Goal: Communication & Community: Answer question/provide support

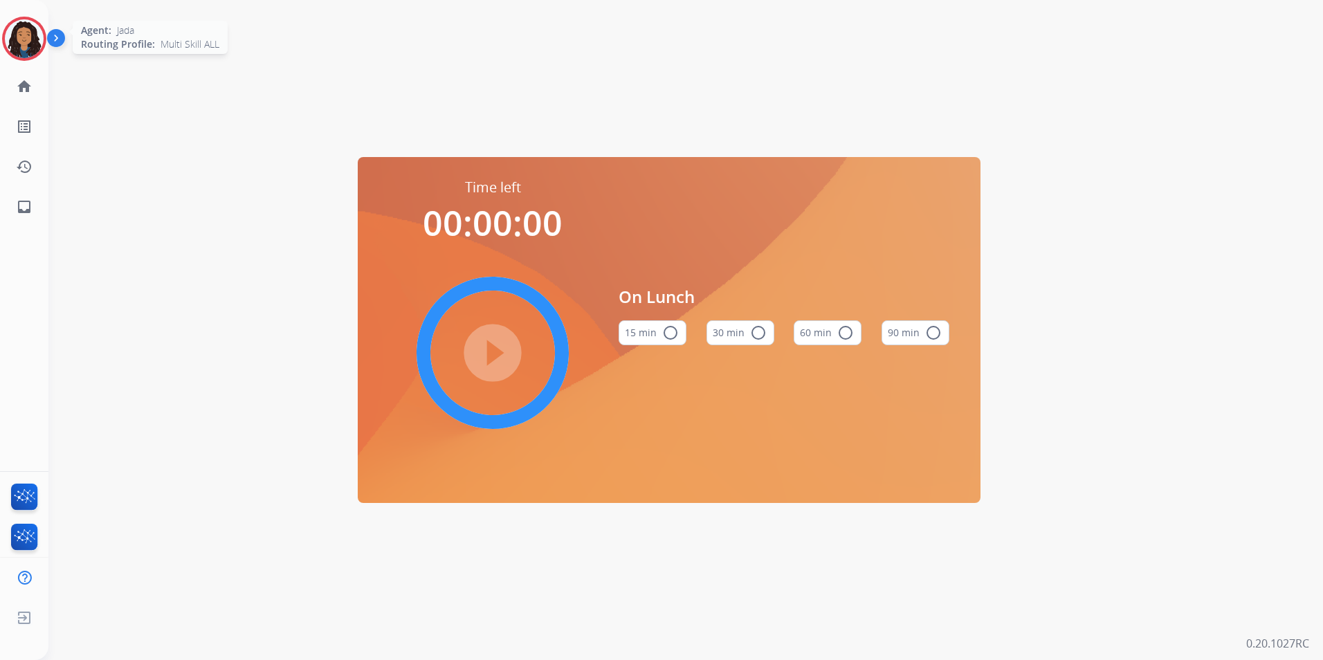
drag, startPoint x: 2, startPoint y: 39, endPoint x: 44, endPoint y: 42, distance: 41.6
click at [6, 39] on div at bounding box center [24, 39] width 44 height 44
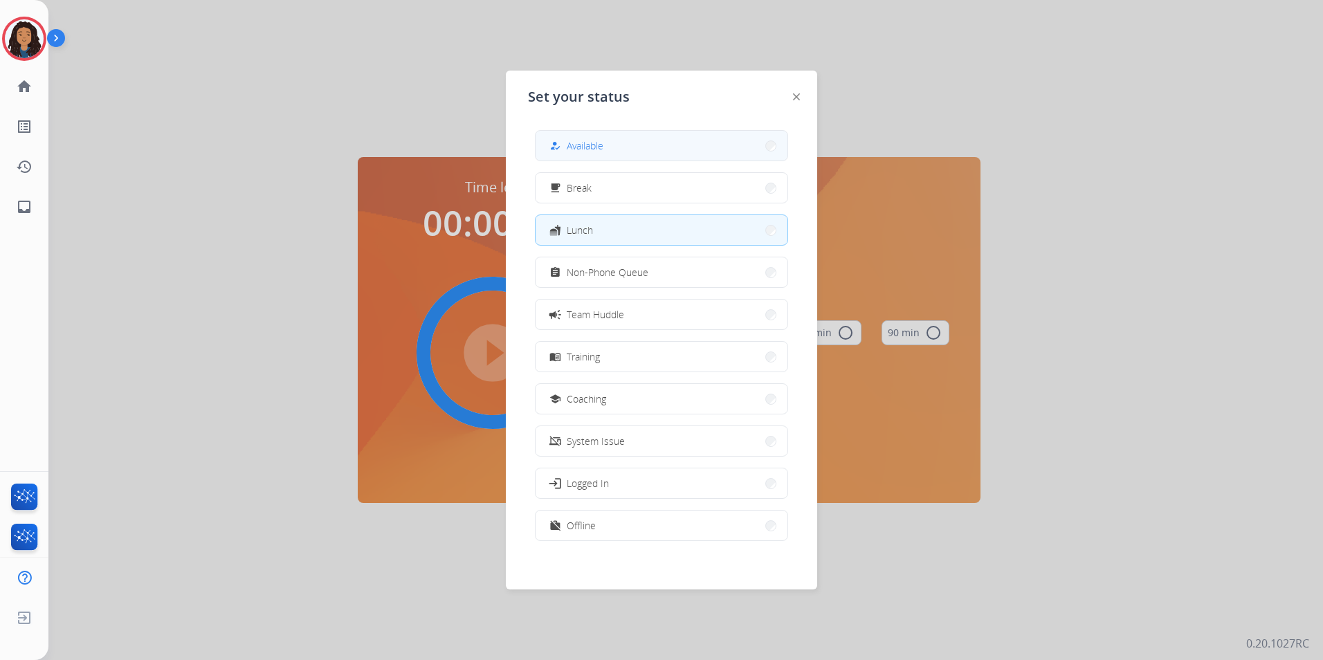
click at [614, 152] on button "how_to_reg Available" at bounding box center [662, 146] width 252 height 30
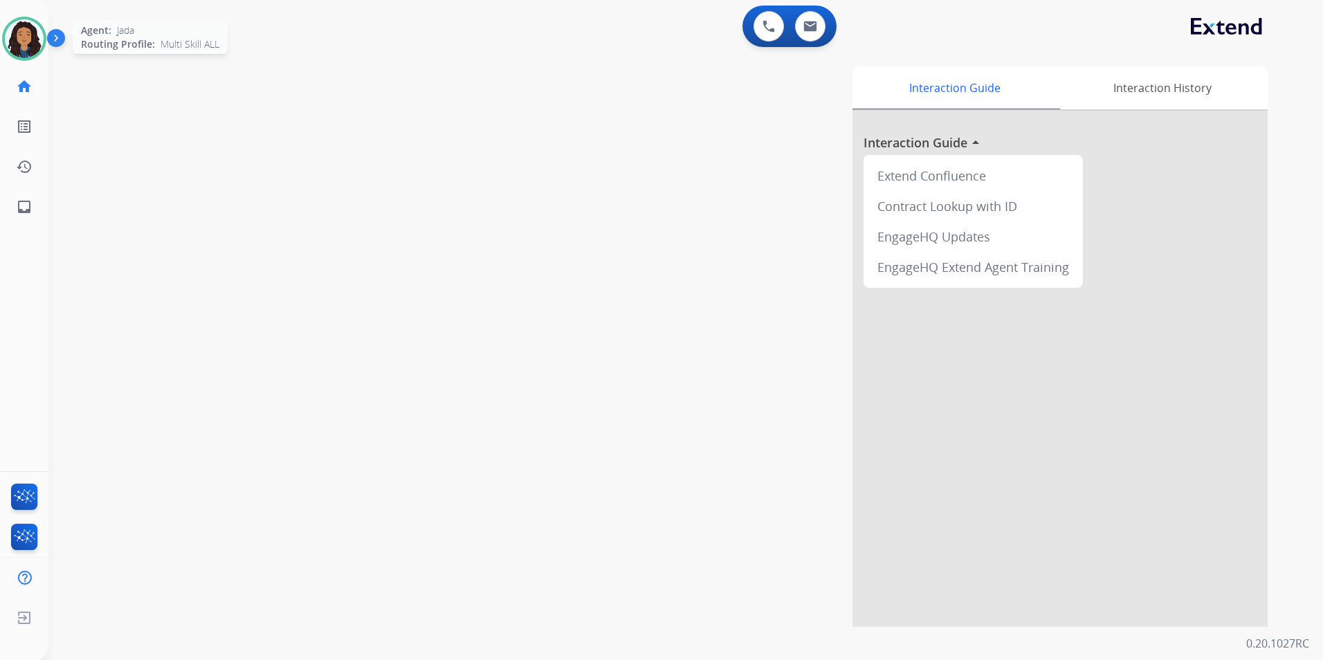
click at [19, 42] on img at bounding box center [24, 38] width 39 height 39
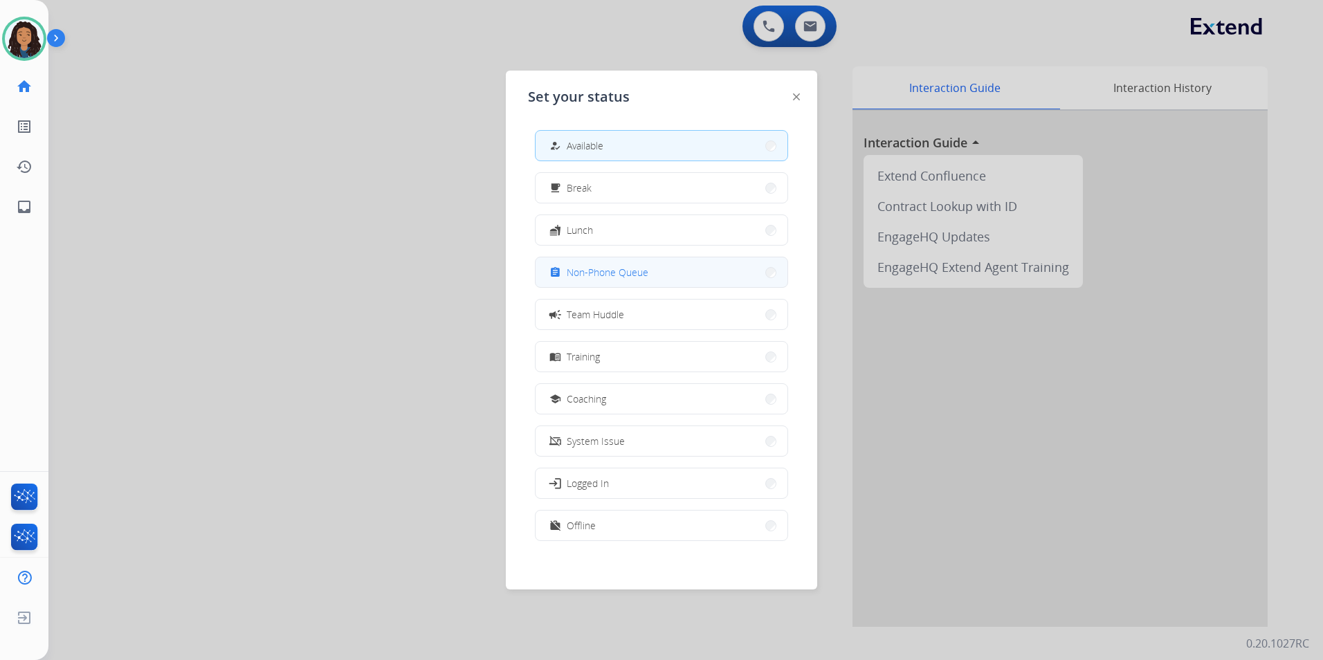
drag, startPoint x: 673, startPoint y: 278, endPoint x: 687, endPoint y: 265, distance: 19.6
click at [673, 278] on button "assignment Non-Phone Queue" at bounding box center [662, 272] width 252 height 30
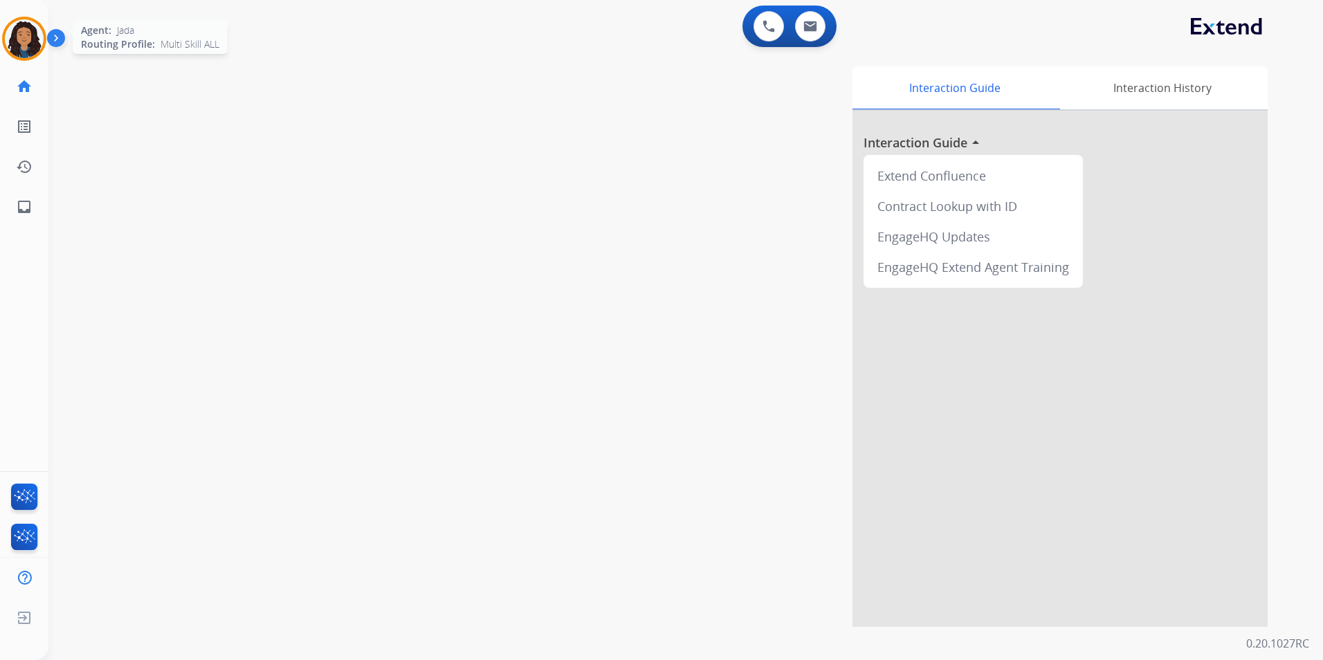
click at [21, 43] on img at bounding box center [24, 38] width 39 height 39
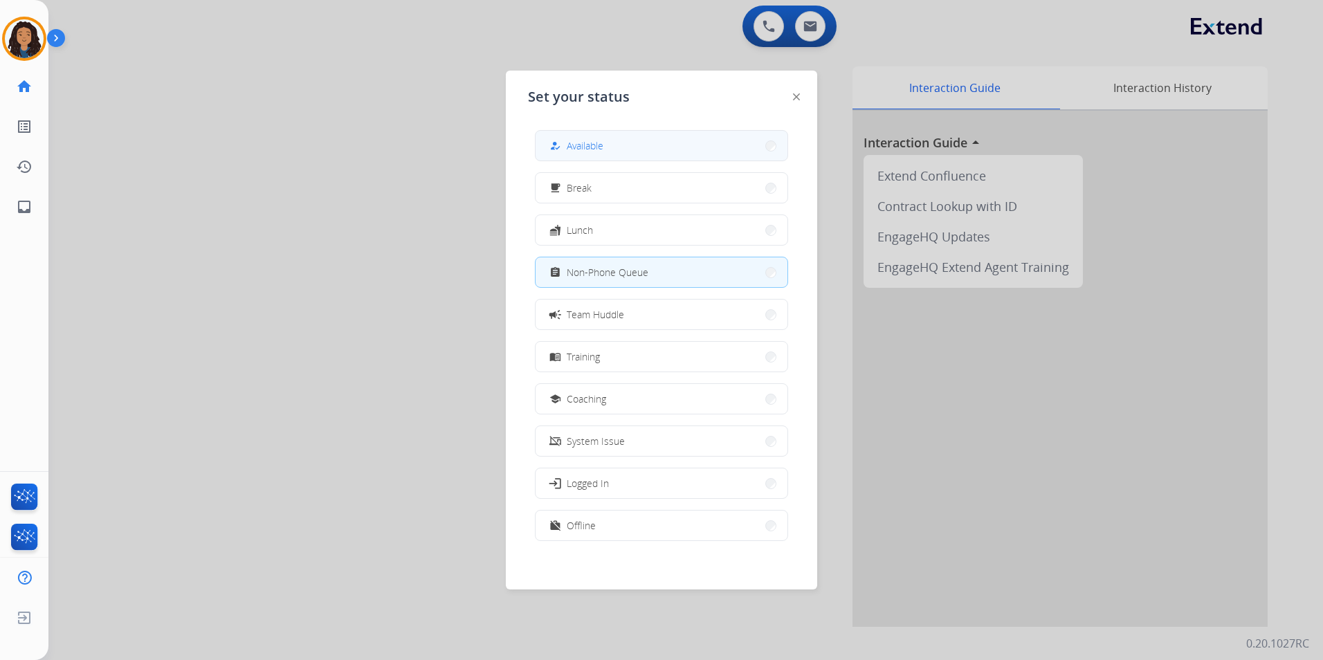
click at [662, 141] on button "how_to_reg Available" at bounding box center [662, 146] width 252 height 30
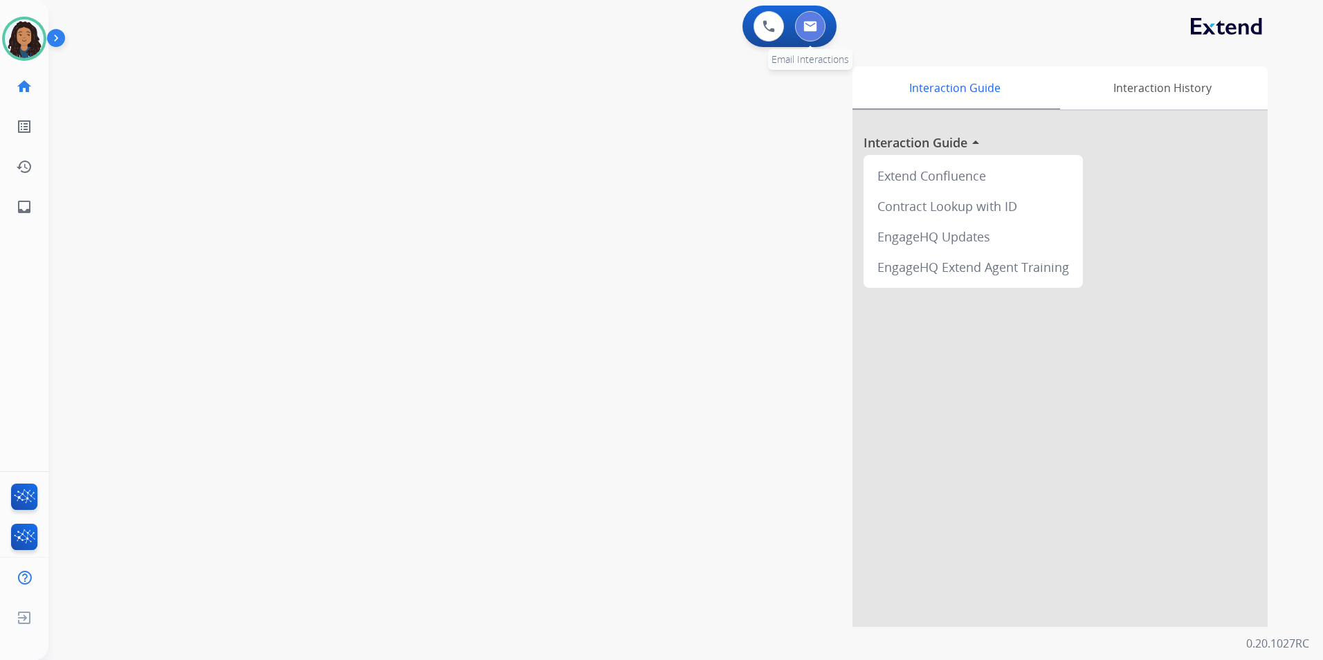
click at [811, 39] on button at bounding box center [810, 26] width 30 height 30
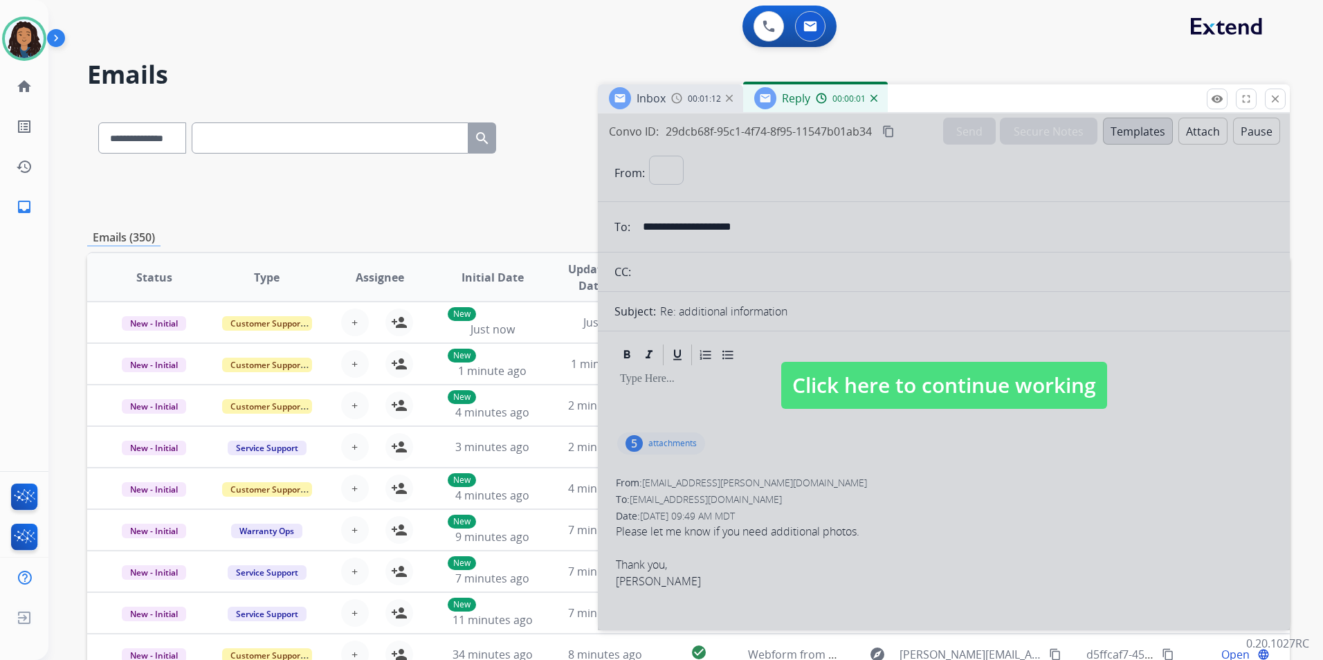
select select "**********"
click at [39, 38] on img at bounding box center [24, 38] width 39 height 39
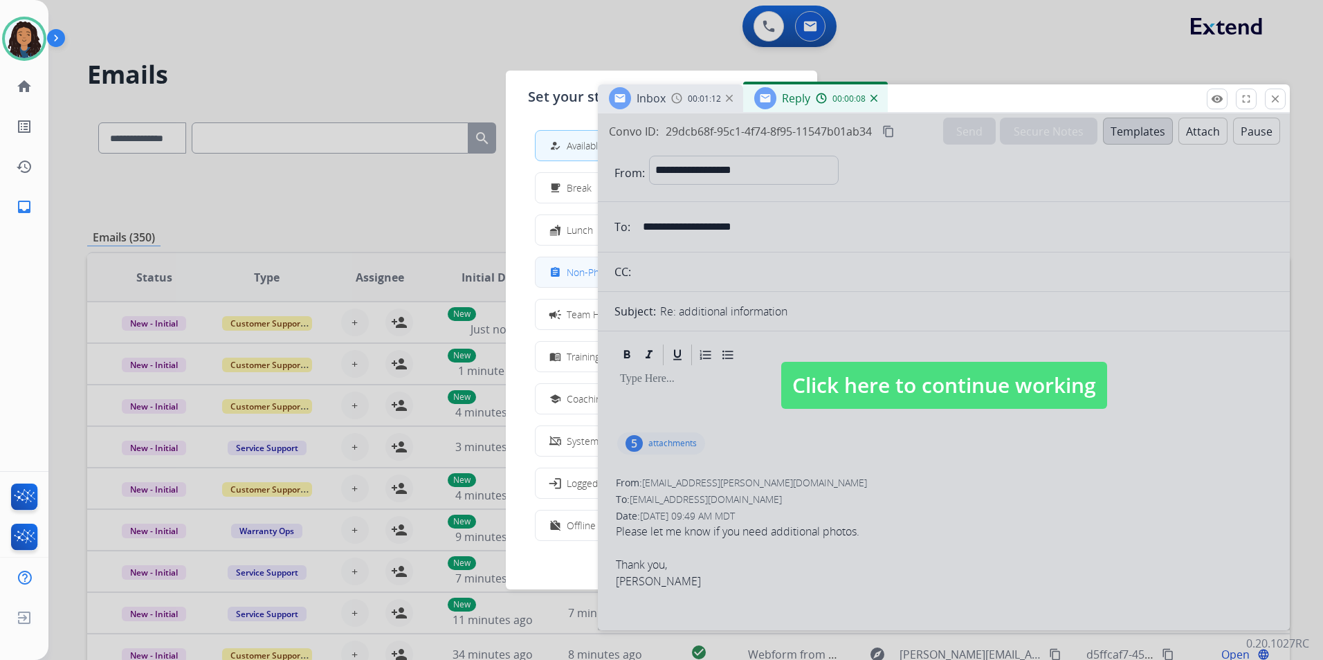
click at [577, 279] on span "Non-Phone Queue" at bounding box center [608, 272] width 82 height 15
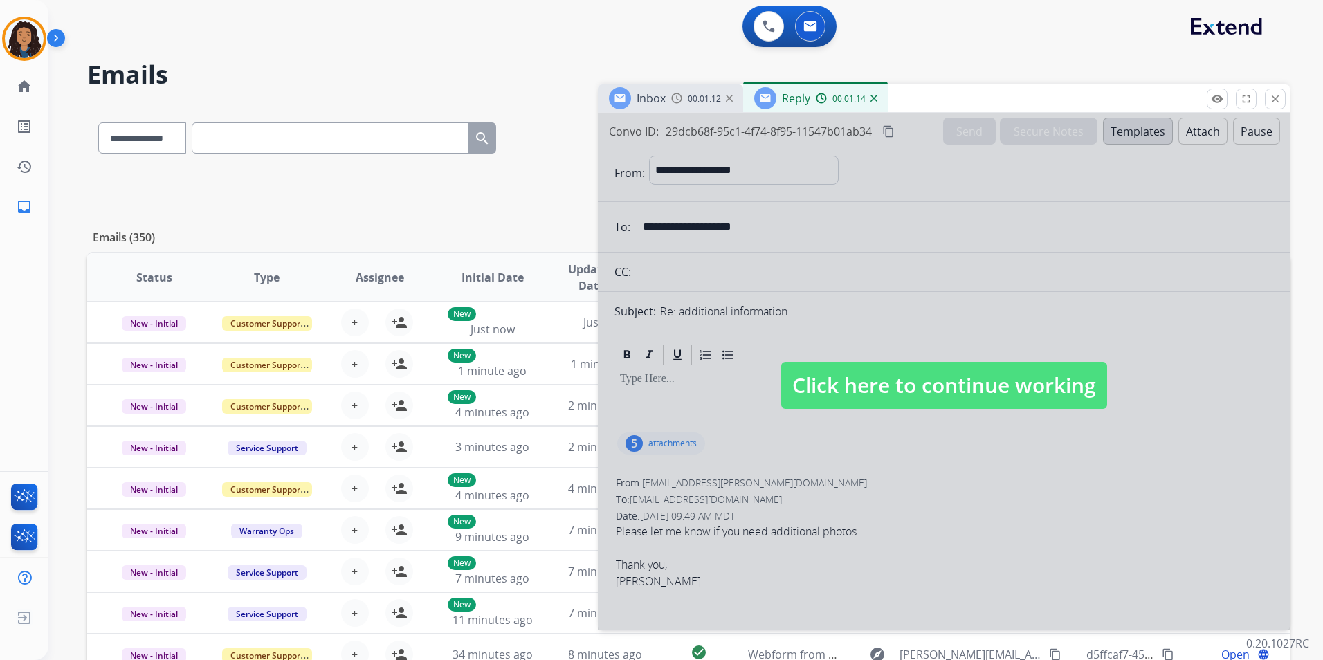
click at [922, 388] on span "Click here to continue working" at bounding box center [944, 385] width 326 height 47
select select
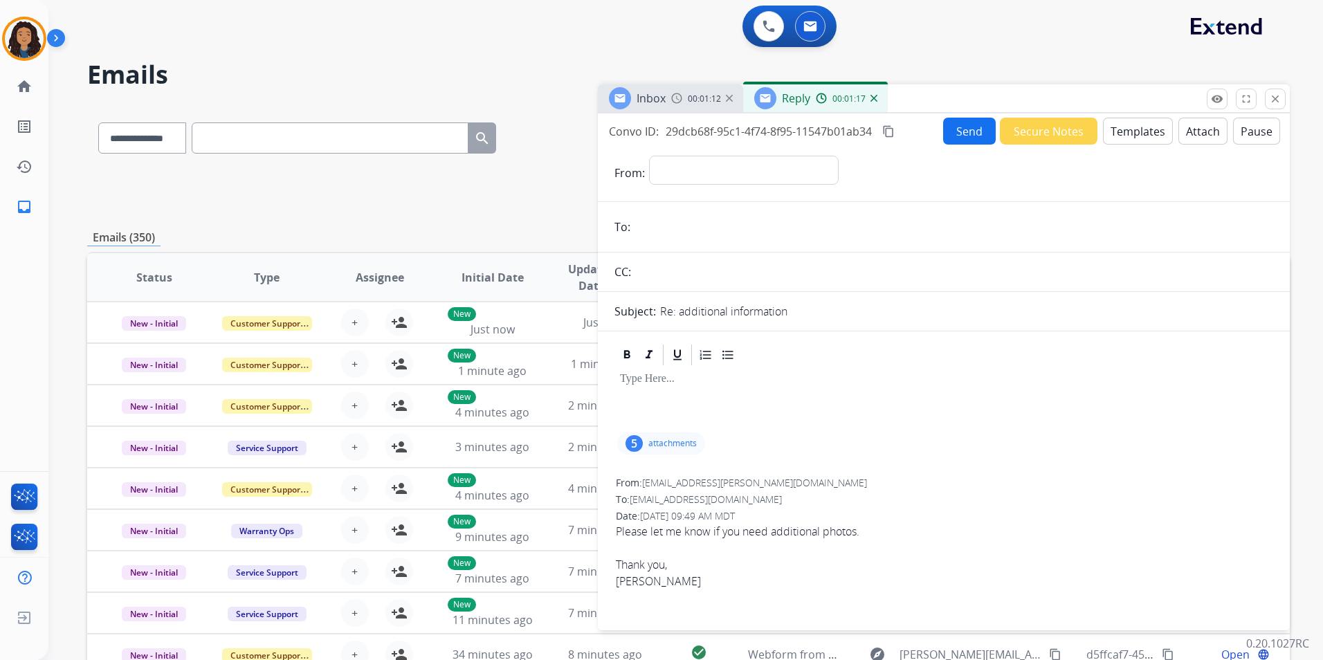
click at [875, 98] on img at bounding box center [874, 98] width 7 height 7
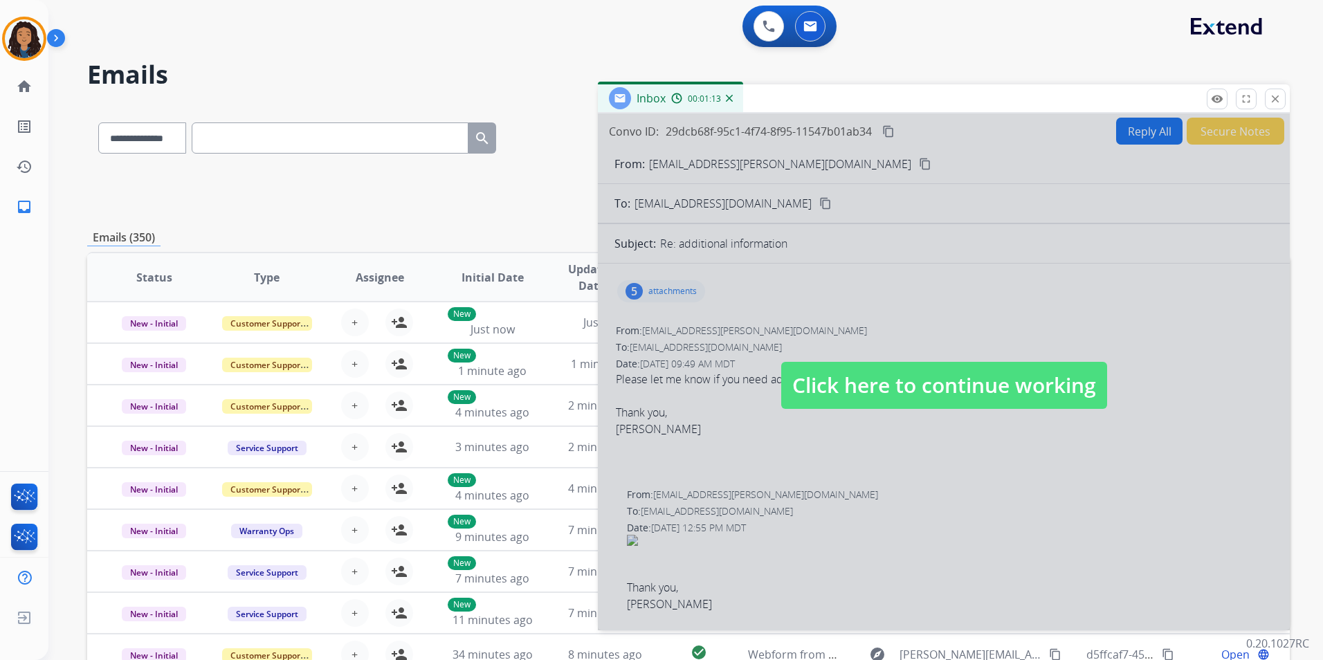
click at [992, 364] on span "Click here to continue working" at bounding box center [944, 385] width 326 height 47
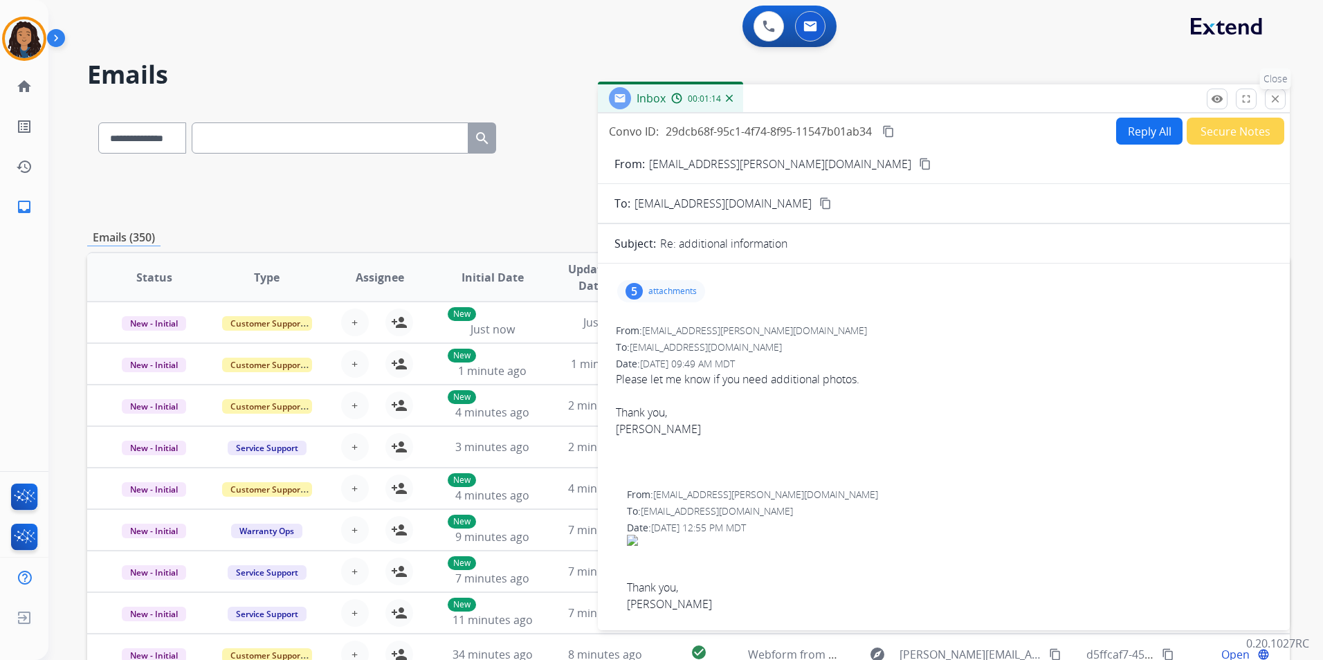
click at [1272, 99] on mat-icon "close" at bounding box center [1275, 99] width 12 height 12
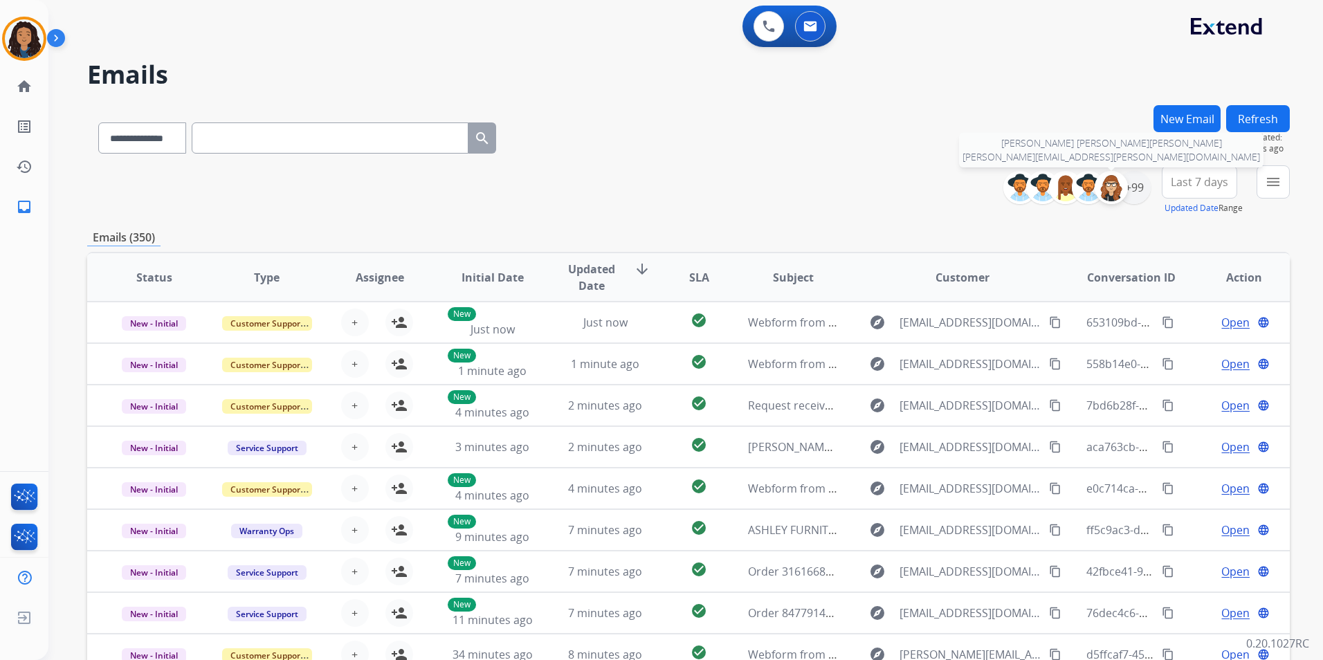
click at [1123, 185] on div at bounding box center [1111, 187] width 33 height 33
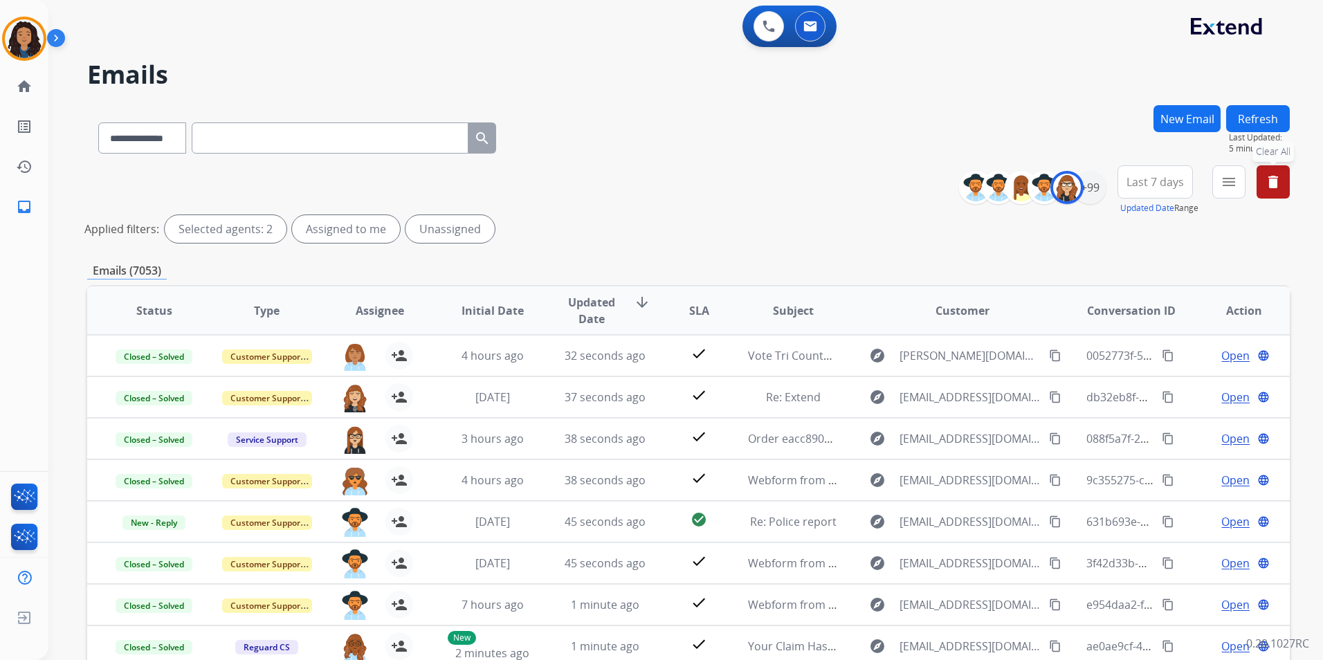
click at [1278, 180] on button "delete Clear All" at bounding box center [1273, 181] width 33 height 33
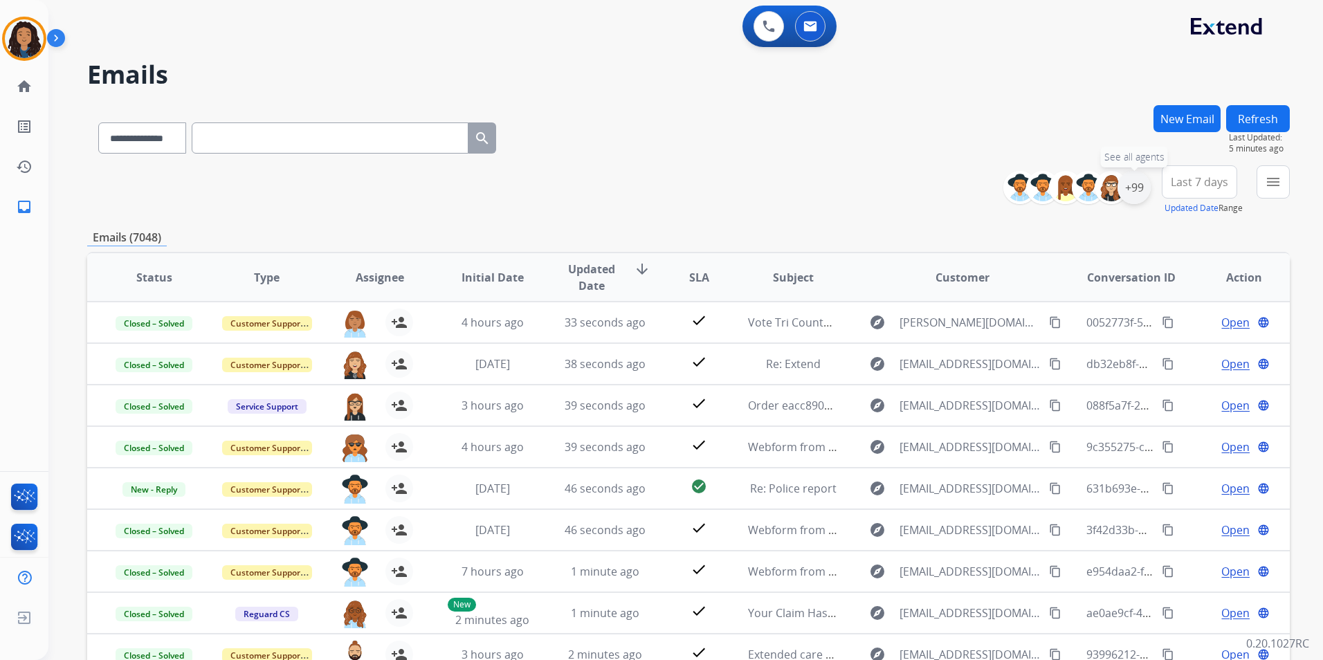
click at [1132, 190] on div "+99" at bounding box center [1134, 187] width 33 height 33
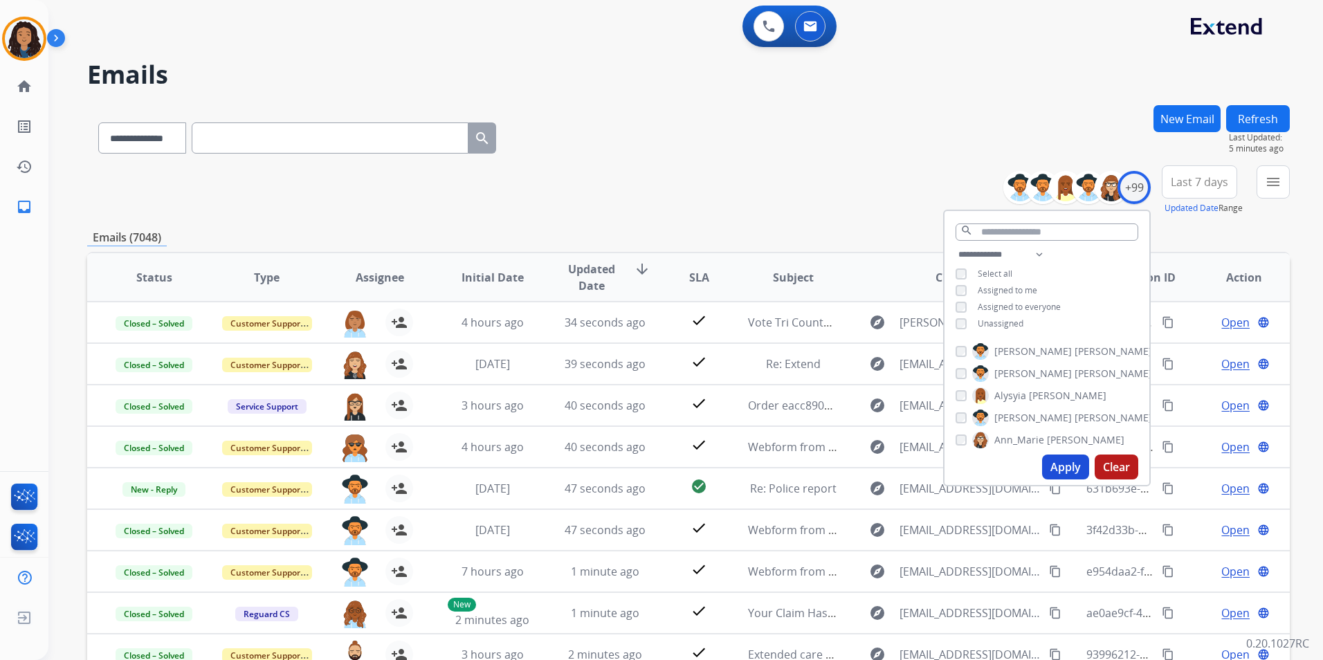
click at [1014, 291] on span "Assigned to me" at bounding box center [1008, 290] width 60 height 12
click at [1058, 460] on button "Apply" at bounding box center [1065, 467] width 47 height 25
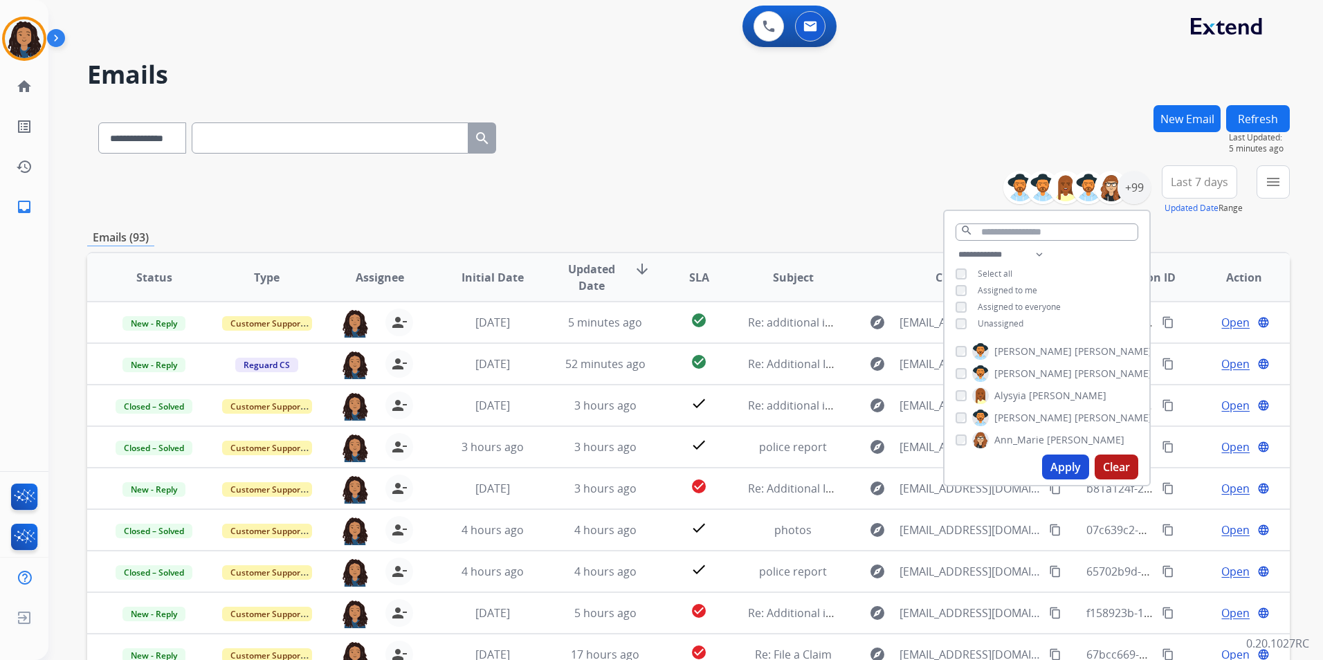
click at [1265, 201] on div "menu Type Claims Adjudication Customer Support Escalation Service Support Shipp…" at bounding box center [1273, 190] width 33 height 50
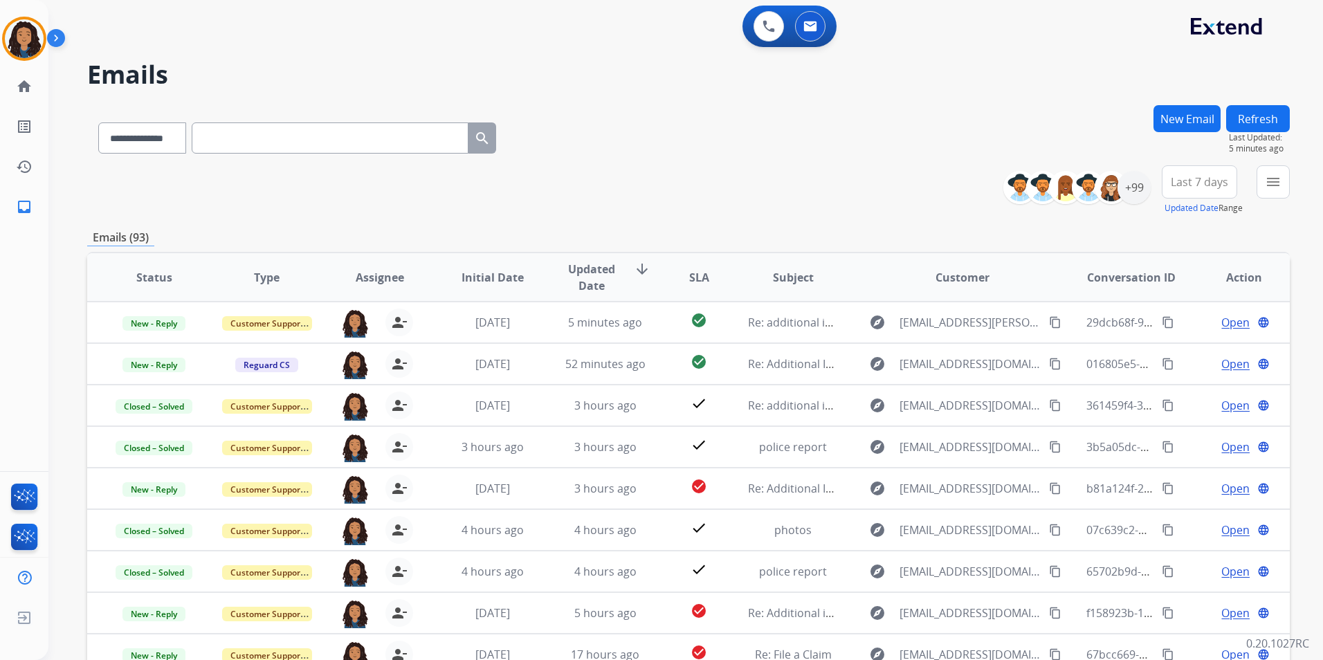
click at [1265, 191] on button "menu" at bounding box center [1273, 181] width 33 height 33
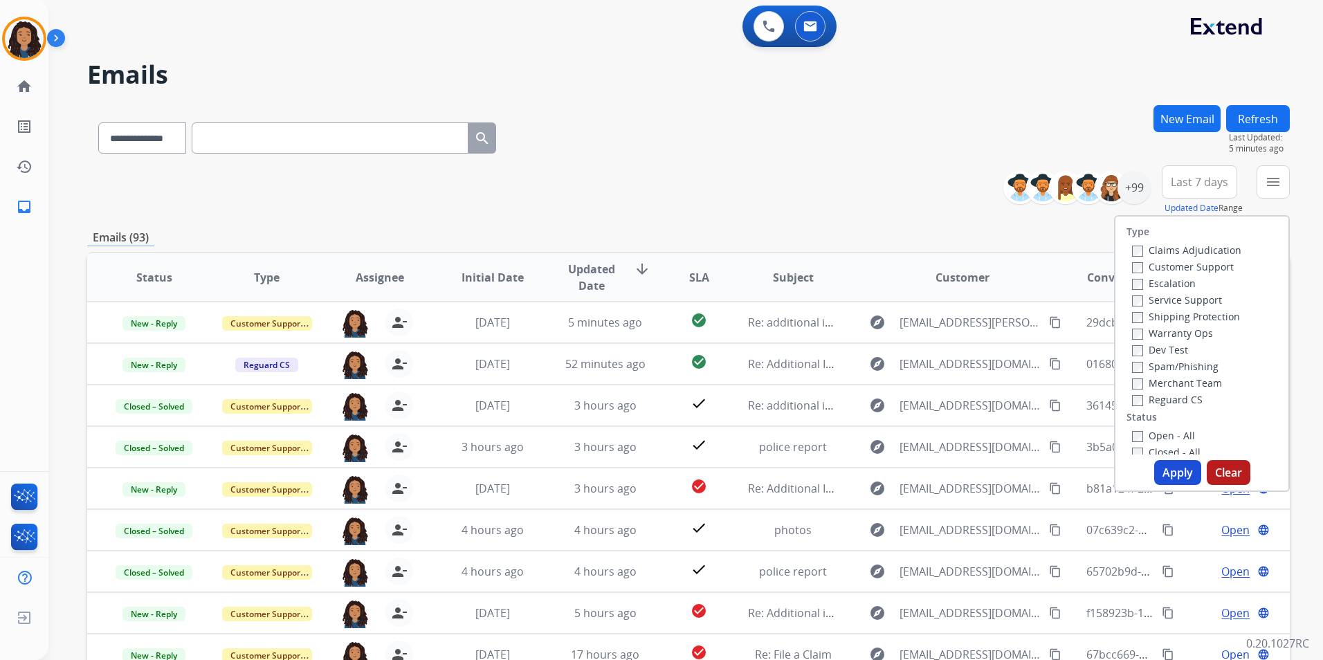
click at [1192, 264] on label "Customer Support" at bounding box center [1183, 266] width 102 height 13
click at [1204, 315] on label "Shipping Protection" at bounding box center [1186, 316] width 108 height 13
click at [1175, 398] on label "Reguard CS" at bounding box center [1167, 399] width 71 height 13
click at [1184, 437] on label "Open - All" at bounding box center [1163, 435] width 63 height 13
click at [1174, 469] on button "Apply" at bounding box center [1177, 472] width 47 height 25
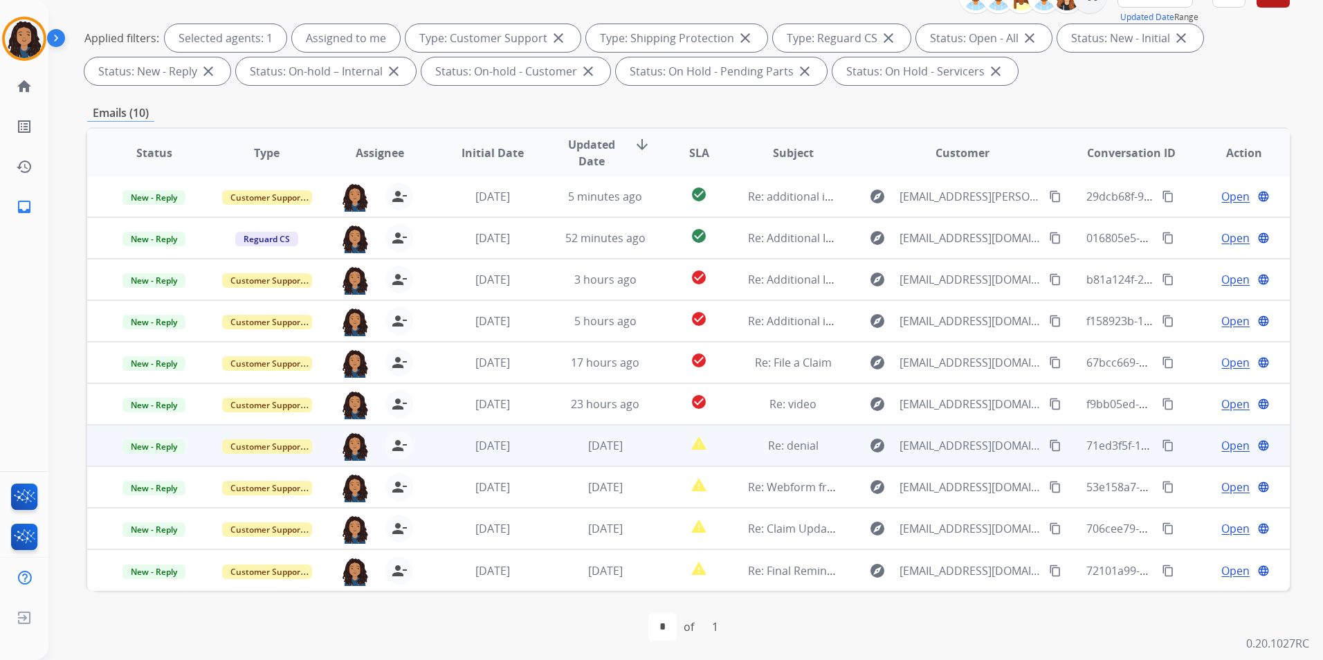
scroll to position [194, 0]
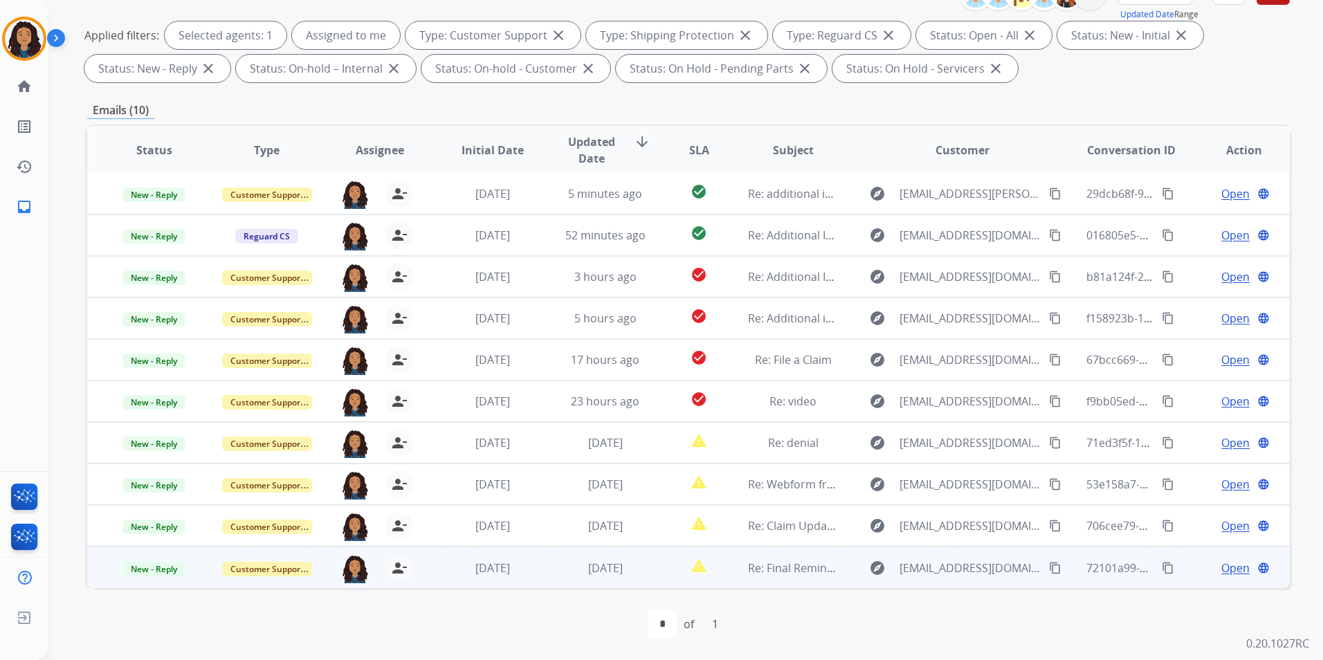
click at [1231, 563] on span "Open" at bounding box center [1236, 568] width 28 height 17
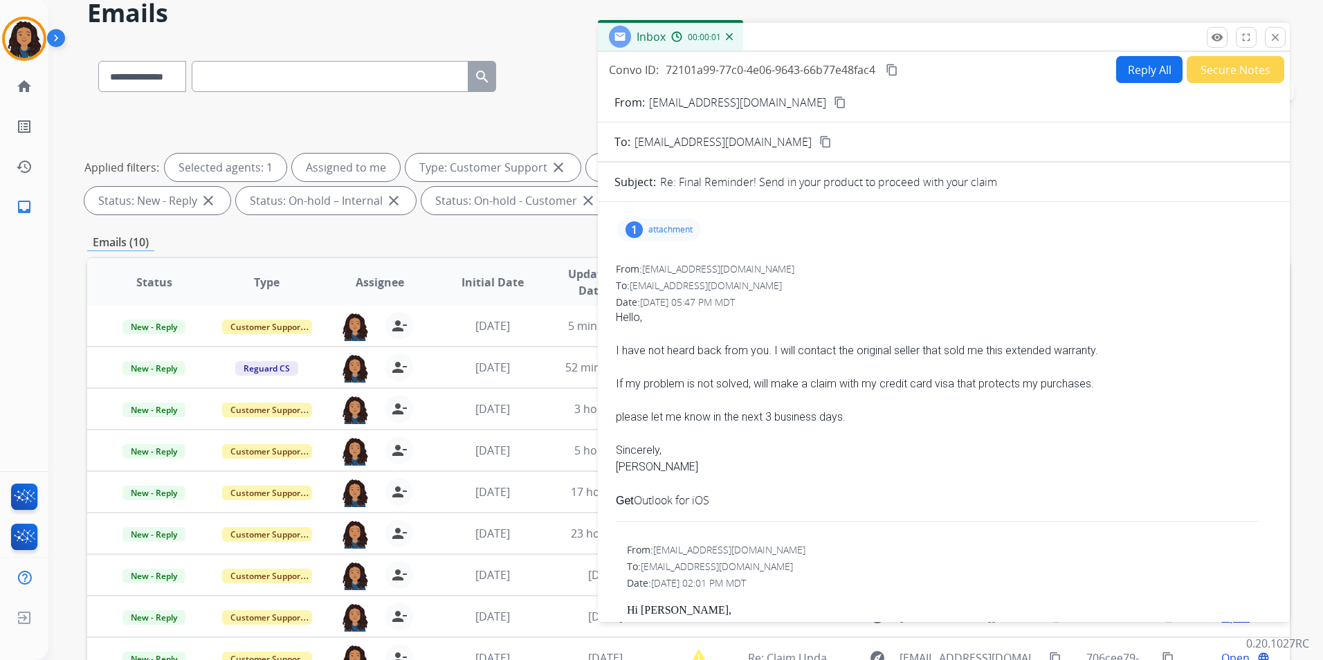
scroll to position [0, 0]
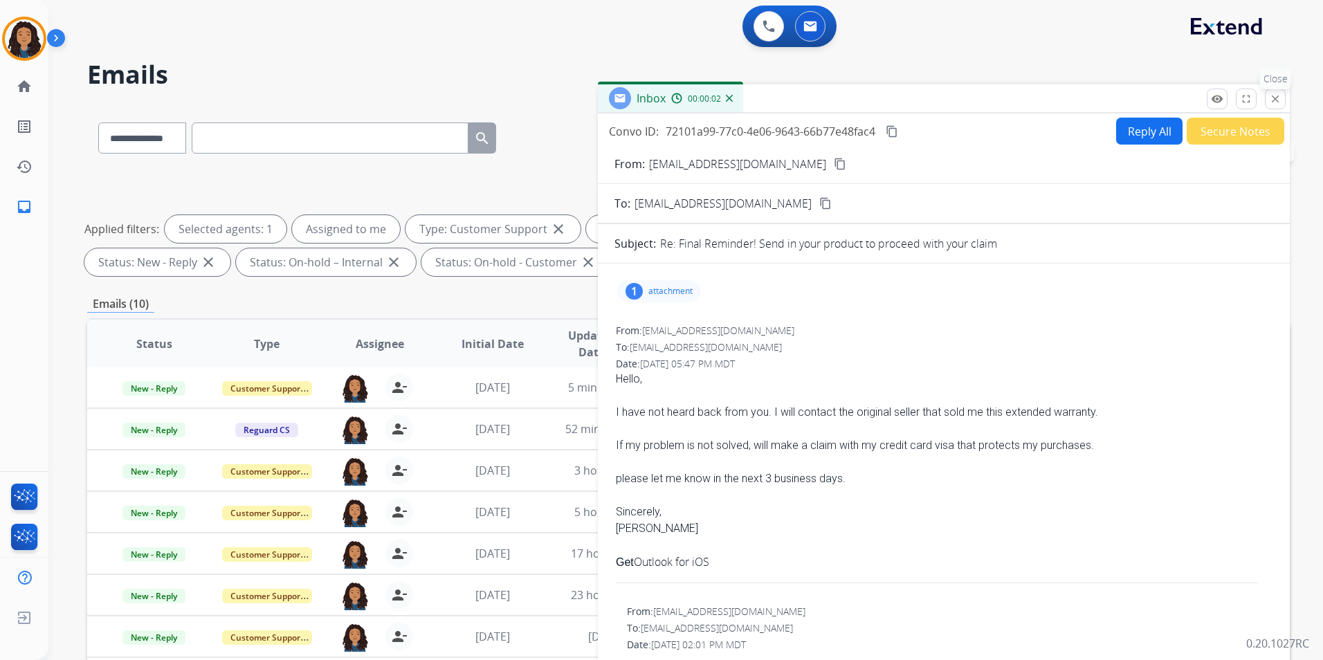
click at [1272, 98] on mat-icon "close" at bounding box center [1275, 99] width 12 height 12
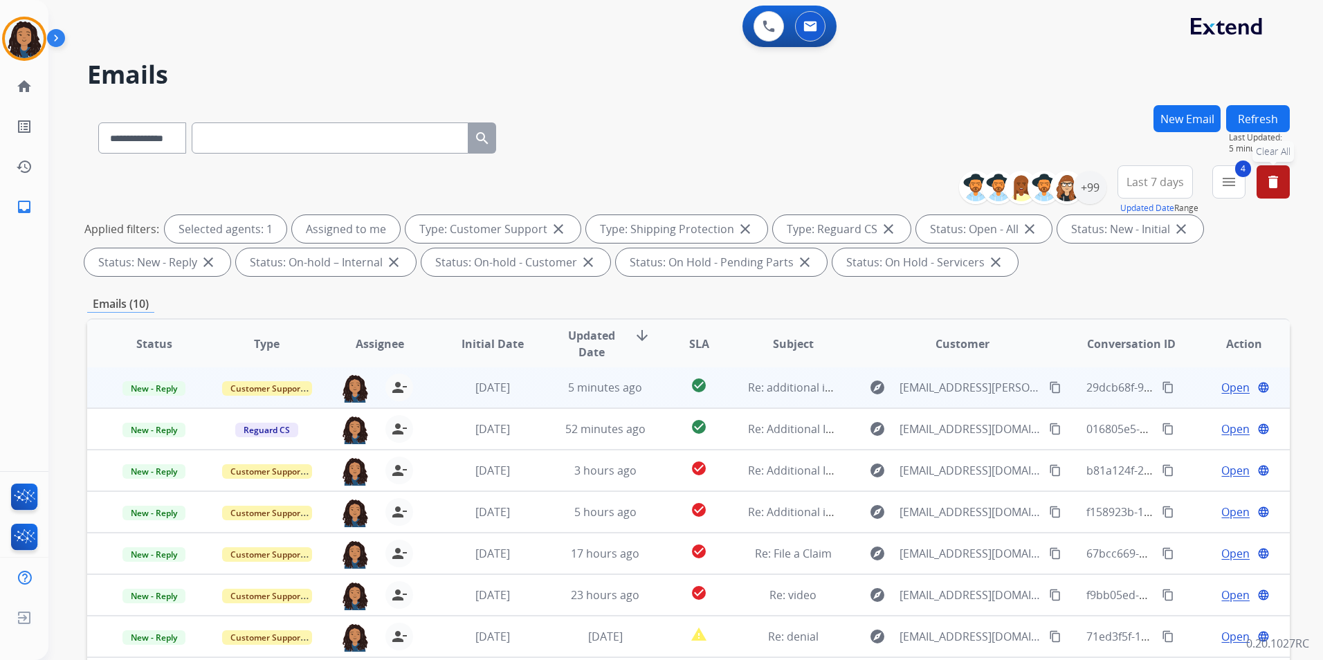
click at [1225, 381] on span "Open" at bounding box center [1236, 387] width 28 height 17
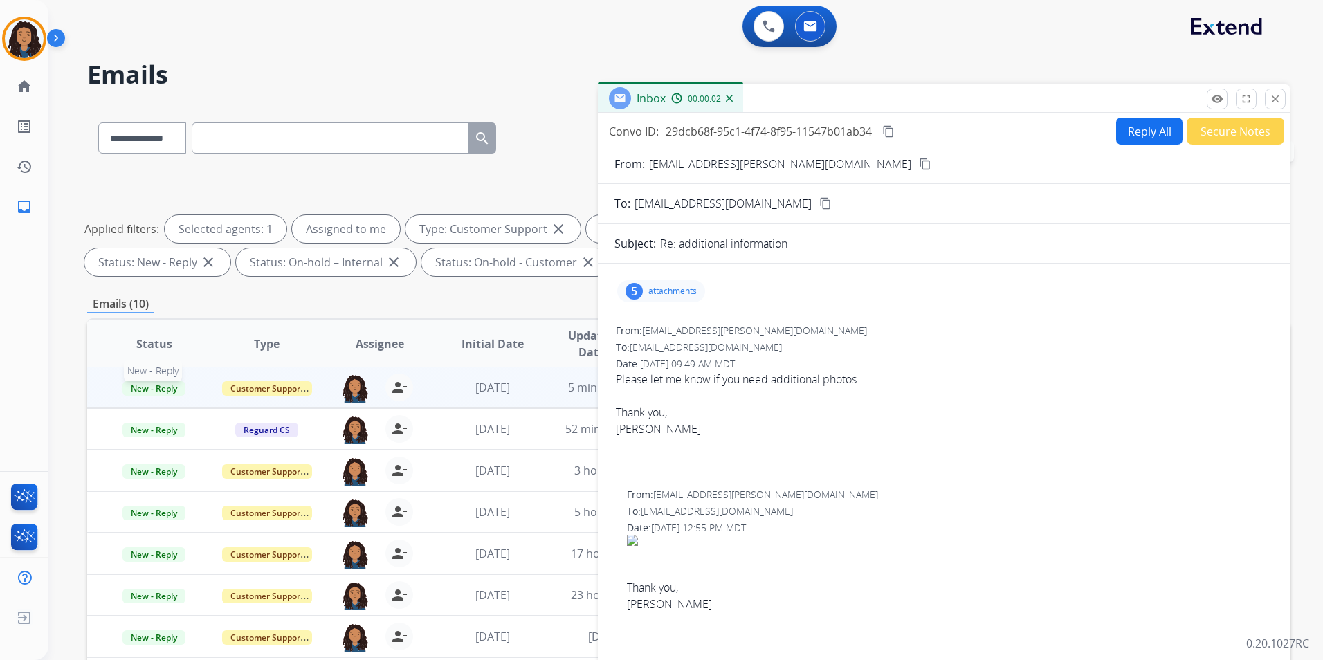
click at [159, 381] on p "New - Reply" at bounding box center [154, 387] width 90 height 17
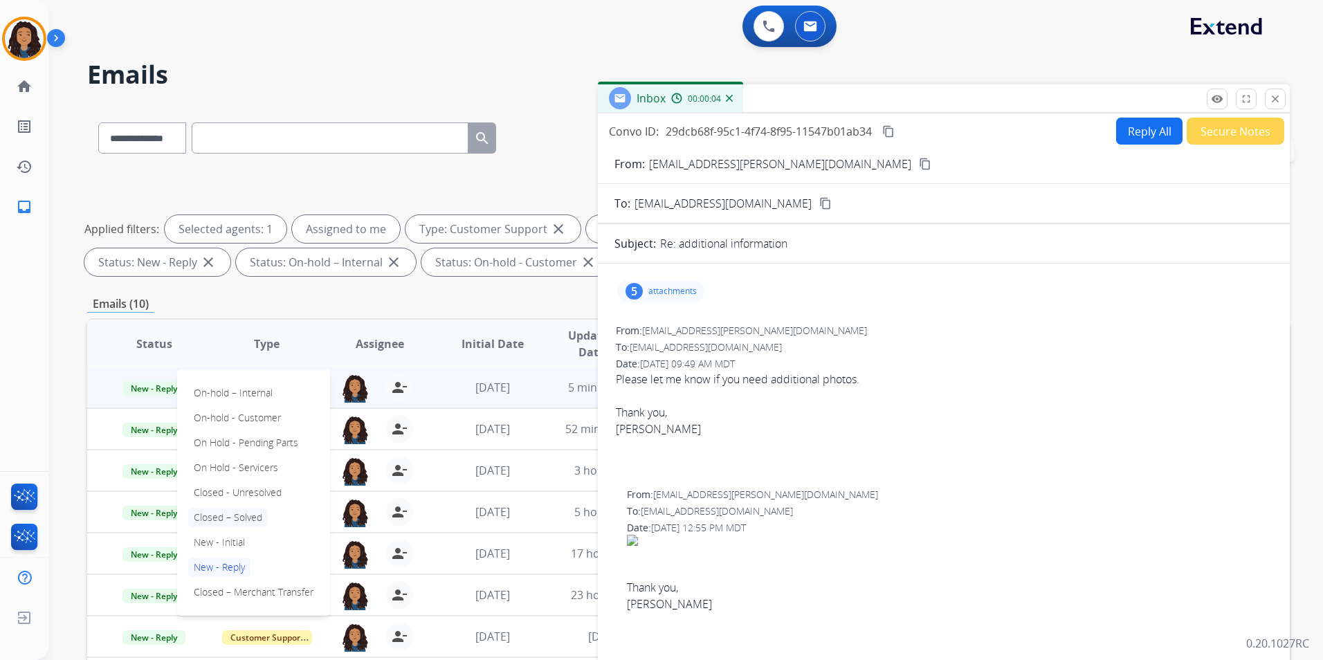
click at [239, 513] on p "Closed – Solved" at bounding box center [228, 517] width 80 height 19
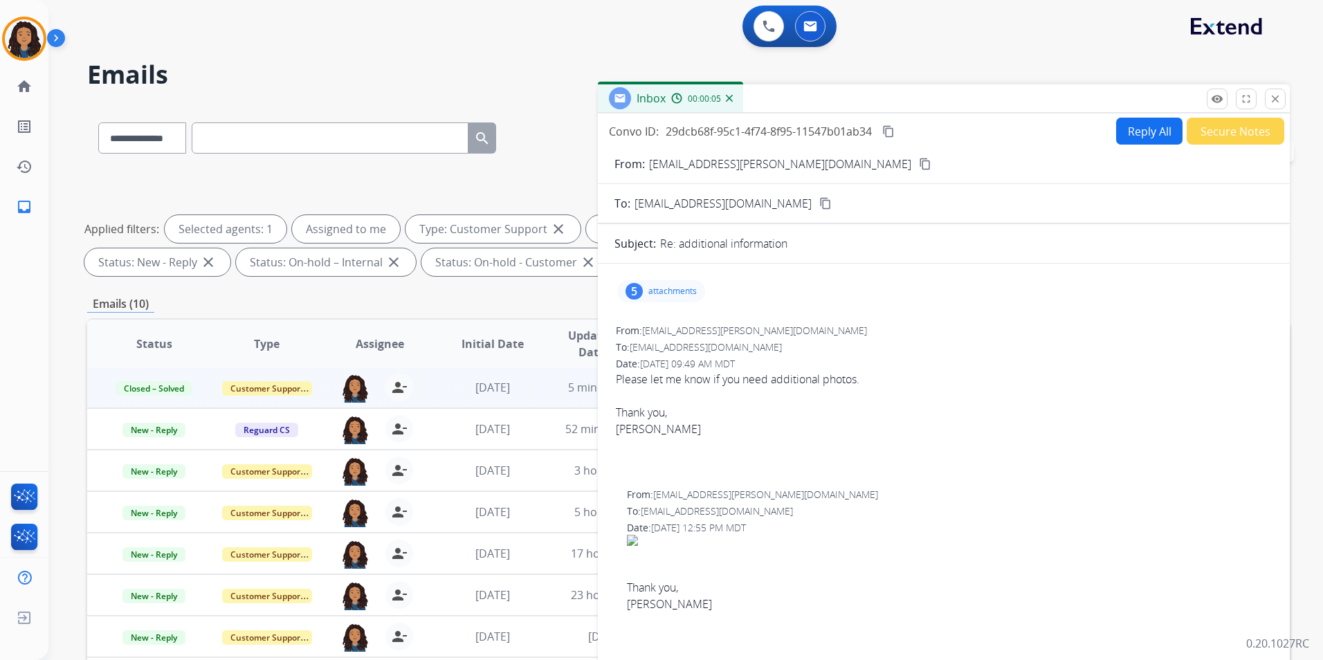
click at [1229, 141] on button "Secure Notes" at bounding box center [1236, 131] width 98 height 27
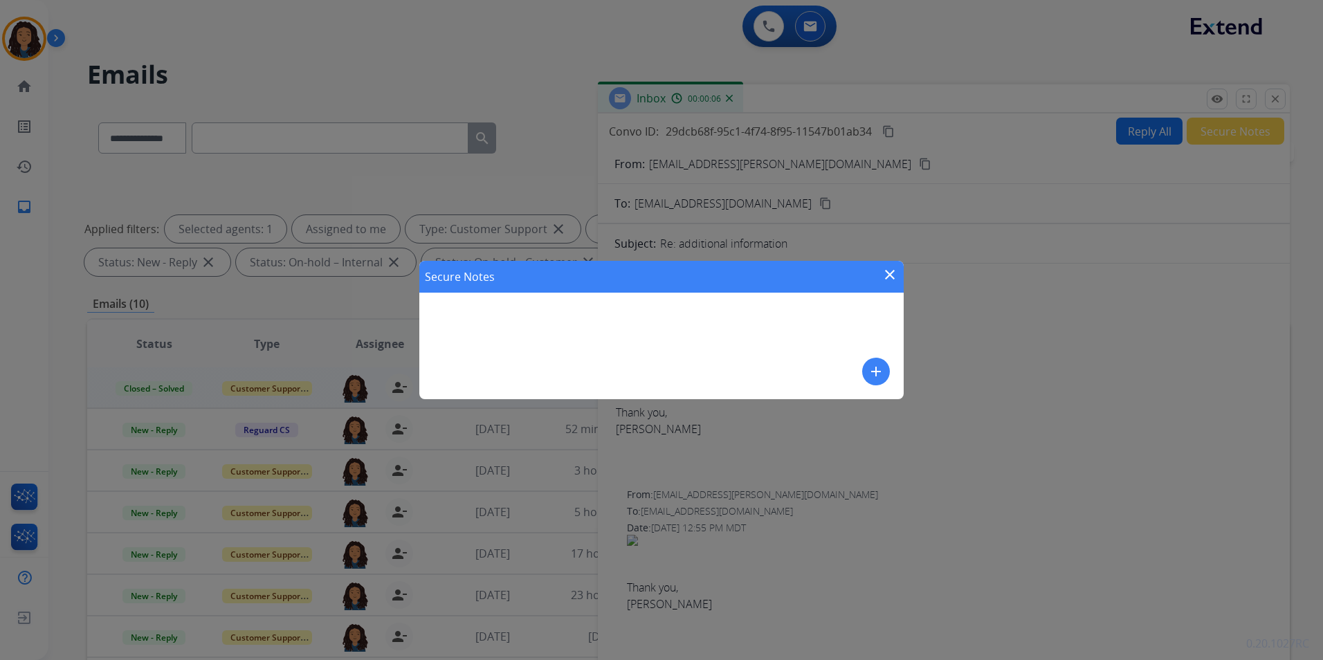
click at [872, 365] on mat-icon "add" at bounding box center [876, 371] width 17 height 17
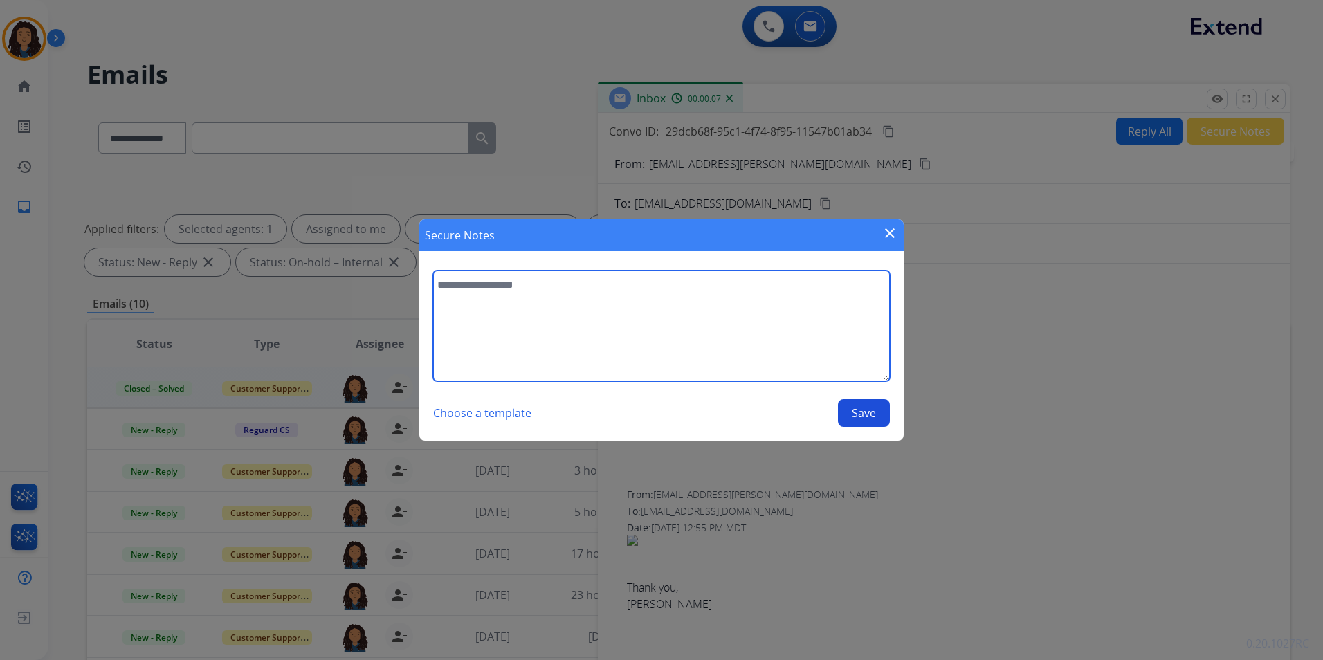
drag, startPoint x: 678, startPoint y: 316, endPoint x: 680, endPoint y: 309, distance: 7.5
click at [678, 316] on textarea at bounding box center [661, 326] width 457 height 111
click at [492, 289] on textarea "**********" at bounding box center [661, 326] width 457 height 111
type textarea "**********"
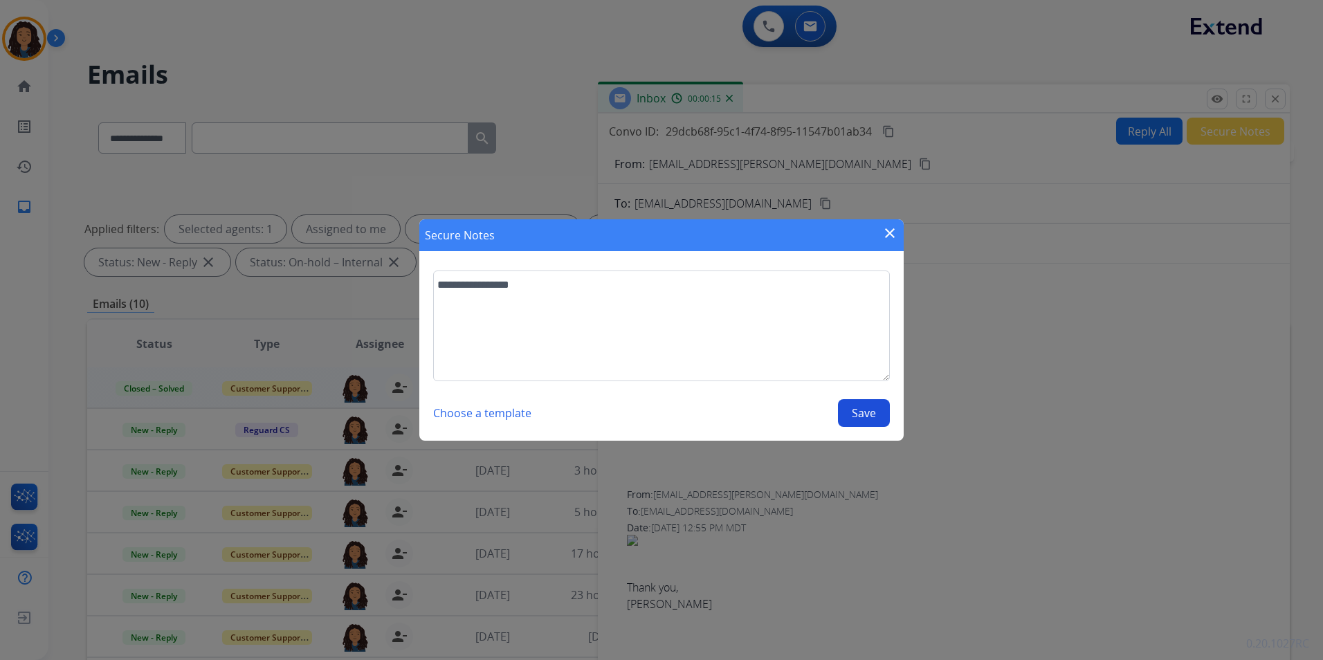
click at [851, 410] on button "Save" at bounding box center [864, 413] width 52 height 28
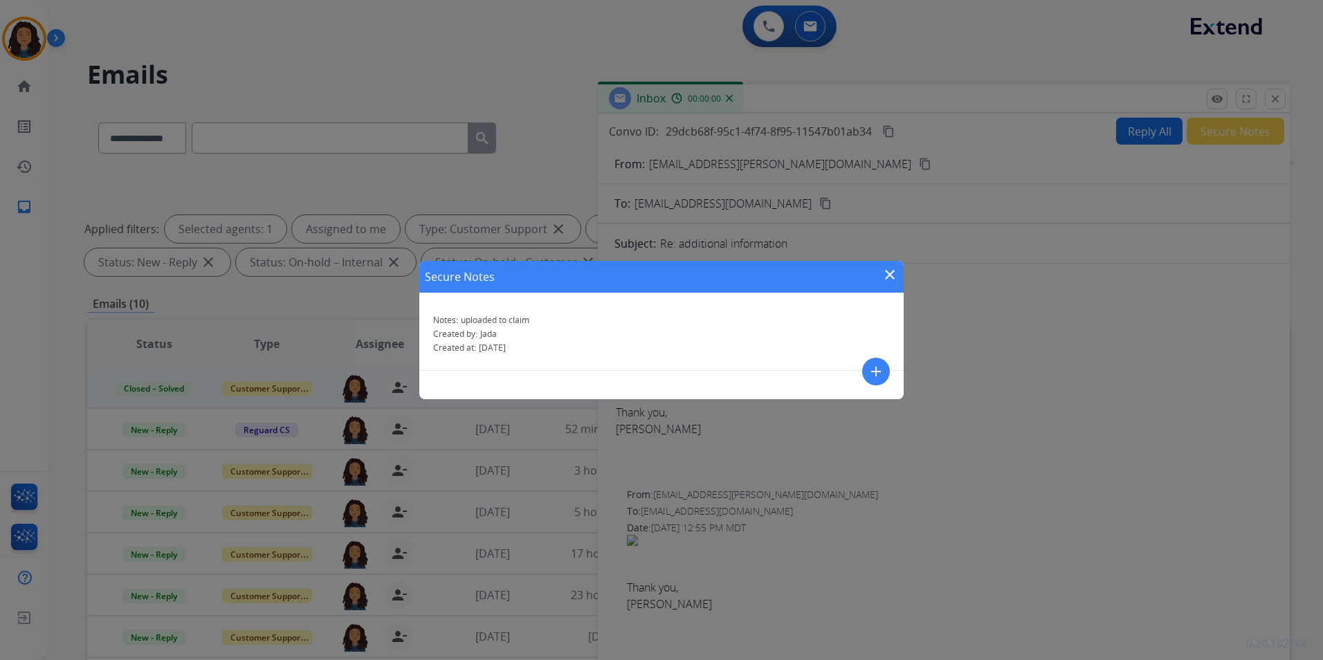
click at [895, 270] on mat-icon "close" at bounding box center [890, 274] width 17 height 17
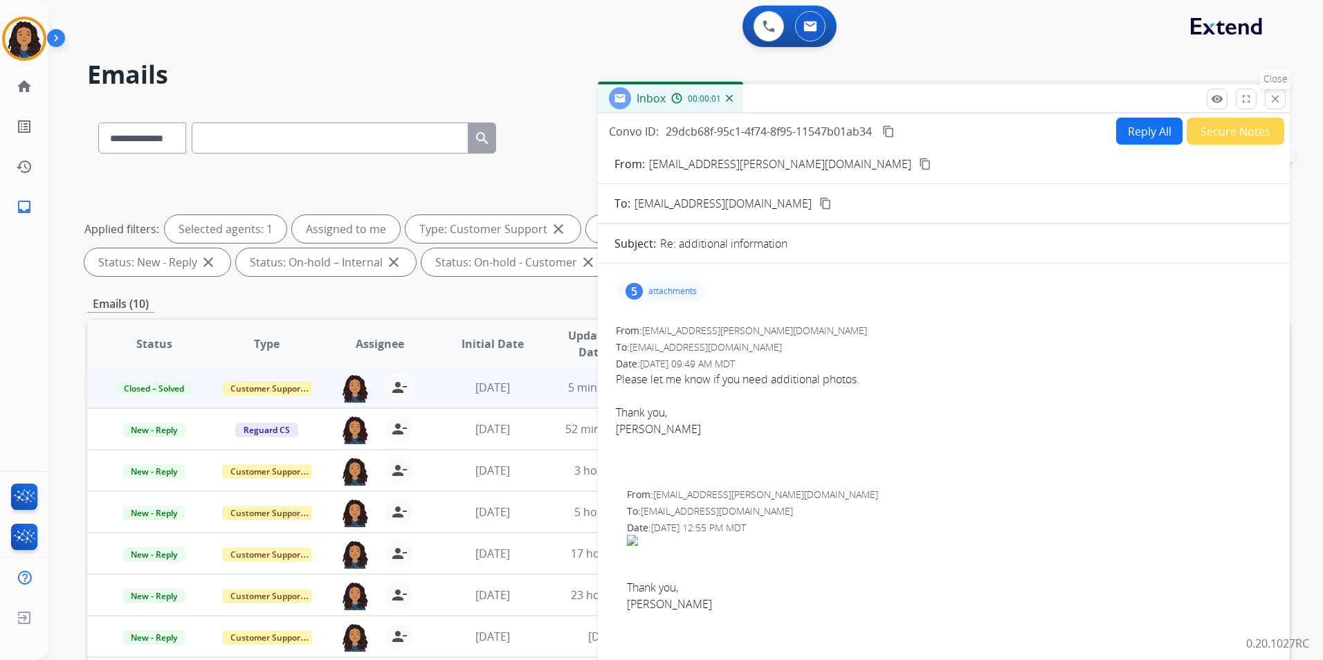
click at [1278, 101] on mat-icon "close" at bounding box center [1275, 99] width 12 height 12
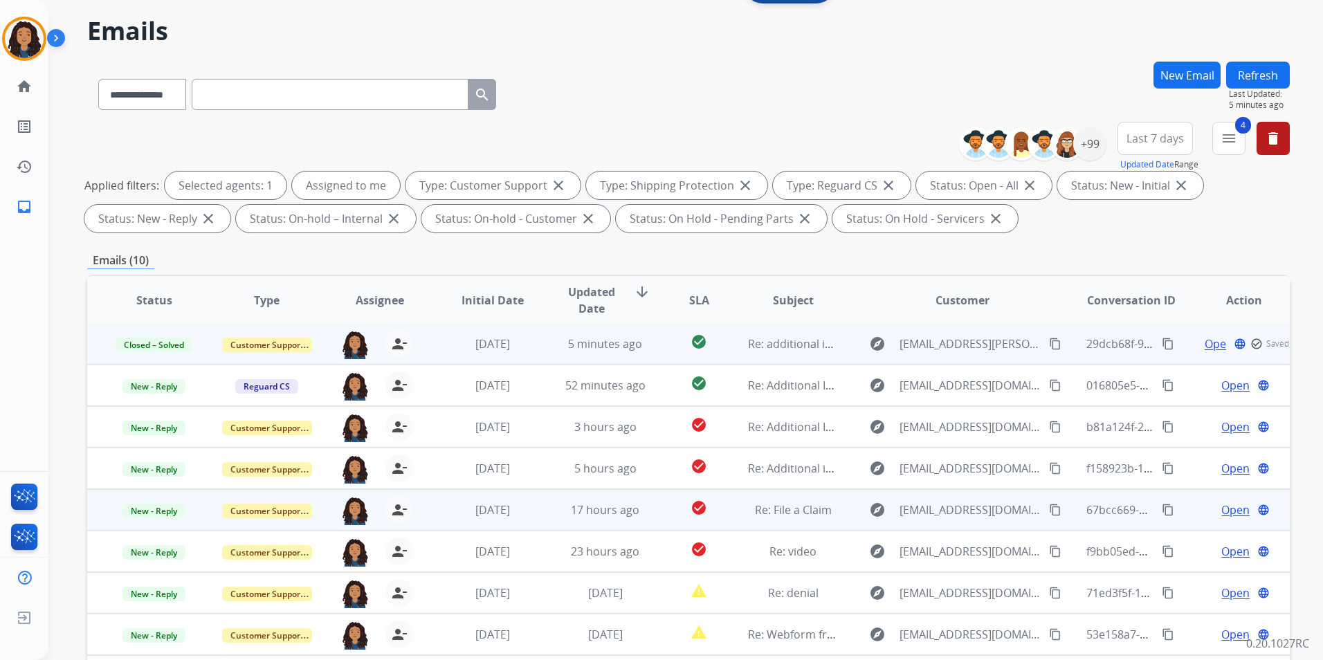
scroll to position [194, 0]
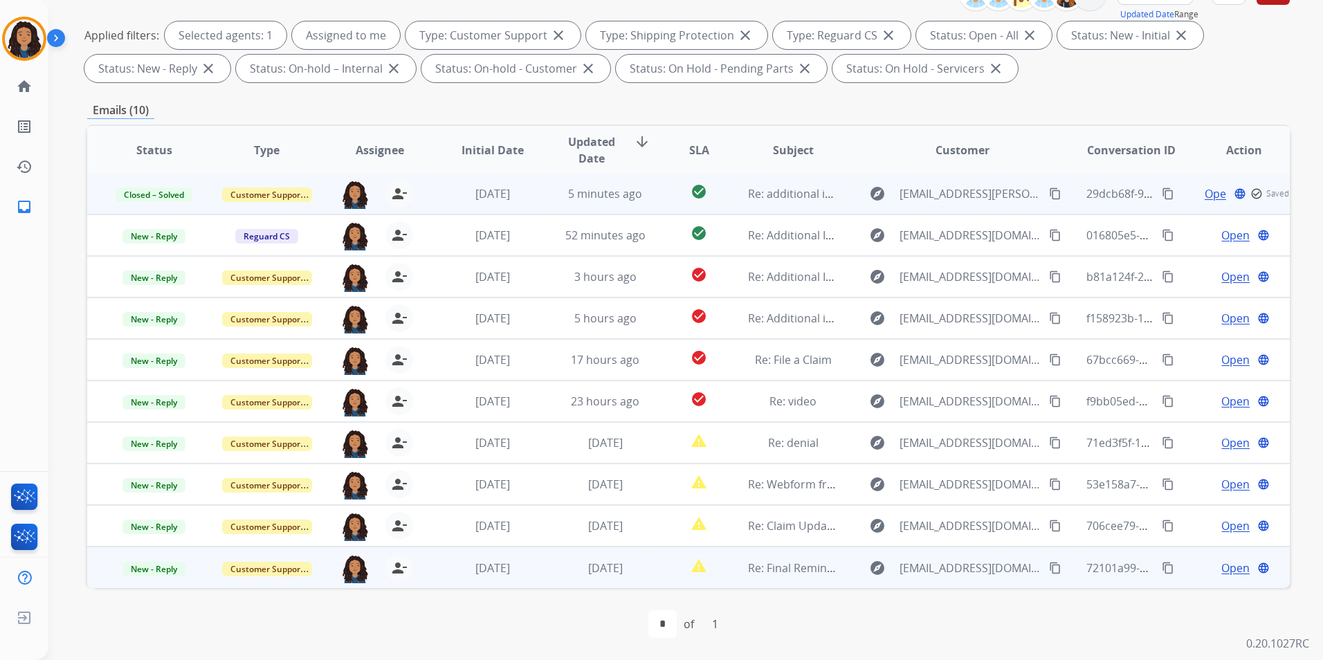
click at [1226, 572] on span "Open" at bounding box center [1236, 568] width 28 height 17
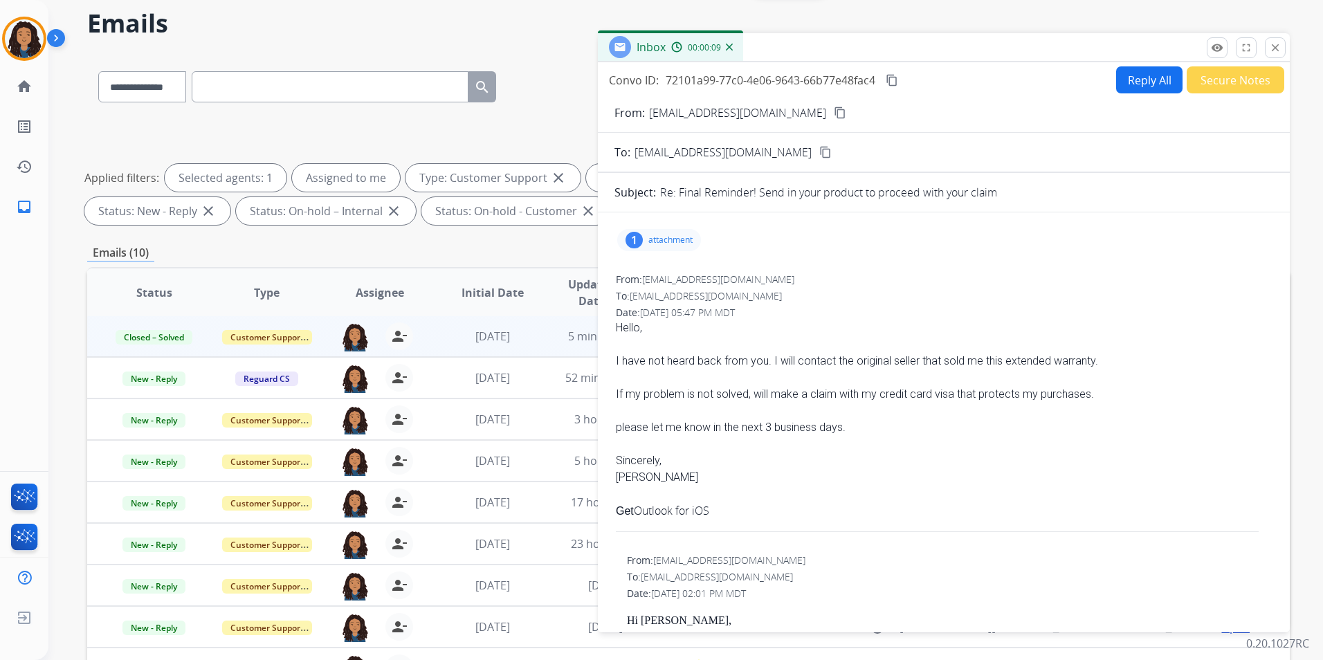
scroll to position [0, 0]
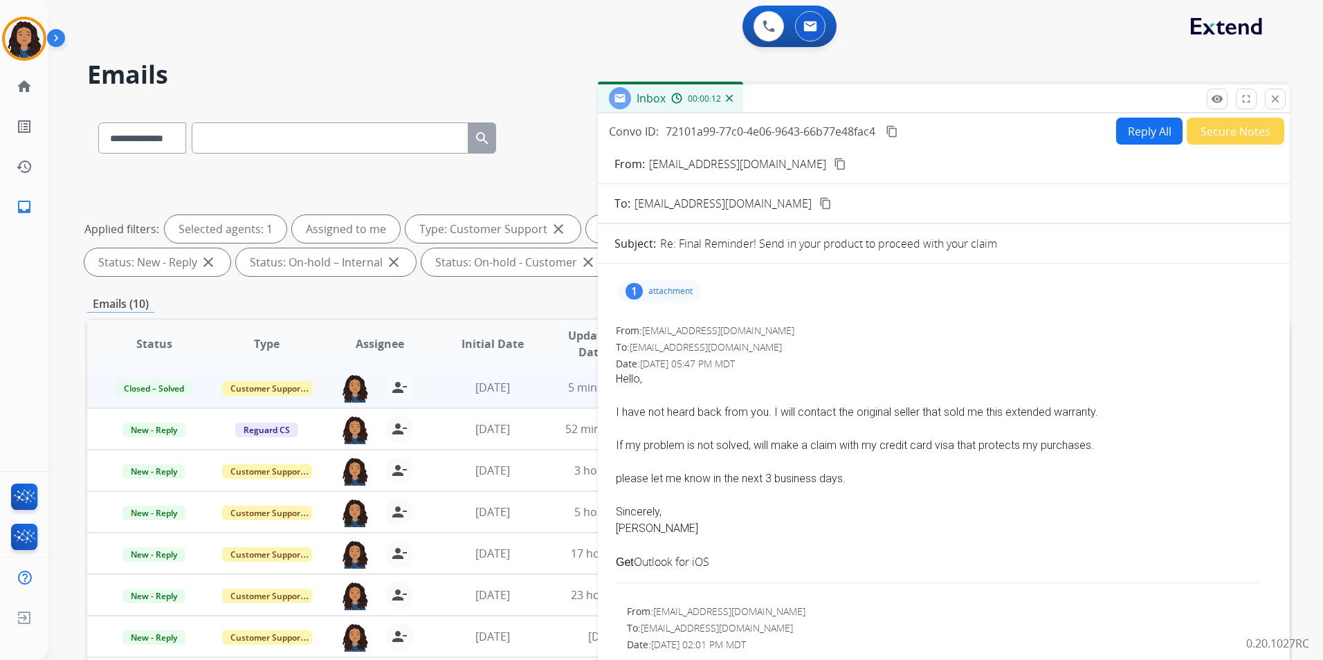
click at [834, 164] on mat-icon "content_copy" at bounding box center [840, 164] width 12 height 12
click at [1128, 136] on button "Reply All" at bounding box center [1149, 131] width 66 height 27
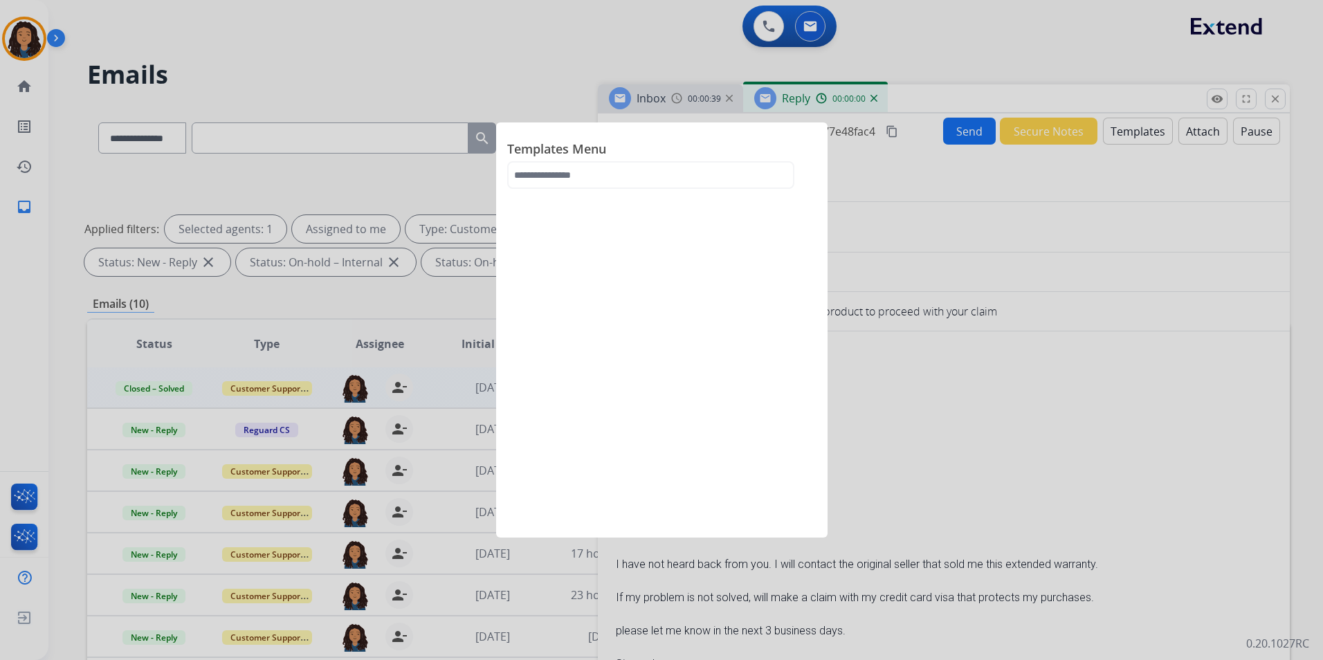
select select "**********"
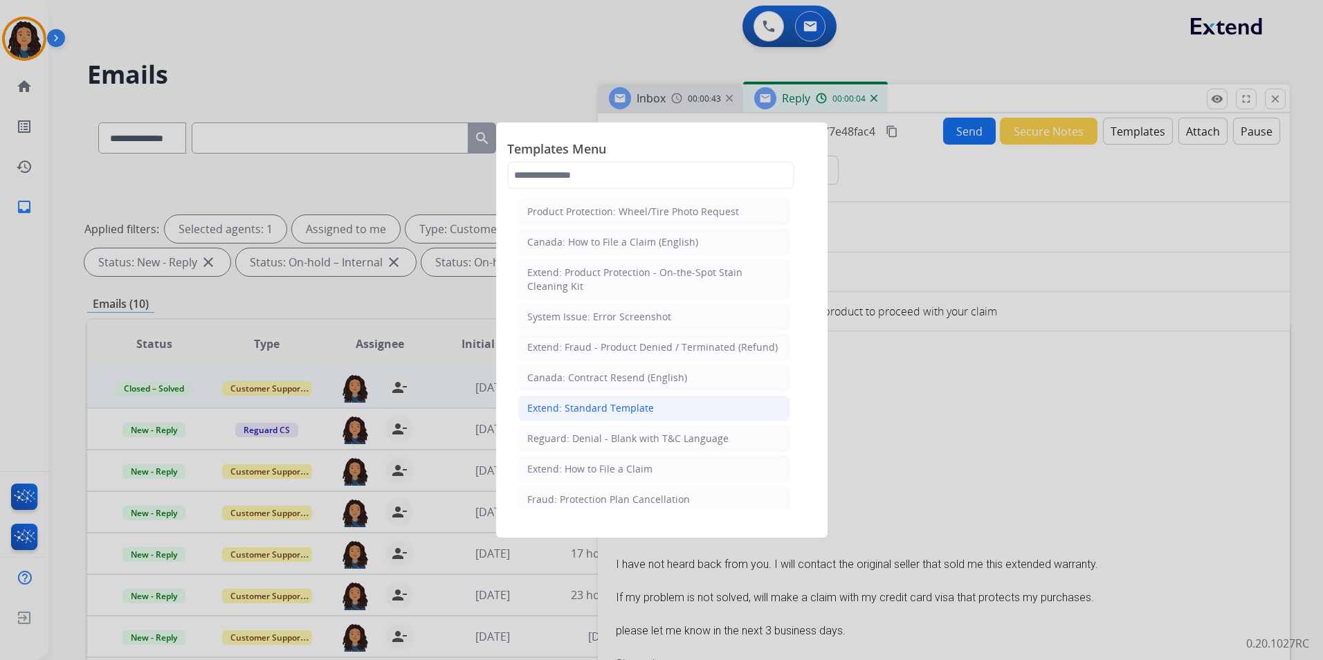
click at [633, 412] on div "Extend: Standard Template" at bounding box center [590, 408] width 127 height 14
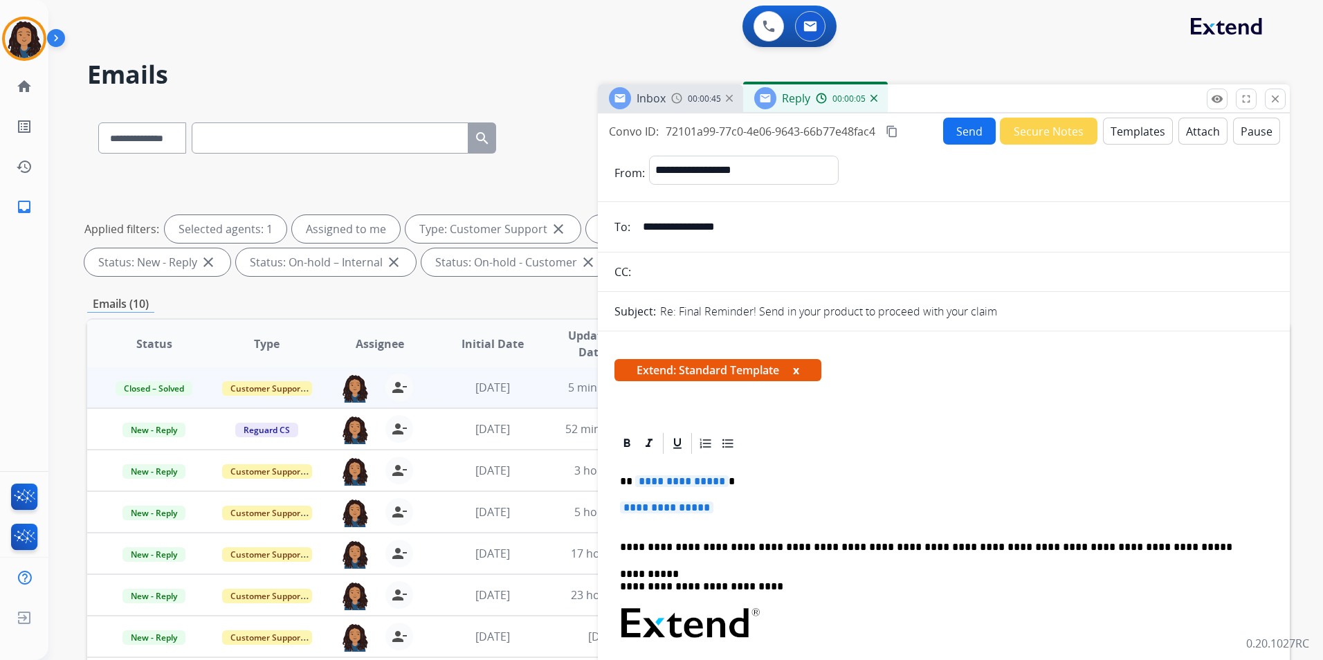
click at [687, 107] on div "Inbox 00:00:45" at bounding box center [670, 98] width 145 height 28
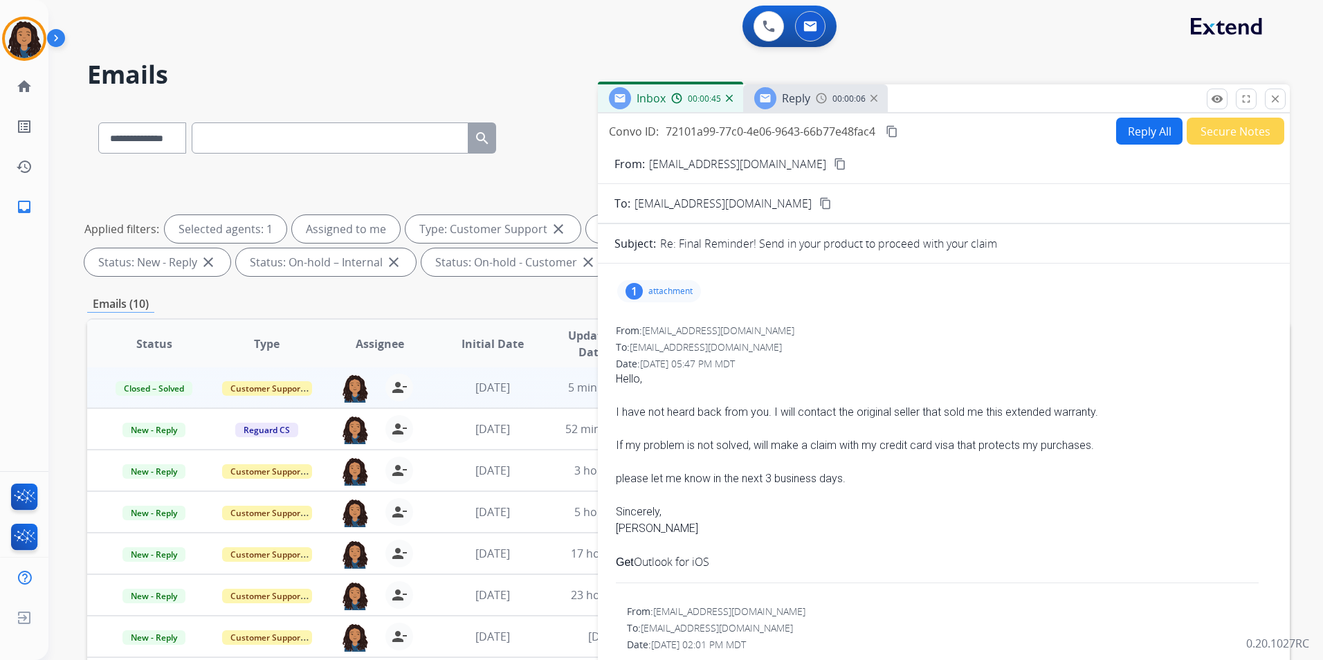
scroll to position [208, 0]
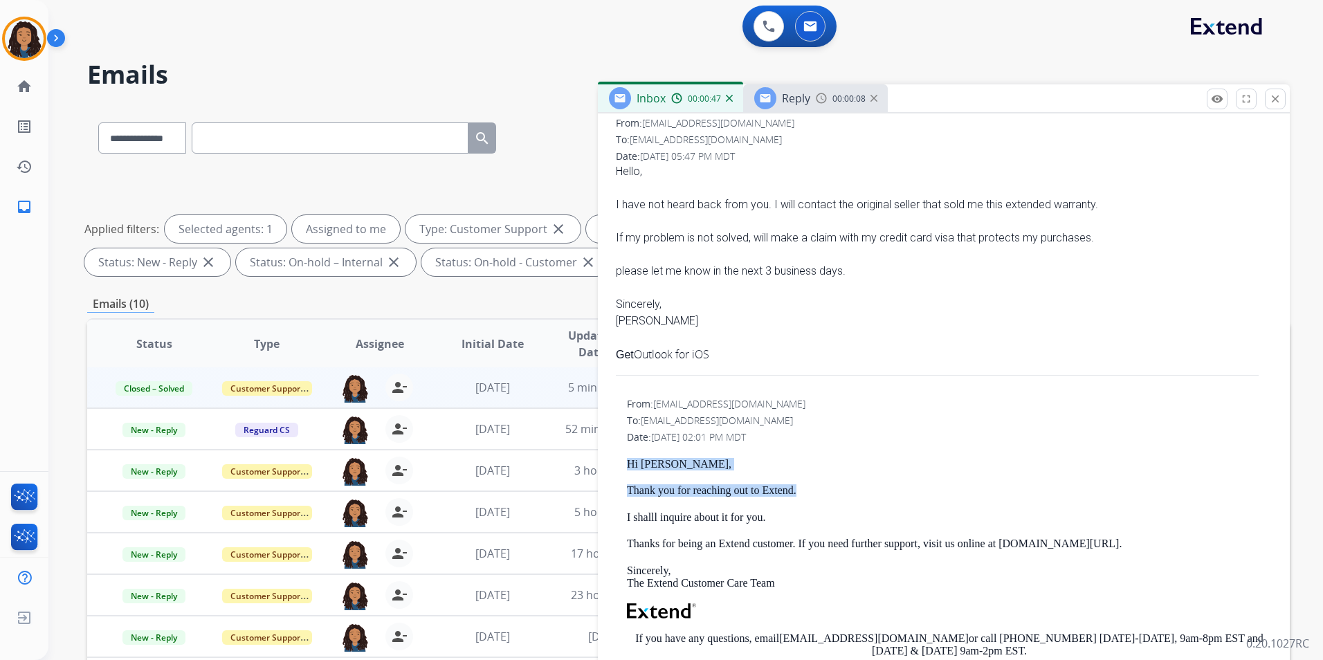
drag, startPoint x: 625, startPoint y: 463, endPoint x: 833, endPoint y: 487, distance: 209.7
click at [833, 487] on div "From: support@extend.com To: TShkurti@hntb.com Date: 09/10/2025 - 02:01 PM MDT …" at bounding box center [944, 603] width 659 height 414
drag, startPoint x: 833, startPoint y: 487, endPoint x: 795, endPoint y: 487, distance: 38.8
copy div "Hi Tony, Thank you for reaching out to Extend."
click at [816, 93] on img at bounding box center [821, 98] width 11 height 11
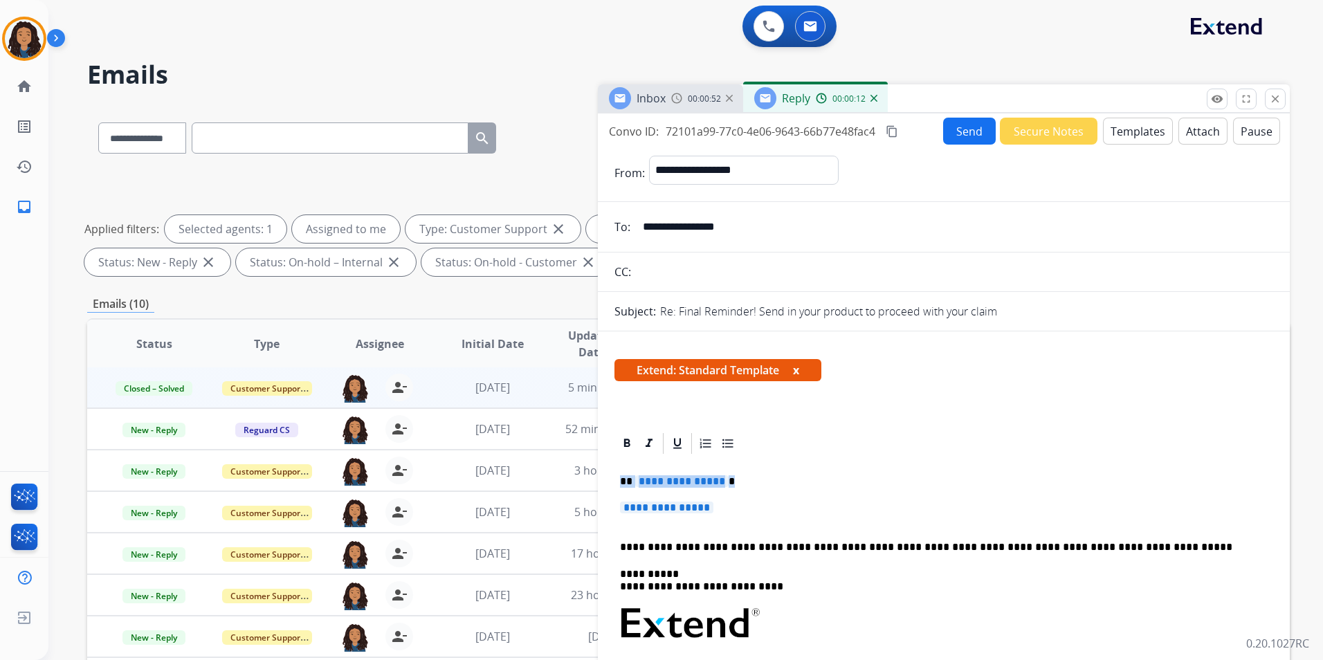
drag, startPoint x: 618, startPoint y: 477, endPoint x: 742, endPoint y: 498, distance: 125.7
click at [742, 498] on div "**********" at bounding box center [944, 656] width 659 height 401
paste div
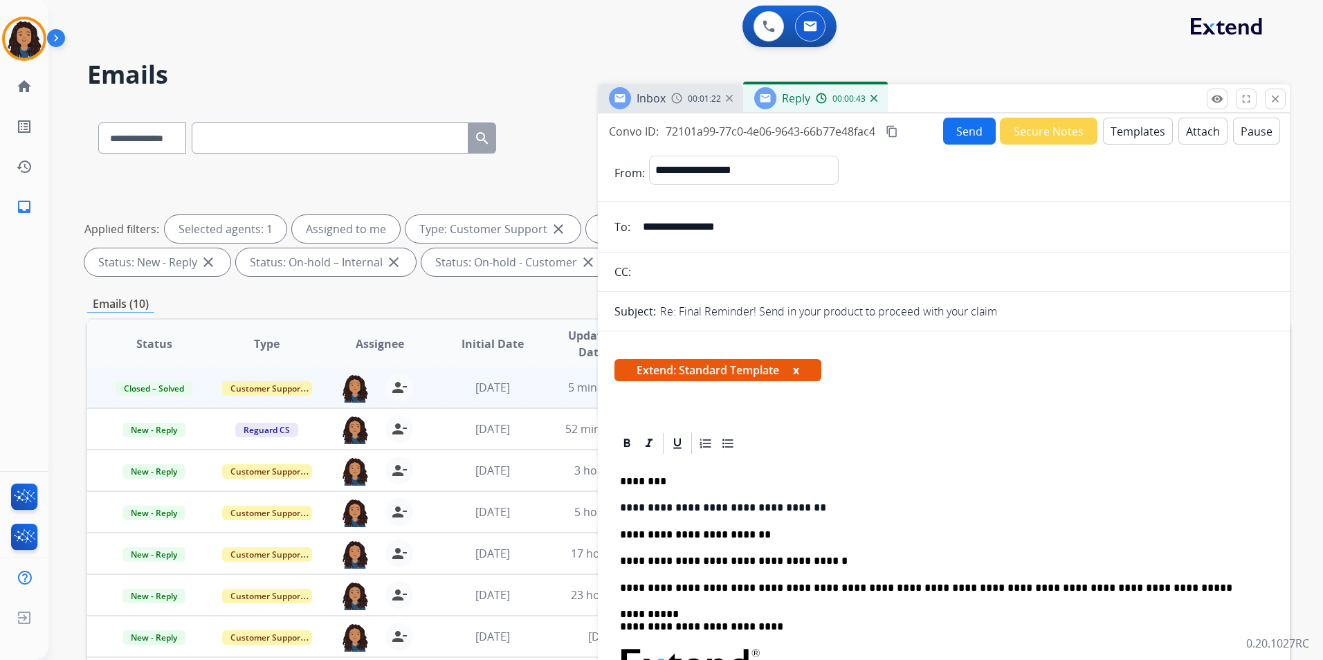
click at [973, 129] on button "Send" at bounding box center [969, 131] width 53 height 27
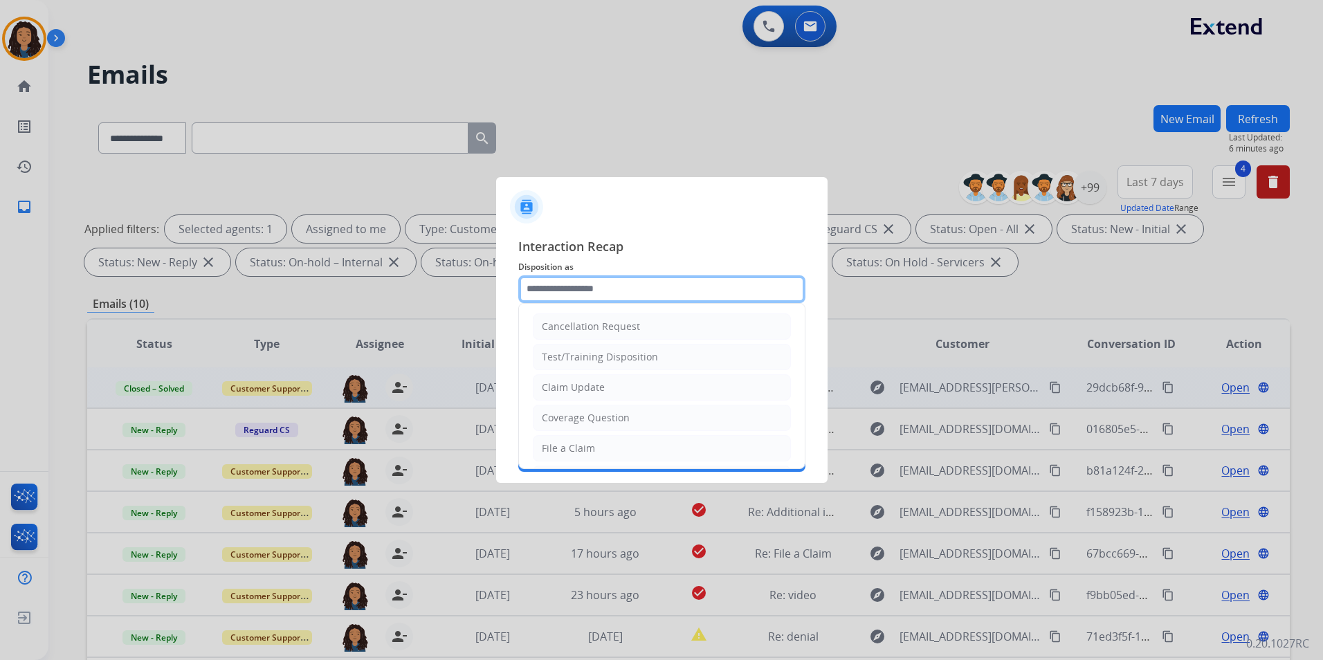
drag, startPoint x: 567, startPoint y: 284, endPoint x: 567, endPoint y: 293, distance: 9.7
click at [567, 284] on input "text" at bounding box center [661, 289] width 287 height 28
type input "**********"
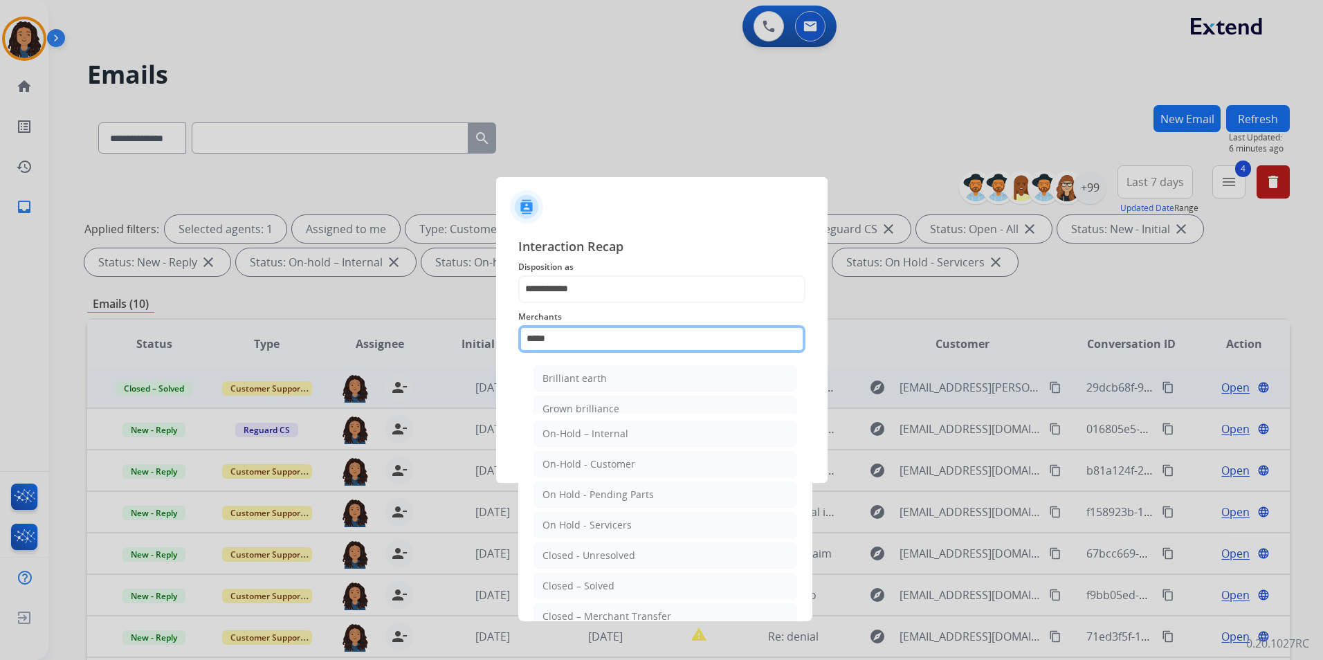
click at [581, 327] on input "*****" at bounding box center [661, 339] width 287 height 28
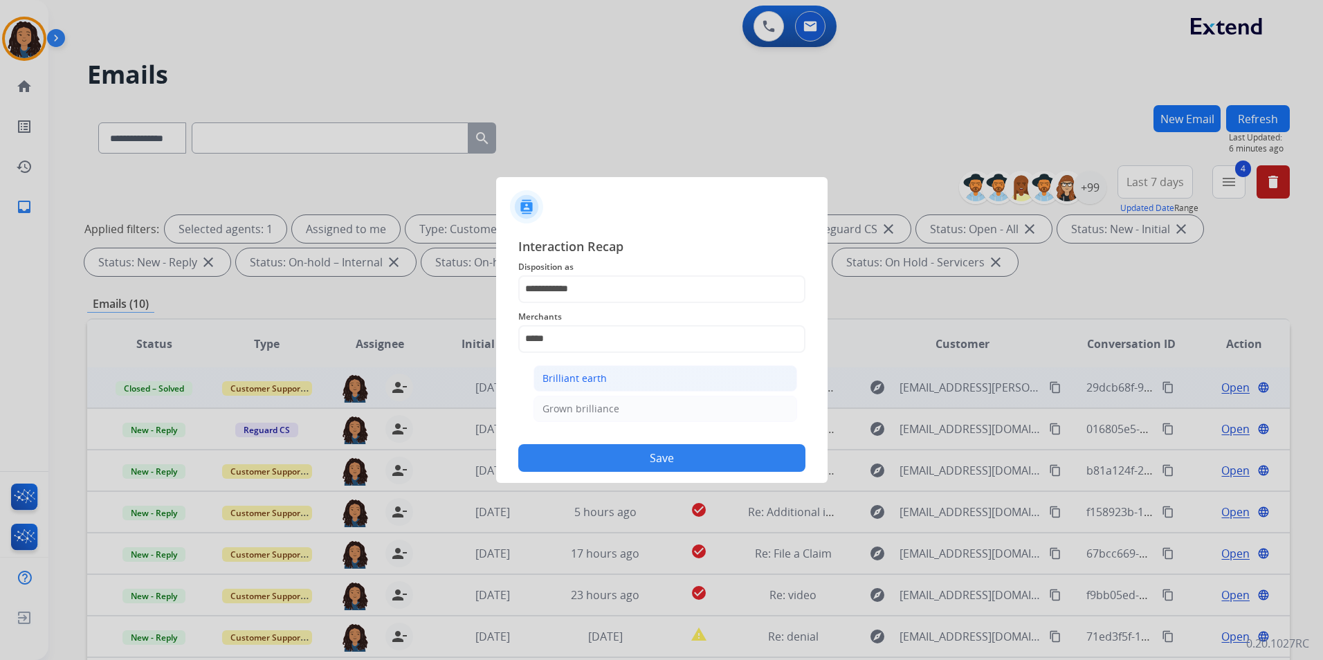
click at [579, 380] on div "Brilliant earth" at bounding box center [575, 379] width 64 height 14
type input "**********"
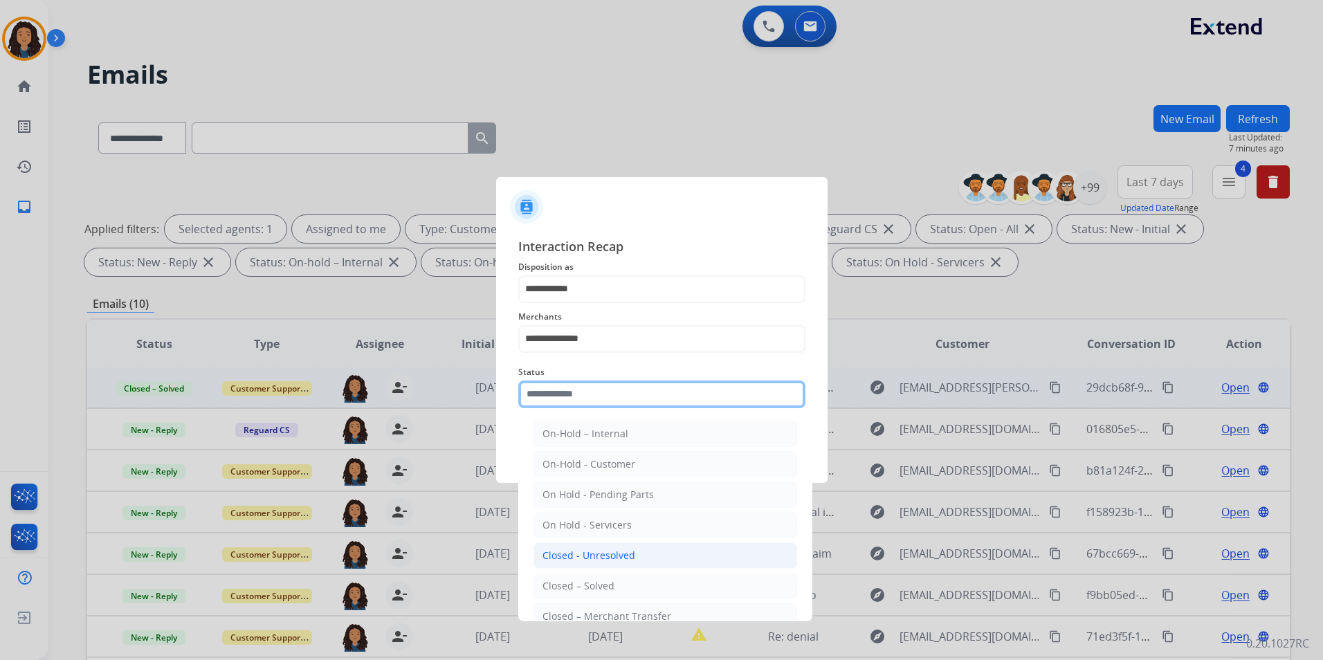
drag, startPoint x: 572, startPoint y: 399, endPoint x: 591, endPoint y: 547, distance: 148.7
click at [571, 401] on input "text" at bounding box center [661, 395] width 287 height 28
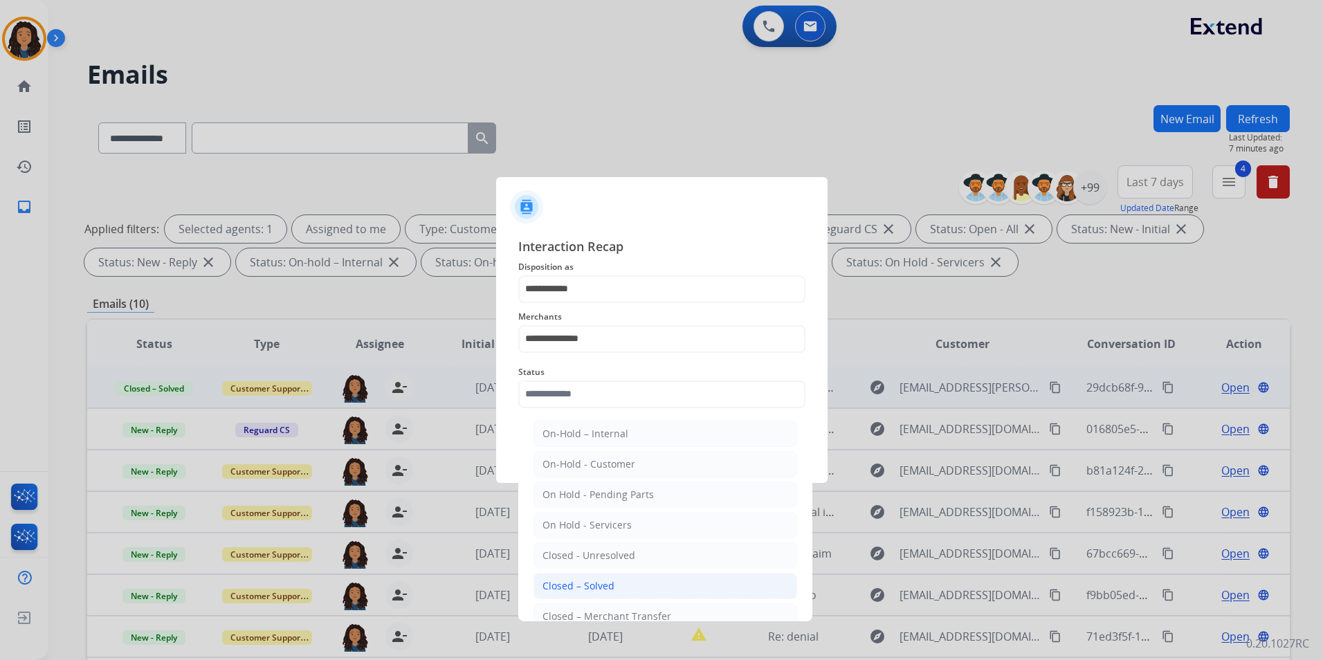
click at [586, 584] on div "Closed – Solved" at bounding box center [579, 586] width 72 height 14
type input "**********"
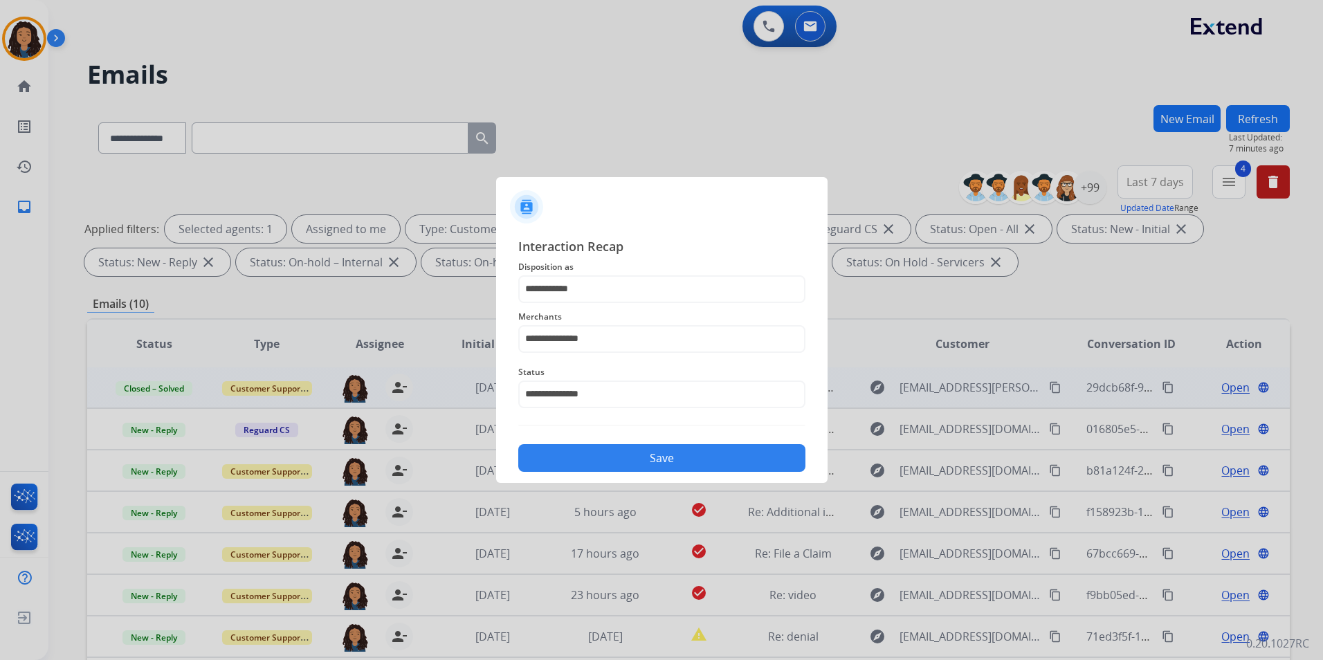
click at [560, 462] on button "Save" at bounding box center [661, 458] width 287 height 28
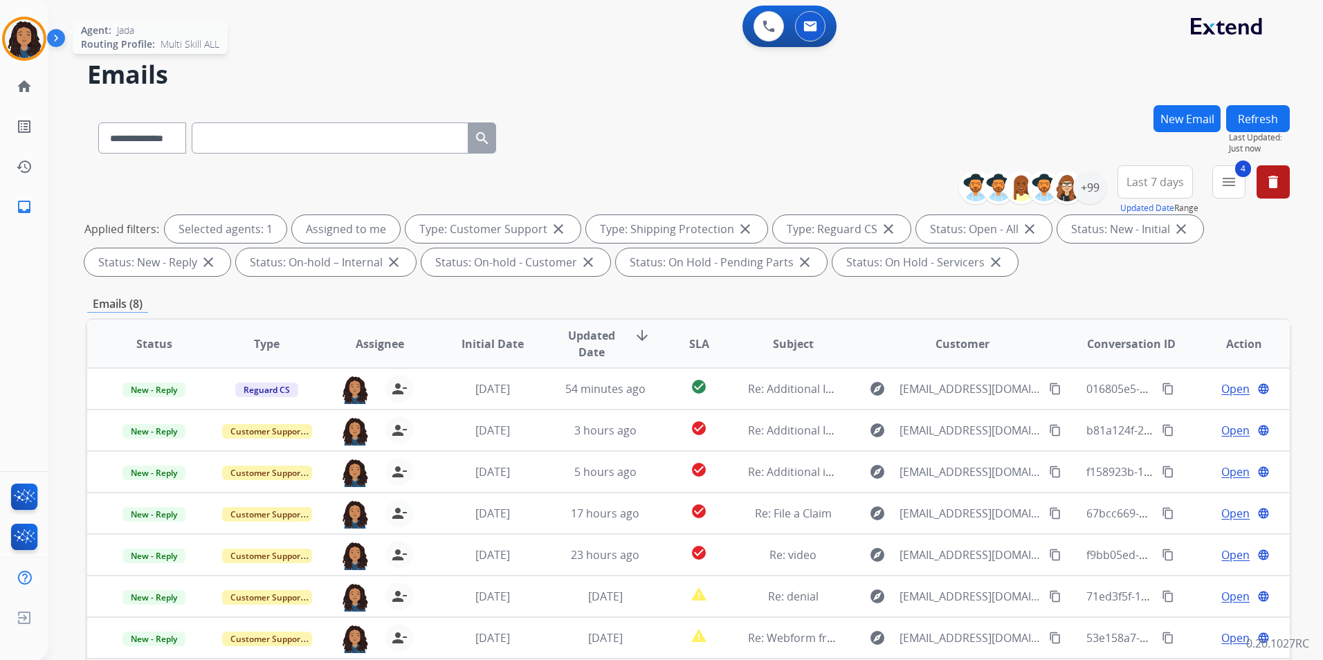
drag, startPoint x: 7, startPoint y: 28, endPoint x: 71, endPoint y: 28, distance: 64.4
click at [8, 28] on div at bounding box center [24, 39] width 44 height 44
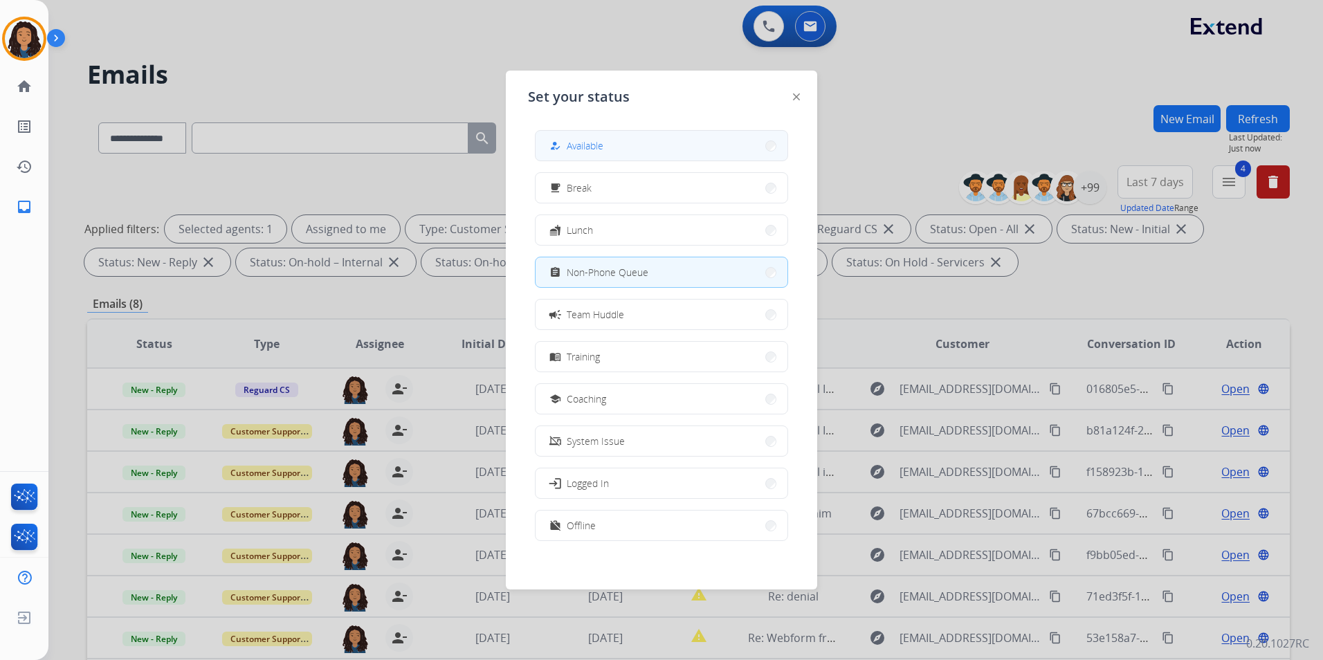
click at [607, 145] on button "how_to_reg Available" at bounding box center [662, 146] width 252 height 30
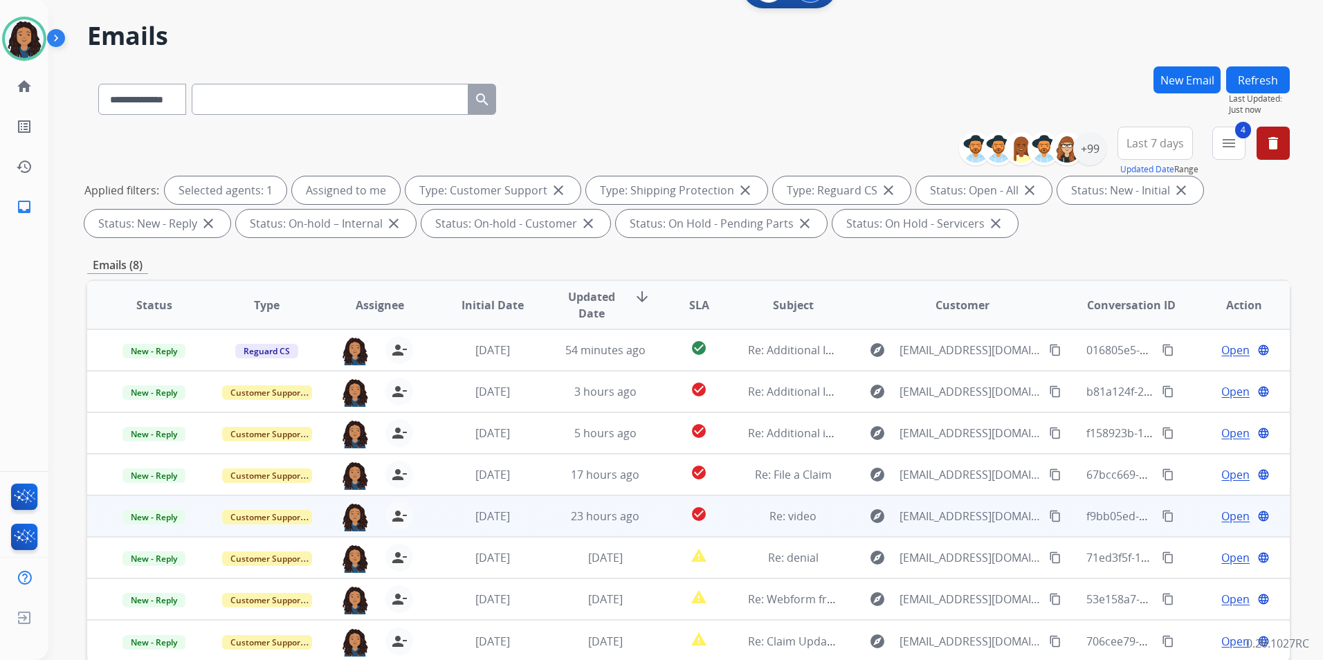
scroll to position [194, 0]
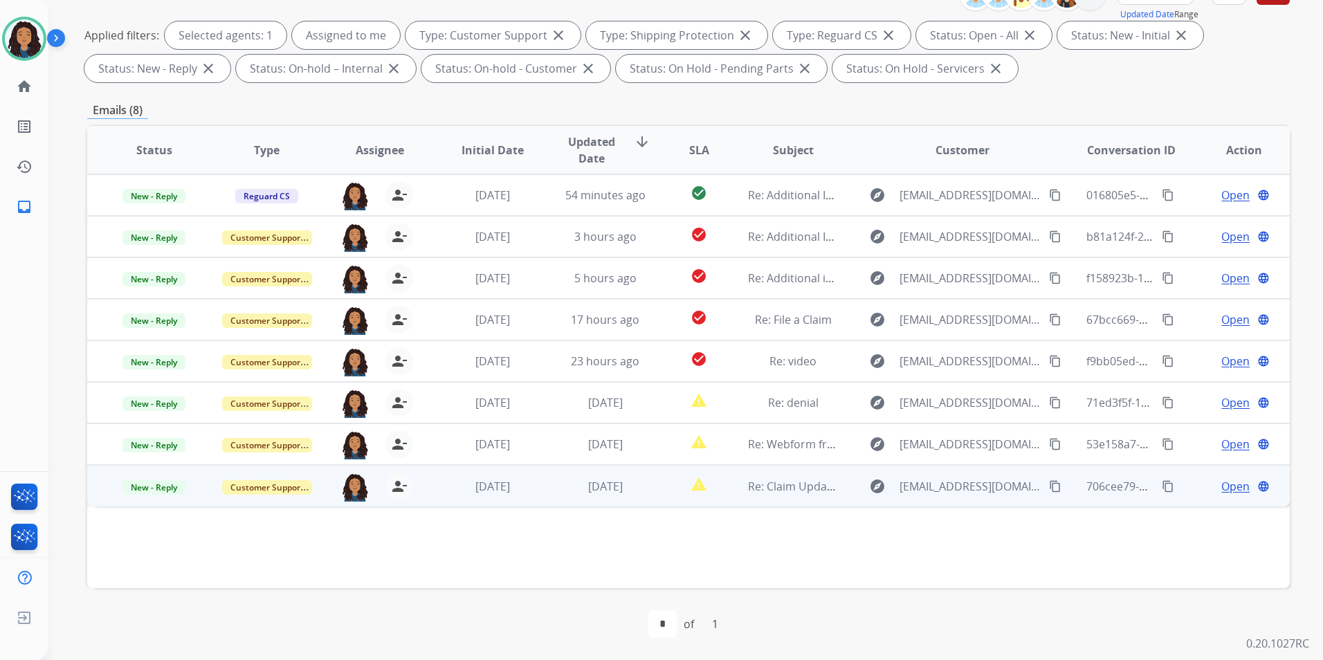
click at [1226, 484] on span "Open" at bounding box center [1236, 486] width 28 height 17
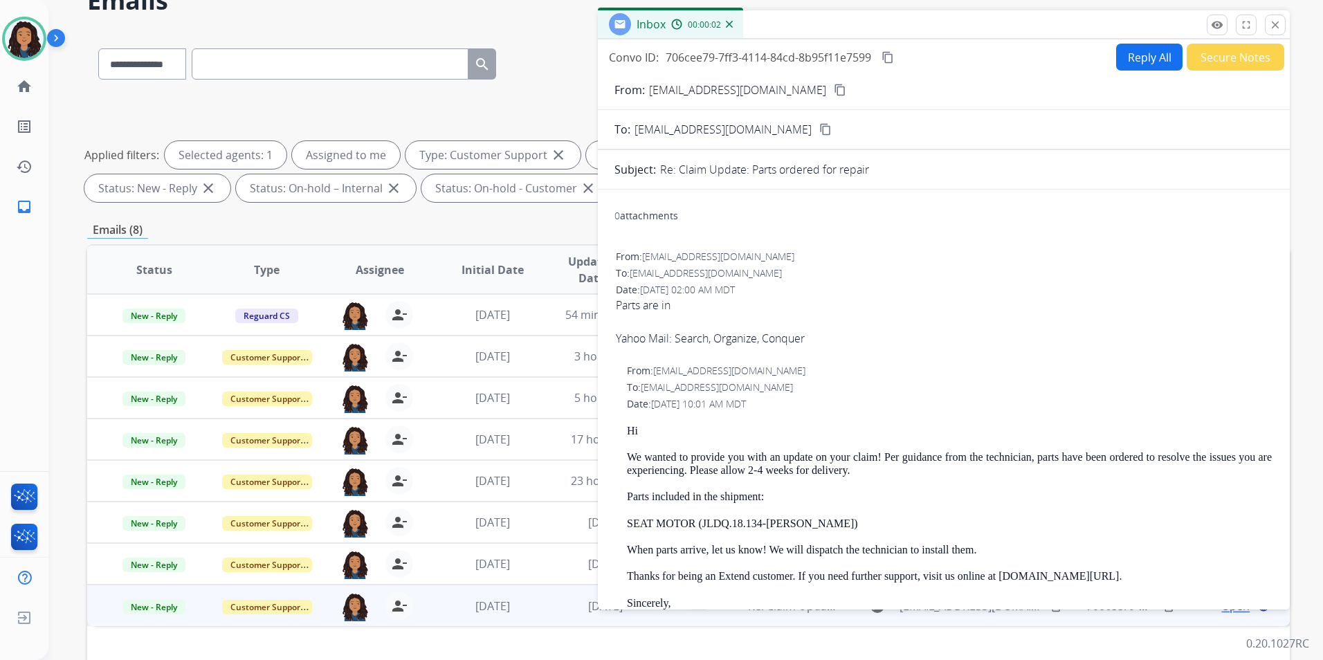
scroll to position [0, 0]
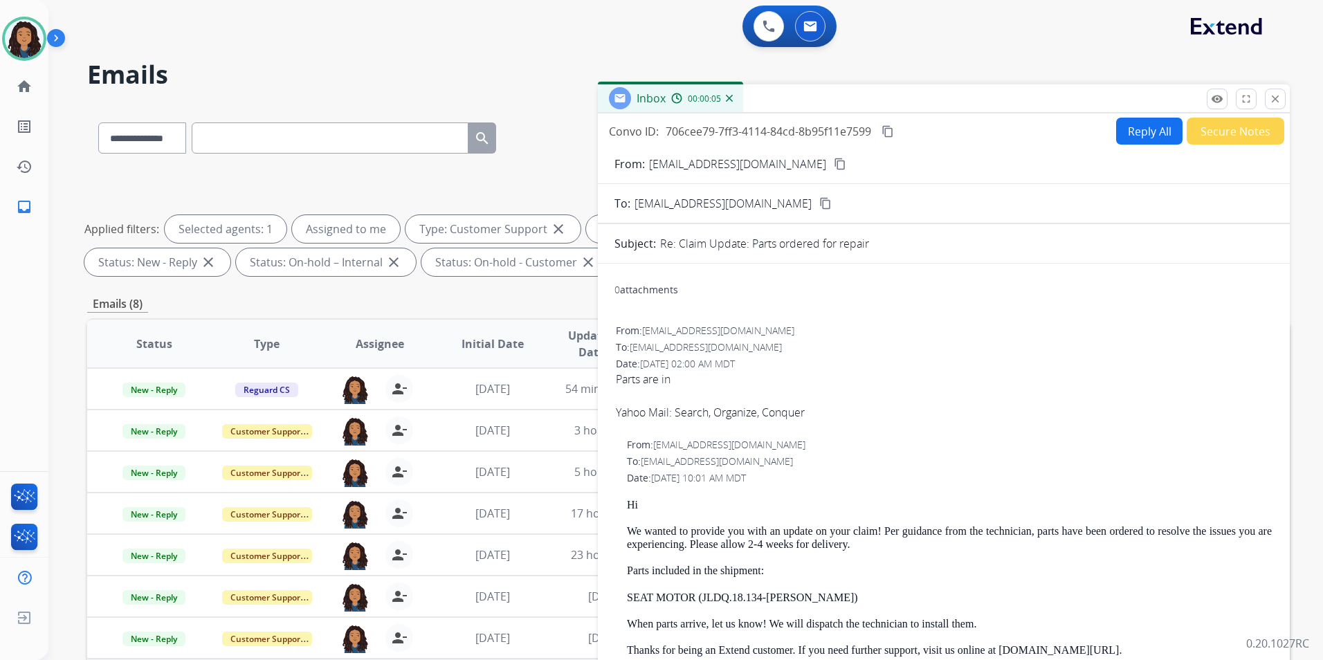
click at [834, 167] on mat-icon "content_copy" at bounding box center [840, 164] width 12 height 12
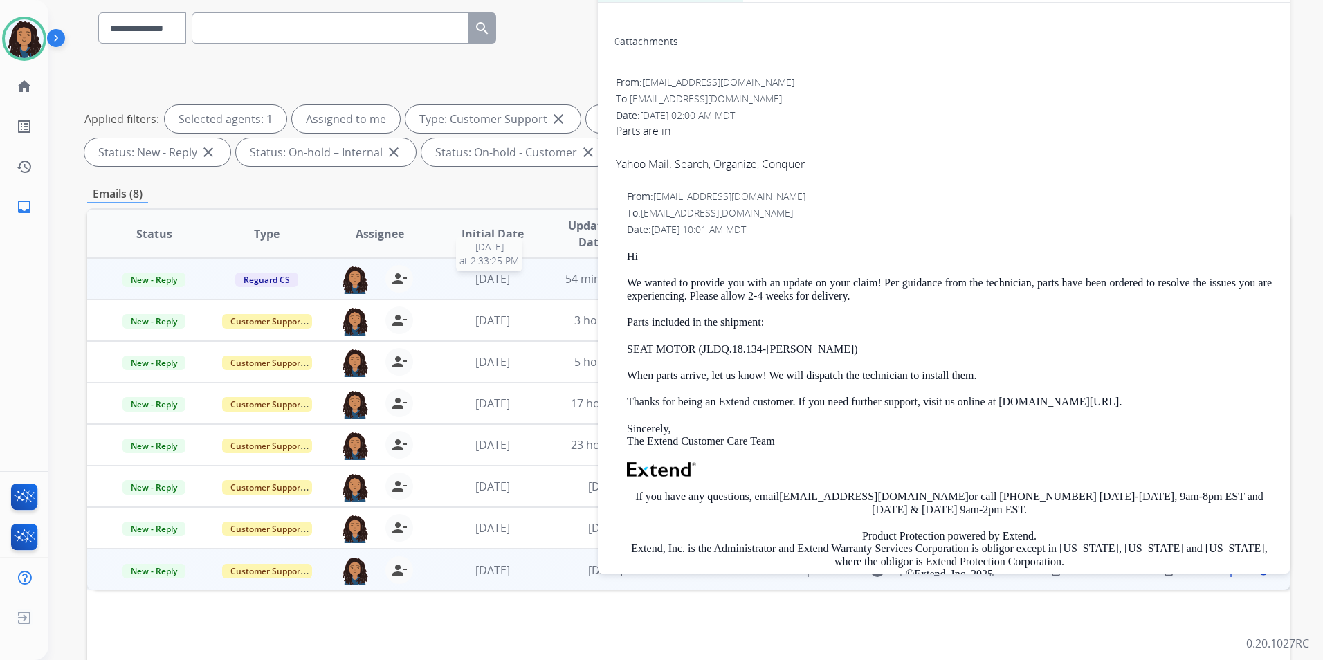
scroll to position [194, 0]
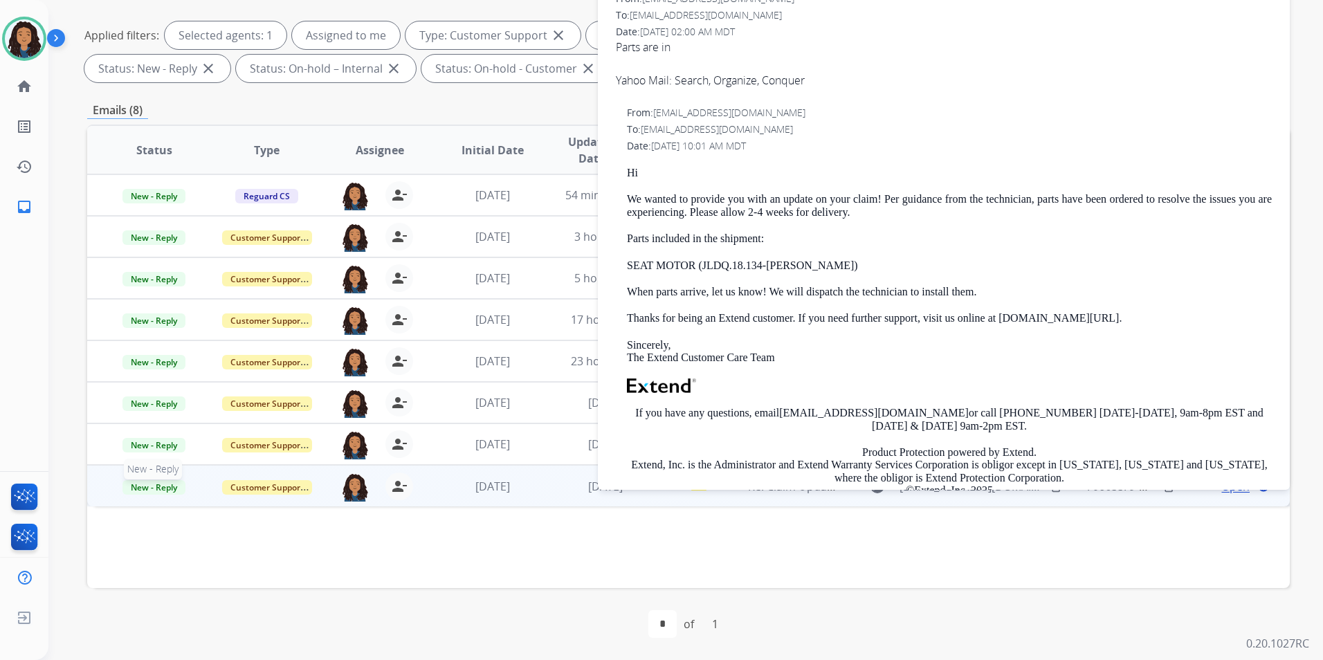
click at [165, 483] on span "New - Reply" at bounding box center [154, 487] width 63 height 15
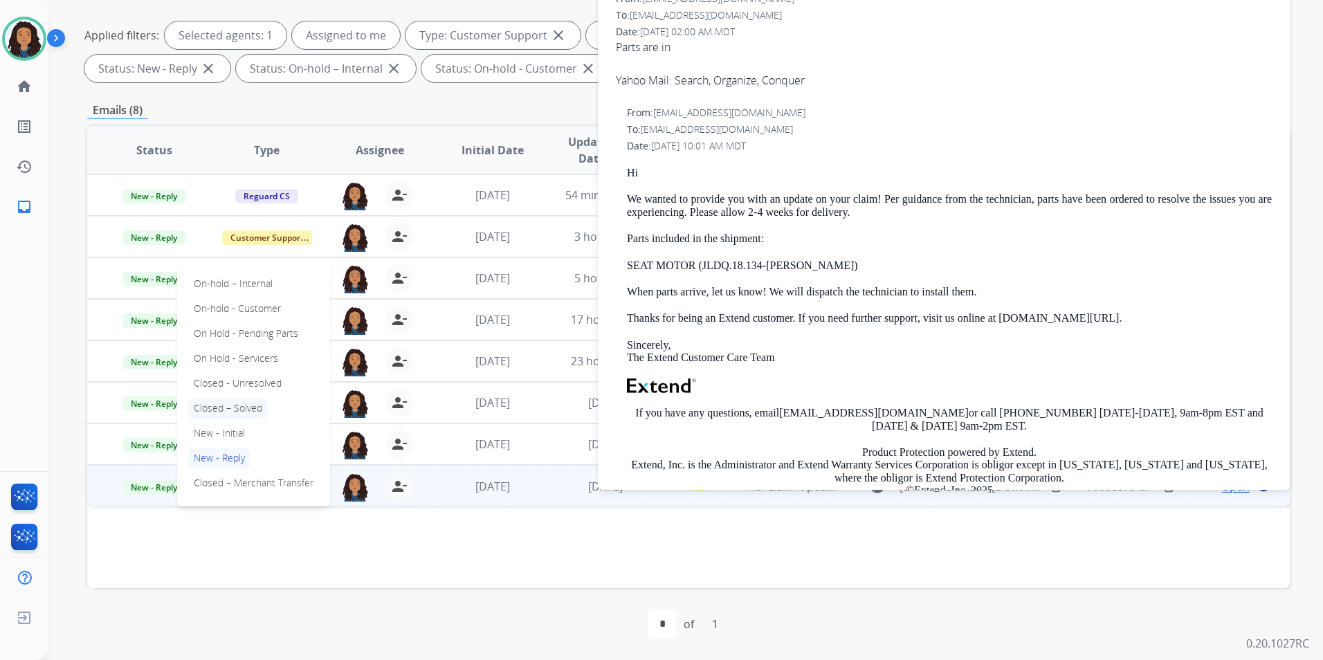
click at [246, 406] on p "Closed – Solved" at bounding box center [228, 408] width 80 height 19
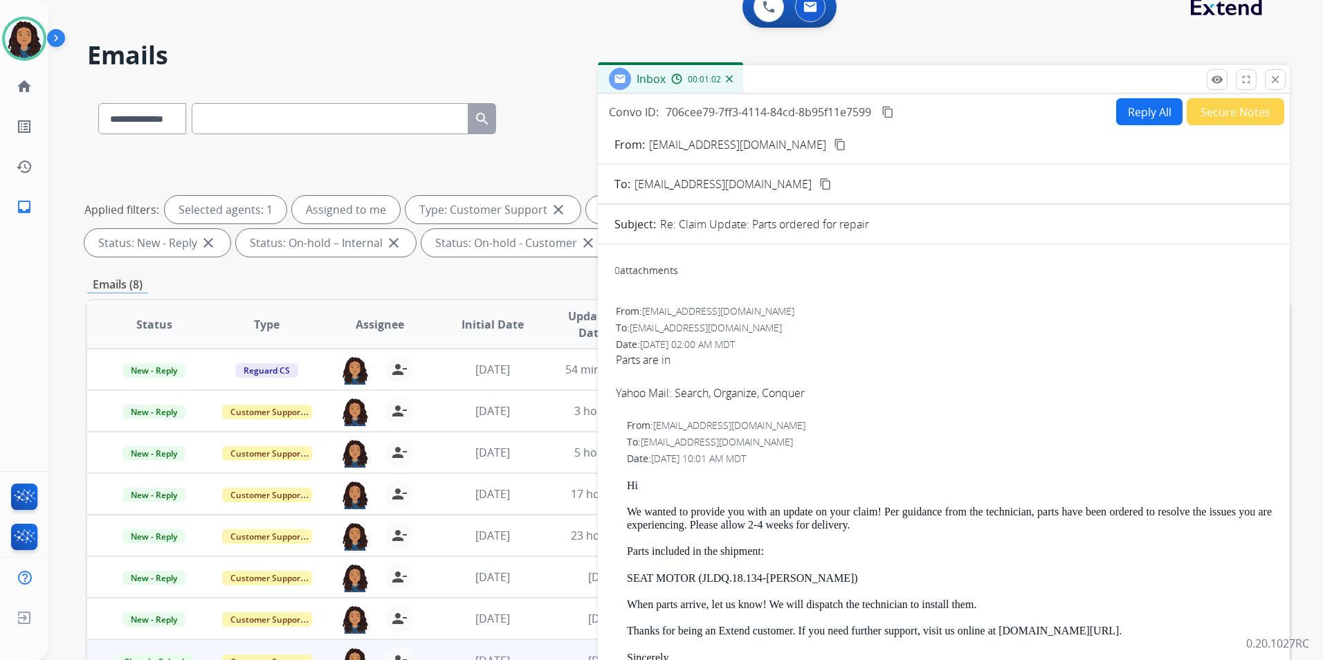
scroll to position [0, 0]
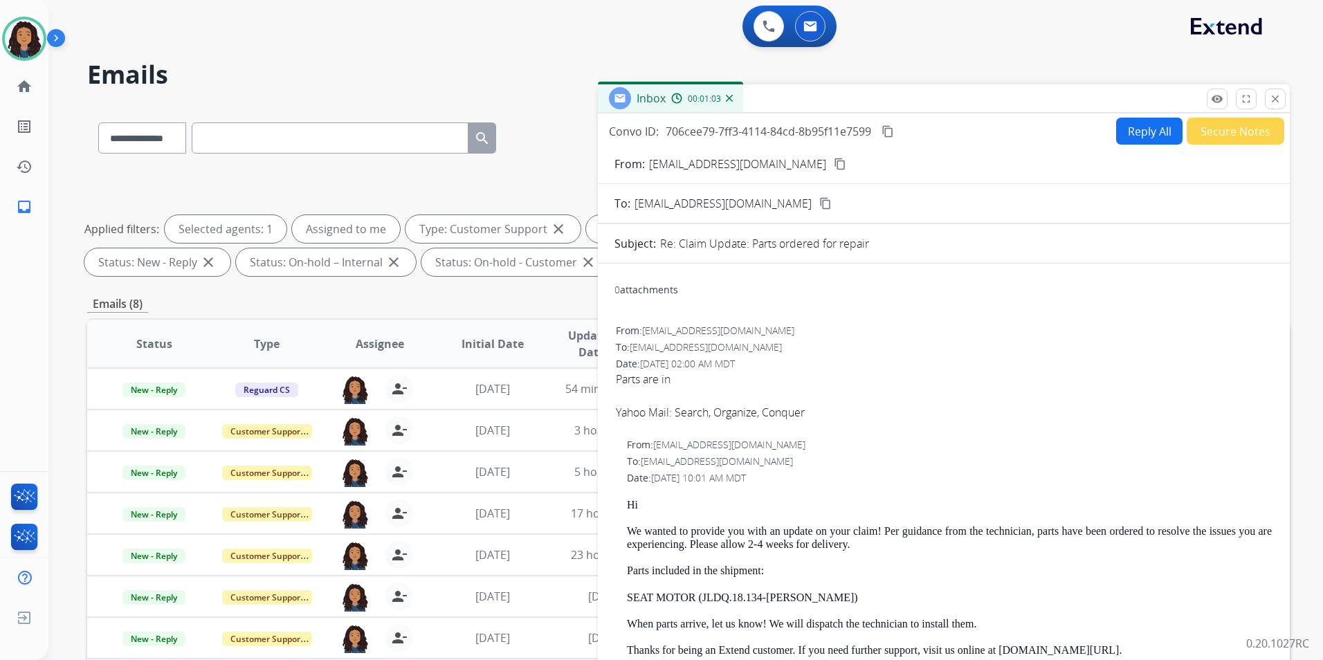
click at [1249, 128] on button "Secure Notes" at bounding box center [1236, 131] width 98 height 27
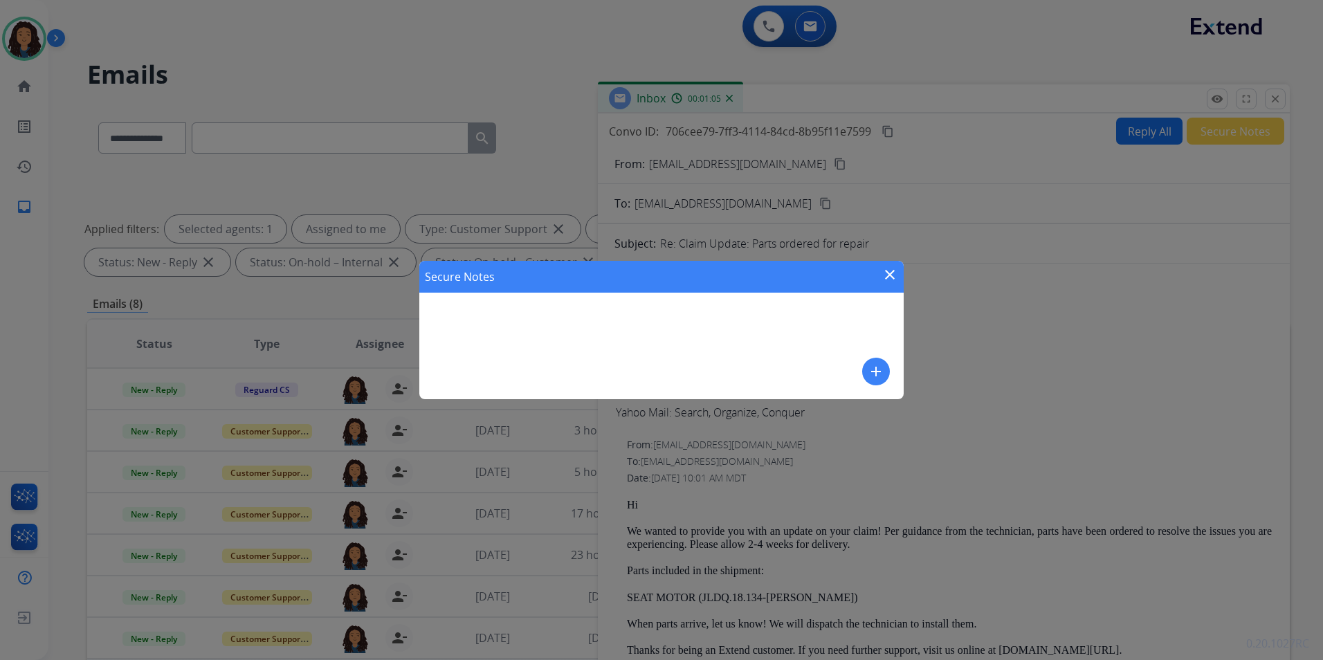
click at [877, 374] on mat-icon "add" at bounding box center [876, 371] width 17 height 17
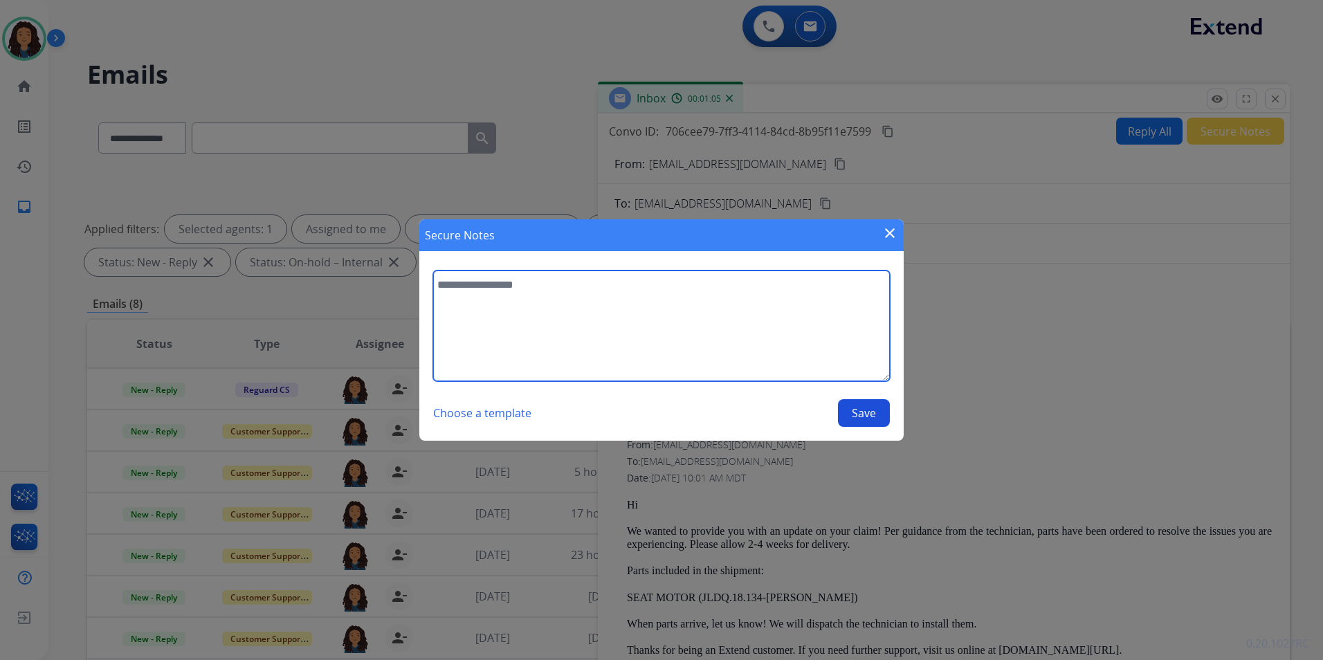
click at [535, 318] on textarea at bounding box center [661, 326] width 457 height 111
type textarea "**********"
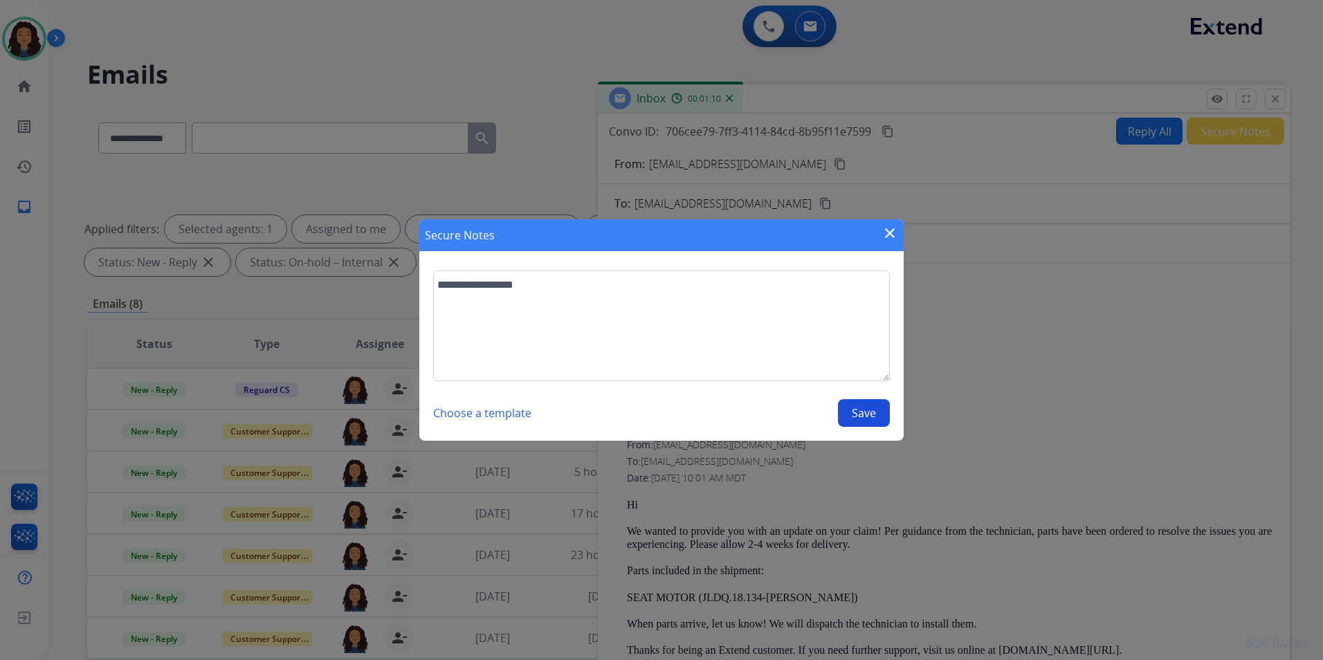
click at [869, 414] on button "Save" at bounding box center [864, 413] width 52 height 28
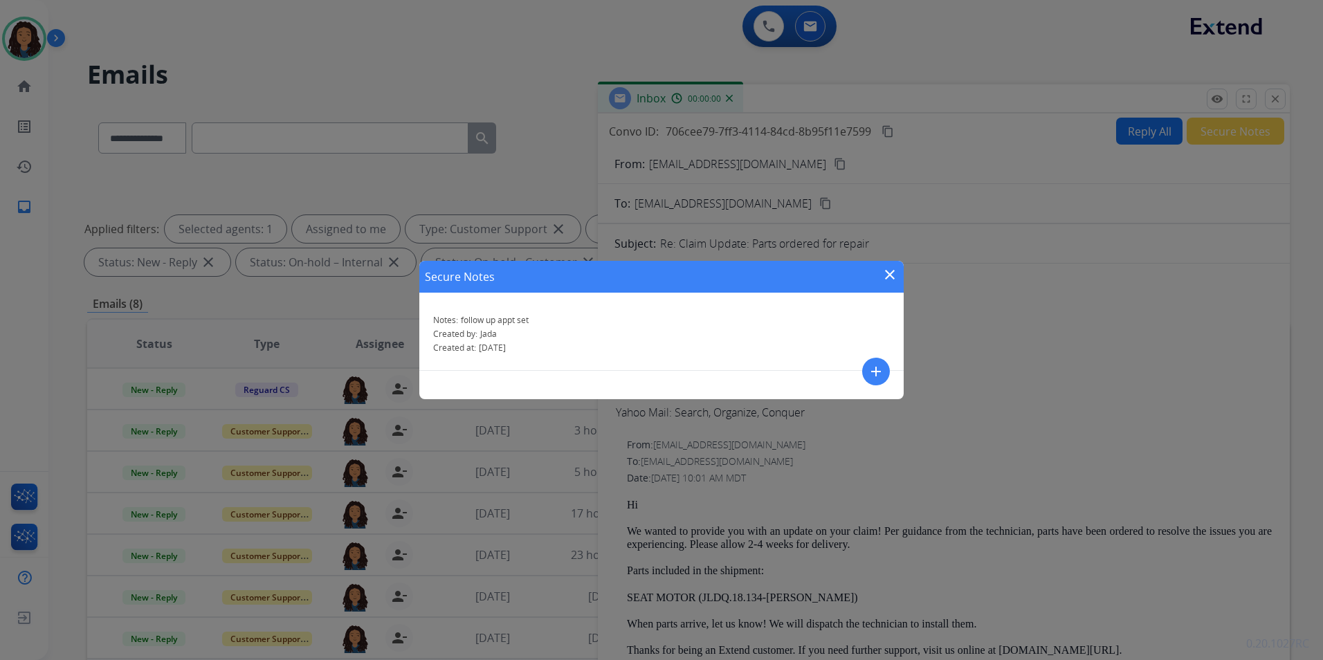
click at [891, 269] on mat-icon "close" at bounding box center [890, 274] width 17 height 17
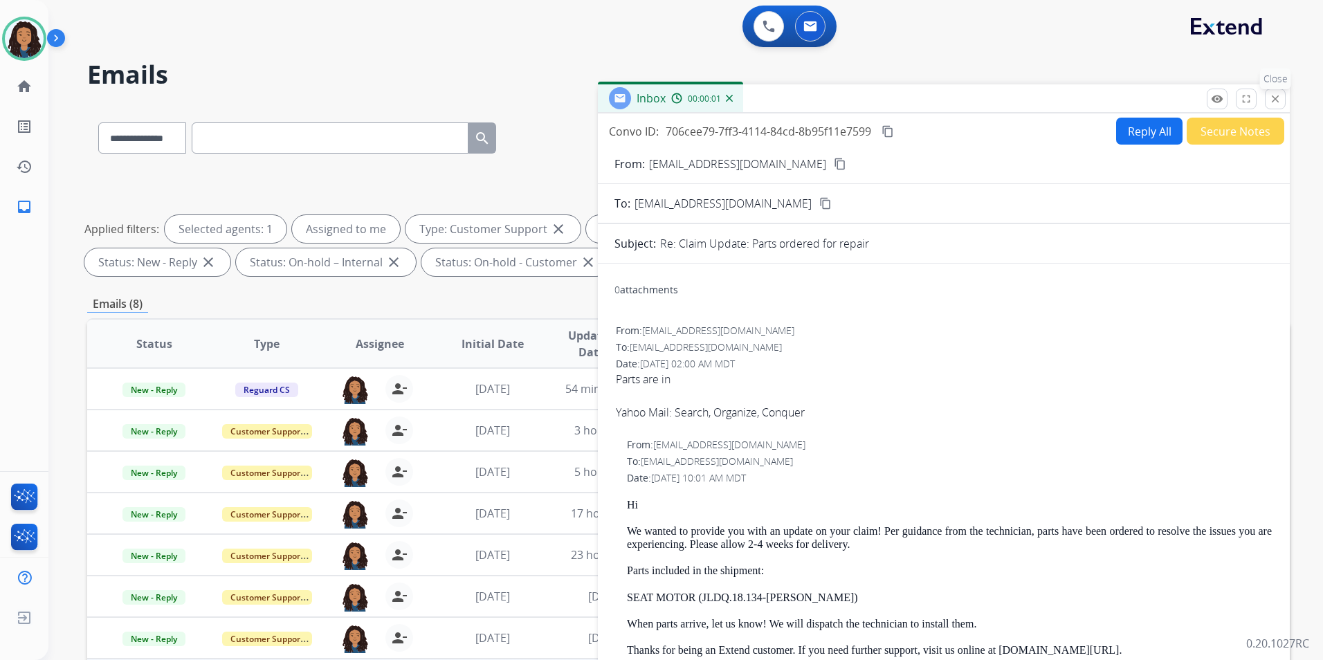
click at [1285, 104] on button "close Close" at bounding box center [1275, 99] width 21 height 21
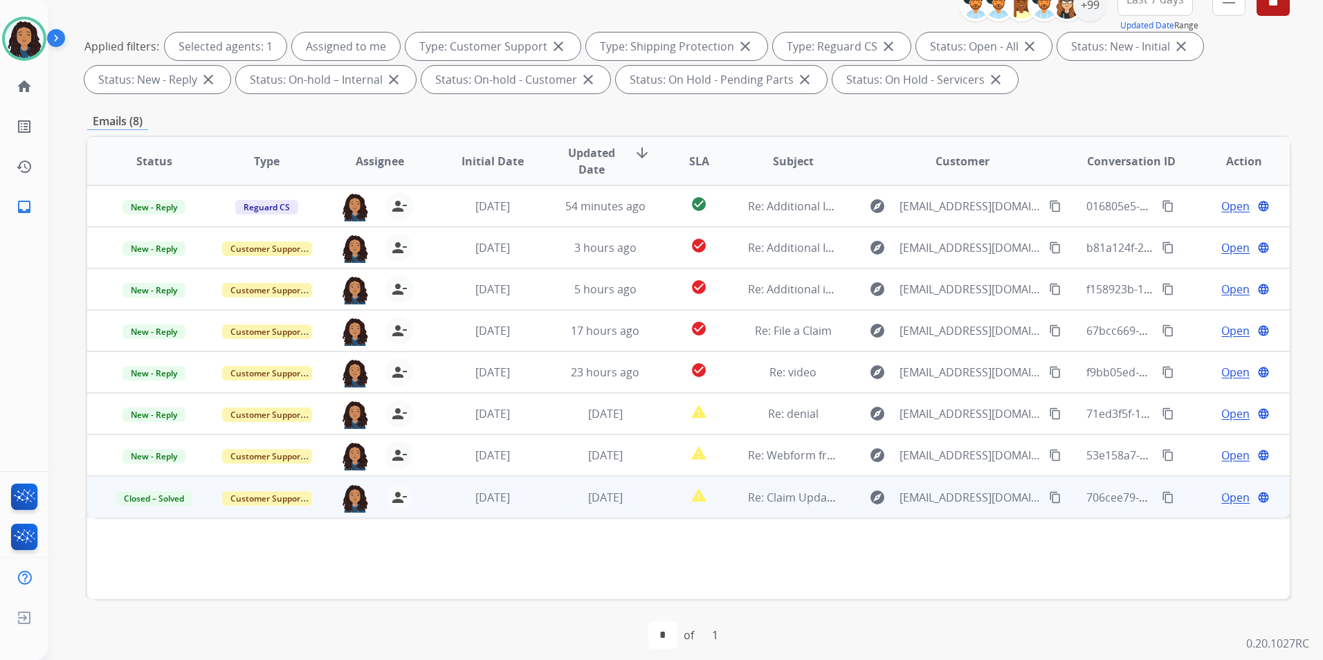
scroll to position [194, 0]
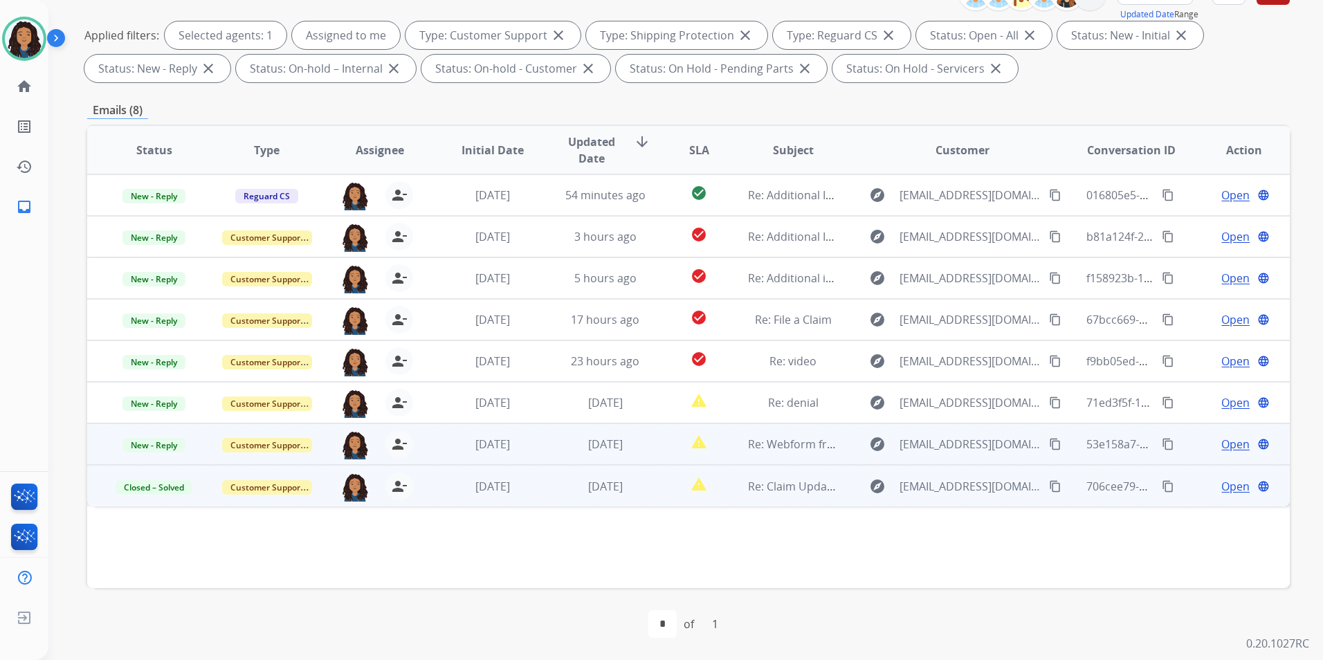
click at [1222, 442] on span "Open" at bounding box center [1236, 444] width 28 height 17
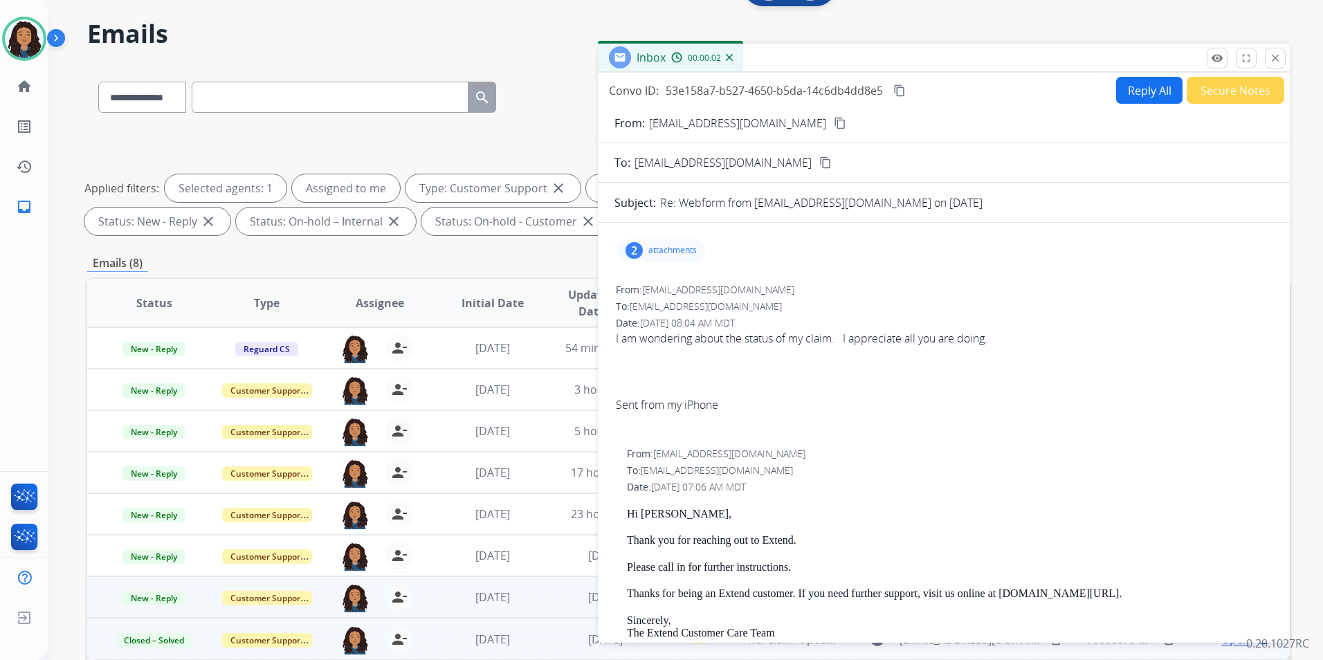
scroll to position [0, 0]
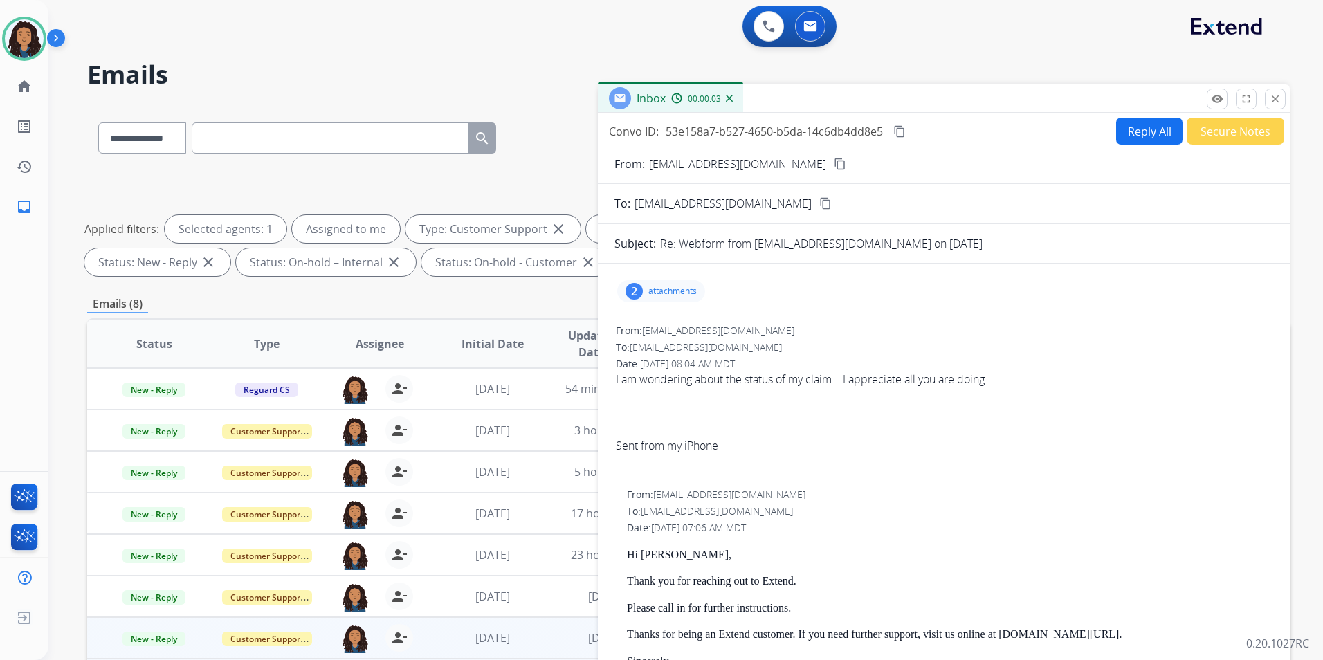
click at [834, 160] on mat-icon "content_copy" at bounding box center [840, 164] width 12 height 12
click at [685, 290] on p "attachments" at bounding box center [673, 291] width 48 height 11
click at [674, 284] on div "2 attachments image0.jpeg download 09/16/2025, 11:18 AM image1.jpeg download 09…" at bounding box center [661, 291] width 88 height 22
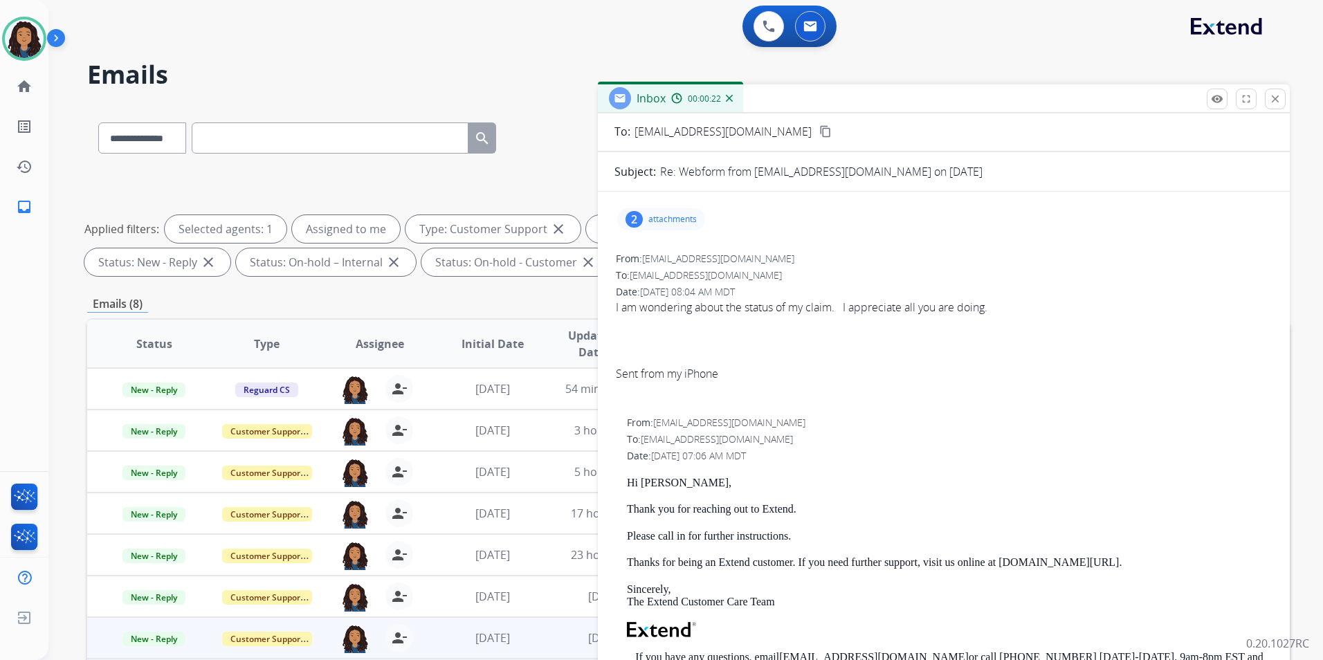
scroll to position [208, 0]
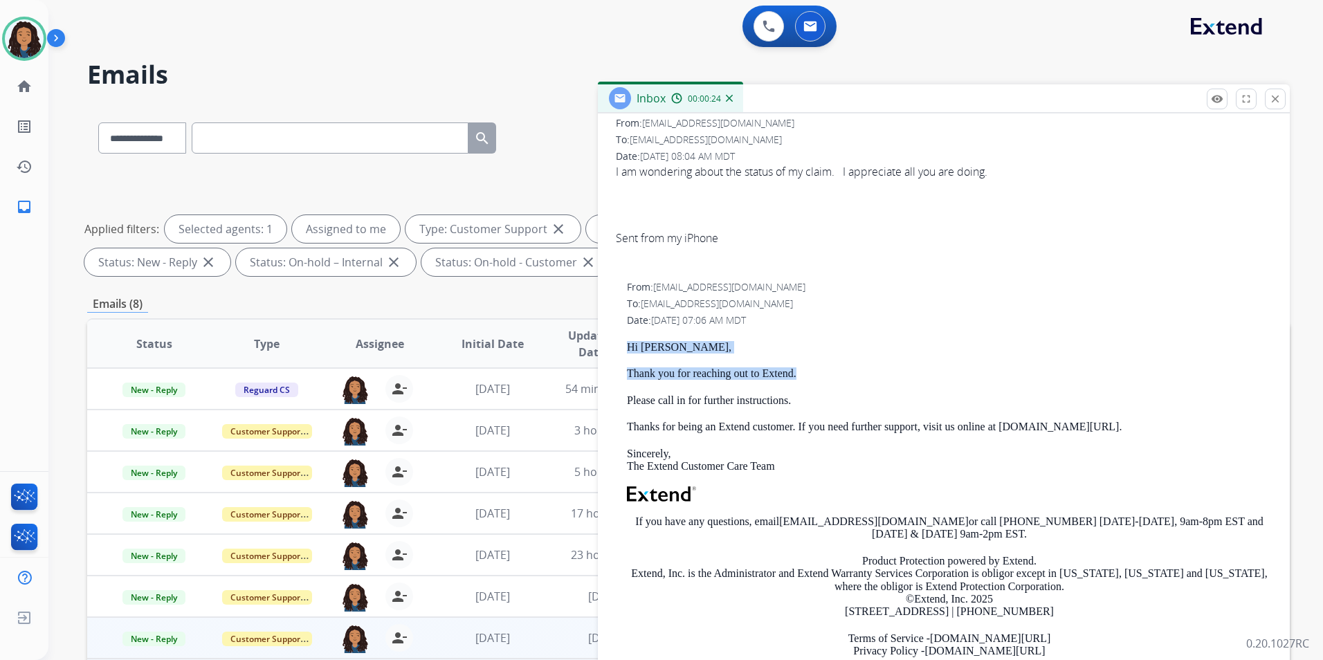
drag, startPoint x: 619, startPoint y: 345, endPoint x: 809, endPoint y: 376, distance: 192.1
click at [809, 376] on div "From: support@extend.com To: skrzypiec4@hotmail.com Date: 09/17/2025 - 07:06 AM…" at bounding box center [944, 486] width 659 height 414
drag, startPoint x: 809, startPoint y: 376, endPoint x: 747, endPoint y: 376, distance: 62.3
copy div "Hi Dave, Thank you for reaching out to Extend."
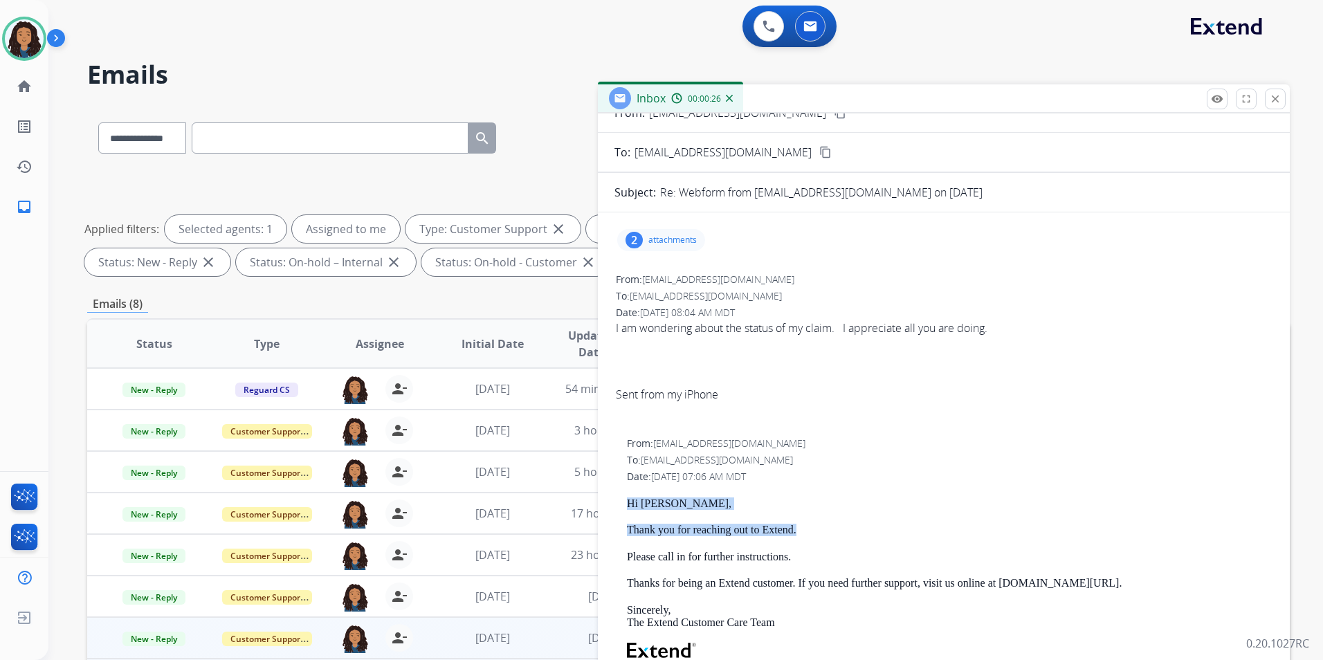
scroll to position [0, 0]
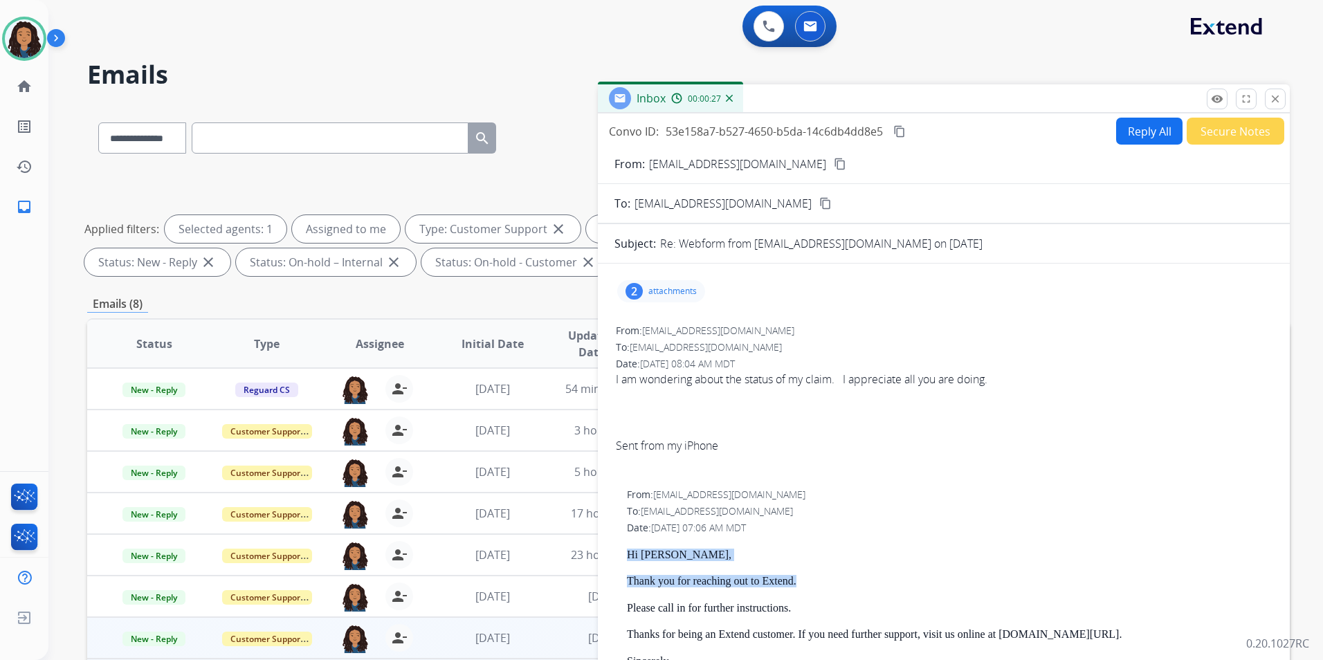
click at [1148, 125] on button "Reply All" at bounding box center [1149, 131] width 66 height 27
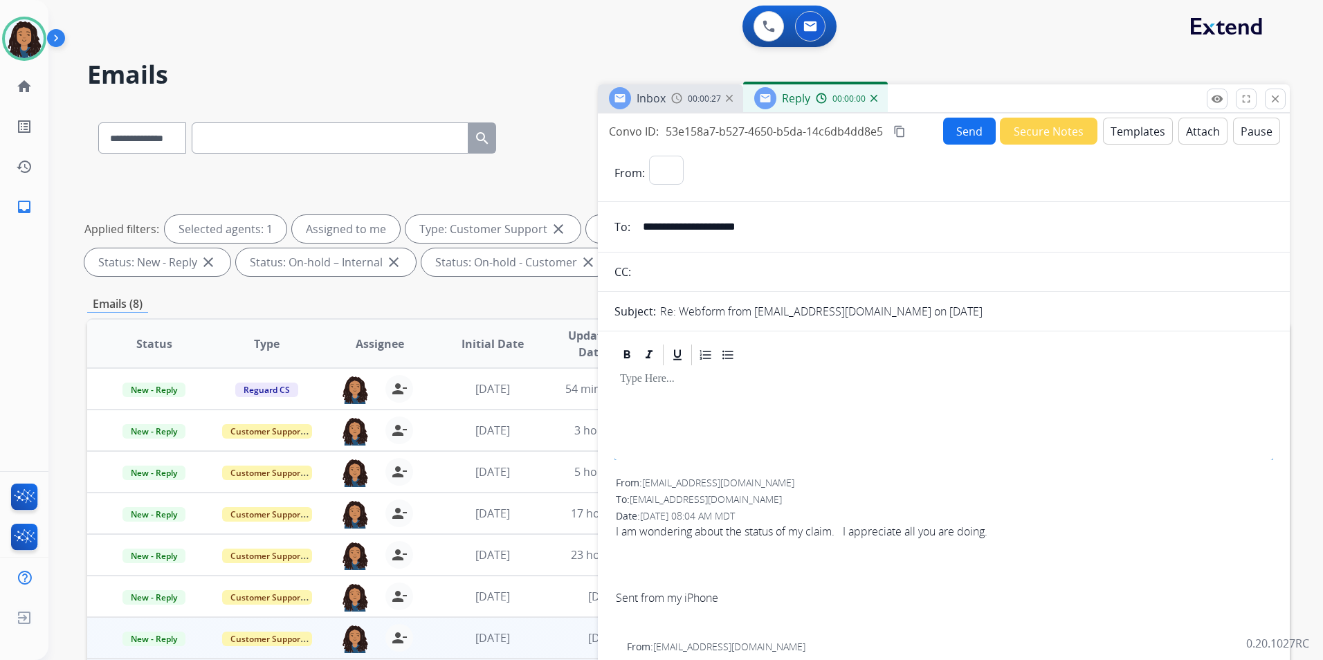
click at [1148, 125] on button "Templates" at bounding box center [1138, 131] width 70 height 27
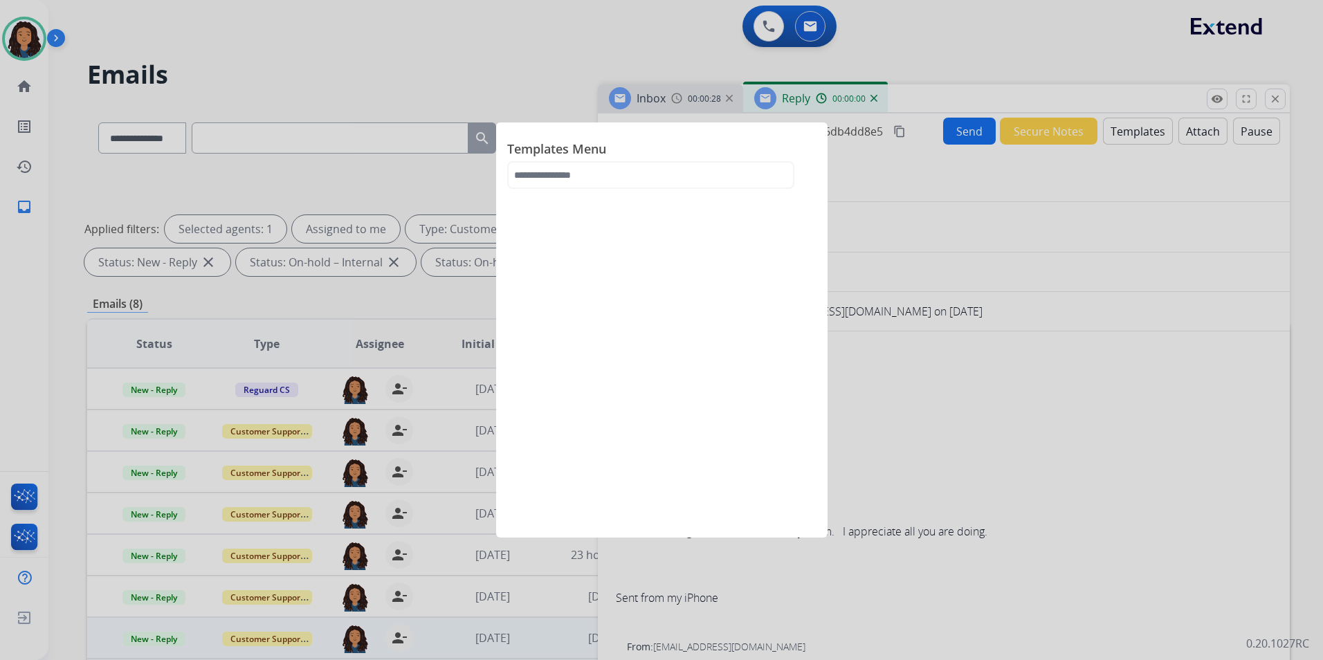
select select "**********"
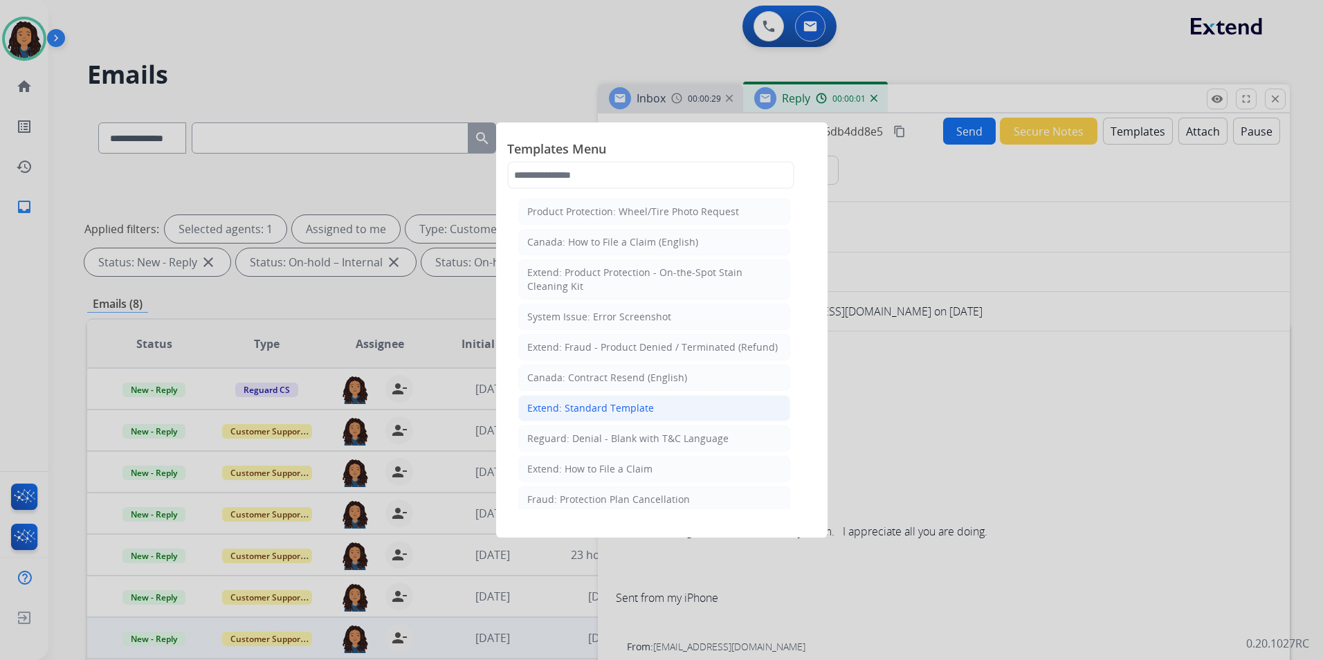
click at [618, 408] on div "Extend: Standard Template" at bounding box center [590, 408] width 127 height 14
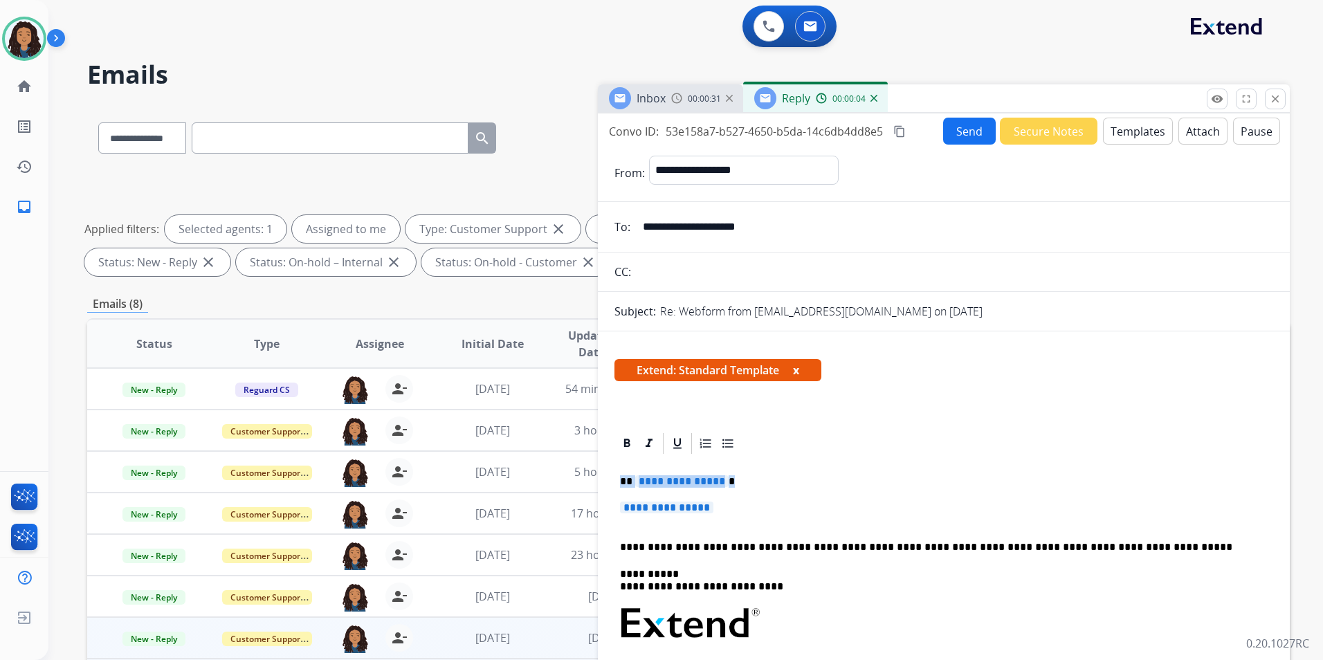
drag, startPoint x: 617, startPoint y: 478, endPoint x: 730, endPoint y: 495, distance: 114.7
click at [730, 495] on div "**********" at bounding box center [944, 656] width 659 height 401
paste div
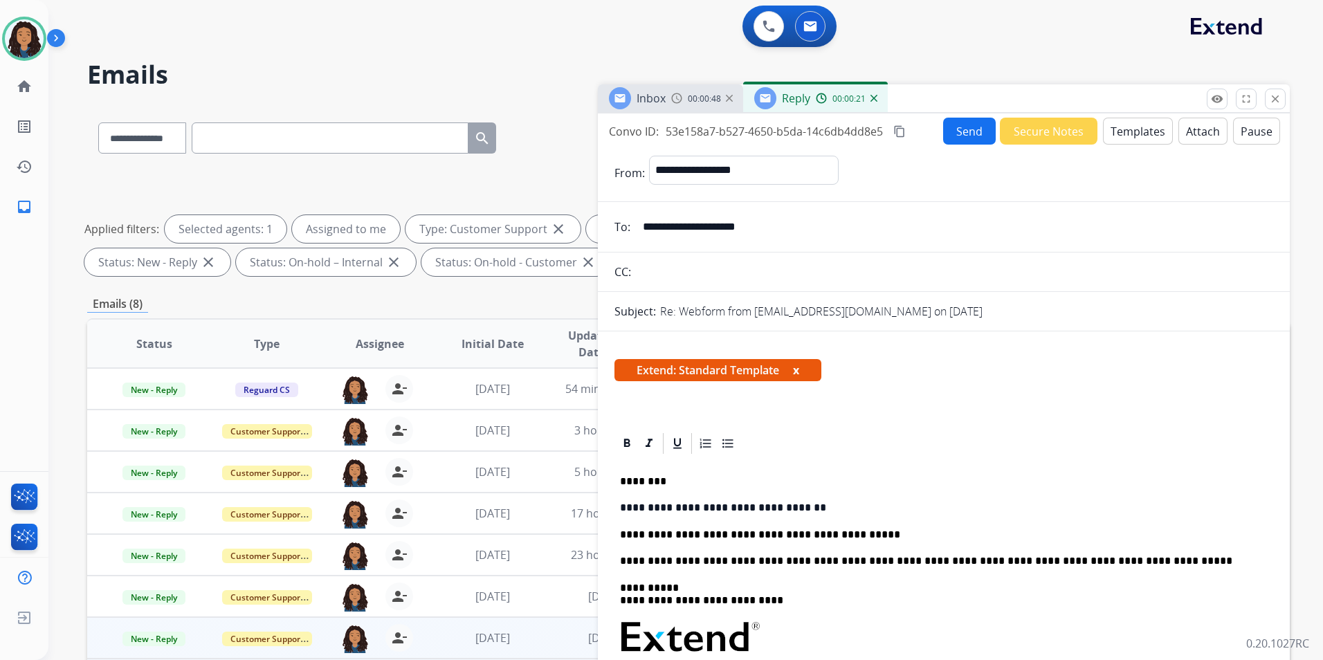
click at [951, 137] on button "Send" at bounding box center [969, 131] width 53 height 27
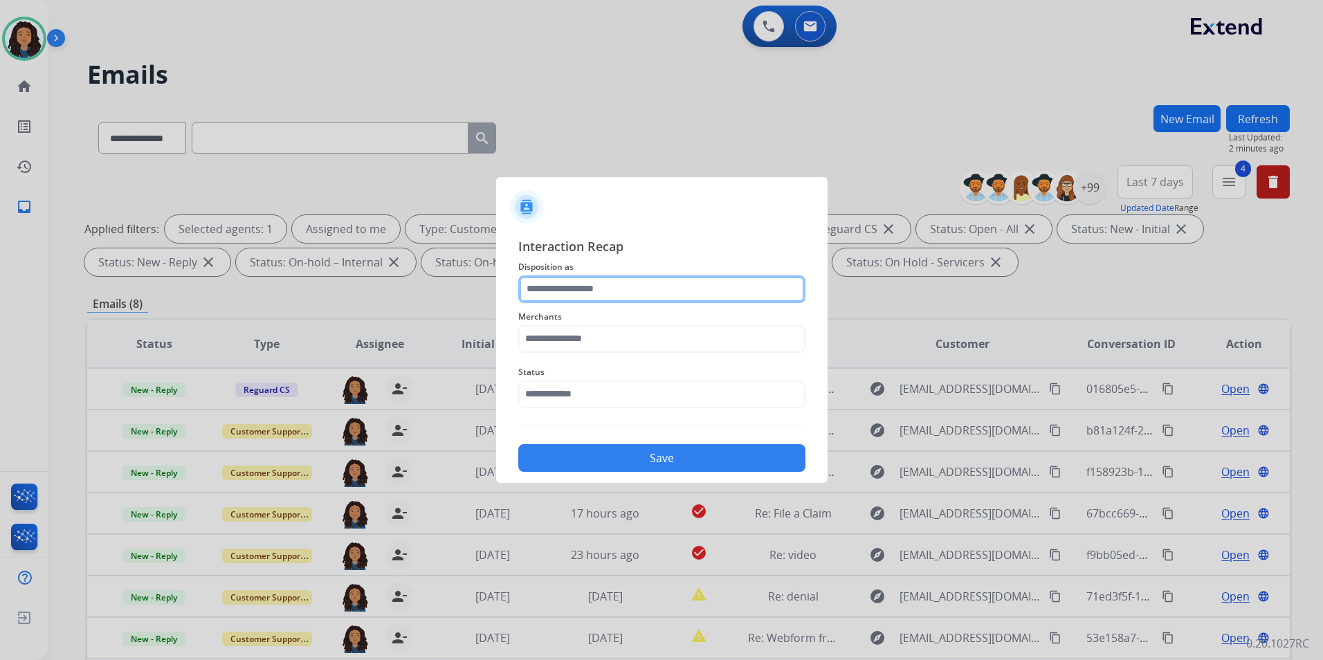
drag, startPoint x: 577, startPoint y: 296, endPoint x: 570, endPoint y: 279, distance: 18.0
click at [579, 280] on input "text" at bounding box center [661, 289] width 287 height 28
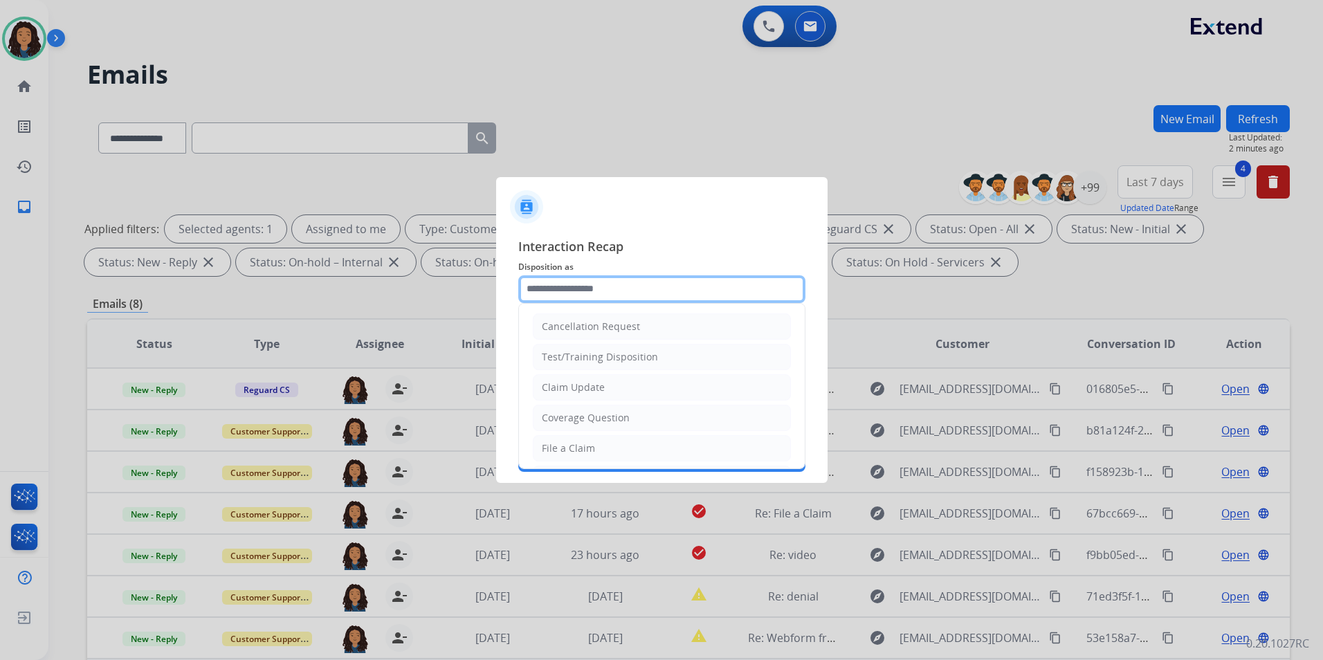
type input "**********"
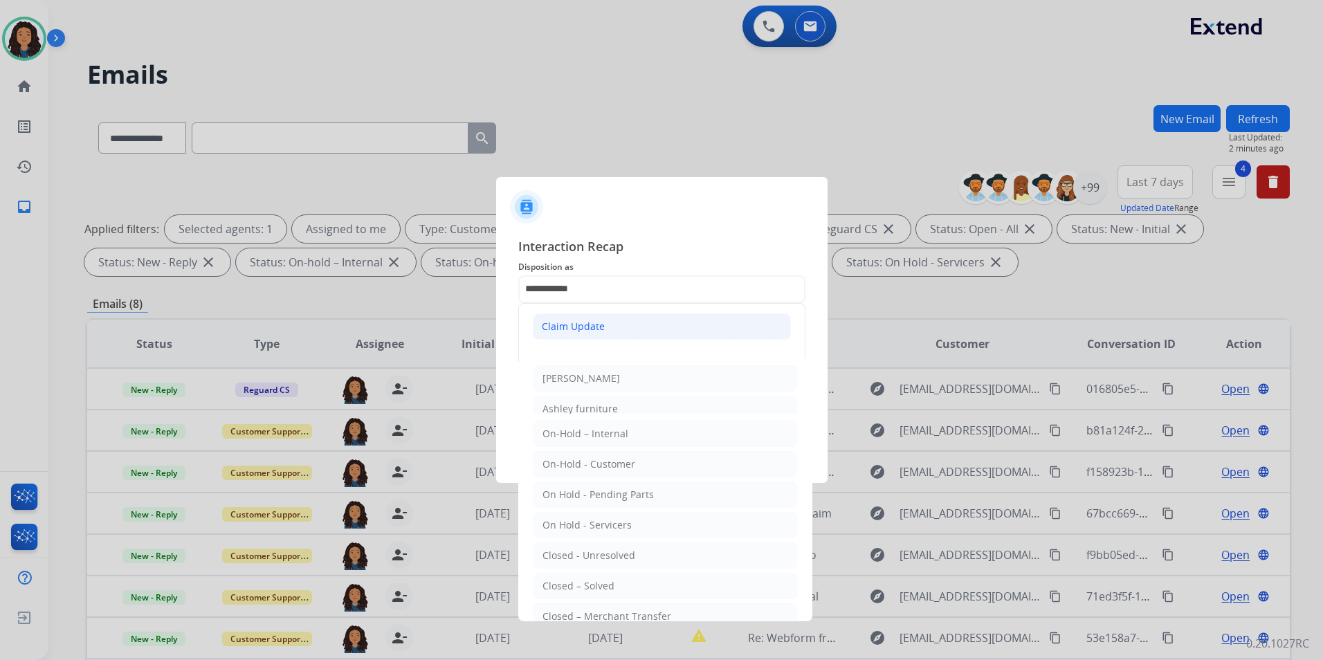
click at [610, 325] on li "Claim Update" at bounding box center [662, 327] width 258 height 26
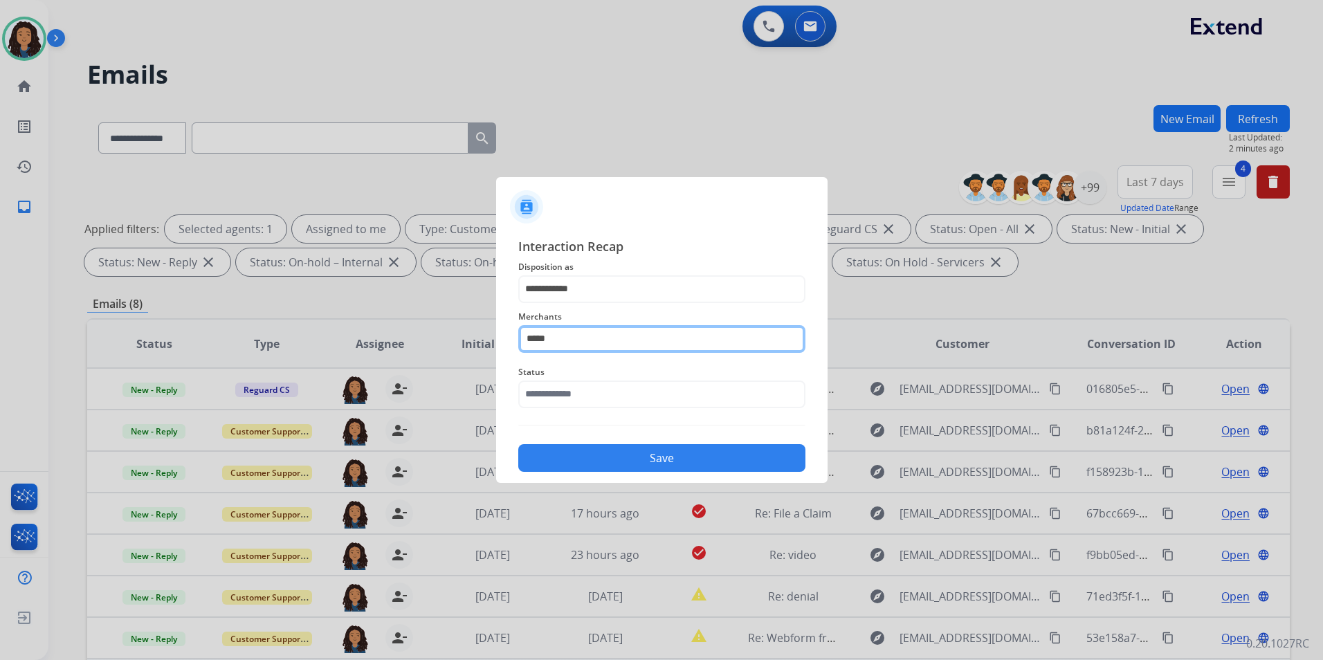
drag, startPoint x: 606, startPoint y: 343, endPoint x: 77, endPoint y: 340, distance: 529.5
click at [0, 339] on app-contact-recap-modal "**********" at bounding box center [0, 330] width 0 height 660
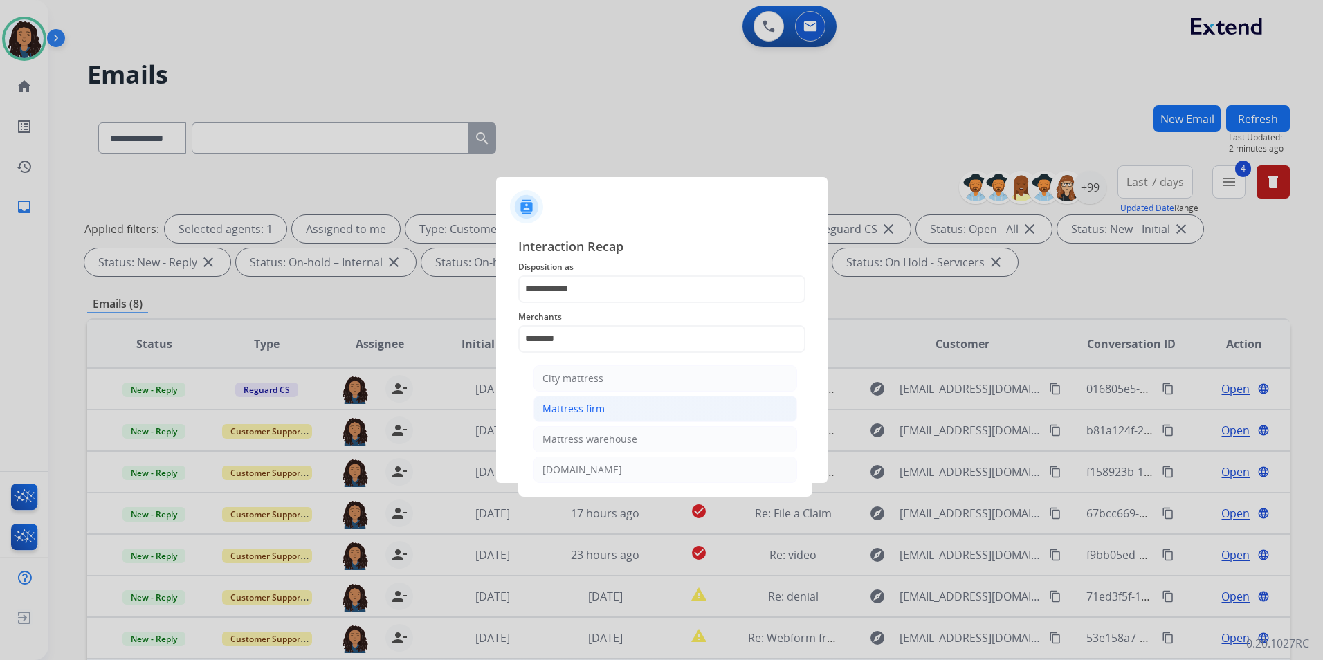
click at [587, 406] on div "Mattress firm" at bounding box center [574, 409] width 62 height 14
type input "**********"
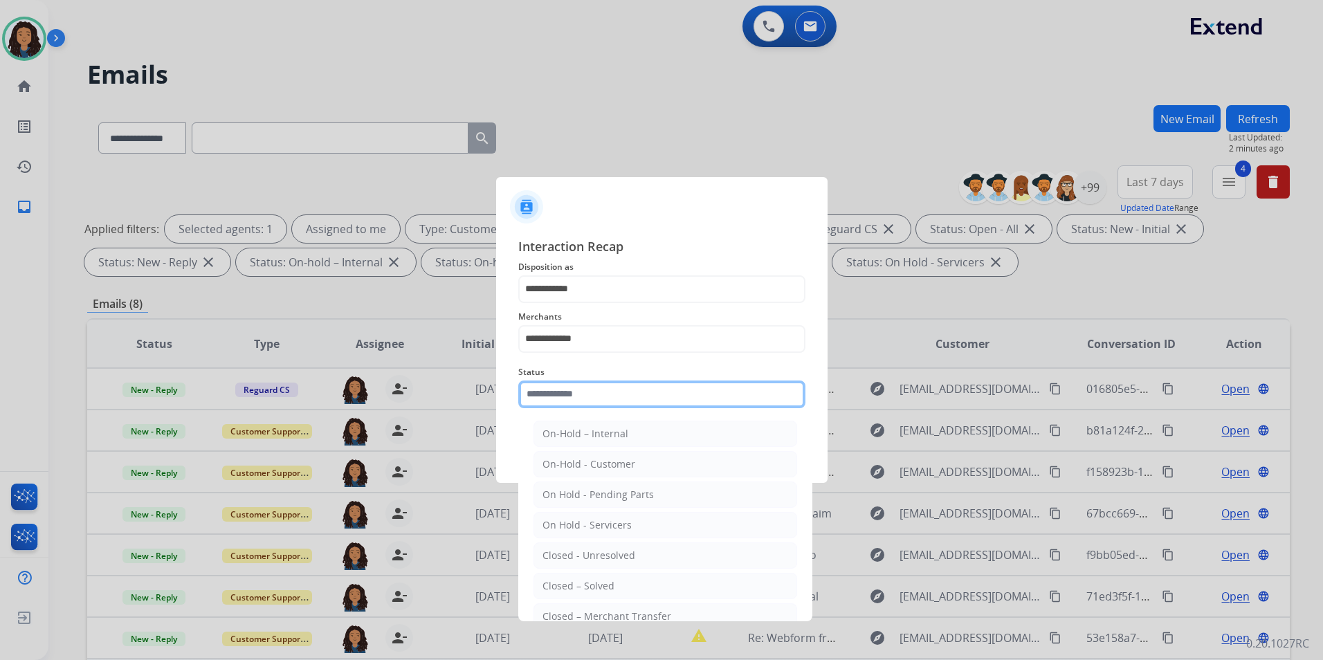
click at [587, 406] on input "text" at bounding box center [661, 395] width 287 height 28
click at [622, 594] on li "Closed – Solved" at bounding box center [666, 586] width 264 height 26
type input "**********"
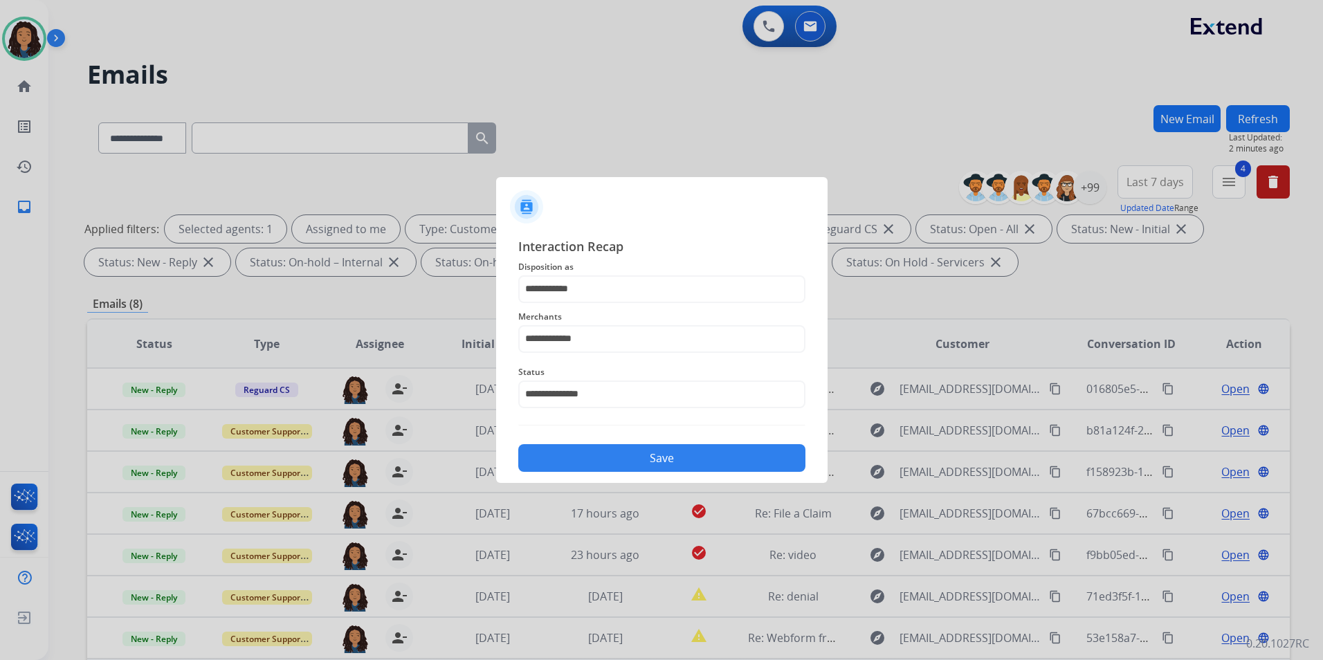
click at [681, 469] on button "Save" at bounding box center [661, 458] width 287 height 28
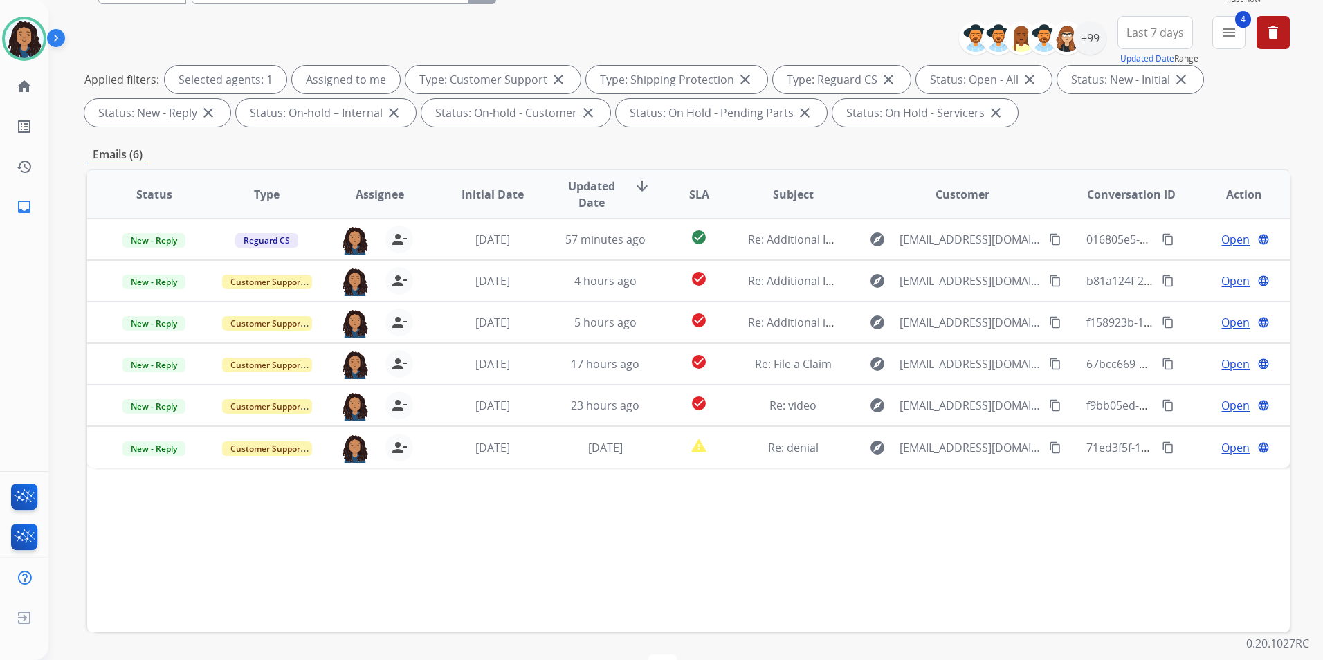
scroll to position [194, 0]
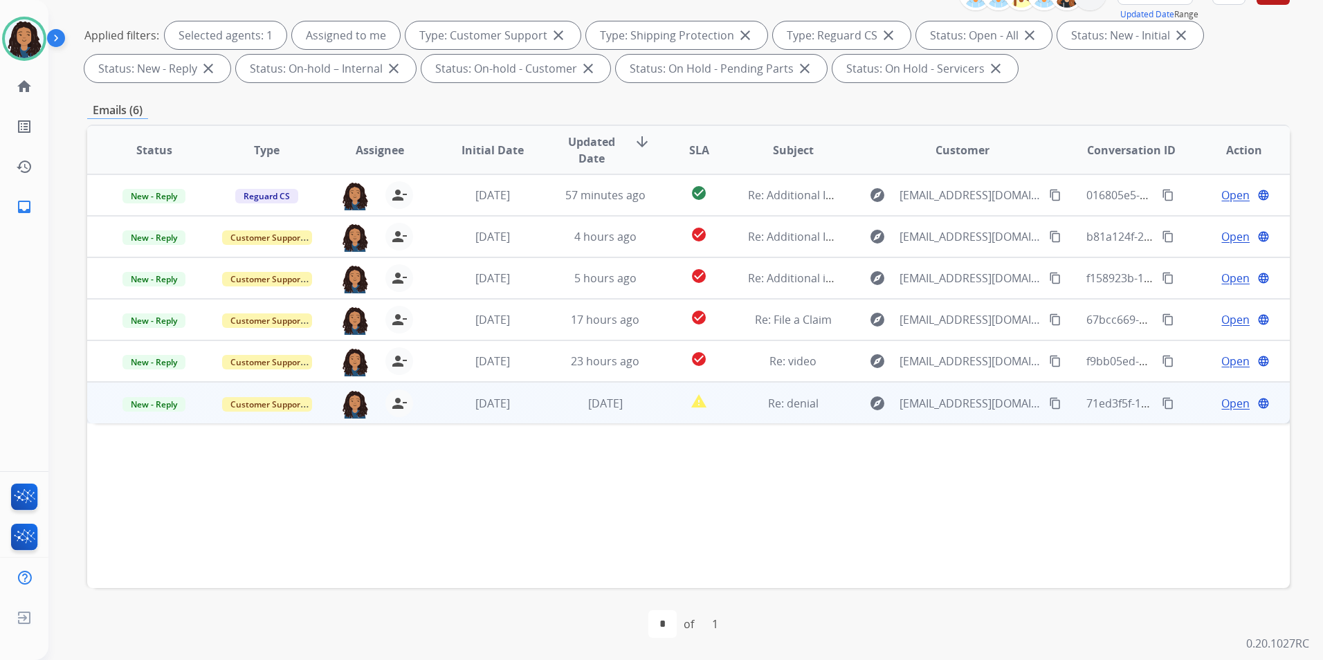
click at [1222, 401] on span "Open" at bounding box center [1236, 403] width 28 height 17
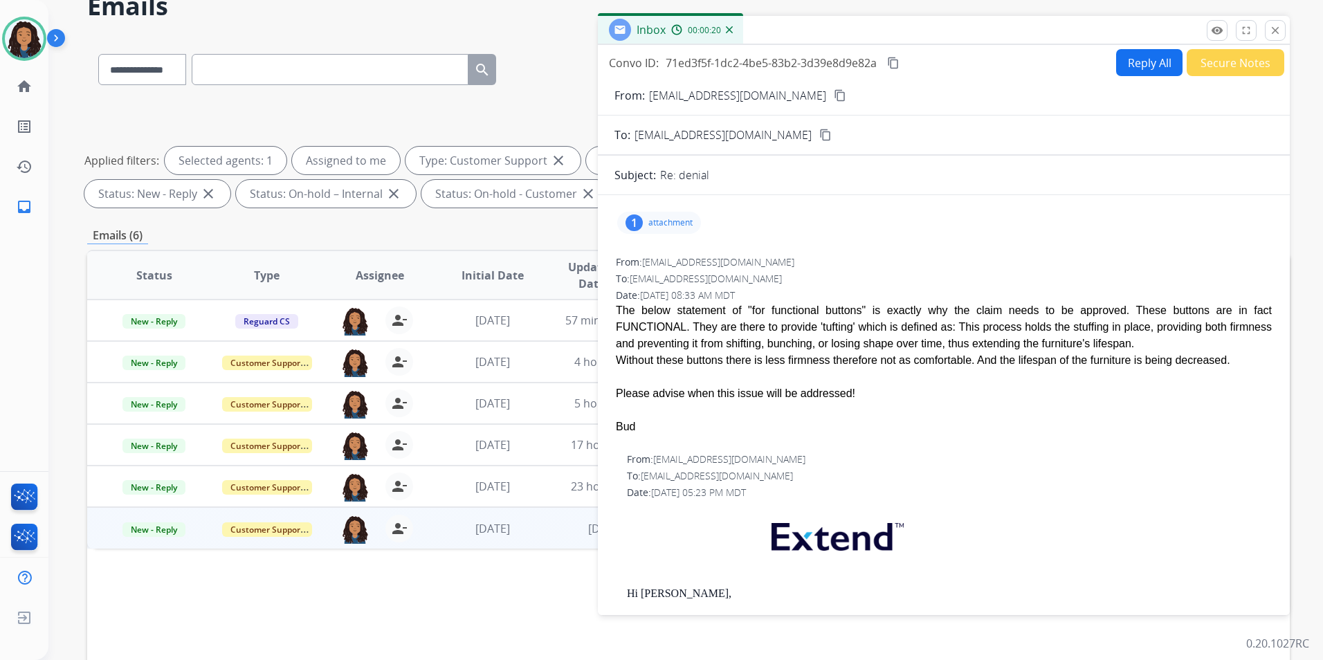
scroll to position [55, 0]
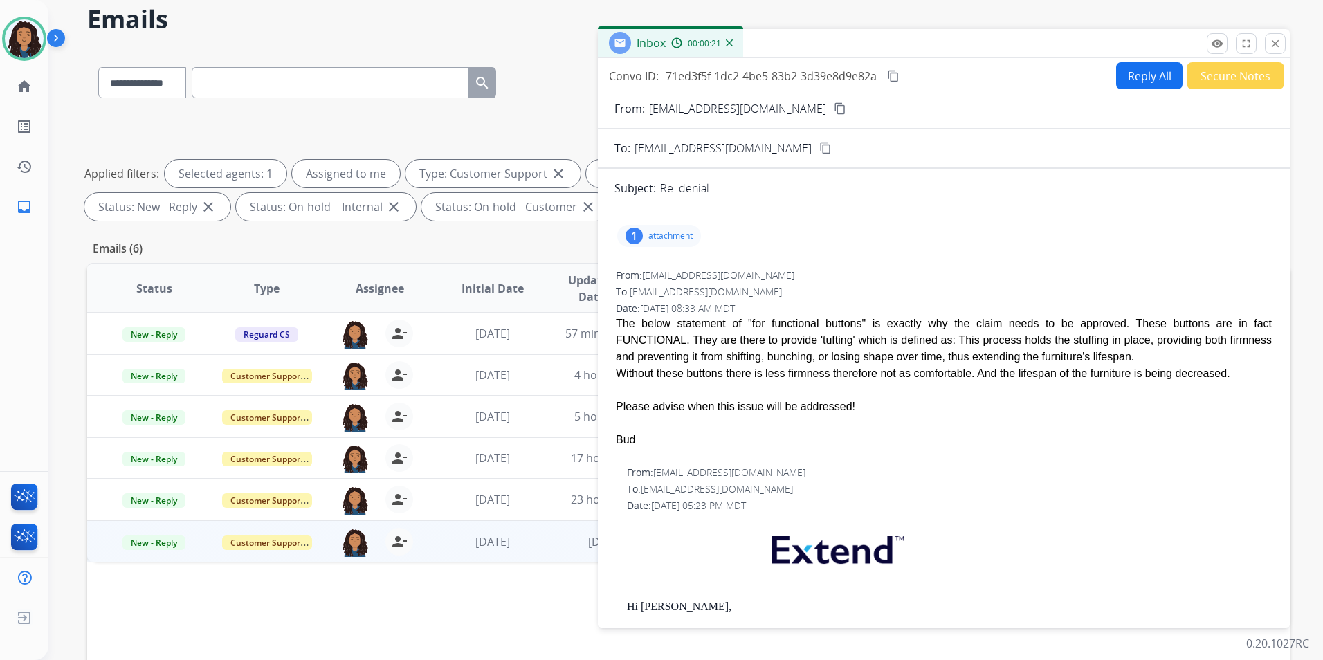
click at [1117, 84] on button "Reply All" at bounding box center [1149, 75] width 66 height 27
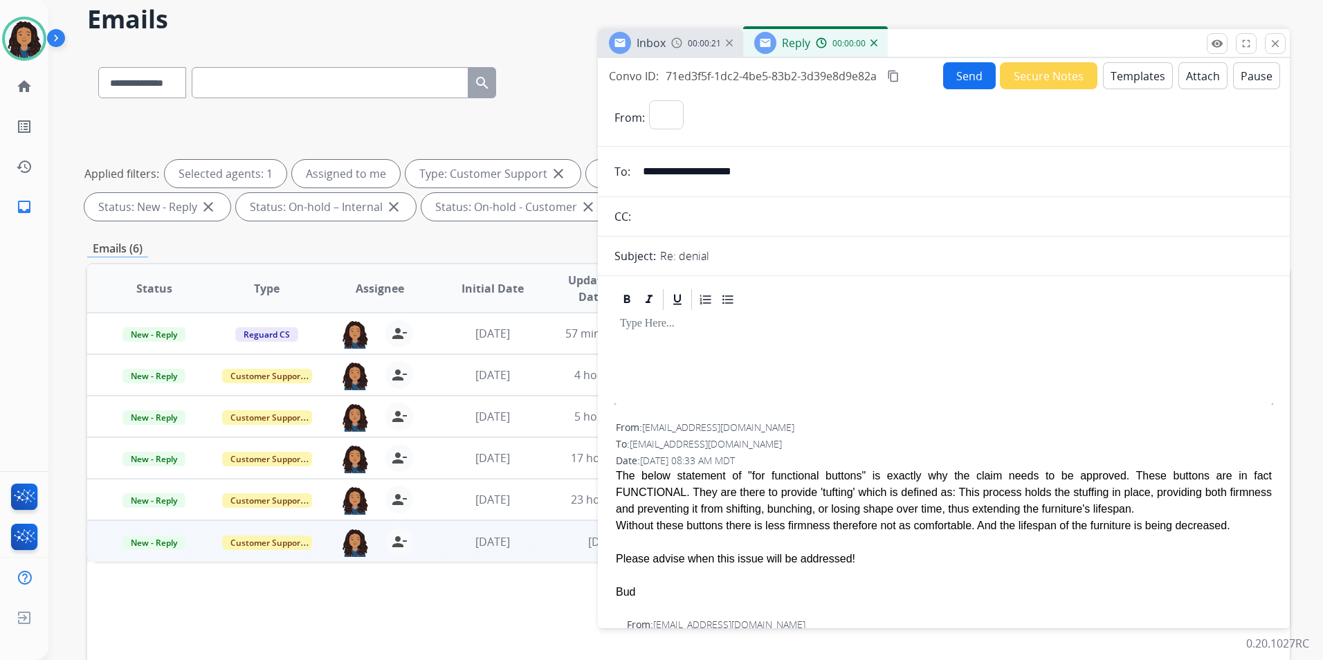
click at [1116, 81] on button "Templates" at bounding box center [1138, 75] width 70 height 27
select select "**********"
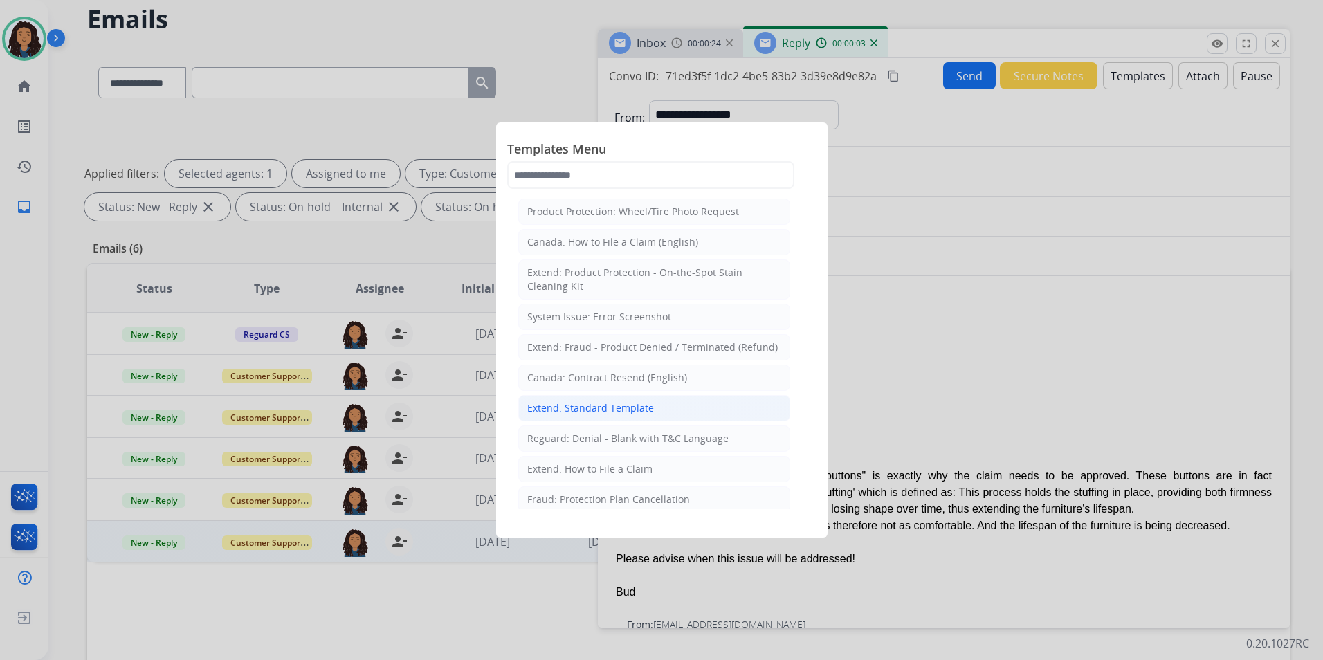
click at [636, 410] on div "Extend: Standard Template" at bounding box center [590, 408] width 127 height 14
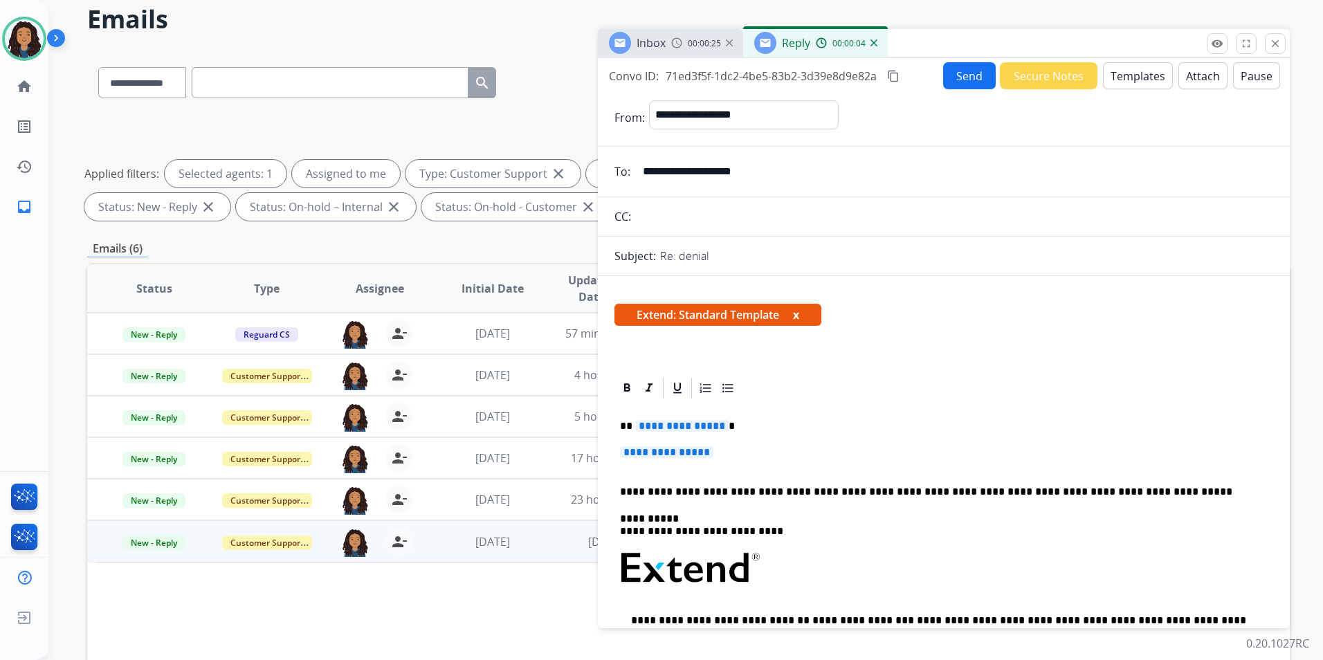
click at [651, 43] on span "Inbox" at bounding box center [651, 42] width 29 height 15
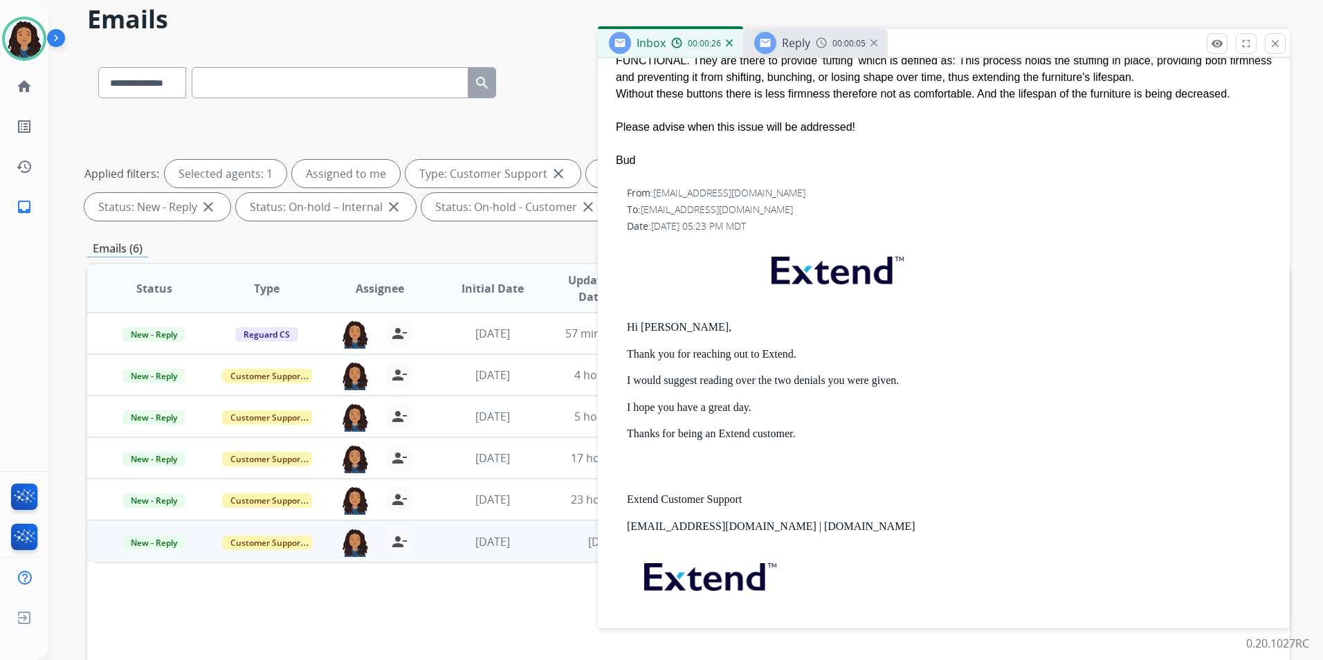
scroll to position [415, 0]
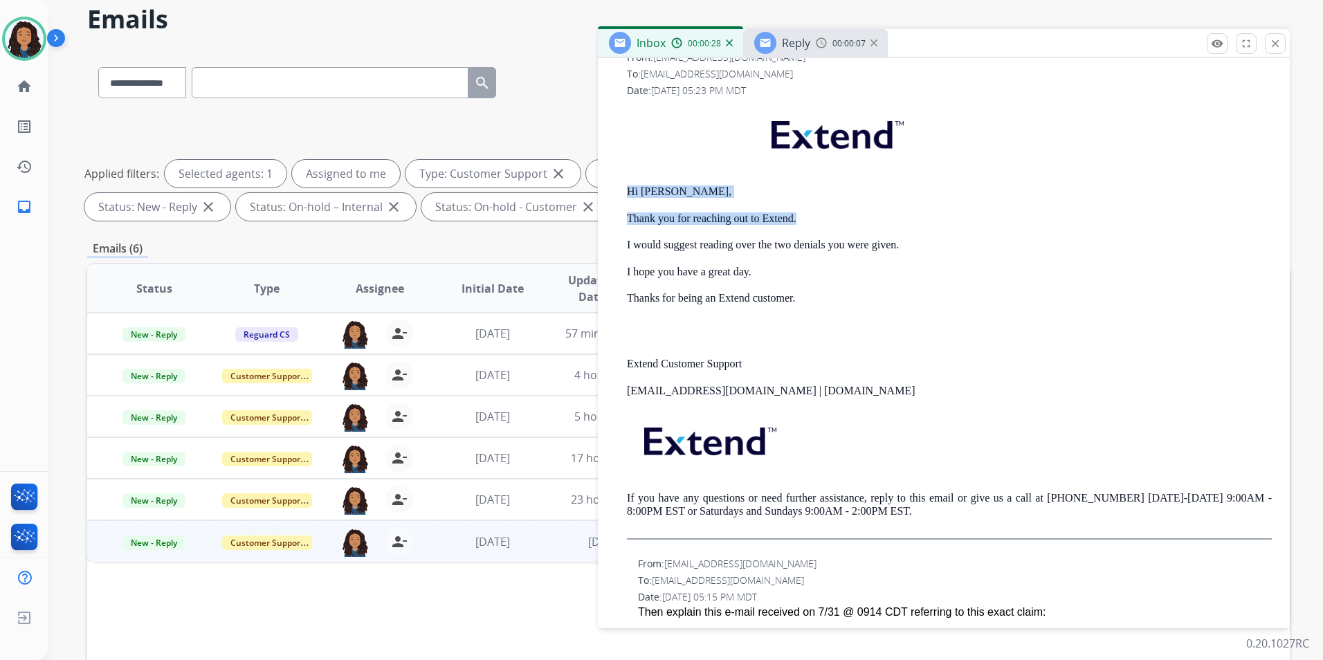
drag, startPoint x: 622, startPoint y: 195, endPoint x: 798, endPoint y: 216, distance: 177.0
click at [798, 216] on div "From: support@extend.com To: budoppelt@hotmail.com Date: 08/20/2025 - 05:23 PM …" at bounding box center [944, 300] width 659 height 503
copy div "Hi Bud, Thank you for reaching out to Extend."
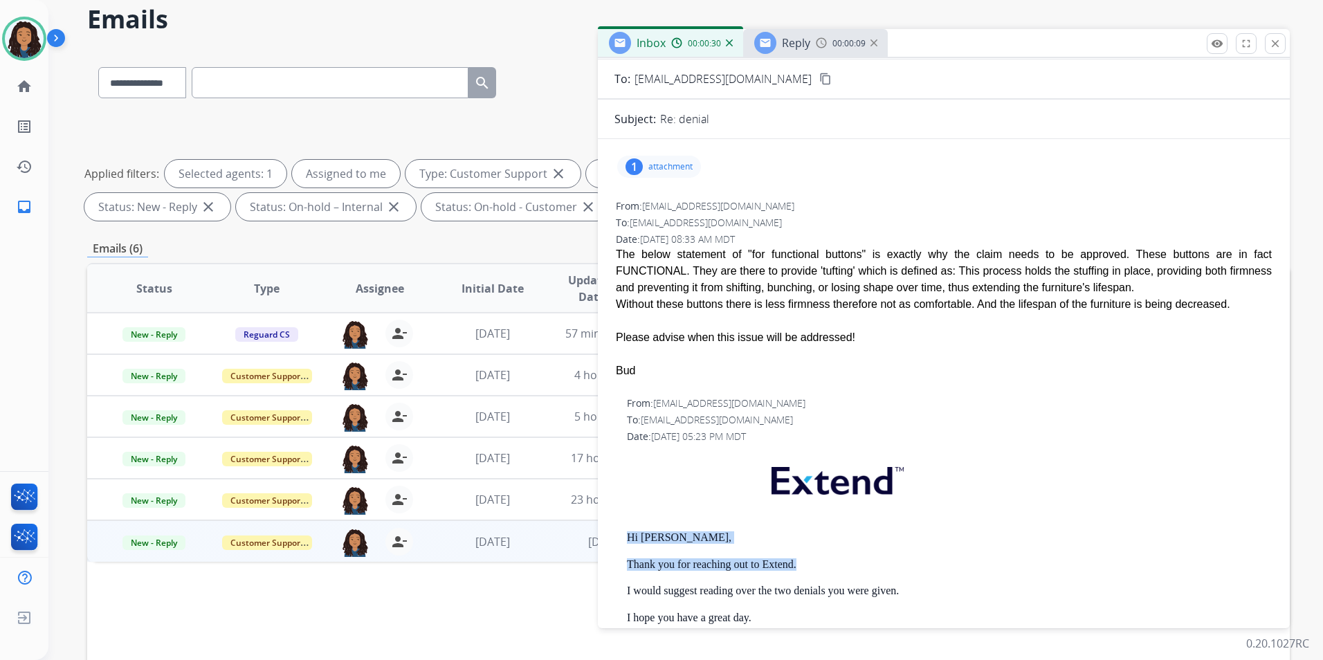
scroll to position [0, 0]
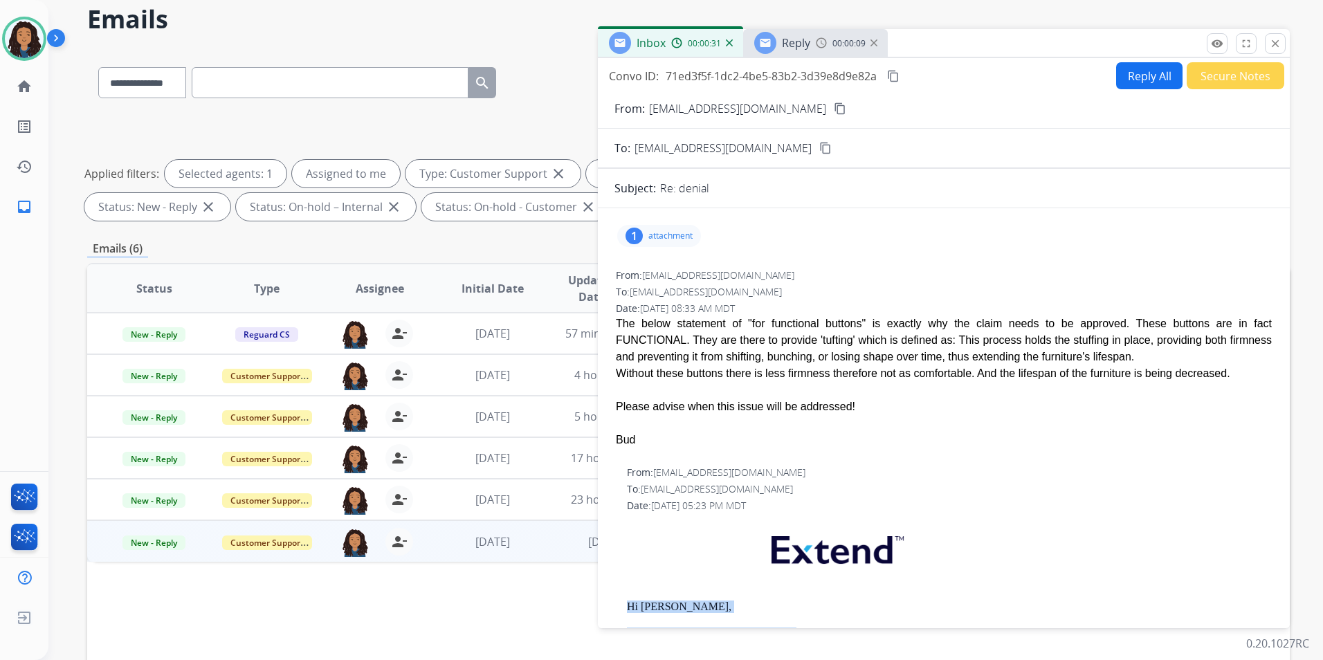
click at [816, 45] on img at bounding box center [821, 42] width 11 height 11
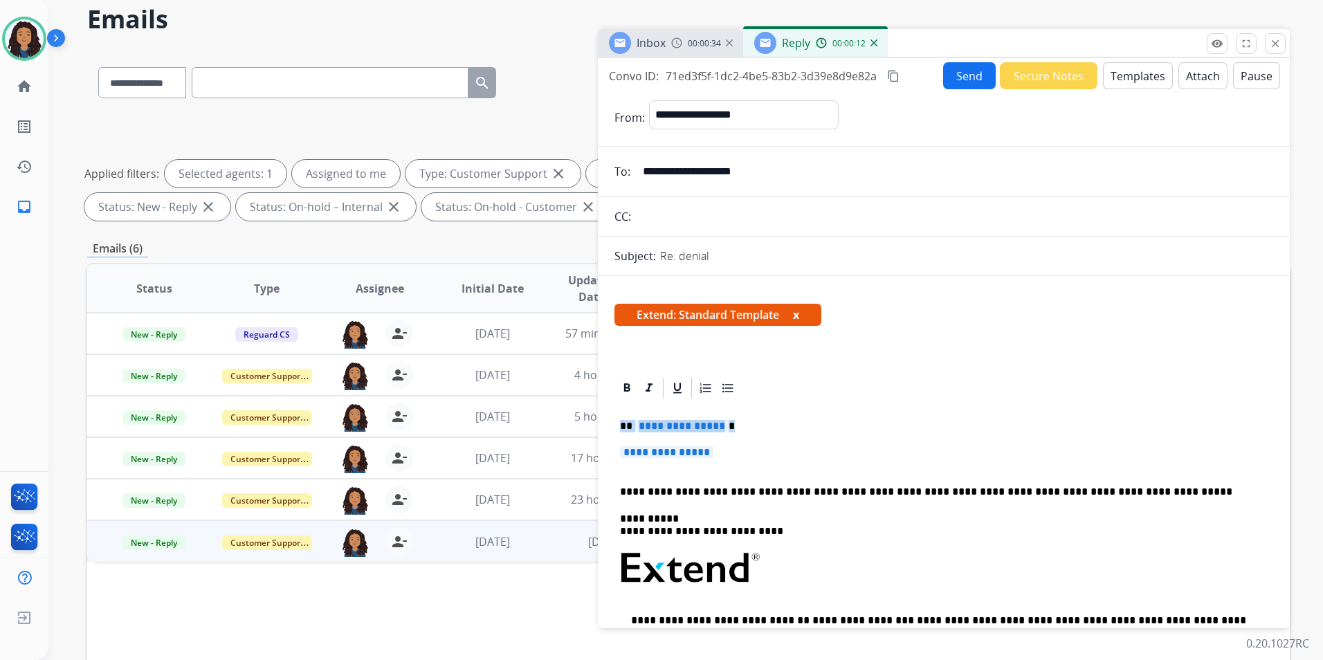
drag, startPoint x: 617, startPoint y: 421, endPoint x: 771, endPoint y: 448, distance: 156.7
click at [771, 448] on div "**********" at bounding box center [944, 601] width 659 height 401
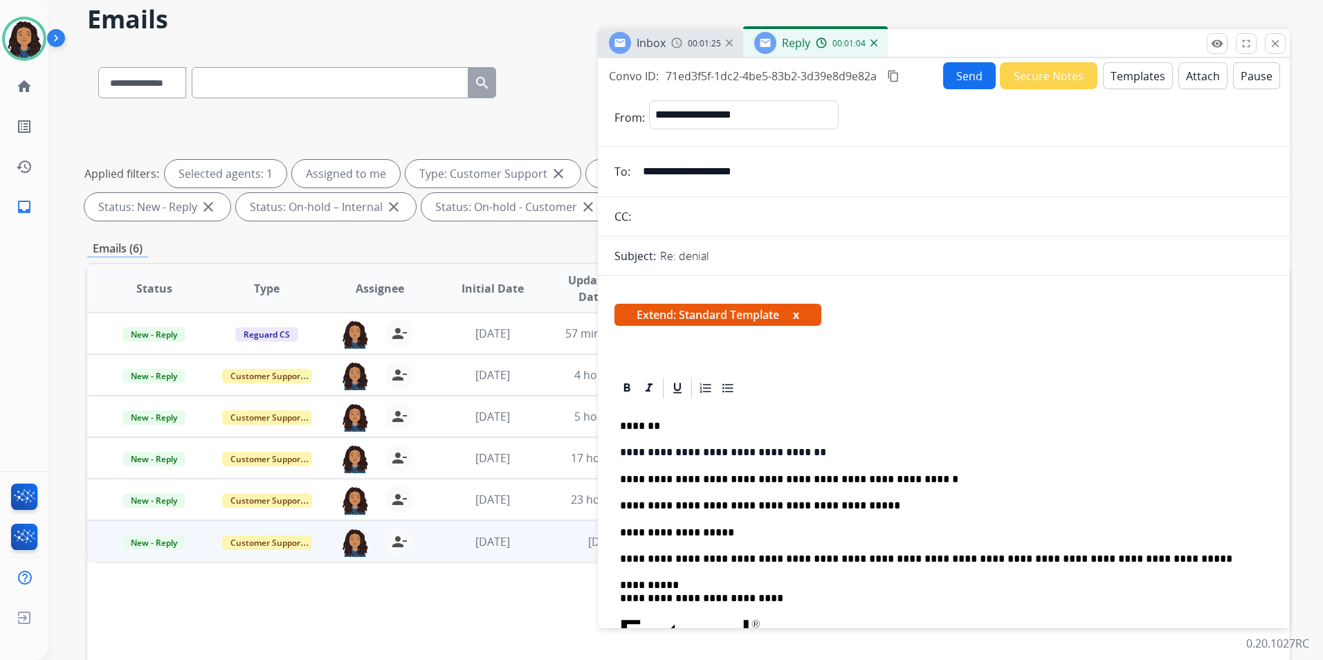
click at [664, 35] on div "Inbox" at bounding box center [651, 43] width 29 height 17
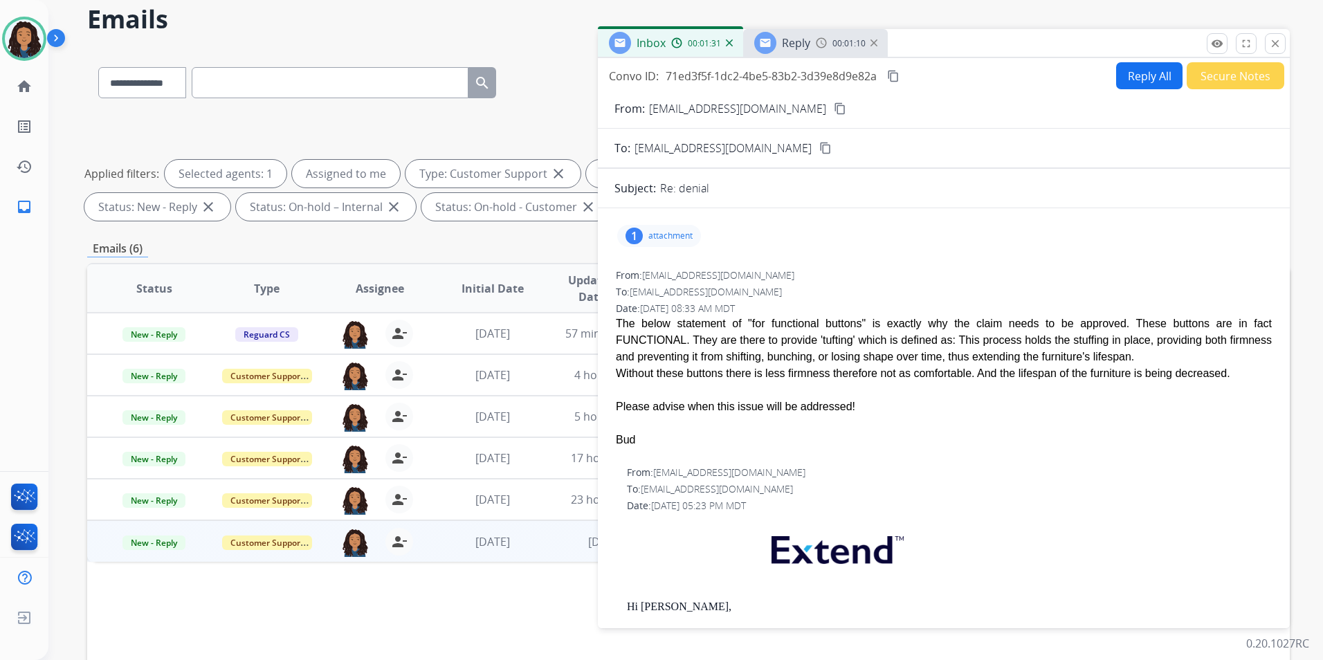
click at [683, 242] on div "1 attachment" at bounding box center [659, 236] width 84 height 22
click at [670, 282] on mat-icon "picture_as_pdf" at bounding box center [666, 274] width 22 height 22
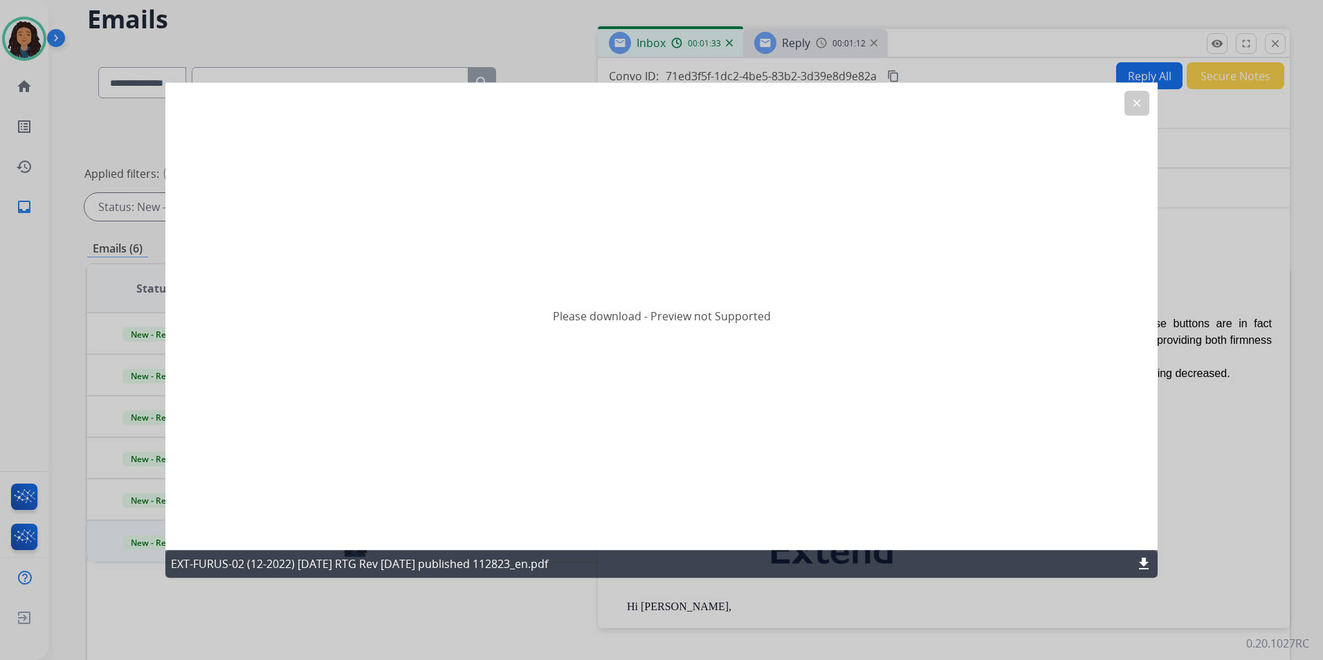
click at [1141, 106] on mat-icon "clear" at bounding box center [1137, 103] width 12 height 12
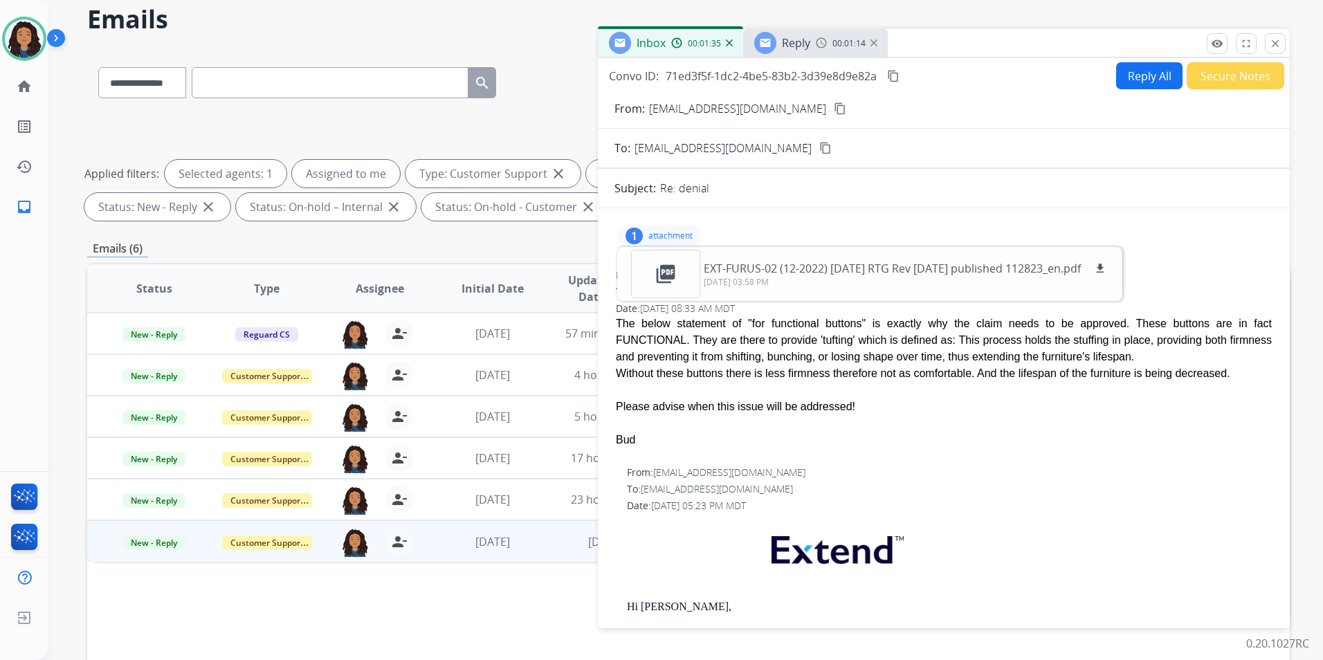
click at [645, 228] on div "1 attachment picture_as_pdf EXT-FURUS-02 (12-2022) 3.2.23 RTG Rev 11.20.23 publ…" at bounding box center [659, 236] width 84 height 22
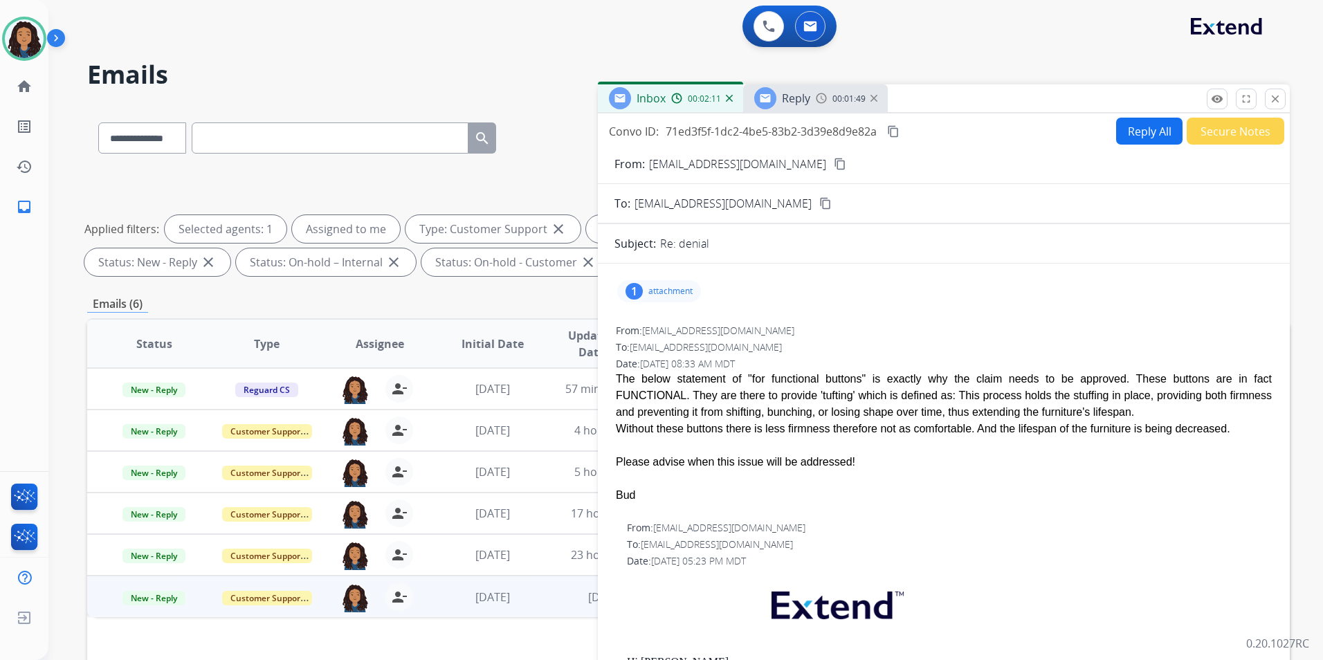
click at [834, 160] on mat-icon "content_copy" at bounding box center [840, 164] width 12 height 12
click at [14, 48] on img at bounding box center [24, 38] width 39 height 39
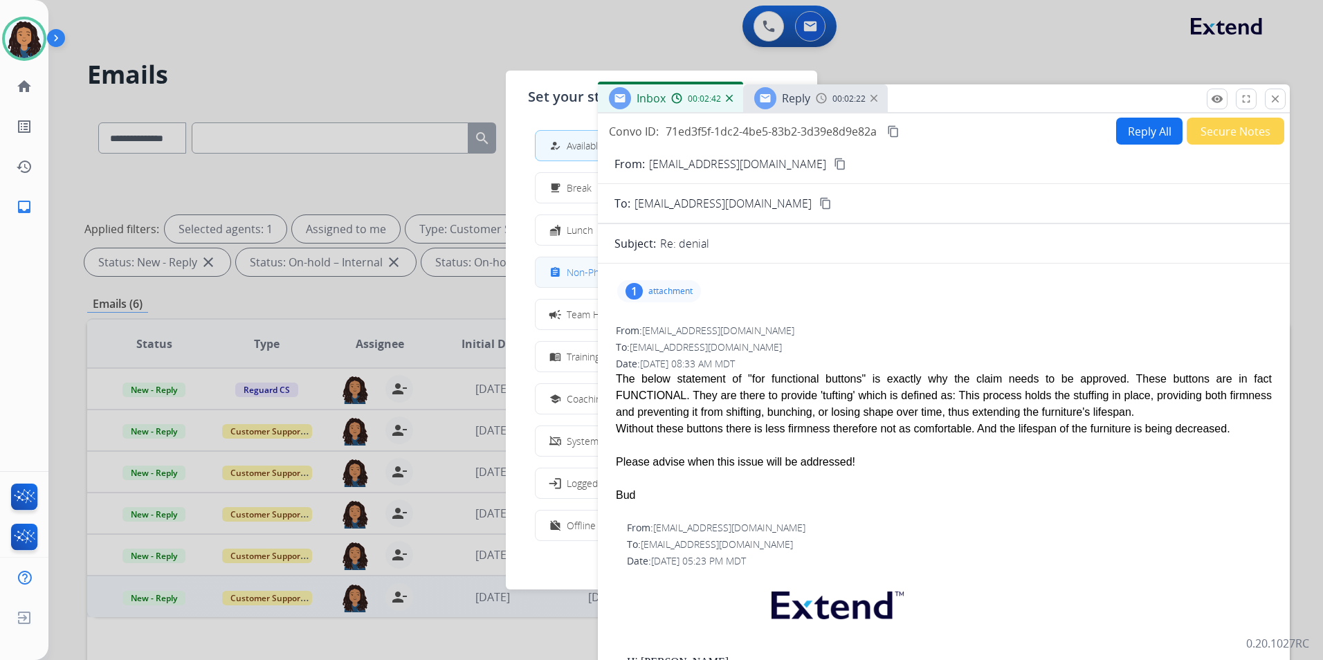
click at [568, 280] on div "assignment Non-Phone Queue" at bounding box center [598, 272] width 102 height 17
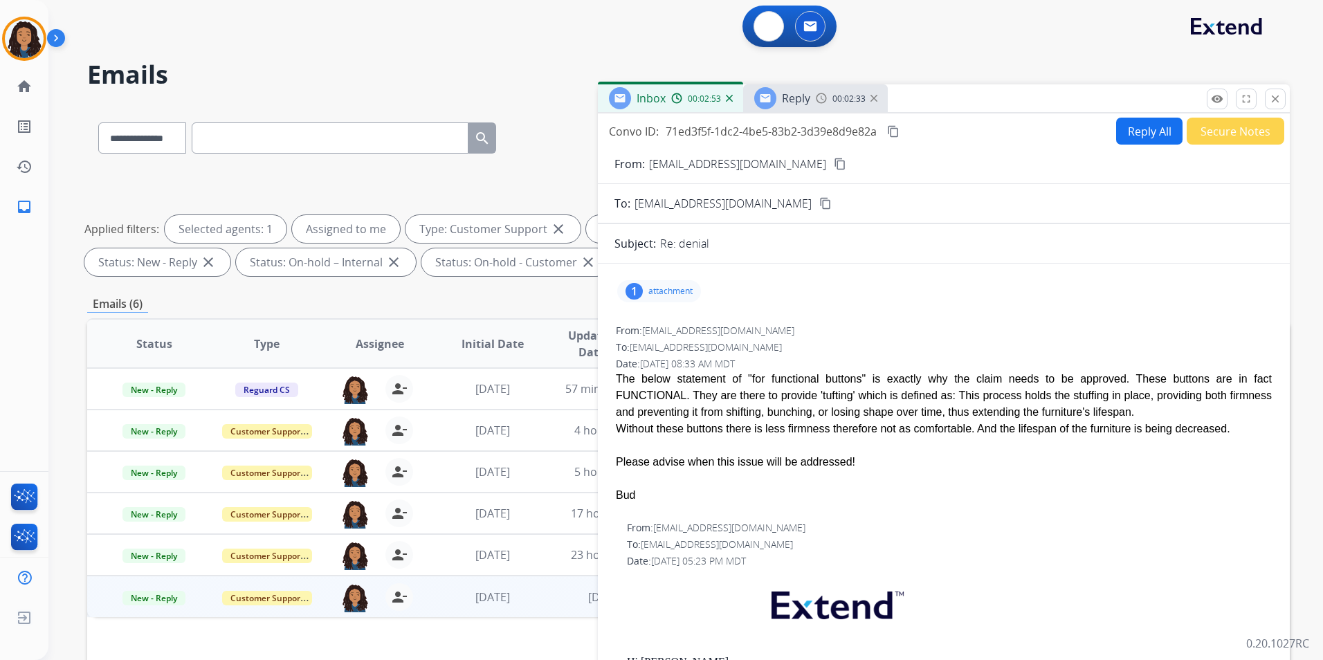
click at [743, 17] on app-action-bar "0 Voice Interactions 0 Email Interactions" at bounding box center [790, 27] width 94 height 42
click at [770, 25] on img at bounding box center [769, 26] width 12 height 12
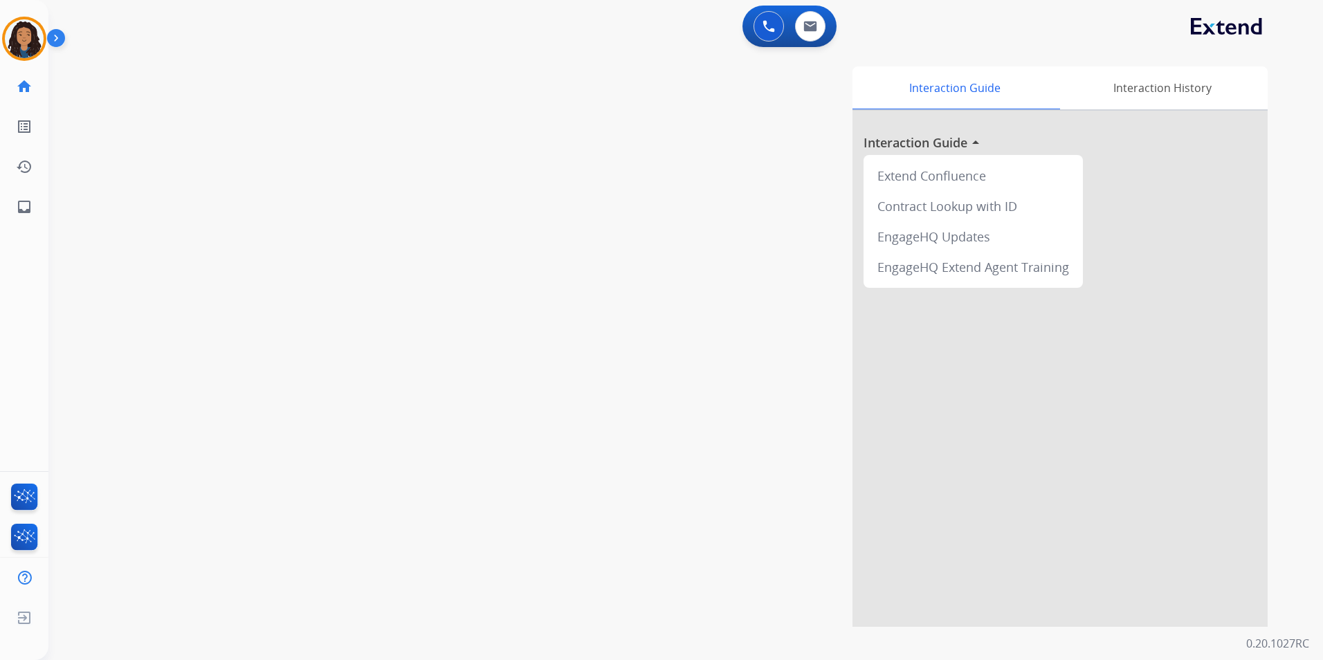
click at [770, 25] on img at bounding box center [769, 26] width 12 height 12
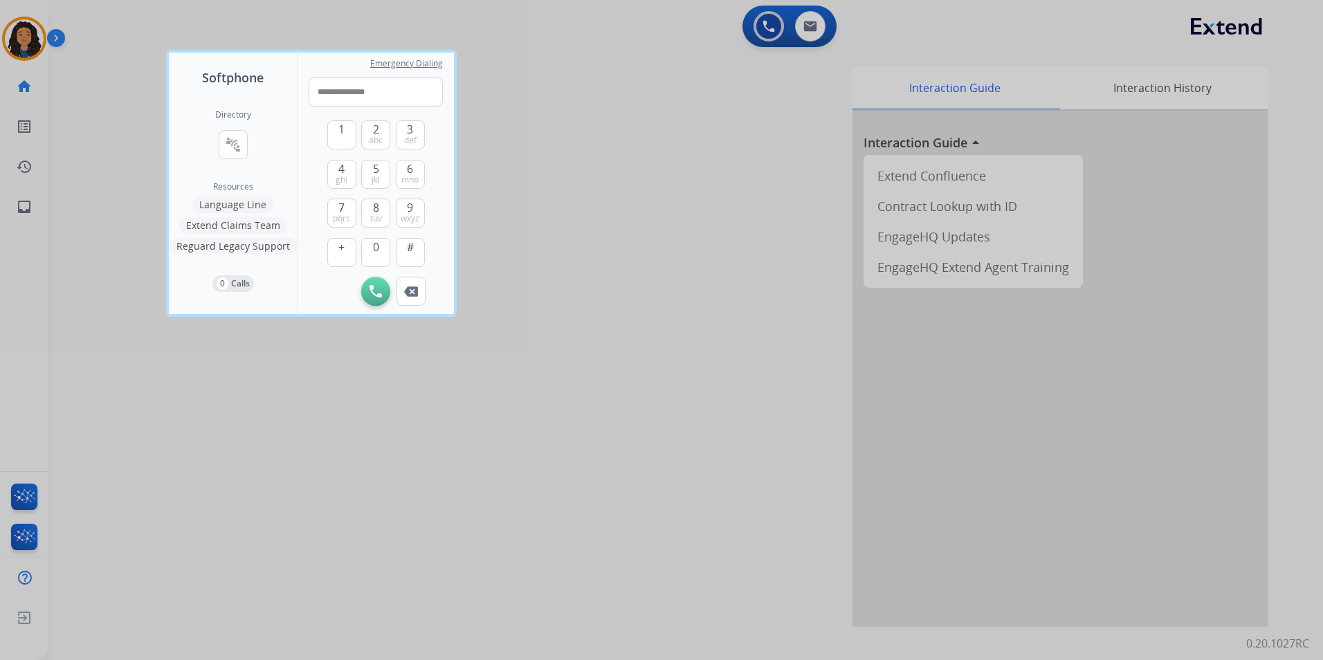
type input "**********"
drag, startPoint x: 369, startPoint y: 273, endPoint x: 374, endPoint y: 285, distance: 12.7
click at [370, 273] on div "1 2 abc 3 def 4 ghi 5 jkl 6 mno 7 pqrs 8 tuv 9 wxyz + 0 #" at bounding box center [376, 192] width 98 height 170
click at [377, 290] on img at bounding box center [376, 291] width 12 height 12
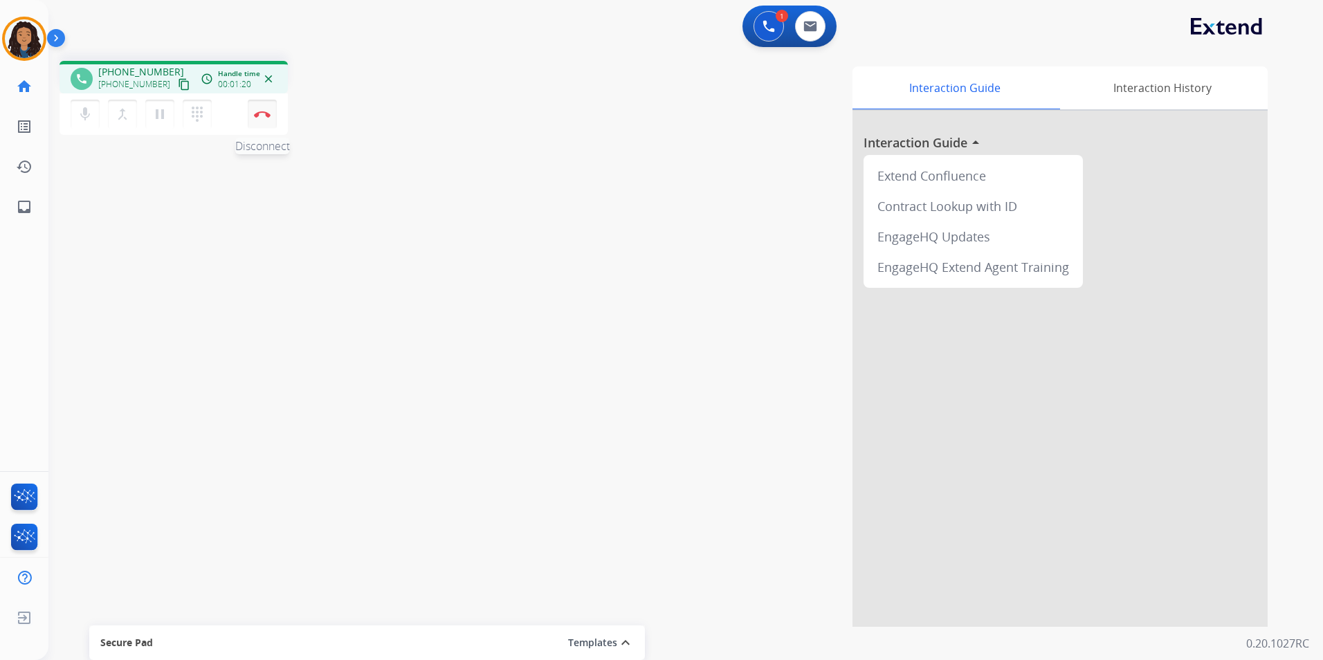
click at [268, 118] on button "Disconnect" at bounding box center [262, 114] width 29 height 29
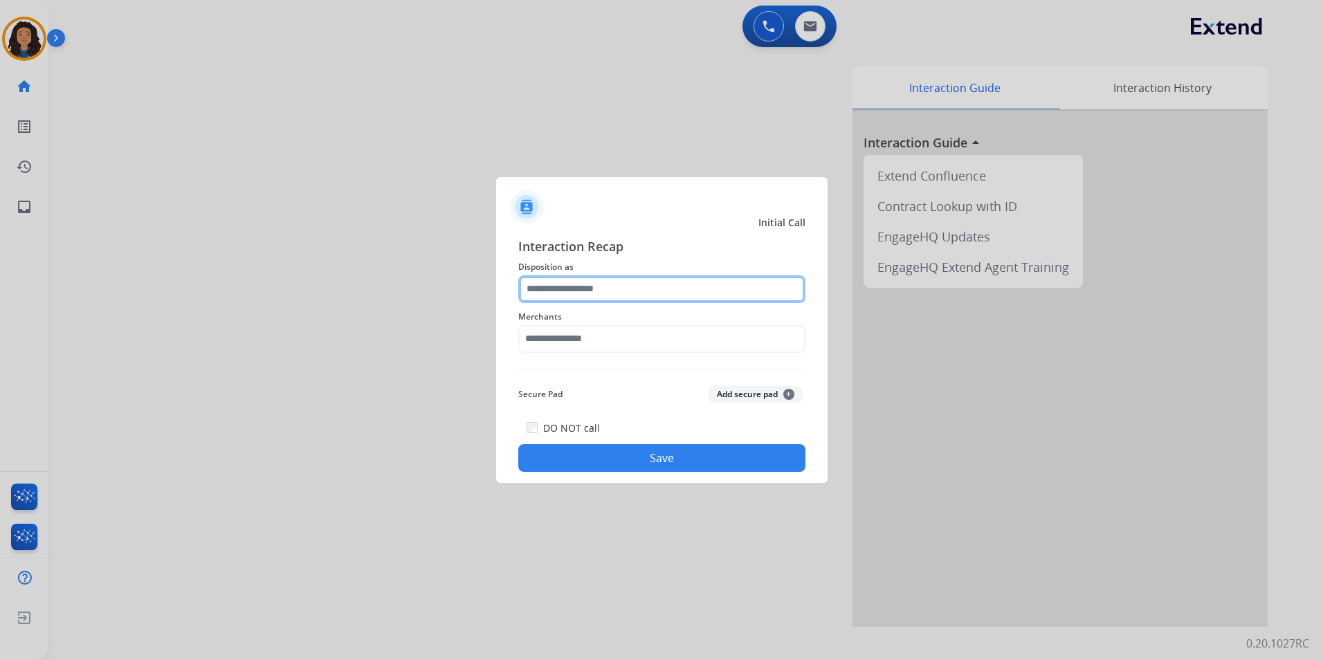
click at [631, 287] on input "text" at bounding box center [661, 289] width 287 height 28
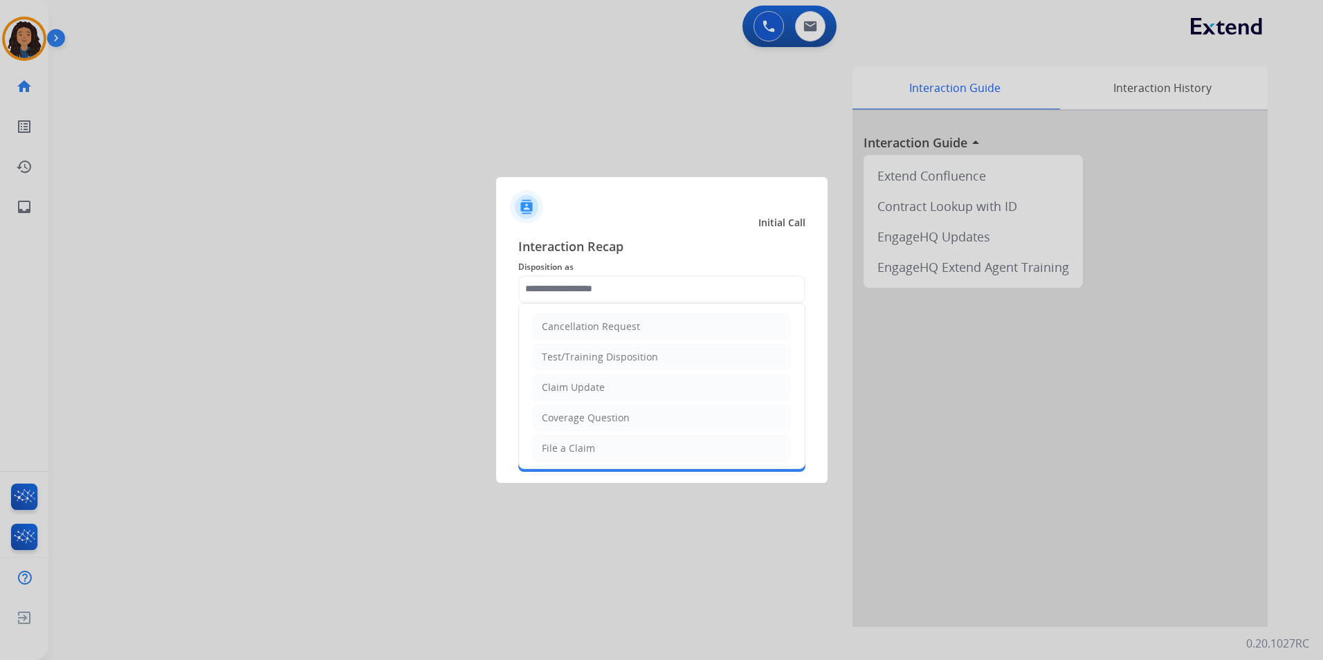
click at [607, 385] on li "Claim Update" at bounding box center [662, 387] width 258 height 26
type input "**********"
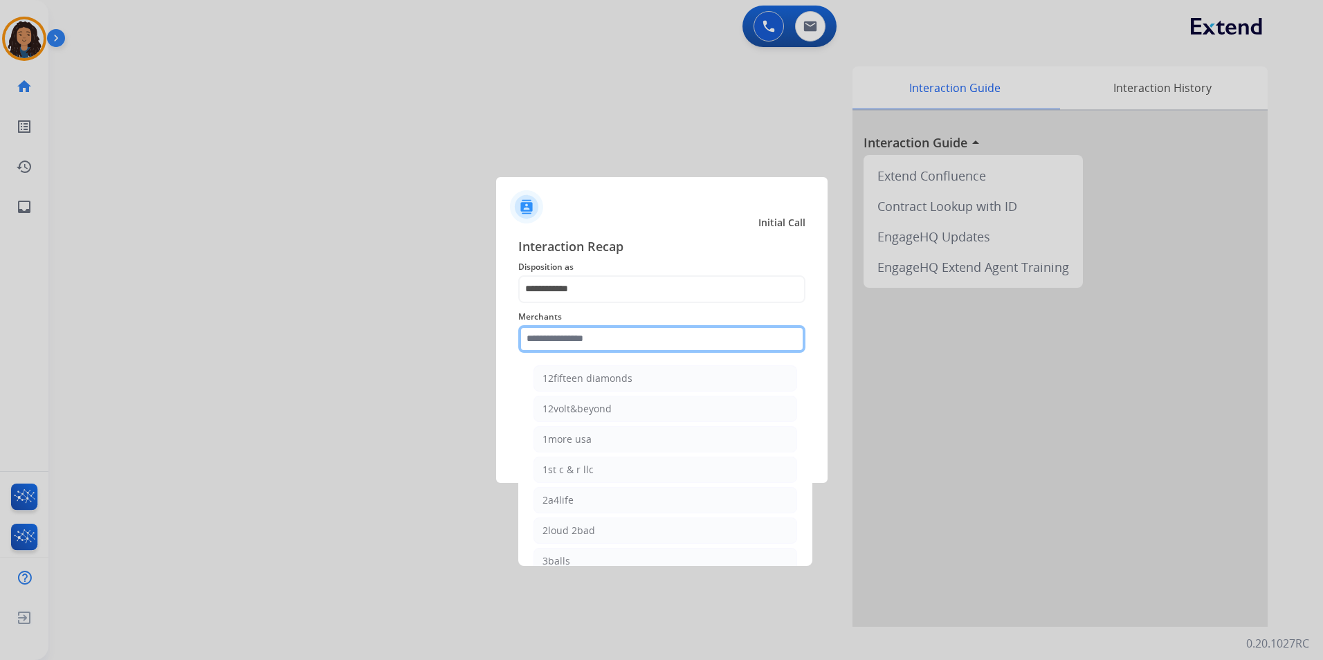
click at [624, 329] on input "text" at bounding box center [661, 339] width 287 height 28
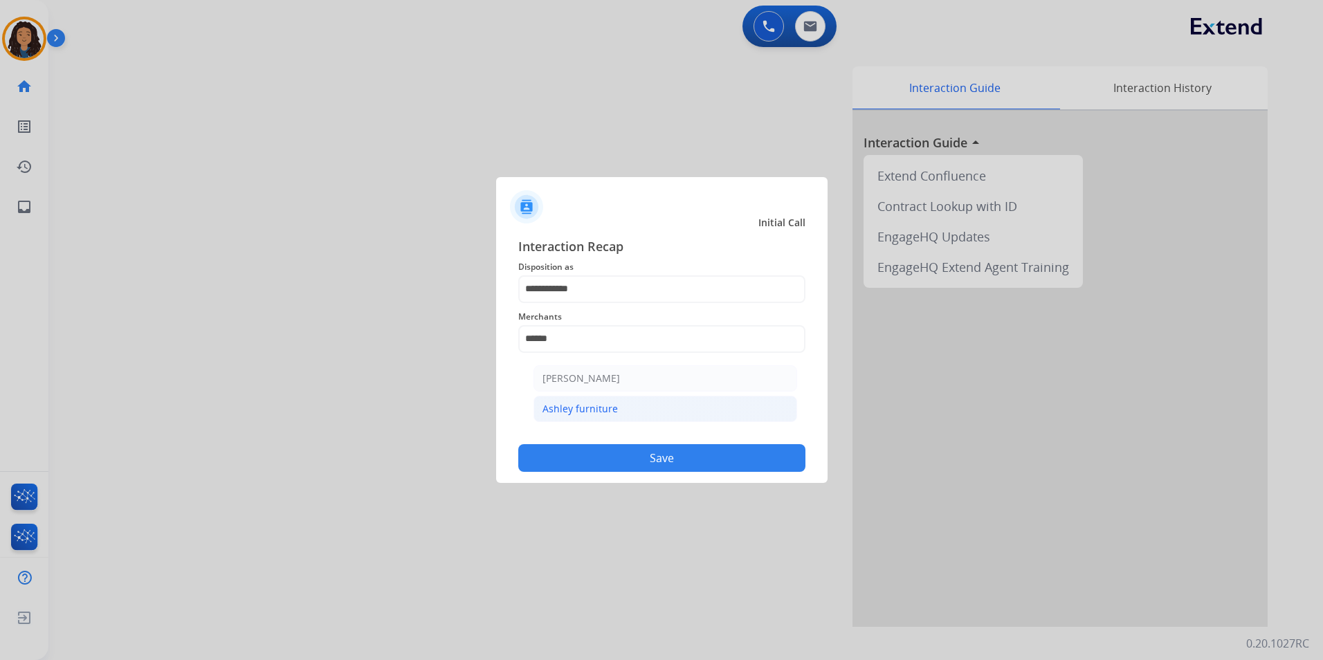
click at [617, 418] on li "Ashley furniture" at bounding box center [666, 409] width 264 height 26
type input "**********"
drag, startPoint x: 619, startPoint y: 475, endPoint x: 613, endPoint y: 463, distance: 13.3
click at [619, 474] on div "**********" at bounding box center [662, 355] width 332 height 258
click at [608, 454] on button "Save" at bounding box center [661, 458] width 287 height 28
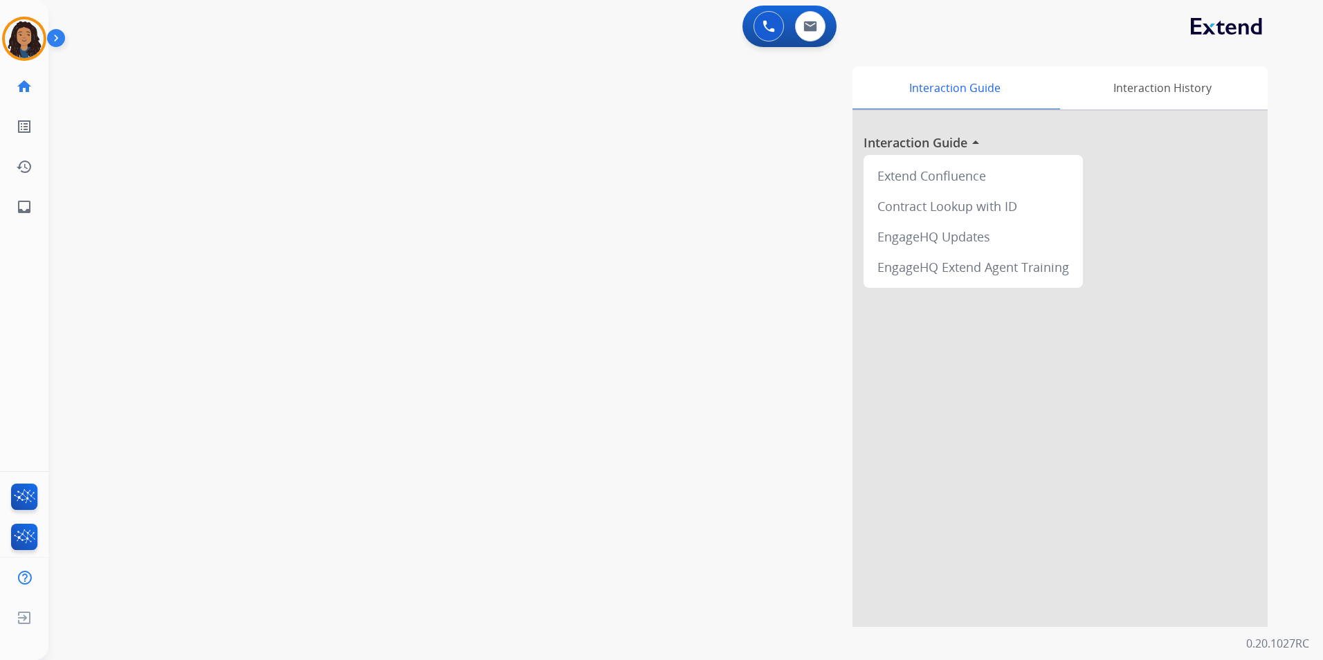
click at [373, 386] on div "swap_horiz Break voice bridge close_fullscreen Connect 3-Way Call merge_type Se…" at bounding box center [669, 338] width 1242 height 577
click at [806, 28] on img at bounding box center [811, 26] width 14 height 11
select select "**********"
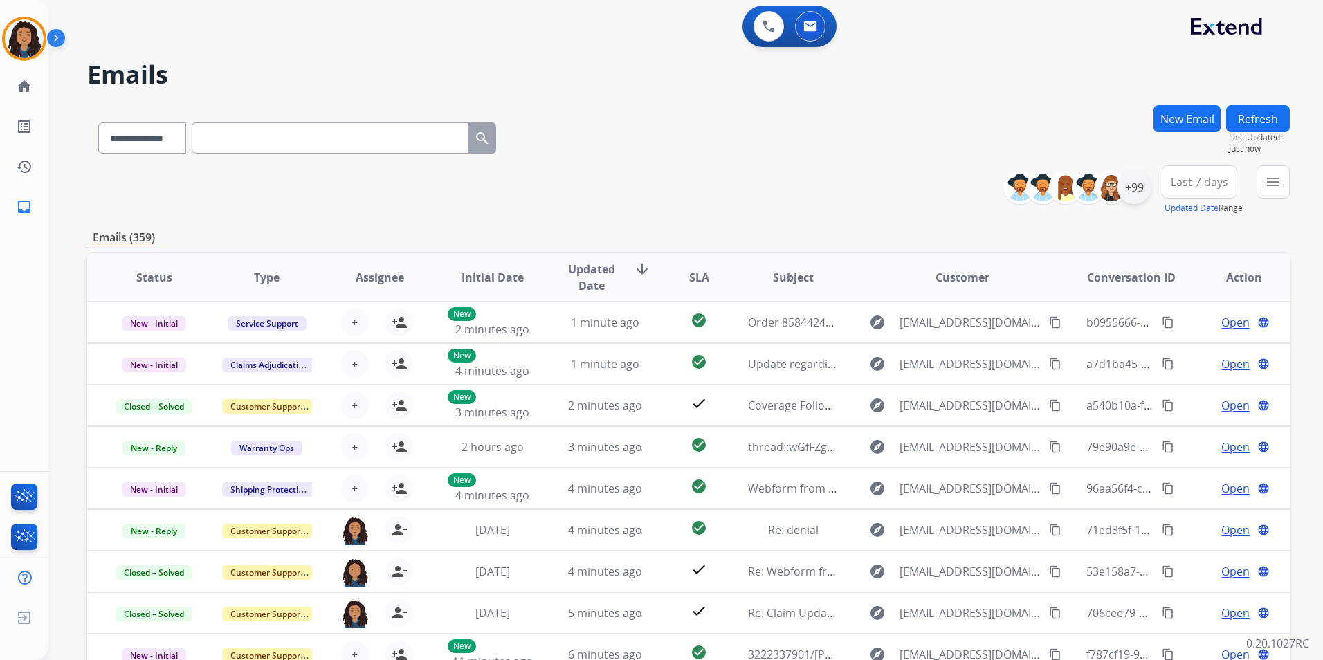
click at [1146, 187] on div "+99" at bounding box center [1134, 187] width 33 height 33
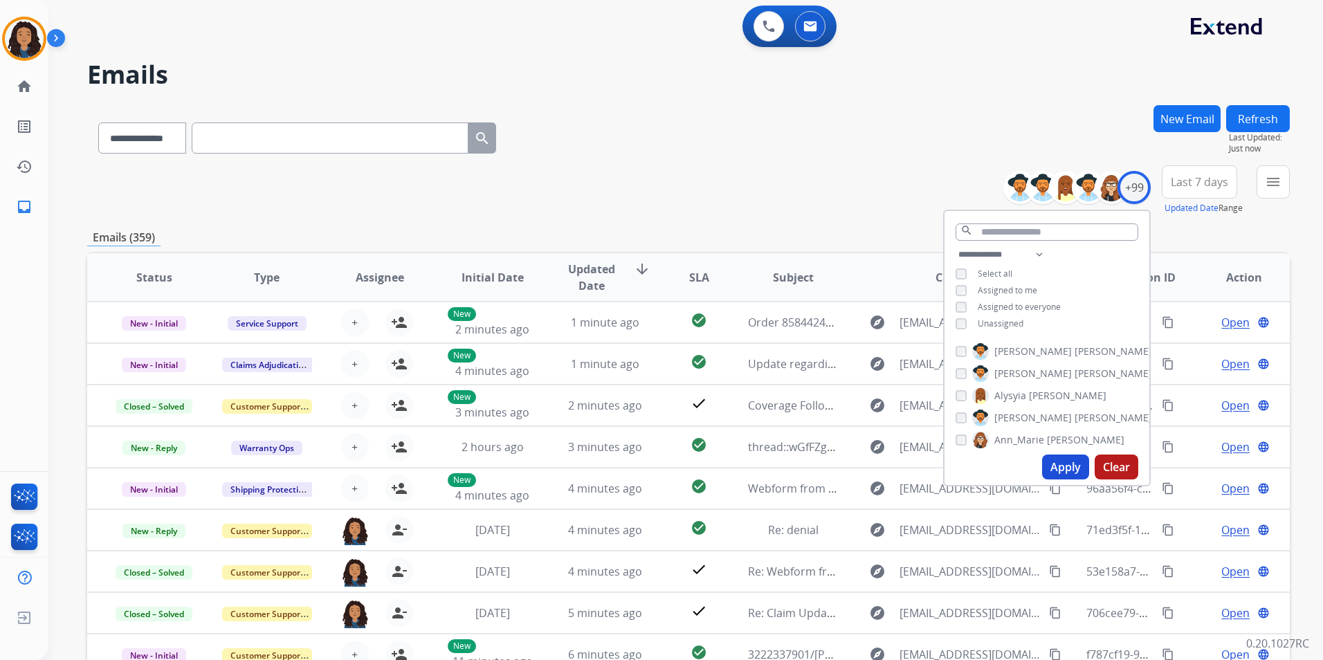
click at [1005, 319] on span "Unassigned" at bounding box center [1001, 324] width 46 height 12
click at [1071, 468] on button "Apply" at bounding box center [1065, 467] width 47 height 25
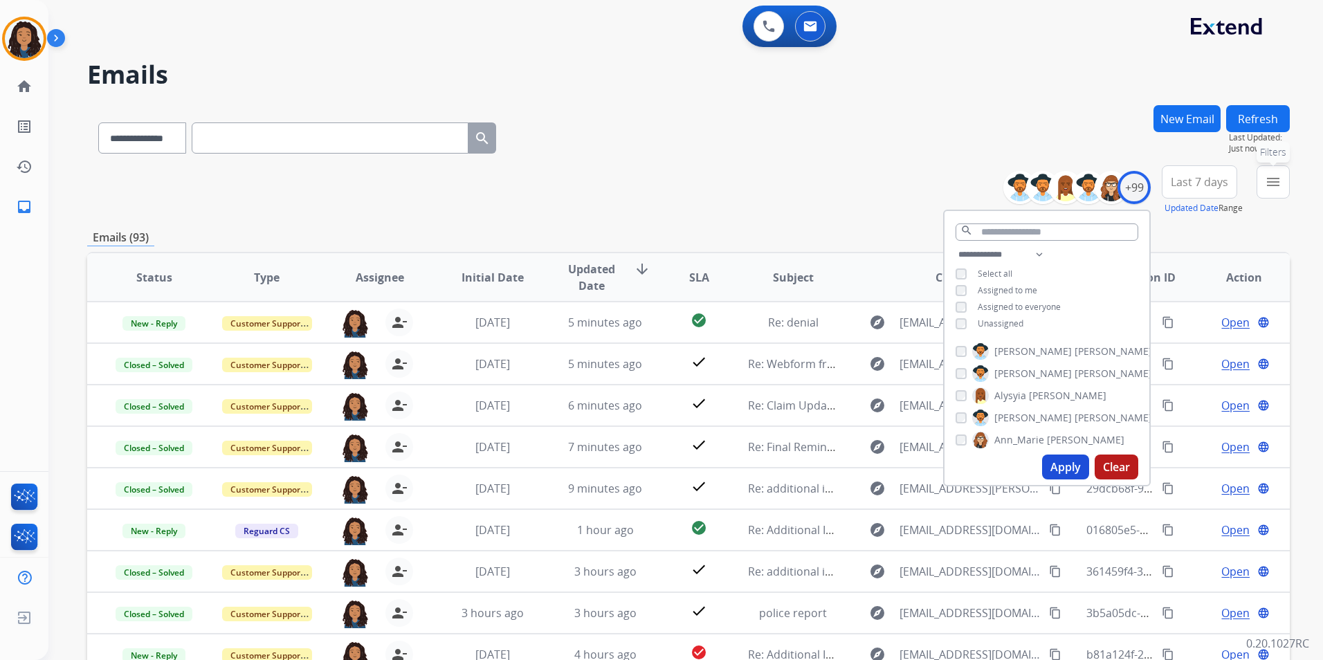
click at [1271, 192] on button "menu Filters" at bounding box center [1273, 181] width 33 height 33
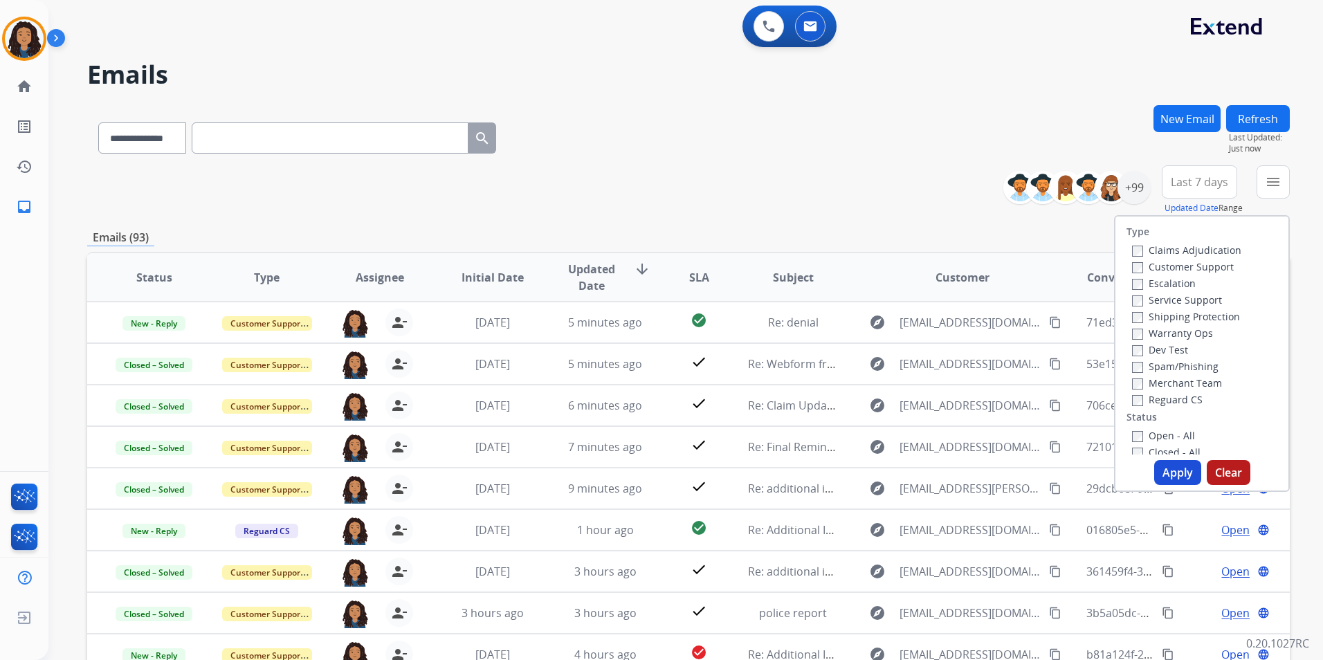
click at [1184, 264] on label "Customer Support" at bounding box center [1183, 266] width 102 height 13
click at [1212, 316] on label "Shipping Protection" at bounding box center [1186, 316] width 108 height 13
click at [1170, 398] on label "Reguard CS" at bounding box center [1167, 399] width 71 height 13
click at [1165, 432] on label "Open - All" at bounding box center [1163, 435] width 63 height 13
click at [1177, 472] on button "Apply" at bounding box center [1177, 472] width 47 height 25
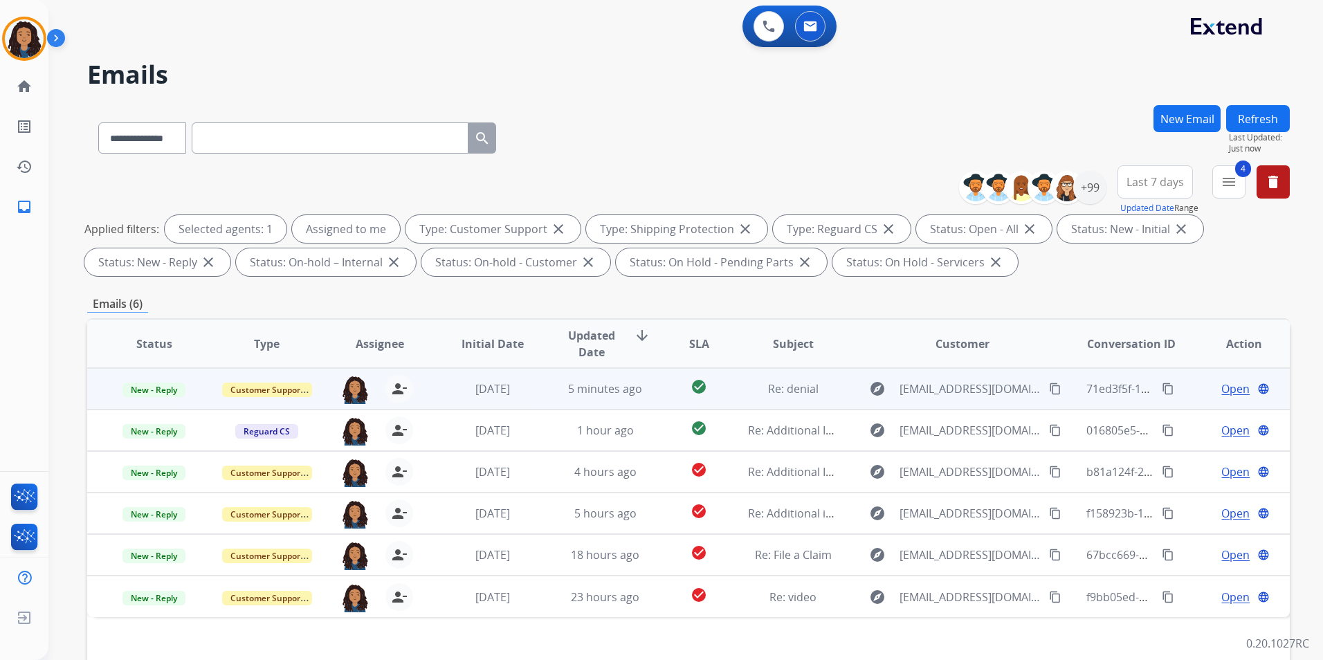
click at [1226, 388] on span "Open" at bounding box center [1236, 389] width 28 height 17
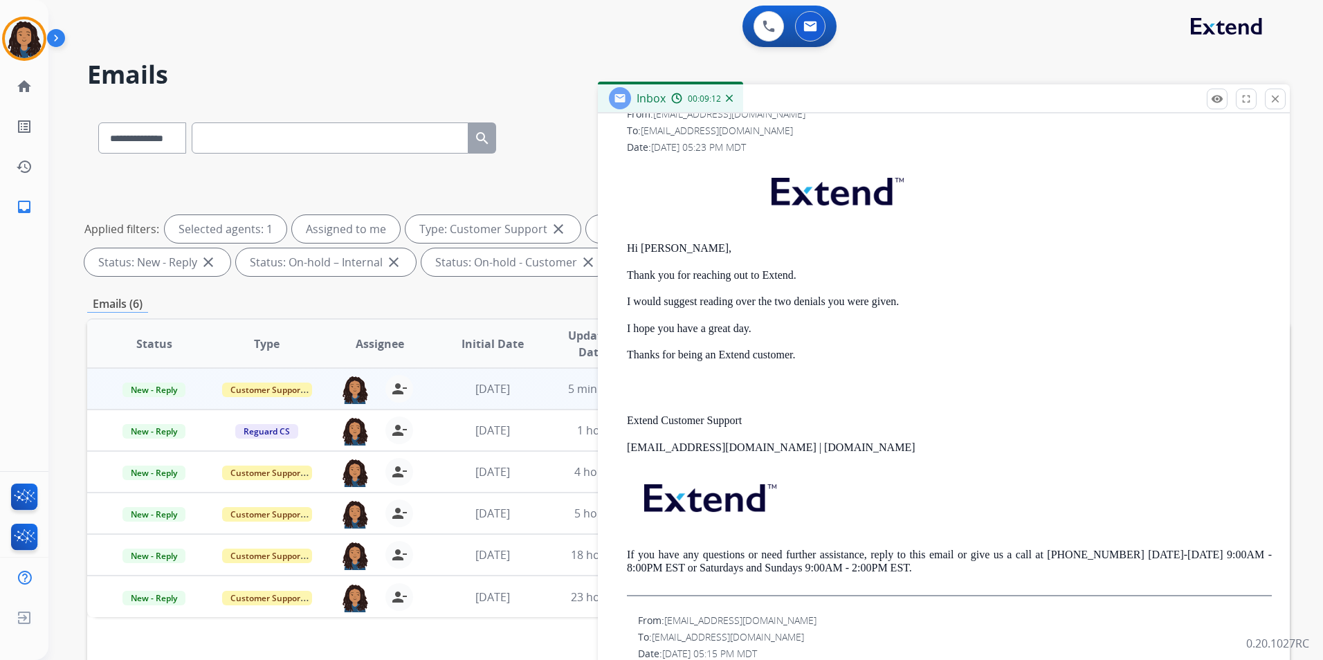
scroll to position [415, 0]
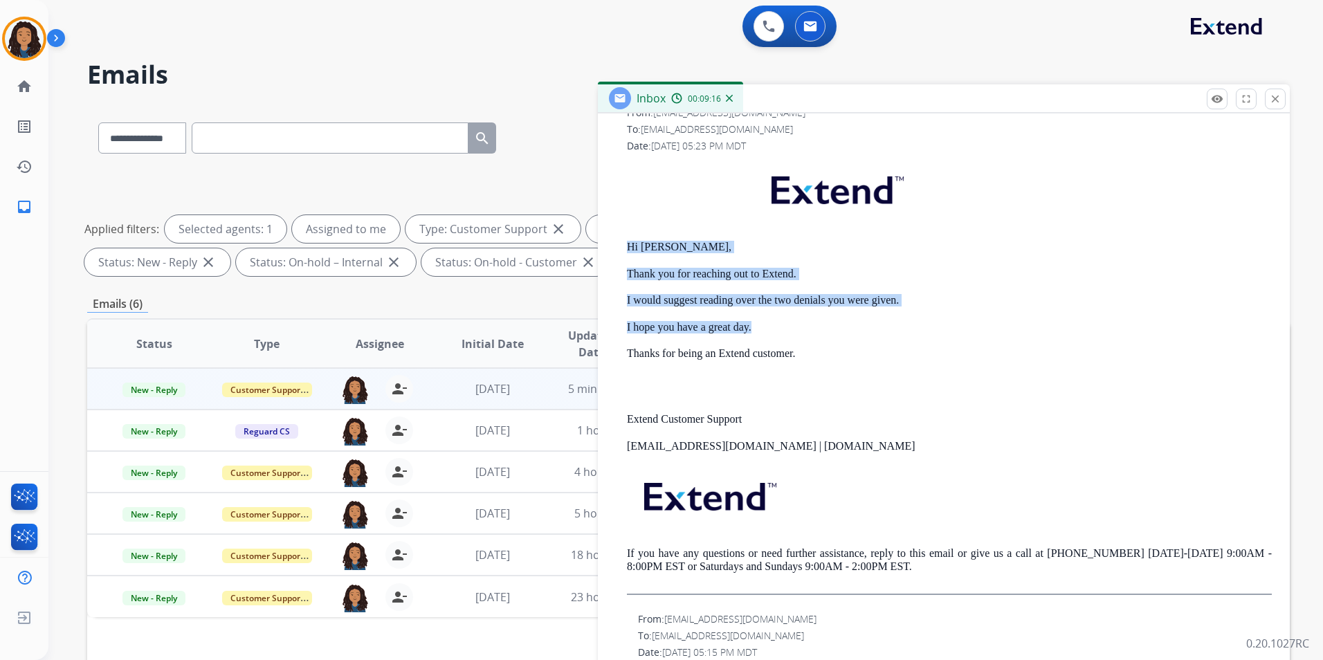
drag, startPoint x: 624, startPoint y: 246, endPoint x: 864, endPoint y: 322, distance: 251.3
click at [864, 322] on div "From: support@extend.com To: budoppelt@hotmail.com Date: 08/20/2025 - 05:23 PM …" at bounding box center [944, 356] width 659 height 503
drag, startPoint x: 864, startPoint y: 322, endPoint x: 807, endPoint y: 295, distance: 62.8
copy div "Hi Bud, Thank you for reaching out to Extend. I would suggest reading over the …"
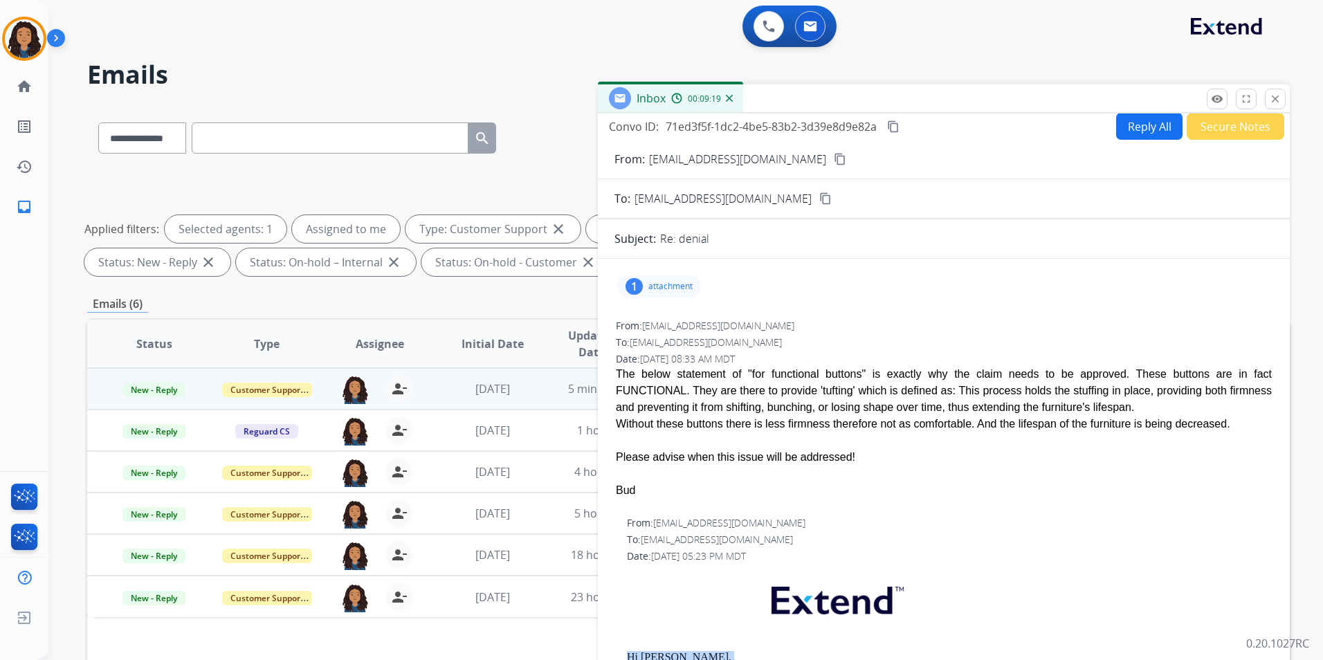
scroll to position [0, 0]
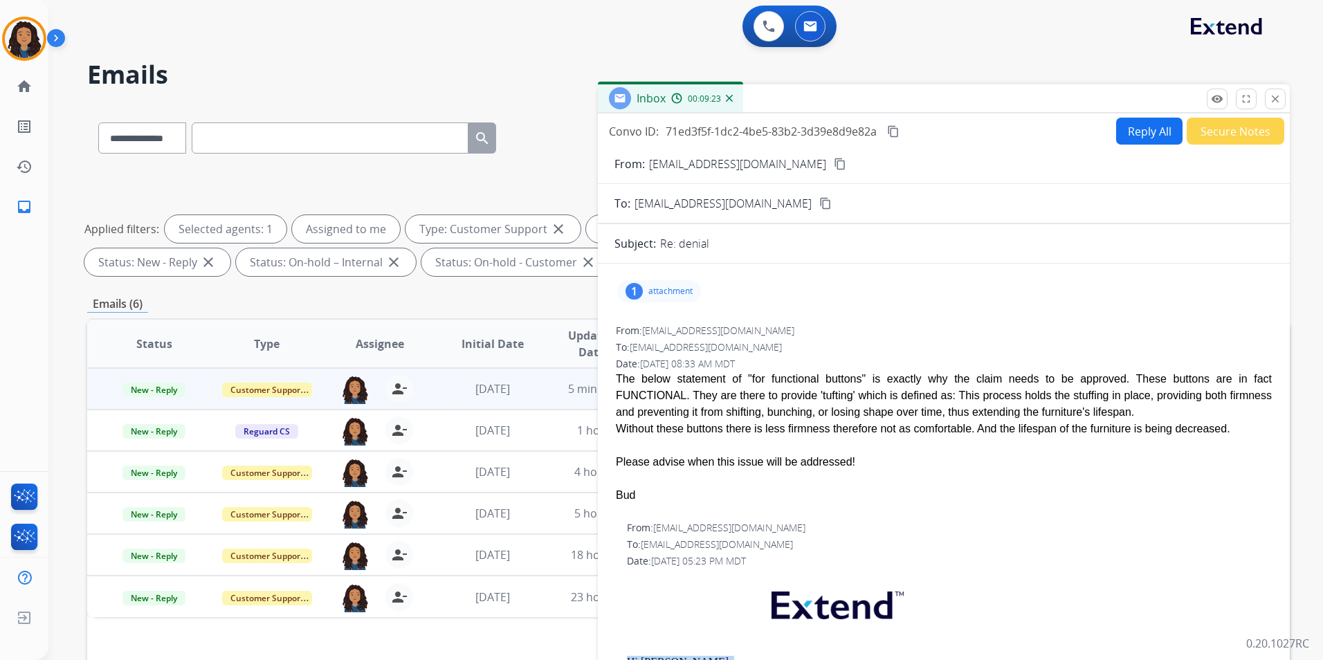
click at [1123, 129] on button "Reply All" at bounding box center [1149, 131] width 66 height 27
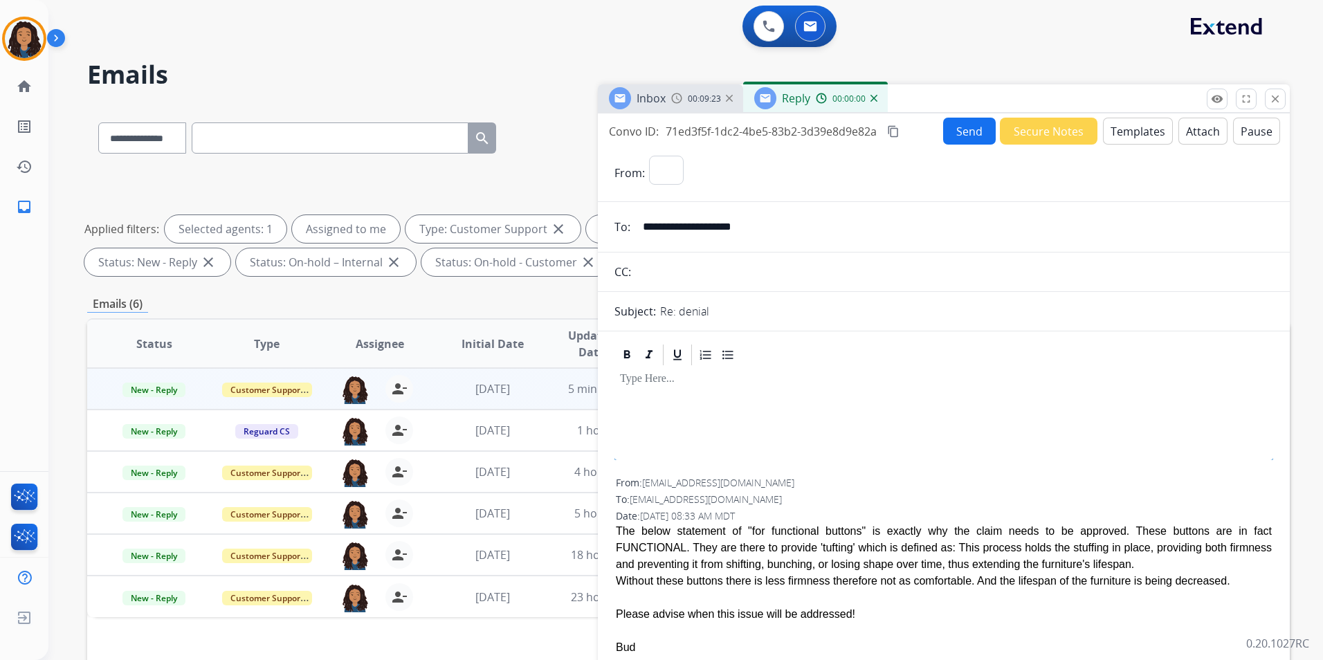
click at [1121, 133] on button "Templates" at bounding box center [1138, 131] width 70 height 27
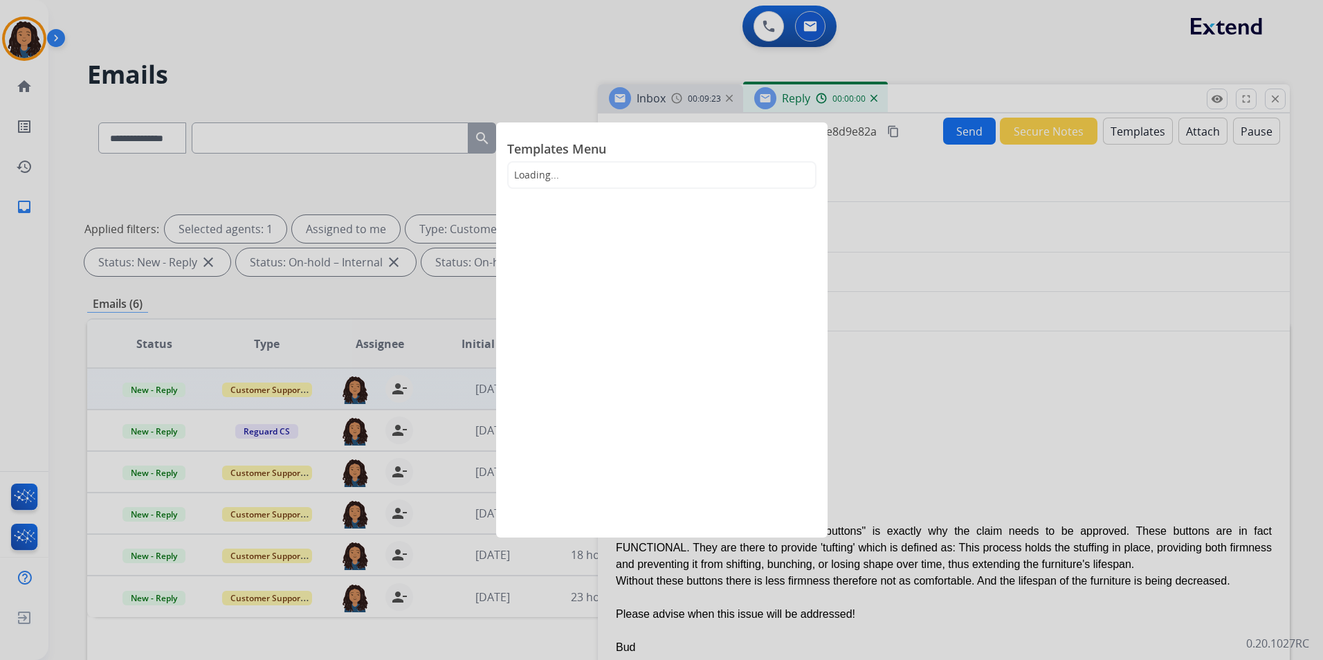
select select "**********"
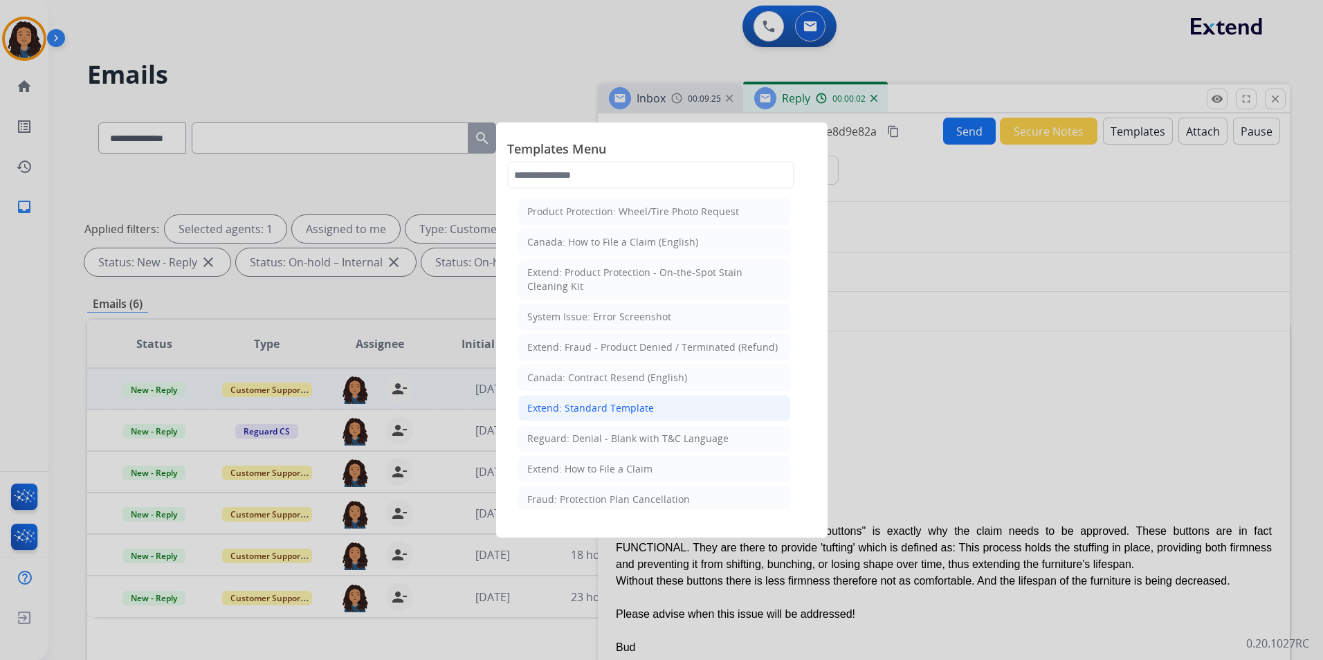
click at [638, 410] on div "Extend: Standard Template" at bounding box center [590, 408] width 127 height 14
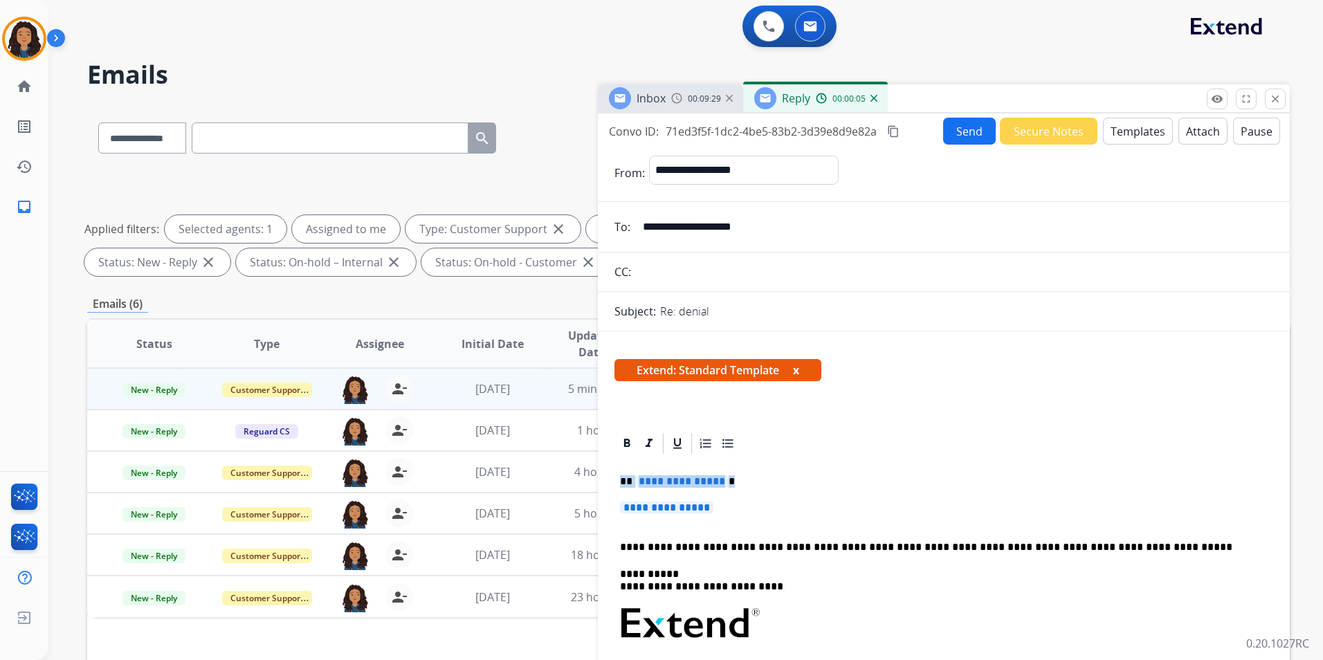
drag, startPoint x: 622, startPoint y: 478, endPoint x: 745, endPoint y: 505, distance: 126.3
click at [744, 503] on div "**********" at bounding box center [944, 656] width 659 height 401
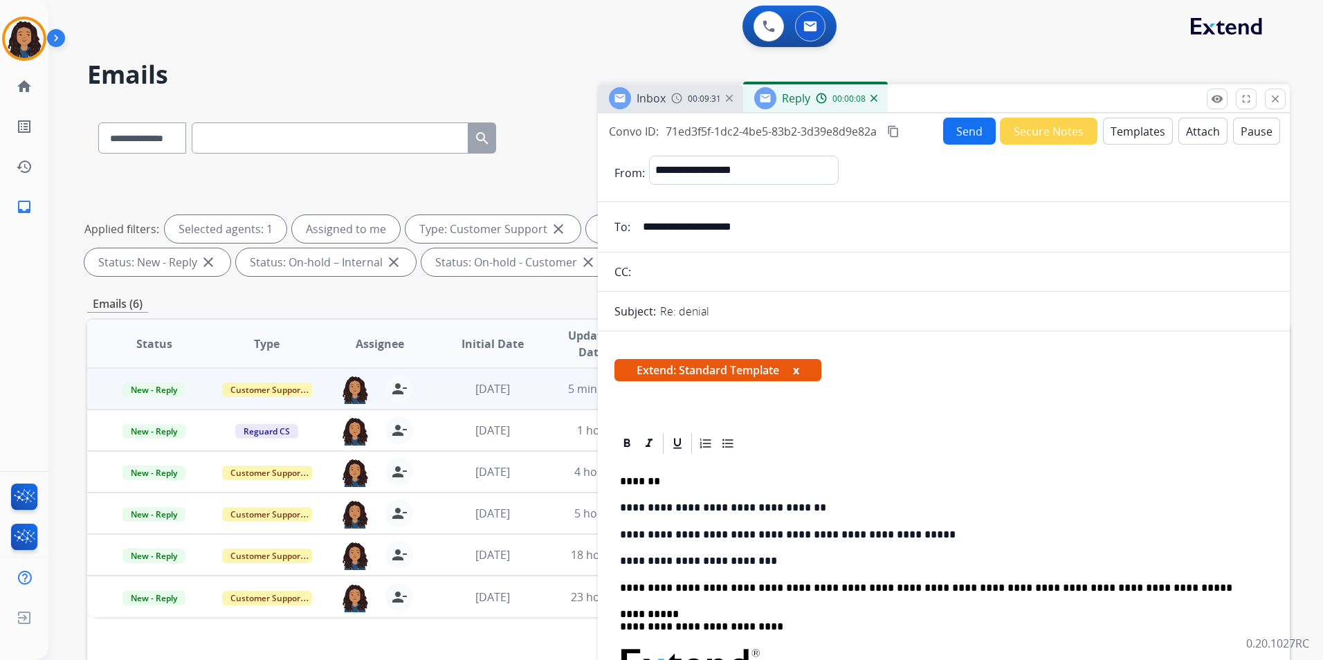
click at [683, 99] on div "00:09:31" at bounding box center [701, 98] width 61 height 12
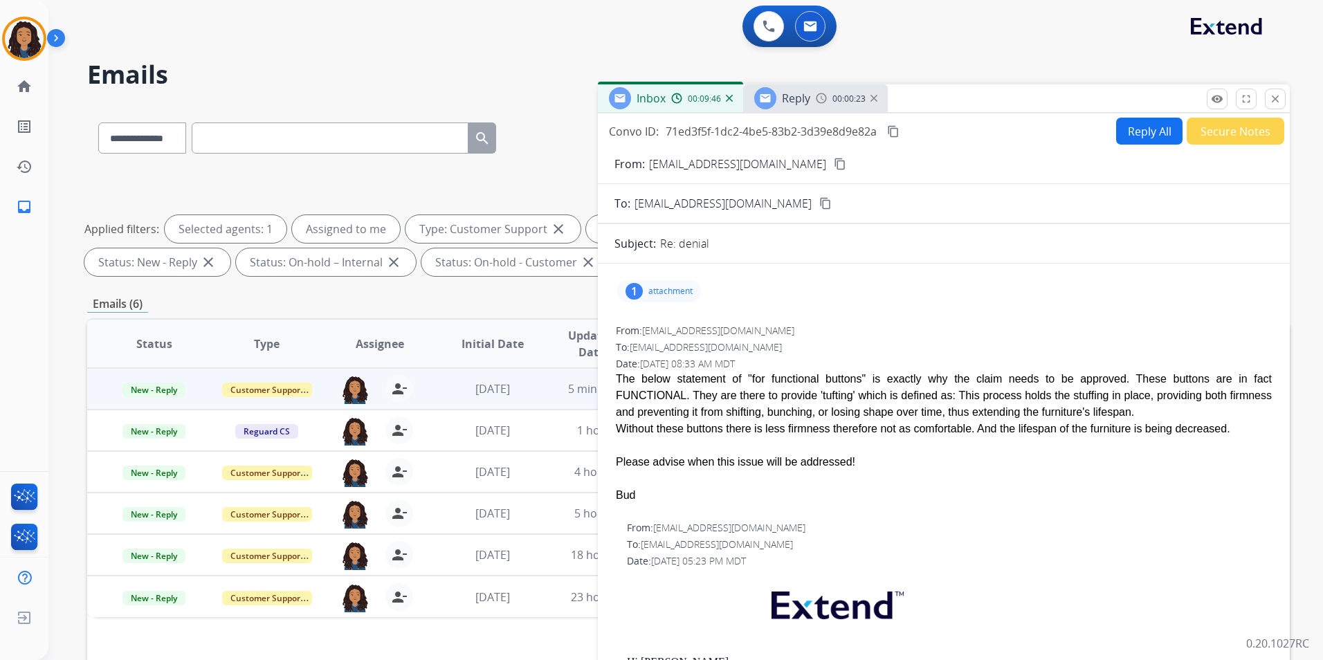
click at [790, 102] on span "Reply" at bounding box center [796, 98] width 28 height 15
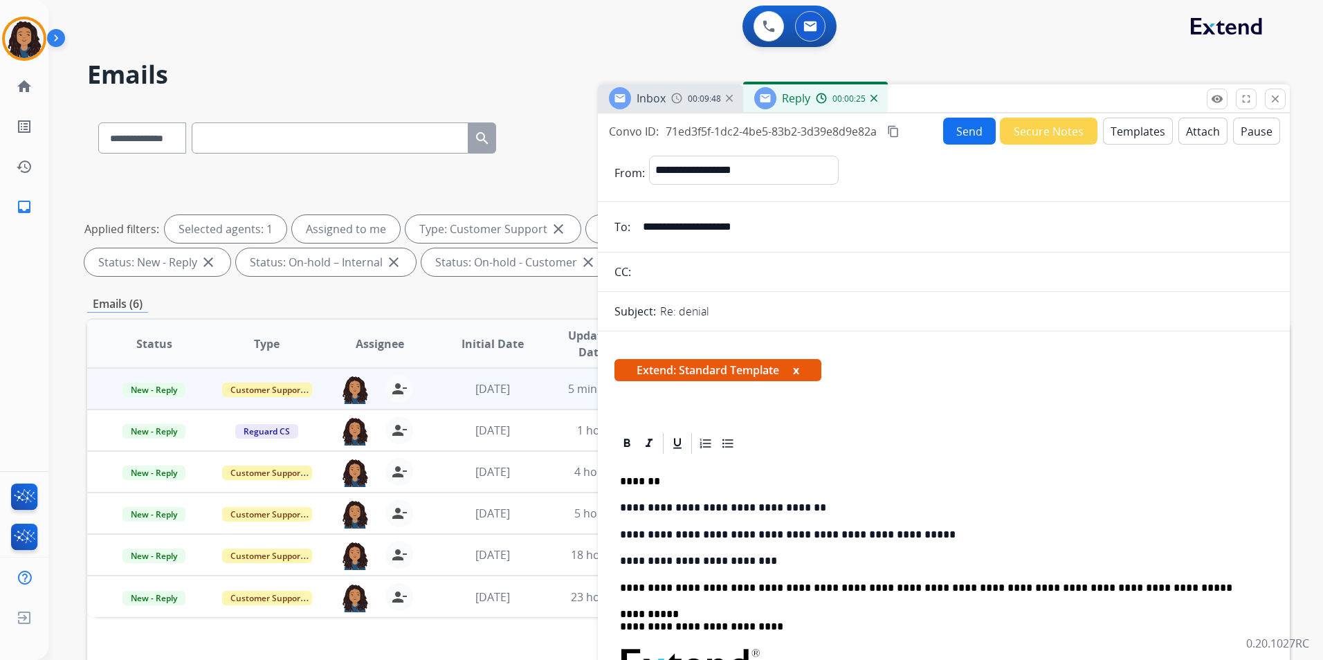
click at [891, 532] on p "**********" at bounding box center [938, 535] width 637 height 12
click at [965, 140] on button "Send" at bounding box center [969, 131] width 53 height 27
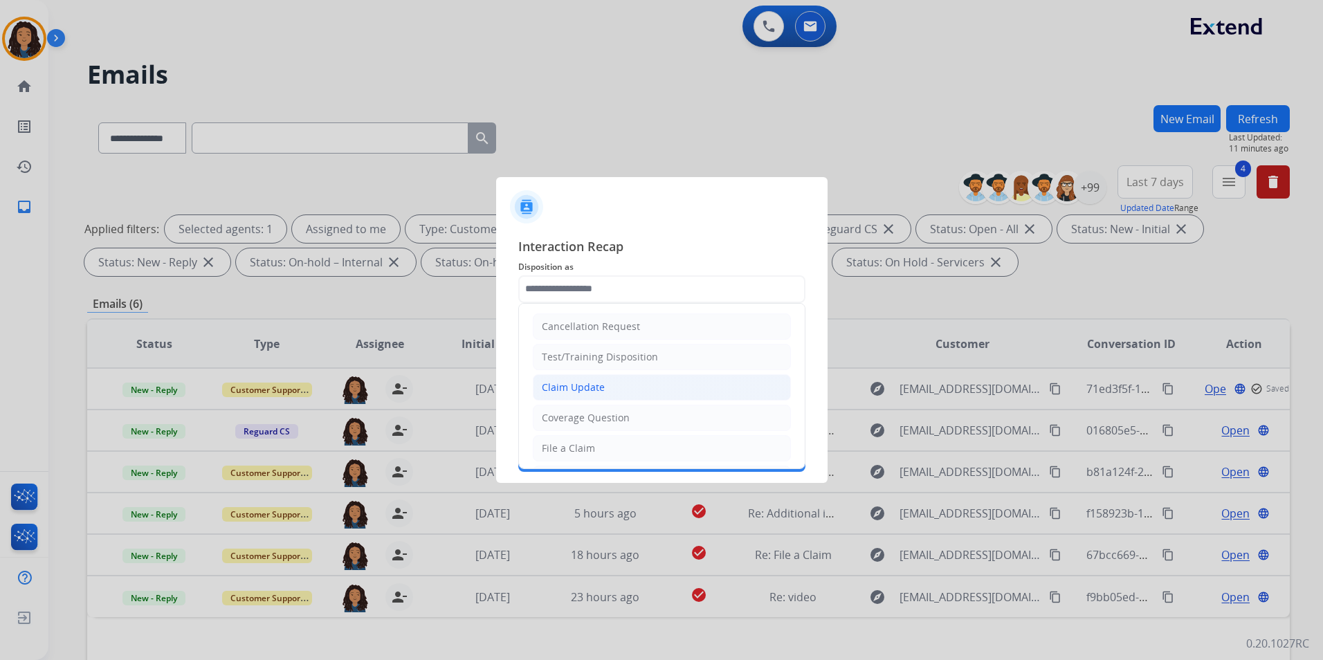
drag, startPoint x: 608, startPoint y: 392, endPoint x: 587, endPoint y: 346, distance: 50.5
click at [608, 391] on li "Claim Update" at bounding box center [662, 387] width 258 height 26
type input "**********"
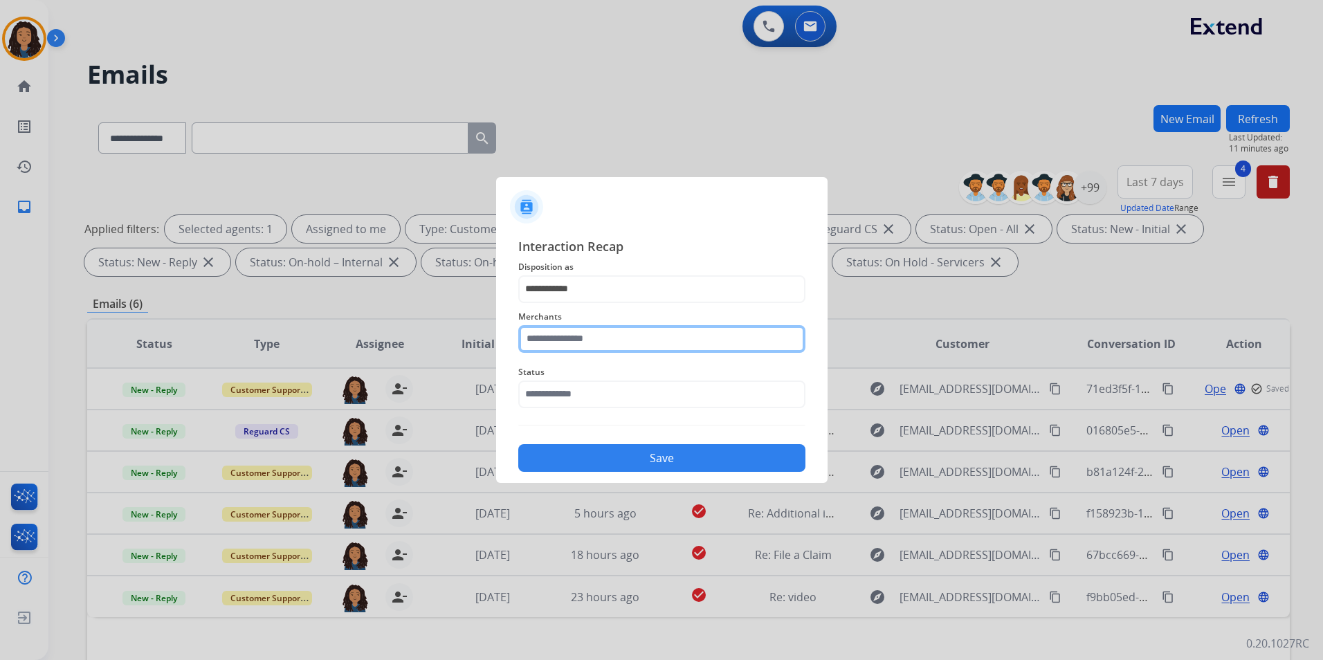
click at [586, 342] on input "text" at bounding box center [661, 339] width 287 height 28
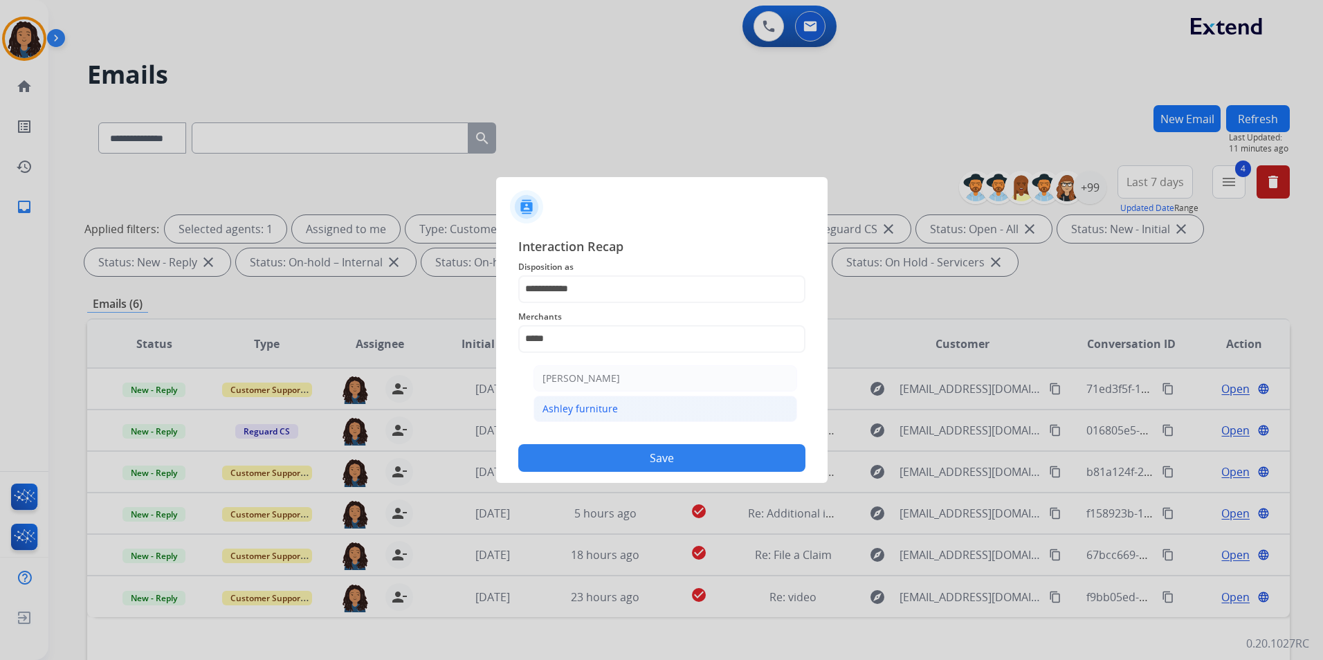
click at [611, 408] on div "Ashley furniture" at bounding box center [580, 409] width 75 height 14
type input "**********"
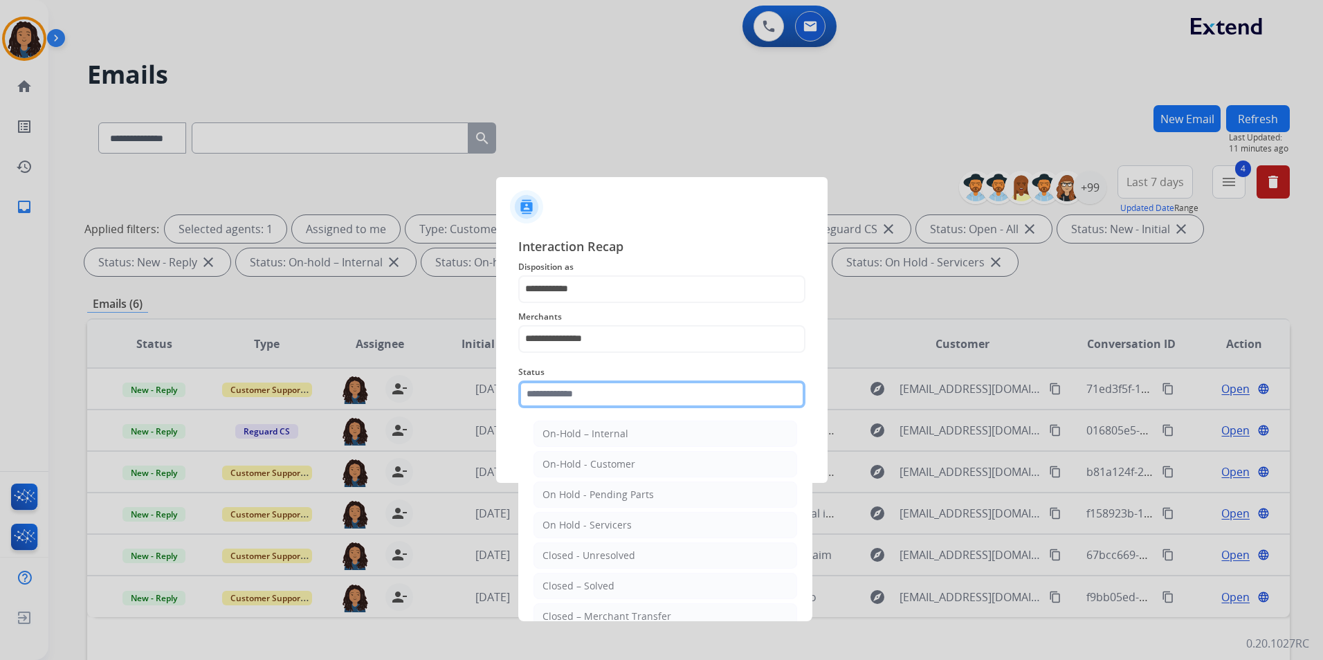
click at [587, 401] on input "text" at bounding box center [661, 395] width 287 height 28
drag, startPoint x: 578, startPoint y: 592, endPoint x: 583, endPoint y: 460, distance: 132.3
click at [577, 585] on div "Closed – Solved" at bounding box center [579, 586] width 72 height 14
type input "**********"
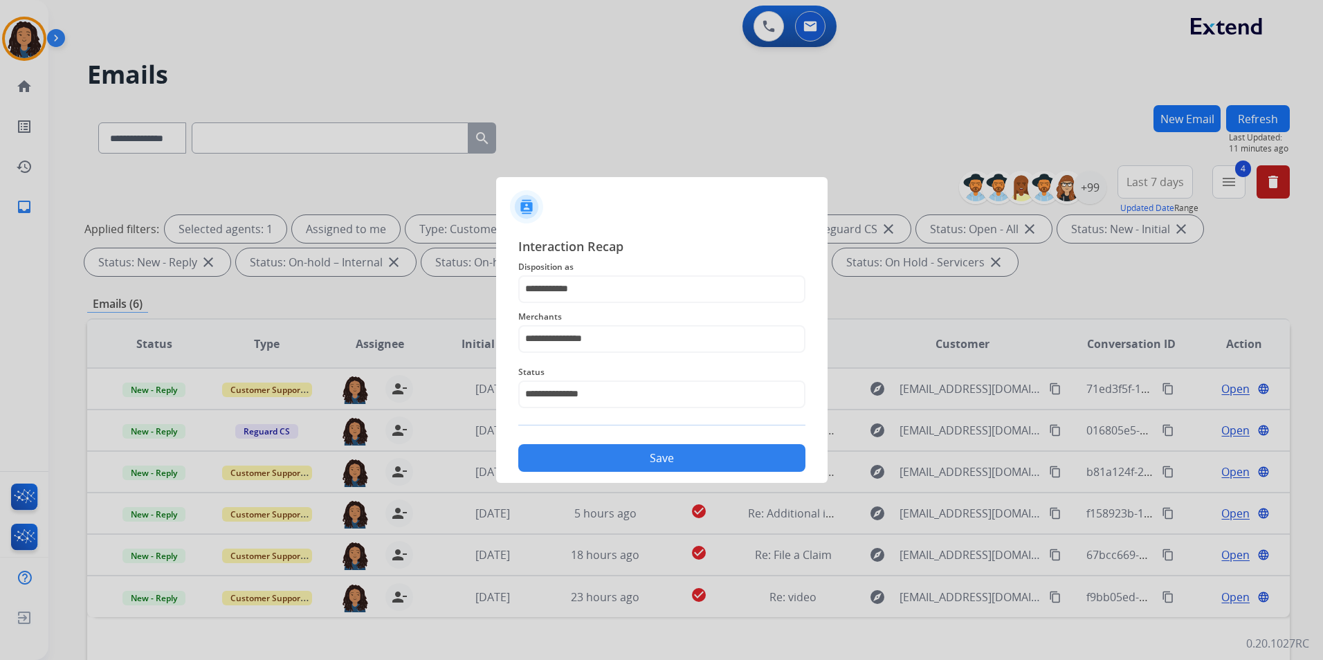
drag, startPoint x: 589, startPoint y: 428, endPoint x: 591, endPoint y: 441, distance: 12.6
click at [591, 441] on div "**********" at bounding box center [661, 355] width 287 height 236
drag, startPoint x: 591, startPoint y: 441, endPoint x: 601, endPoint y: 470, distance: 30.9
click at [601, 470] on button "Save" at bounding box center [661, 458] width 287 height 28
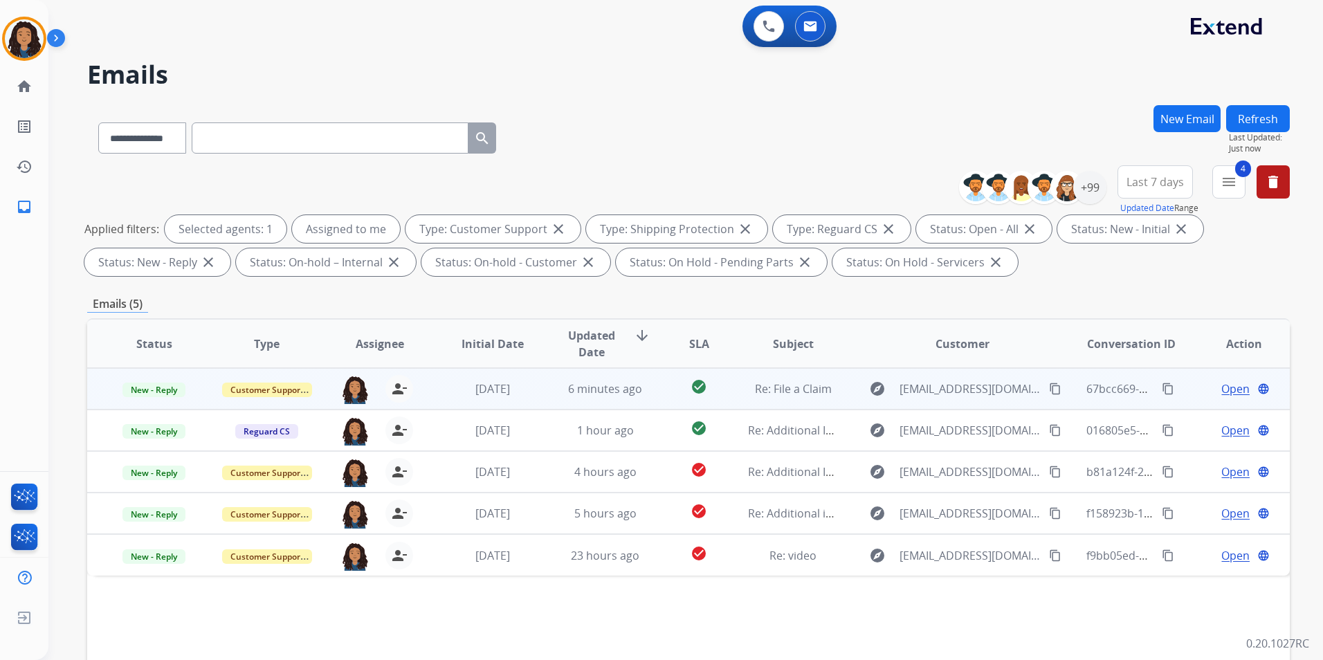
click at [1222, 393] on span "Open" at bounding box center [1236, 389] width 28 height 17
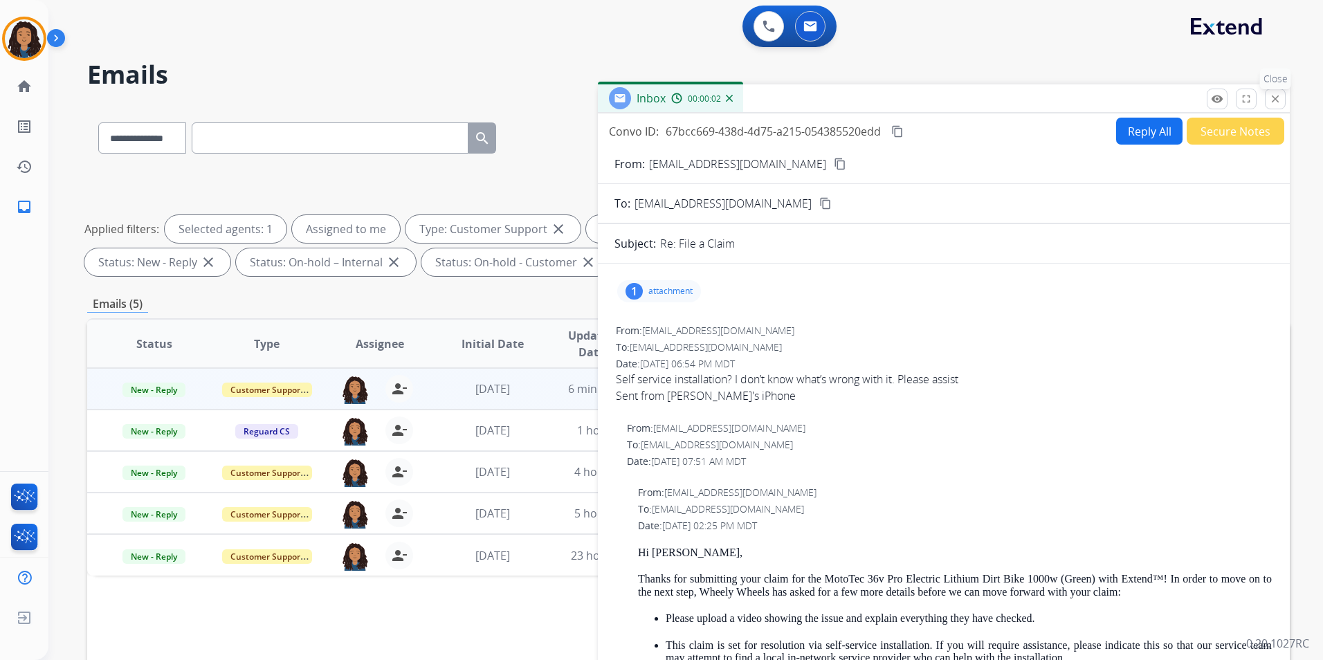
click at [1279, 98] on mat-icon "close" at bounding box center [1275, 99] width 12 height 12
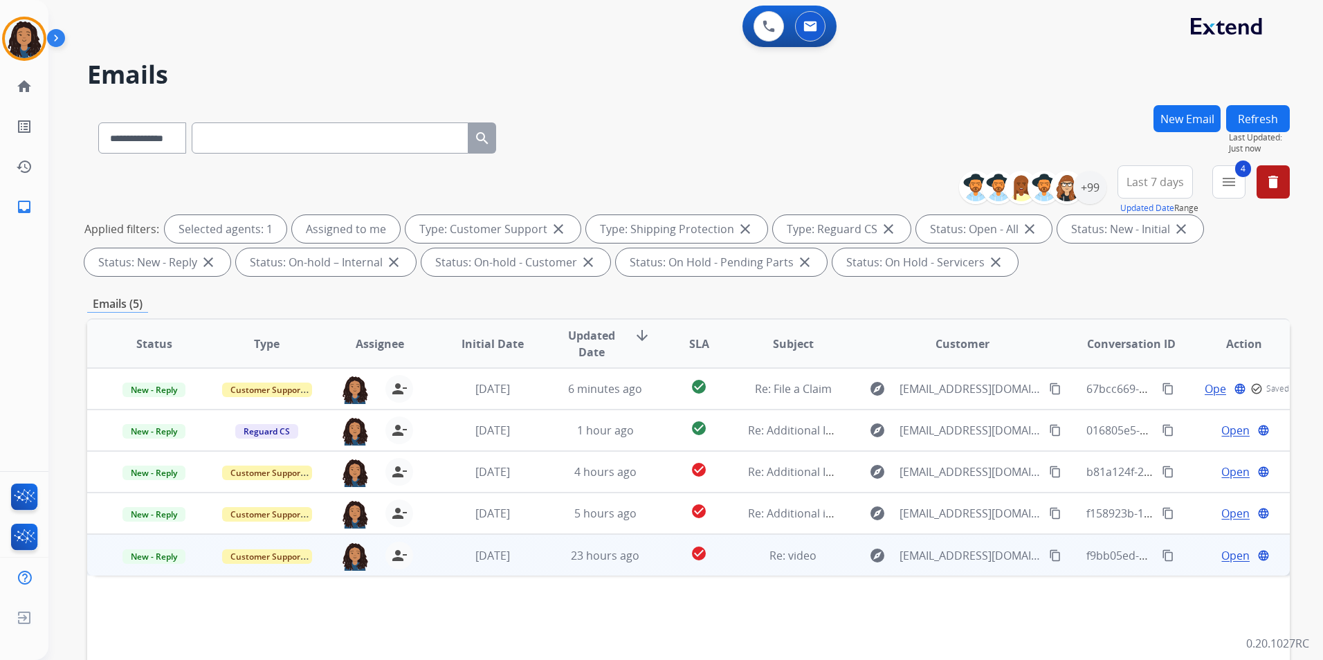
click at [1222, 557] on span "Open" at bounding box center [1236, 555] width 28 height 17
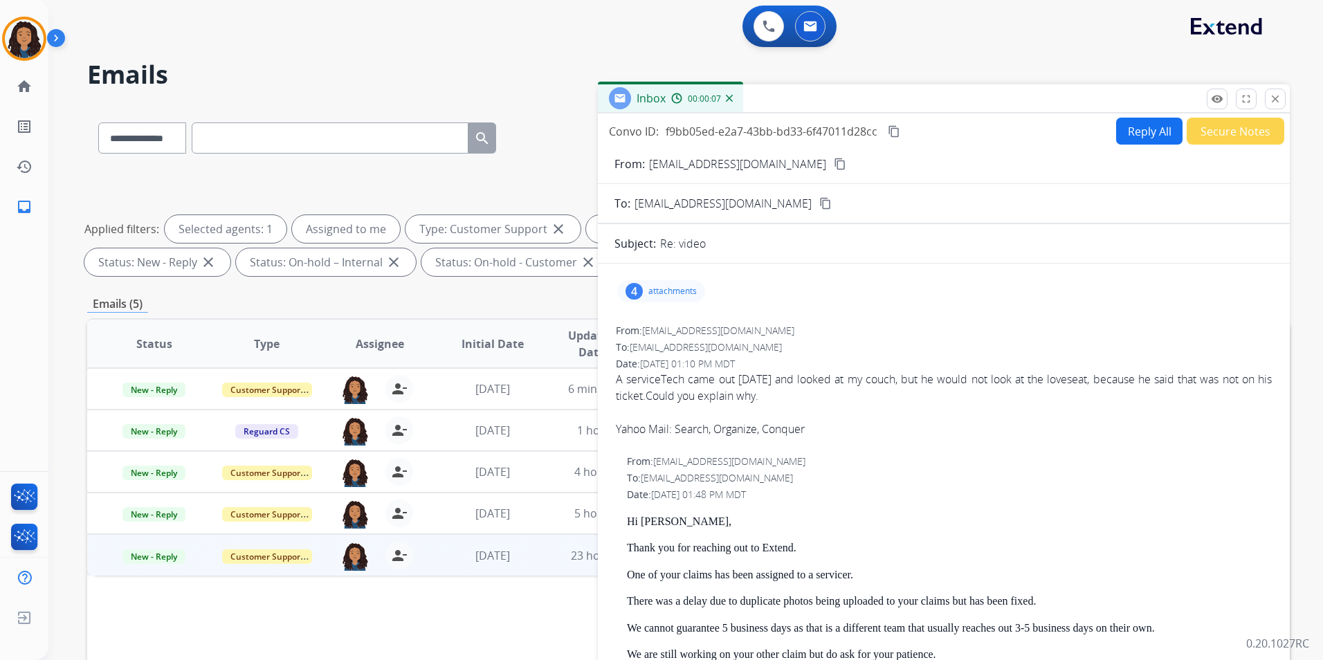
click at [834, 163] on mat-icon "content_copy" at bounding box center [840, 164] width 12 height 12
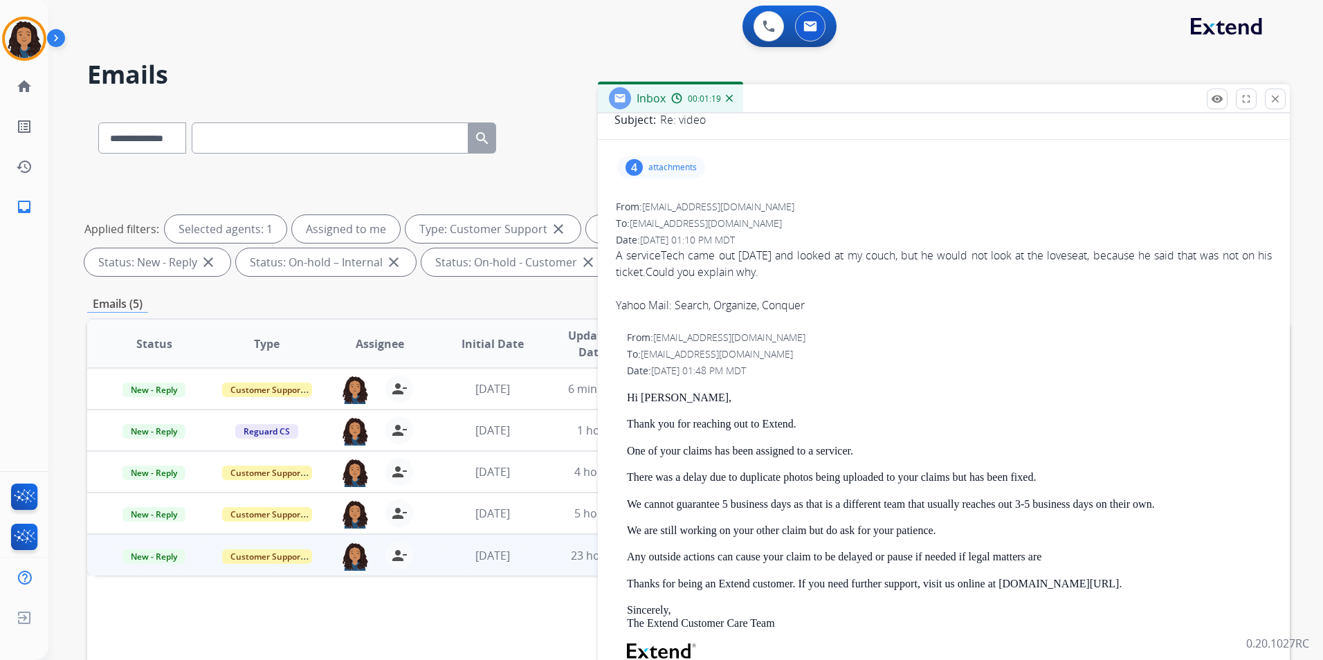
scroll to position [138, 0]
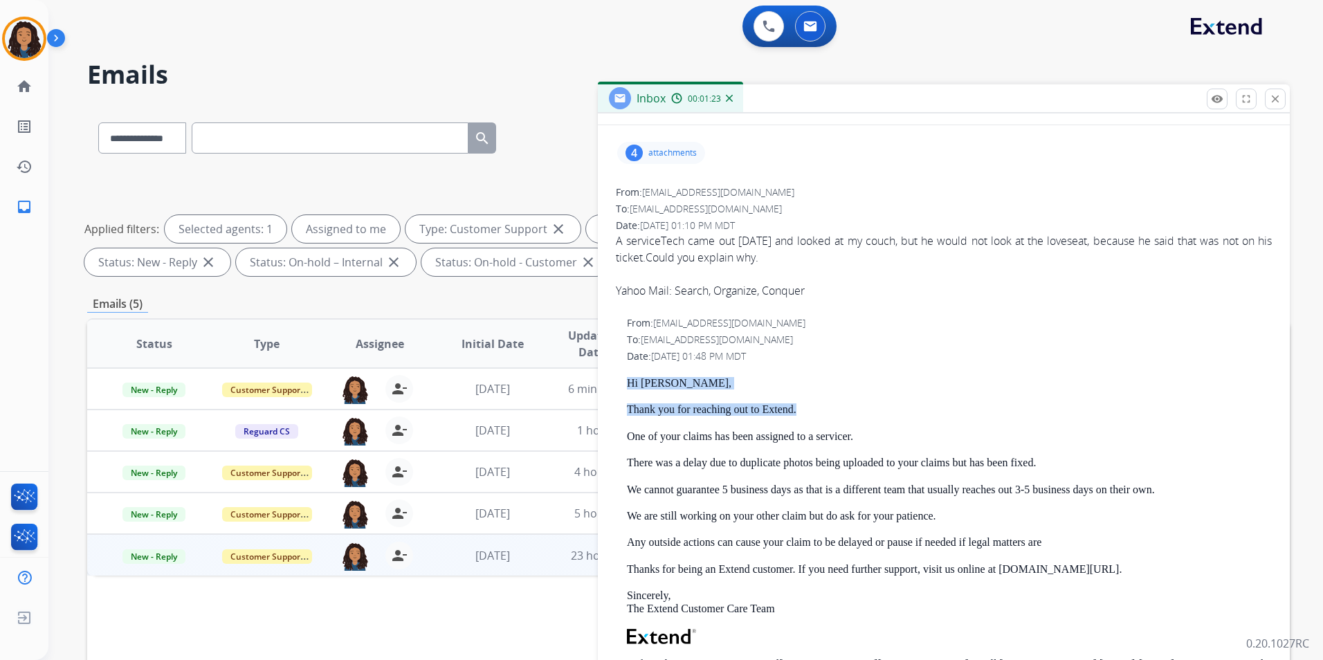
drag, startPoint x: 617, startPoint y: 379, endPoint x: 829, endPoint y: 404, distance: 213.3
click at [829, 404] on div "From: support@extend.com To: matthewfrench@ymail.com Date: 09/17/2025 - 01:48 P…" at bounding box center [944, 575] width 659 height 520
drag, startPoint x: 829, startPoint y: 404, endPoint x: 787, endPoint y: 413, distance: 43.0
copy div "Hi Matthew, Thank you for reaching out to Extend."
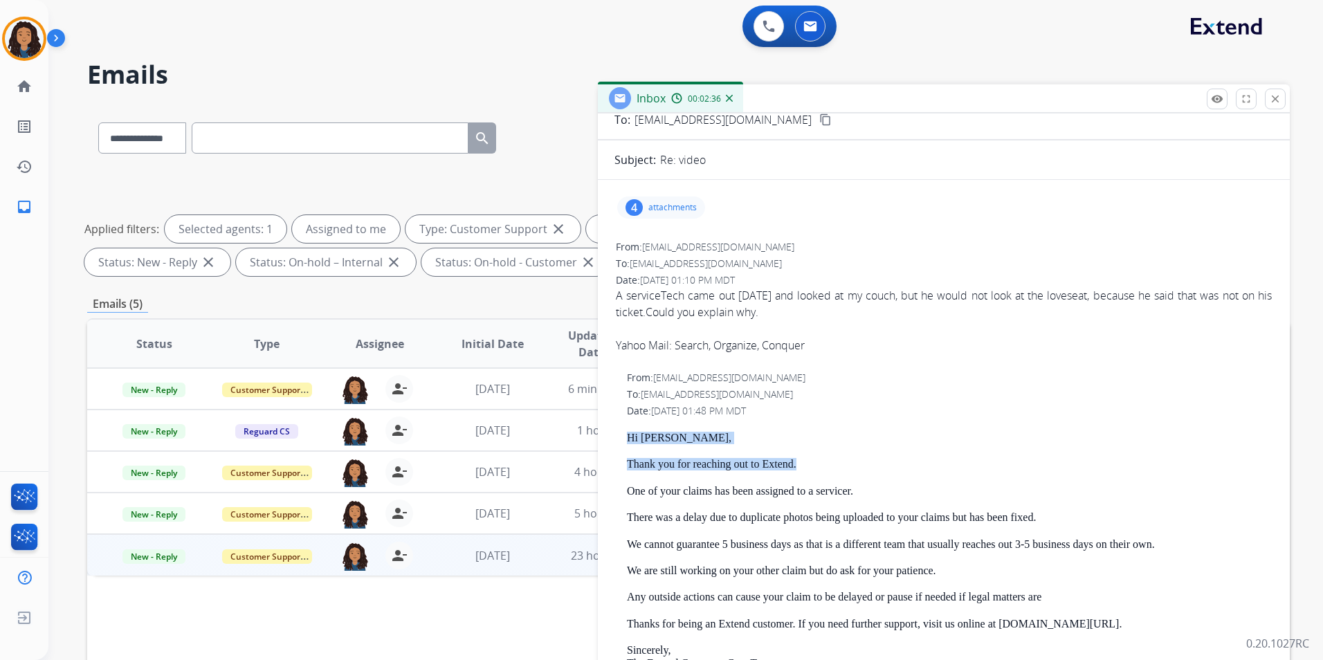
scroll to position [0, 0]
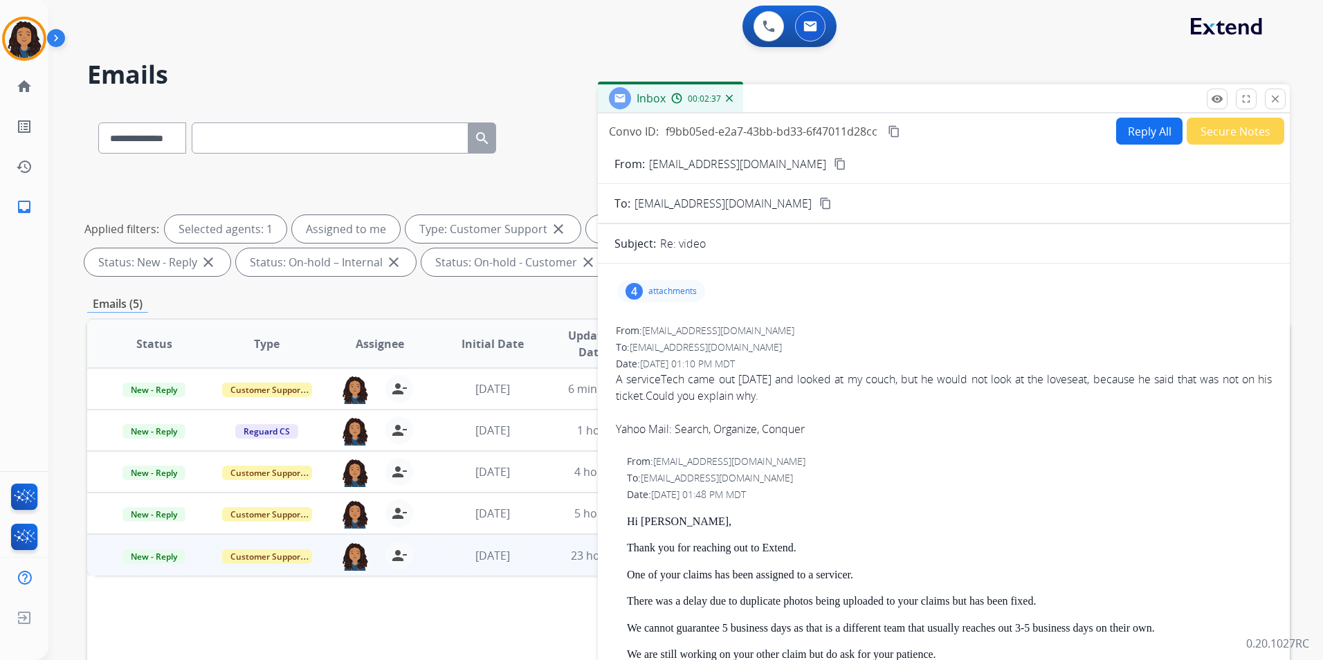
click at [677, 294] on p "attachments" at bounding box center [673, 291] width 48 height 11
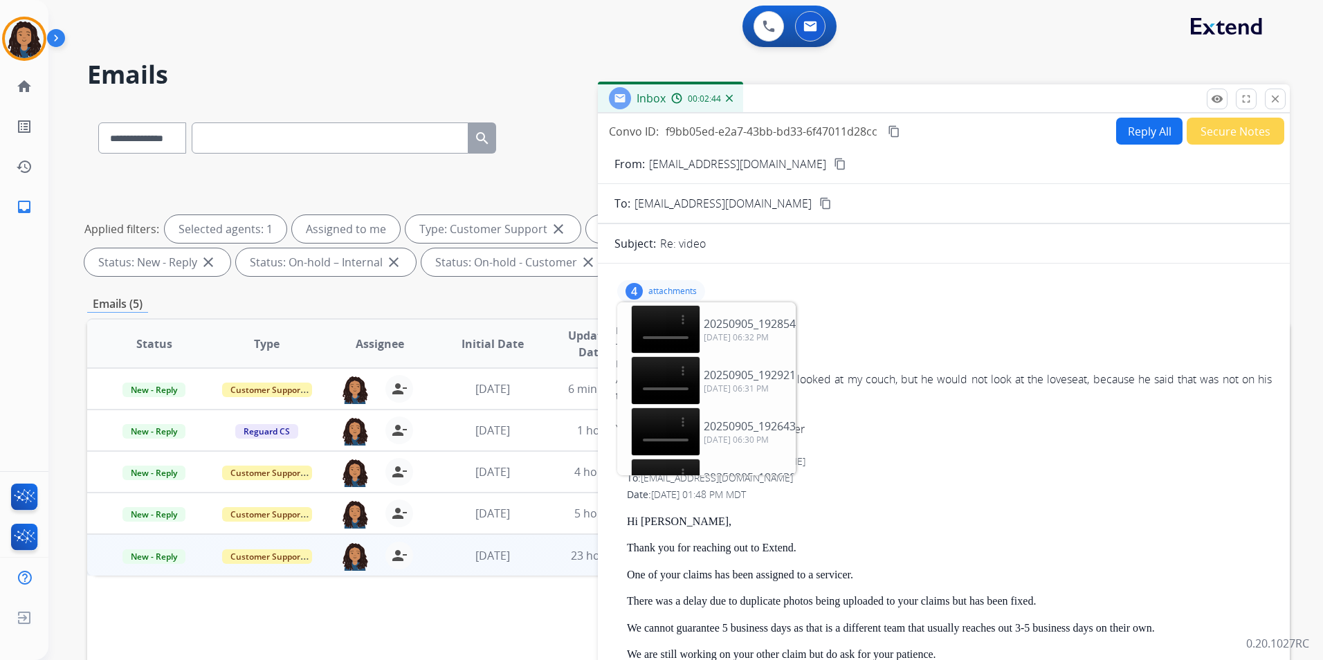
click at [687, 291] on p "attachments" at bounding box center [673, 291] width 48 height 11
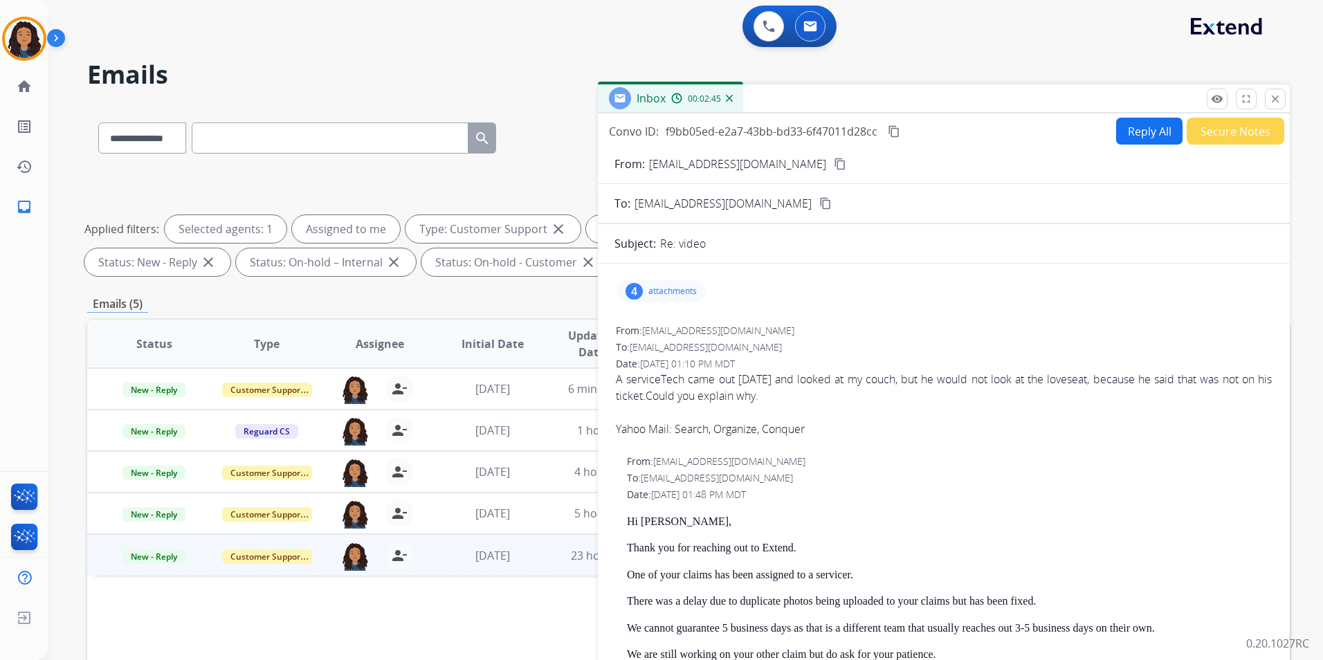
click at [1148, 134] on button "Reply All" at bounding box center [1149, 131] width 66 height 27
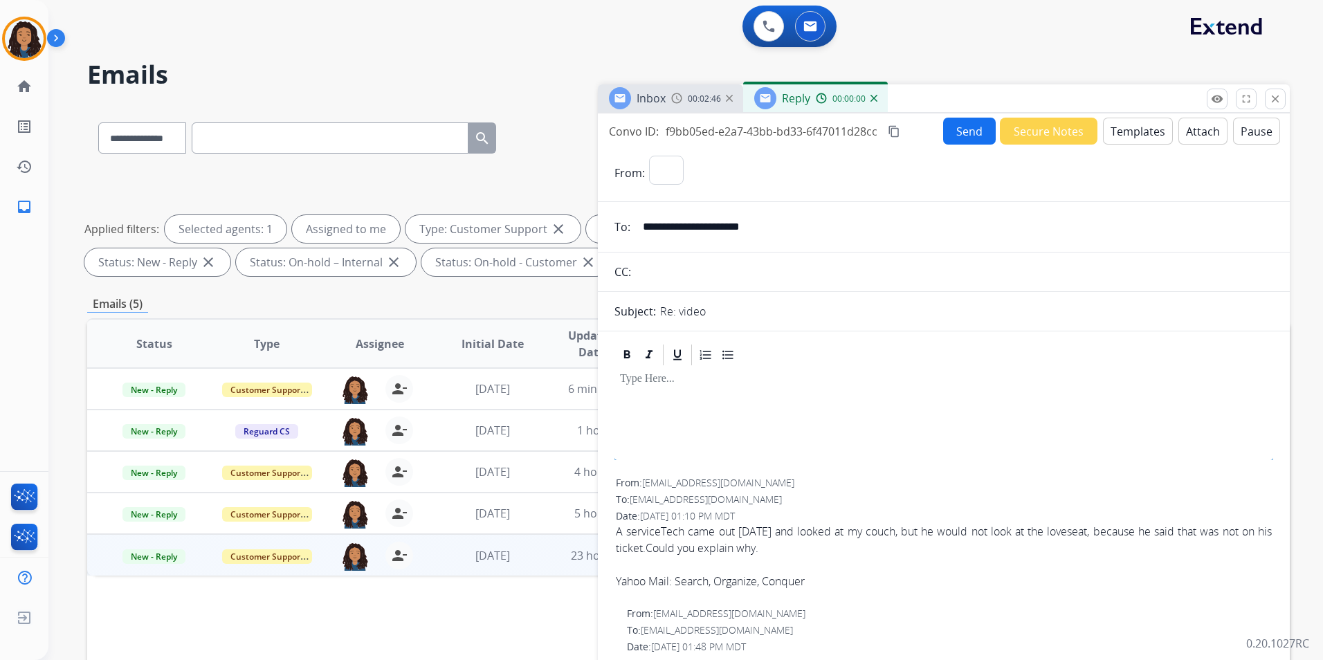
click at [1148, 134] on button "Templates" at bounding box center [1138, 131] width 70 height 27
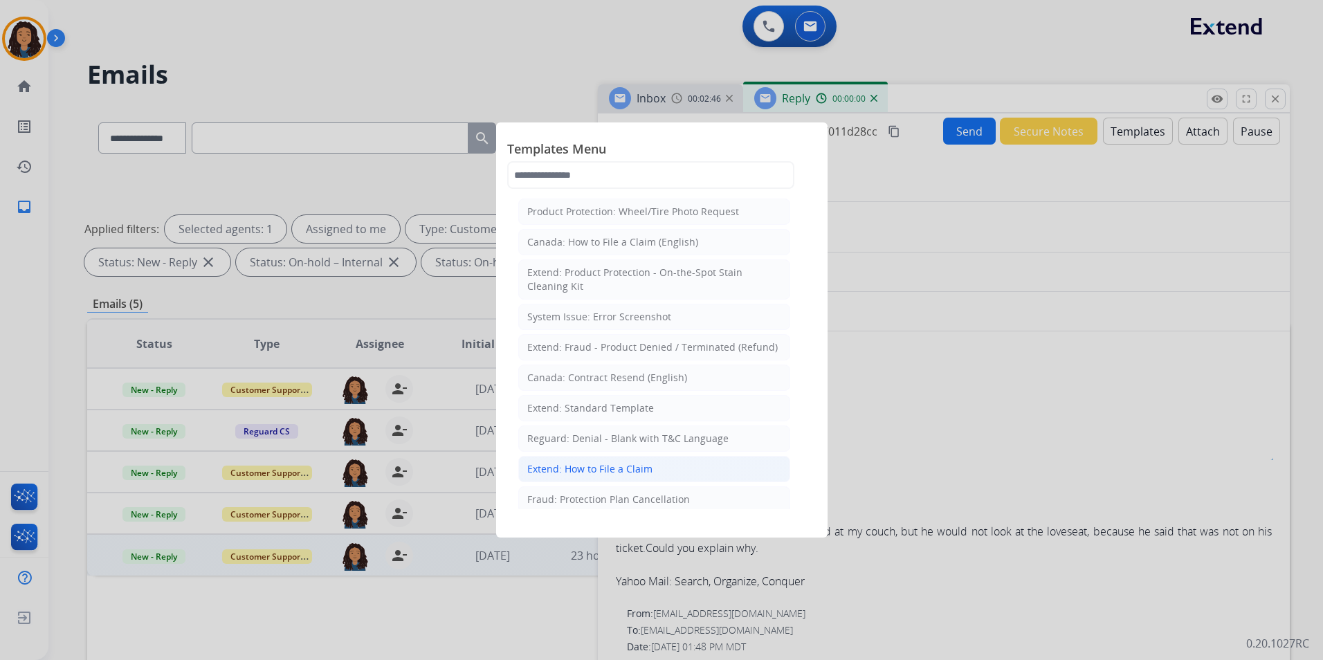
select select "**********"
click at [606, 397] on li "Extend: Standard Template" at bounding box center [654, 408] width 272 height 26
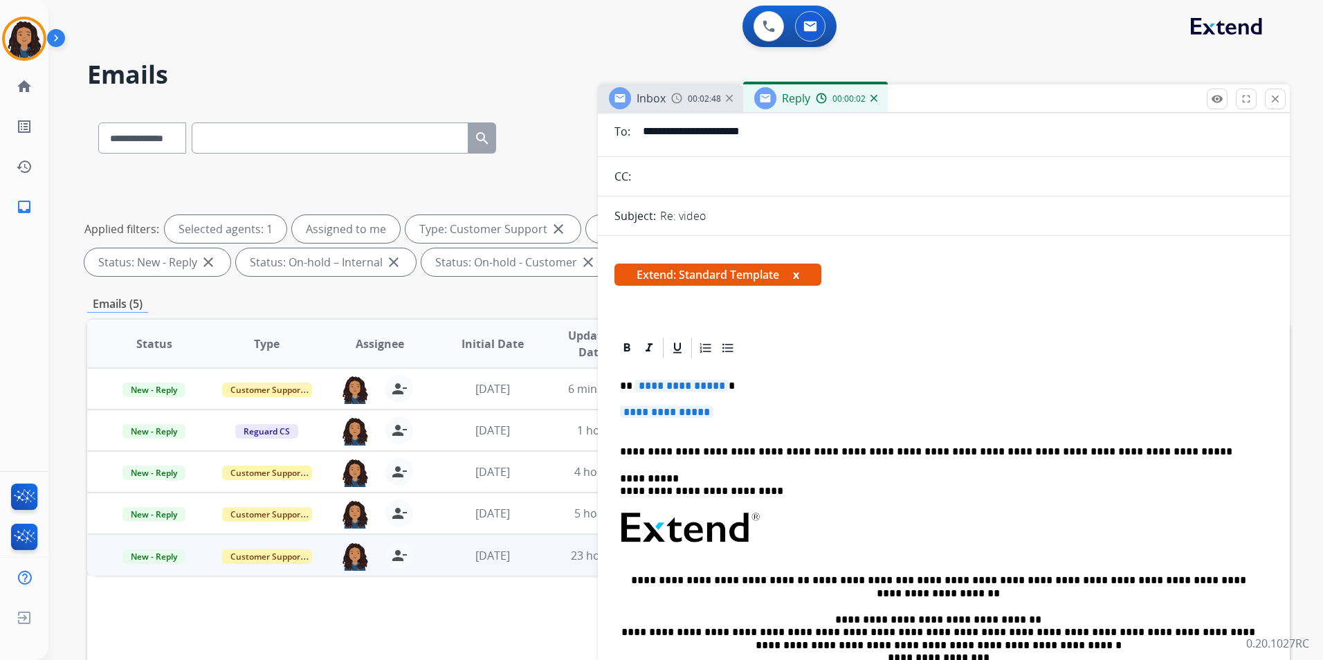
scroll to position [138, 0]
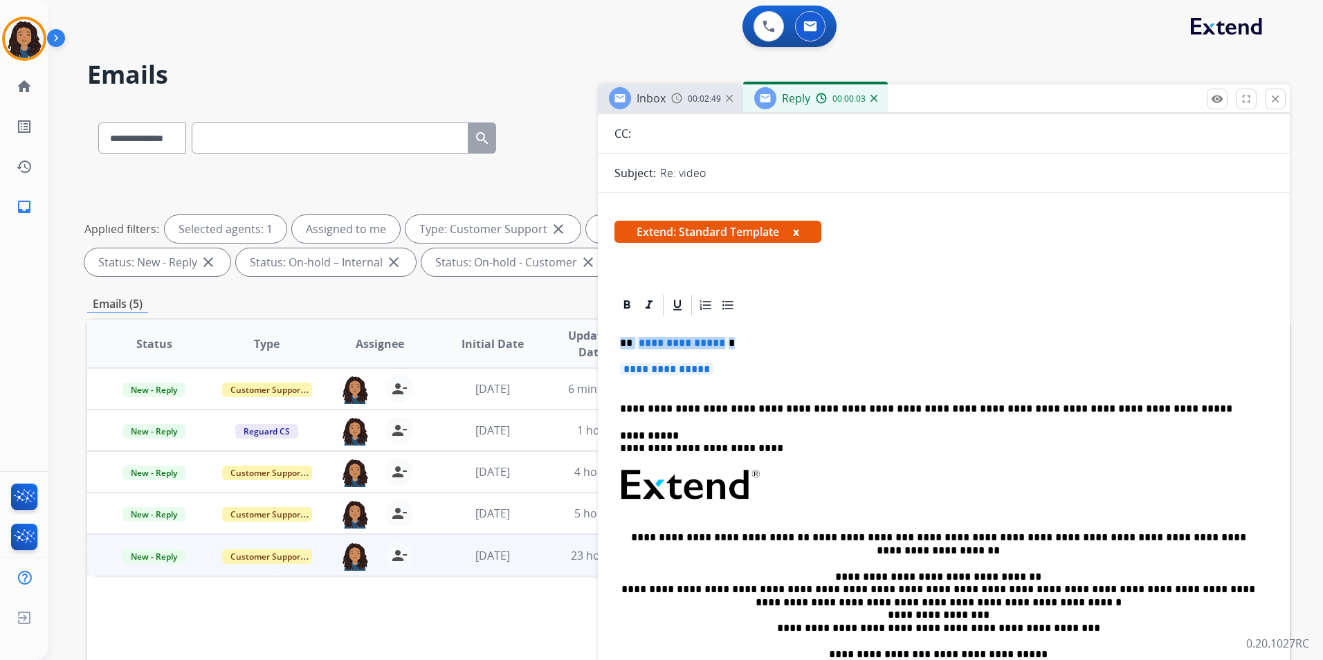
drag, startPoint x: 617, startPoint y: 333, endPoint x: 778, endPoint y: 372, distance: 165.9
click at [778, 372] on div "**********" at bounding box center [944, 518] width 659 height 401
paste div
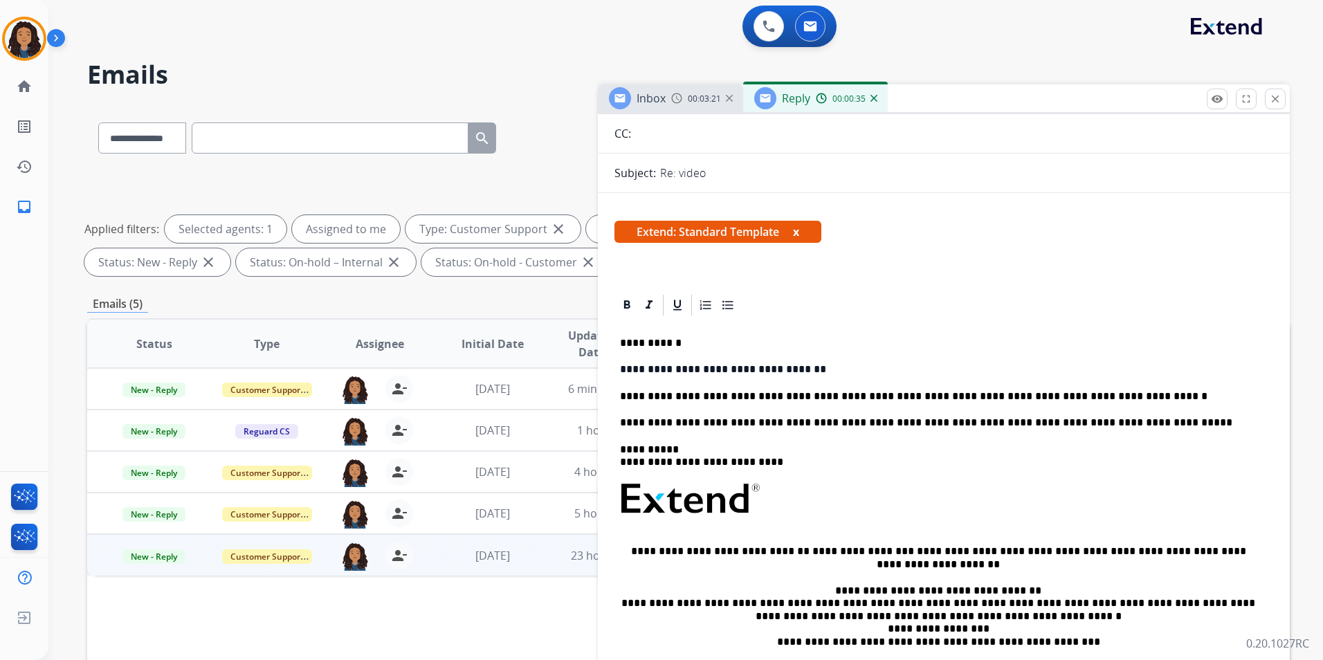
click at [1114, 398] on p "**********" at bounding box center [938, 396] width 637 height 12
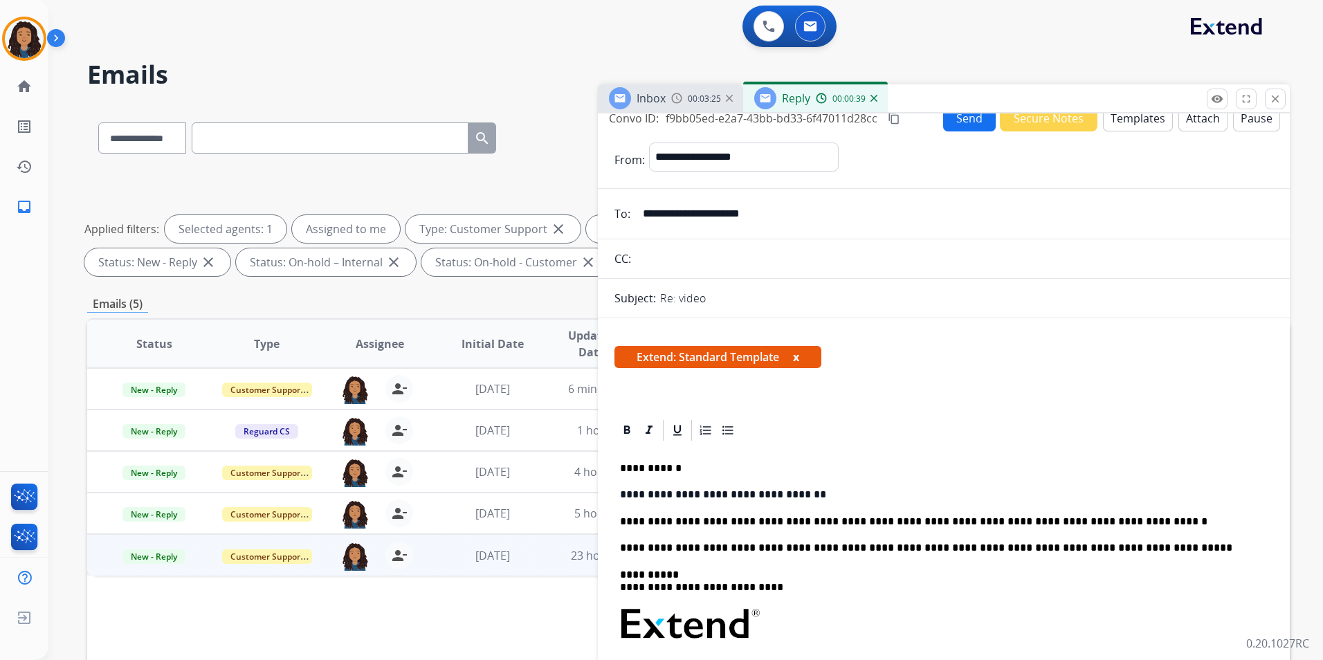
scroll to position [0, 0]
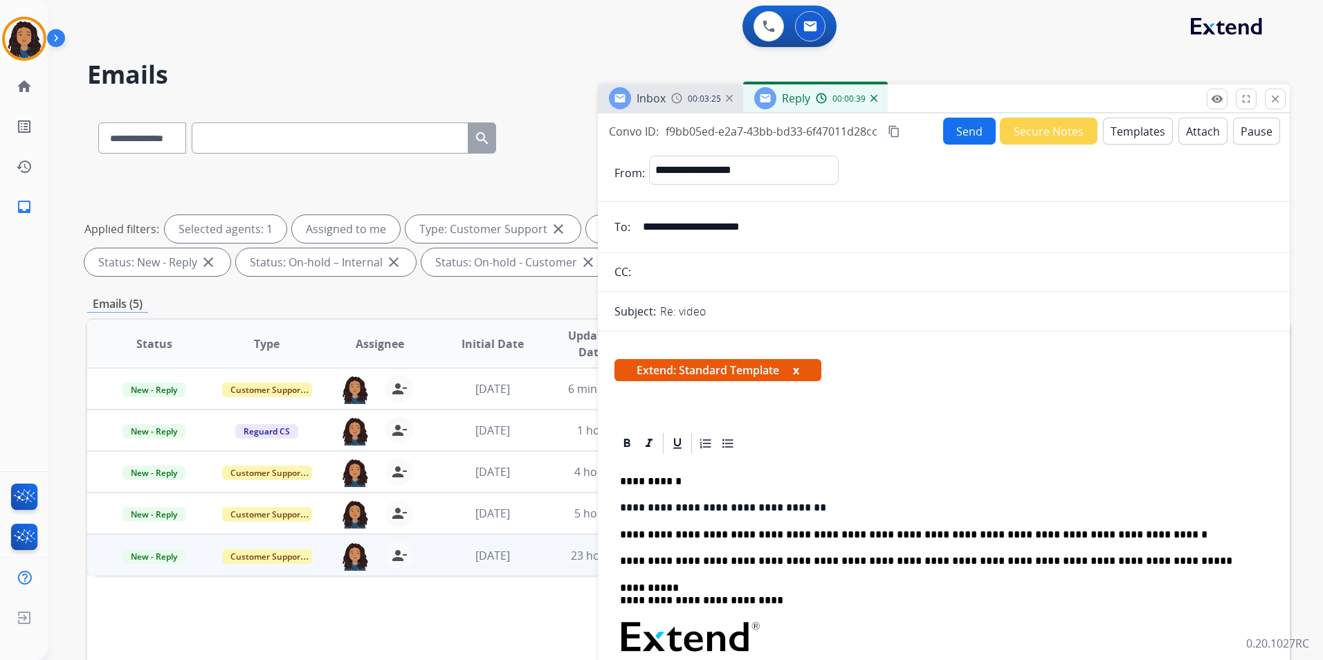
click at [957, 119] on button "Send" at bounding box center [969, 131] width 53 height 27
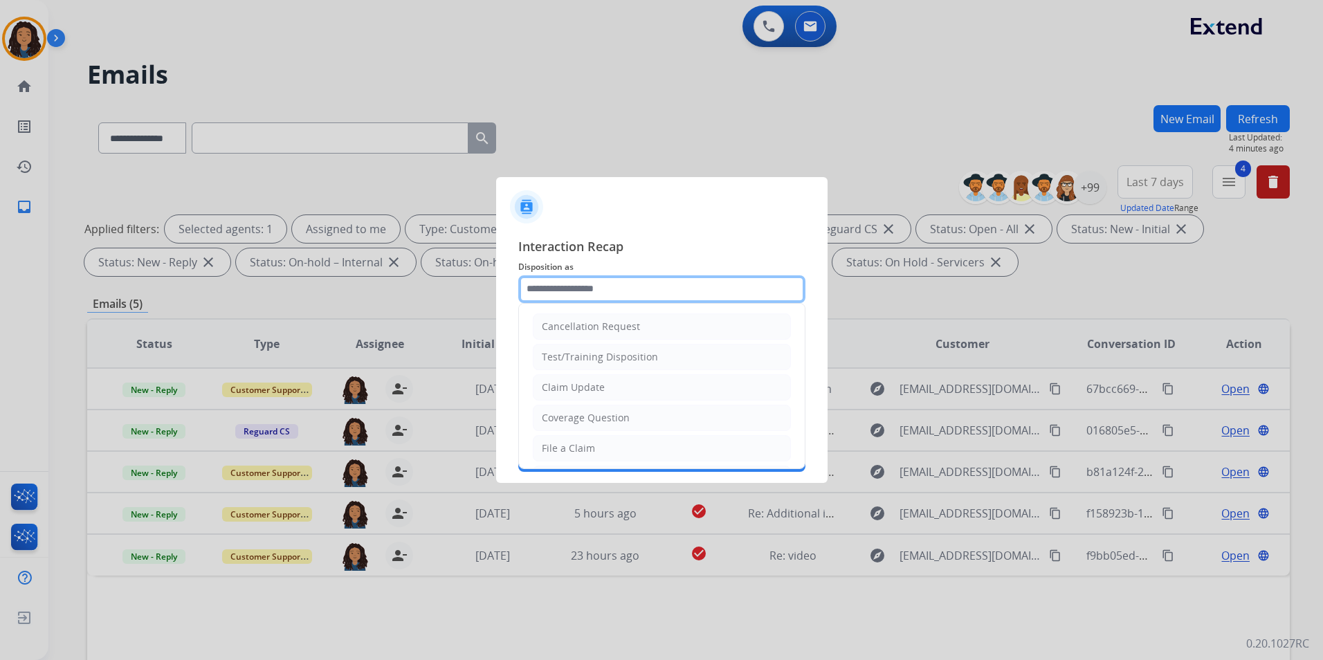
click at [685, 275] on input "text" at bounding box center [661, 289] width 287 height 28
type input "**********"
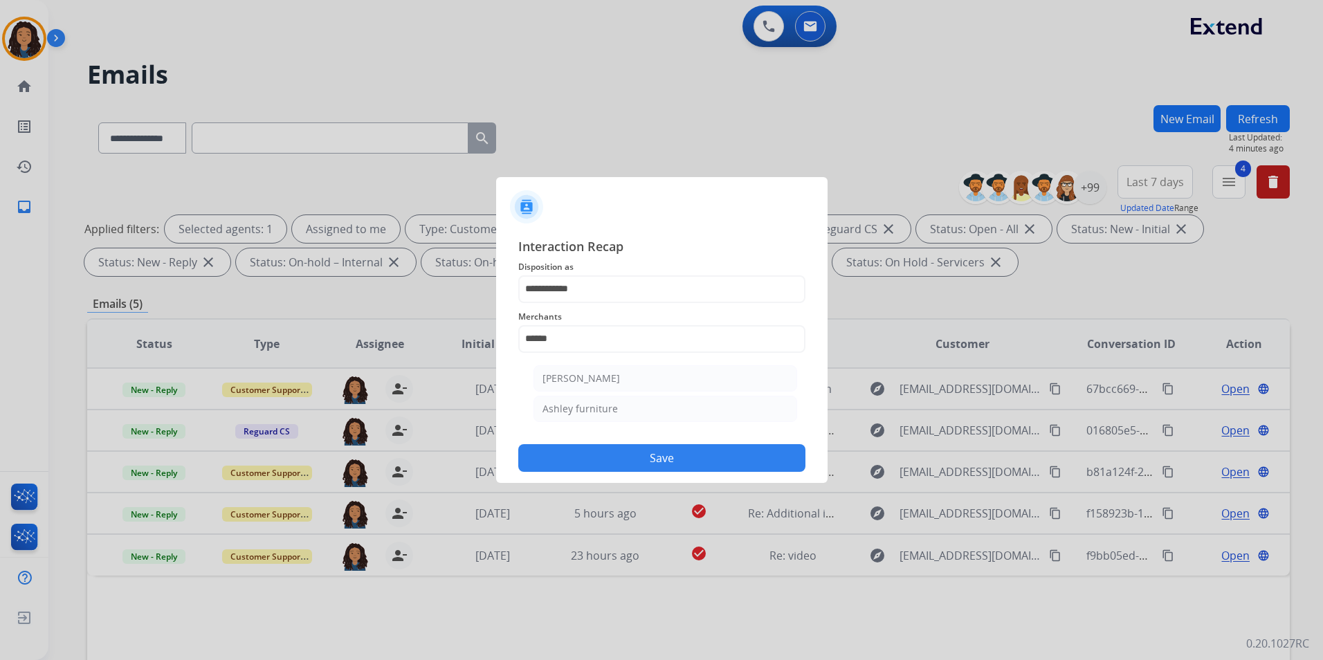
click at [736, 406] on li "Ashley furniture" at bounding box center [666, 409] width 264 height 26
type input "**********"
click at [661, 413] on div "Status" at bounding box center [661, 386] width 287 height 55
drag, startPoint x: 661, startPoint y: 413, endPoint x: 599, endPoint y: 396, distance: 64.5
click at [599, 396] on input "text" at bounding box center [661, 395] width 287 height 28
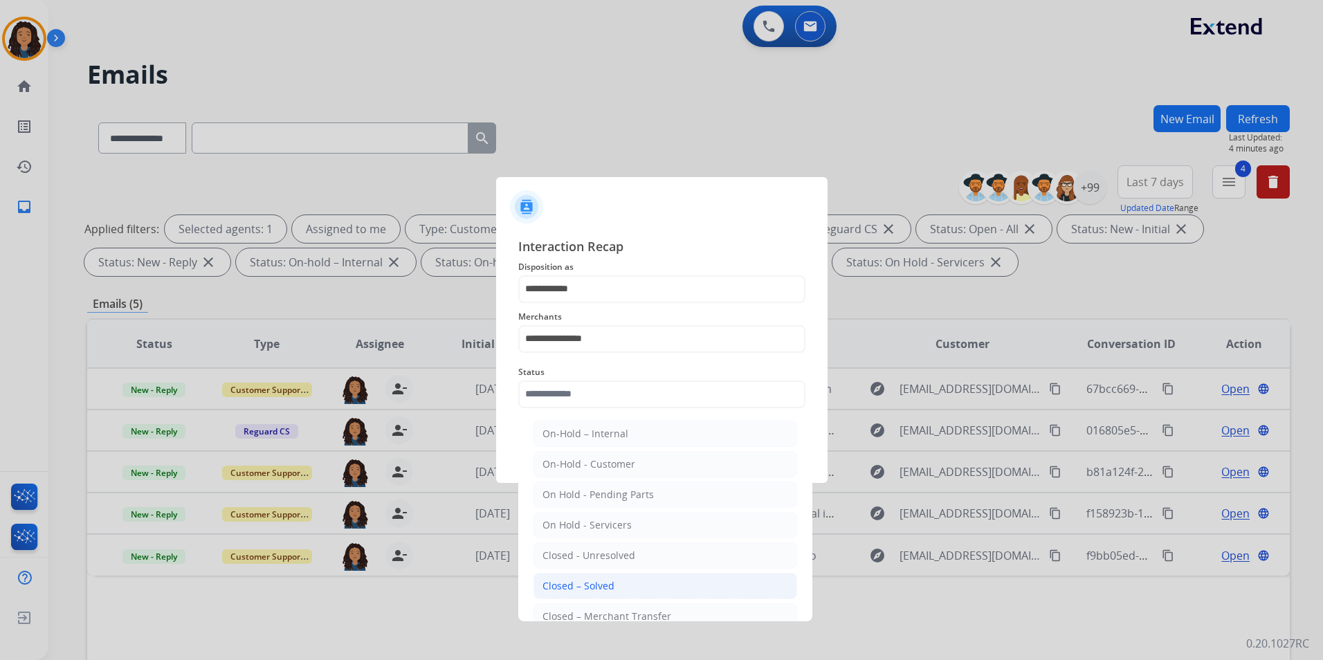
click at [556, 581] on div "Closed – Solved" at bounding box center [579, 586] width 72 height 14
type input "**********"
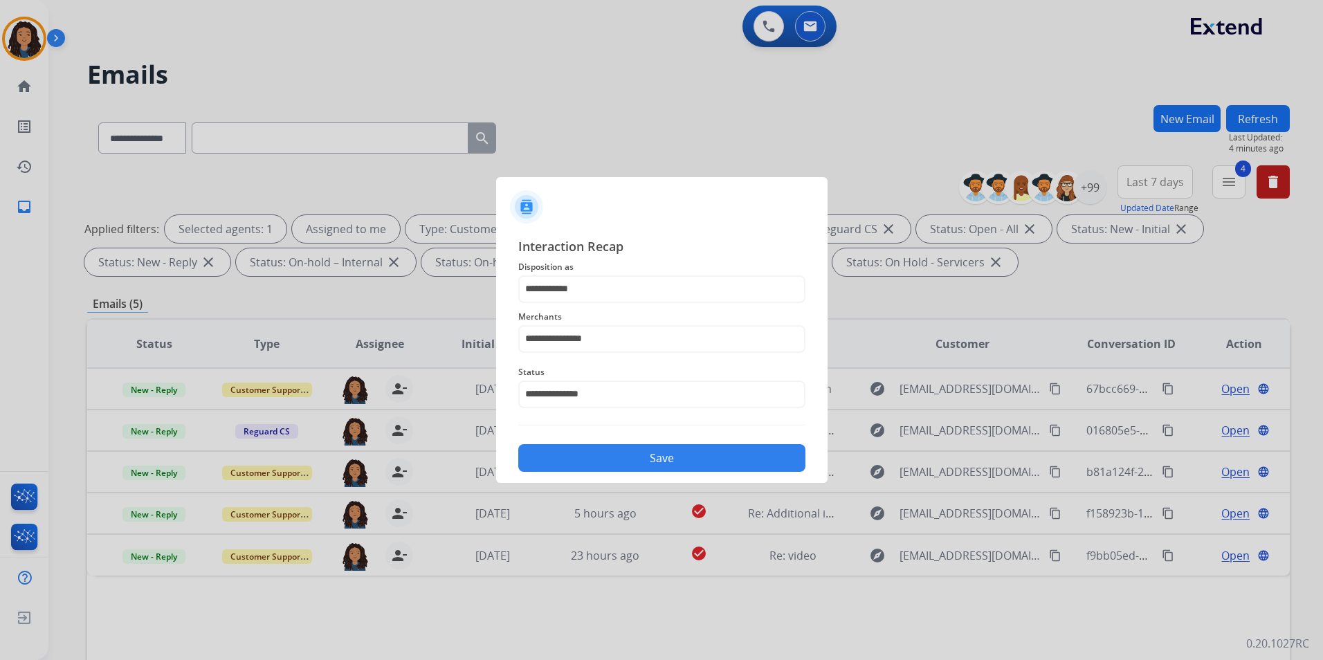
click at [613, 469] on button "Save" at bounding box center [661, 458] width 287 height 28
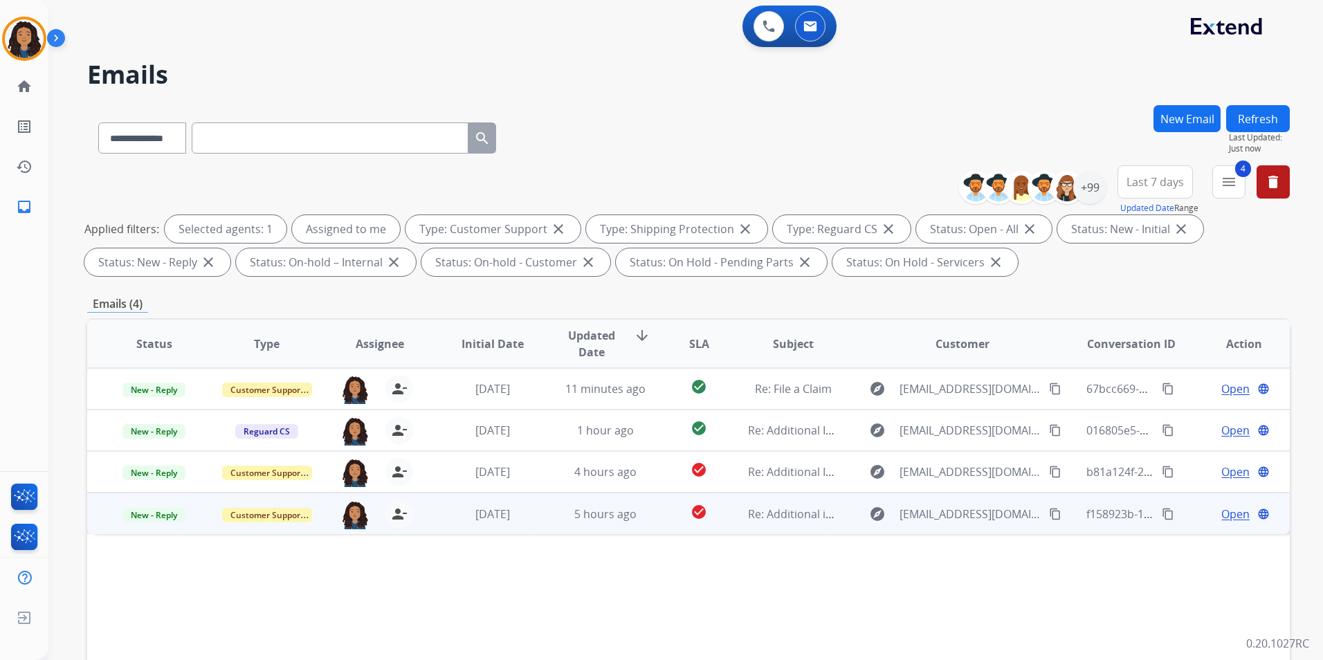
click at [1231, 511] on span "Open" at bounding box center [1236, 514] width 28 height 17
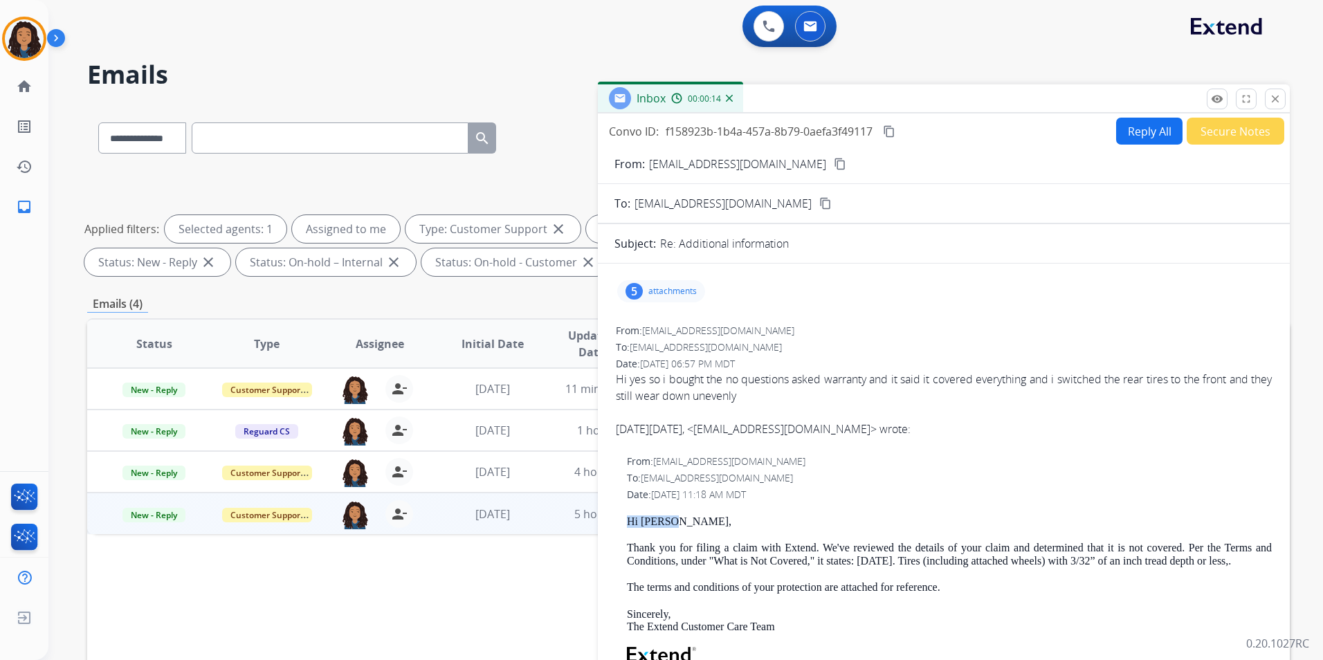
drag, startPoint x: 624, startPoint y: 511, endPoint x: 691, endPoint y: 524, distance: 68.3
click at [691, 524] on div "From: support@extend.com To: cox11506@gmail.com Date: 09/21/2025 - 11:18 AM MDT…" at bounding box center [944, 653] width 659 height 400
drag, startPoint x: 691, startPoint y: 524, endPoint x: 658, endPoint y: 521, distance: 34.0
copy p "Hi Caleb,"
drag, startPoint x: 1220, startPoint y: 98, endPoint x: 1069, endPoint y: 132, distance: 155.5
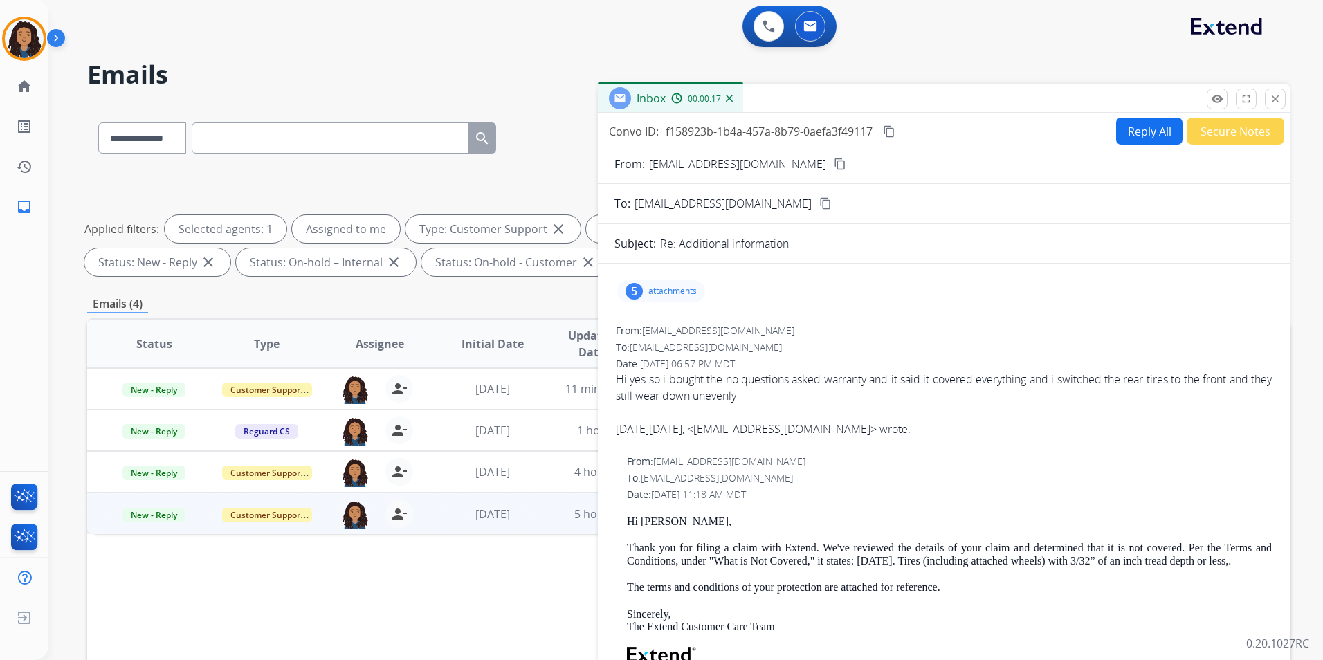
click at [1069, 132] on div "Convo ID: f158923b-1b4a-457a-8b79-0aefa3f49117 content_copy Reply All Secure No…" at bounding box center [944, 131] width 692 height 27
click at [1130, 132] on button "Reply All" at bounding box center [1149, 131] width 66 height 27
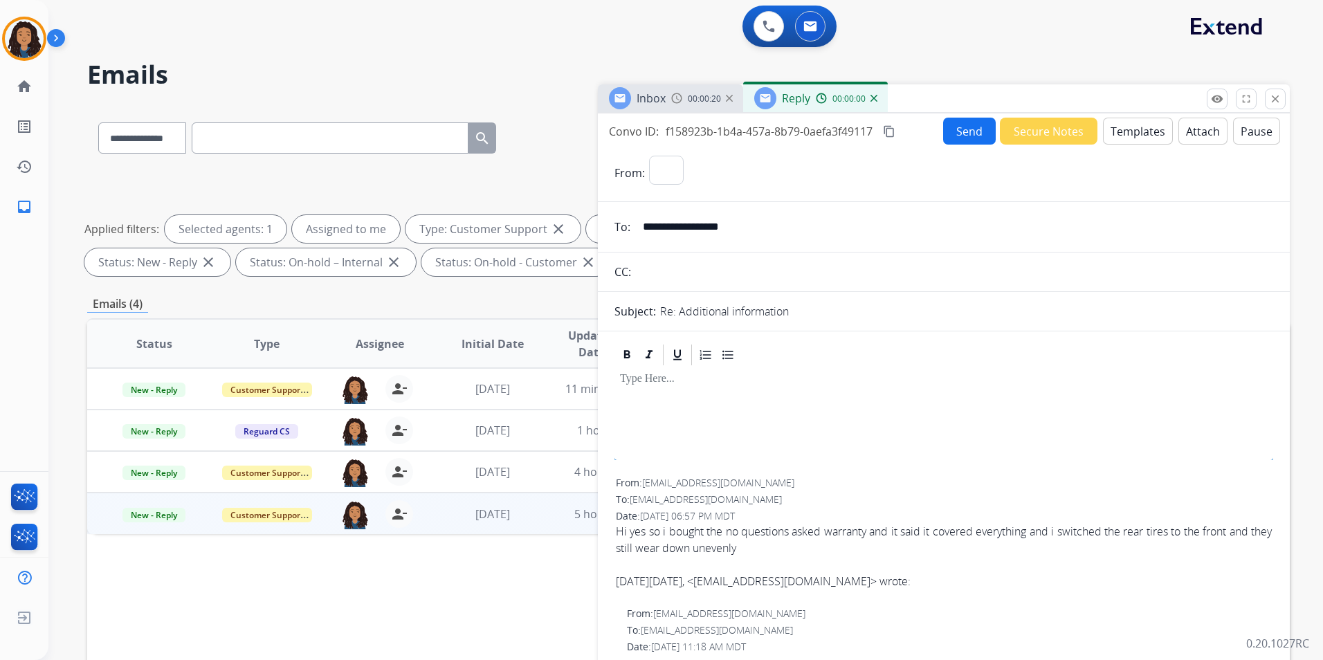
click at [1130, 132] on button "Templates" at bounding box center [1138, 131] width 70 height 27
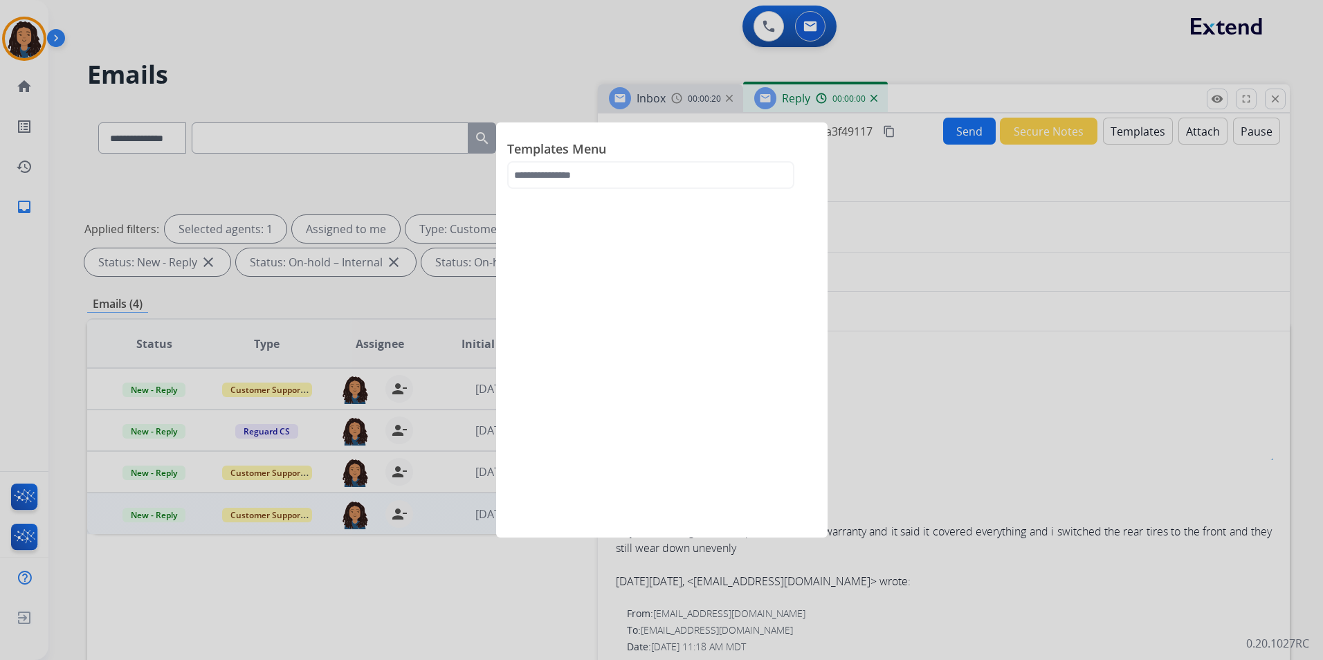
select select "**********"
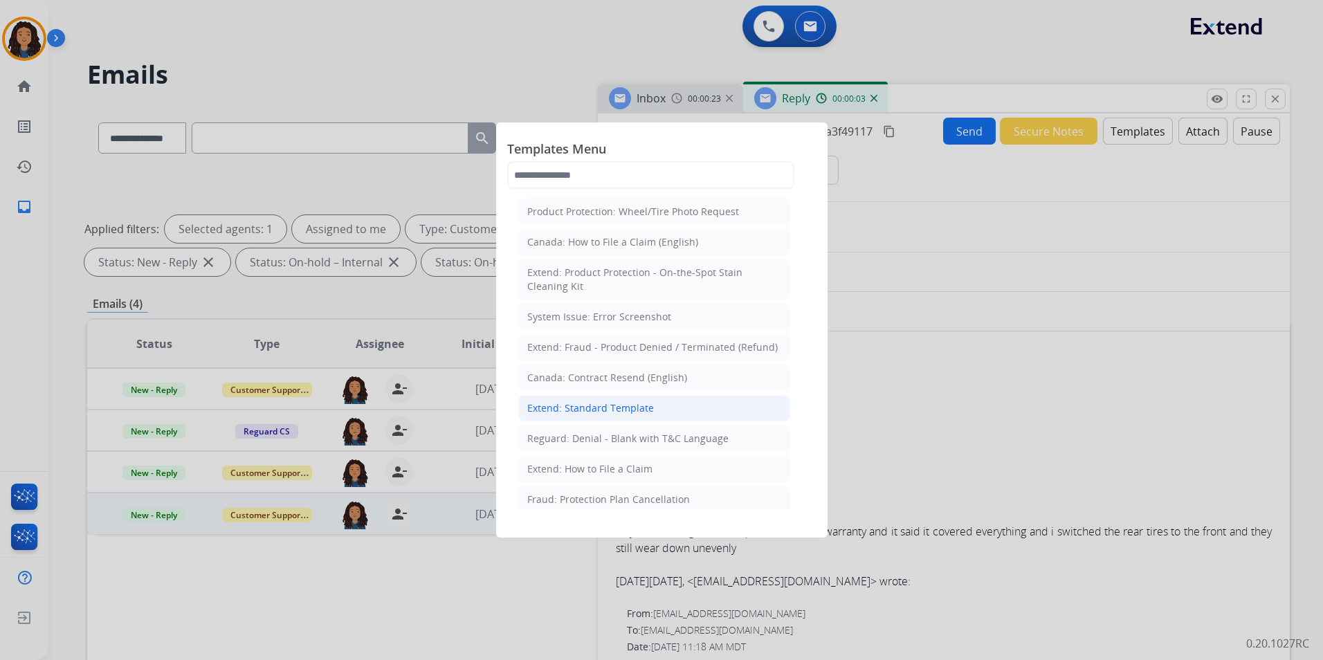
click at [627, 413] on div "Extend: Standard Template" at bounding box center [590, 408] width 127 height 14
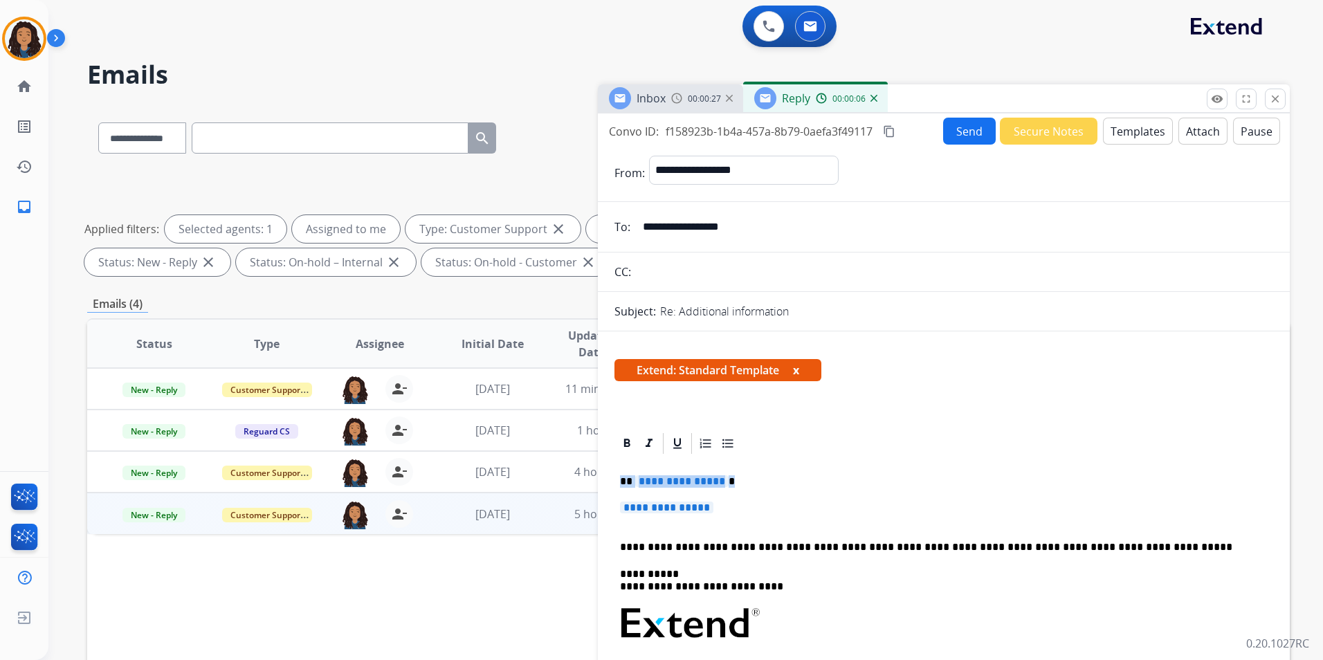
drag, startPoint x: 619, startPoint y: 478, endPoint x: 767, endPoint y: 509, distance: 150.7
click at [767, 509] on div "**********" at bounding box center [944, 656] width 659 height 401
paste div
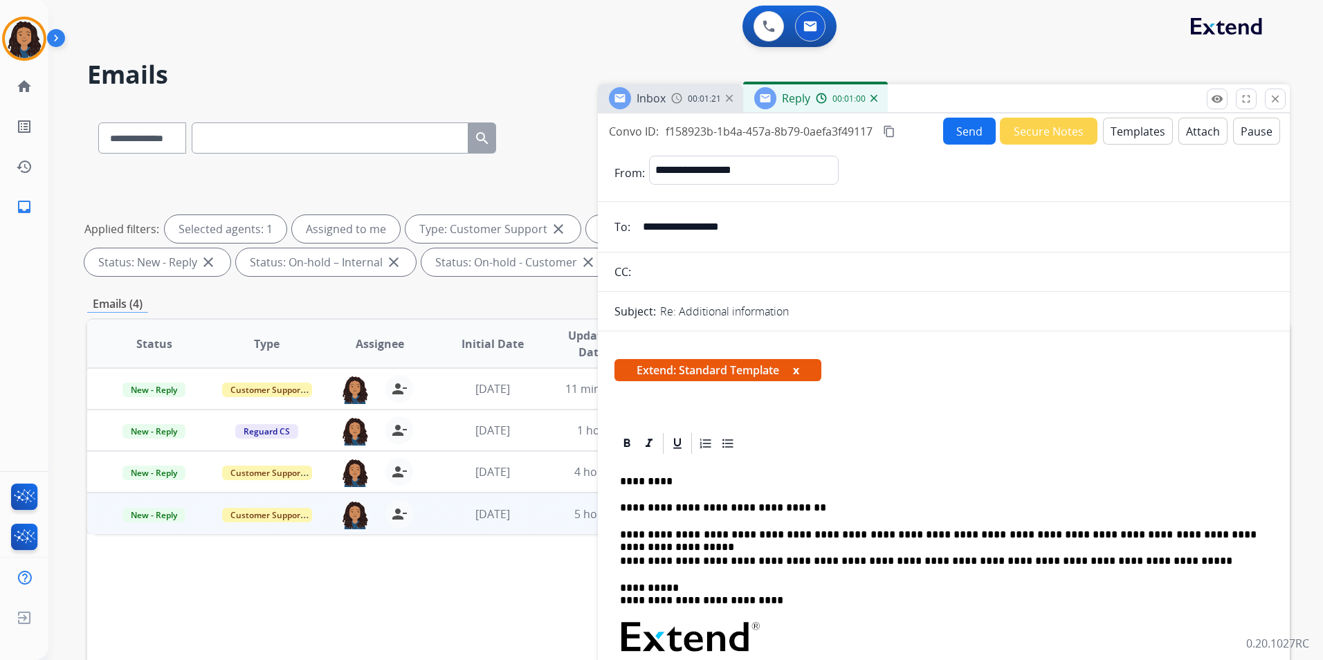
click at [954, 136] on button "Send" at bounding box center [969, 131] width 53 height 27
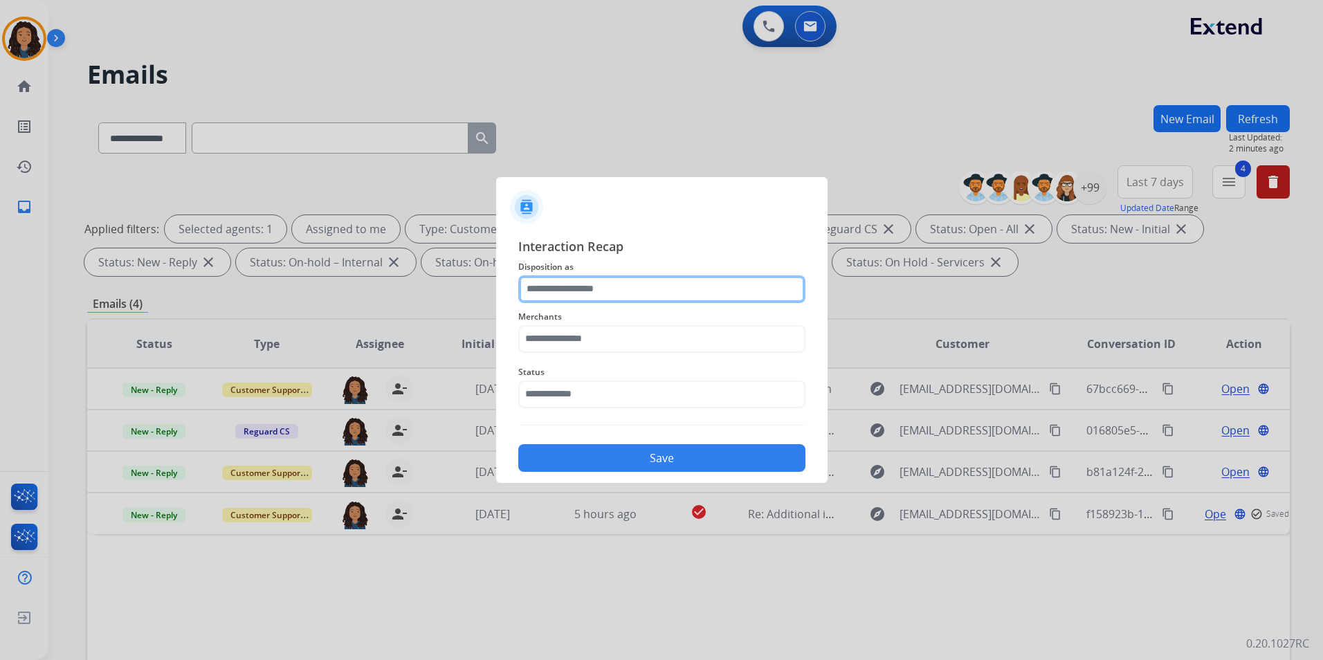
click at [673, 298] on input "text" at bounding box center [661, 289] width 287 height 28
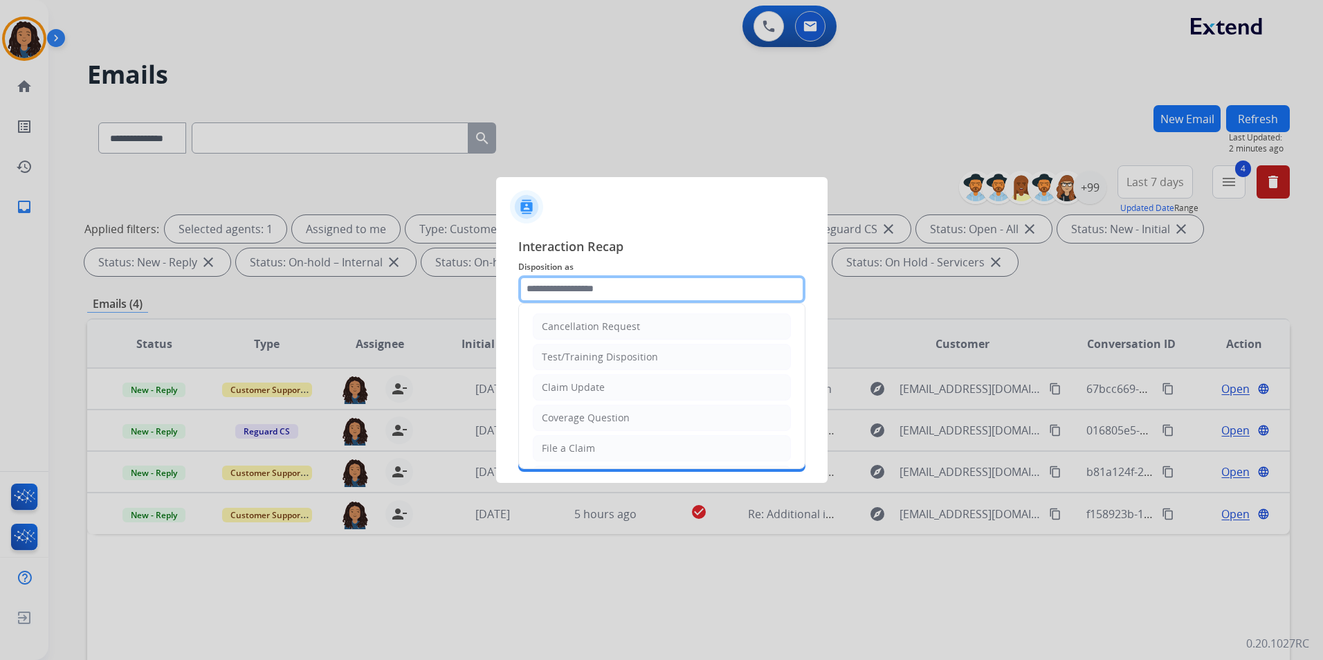
type input "**********"
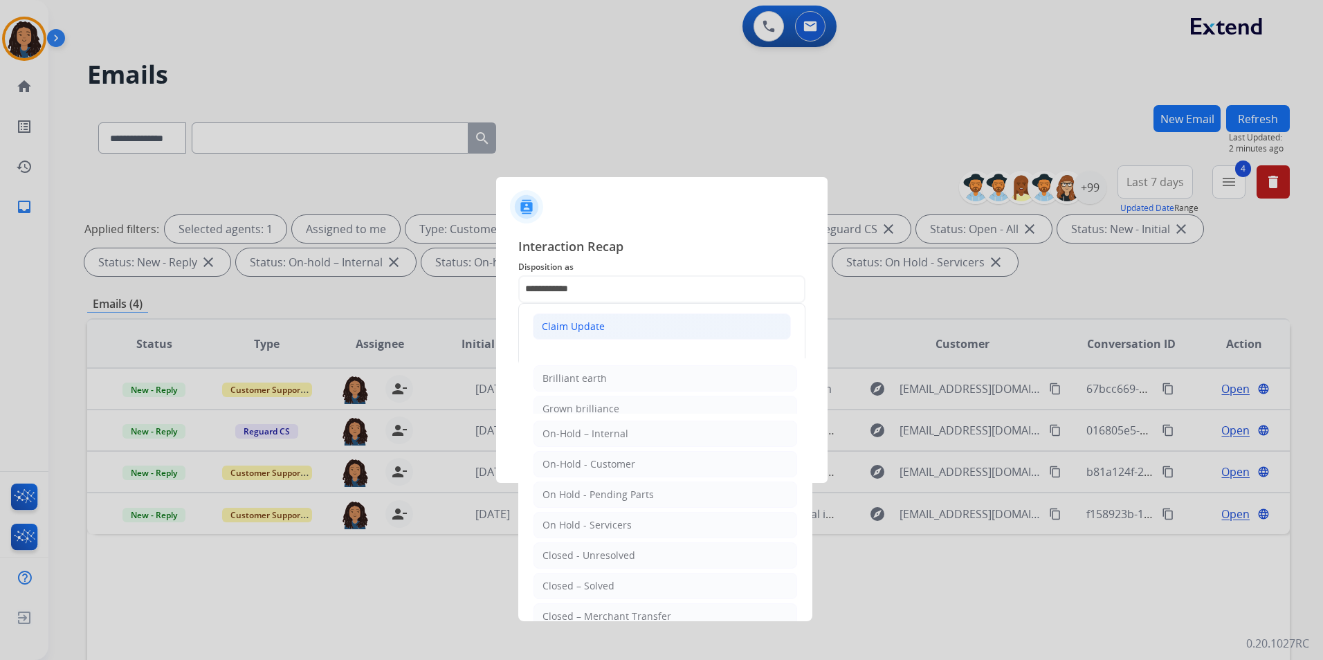
click at [613, 327] on li "Claim Update" at bounding box center [662, 327] width 258 height 26
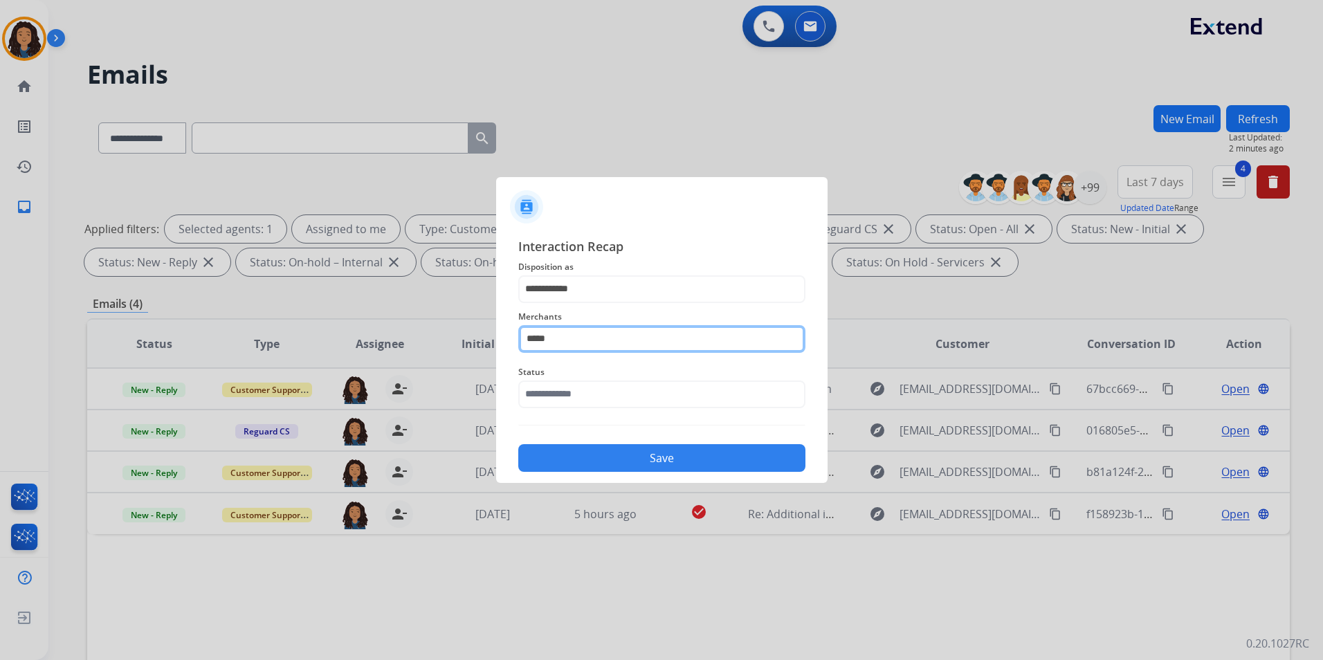
drag, startPoint x: 636, startPoint y: 341, endPoint x: 229, endPoint y: 367, distance: 407.8
click at [0, 367] on app-contact-recap-modal "**********" at bounding box center [0, 330] width 0 height 660
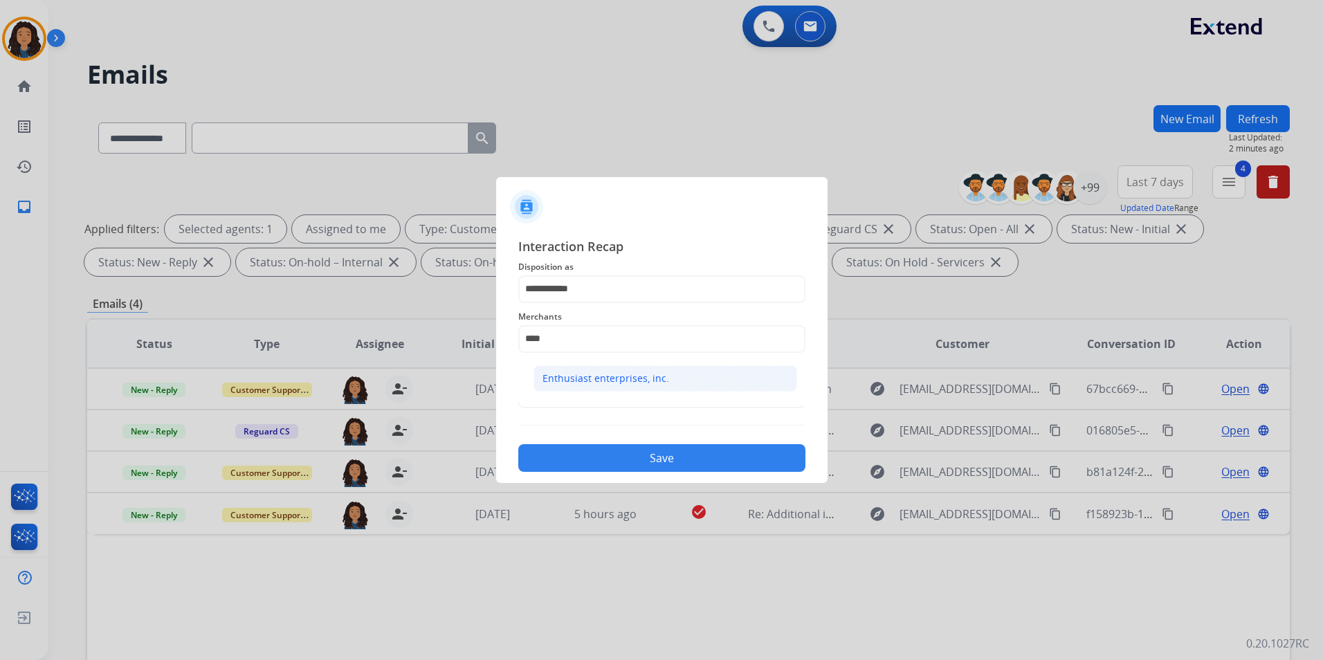
click at [597, 388] on li "Enthusiast enterprises, inc." at bounding box center [666, 378] width 264 height 26
type input "**********"
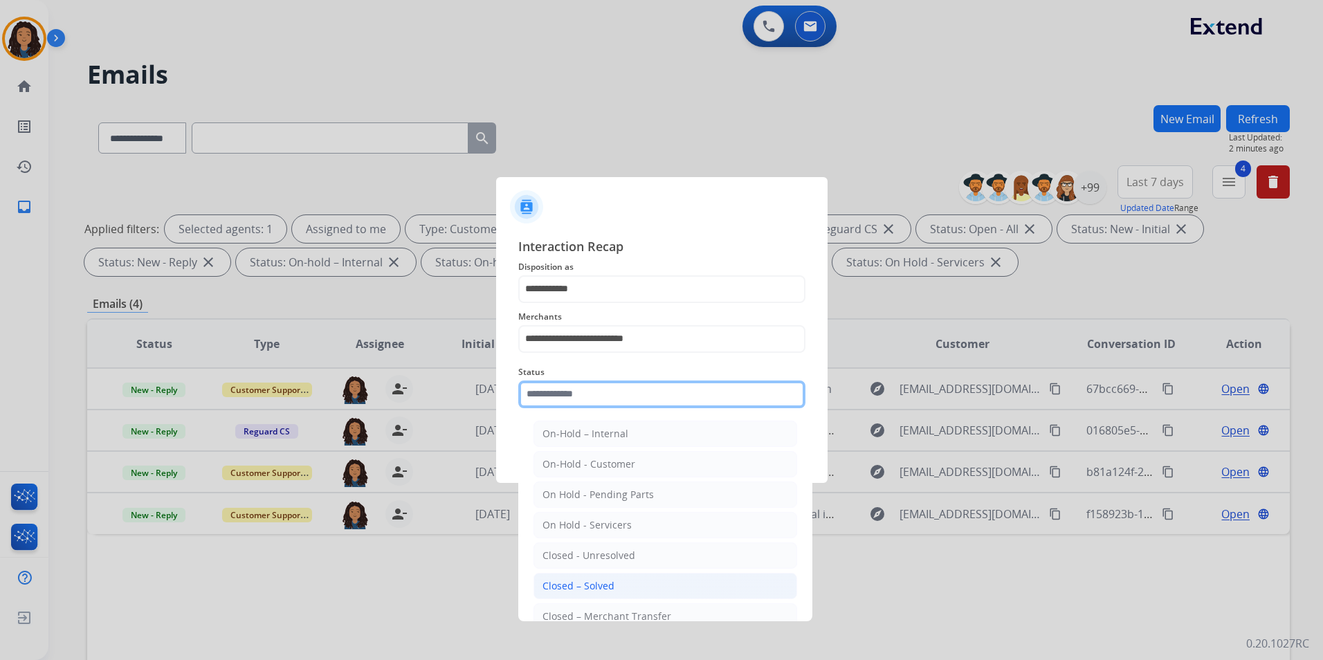
drag, startPoint x: 581, startPoint y: 394, endPoint x: 621, endPoint y: 579, distance: 189.1
click at [581, 395] on input "text" at bounding box center [661, 395] width 287 height 28
click at [595, 582] on div "Closed – Solved" at bounding box center [579, 586] width 72 height 14
type input "**********"
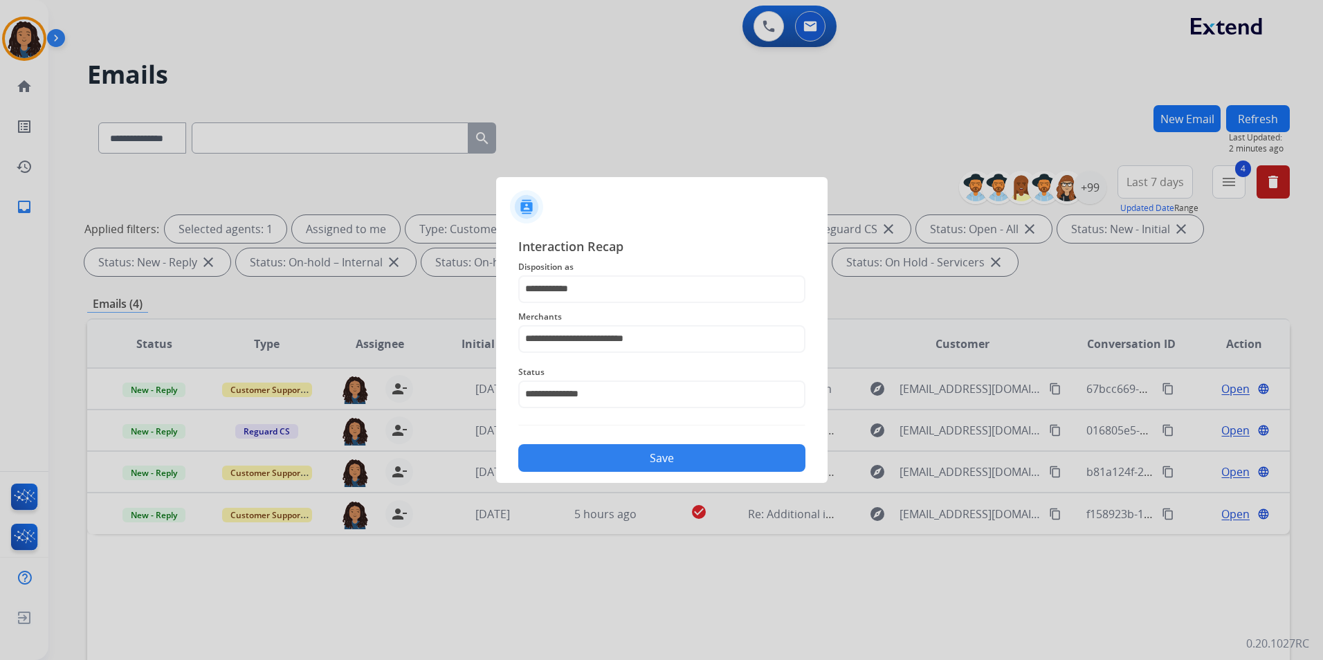
drag, startPoint x: 603, startPoint y: 479, endPoint x: 608, endPoint y: 464, distance: 15.6
click at [604, 476] on div "**********" at bounding box center [662, 355] width 332 height 258
click at [615, 455] on button "Save" at bounding box center [661, 458] width 287 height 28
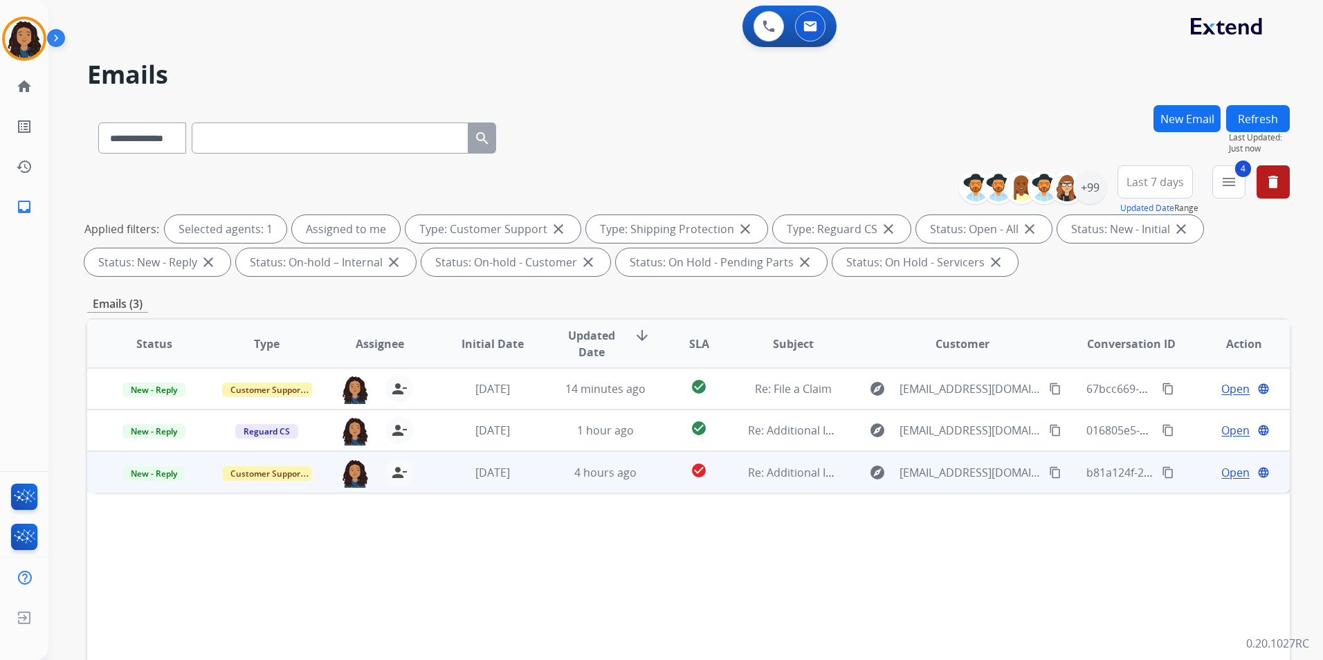
click at [1222, 469] on span "Open" at bounding box center [1236, 472] width 28 height 17
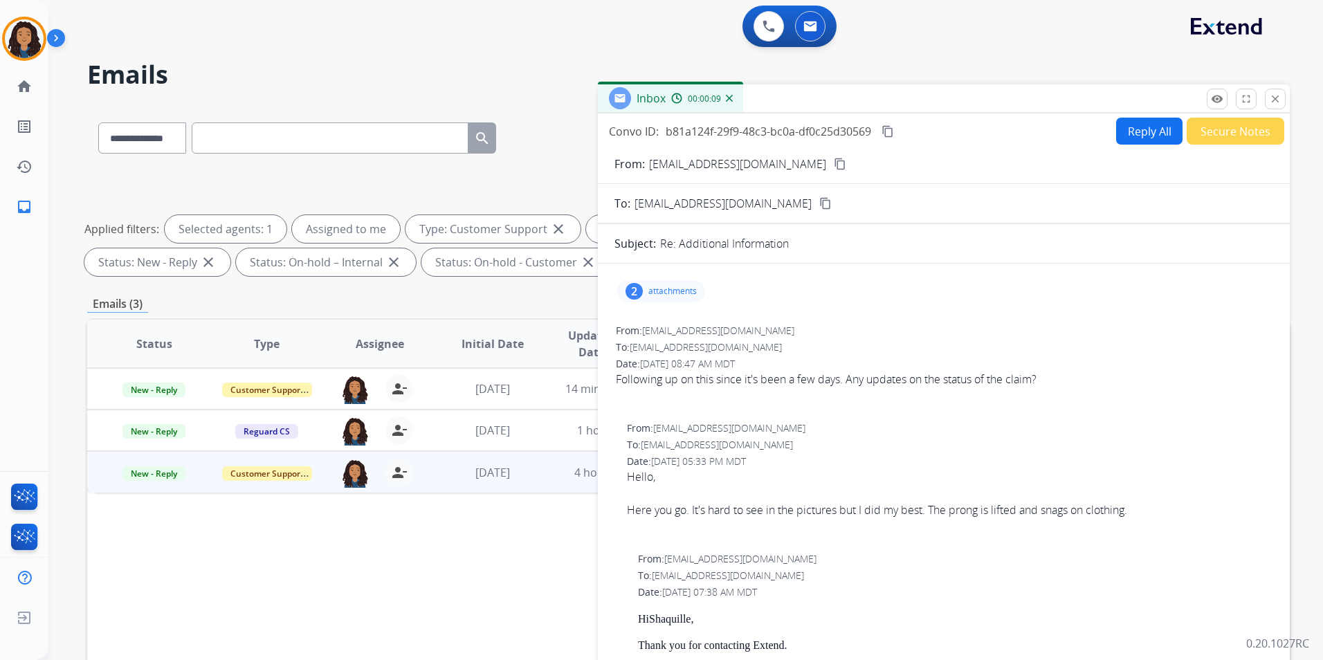
click at [834, 163] on mat-icon "content_copy" at bounding box center [840, 164] width 12 height 12
click at [1227, 97] on button "remove_red_eye Logs" at bounding box center [1217, 99] width 21 height 21
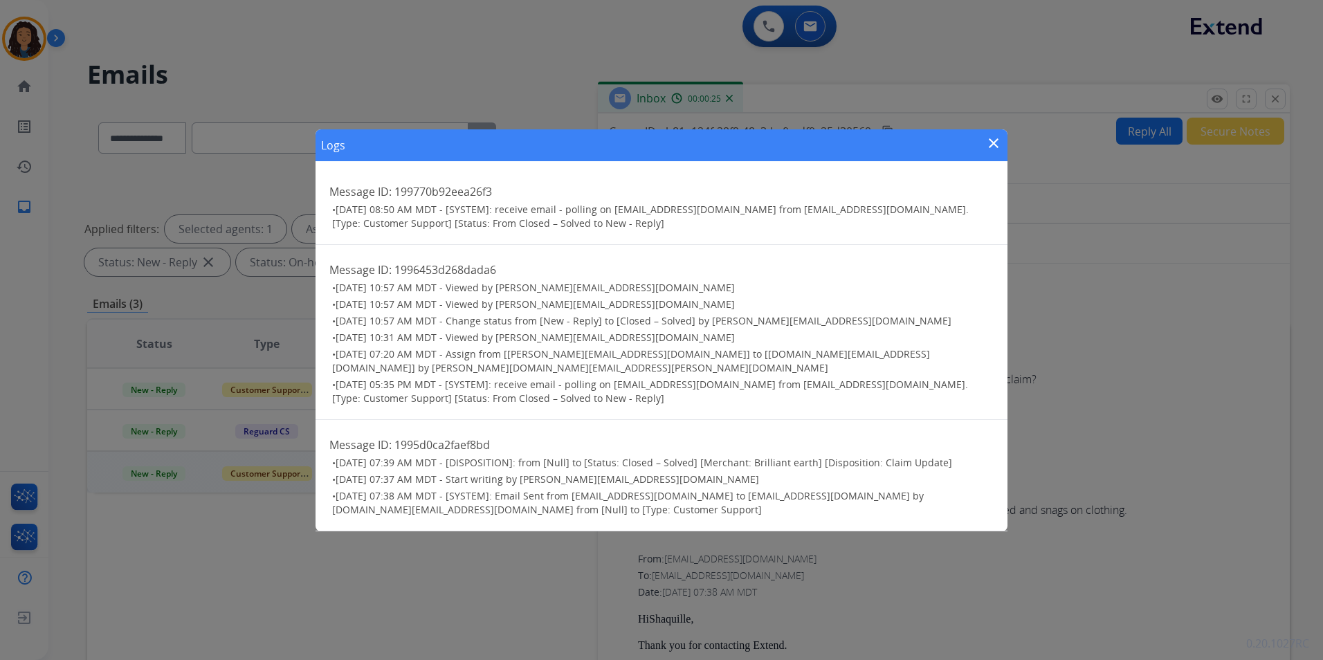
click at [993, 152] on mat-icon "close" at bounding box center [994, 143] width 17 height 17
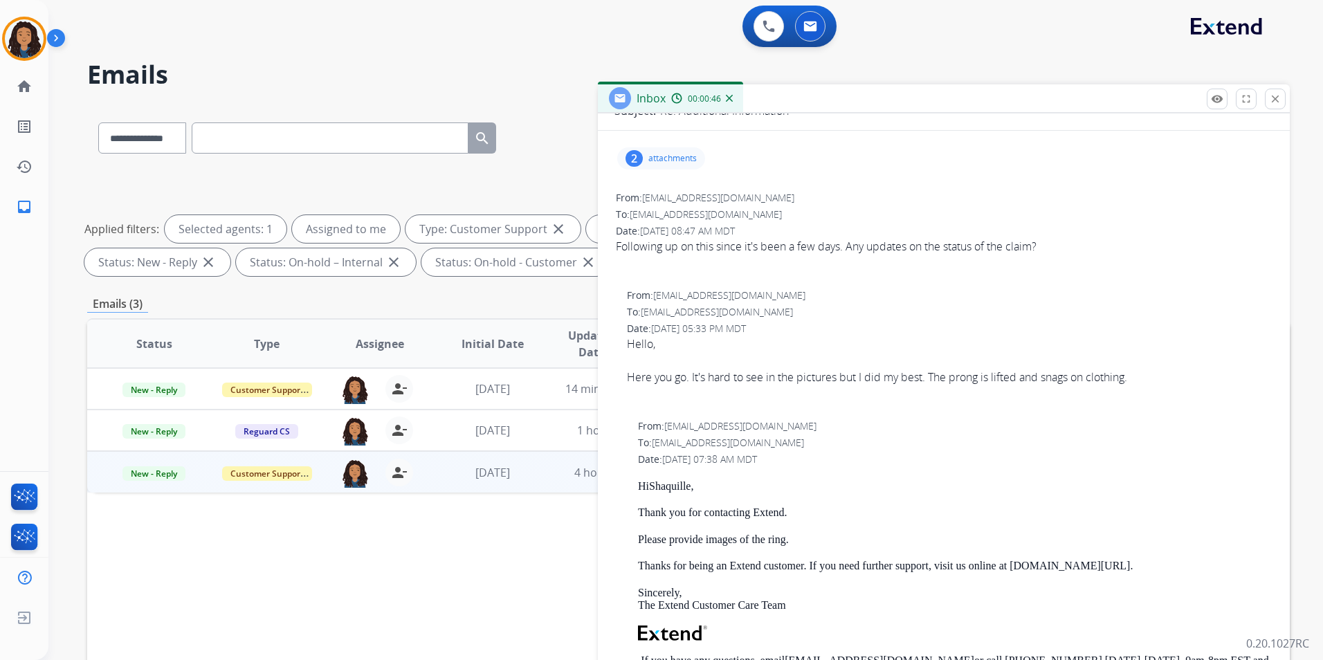
scroll to position [138, 0]
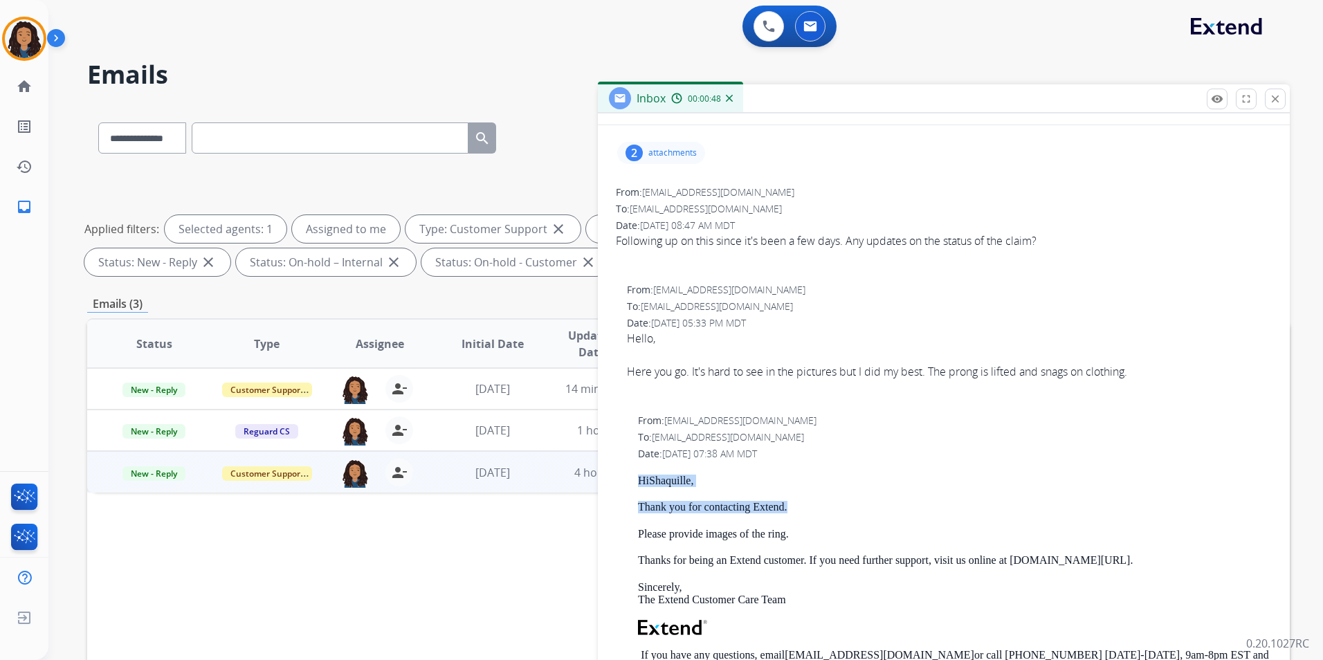
drag, startPoint x: 650, startPoint y: 478, endPoint x: 820, endPoint y: 508, distance: 172.3
click at [820, 508] on div "From: support@extend.com To: shaqwagner20@gmail.com Date: 09/18/2025 - 07:38 AM…" at bounding box center [944, 620] width 659 height 414
drag, startPoint x: 820, startPoint y: 508, endPoint x: 745, endPoint y: 508, distance: 74.1
copy div "Hi Shaquille , Thank you for contacting Extend."
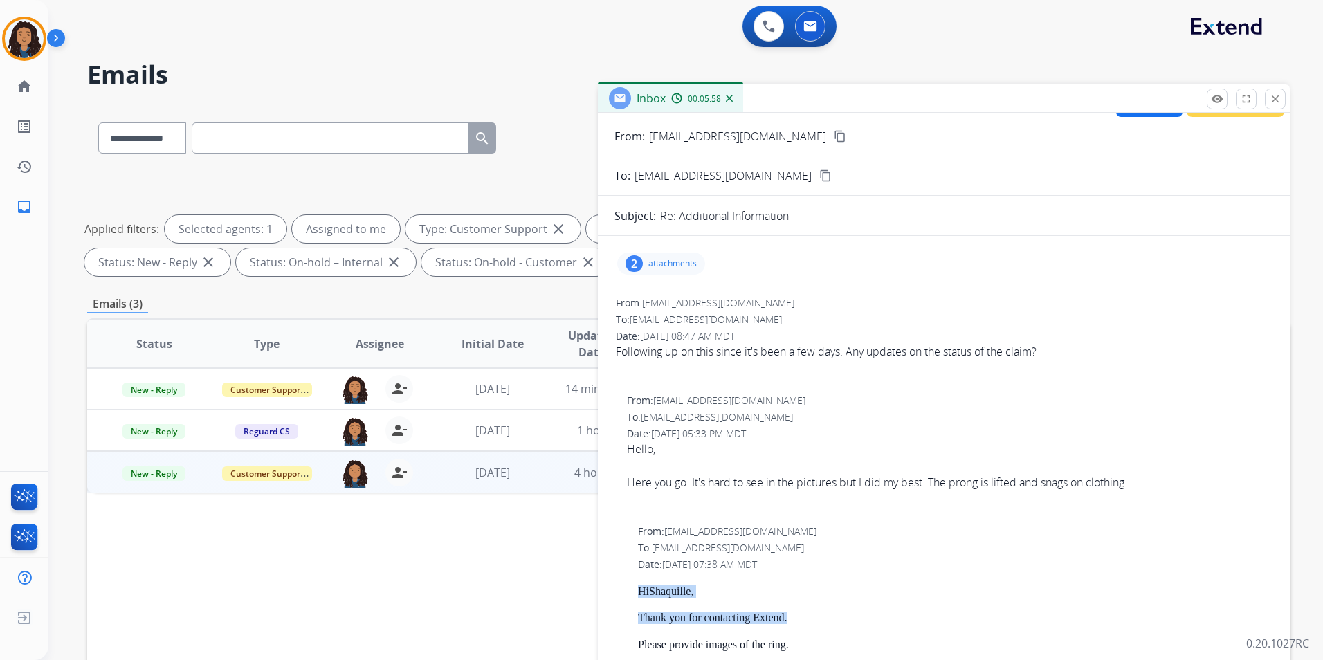
scroll to position [0, 0]
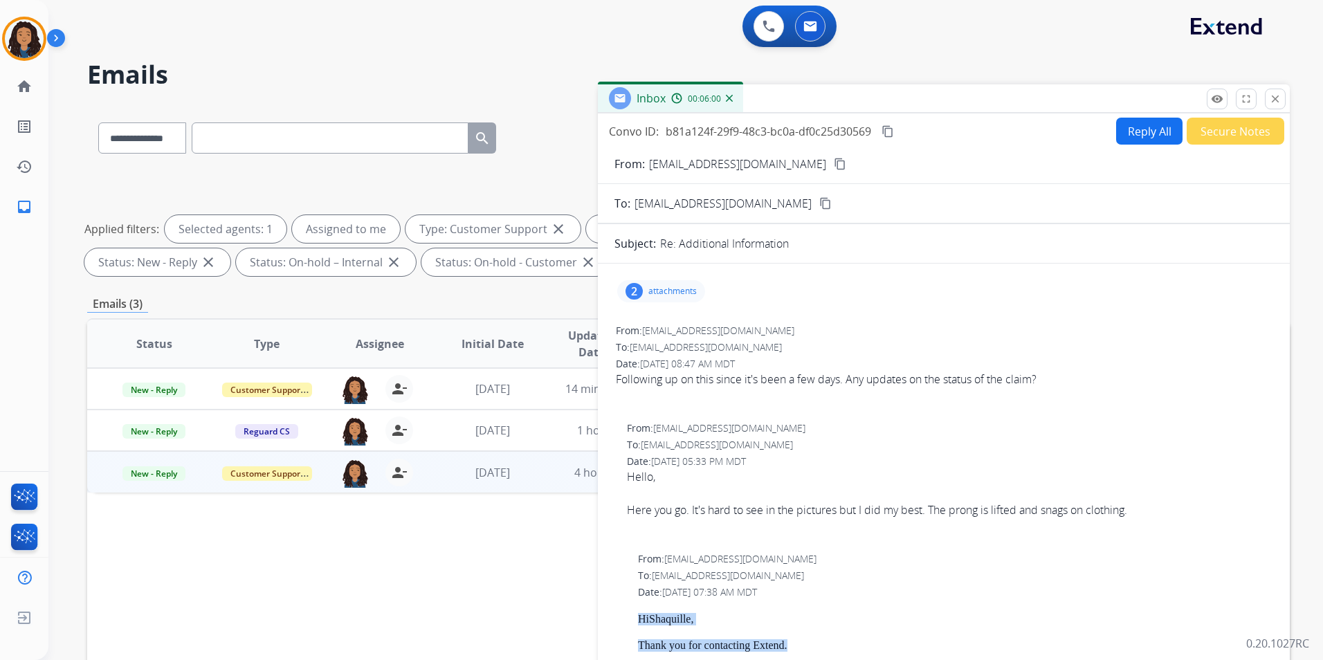
click at [1139, 134] on button "Reply All" at bounding box center [1149, 131] width 66 height 27
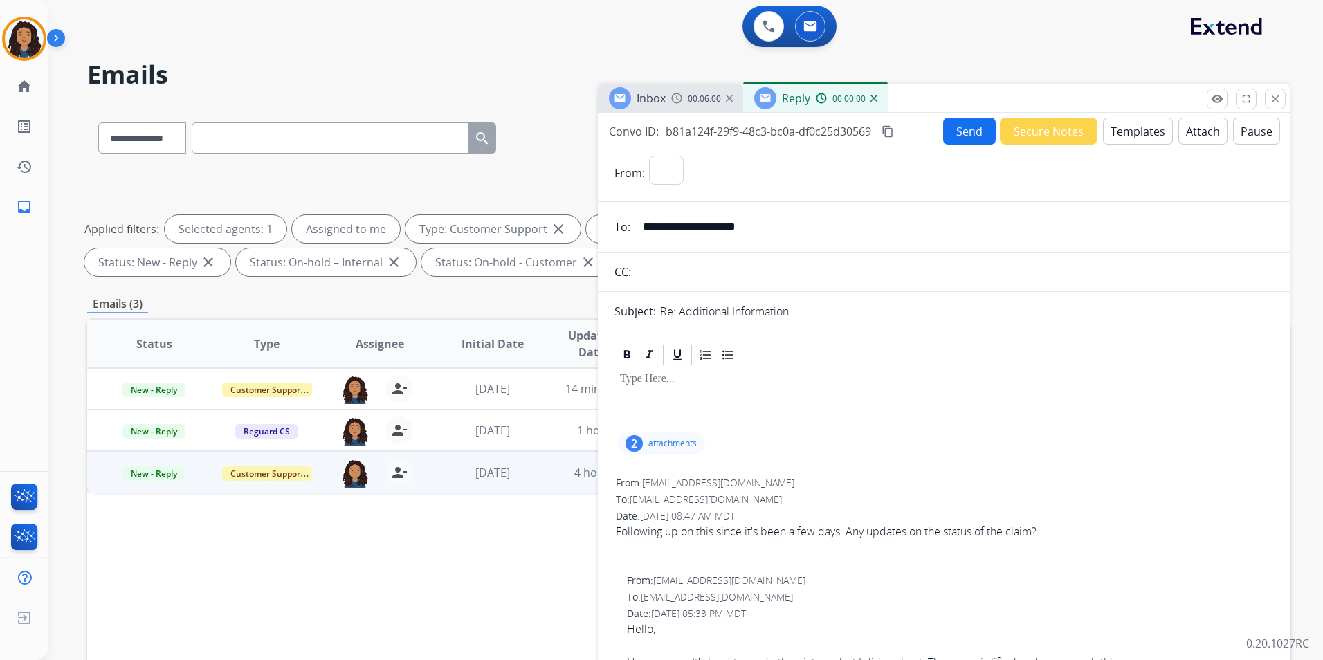
select select "**********"
click at [1123, 139] on button "Templates" at bounding box center [1138, 131] width 70 height 27
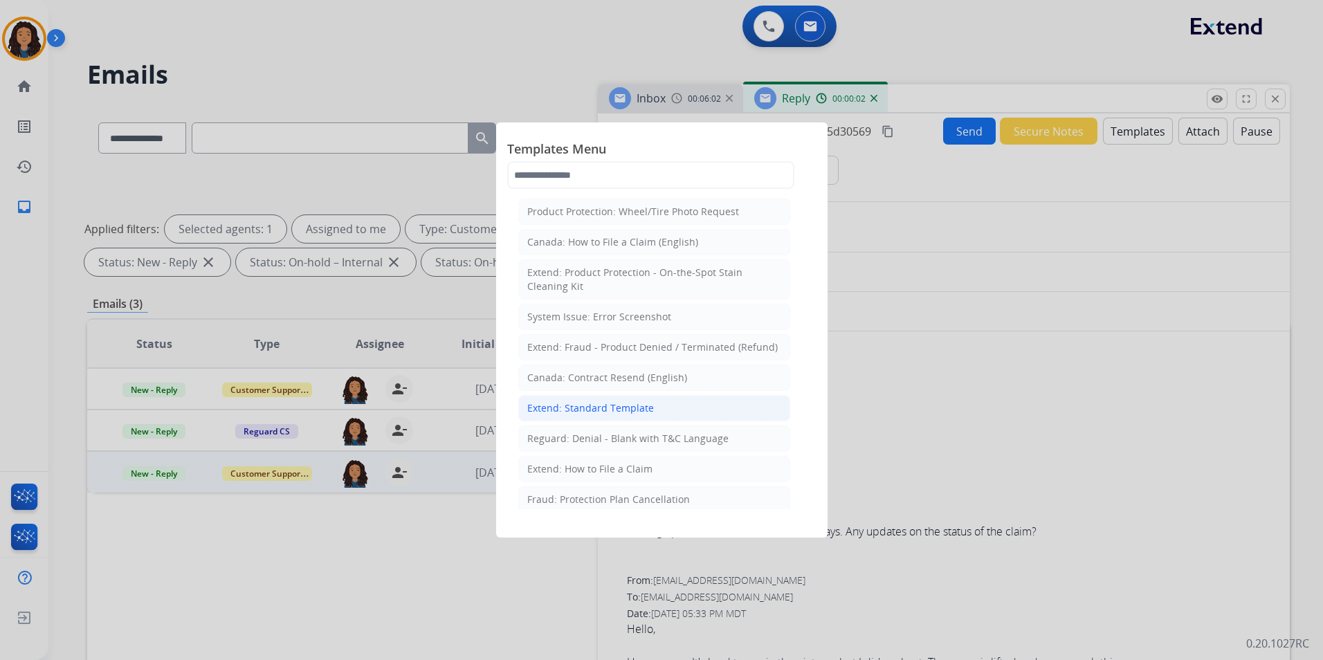
click at [606, 404] on div "Extend: Standard Template" at bounding box center [590, 408] width 127 height 14
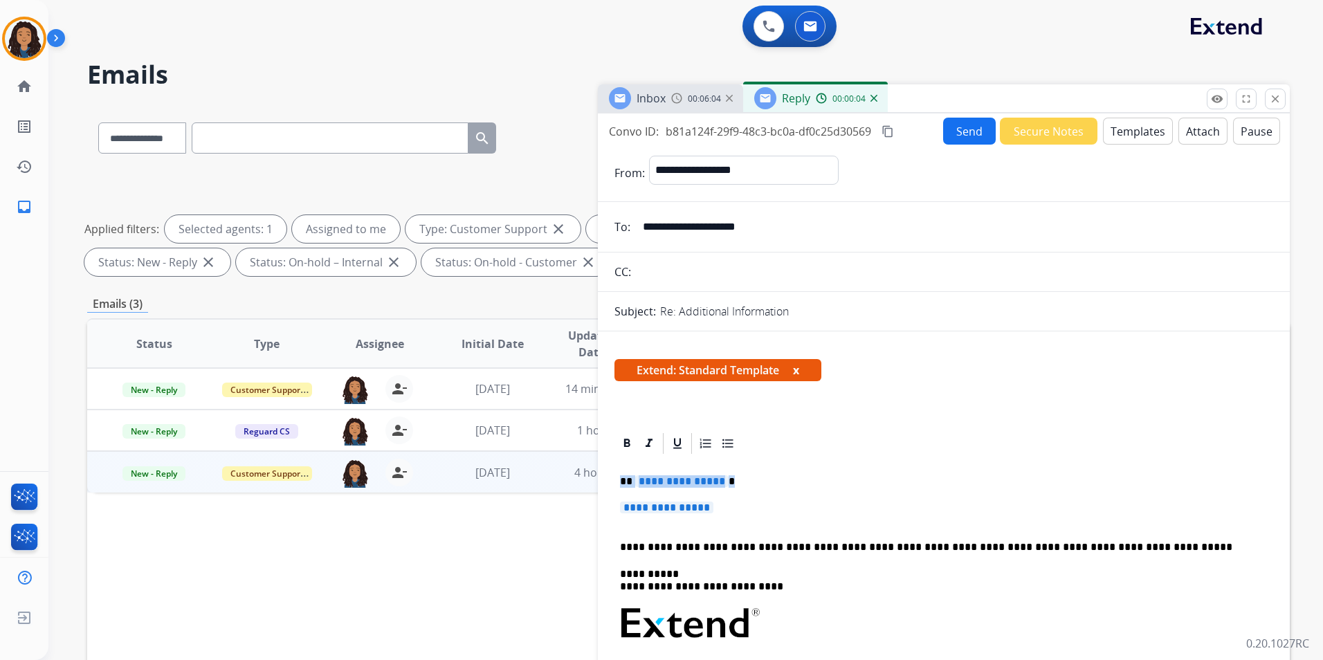
drag, startPoint x: 619, startPoint y: 479, endPoint x: 807, endPoint y: 509, distance: 190.0
click at [807, 509] on div "**********" at bounding box center [944, 656] width 659 height 401
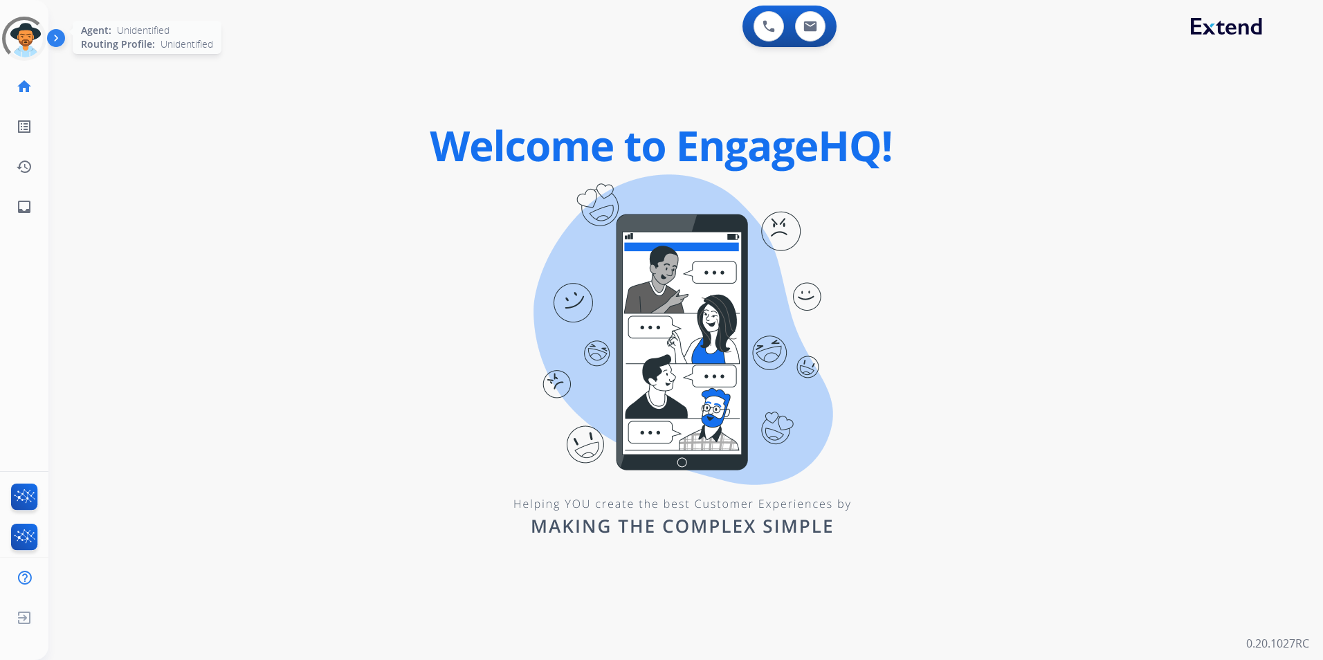
click at [22, 54] on div at bounding box center [24, 39] width 44 height 44
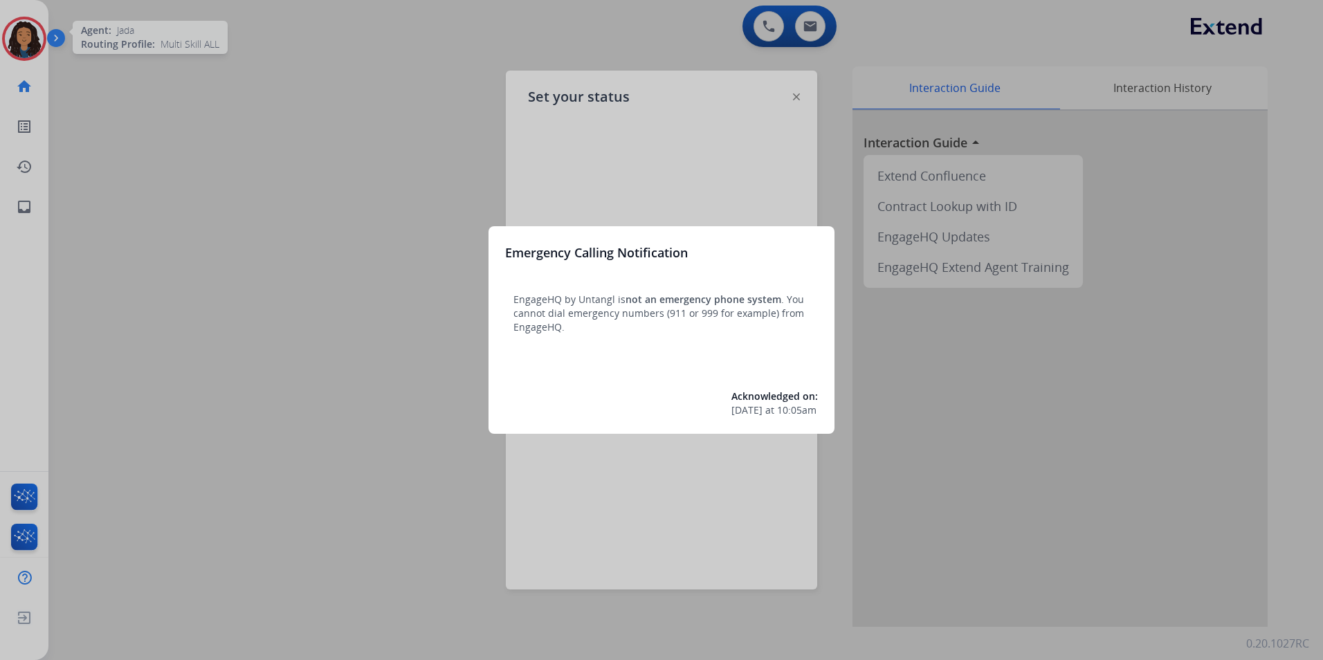
click at [307, 211] on div at bounding box center [661, 330] width 1323 height 660
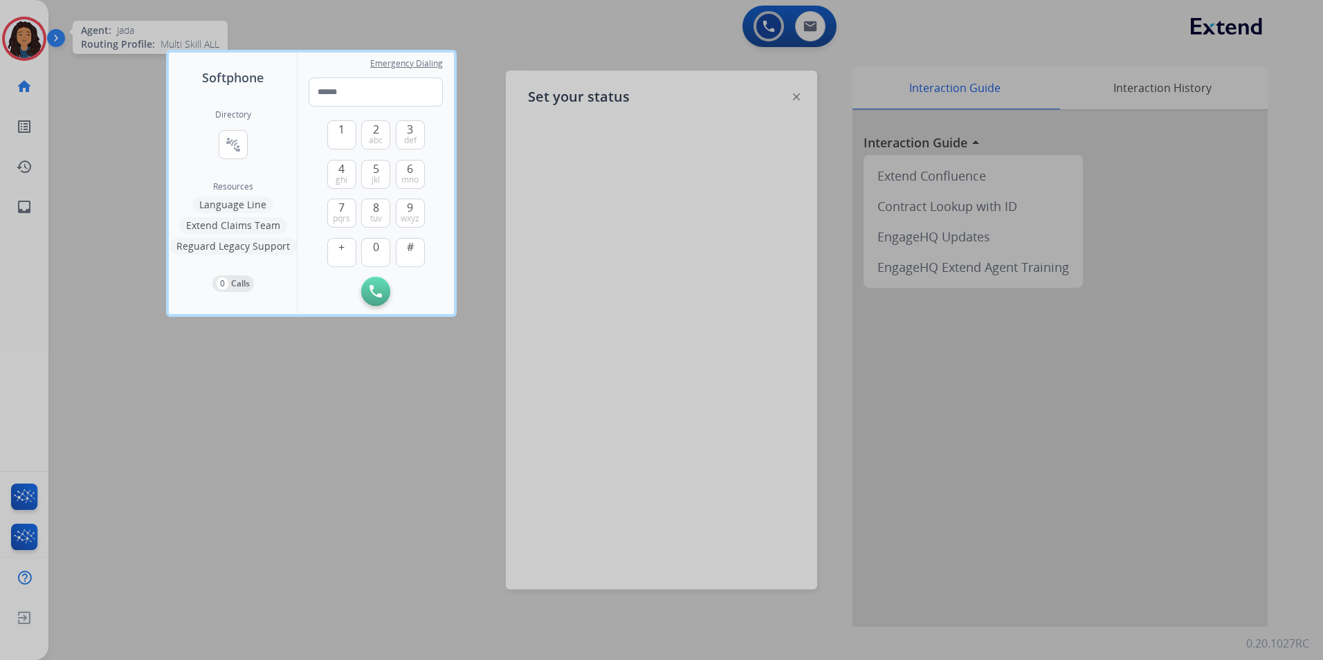
click at [284, 370] on div at bounding box center [661, 330] width 1323 height 660
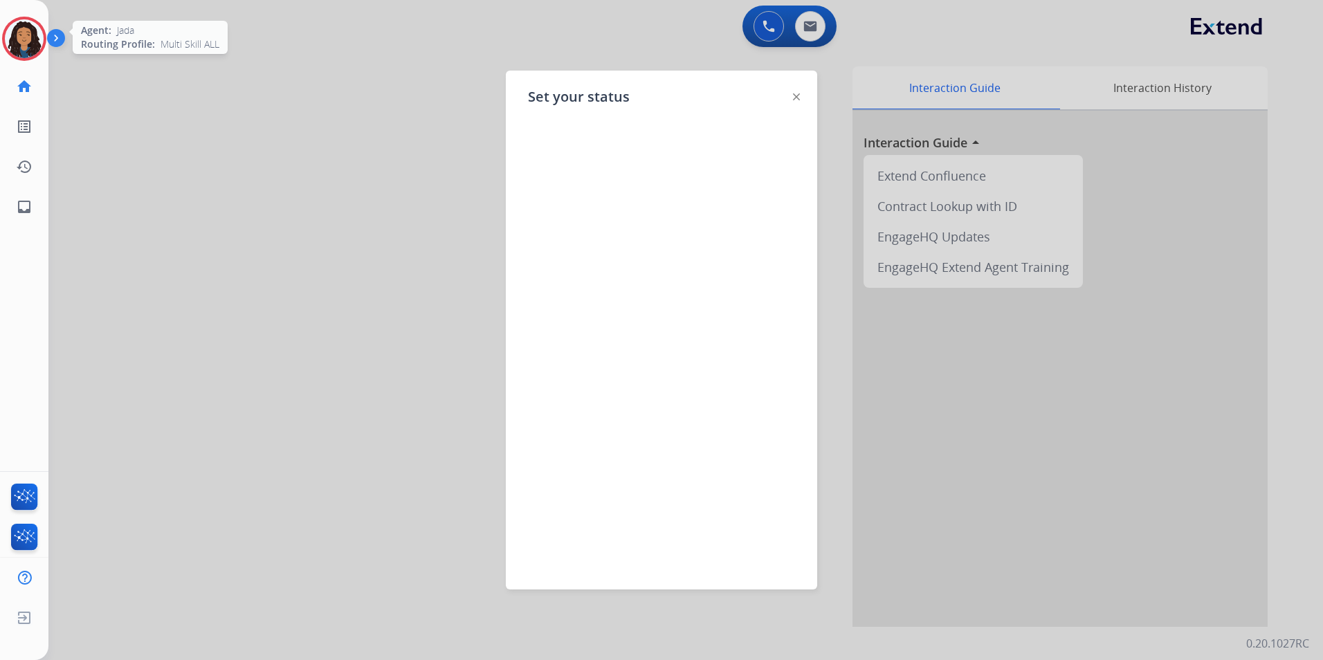
click at [341, 551] on div at bounding box center [661, 330] width 1323 height 660
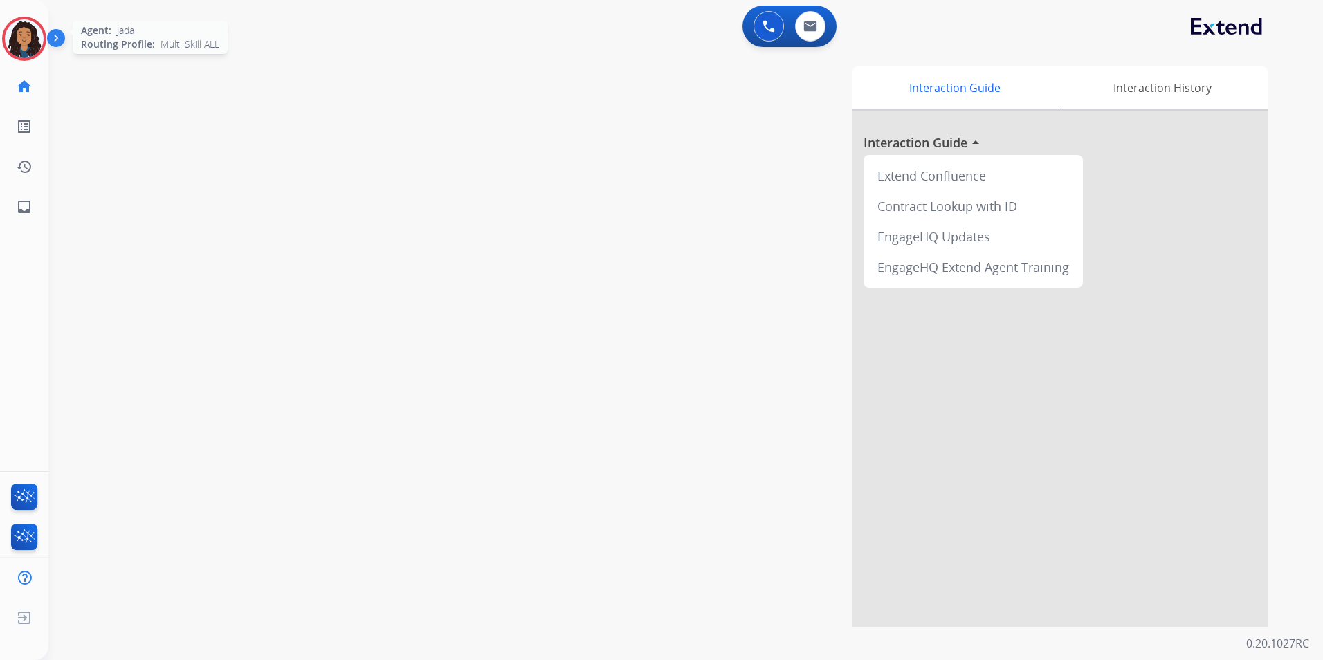
click at [26, 46] on img at bounding box center [24, 38] width 39 height 39
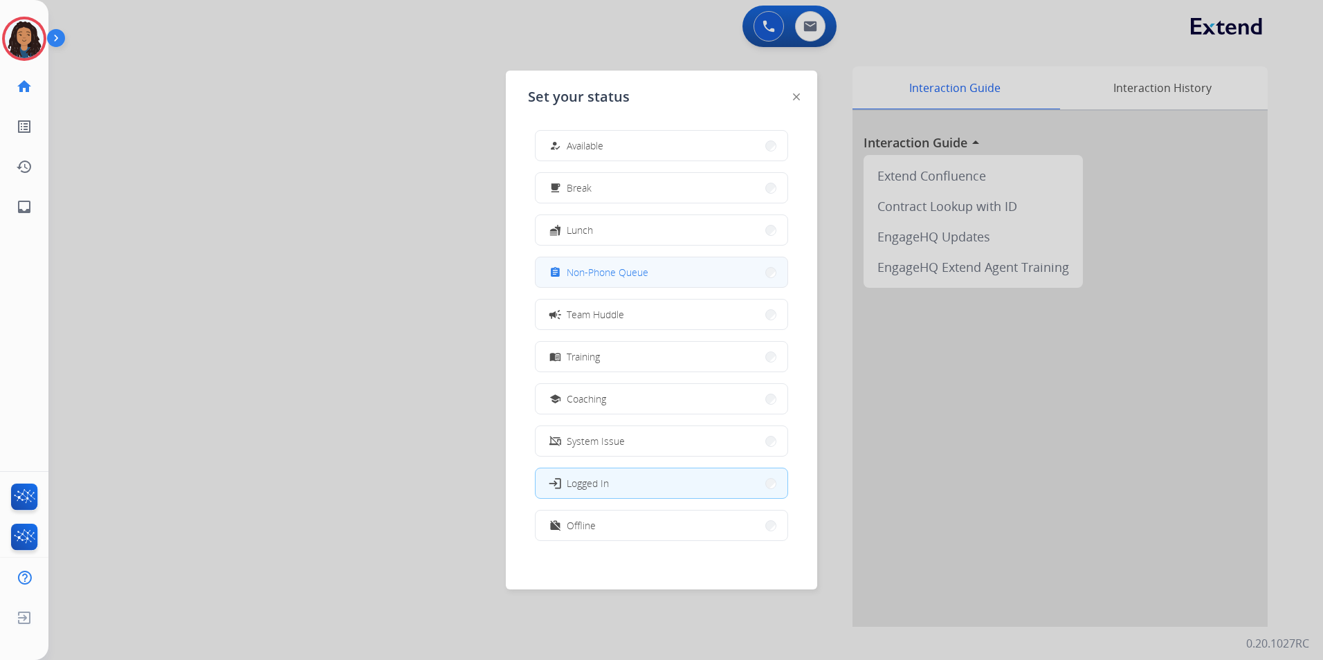
click at [649, 273] on button "assignment Non-Phone Queue" at bounding box center [662, 272] width 252 height 30
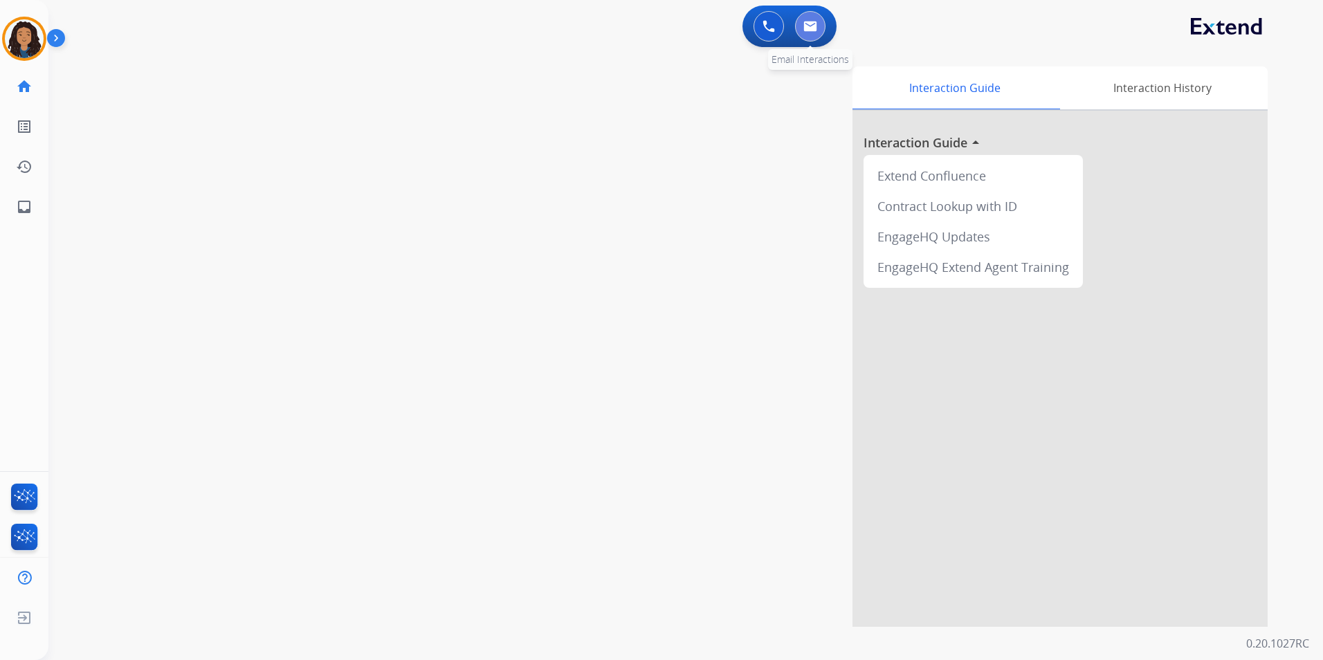
click at [806, 34] on button at bounding box center [810, 26] width 30 height 30
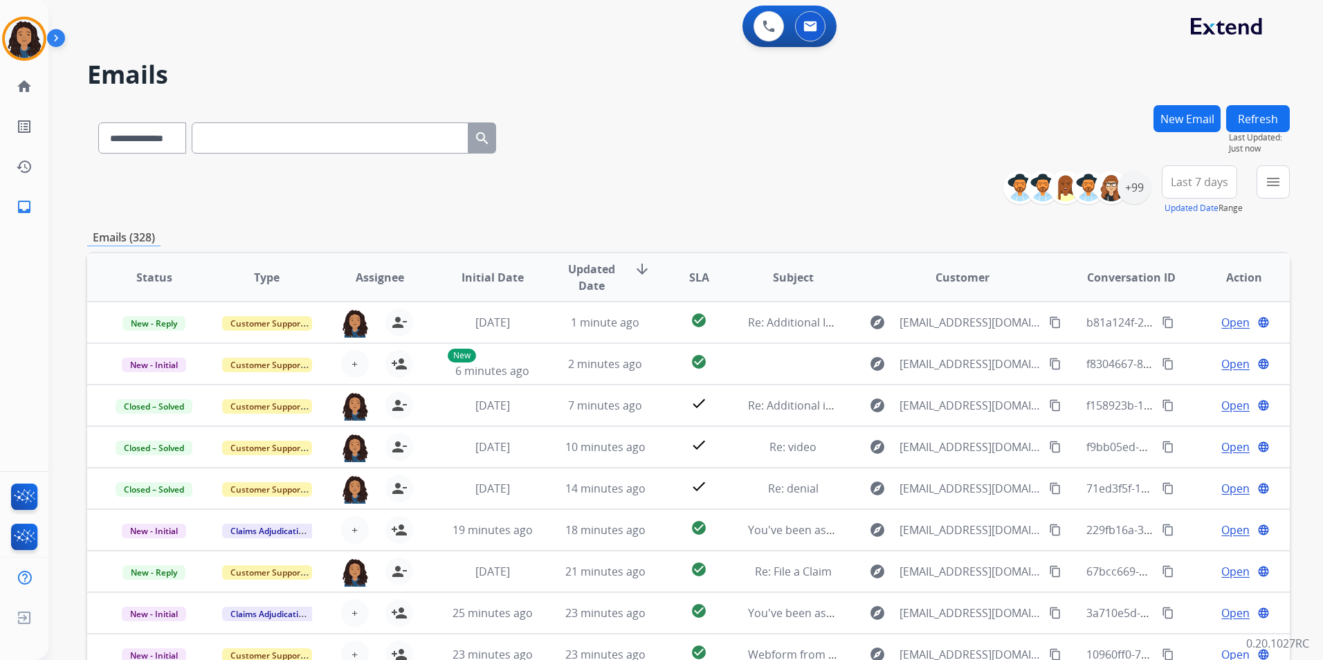
click at [1154, 190] on div "**********" at bounding box center [1152, 190] width 276 height 50
click at [1139, 192] on div "+99" at bounding box center [1134, 187] width 33 height 33
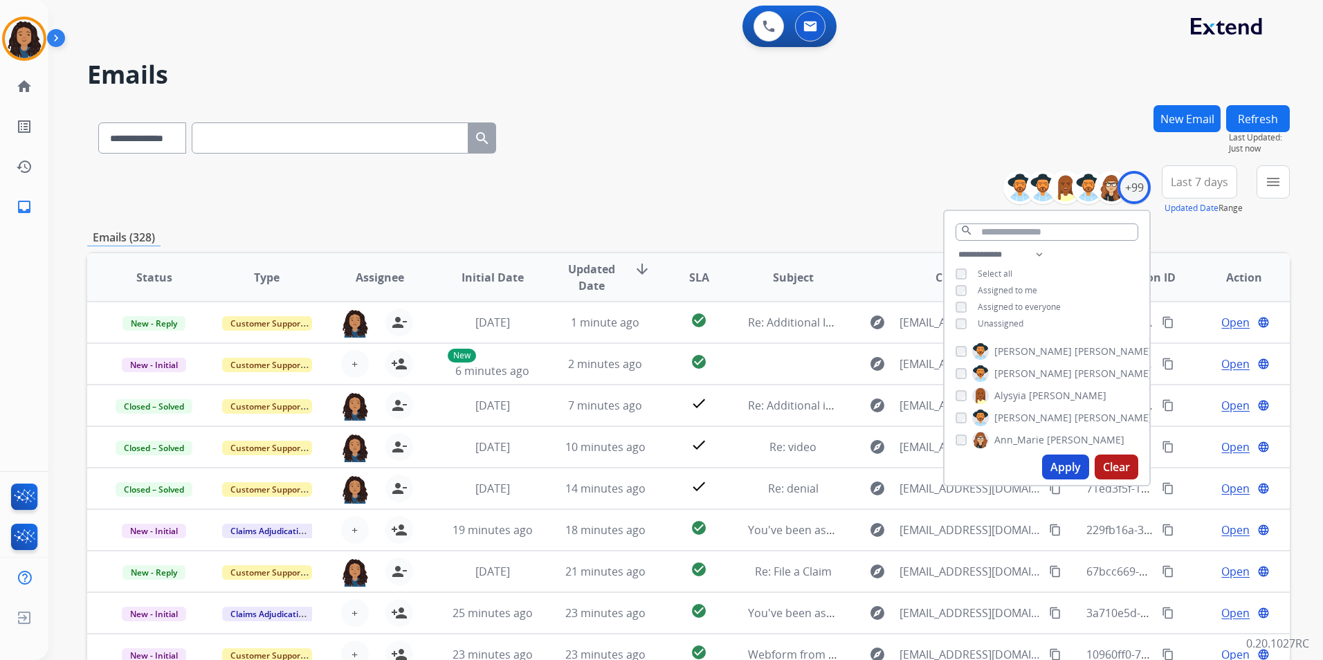
click at [995, 323] on span "Unassigned" at bounding box center [1001, 324] width 46 height 12
click at [1053, 465] on button "Apply" at bounding box center [1065, 467] width 47 height 25
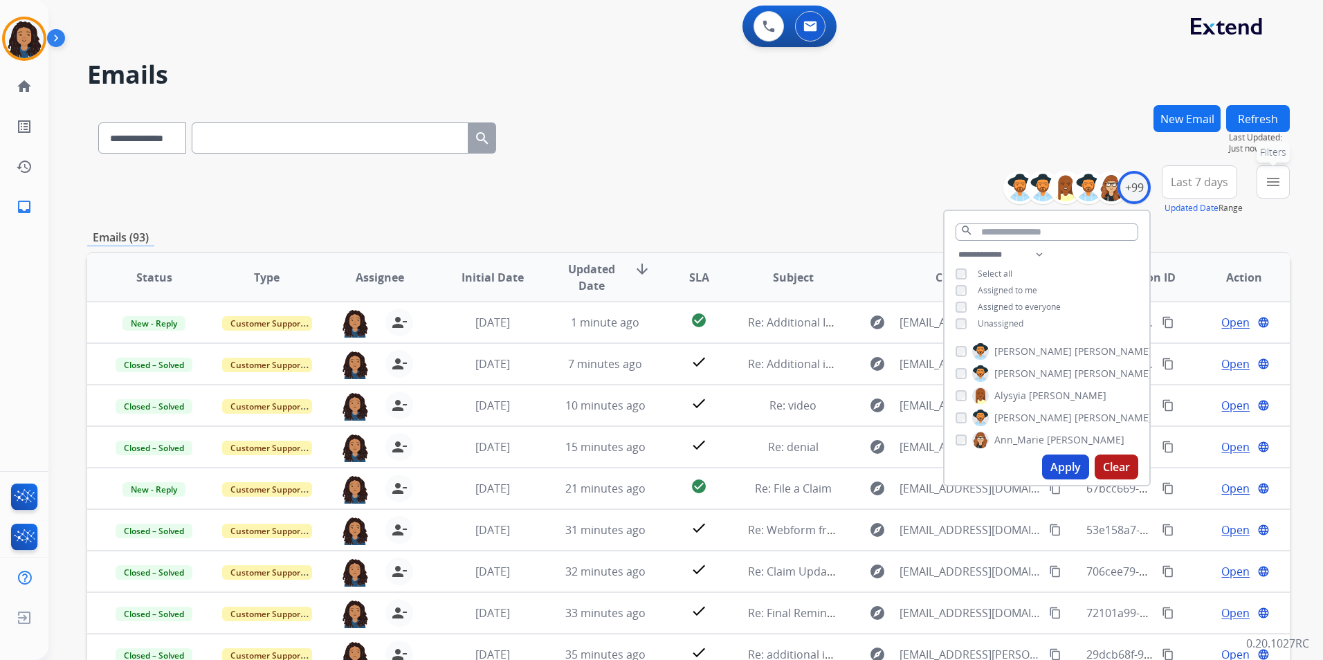
click at [1265, 191] on button "menu Filters" at bounding box center [1273, 181] width 33 height 33
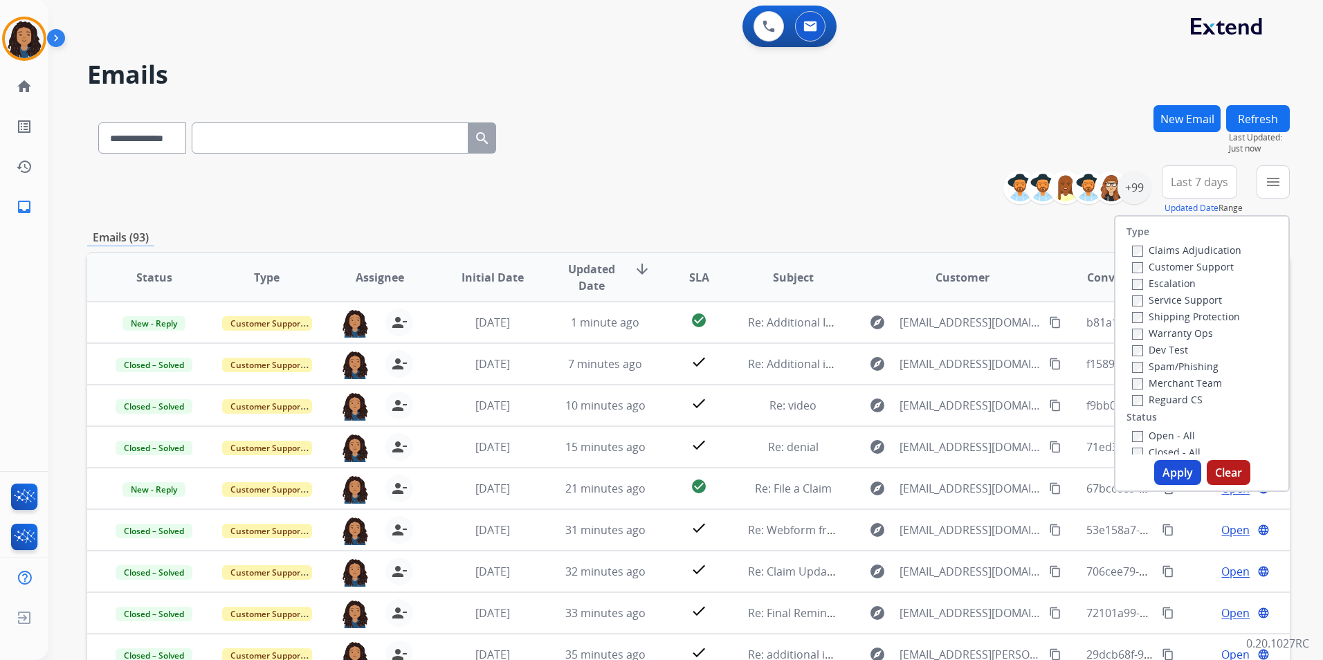
click at [1201, 272] on label "Customer Support" at bounding box center [1183, 266] width 102 height 13
click at [1218, 316] on label "Shipping Protection" at bounding box center [1186, 316] width 108 height 13
click at [1166, 399] on label "Reguard CS" at bounding box center [1167, 399] width 71 height 13
drag, startPoint x: 1173, startPoint y: 433, endPoint x: 1172, endPoint y: 445, distance: 11.8
click at [1172, 433] on label "Open - All" at bounding box center [1163, 435] width 63 height 13
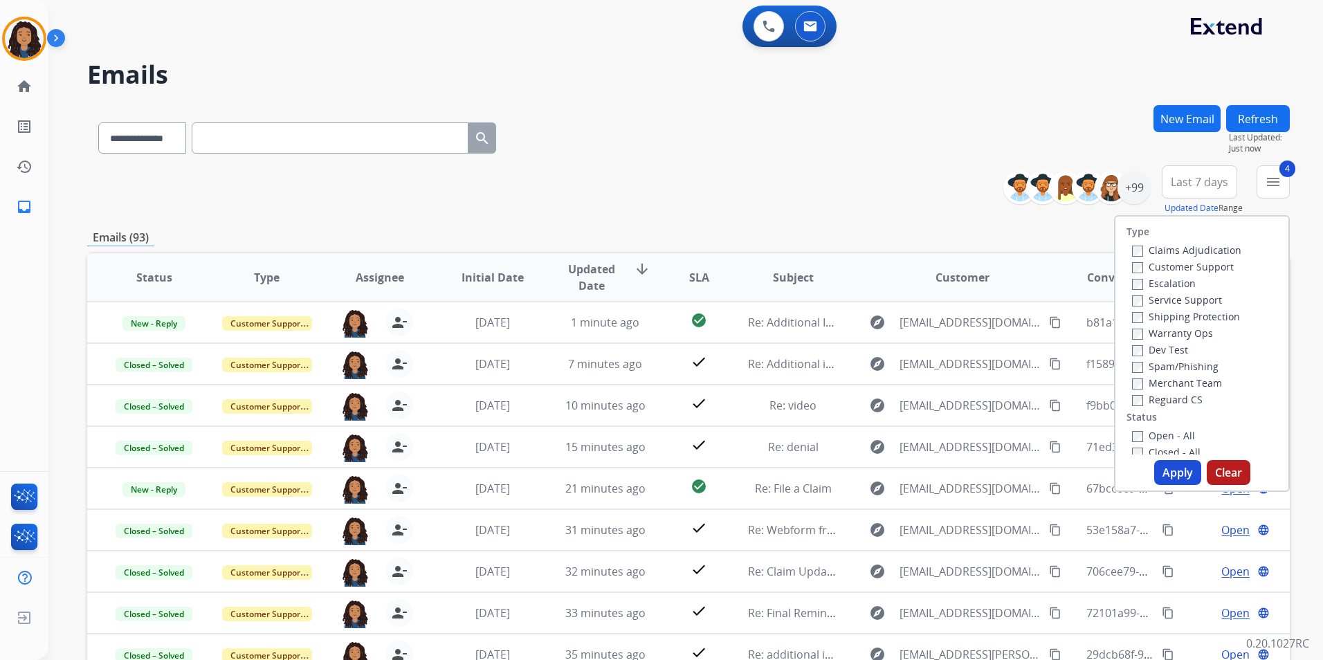
click at [1164, 467] on button "Apply" at bounding box center [1177, 472] width 47 height 25
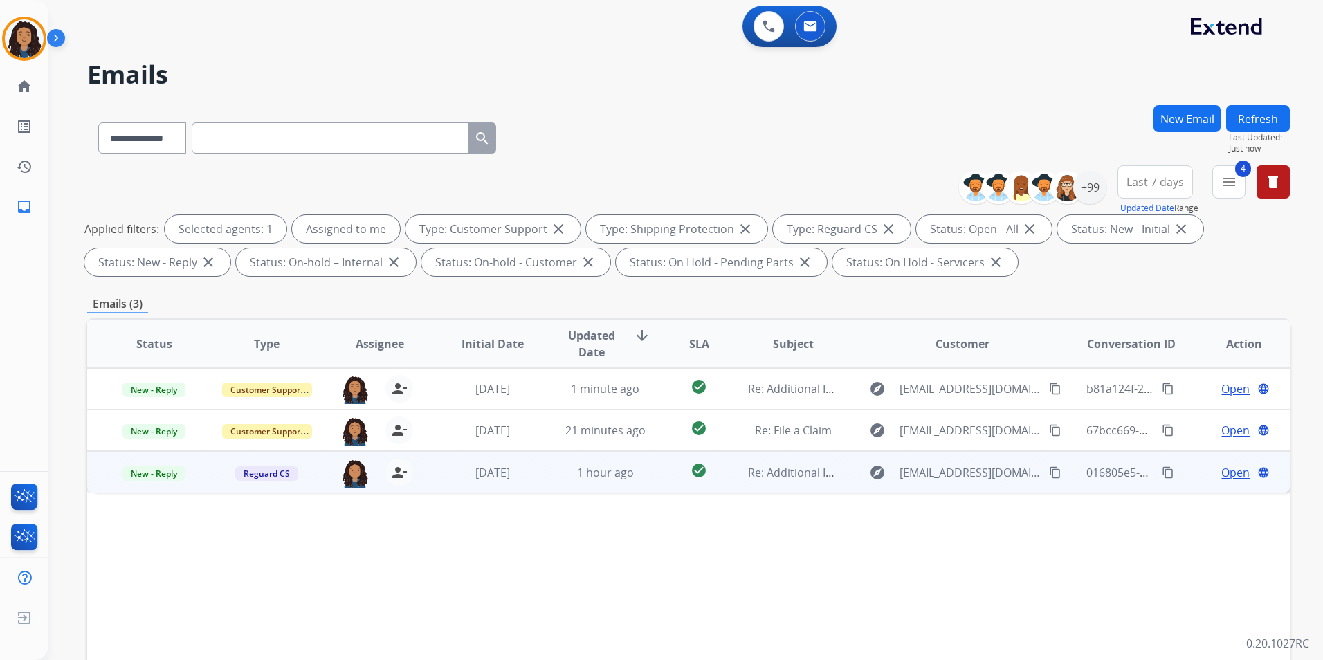
click at [1229, 469] on span "Open" at bounding box center [1236, 472] width 28 height 17
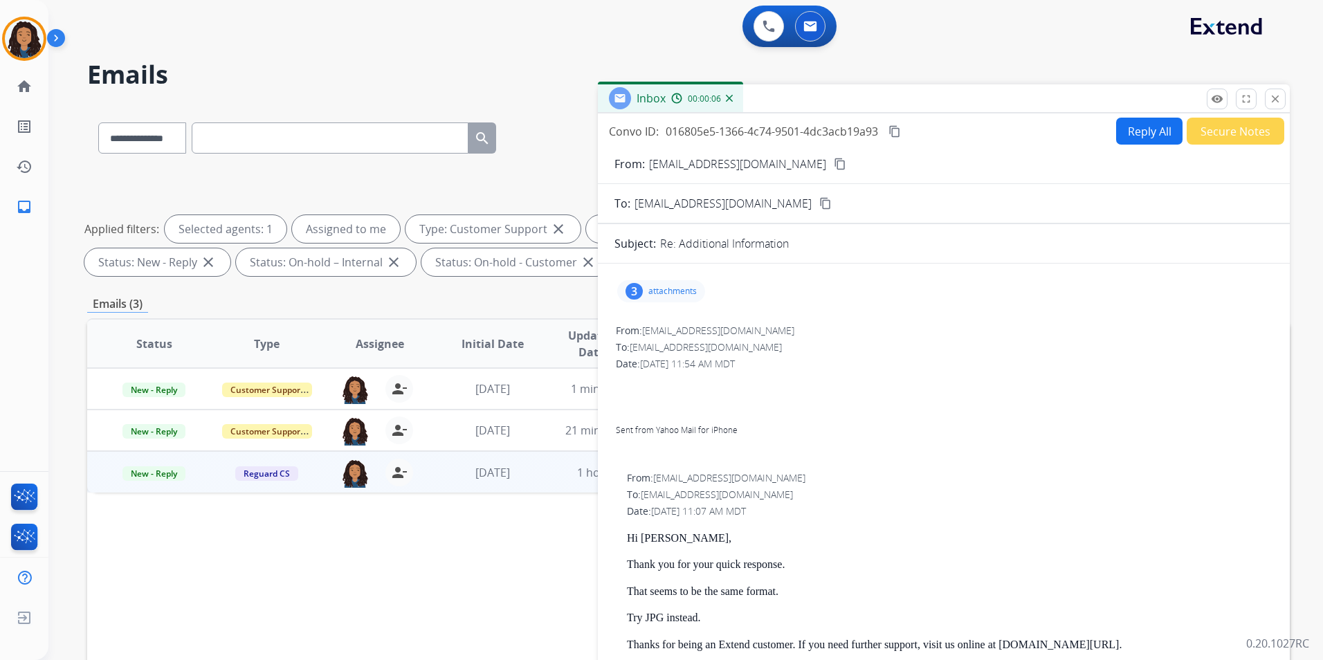
click at [652, 291] on p "attachments" at bounding box center [673, 291] width 48 height 11
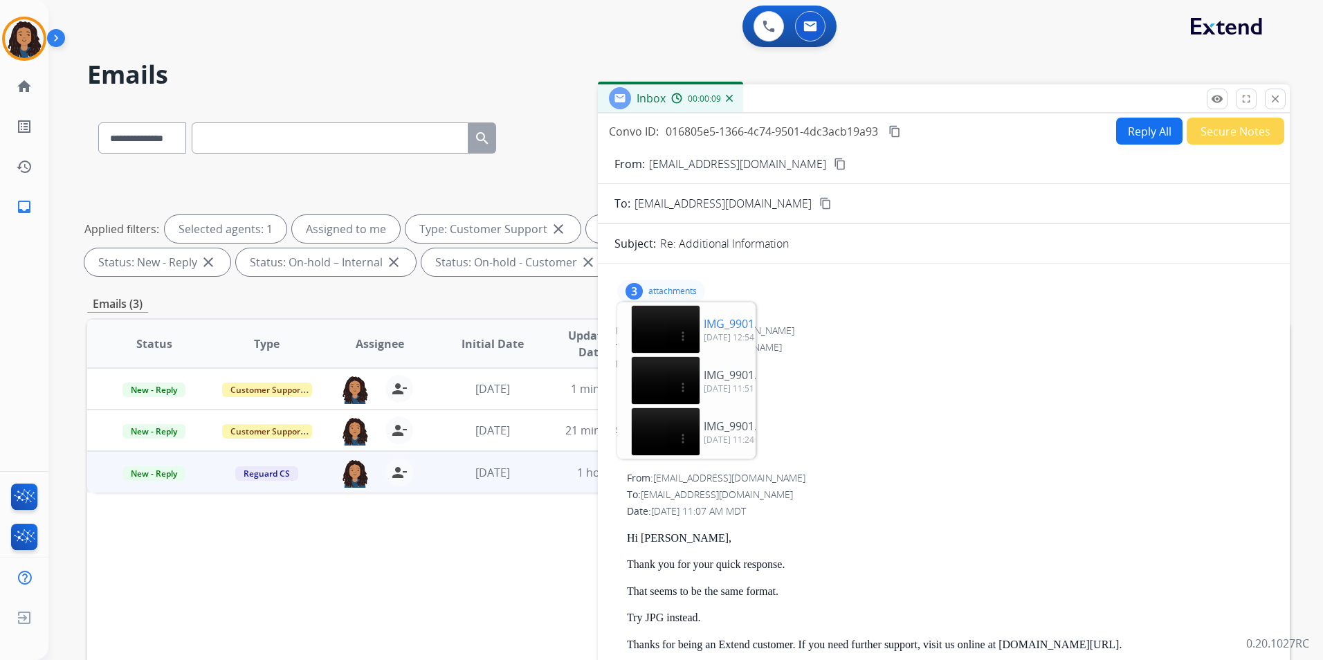
click at [692, 314] on div "IMG_9901.MOV download [DATE] 12:54 PM" at bounding box center [686, 329] width 133 height 48
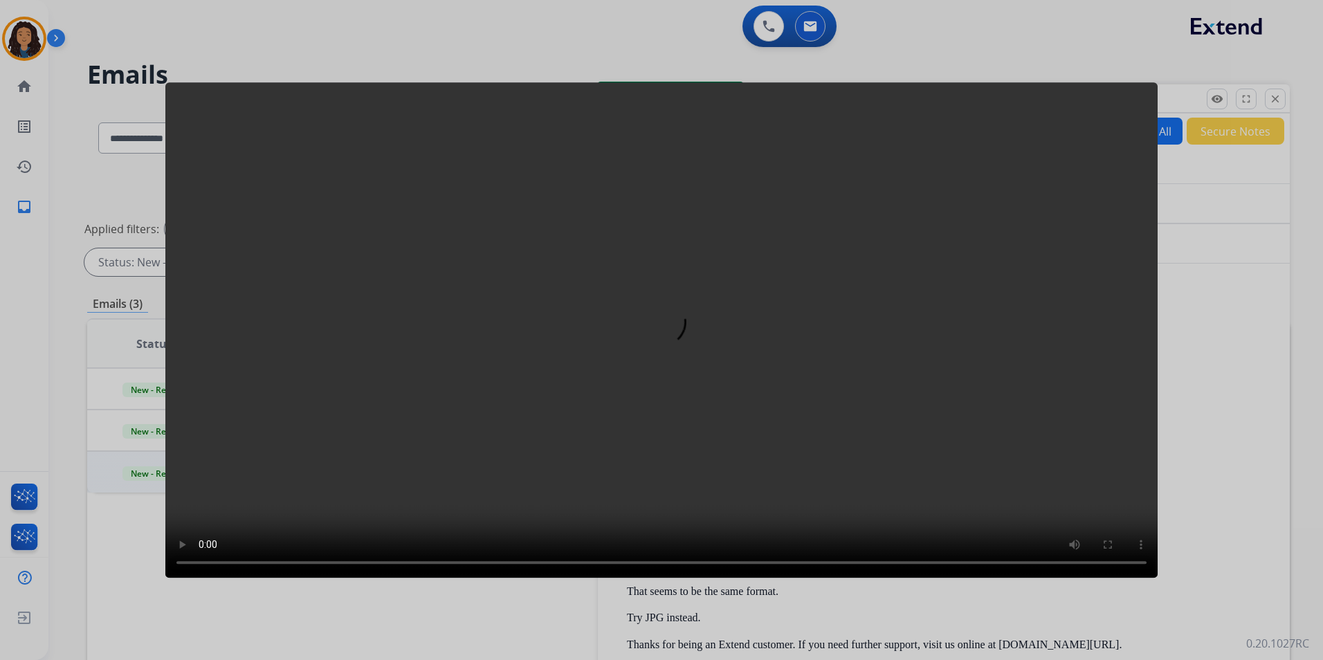
click at [1229, 210] on div at bounding box center [661, 330] width 1323 height 660
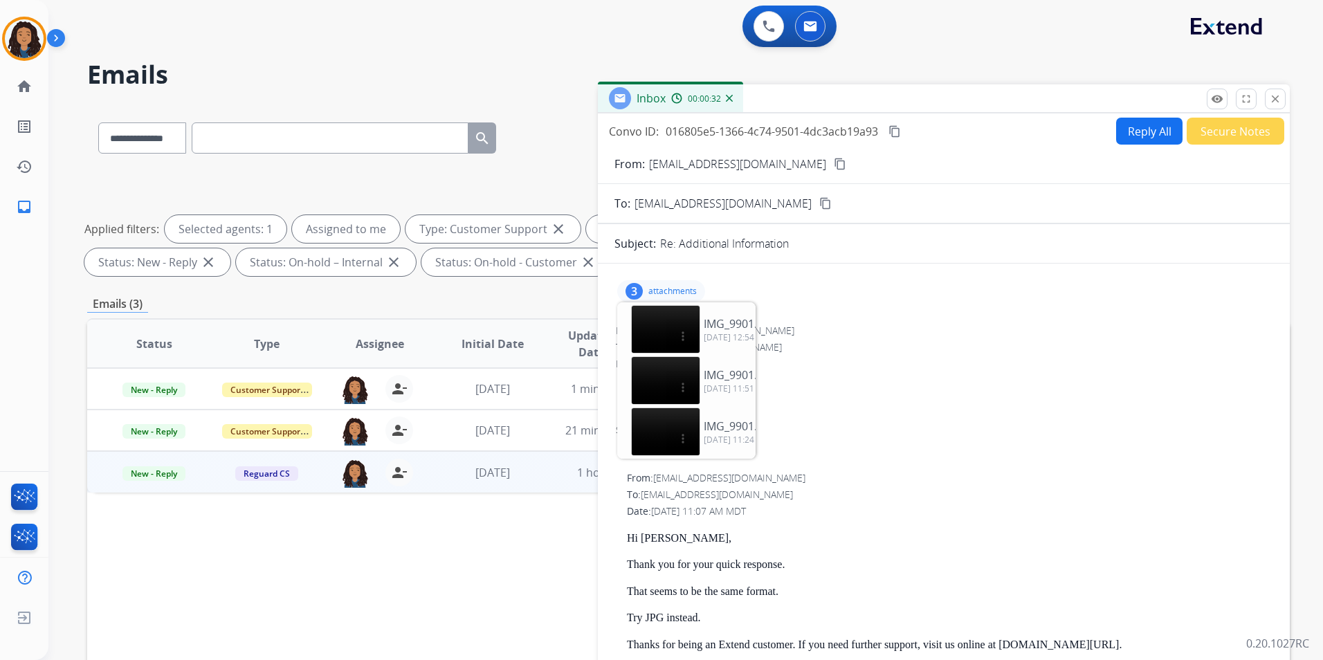
click at [663, 287] on p "attachments" at bounding box center [673, 291] width 48 height 11
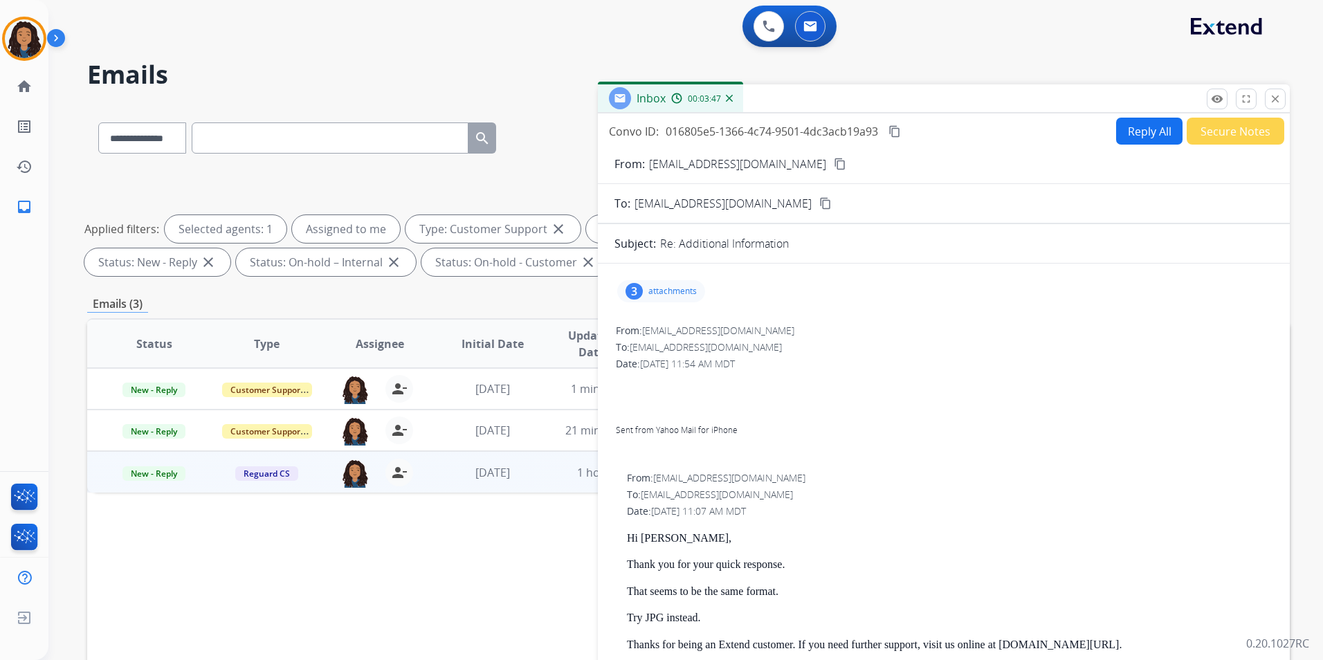
click at [834, 163] on mat-icon "content_copy" at bounding box center [840, 164] width 12 height 12
click at [143, 475] on span "New - Reply" at bounding box center [154, 474] width 63 height 15
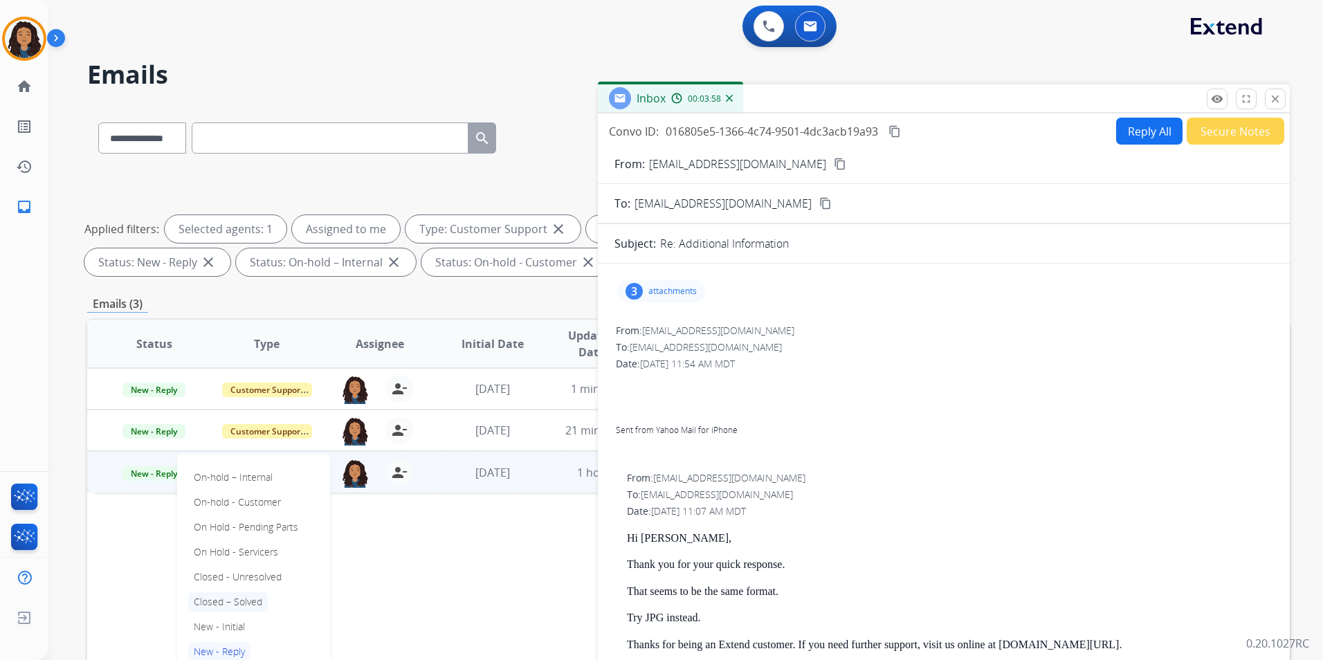
drag, startPoint x: 255, startPoint y: 602, endPoint x: 408, endPoint y: 482, distance: 194.3
click at [255, 601] on p "Closed – Solved" at bounding box center [228, 601] width 80 height 19
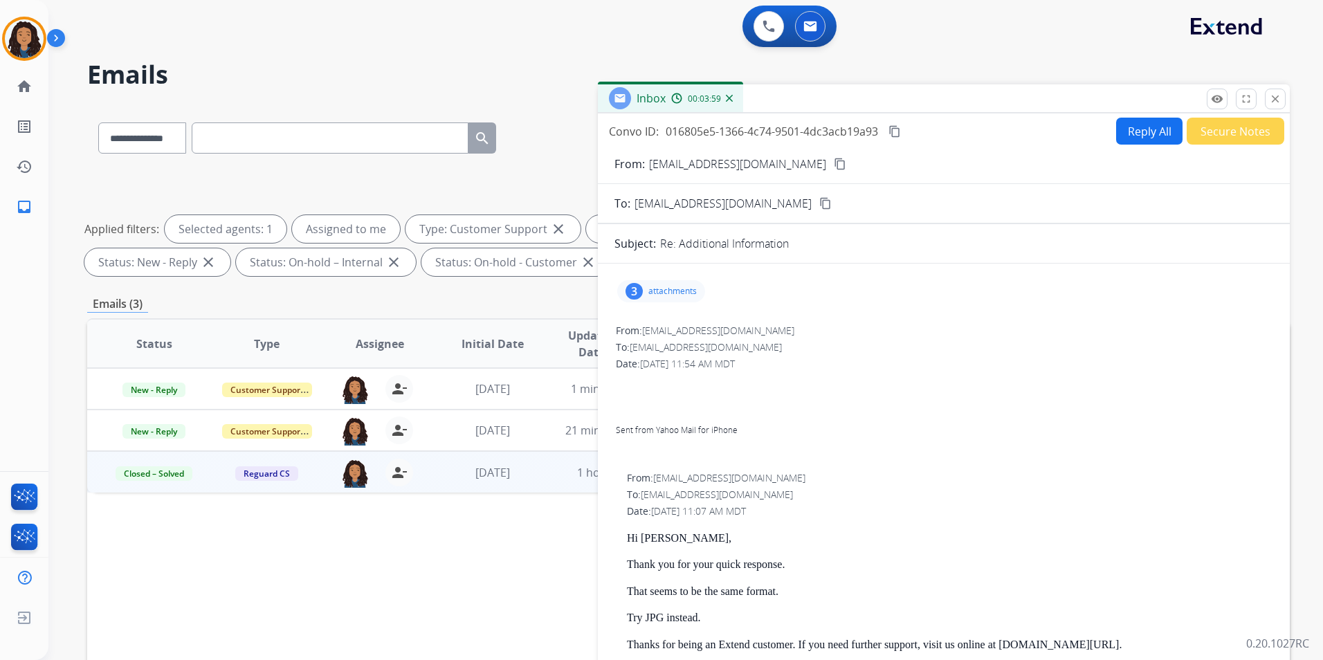
click at [1220, 125] on button "Secure Notes" at bounding box center [1236, 131] width 98 height 27
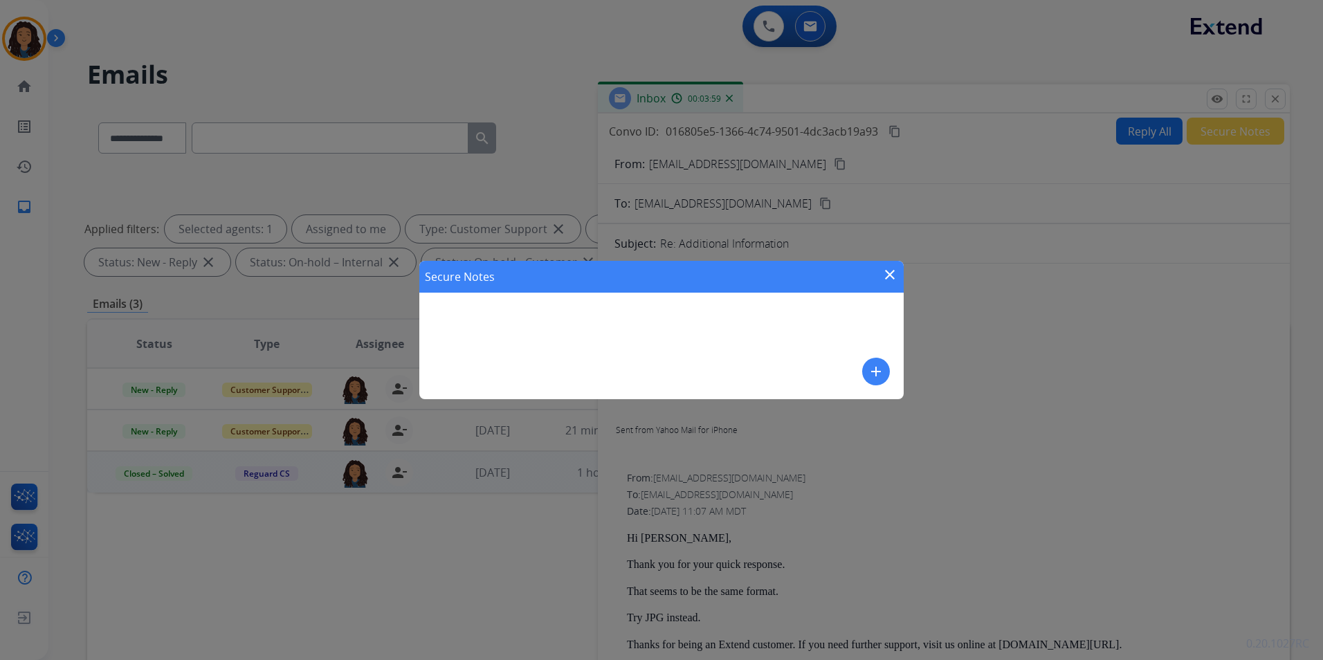
click at [876, 370] on mat-icon "add" at bounding box center [876, 371] width 17 height 17
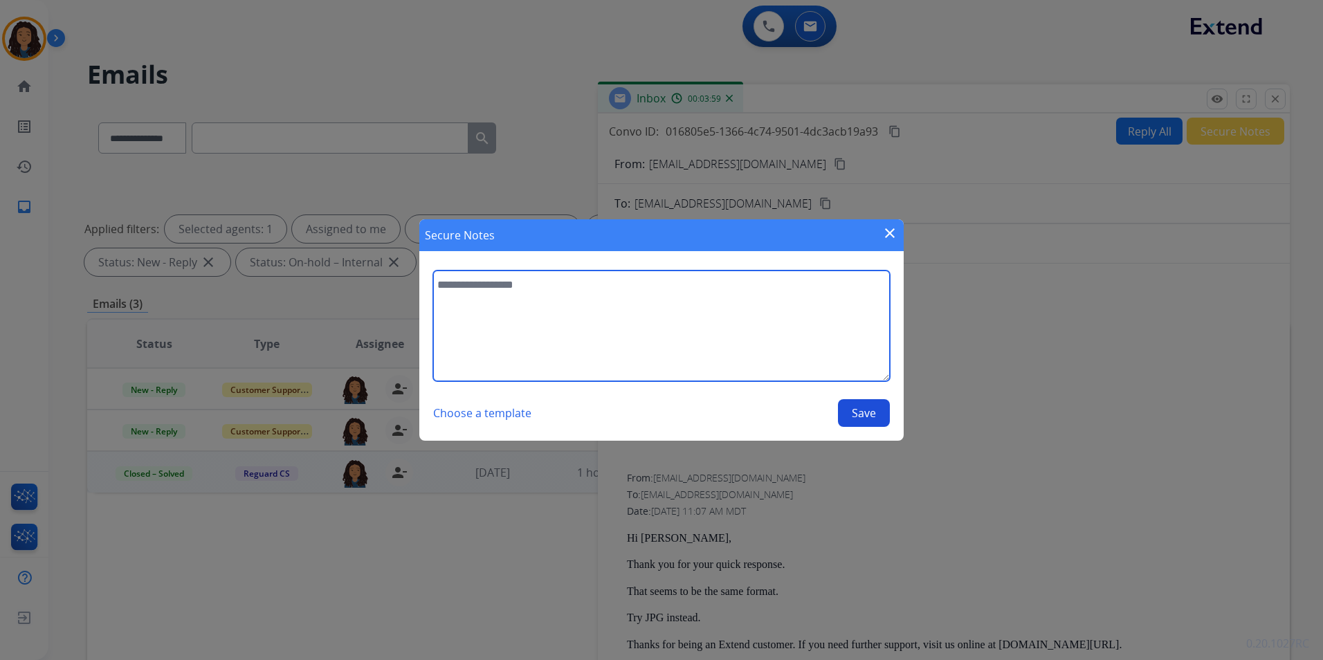
click at [683, 316] on textarea at bounding box center [661, 326] width 457 height 111
type textarea "**********"
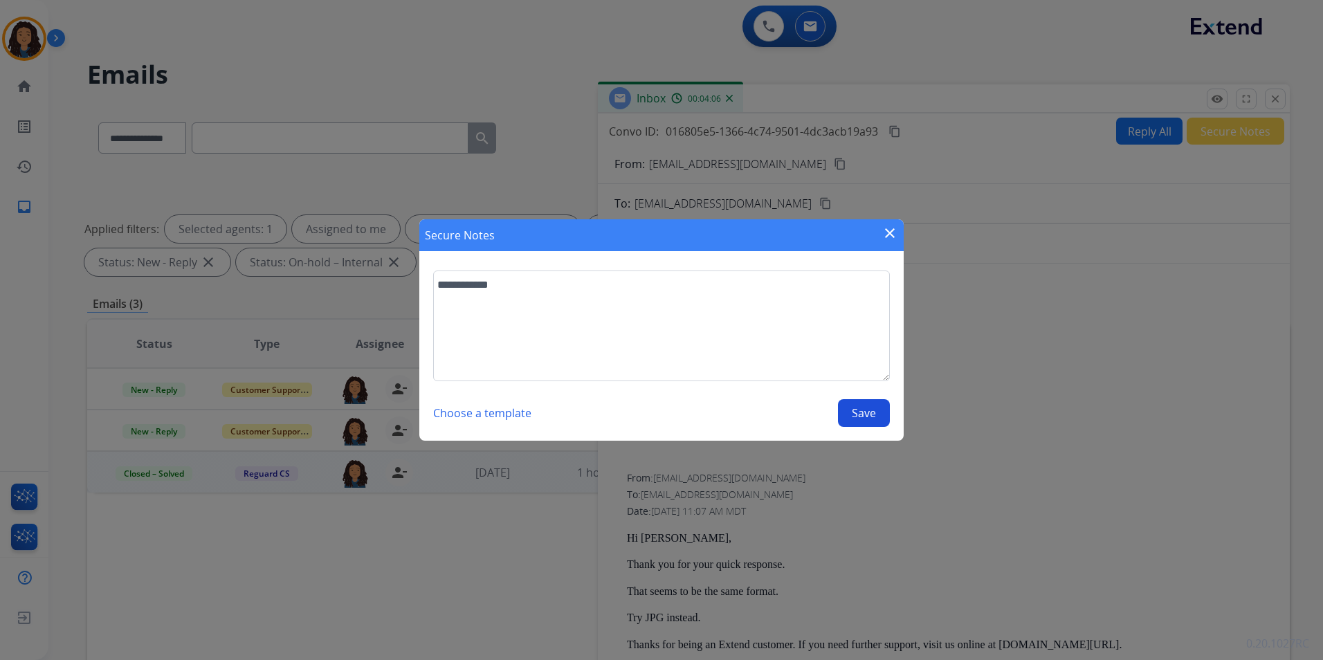
click at [853, 415] on button "Save" at bounding box center [864, 413] width 52 height 28
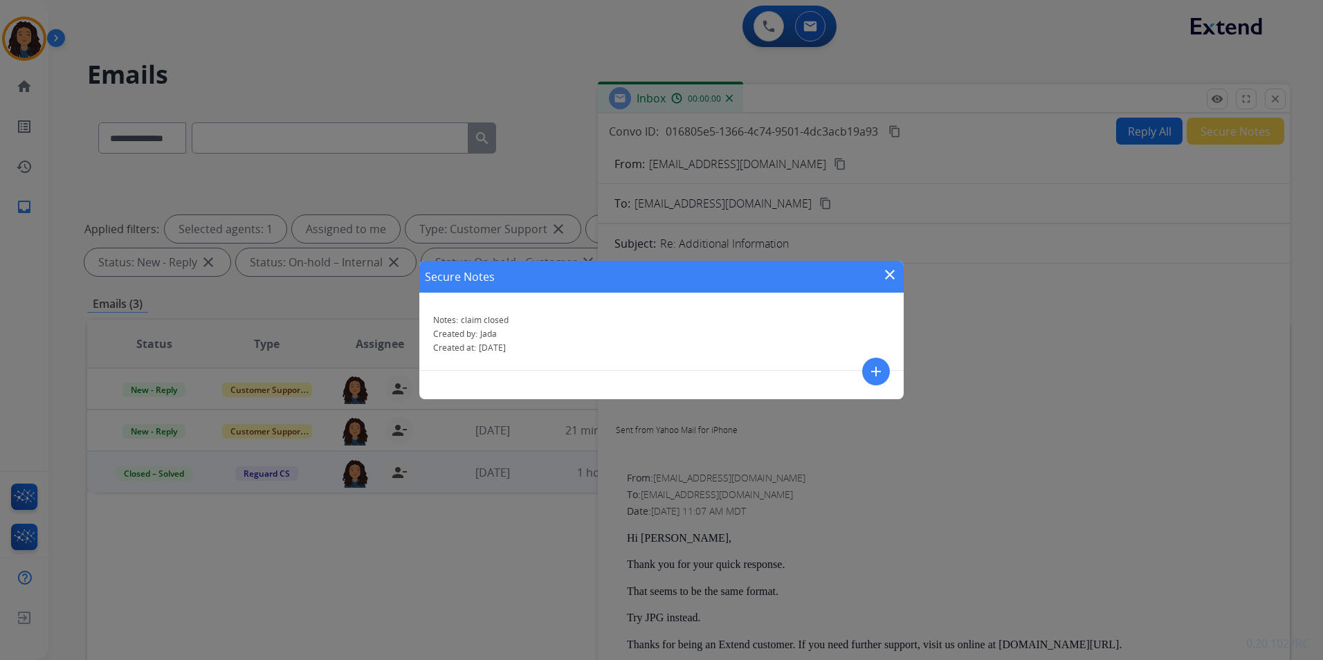
click at [887, 277] on mat-icon "close" at bounding box center [890, 274] width 17 height 17
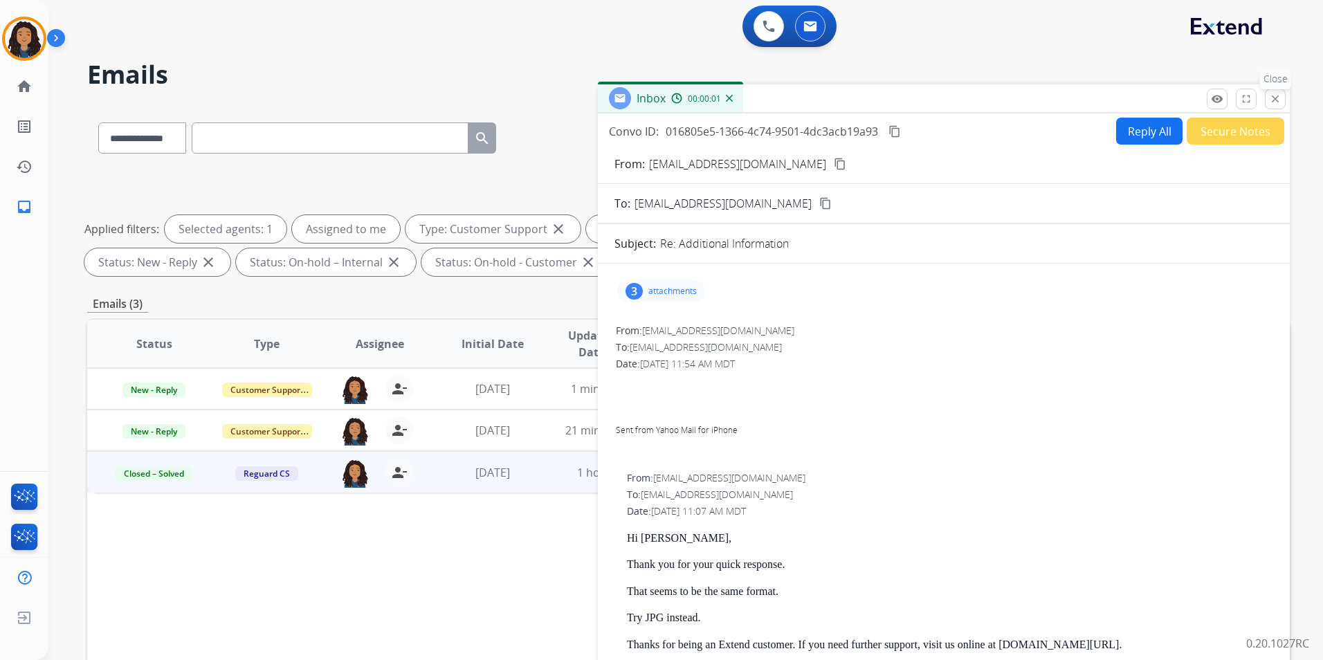
click at [1280, 100] on mat-icon "close" at bounding box center [1275, 99] width 12 height 12
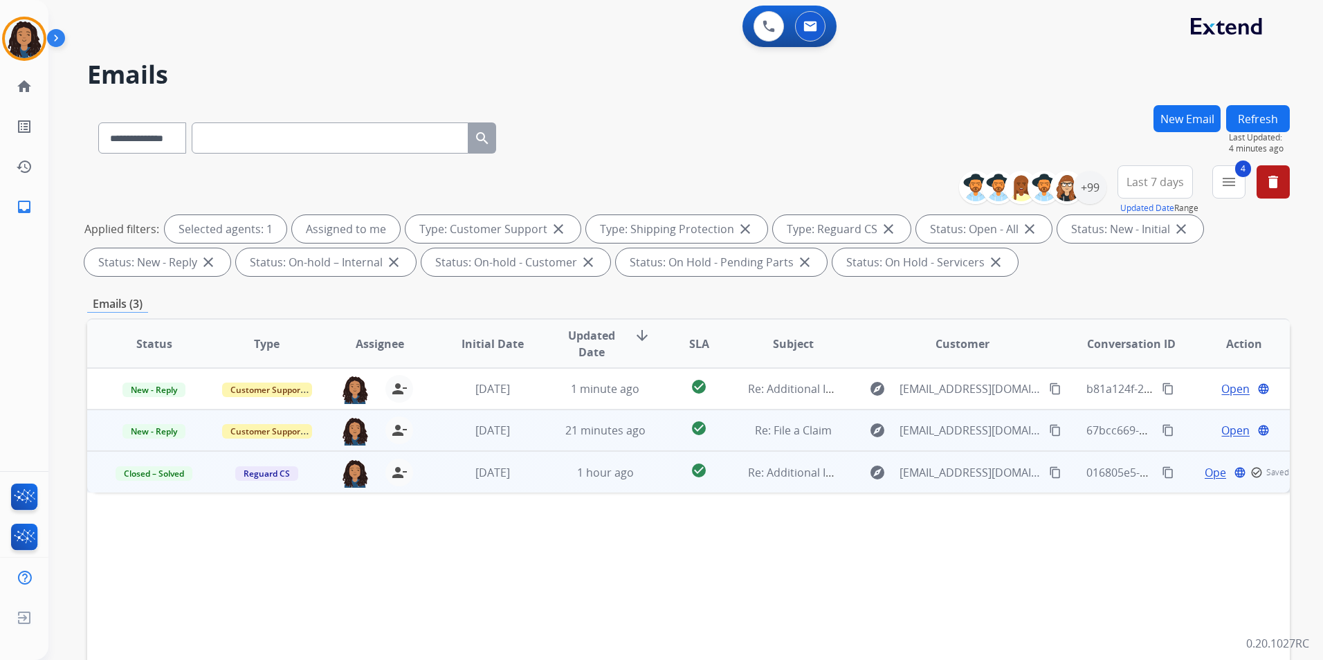
click at [1225, 428] on span "Open" at bounding box center [1236, 430] width 28 height 17
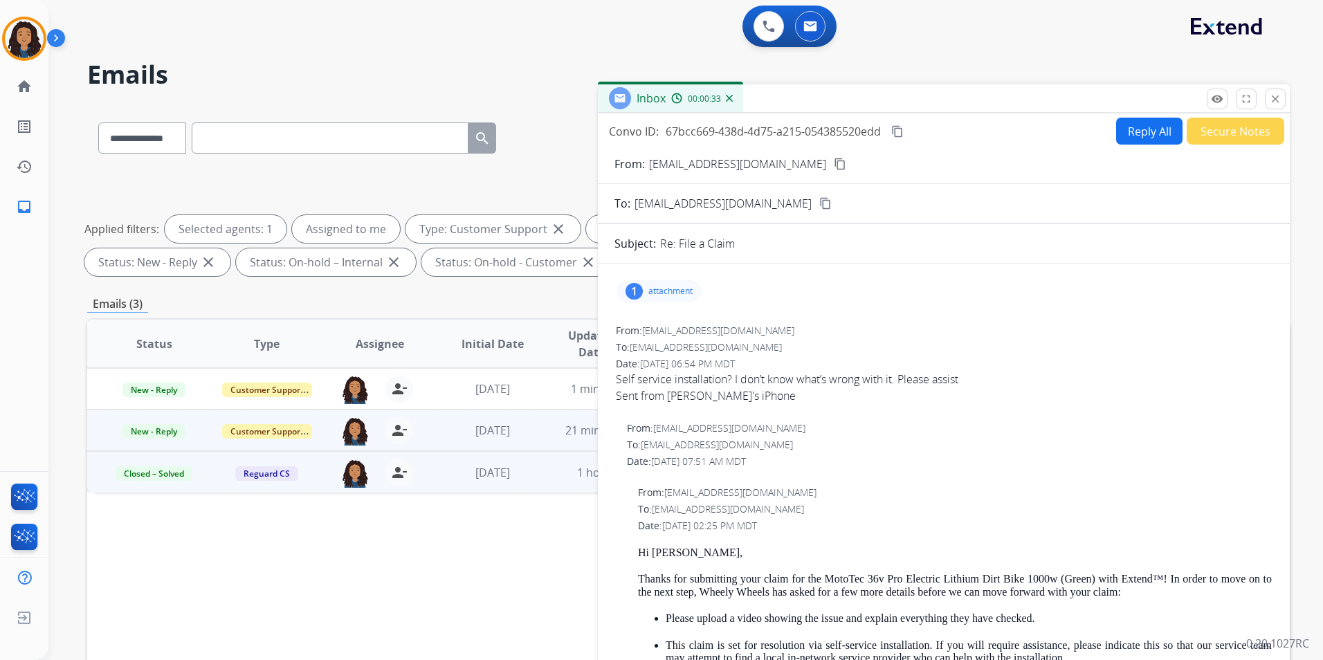
click at [834, 164] on mat-icon "content_copy" at bounding box center [840, 164] width 12 height 12
click at [647, 290] on div "1 attachment" at bounding box center [659, 291] width 84 height 22
click at [669, 286] on p "attachment" at bounding box center [671, 291] width 44 height 11
drag, startPoint x: 639, startPoint y: 549, endPoint x: 681, endPoint y: 550, distance: 42.2
click at [681, 550] on p "Hi [PERSON_NAME]," at bounding box center [955, 553] width 634 height 12
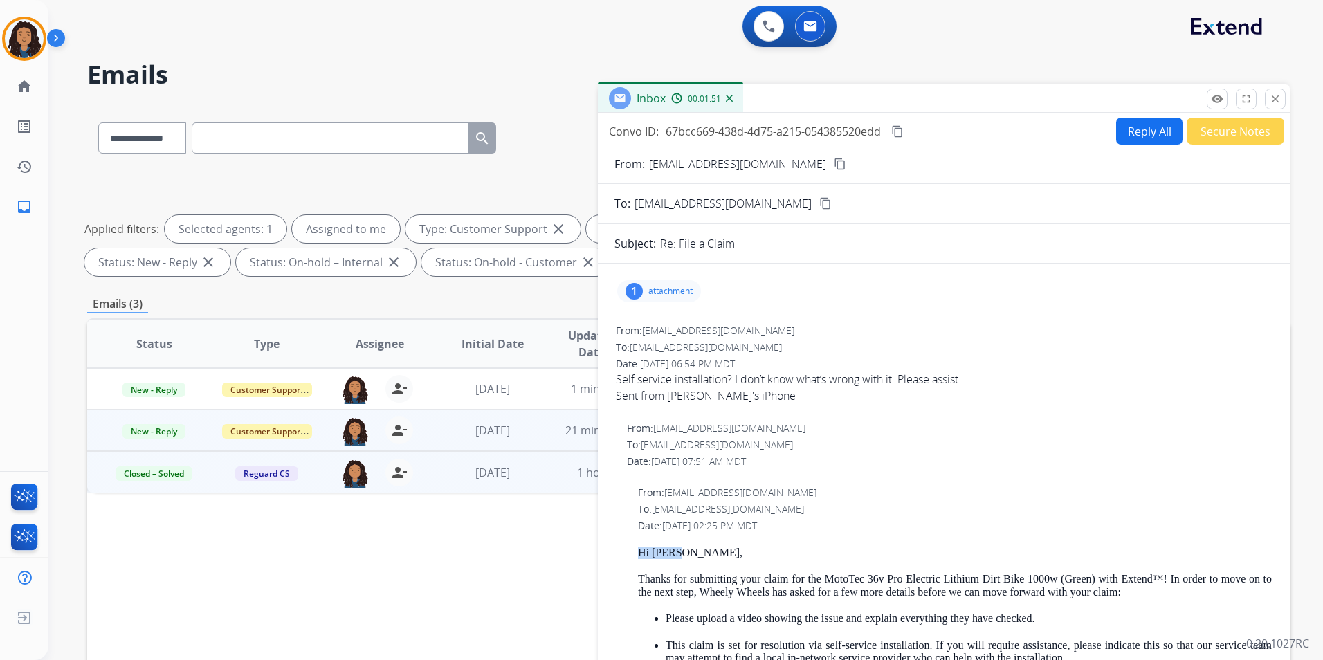
drag, startPoint x: 681, startPoint y: 550, endPoint x: 655, endPoint y: 556, distance: 27.2
drag, startPoint x: 655, startPoint y: 556, endPoint x: 789, endPoint y: 290, distance: 298.4
click at [796, 288] on div "1 attachment" at bounding box center [944, 291] width 659 height 33
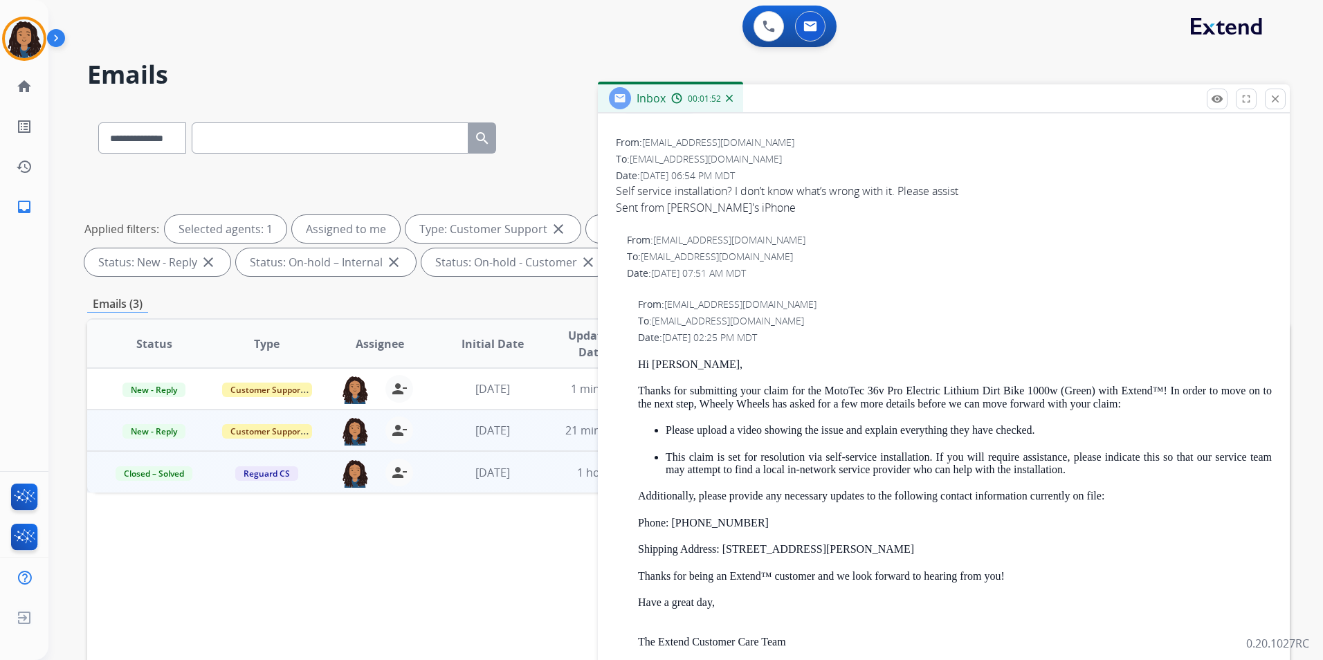
scroll to position [208, 0]
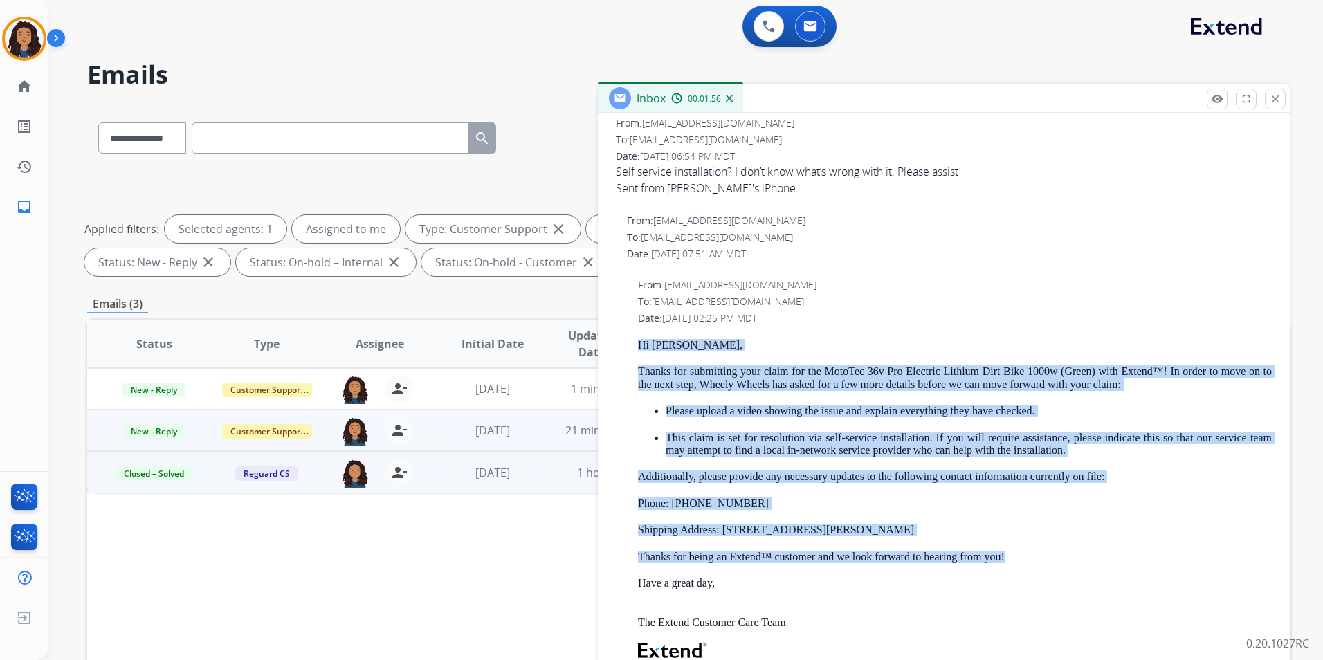
drag, startPoint x: 635, startPoint y: 338, endPoint x: 1005, endPoint y: 557, distance: 430.4
click at [1005, 557] on div "From: [EMAIL_ADDRESS][DOMAIN_NAME] To: [EMAIL_ADDRESS][DOMAIN_NAME] Date: [DATE…" at bounding box center [944, 564] width 659 height 574
drag, startPoint x: 1005, startPoint y: 557, endPoint x: 990, endPoint y: 559, distance: 14.7
copy div "Hi [PERSON_NAME], Thanks for submitting your claim for the MotoTec 36v Pro Elec…"
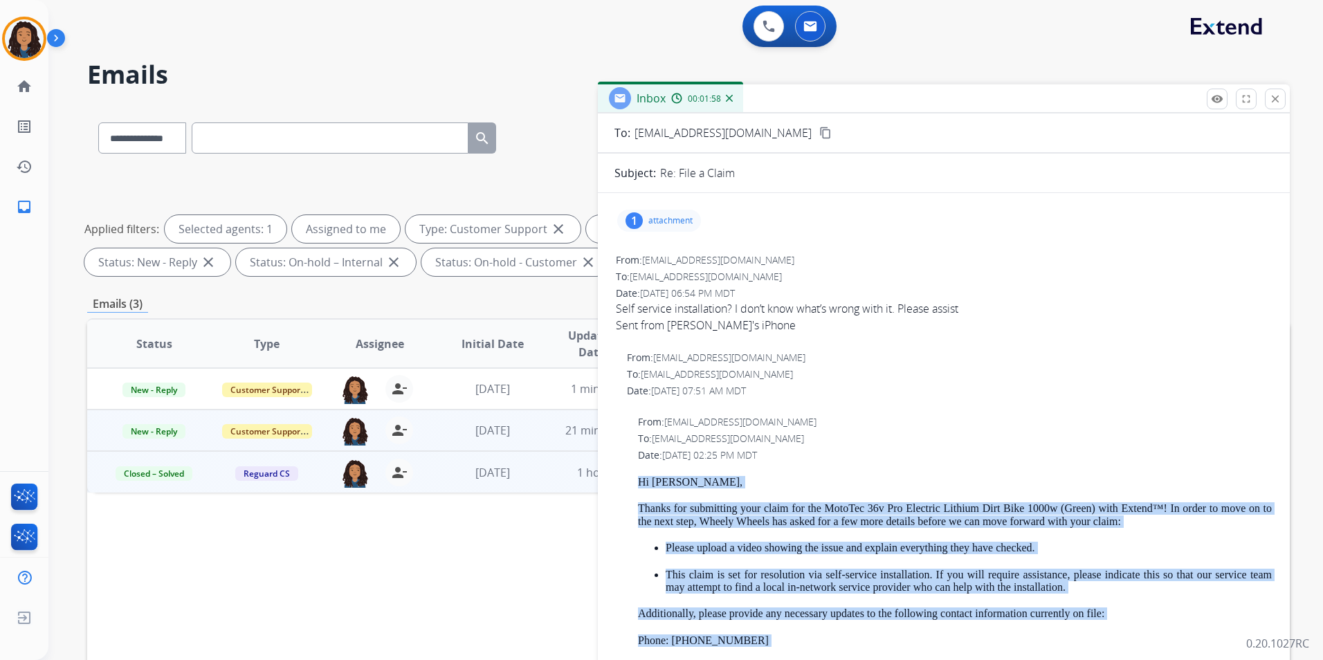
scroll to position [0, 0]
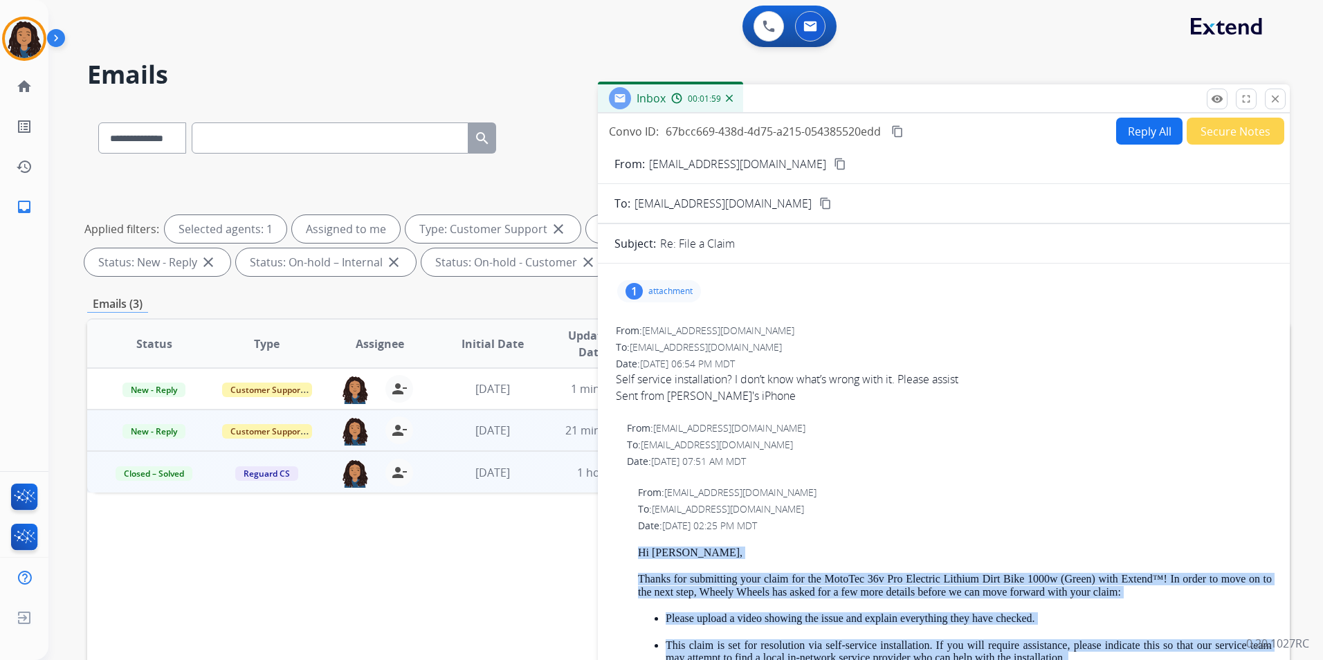
click at [1139, 132] on button "Reply All" at bounding box center [1149, 131] width 66 height 27
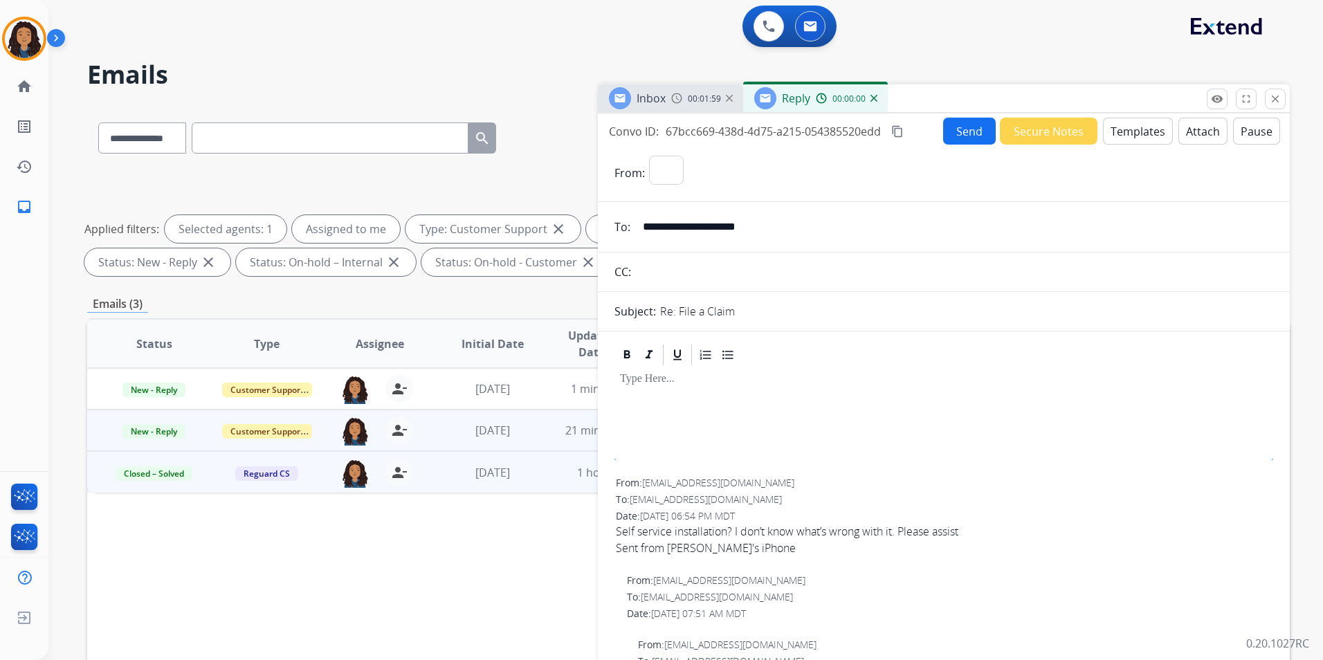
click at [1139, 132] on button "Templates" at bounding box center [1138, 131] width 70 height 27
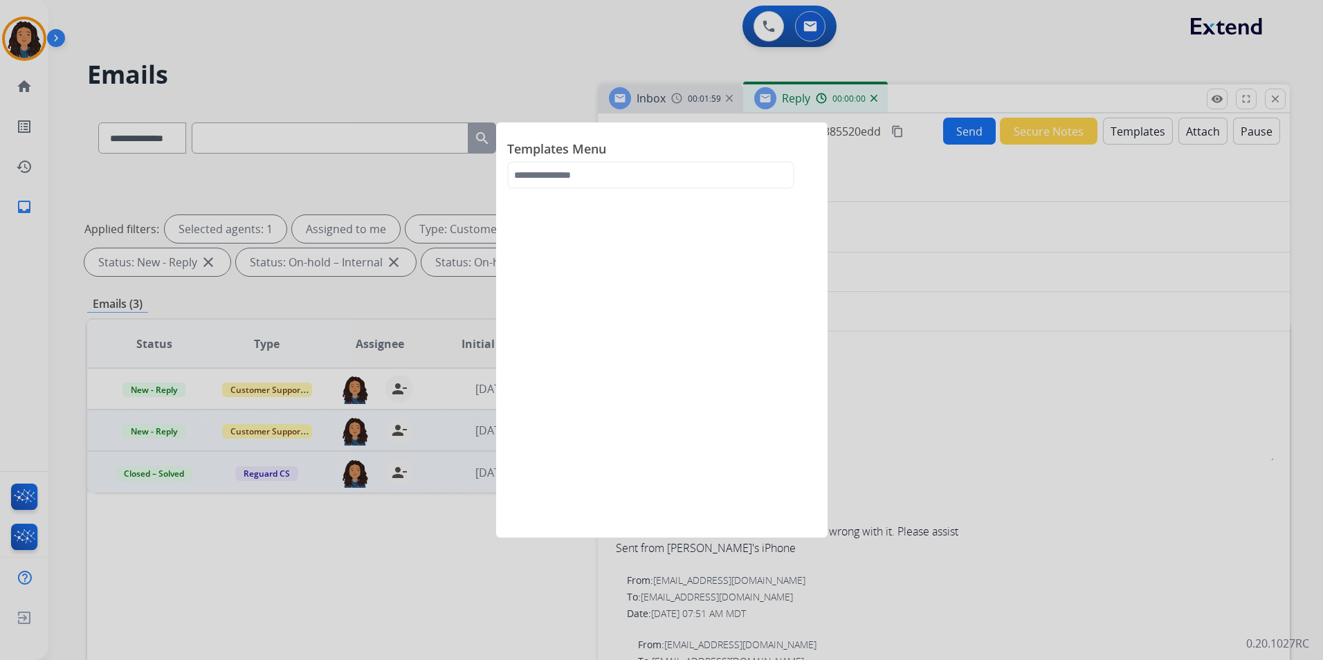
select select "**********"
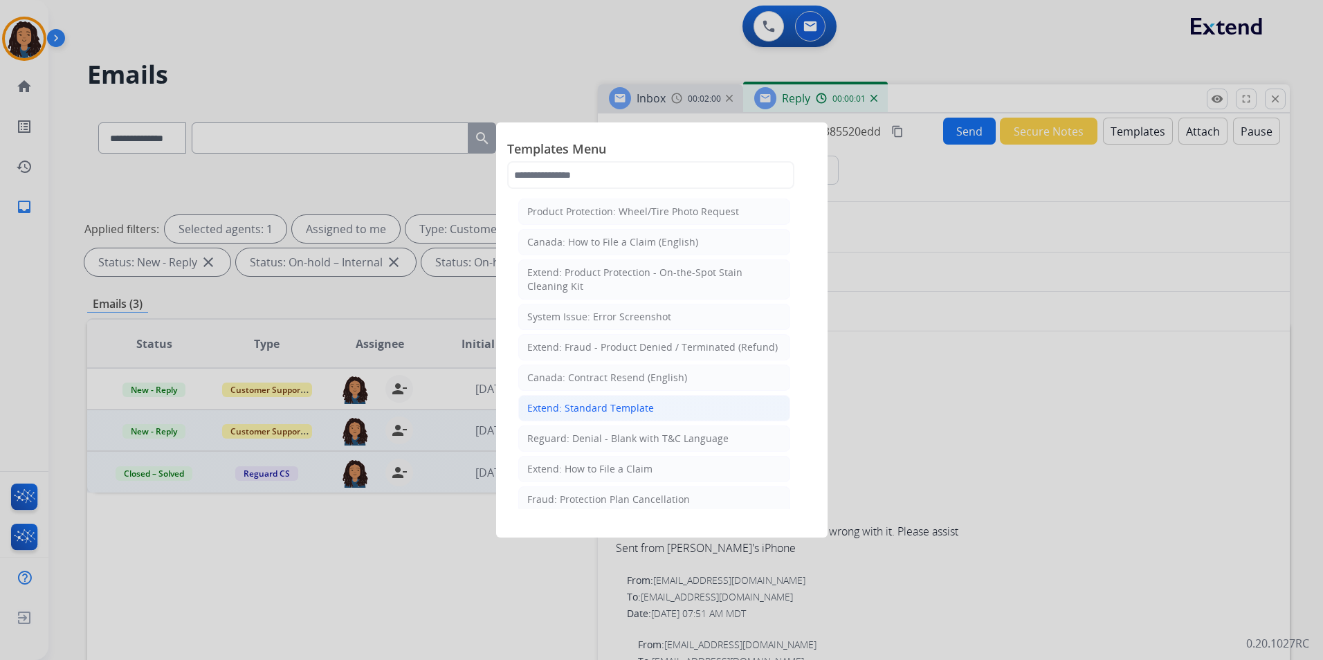
click at [694, 409] on li "Extend: Standard Template" at bounding box center [654, 408] width 272 height 26
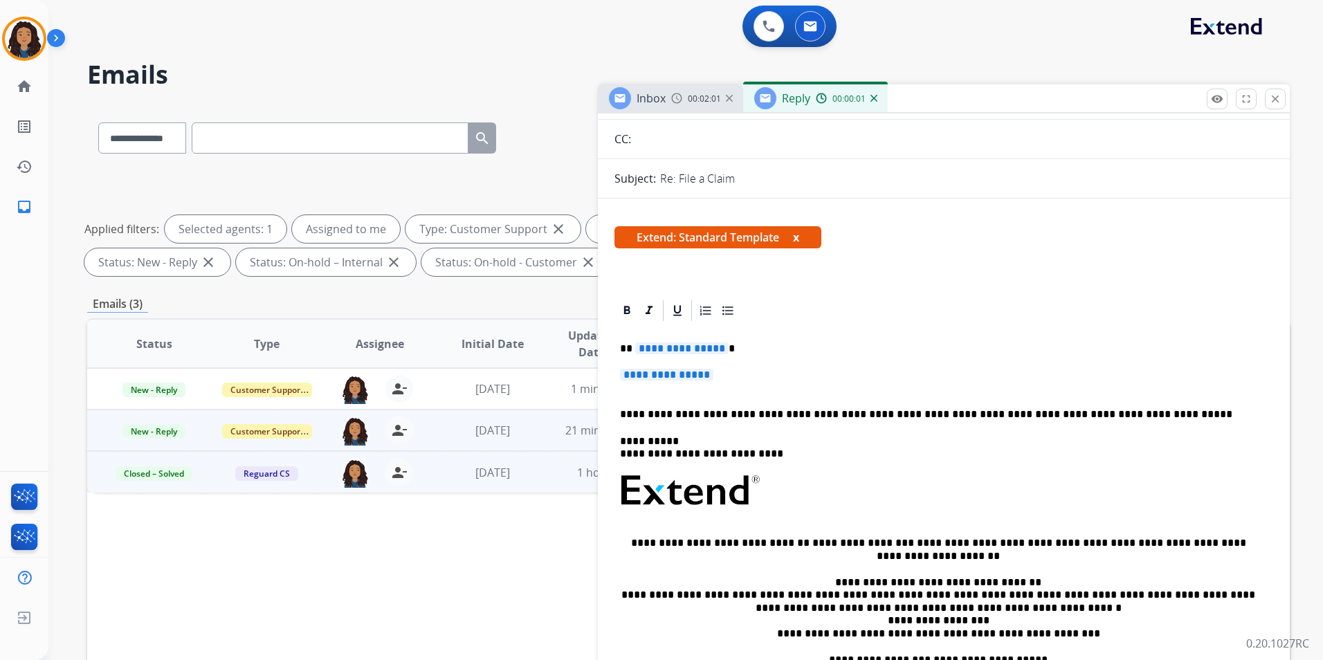
scroll to position [138, 0]
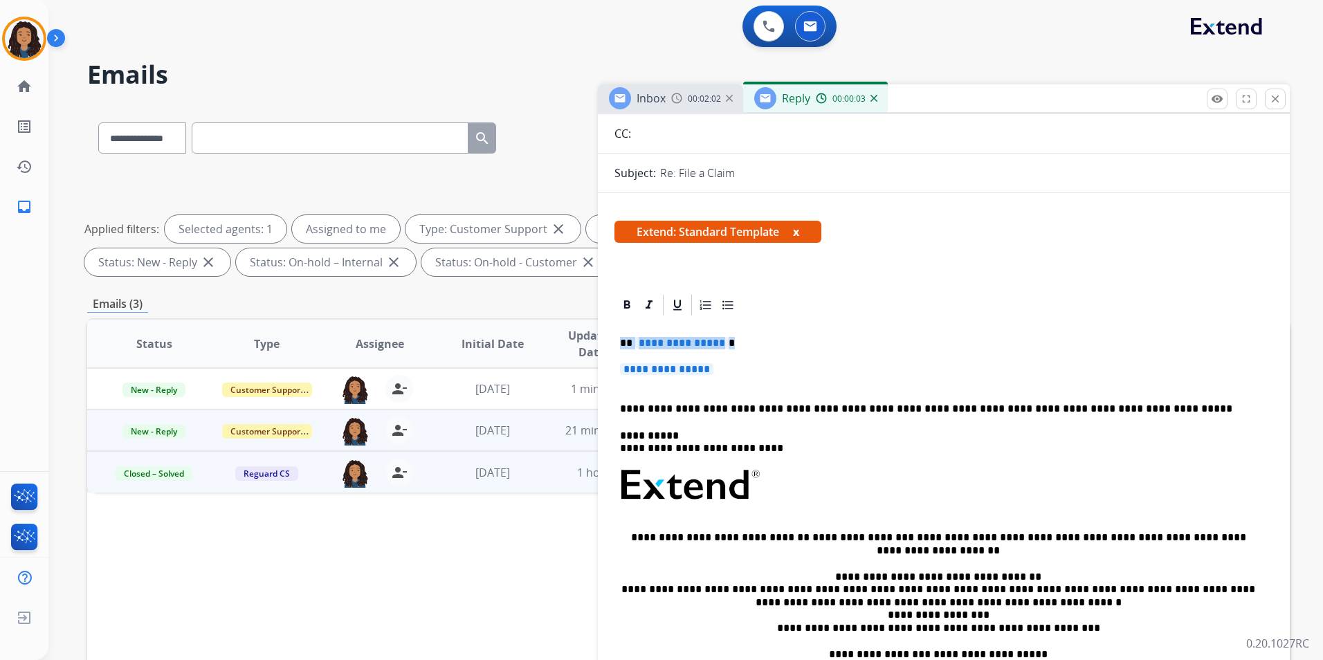
drag, startPoint x: 618, startPoint y: 341, endPoint x: 736, endPoint y: 368, distance: 120.7
click at [735, 368] on div "**********" at bounding box center [944, 518] width 659 height 401
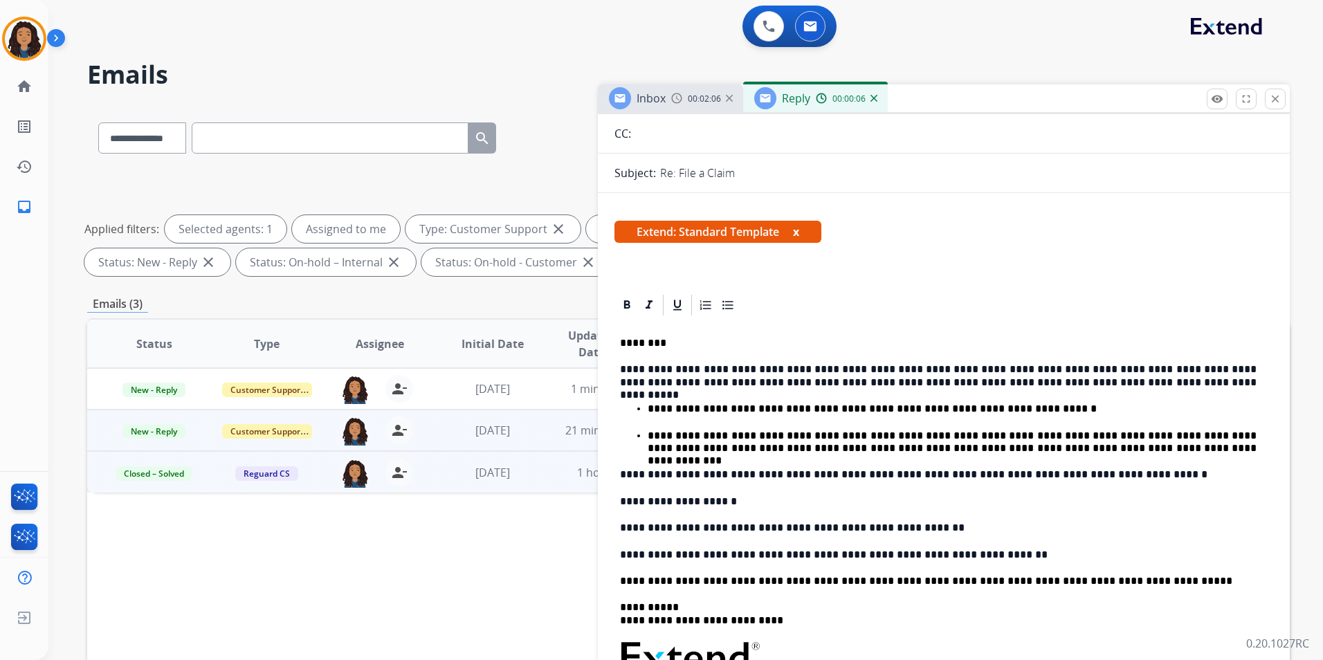
click at [669, 344] on p "********" at bounding box center [938, 343] width 637 height 12
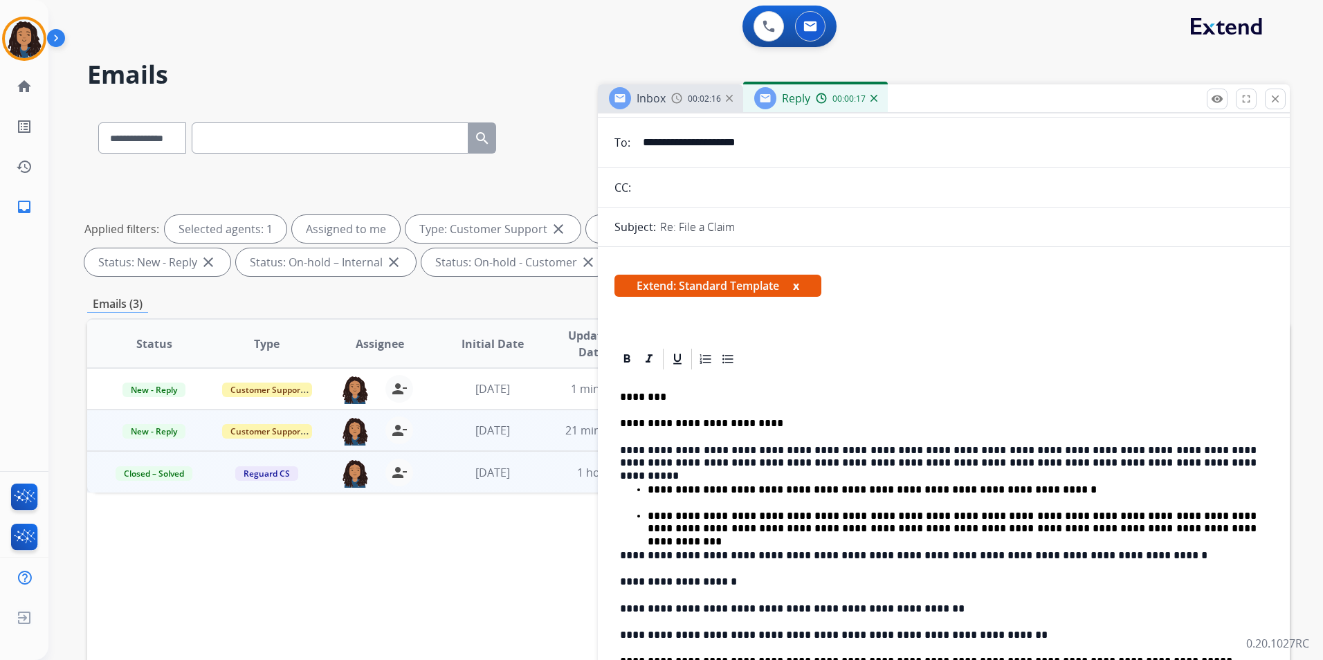
scroll to position [0, 0]
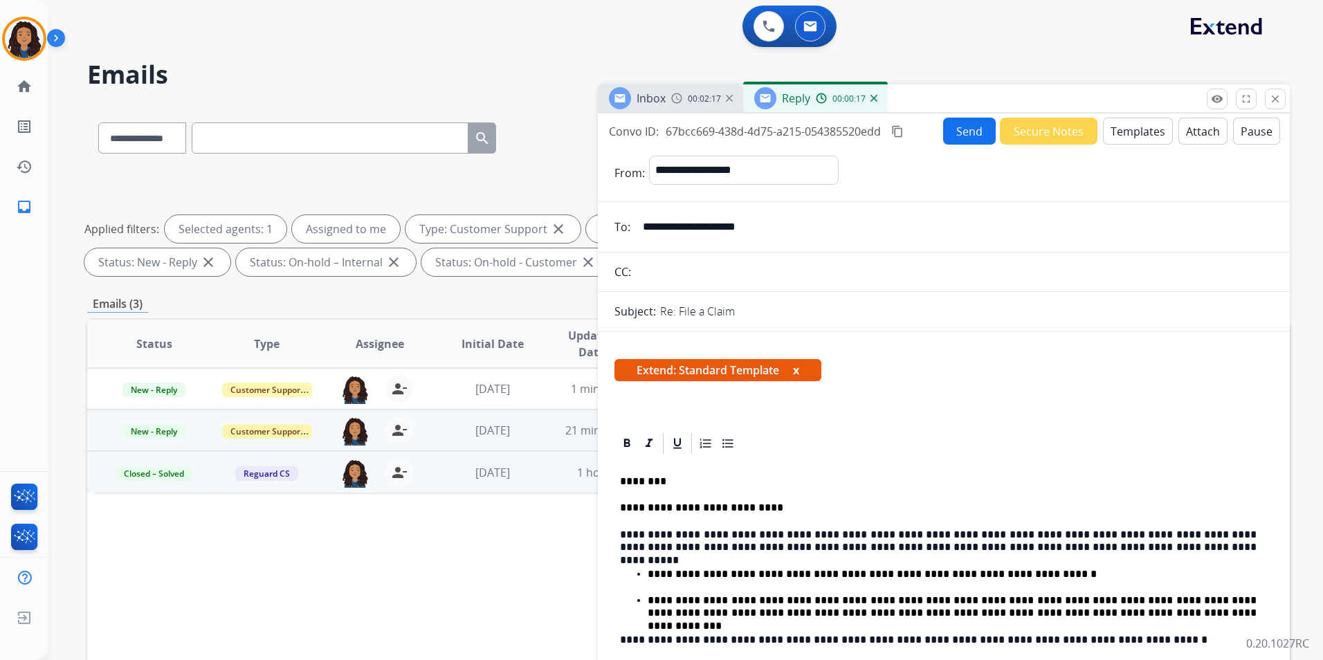
drag, startPoint x: 957, startPoint y: 123, endPoint x: 786, endPoint y: 96, distance: 172.4
click at [957, 123] on button "Send" at bounding box center [969, 131] width 53 height 27
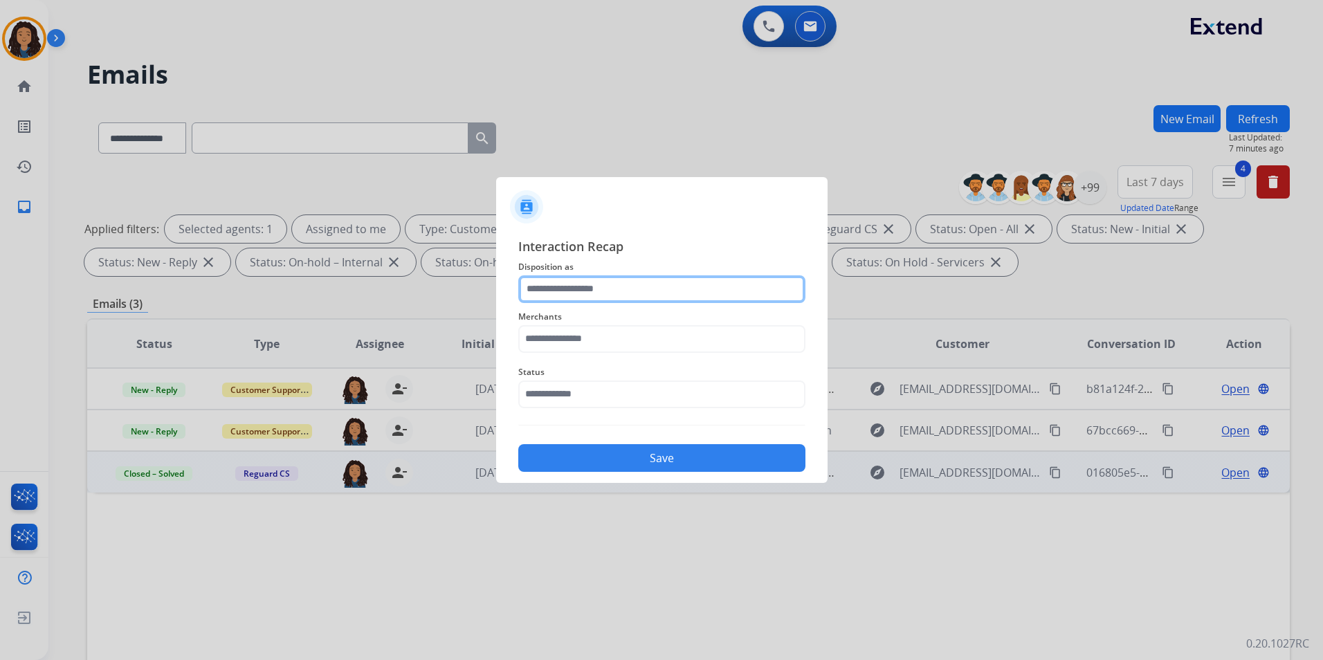
click at [552, 287] on input "text" at bounding box center [661, 289] width 287 height 28
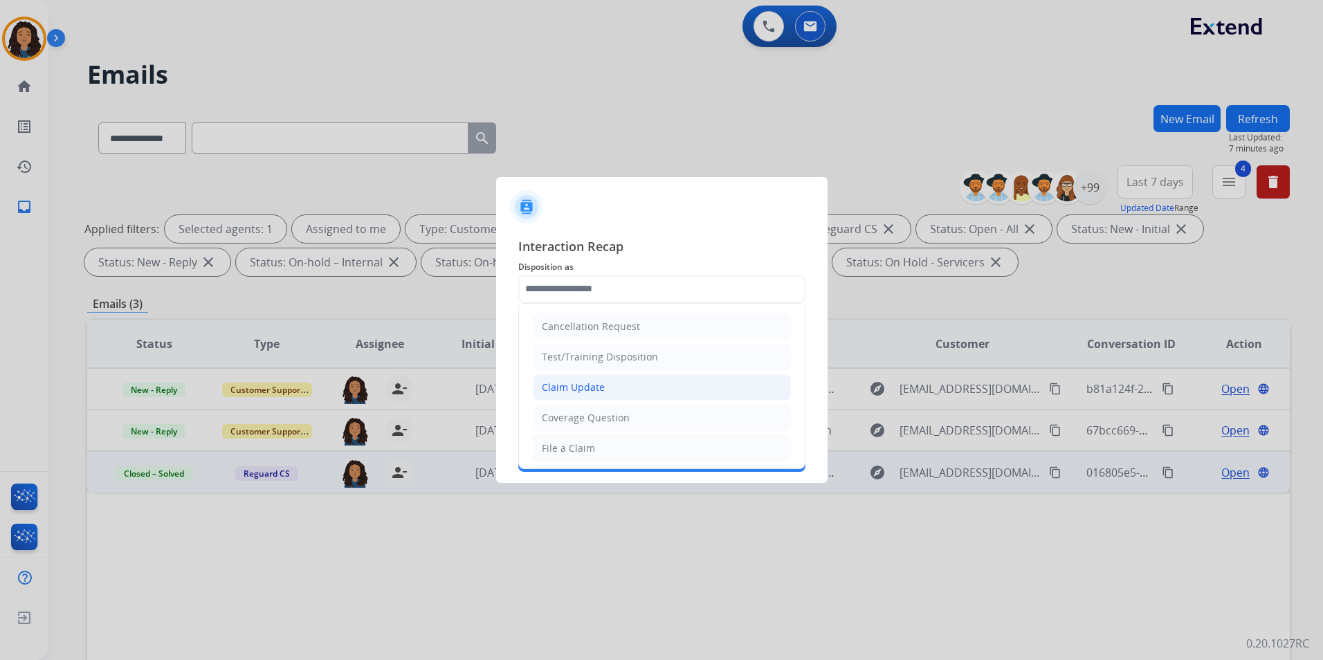
click at [606, 388] on li "Claim Update" at bounding box center [662, 387] width 258 height 26
type input "**********"
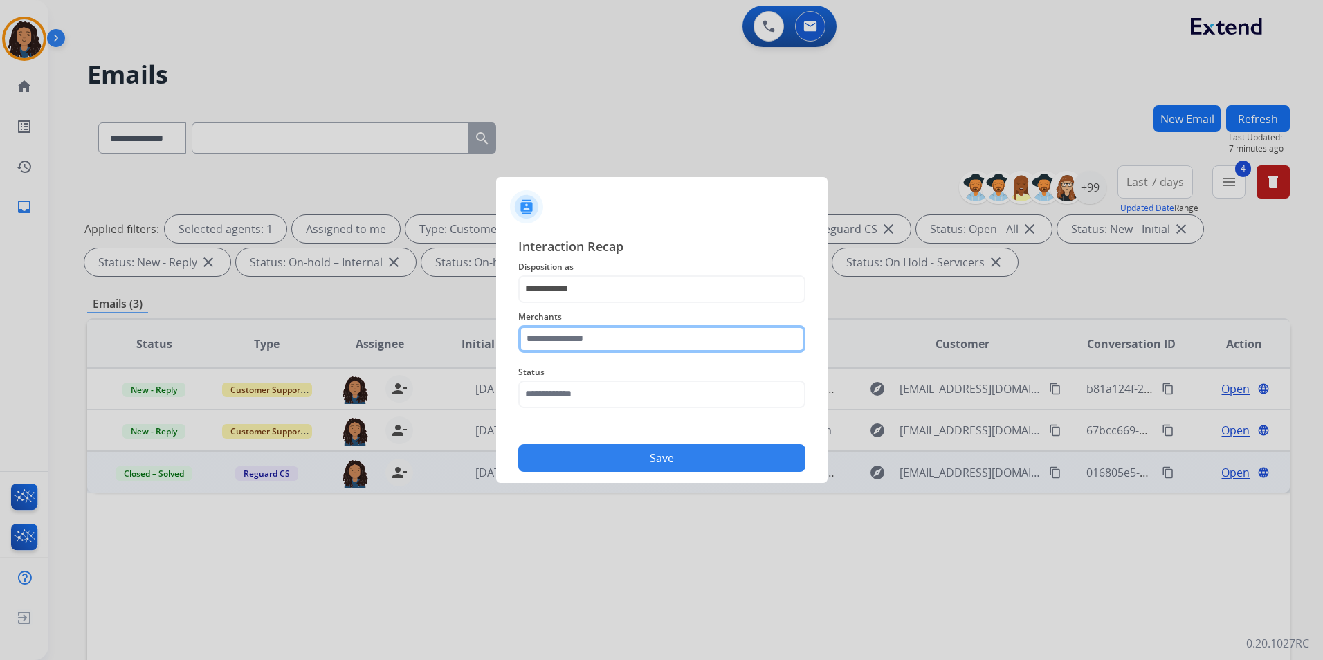
click at [594, 341] on input "text" at bounding box center [661, 339] width 287 height 28
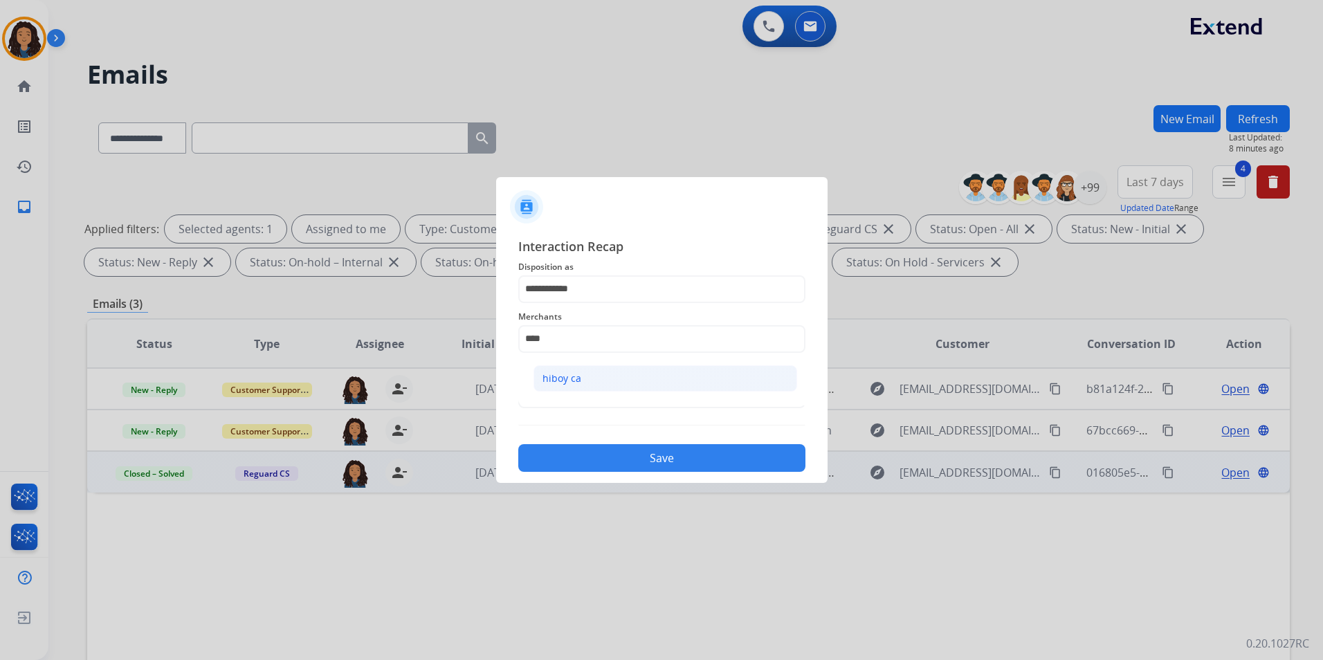
click at [556, 383] on div "hiboy ca" at bounding box center [562, 379] width 39 height 14
type input "********"
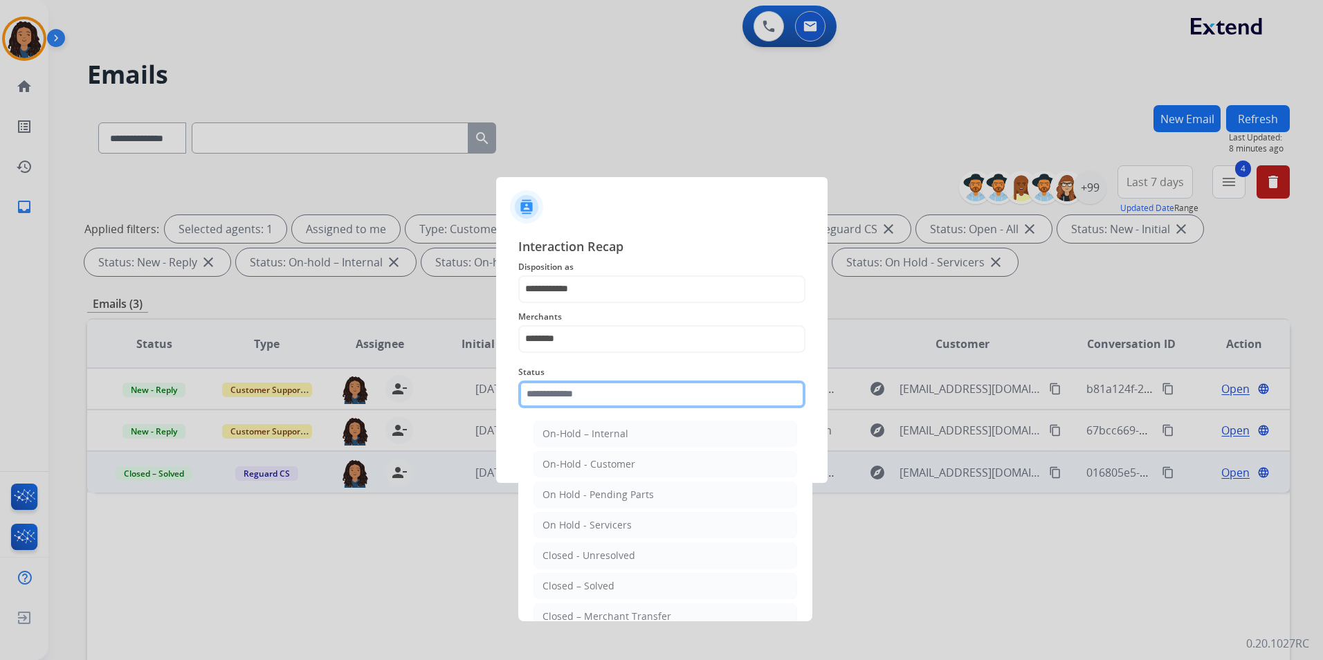
click at [554, 392] on input "text" at bounding box center [661, 395] width 287 height 28
click at [544, 574] on li "Closed – Solved" at bounding box center [666, 586] width 264 height 26
type input "**********"
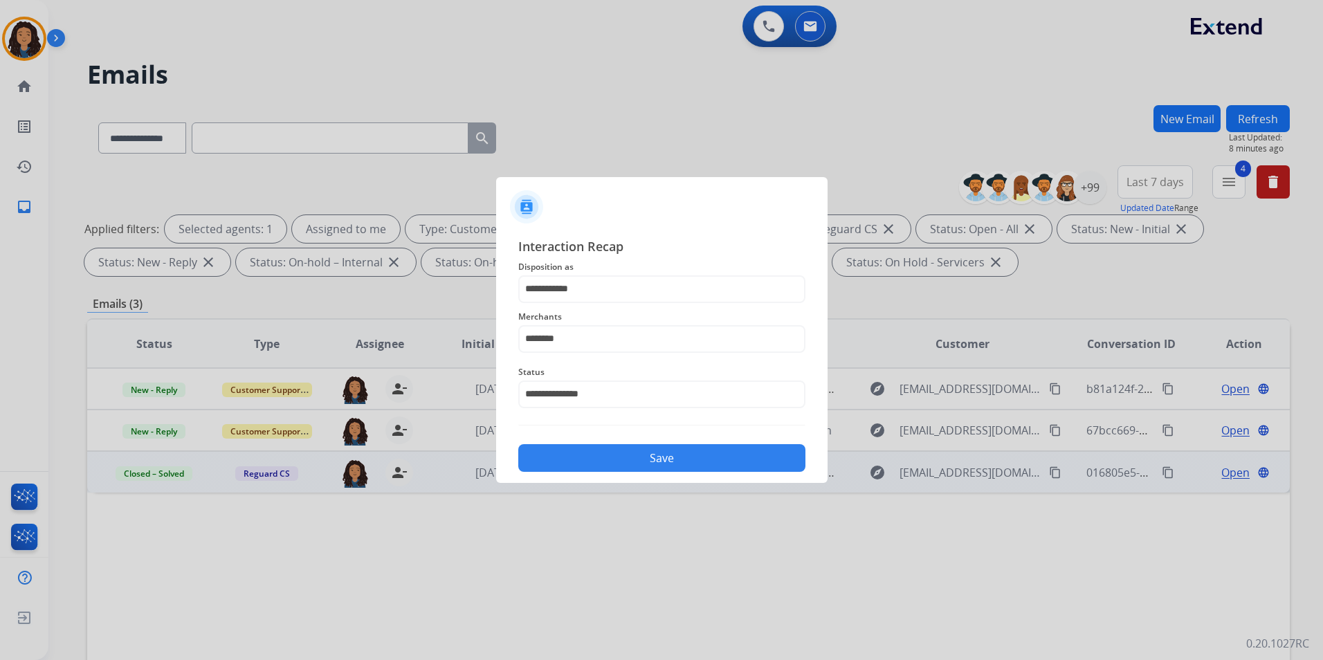
click at [568, 440] on div "Save" at bounding box center [661, 454] width 287 height 36
click at [576, 460] on button "Save" at bounding box center [661, 458] width 287 height 28
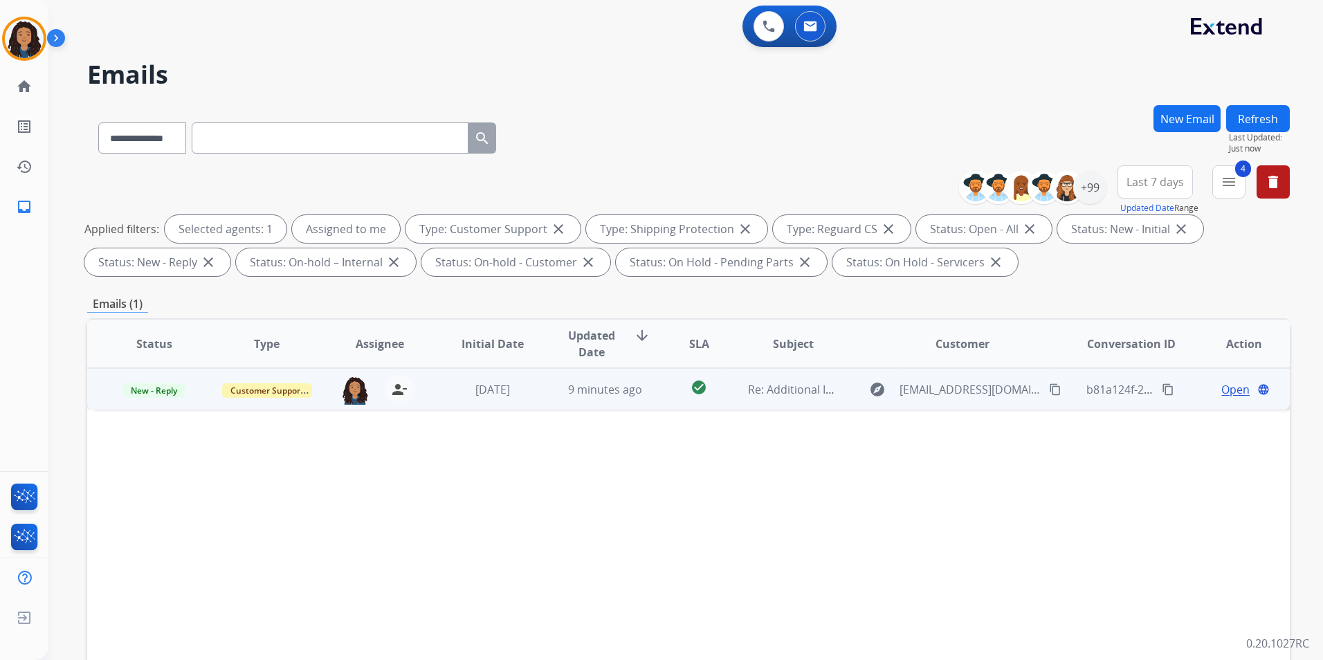
click at [1222, 381] on span "Open" at bounding box center [1236, 389] width 28 height 17
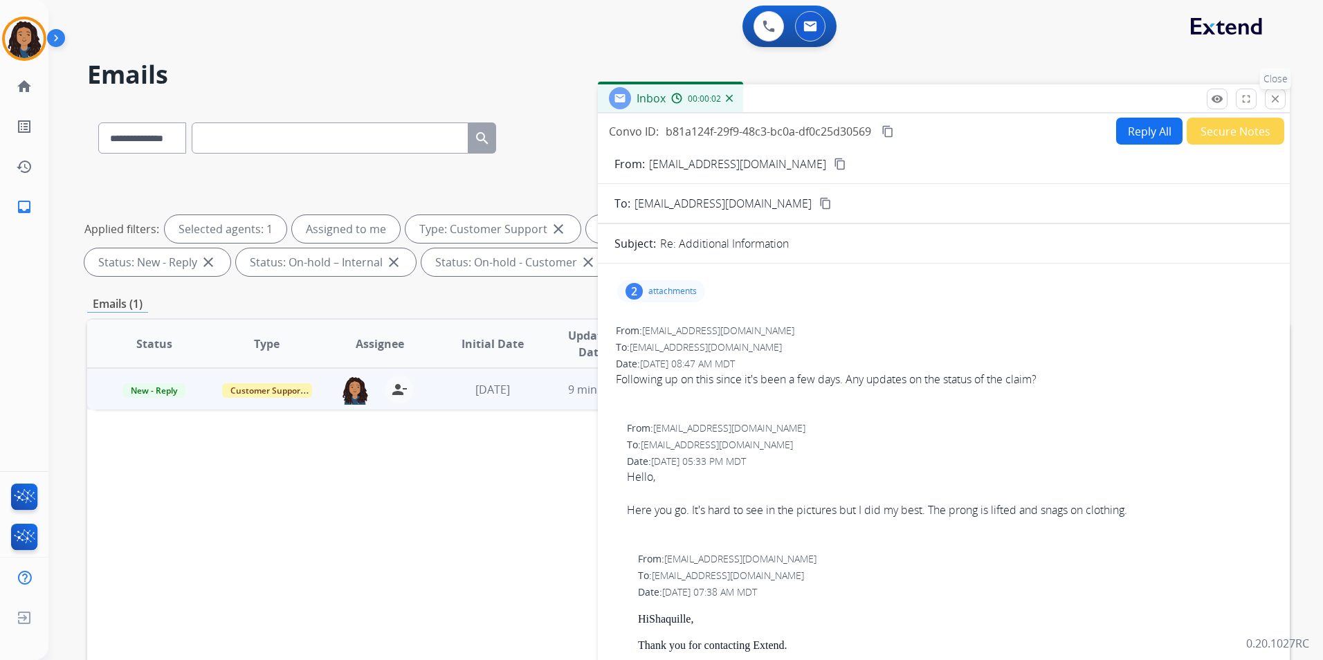
click at [1270, 96] on mat-icon "close" at bounding box center [1275, 99] width 12 height 12
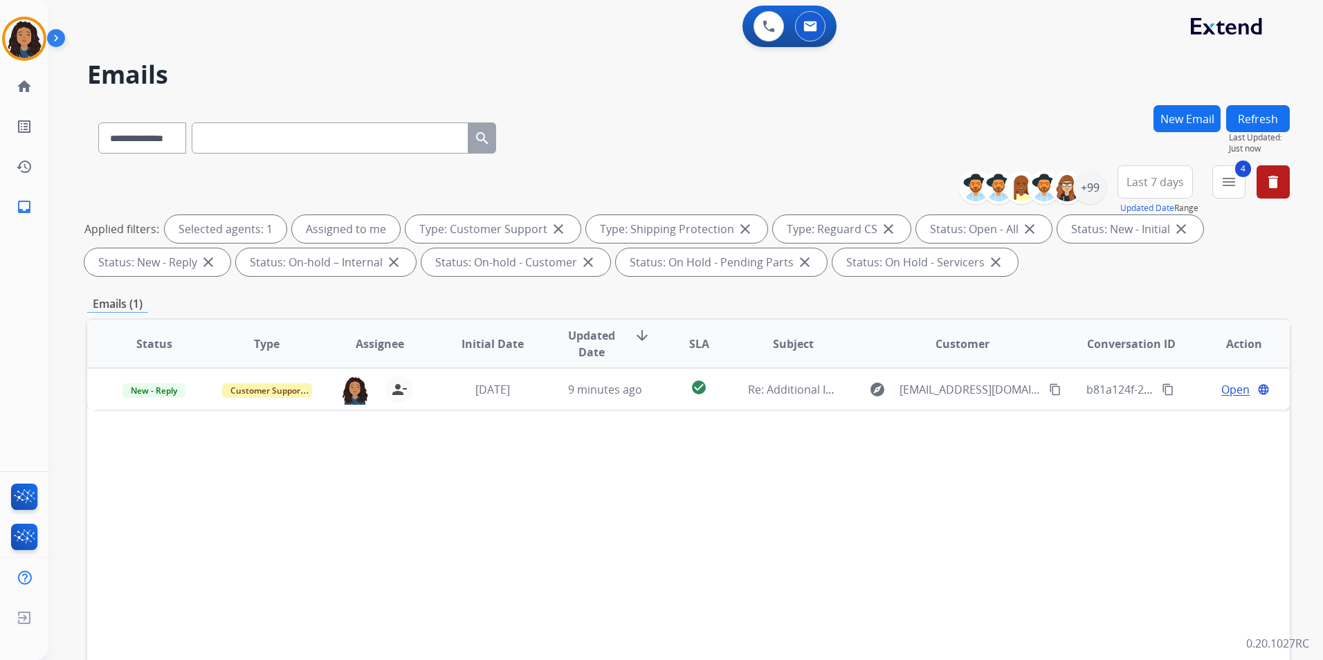
click at [1205, 110] on button "New Email" at bounding box center [1187, 118] width 67 height 27
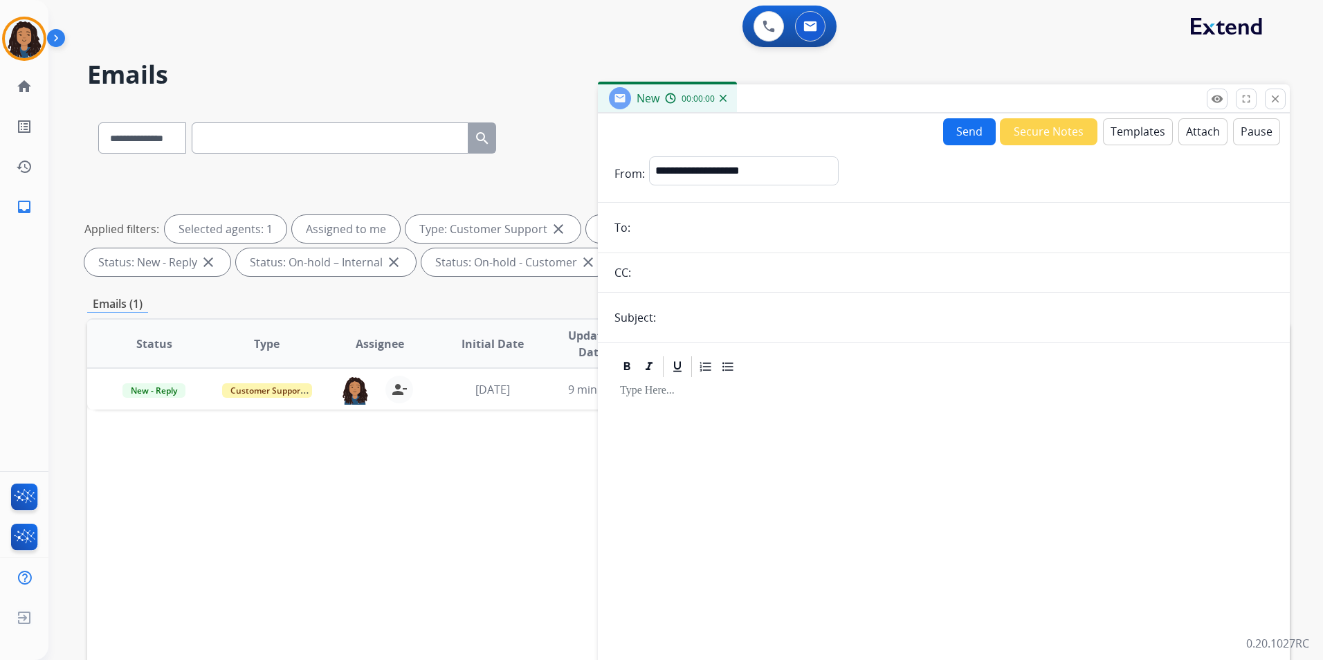
click at [1203, 110] on div "New 00:00:00" at bounding box center [944, 98] width 692 height 29
click at [696, 172] on select "**********" at bounding box center [743, 170] width 188 height 28
select select "**********"
click at [649, 156] on select "**********" at bounding box center [743, 170] width 188 height 28
paste input "**********"
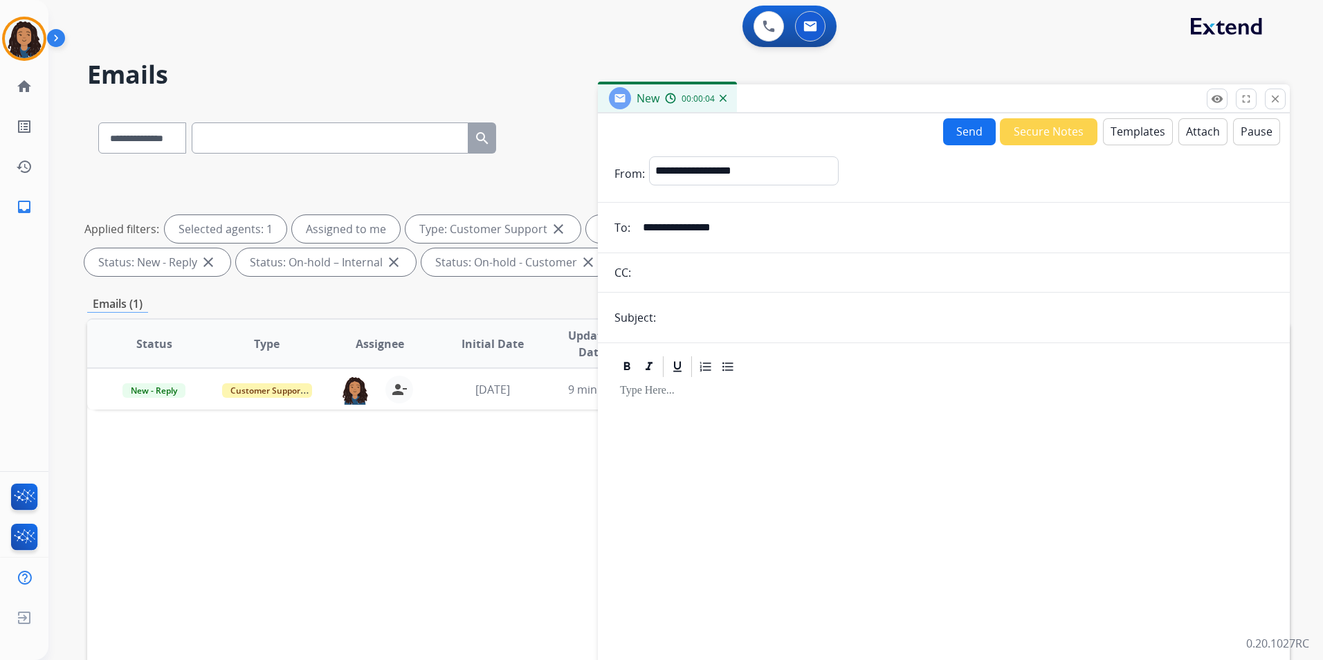
type input "**********"
click at [714, 323] on input "text" at bounding box center [966, 318] width 613 height 28
type input "**********"
click at [1130, 123] on button "Templates" at bounding box center [1138, 131] width 70 height 27
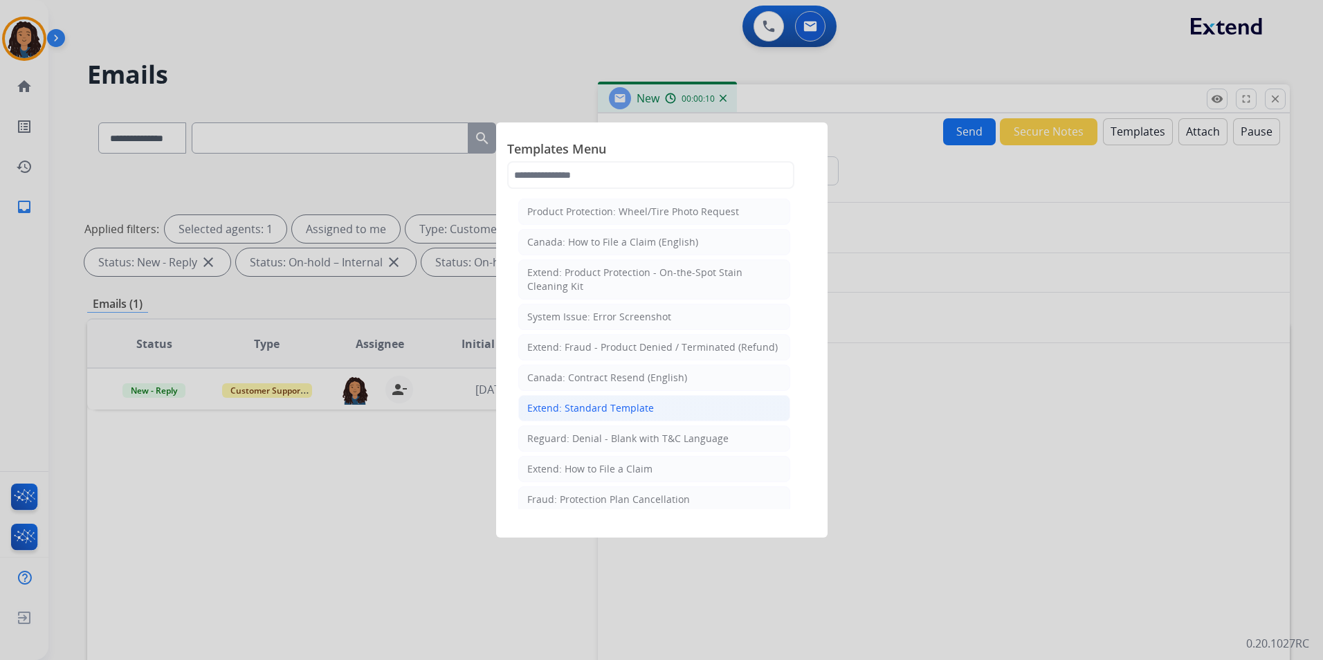
click at [626, 410] on div "Extend: Standard Template" at bounding box center [590, 408] width 127 height 14
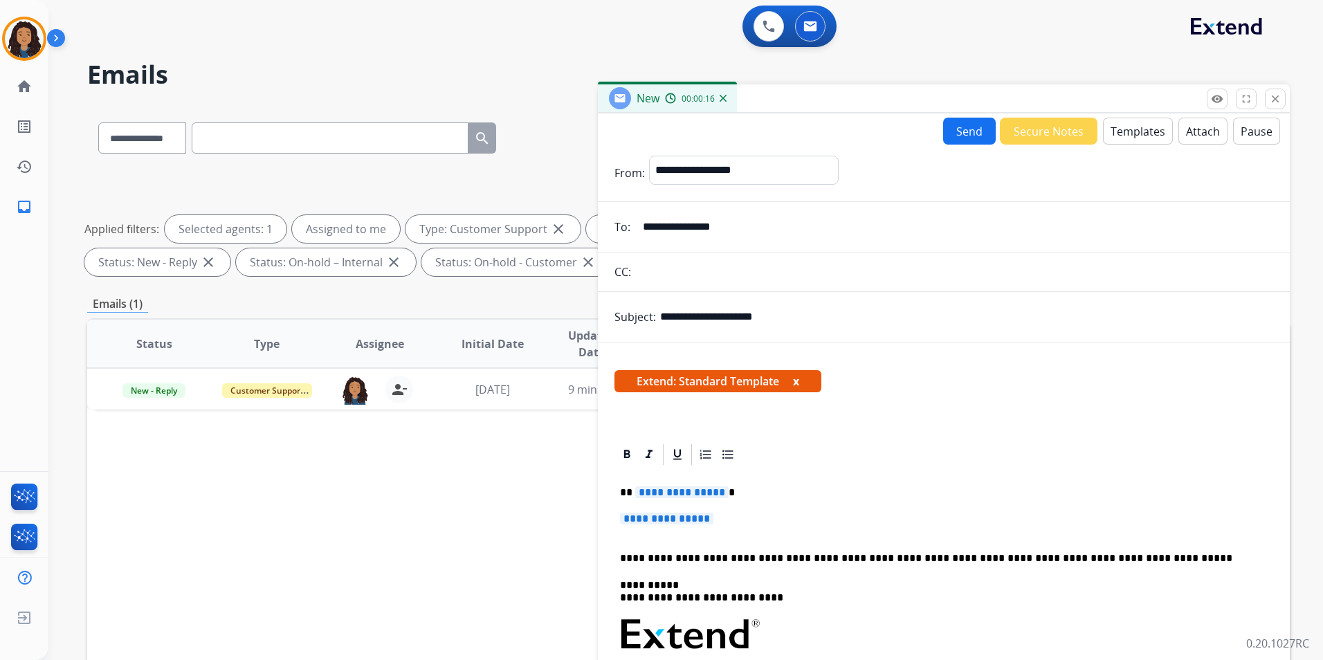
click at [680, 494] on span "**********" at bounding box center [681, 493] width 93 height 12
click at [714, 527] on p "**********" at bounding box center [944, 526] width 648 height 26
click at [709, 521] on span "**********" at bounding box center [666, 519] width 93 height 12
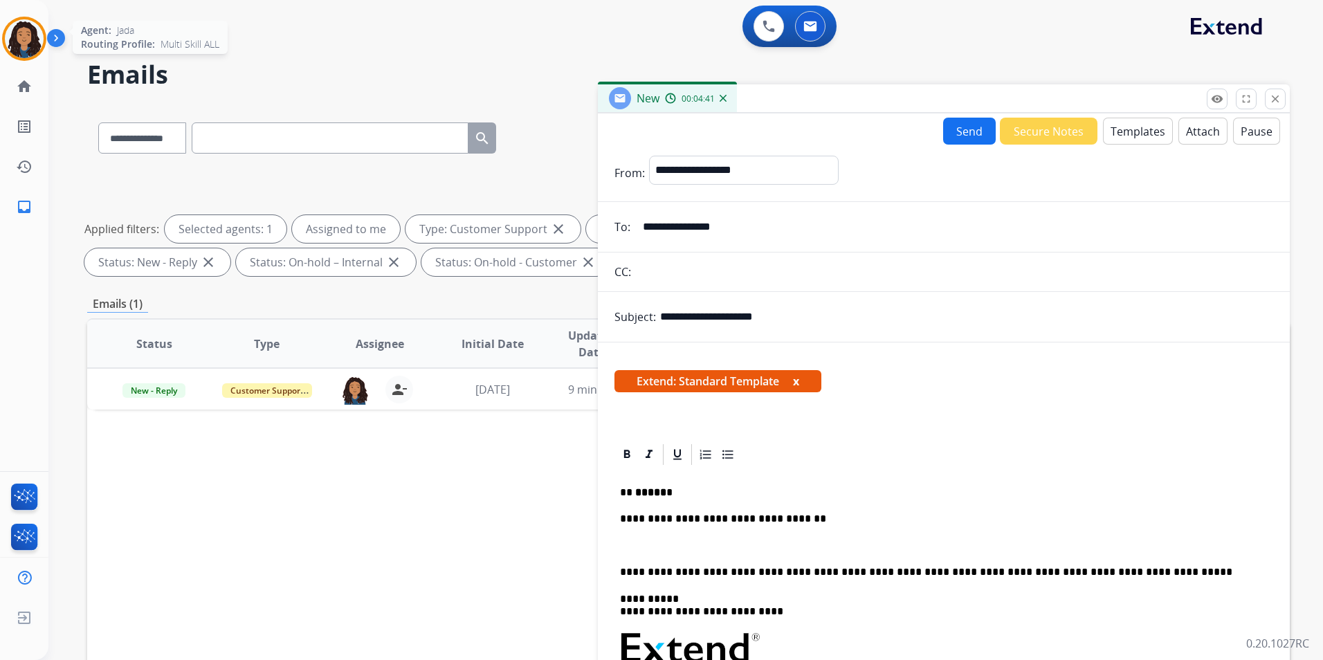
click at [42, 44] on img at bounding box center [24, 38] width 39 height 39
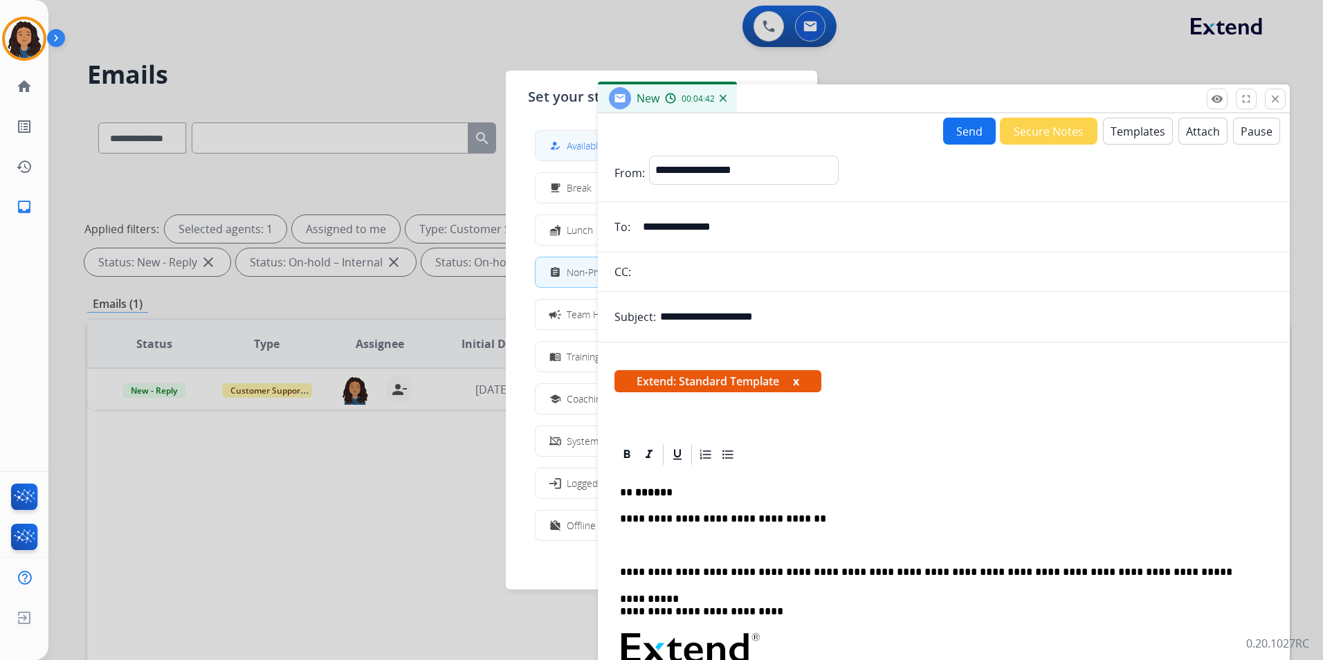
click at [572, 148] on span "Available" at bounding box center [585, 145] width 37 height 15
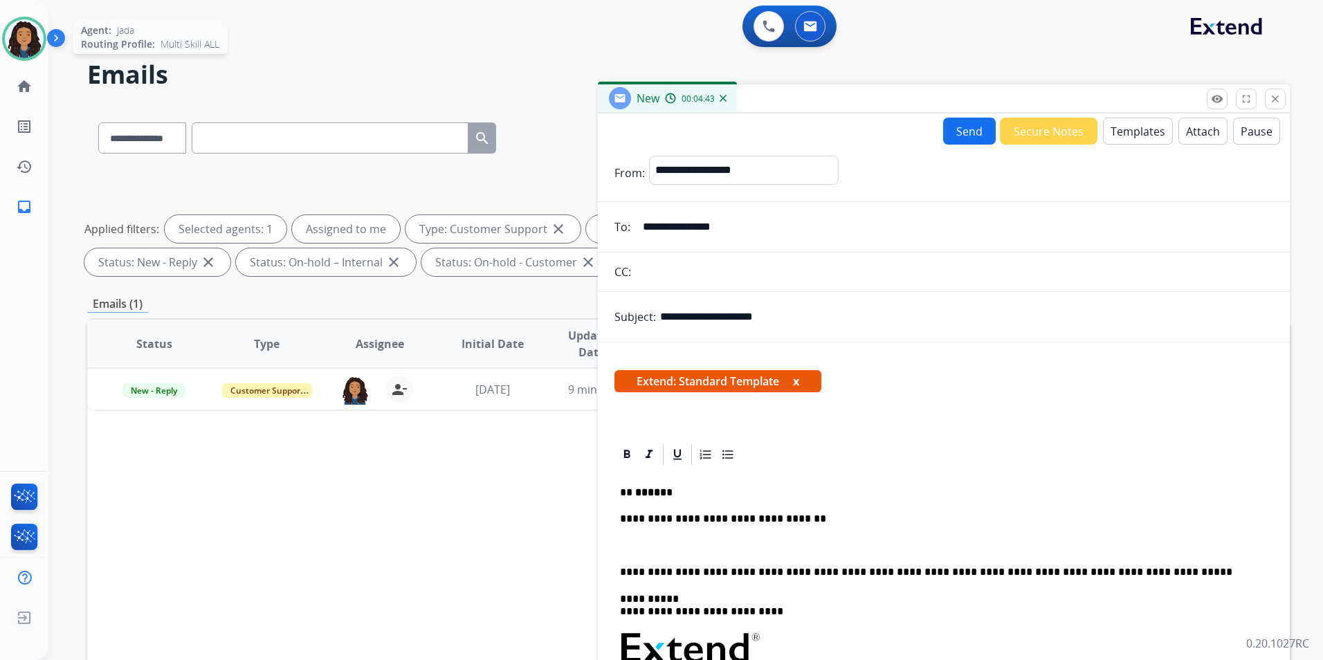
click at [32, 40] on img at bounding box center [24, 38] width 39 height 39
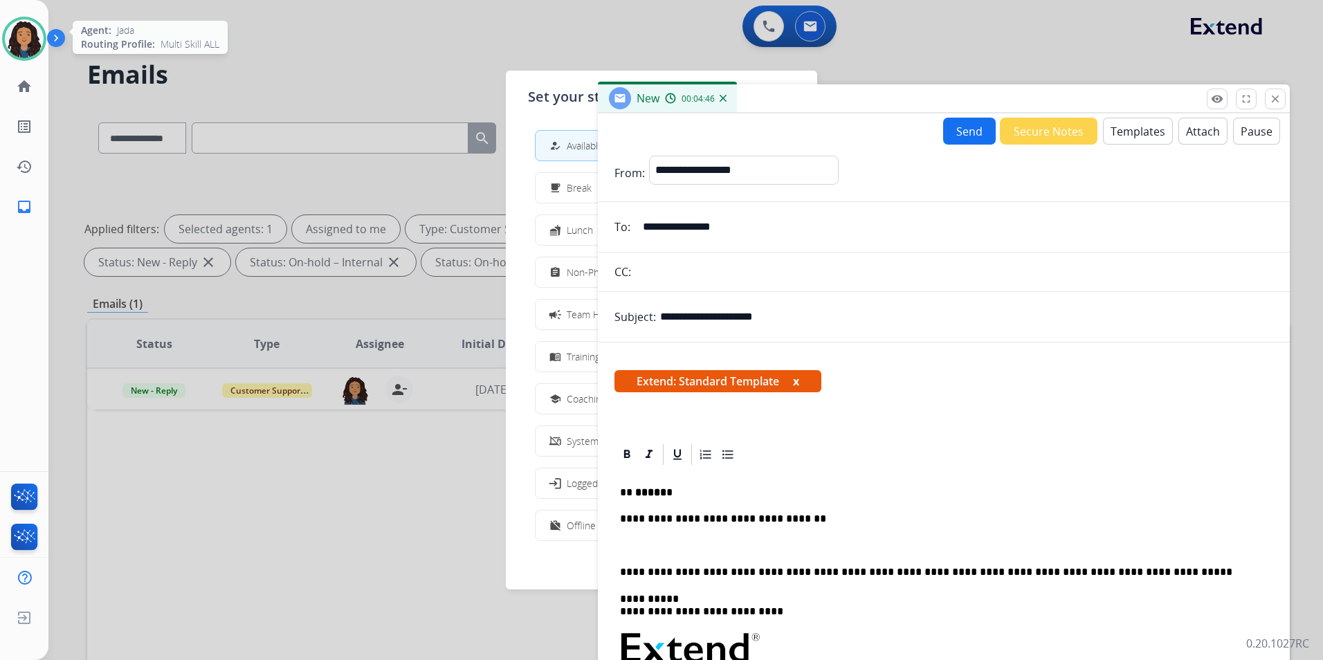
click at [30, 35] on img at bounding box center [24, 38] width 39 height 39
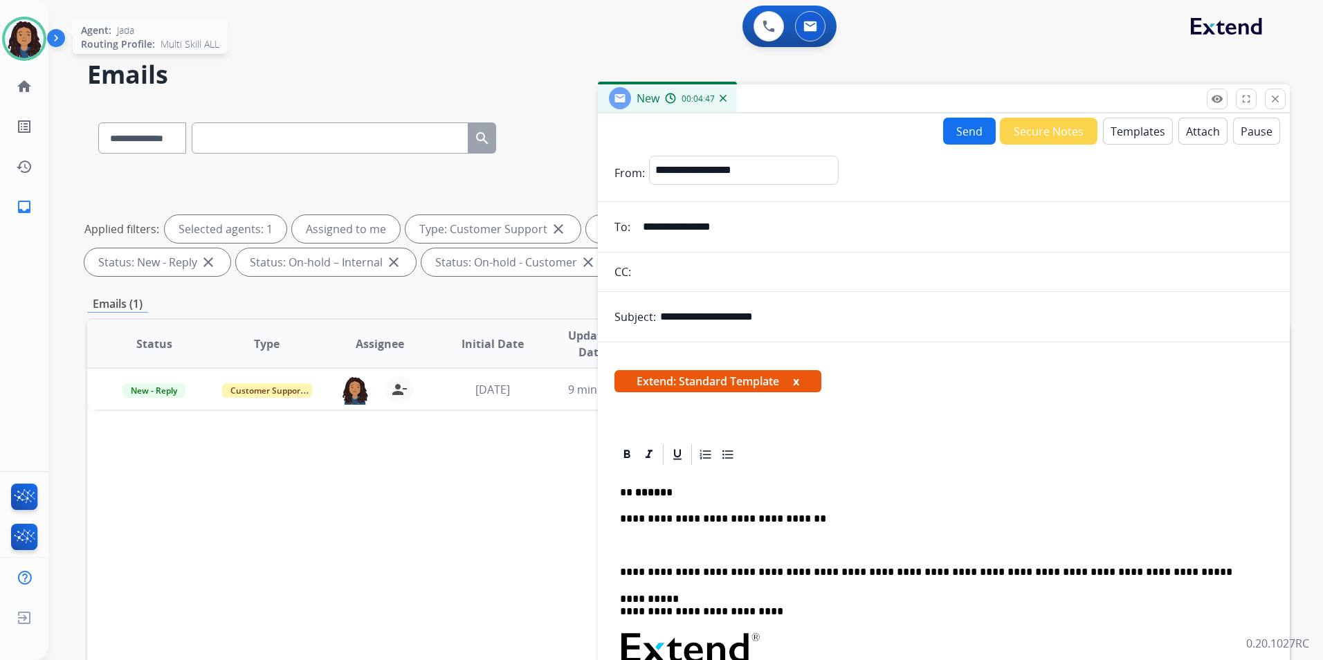
click at [15, 42] on img at bounding box center [24, 38] width 39 height 39
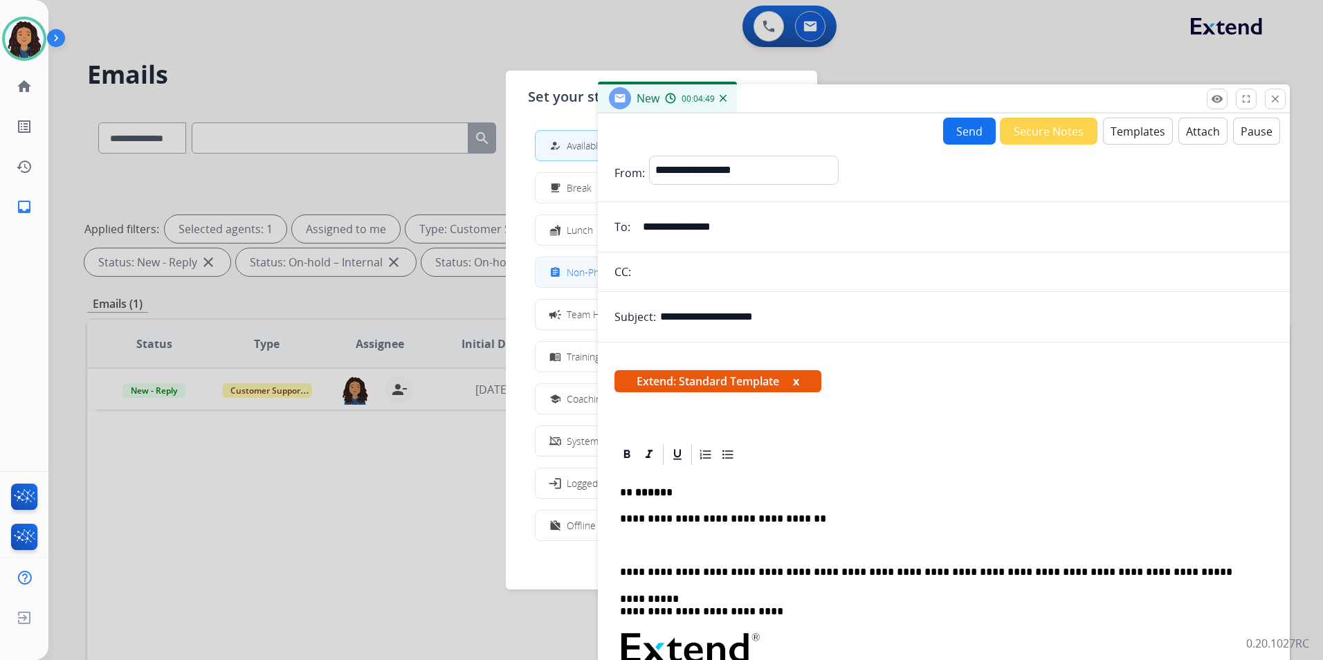
click at [584, 273] on span "Non-Phone Queue" at bounding box center [608, 272] width 82 height 15
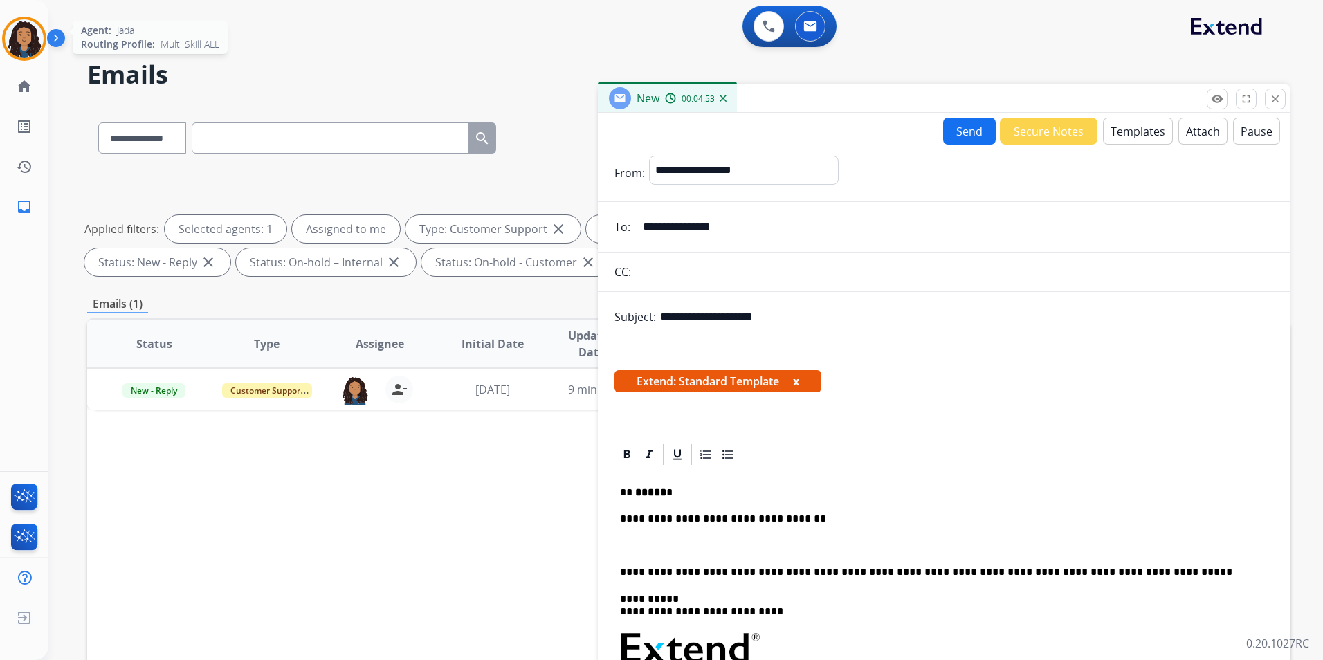
click at [36, 52] on img at bounding box center [24, 38] width 39 height 39
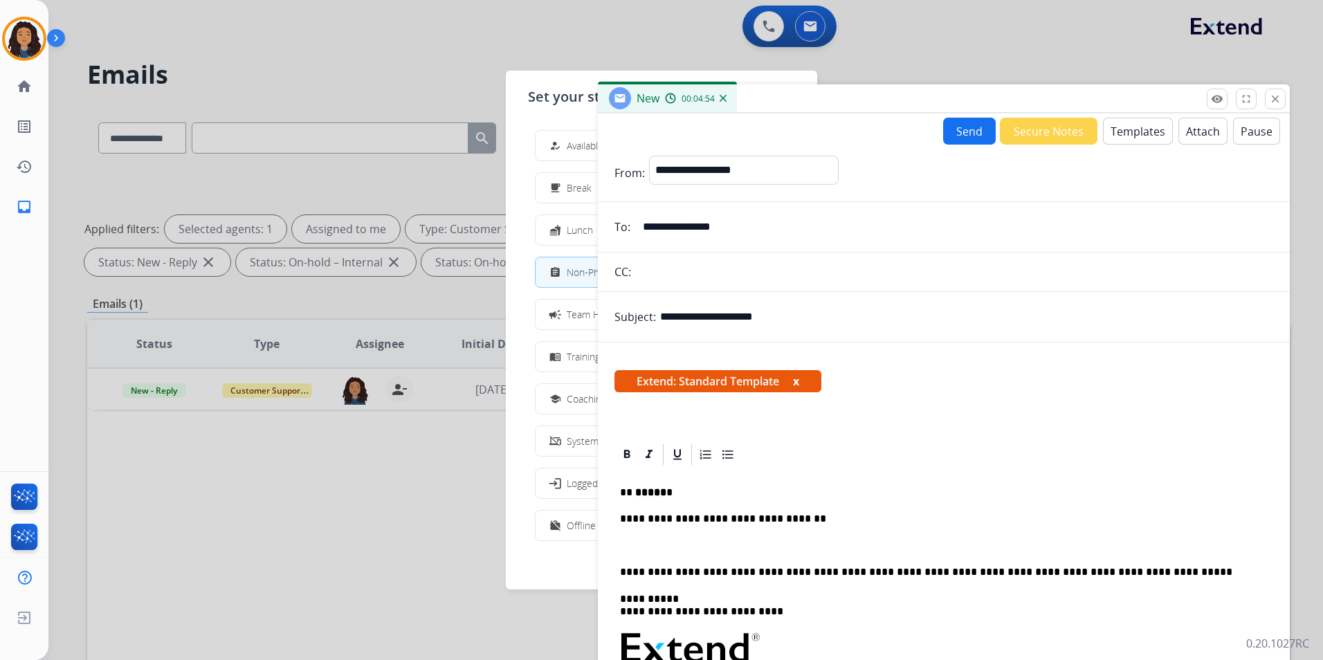
drag, startPoint x: 584, startPoint y: 147, endPoint x: 569, endPoint y: 120, distance: 31.6
click at [585, 147] on span "Available" at bounding box center [585, 145] width 37 height 15
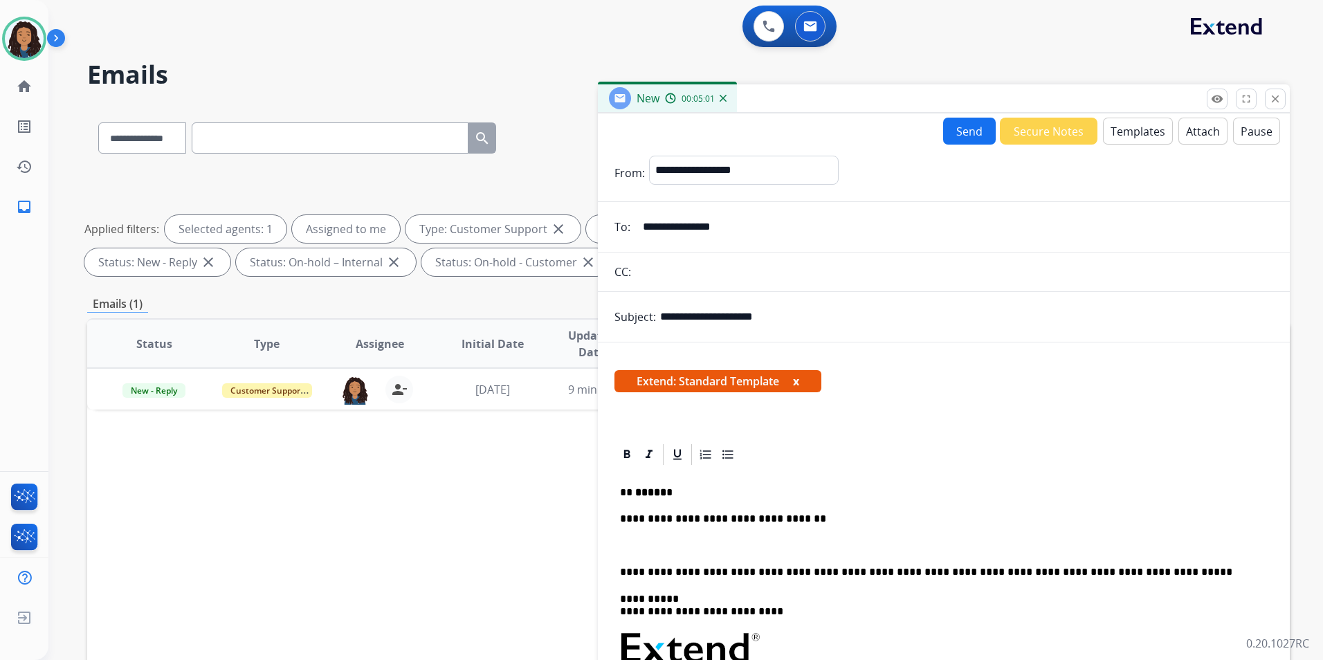
click at [705, 541] on p at bounding box center [944, 546] width 648 height 12
click at [974, 136] on button "Send" at bounding box center [969, 131] width 53 height 27
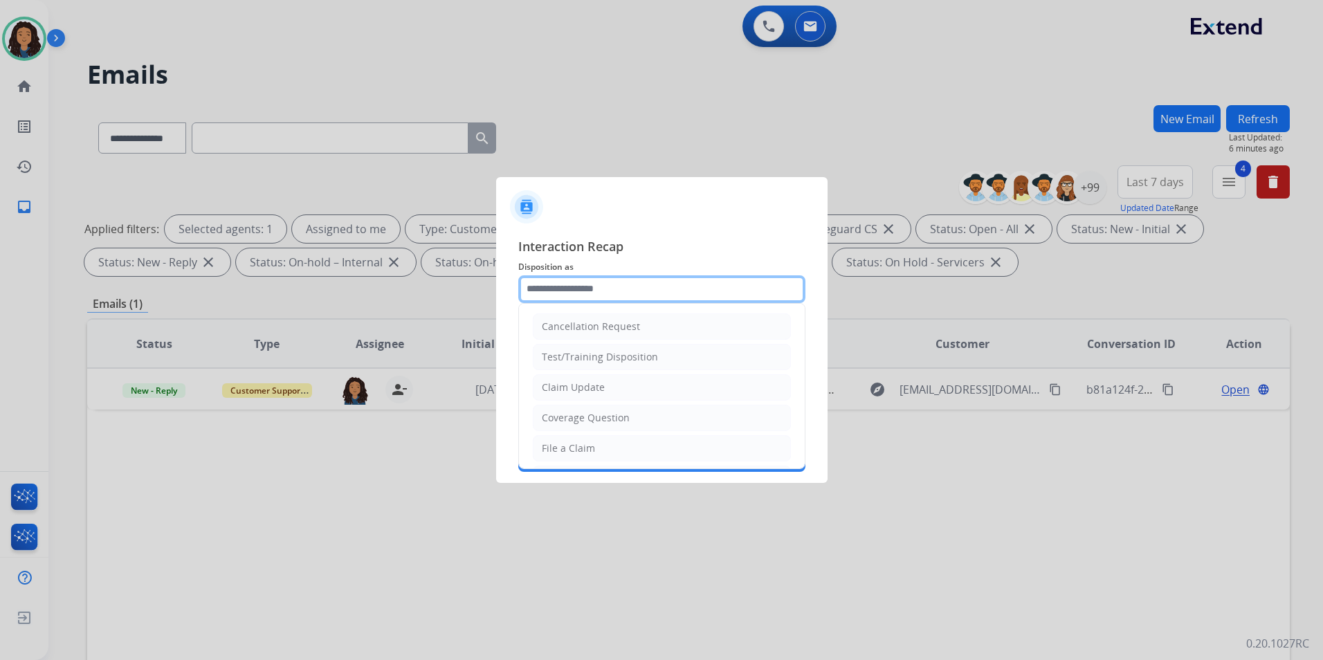
drag, startPoint x: 575, startPoint y: 282, endPoint x: 575, endPoint y: 303, distance: 21.5
click at [575, 284] on input "text" at bounding box center [661, 289] width 287 height 28
drag, startPoint x: 589, startPoint y: 381, endPoint x: 579, endPoint y: 346, distance: 36.6
click at [587, 383] on div "Claim Update" at bounding box center [573, 388] width 63 height 14
type input "**********"
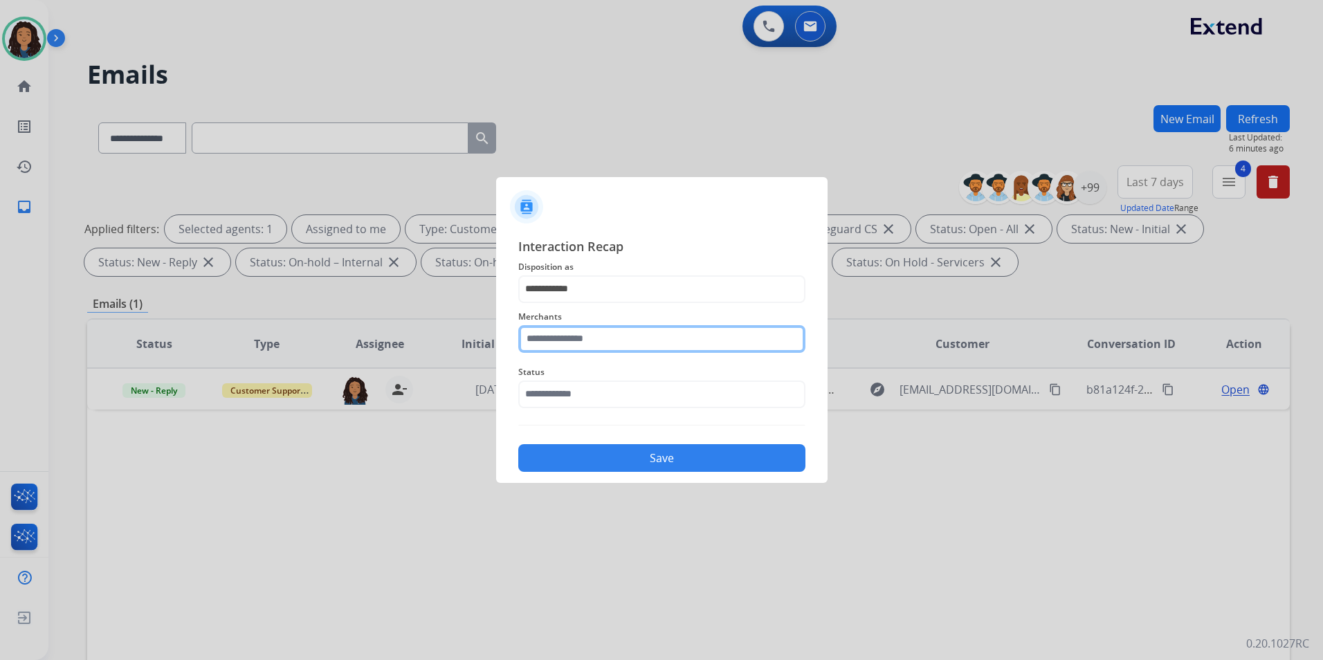
click at [579, 346] on input "text" at bounding box center [661, 339] width 287 height 28
type input "*"
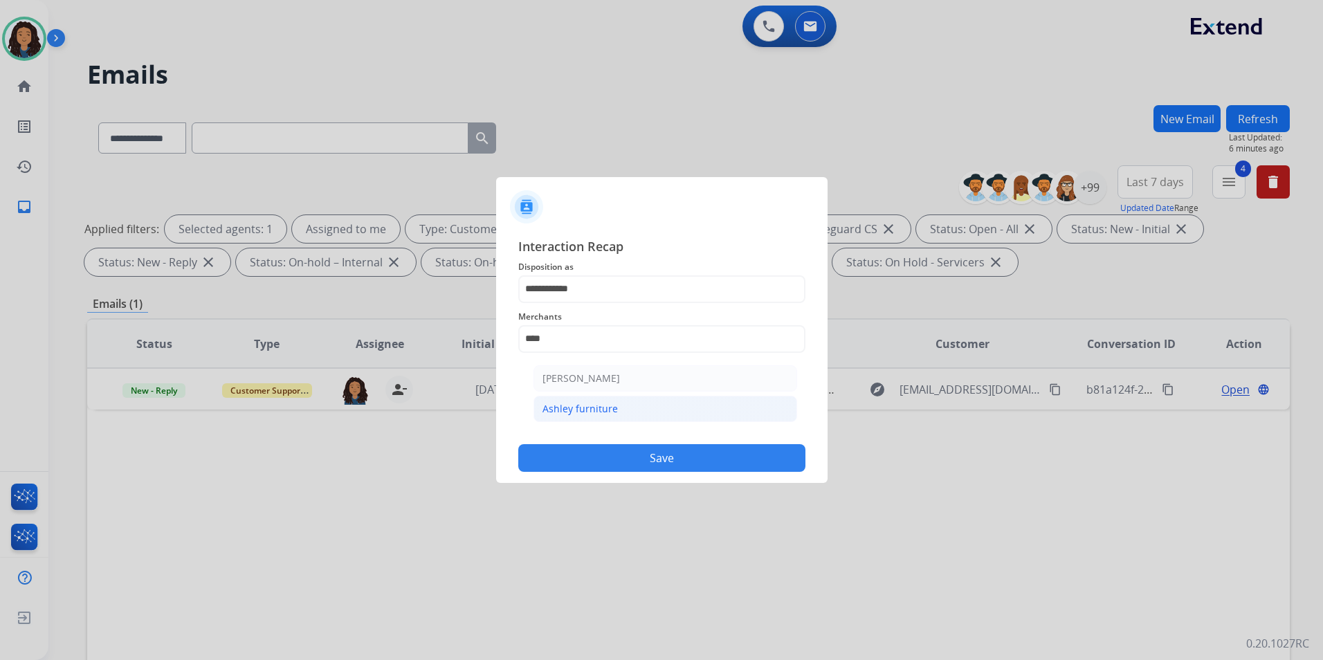
click at [592, 417] on li "Ashley furniture" at bounding box center [666, 409] width 264 height 26
type input "**********"
click at [568, 397] on input "text" at bounding box center [661, 395] width 287 height 28
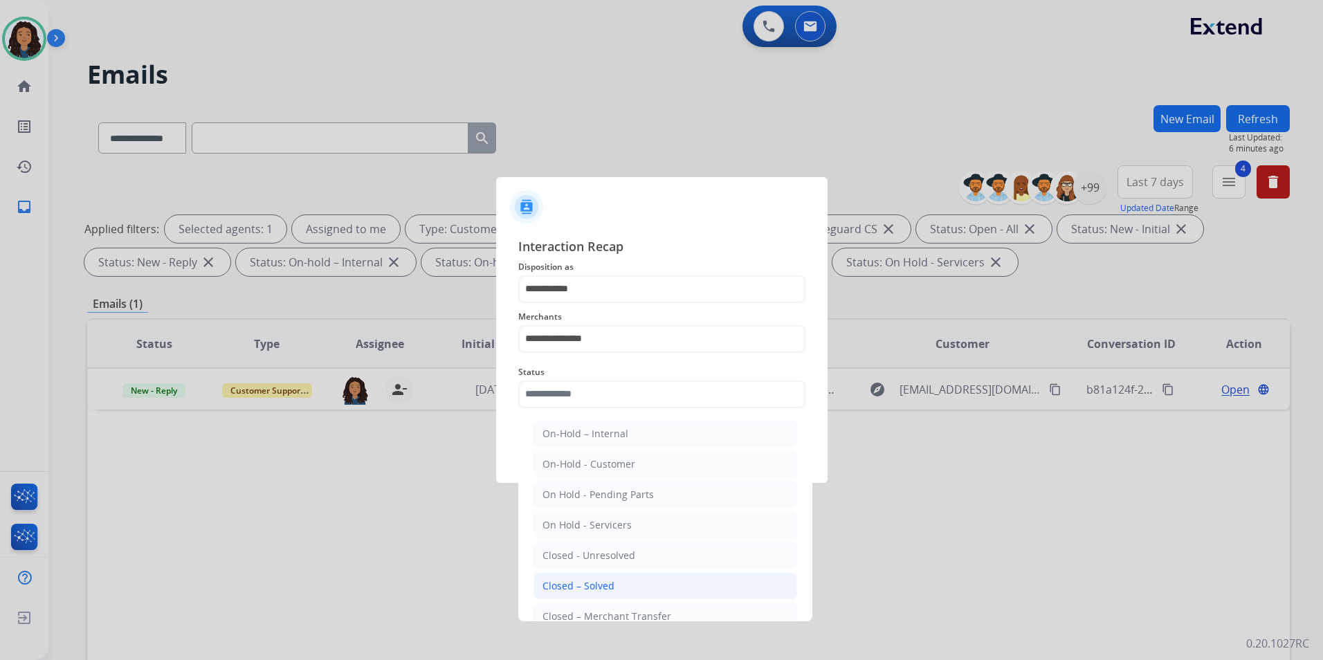
click at [615, 592] on li "Closed – Solved" at bounding box center [666, 586] width 264 height 26
type input "**********"
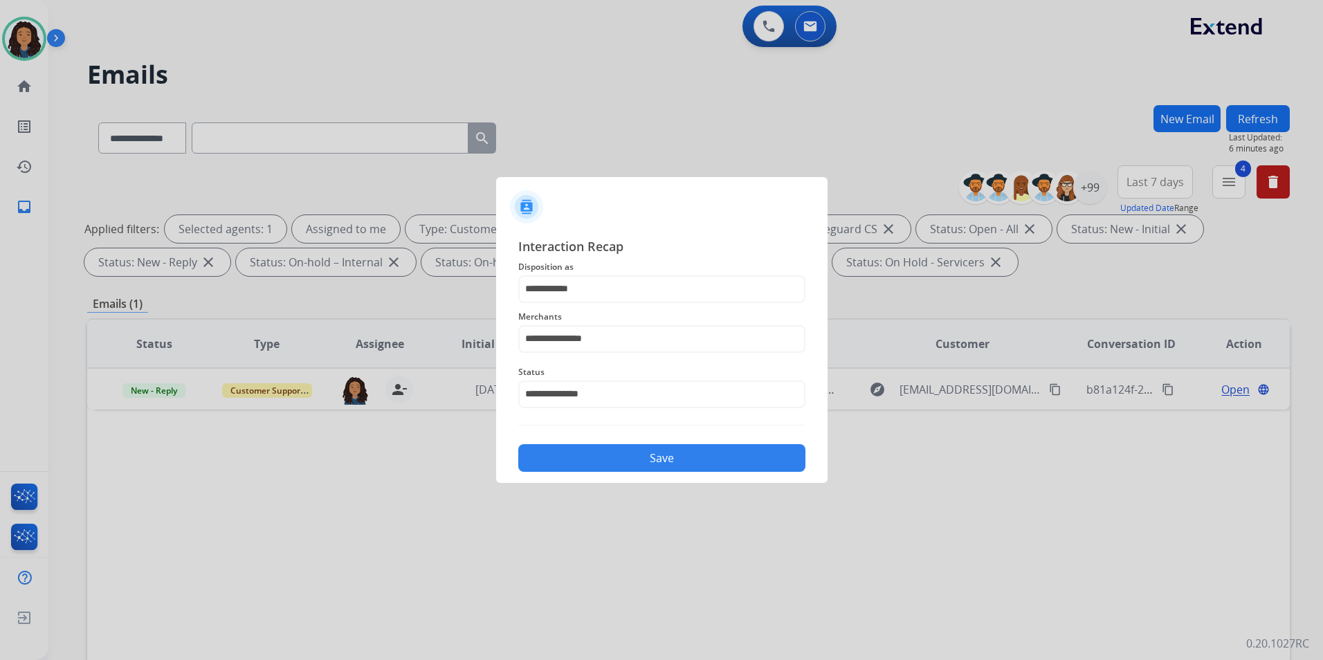
click at [622, 466] on button "Save" at bounding box center [661, 458] width 287 height 28
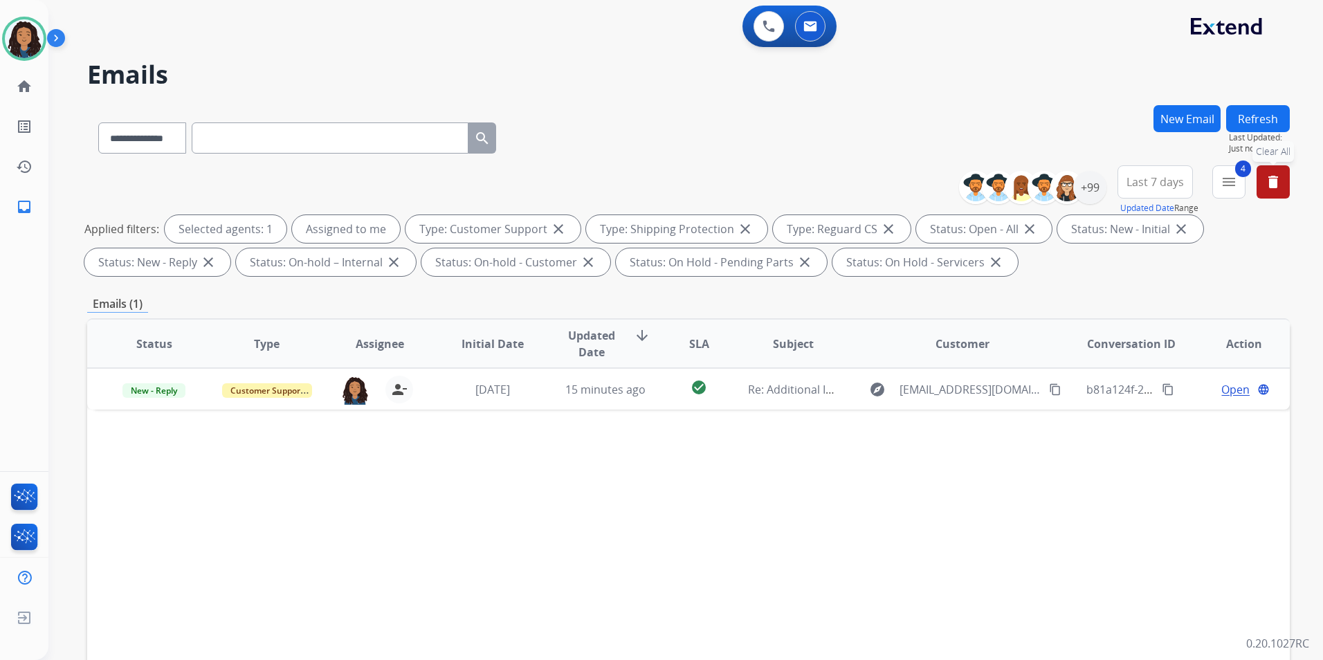
click at [1287, 191] on button "delete Clear All" at bounding box center [1273, 181] width 33 height 33
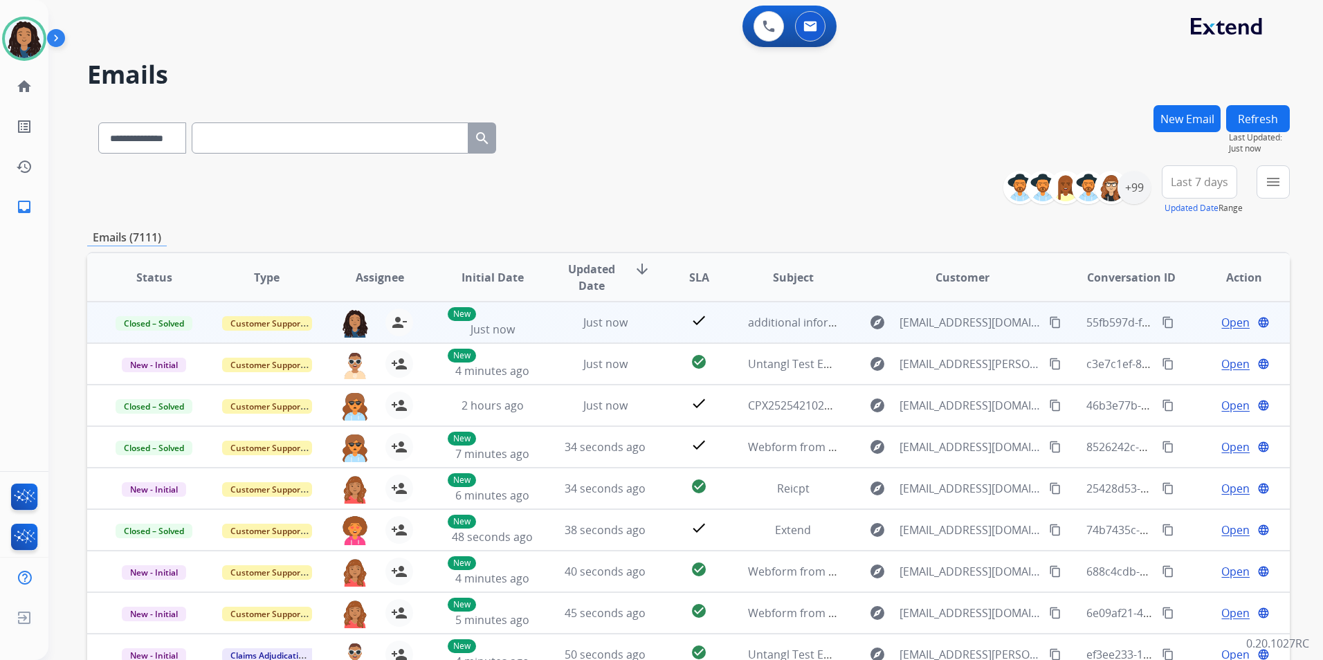
click at [1162, 320] on mat-icon "content_copy" at bounding box center [1168, 322] width 12 height 12
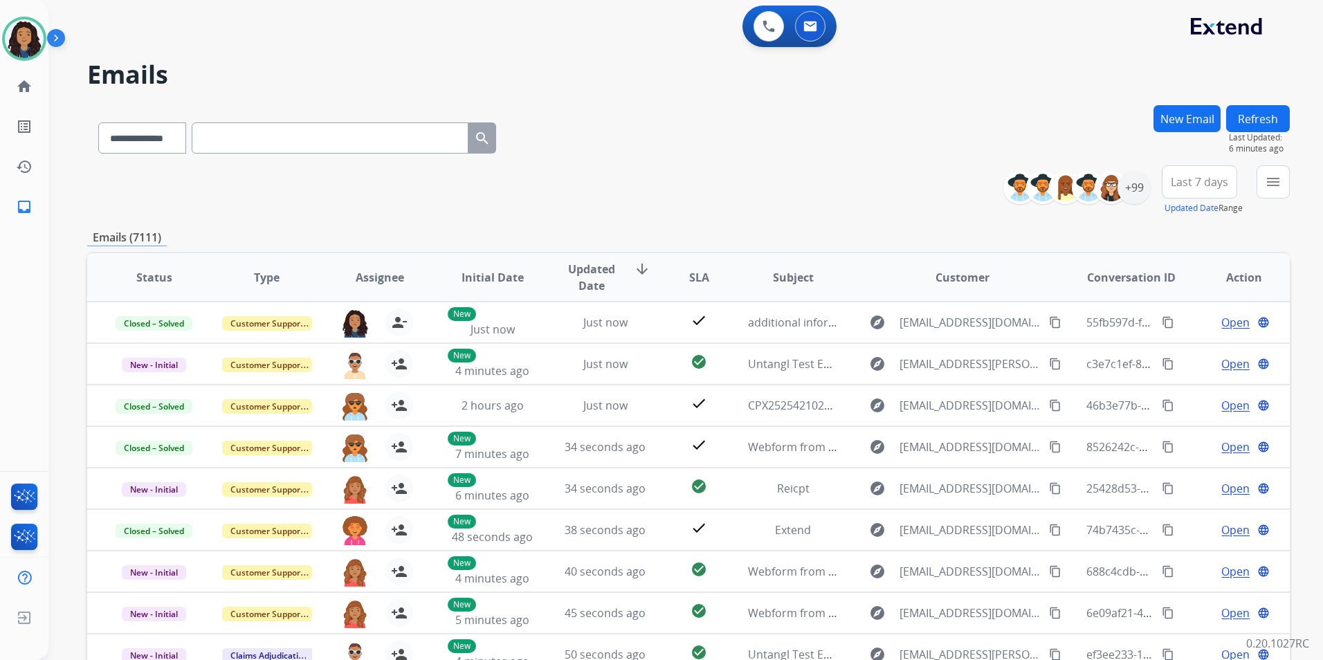
click at [1180, 127] on button "New Email" at bounding box center [1187, 118] width 67 height 27
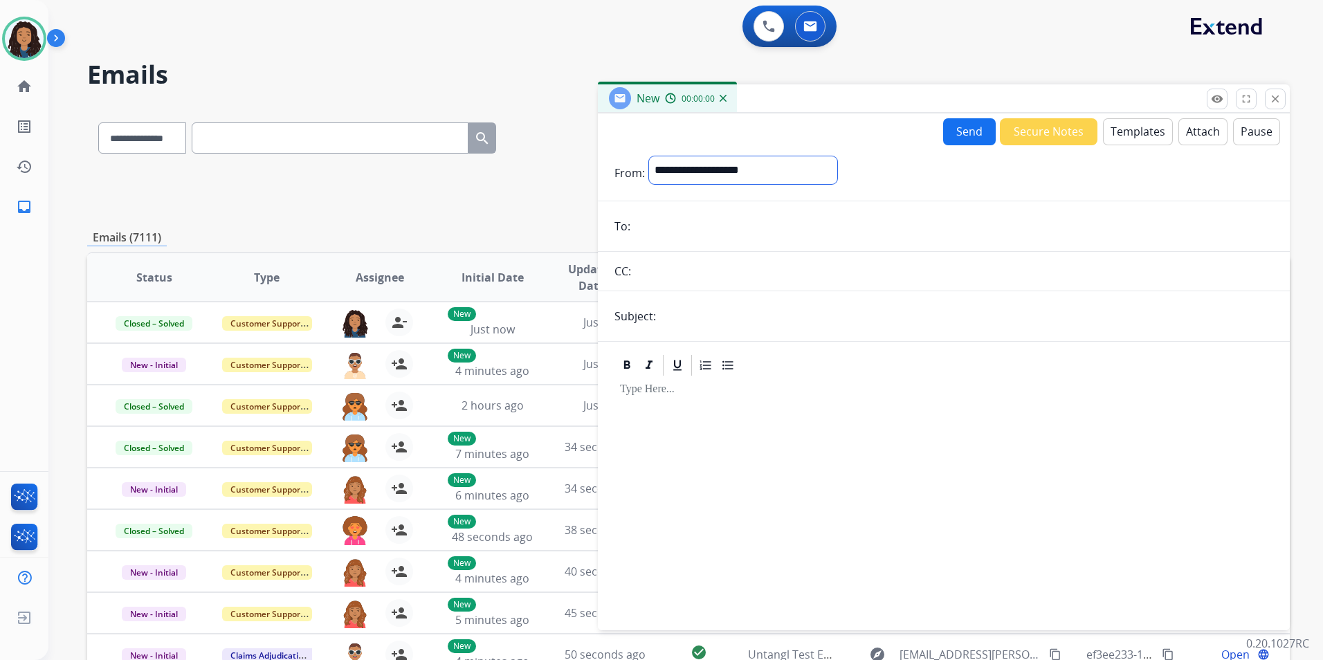
click at [758, 165] on select "**********" at bounding box center [743, 170] width 188 height 28
select select "**********"
click at [649, 156] on select "**********" at bounding box center [743, 170] width 188 height 28
paste input "**********"
type input "**********"
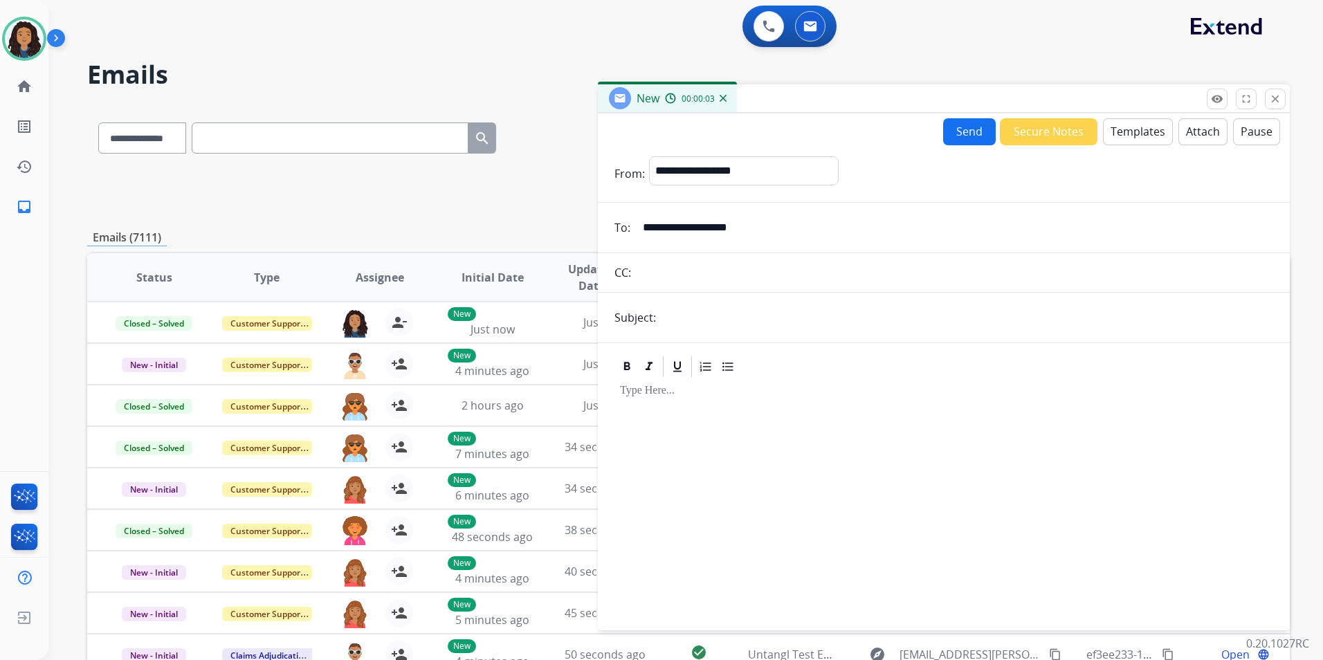
drag, startPoint x: 710, startPoint y: 304, endPoint x: 710, endPoint y: 316, distance: 12.5
click at [710, 304] on input "text" at bounding box center [966, 318] width 613 height 28
type input "******"
click at [1137, 123] on button "Templates" at bounding box center [1138, 131] width 70 height 27
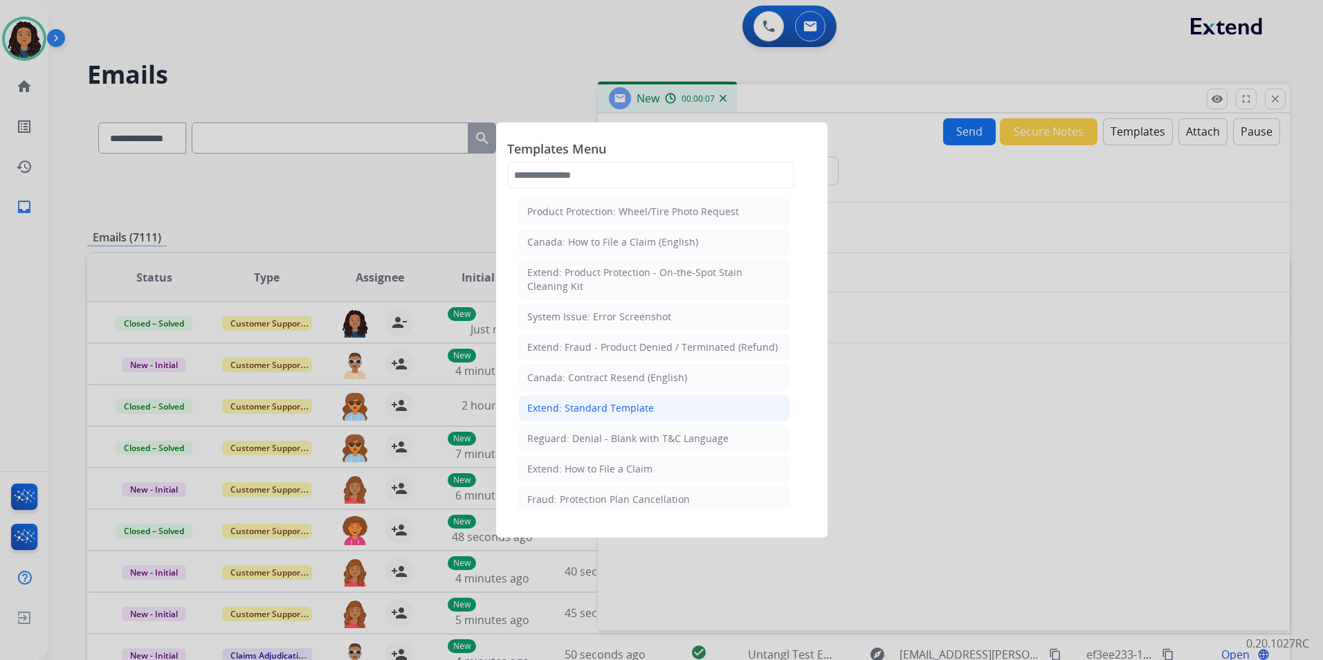
click at [613, 404] on div "Extend: Standard Template" at bounding box center [590, 408] width 127 height 14
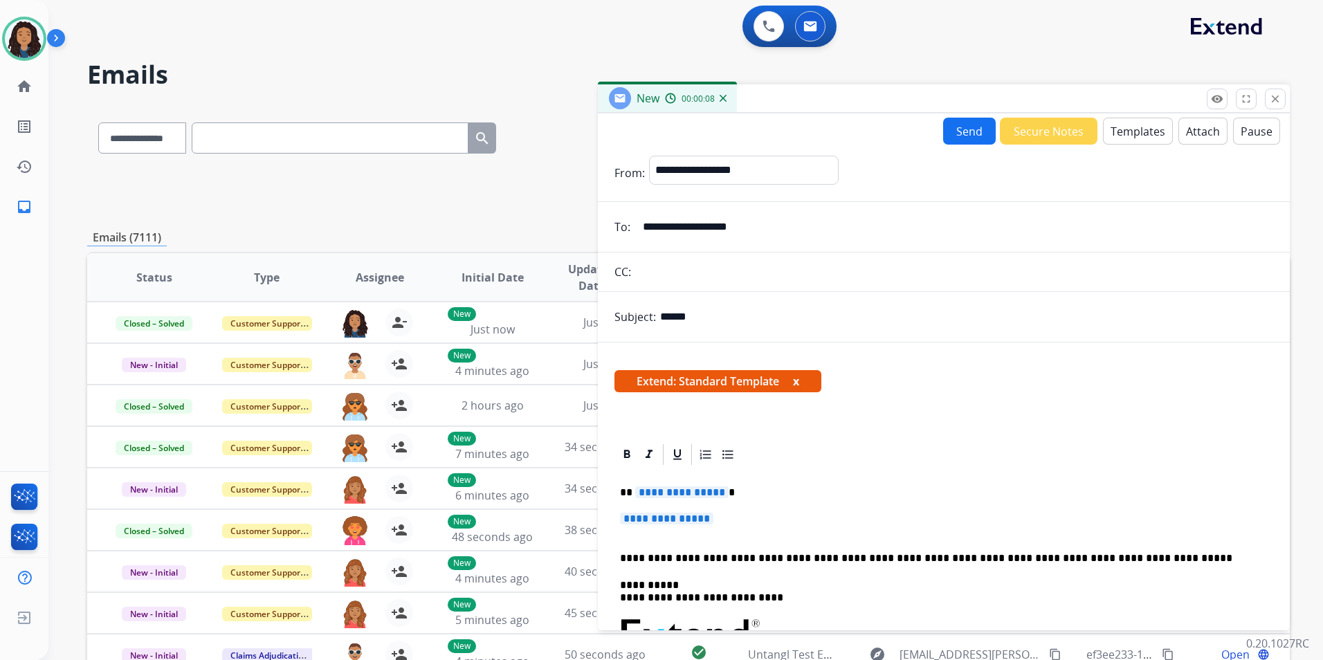
click at [700, 491] on span "**********" at bounding box center [681, 493] width 93 height 12
click at [685, 526] on p "**********" at bounding box center [944, 526] width 648 height 26
click at [692, 518] on span "**********" at bounding box center [666, 519] width 93 height 12
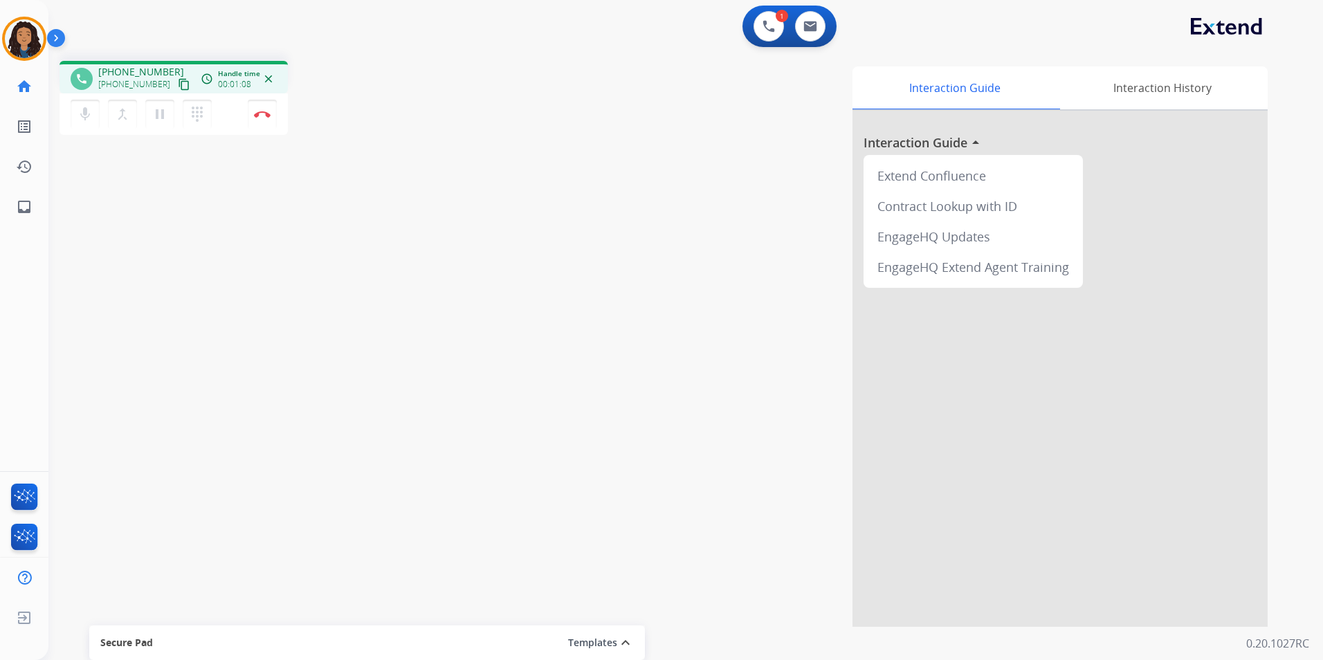
click at [178, 85] on mat-icon "content_copy" at bounding box center [184, 84] width 12 height 12
click at [266, 124] on button "Disconnect" at bounding box center [262, 114] width 29 height 29
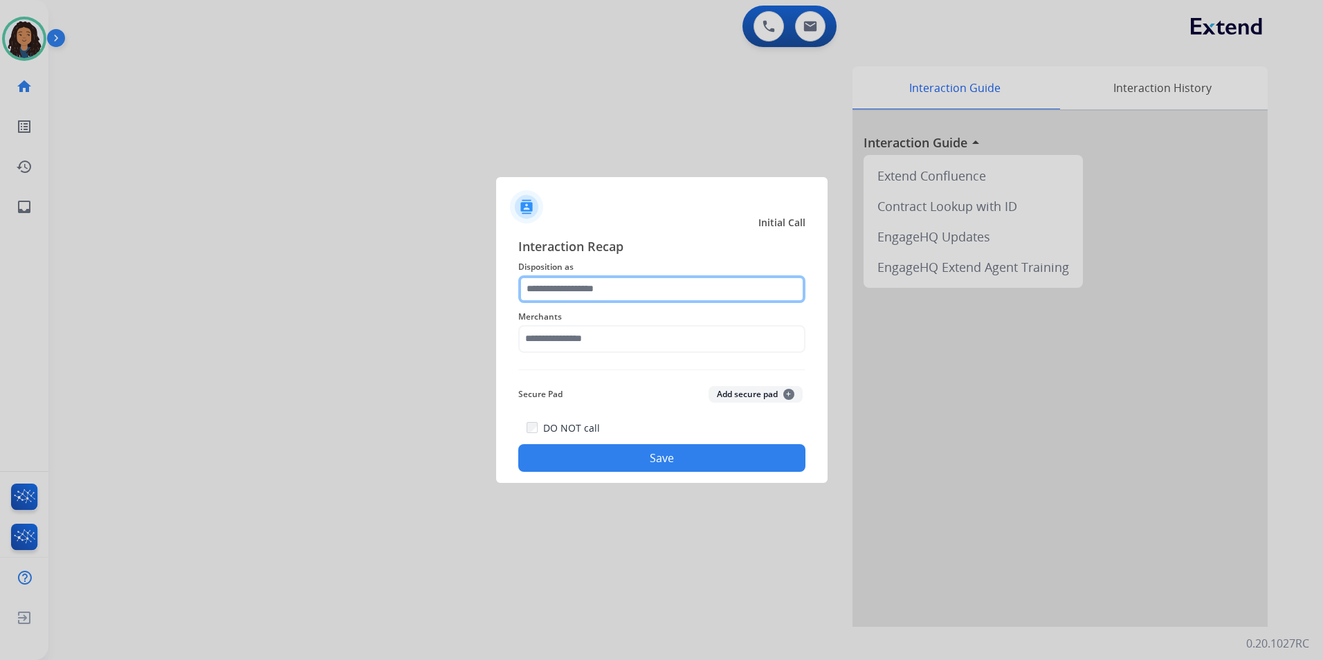
drag, startPoint x: 686, startPoint y: 281, endPoint x: 582, endPoint y: 286, distance: 103.9
click at [677, 277] on input "text" at bounding box center [661, 289] width 287 height 28
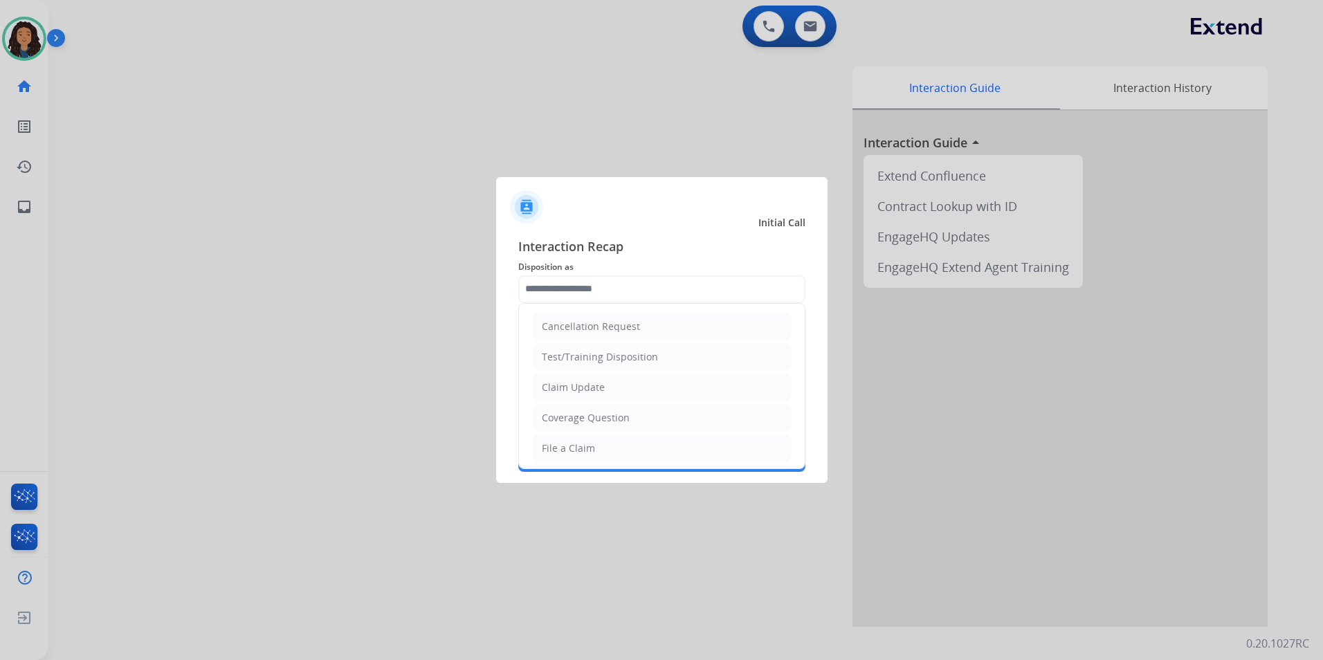
drag, startPoint x: 598, startPoint y: 392, endPoint x: 573, endPoint y: 364, distance: 37.2
click at [597, 392] on div "Claim Update" at bounding box center [573, 388] width 63 height 14
type input "**********"
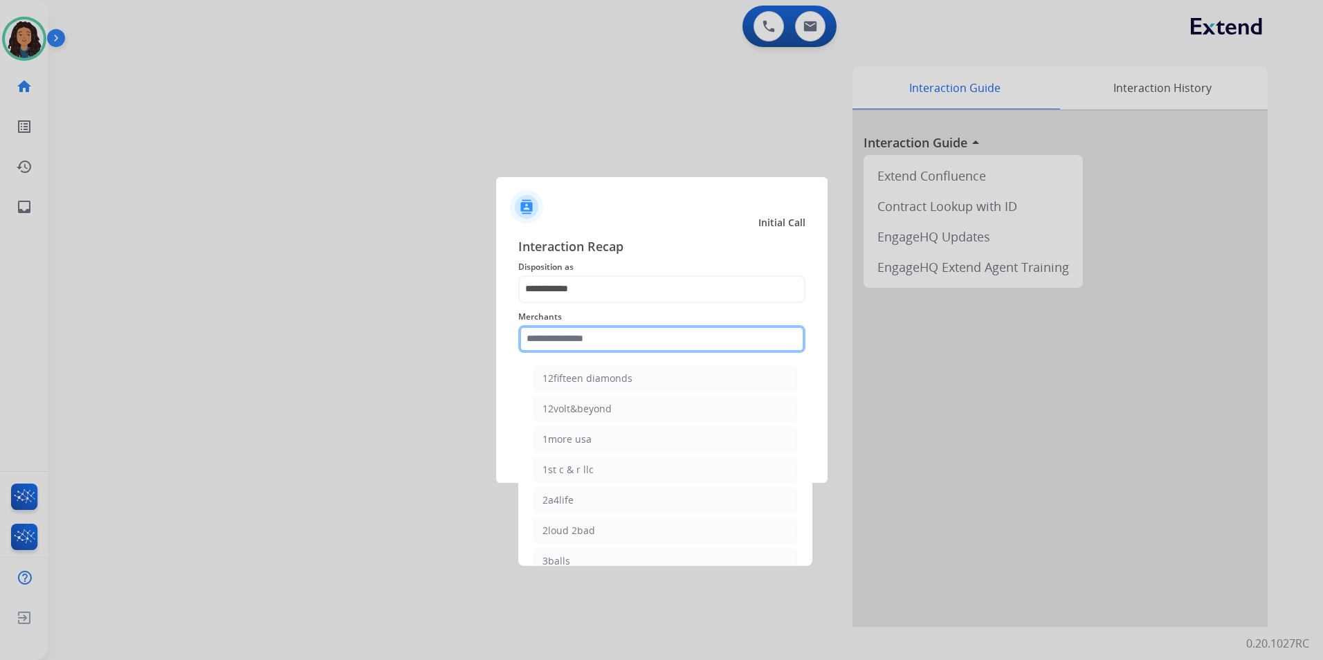
click at [562, 342] on input "text" at bounding box center [661, 339] width 287 height 28
type input "*"
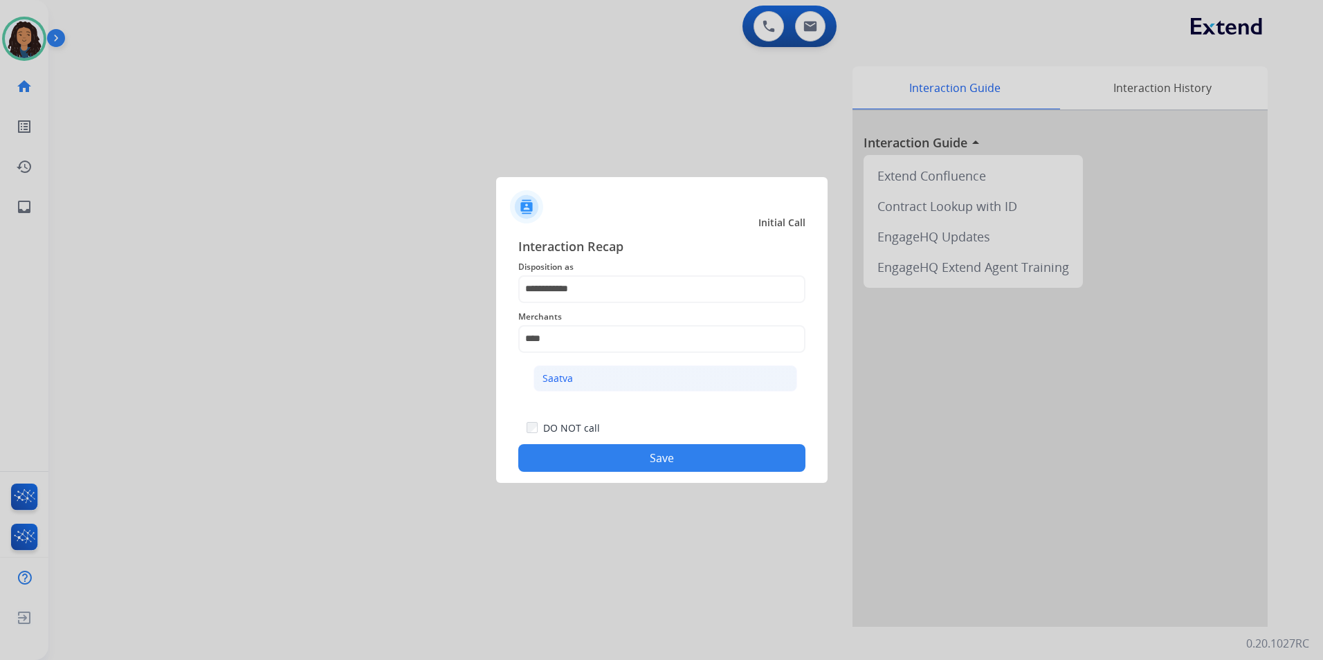
drag, startPoint x: 595, startPoint y: 374, endPoint x: 595, endPoint y: 434, distance: 59.5
click at [595, 374] on li "Saatva" at bounding box center [666, 378] width 264 height 26
type input "******"
drag, startPoint x: 592, startPoint y: 462, endPoint x: 255, endPoint y: 356, distance: 353.3
click at [587, 455] on button "Save" at bounding box center [661, 458] width 287 height 28
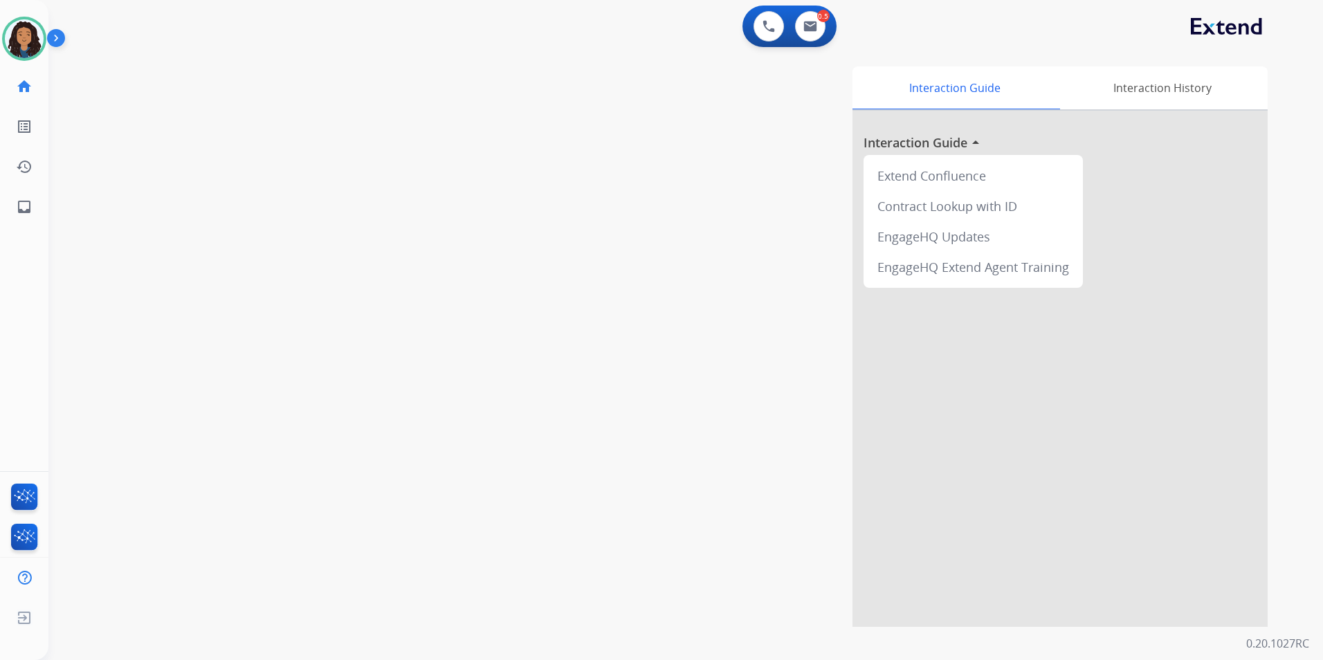
drag, startPoint x: 219, startPoint y: 332, endPoint x: 207, endPoint y: 289, distance: 44.5
click at [217, 328] on div "swap_horiz Break voice bridge close_fullscreen Connect 3-Way Call merge_type Se…" at bounding box center [669, 338] width 1242 height 577
drag, startPoint x: 207, startPoint y: 289, endPoint x: 174, endPoint y: 226, distance: 71.2
click at [184, 239] on div "swap_horiz Break voice bridge close_fullscreen Connect 3-Way Call merge_type Se…" at bounding box center [669, 338] width 1242 height 577
click at [25, 25] on img at bounding box center [24, 38] width 39 height 39
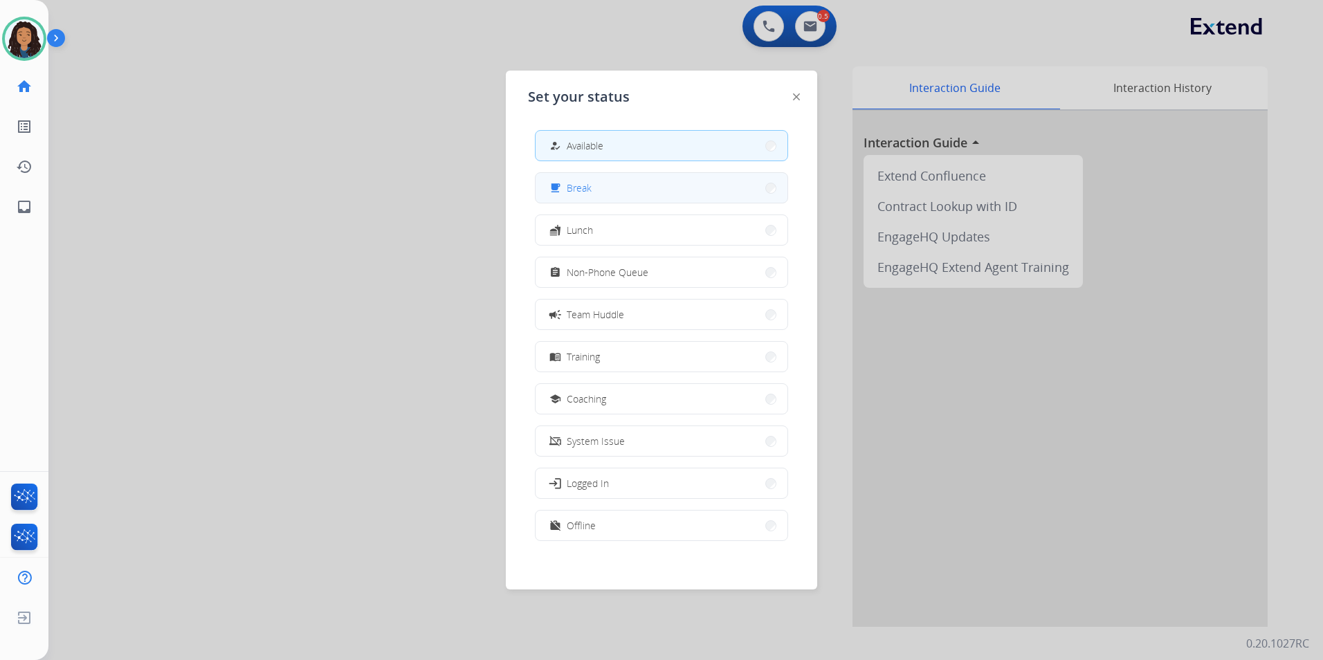
click at [613, 201] on button "free_breakfast Break" at bounding box center [662, 188] width 252 height 30
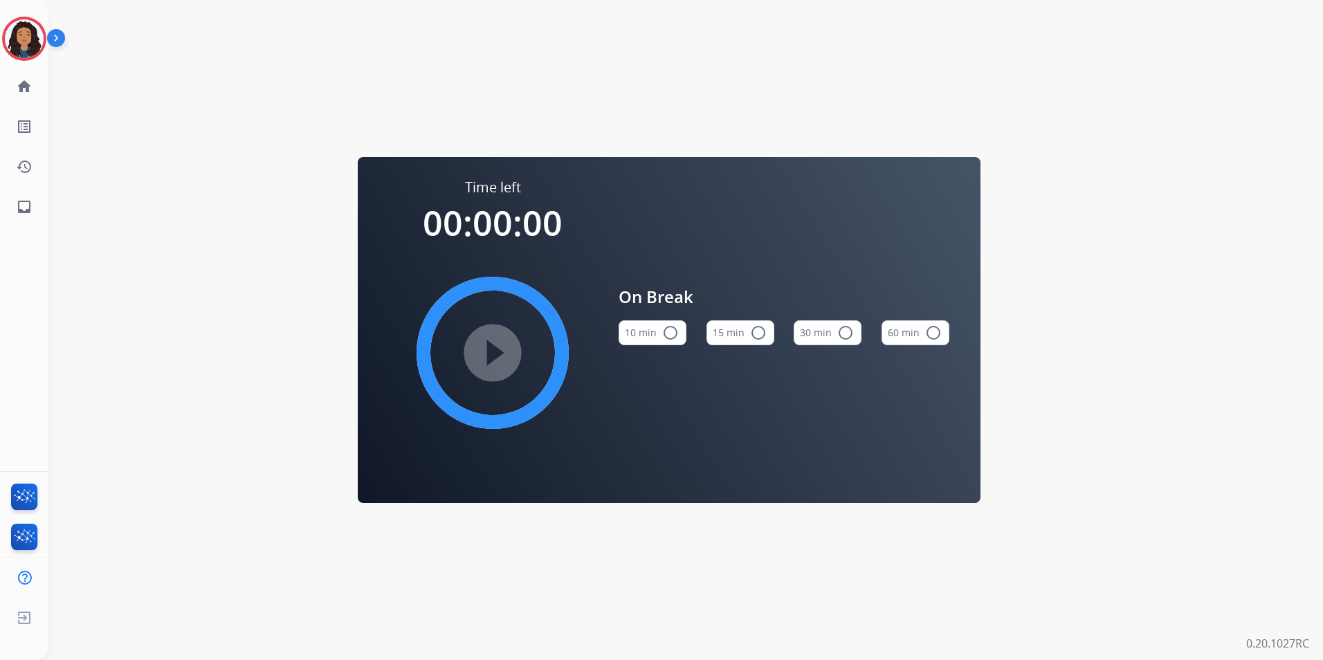
click at [752, 340] on mat-icon "radio_button_unchecked" at bounding box center [758, 333] width 17 height 17
click at [538, 341] on div "play_circle_filled" at bounding box center [493, 353] width 208 height 208
click at [501, 352] on mat-icon "play_circle_filled" at bounding box center [493, 353] width 17 height 17
click at [43, 54] on div "Agent: [PERSON_NAME] Profile: Multi Skill ALL" at bounding box center [24, 39] width 44 height 44
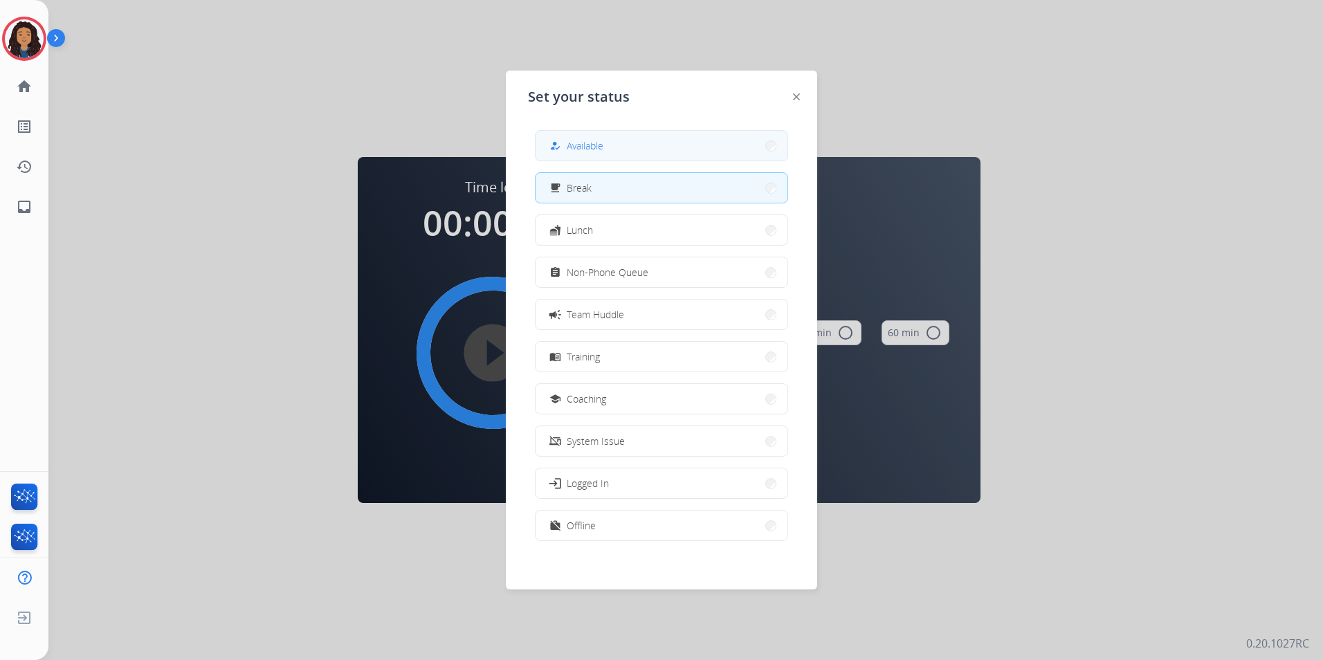
click at [634, 135] on button "how_to_reg Available" at bounding box center [662, 146] width 252 height 30
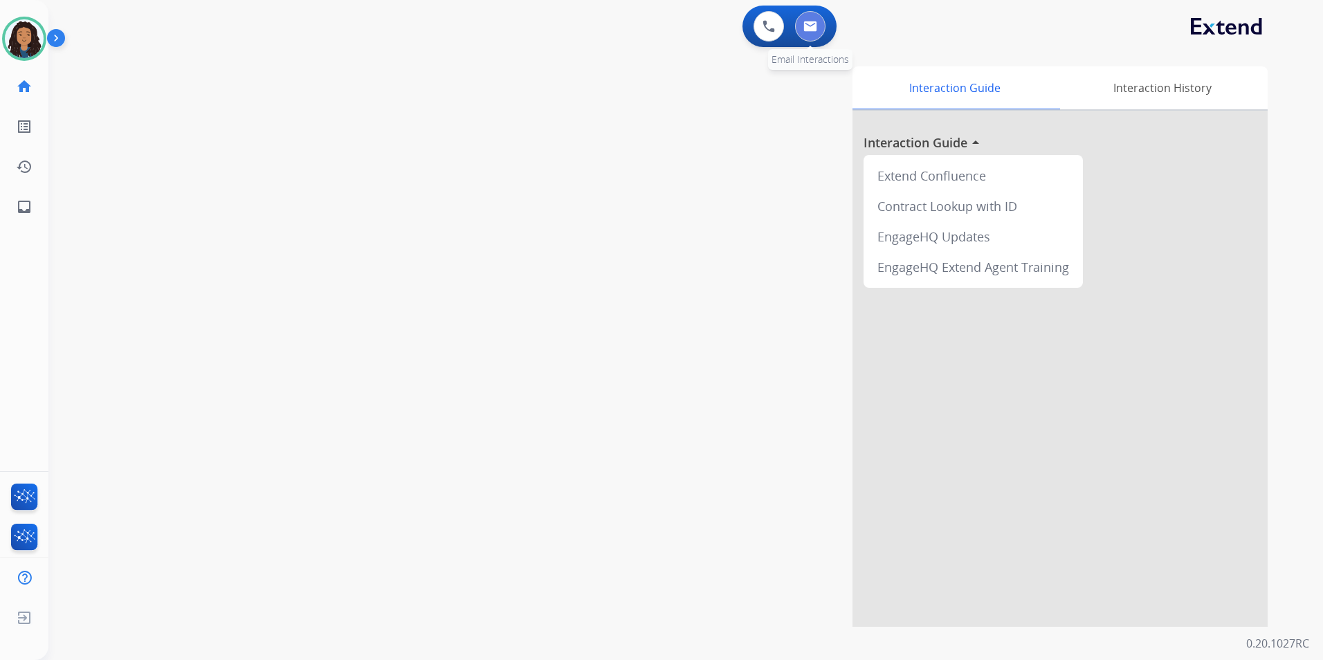
click at [813, 28] on img at bounding box center [811, 26] width 14 height 11
select select "**********"
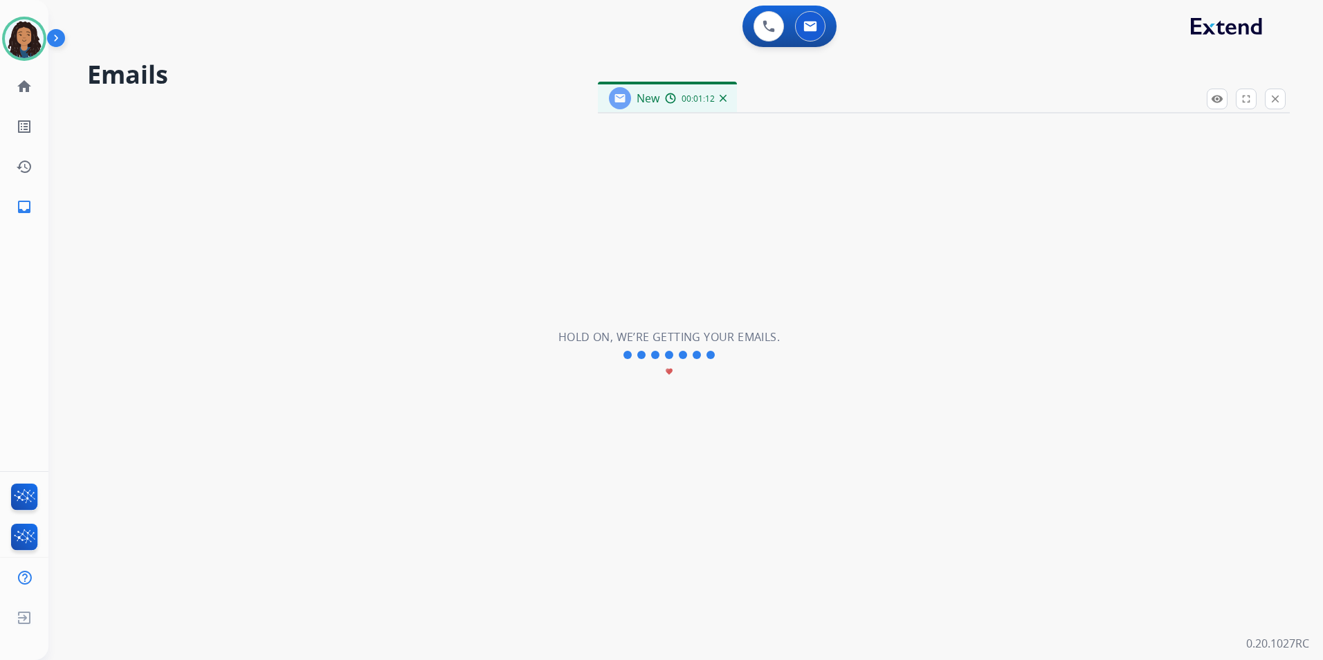
select select "**********"
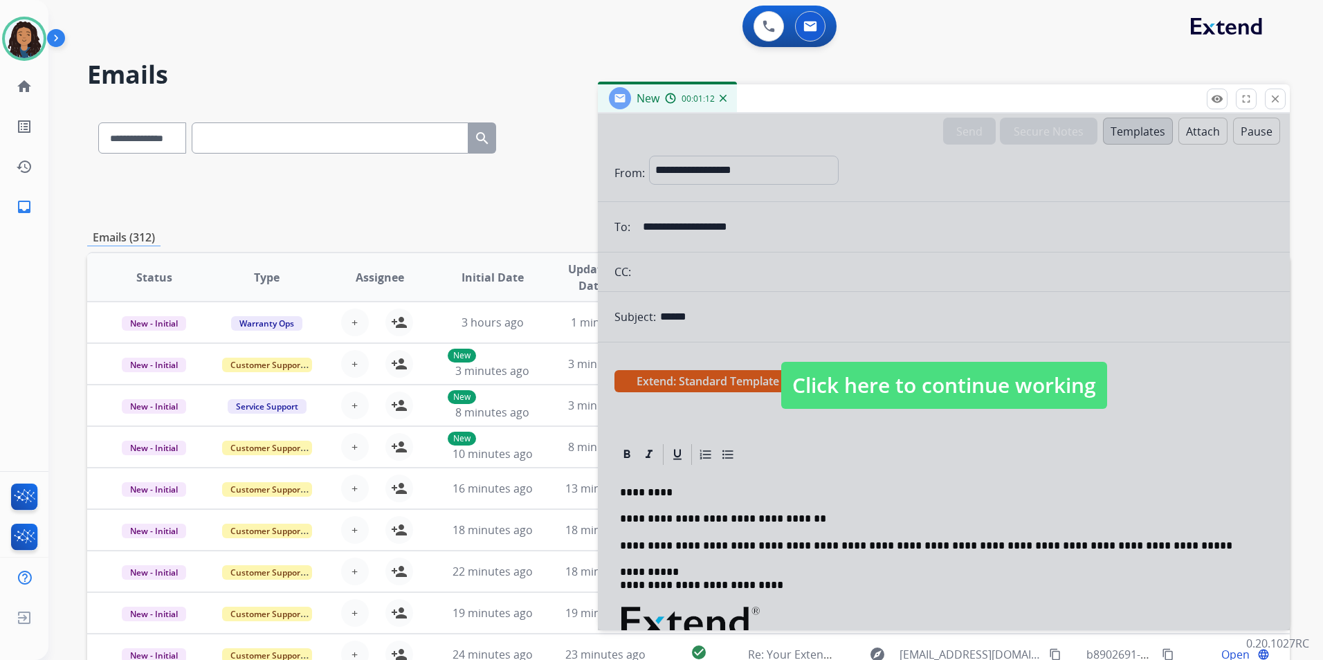
click at [889, 383] on span "Click here to continue working" at bounding box center [944, 385] width 326 height 47
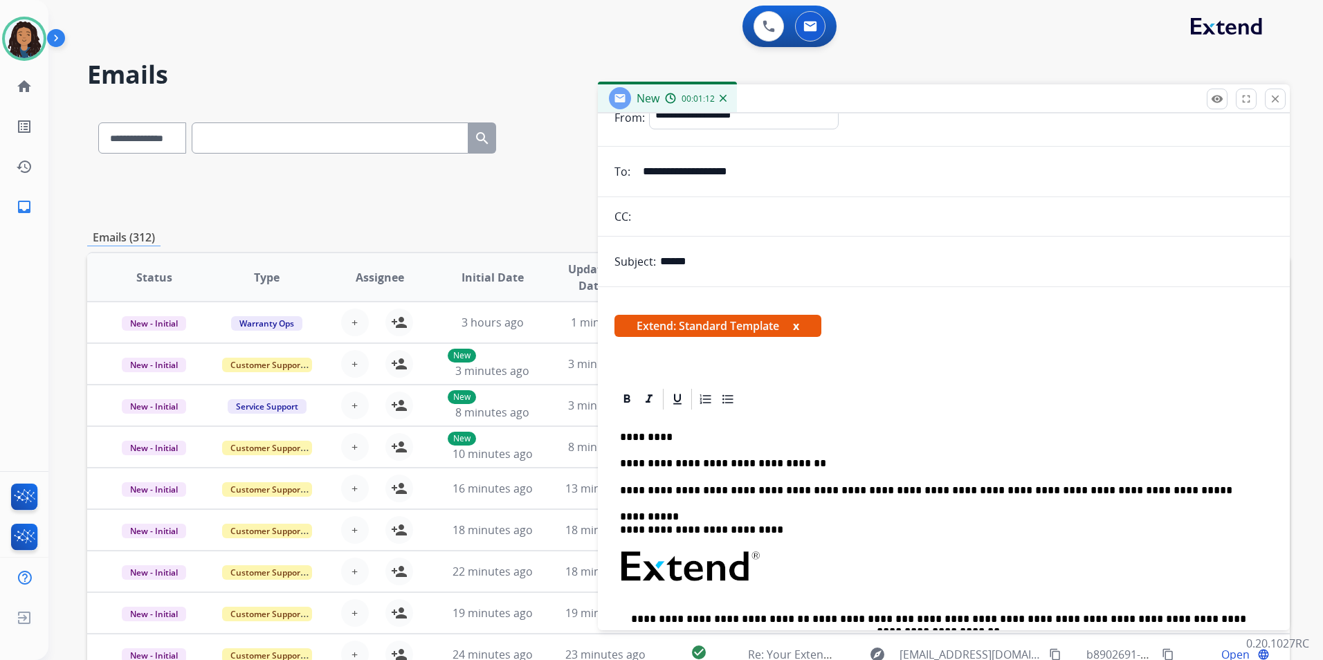
scroll to position [138, 0]
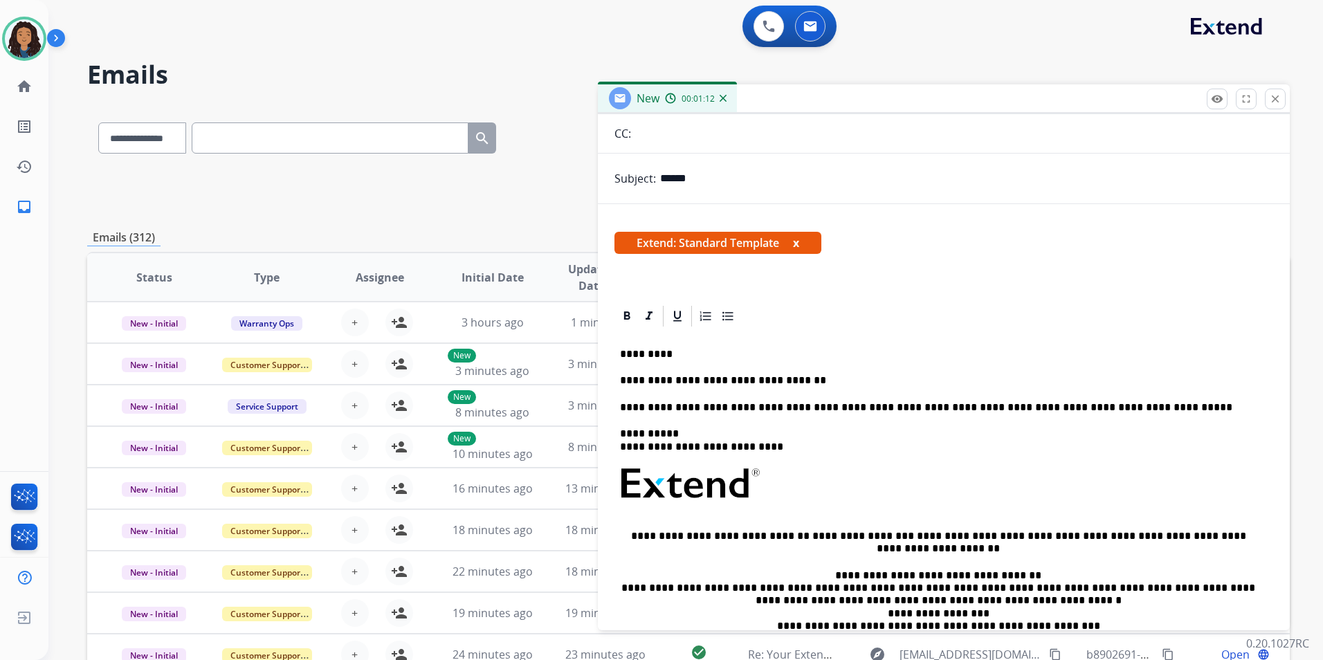
click at [827, 372] on div "**********" at bounding box center [944, 523] width 659 height 388
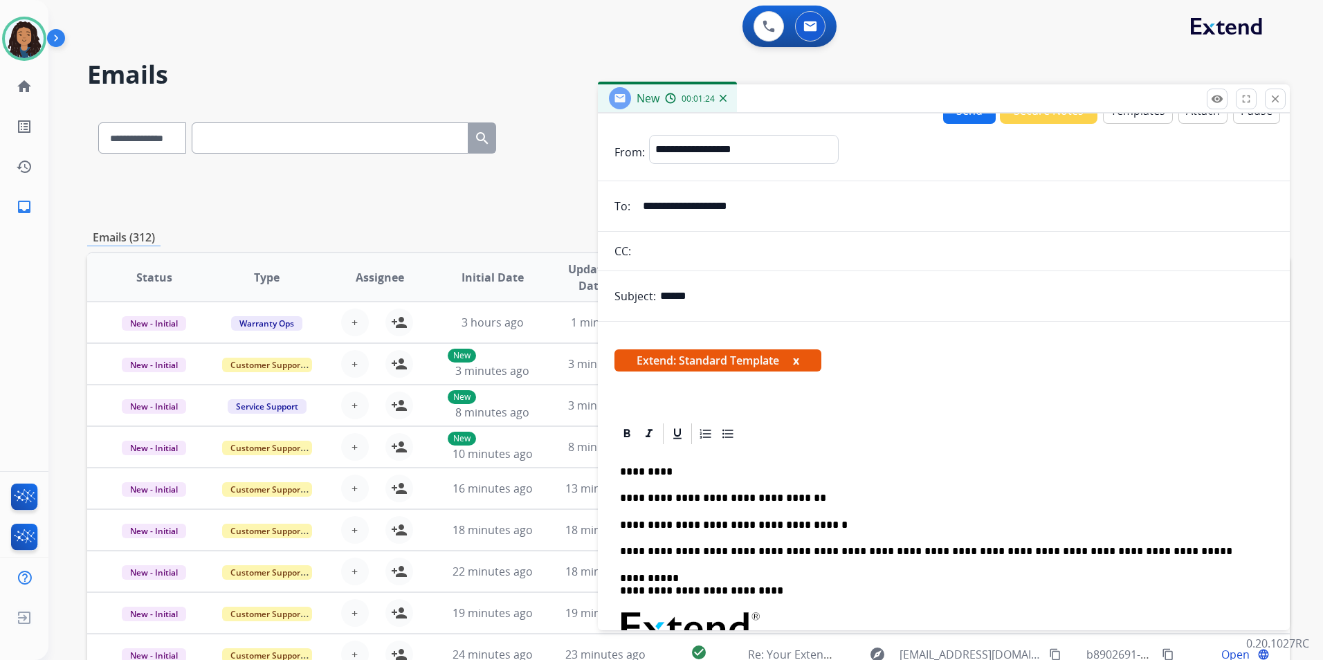
scroll to position [0, 0]
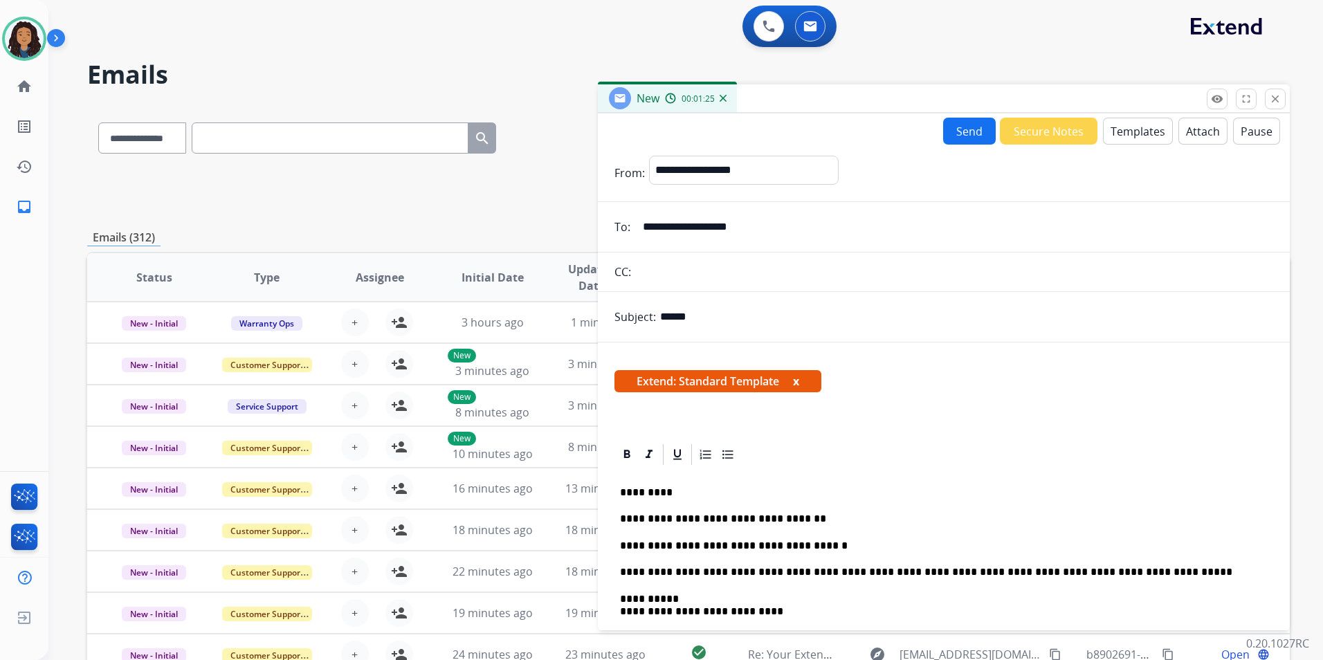
click at [966, 141] on button "Send" at bounding box center [969, 131] width 53 height 27
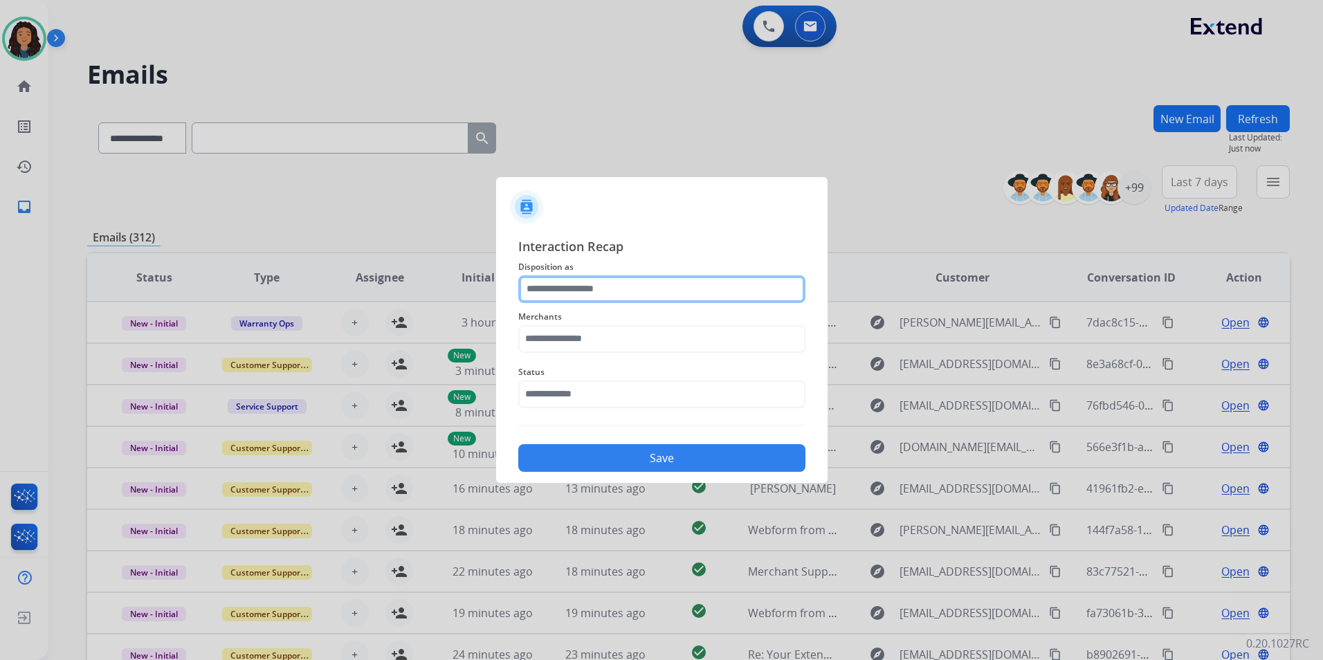
click at [568, 288] on input "text" at bounding box center [661, 289] width 287 height 28
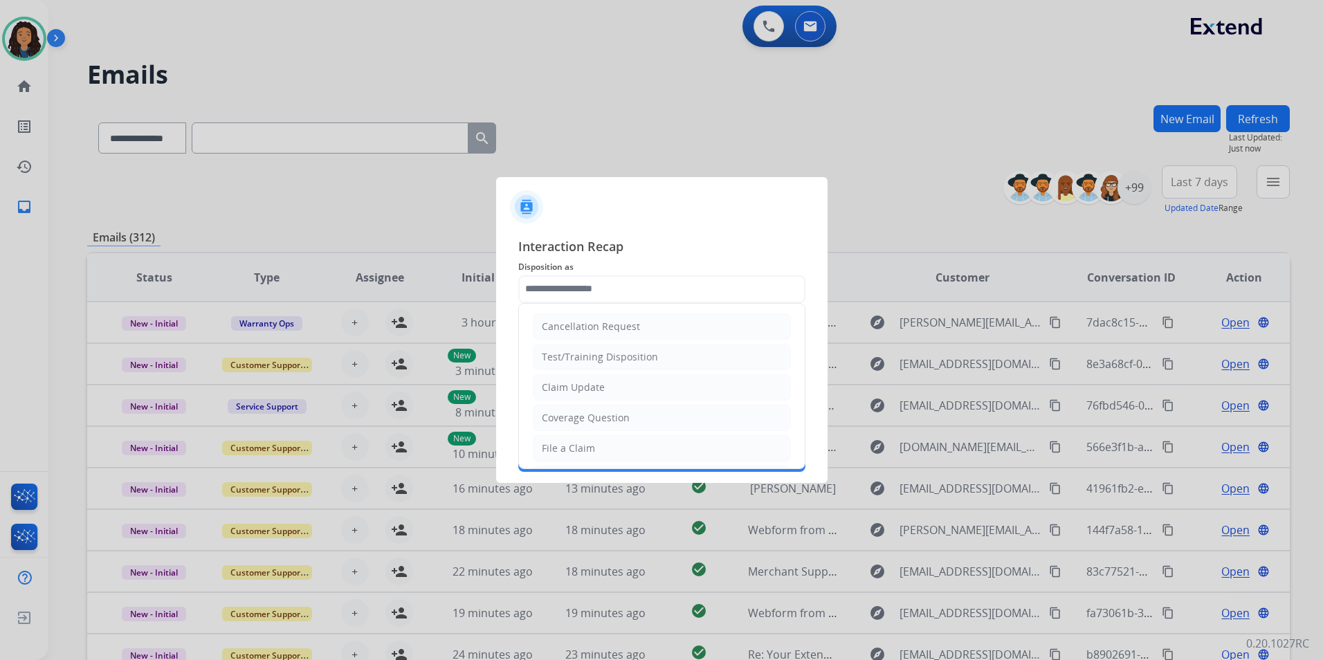
drag, startPoint x: 586, startPoint y: 396, endPoint x: 580, endPoint y: 386, distance: 11.8
click at [585, 396] on li "Claim Update" at bounding box center [662, 387] width 258 height 26
type input "**********"
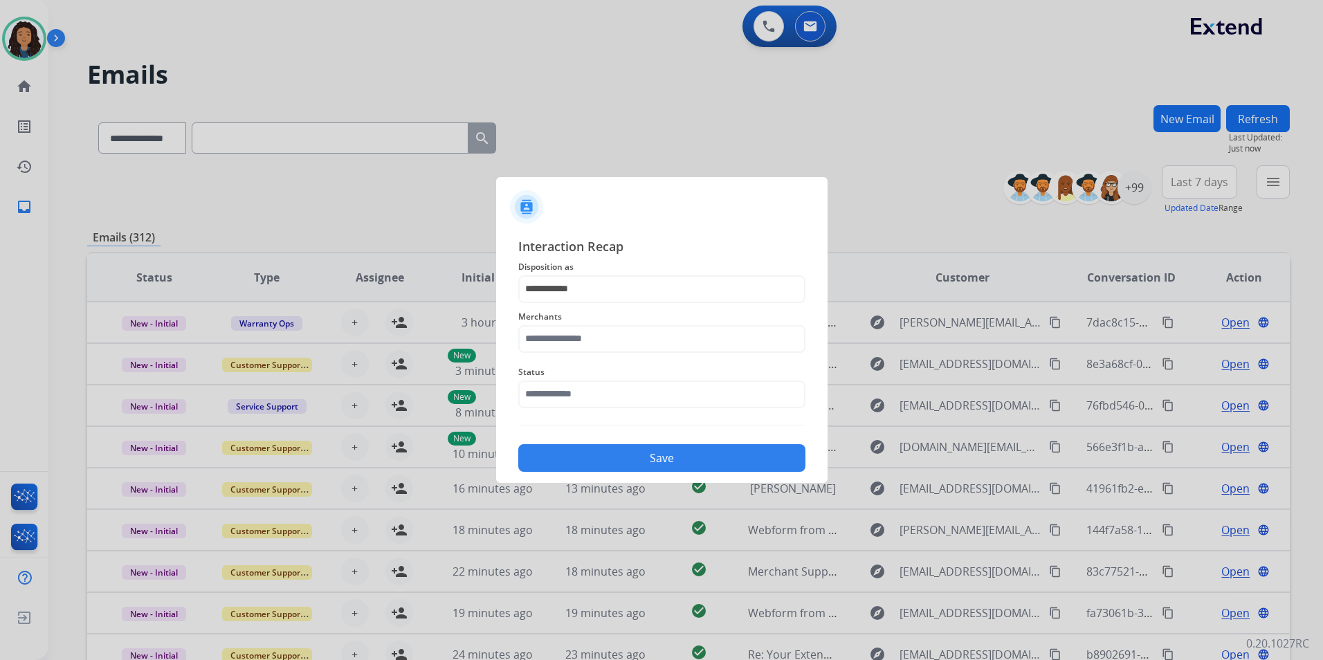
click at [576, 356] on div "Merchants" at bounding box center [661, 330] width 287 height 55
click at [583, 343] on input "text" at bounding box center [661, 339] width 287 height 28
click at [602, 384] on div "Revolution parts" at bounding box center [581, 379] width 76 height 14
type input "**********"
click at [593, 381] on input "text" at bounding box center [661, 395] width 287 height 28
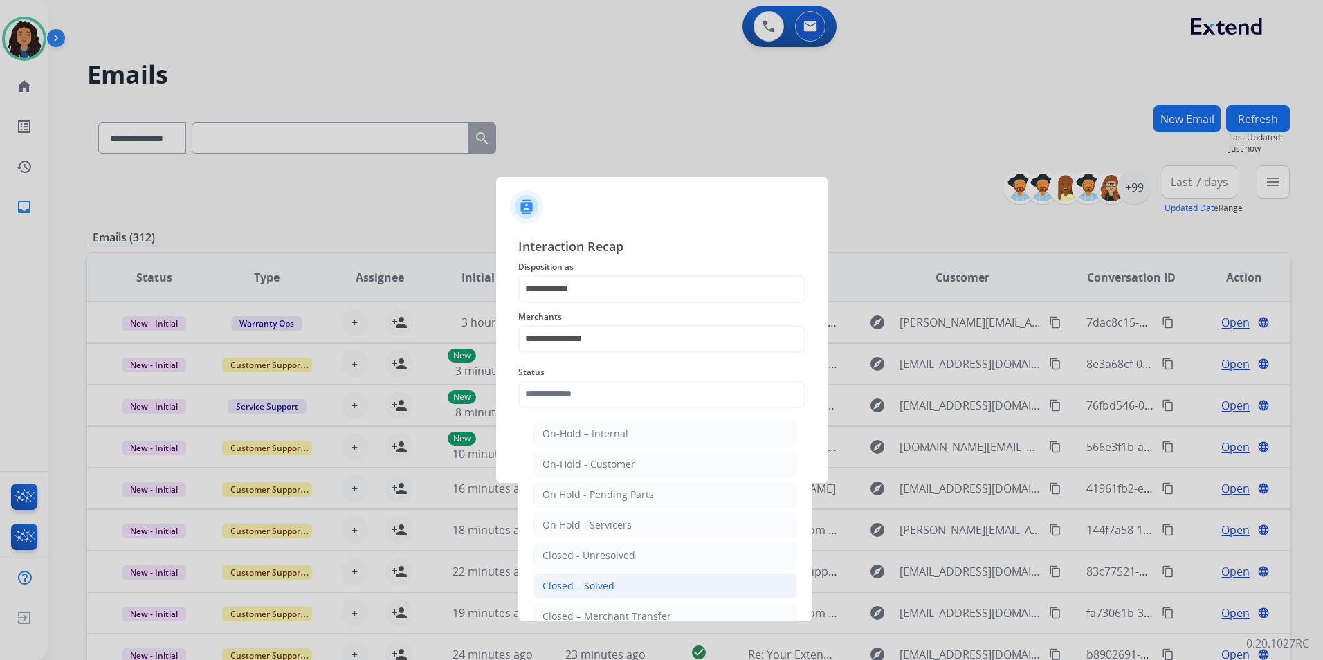
drag, startPoint x: 631, startPoint y: 583, endPoint x: 606, endPoint y: 495, distance: 92.0
click at [631, 582] on li "Closed – Solved" at bounding box center [666, 586] width 264 height 26
type input "**********"
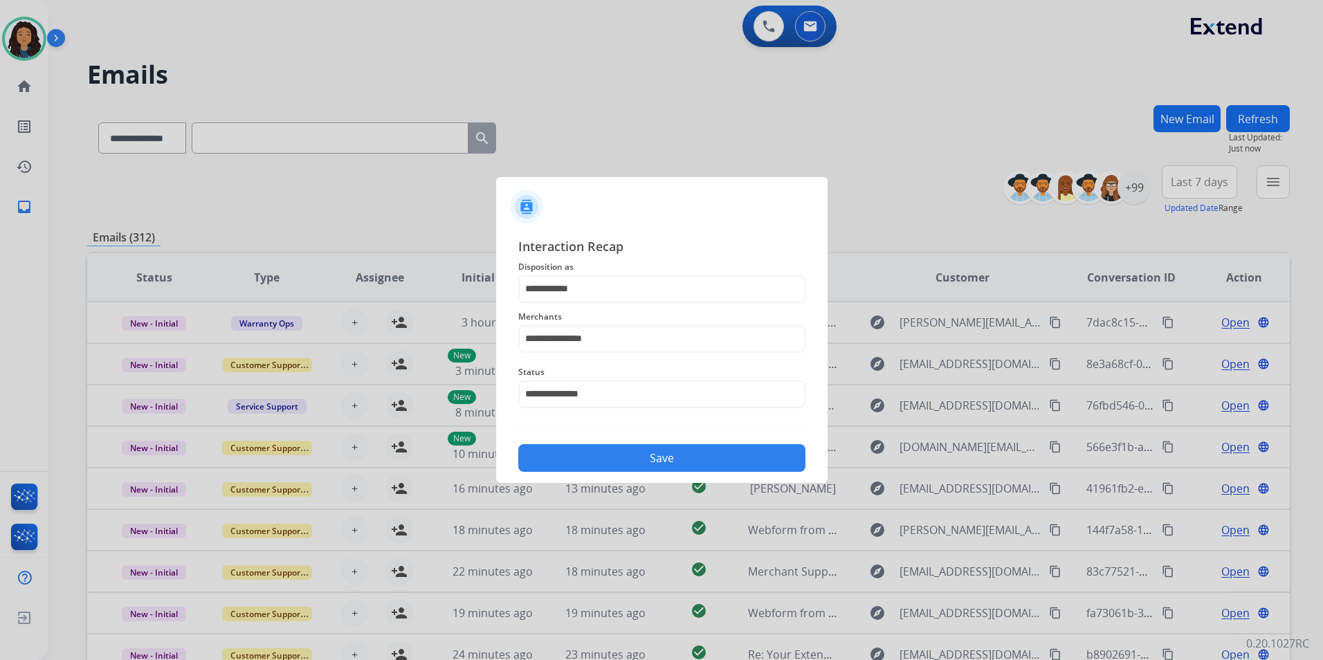
click at [606, 464] on button "Save" at bounding box center [661, 458] width 287 height 28
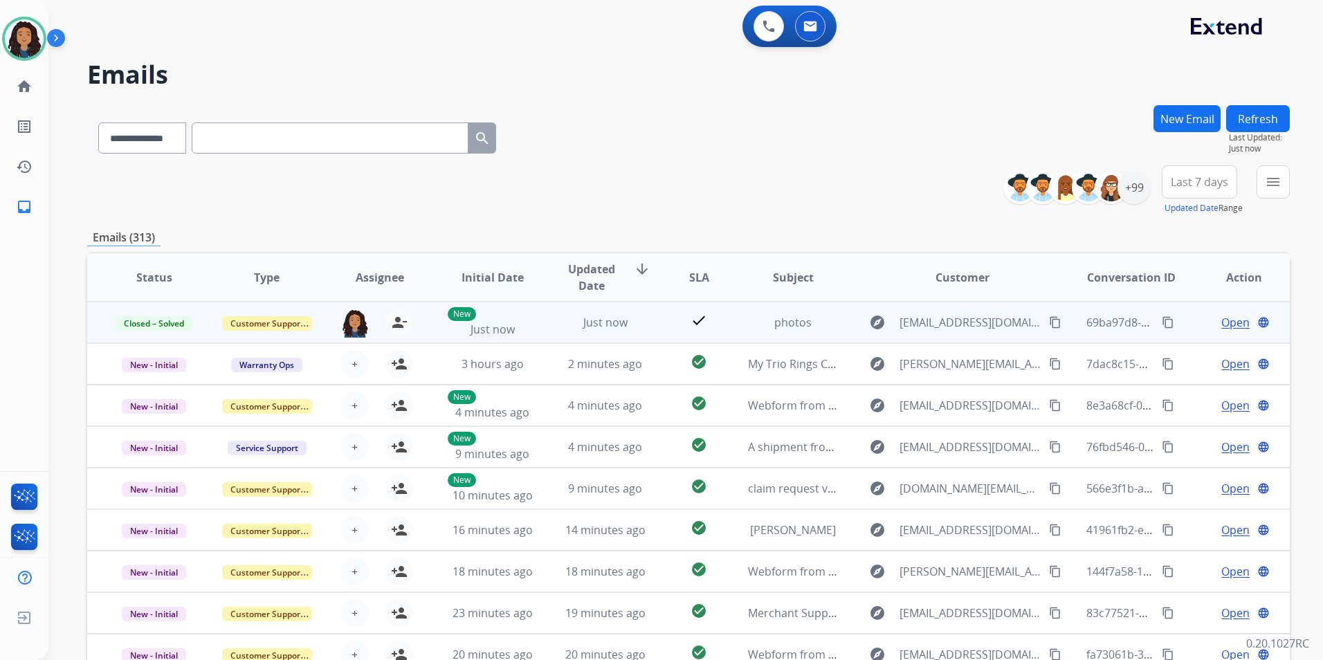
click at [1162, 317] on mat-icon "content_copy" at bounding box center [1168, 322] width 12 height 12
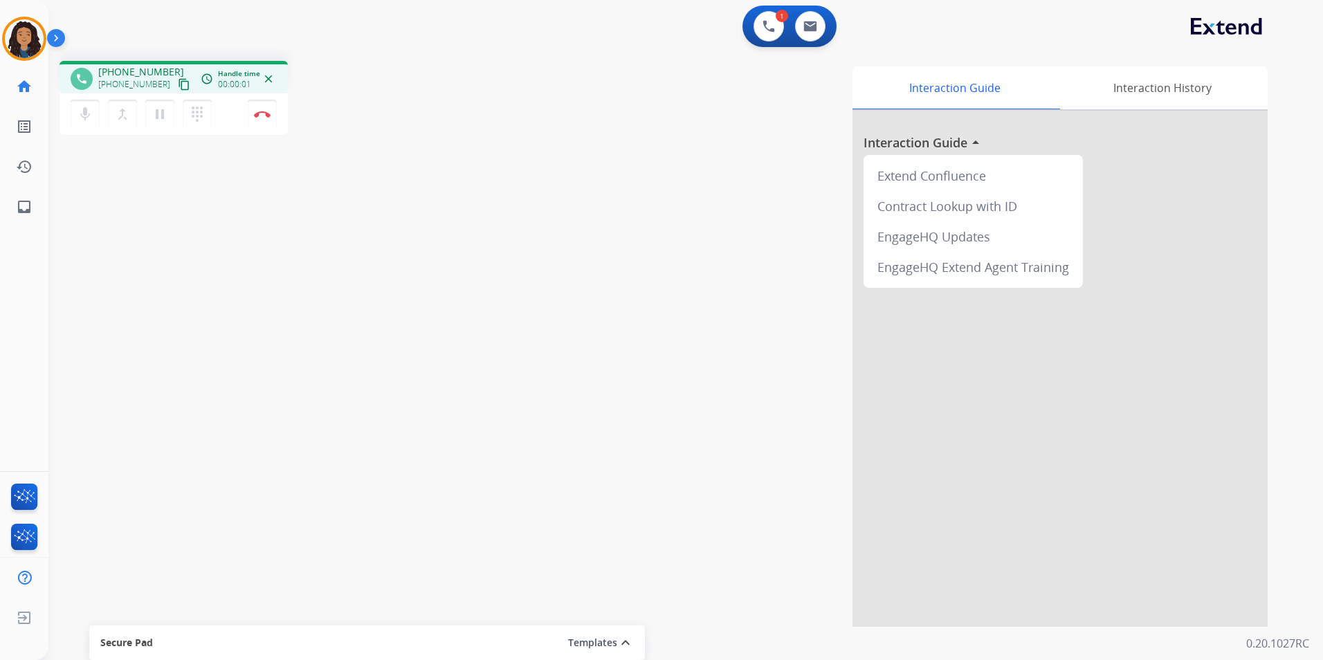
click at [178, 81] on mat-icon "content_copy" at bounding box center [184, 84] width 12 height 12
click at [266, 116] on img at bounding box center [262, 114] width 17 height 7
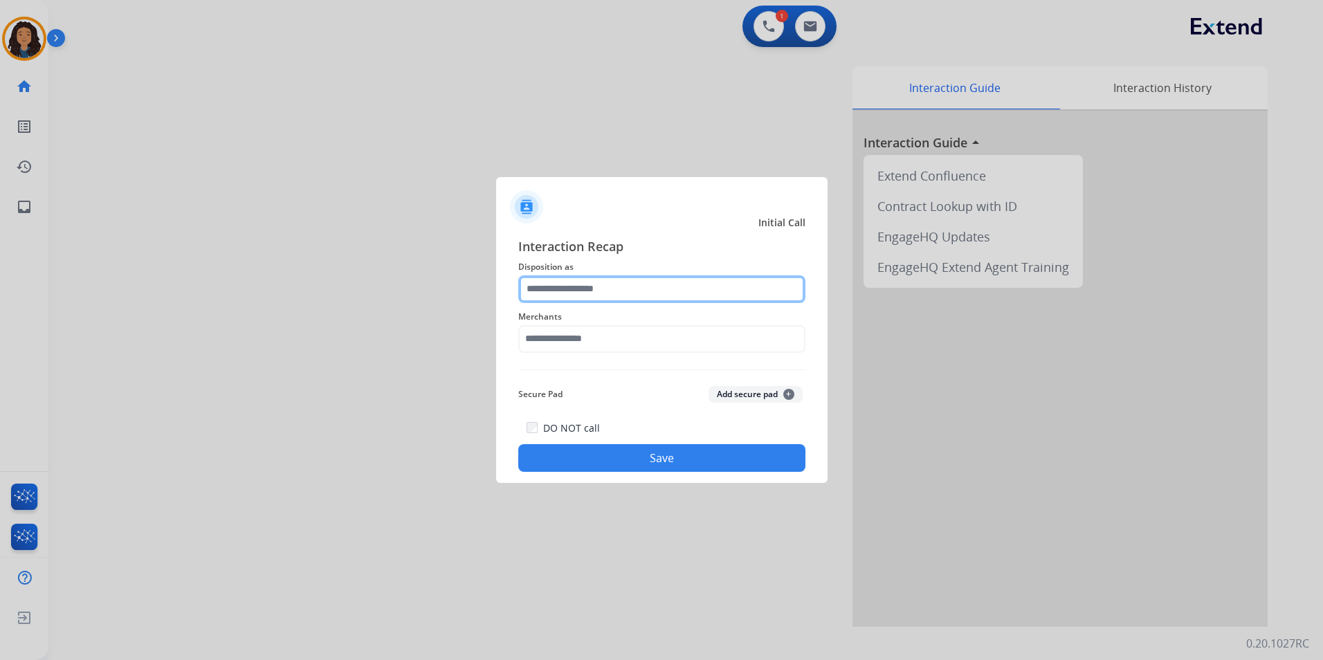
click at [669, 289] on input "text" at bounding box center [661, 289] width 287 height 28
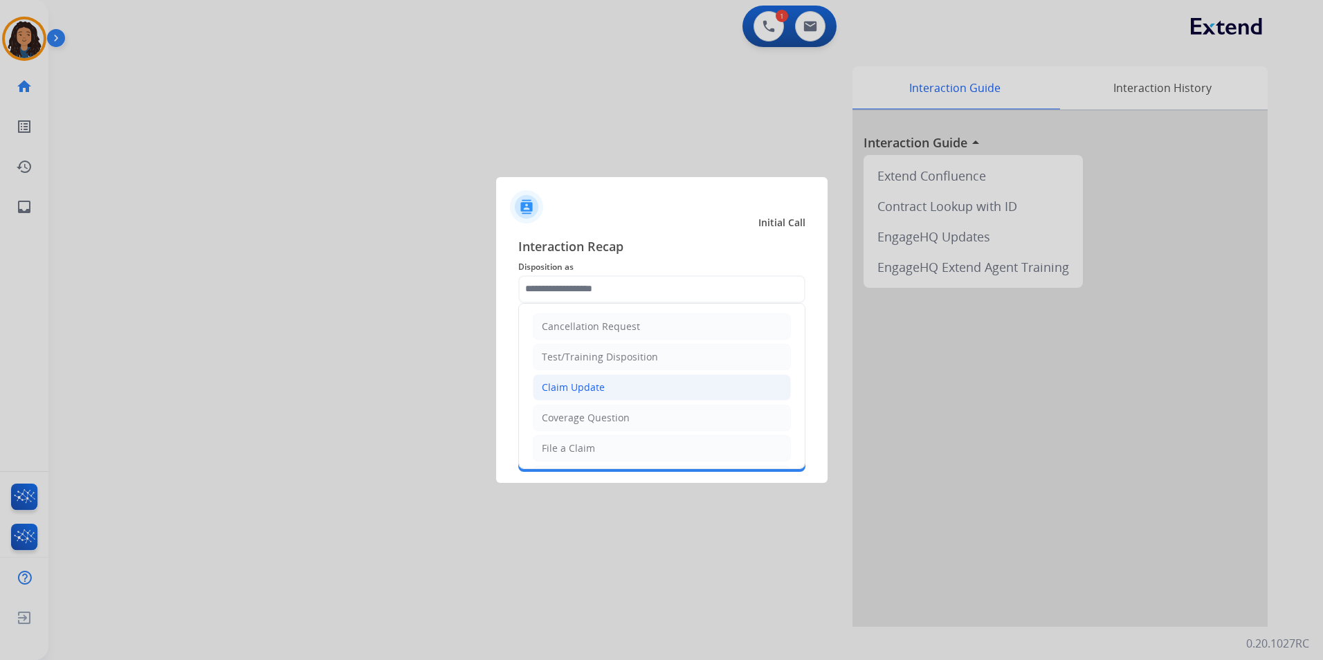
click at [618, 386] on li "Claim Update" at bounding box center [662, 387] width 258 height 26
type input "**********"
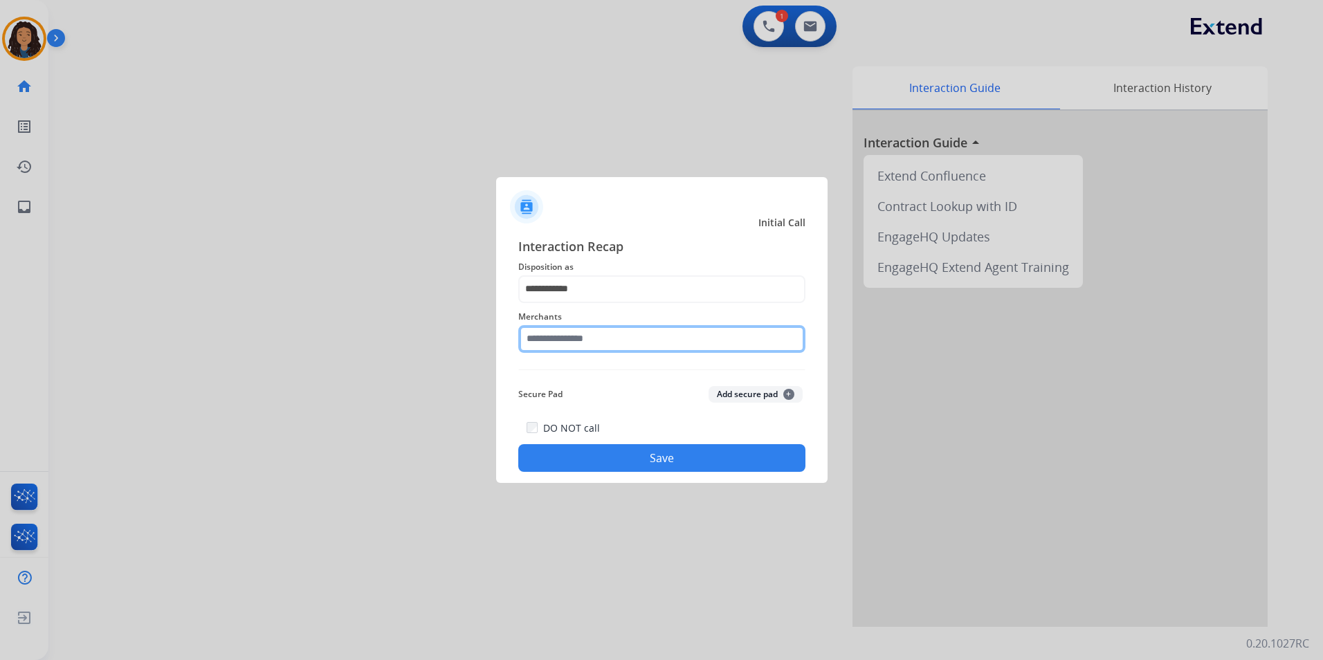
click at [606, 327] on input "text" at bounding box center [661, 339] width 287 height 28
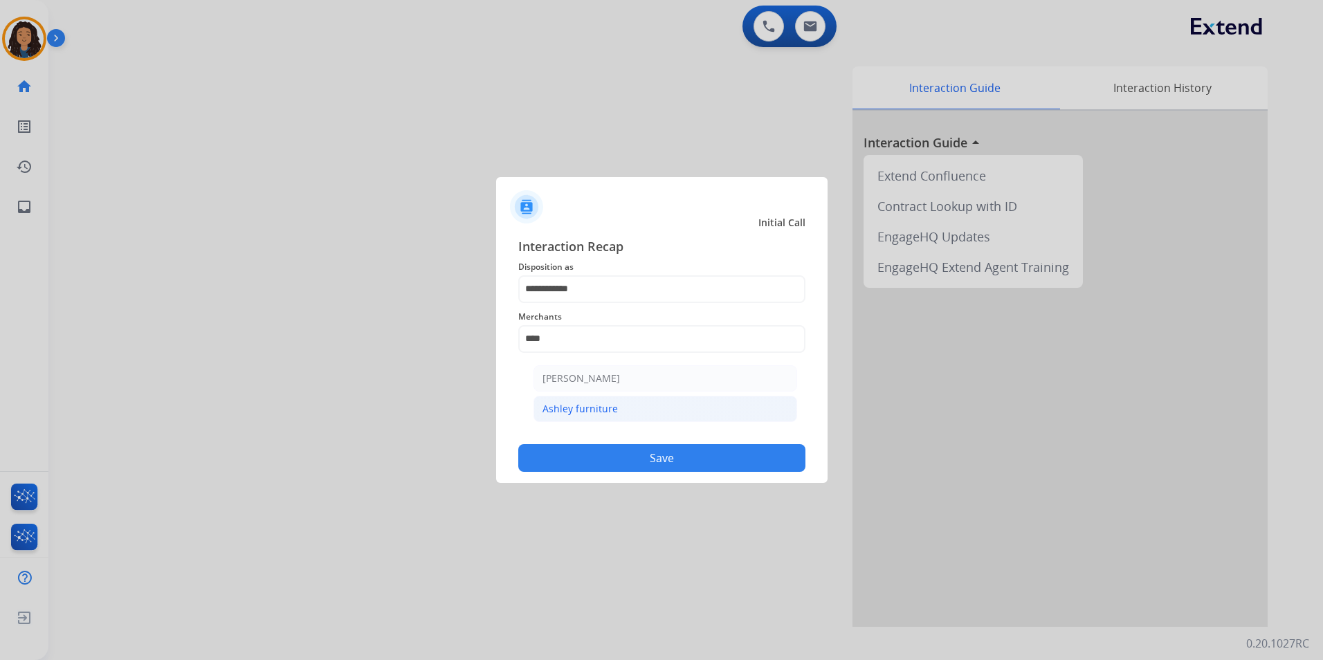
click at [617, 414] on li "Ashley furniture" at bounding box center [666, 409] width 264 height 26
type input "**********"
drag, startPoint x: 617, startPoint y: 461, endPoint x: 318, endPoint y: 378, distance: 310.3
click at [615, 460] on button "Save" at bounding box center [661, 458] width 287 height 28
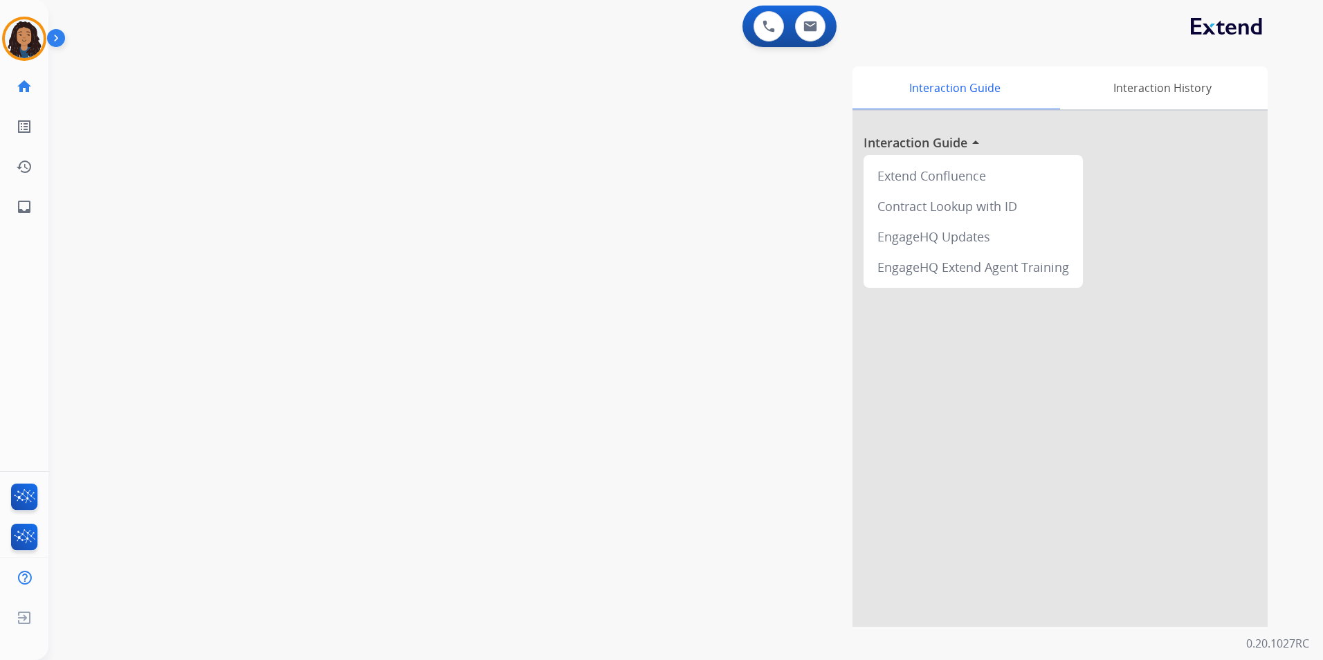
click at [329, 347] on div "swap_horiz Break voice bridge close_fullscreen Connect 3-Way Call merge_type Se…" at bounding box center [669, 338] width 1242 height 577
click at [333, 344] on div "swap_horiz Break voice bridge close_fullscreen Connect 3-Way Call merge_type Se…" at bounding box center [669, 338] width 1242 height 577
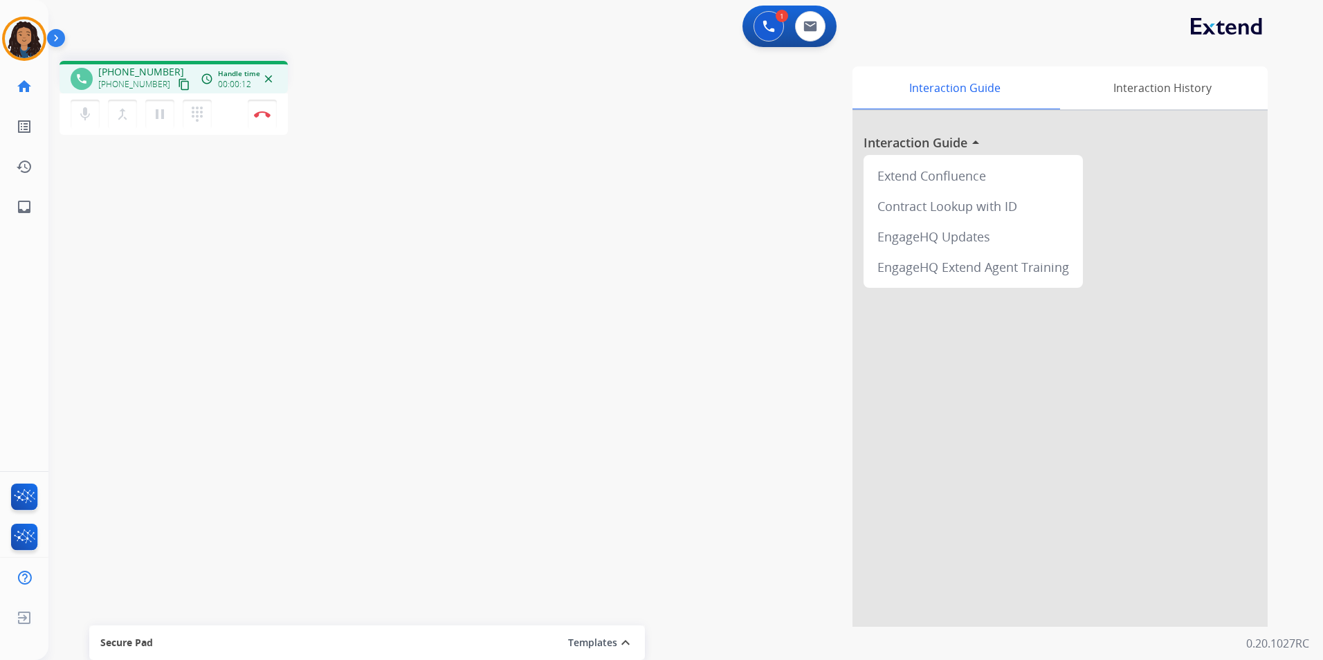
click at [176, 78] on button "content_copy" at bounding box center [184, 84] width 17 height 17
click at [178, 87] on mat-icon "content_copy" at bounding box center [184, 84] width 12 height 12
click at [265, 118] on button "Disconnect" at bounding box center [262, 114] width 29 height 29
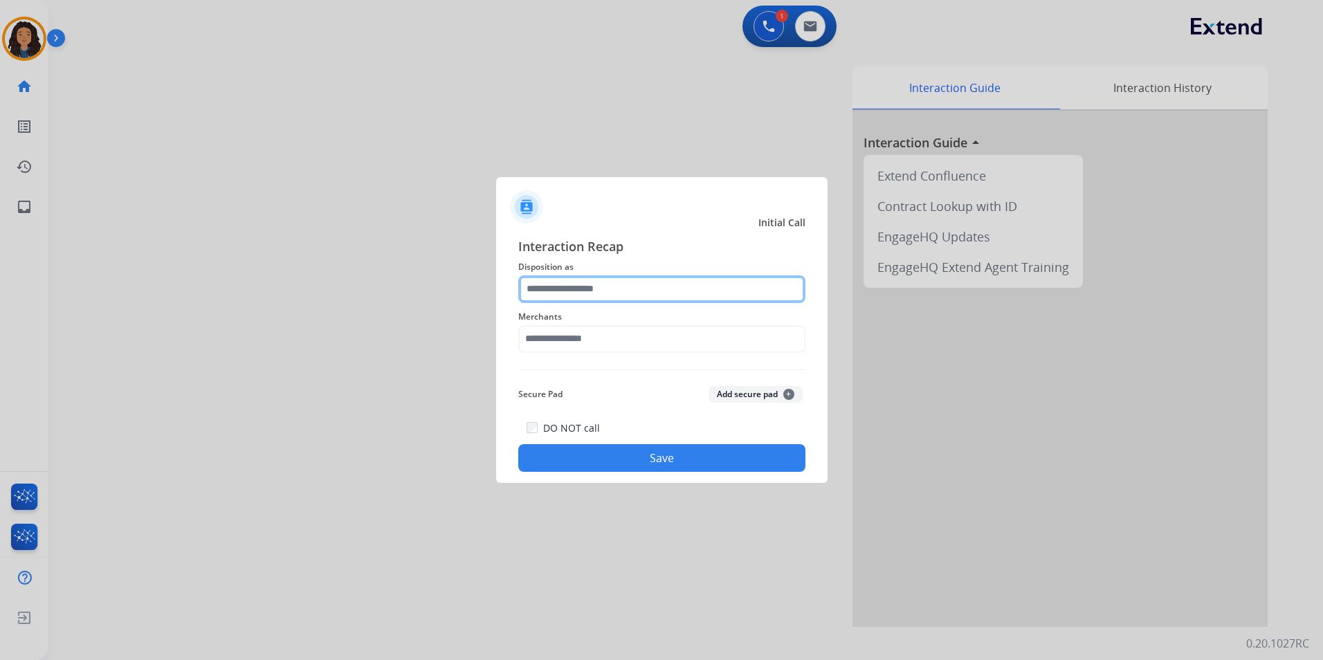
click at [577, 290] on input "text" at bounding box center [661, 289] width 287 height 28
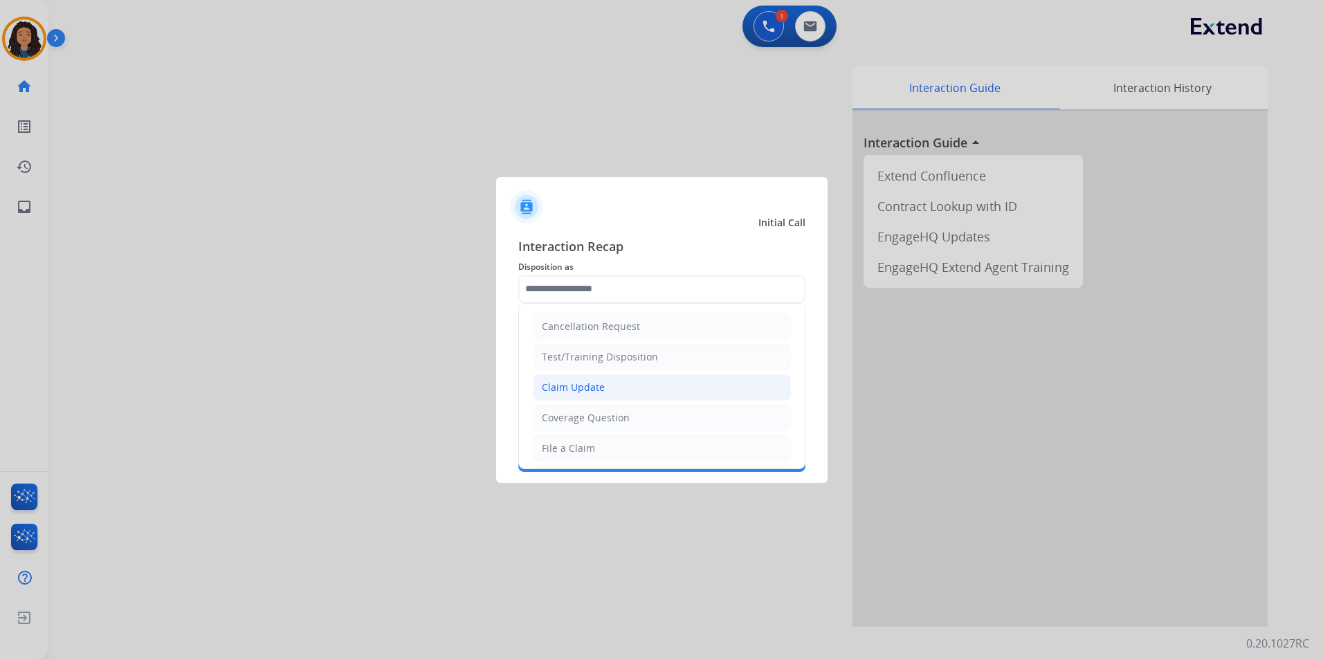
click at [608, 395] on li "Claim Update" at bounding box center [662, 387] width 258 height 26
type input "**********"
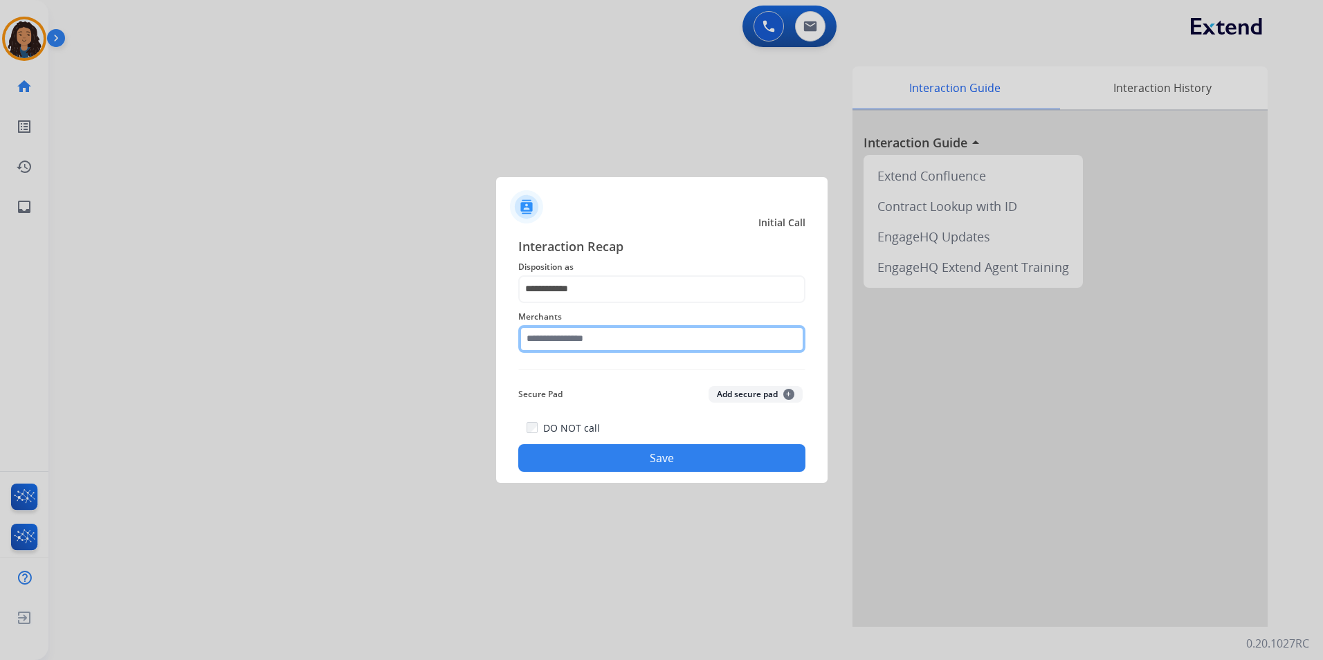
click at [581, 344] on input "text" at bounding box center [661, 339] width 287 height 28
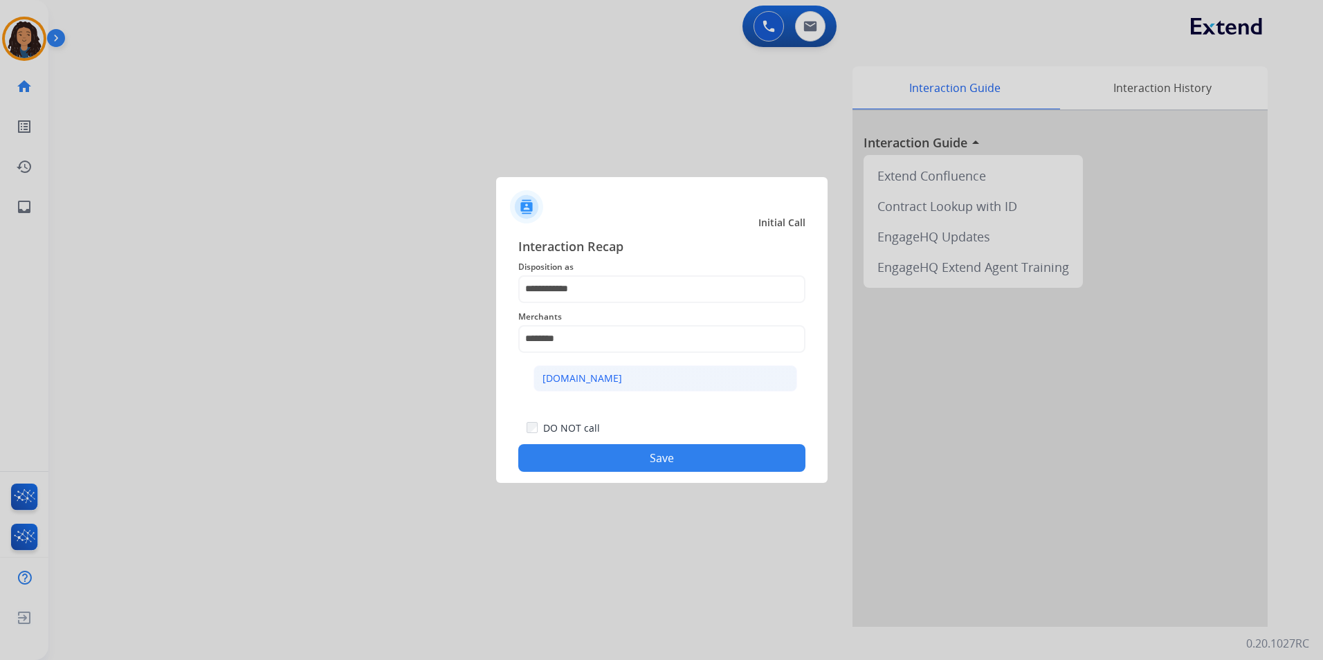
click at [589, 377] on div "[DOMAIN_NAME]" at bounding box center [583, 379] width 80 height 14
type input "**********"
drag, startPoint x: 598, startPoint y: 460, endPoint x: 297, endPoint y: 376, distance: 312.5
click at [597, 460] on button "Save" at bounding box center [661, 458] width 287 height 28
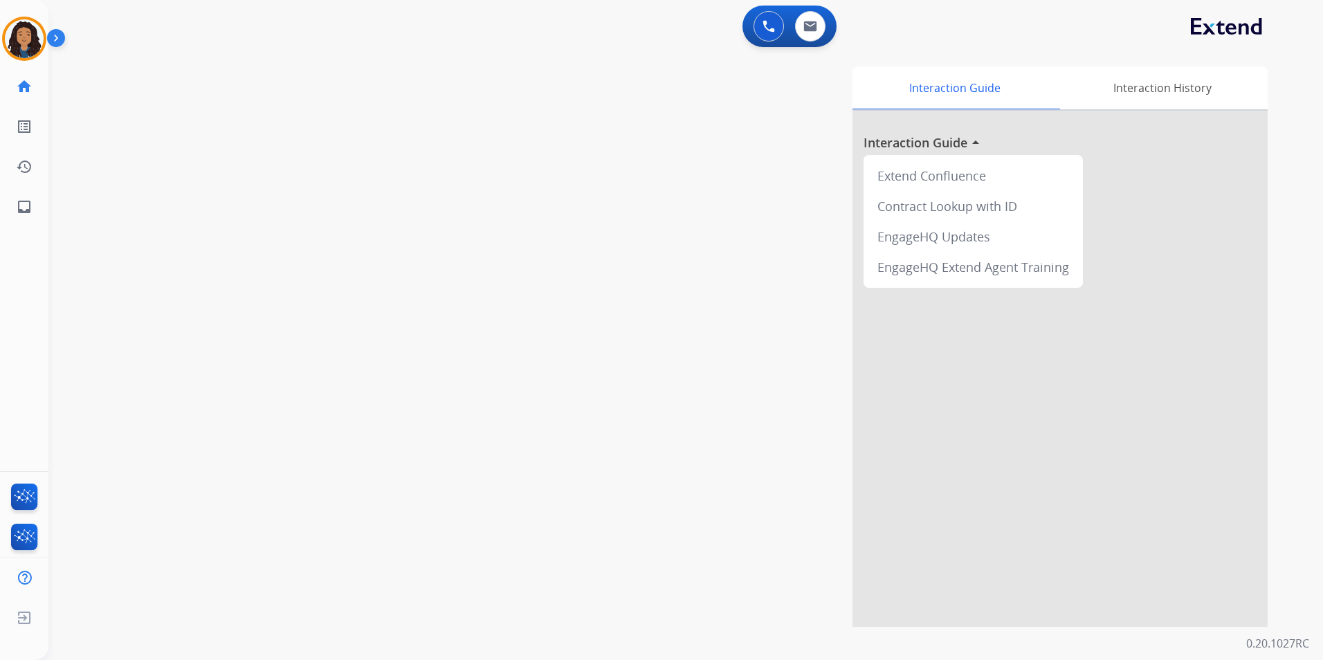
click at [297, 373] on div "swap_horiz Break voice bridge close_fullscreen Connect 3-Way Call merge_type Se…" at bounding box center [669, 338] width 1242 height 577
click at [178, 84] on mat-icon "content_copy" at bounding box center [184, 84] width 12 height 12
click at [262, 117] on img at bounding box center [262, 114] width 17 height 7
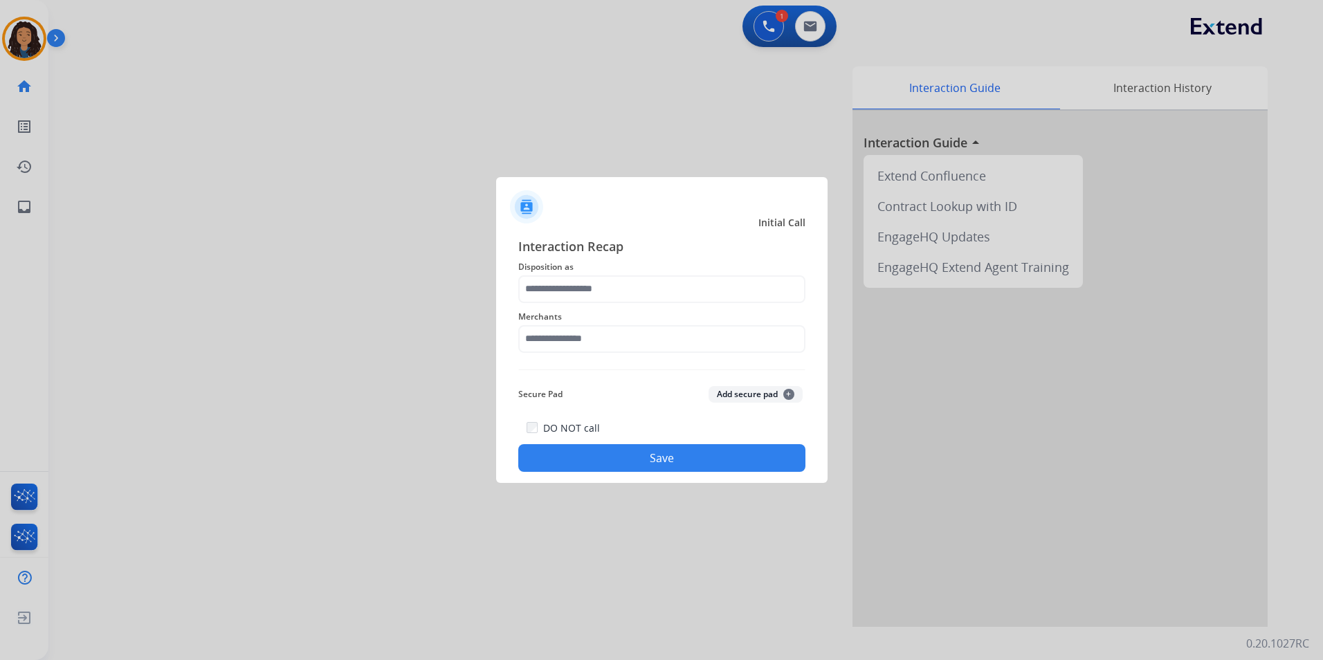
click at [624, 269] on span "Disposition as" at bounding box center [661, 267] width 287 height 17
click at [623, 280] on input "text" at bounding box center [661, 289] width 287 height 28
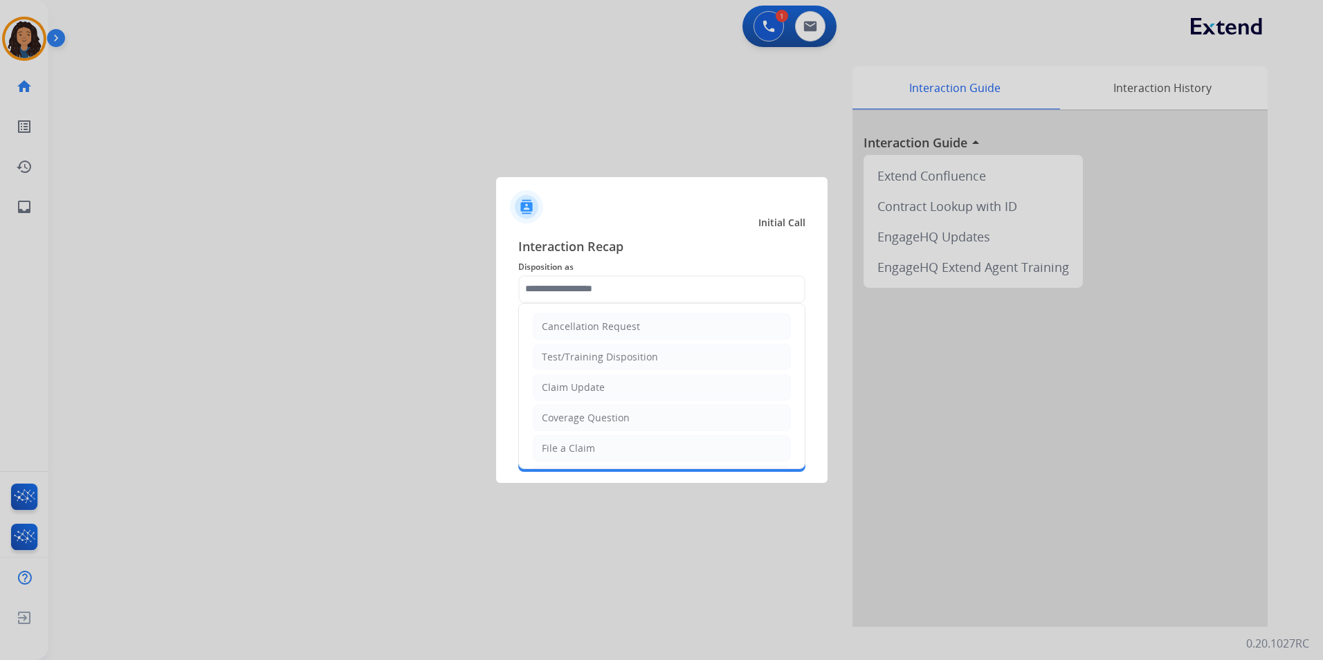
click at [626, 379] on li "Claim Update" at bounding box center [662, 387] width 258 height 26
type input "**********"
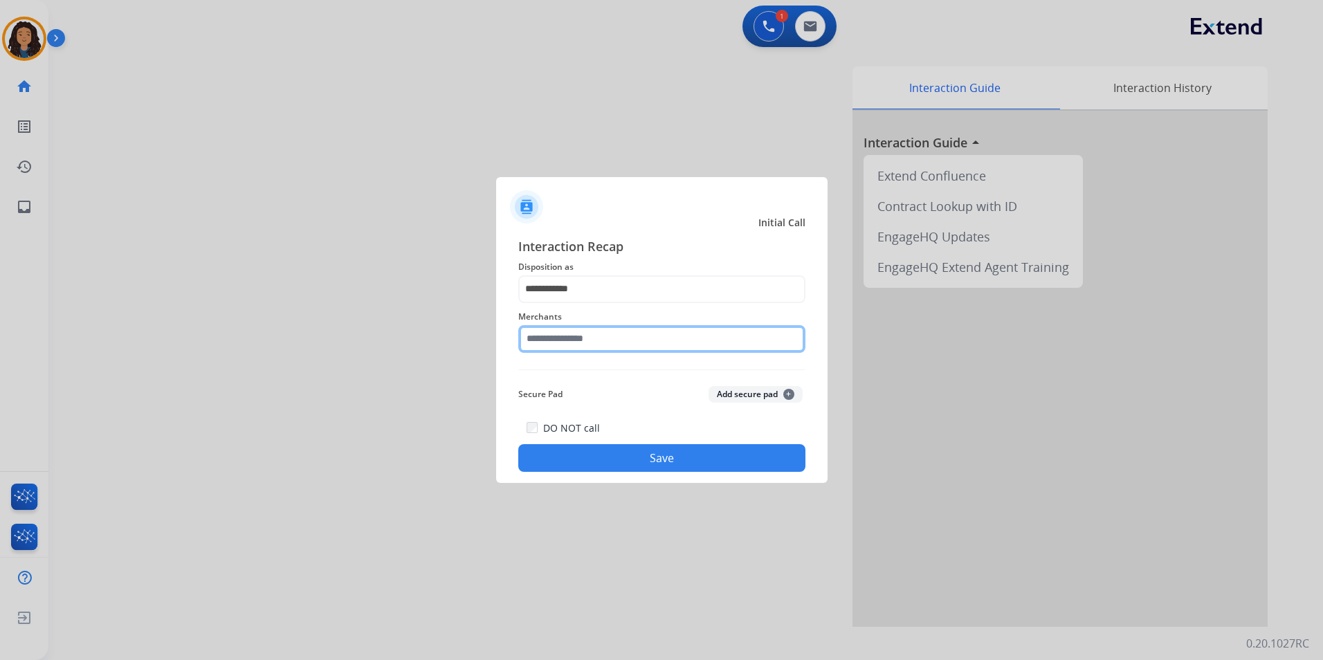
click at [606, 346] on input "text" at bounding box center [661, 339] width 287 height 28
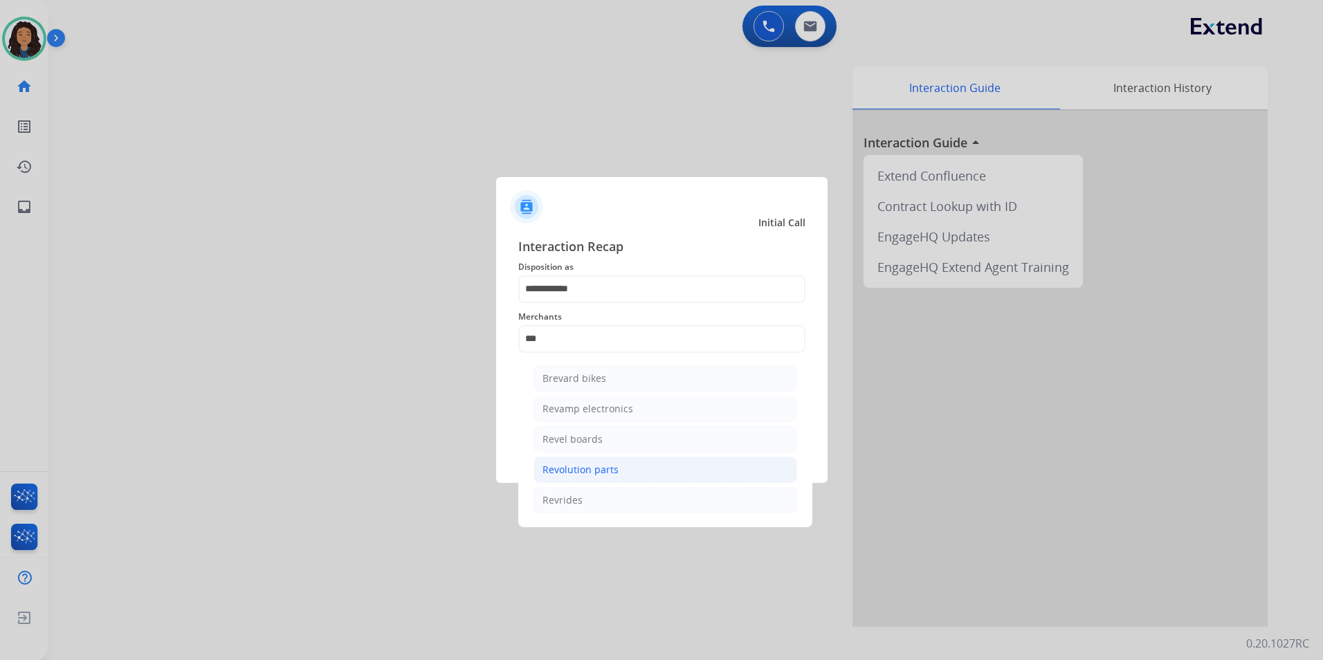
click at [610, 462] on li "Revolution parts" at bounding box center [666, 470] width 264 height 26
type input "**********"
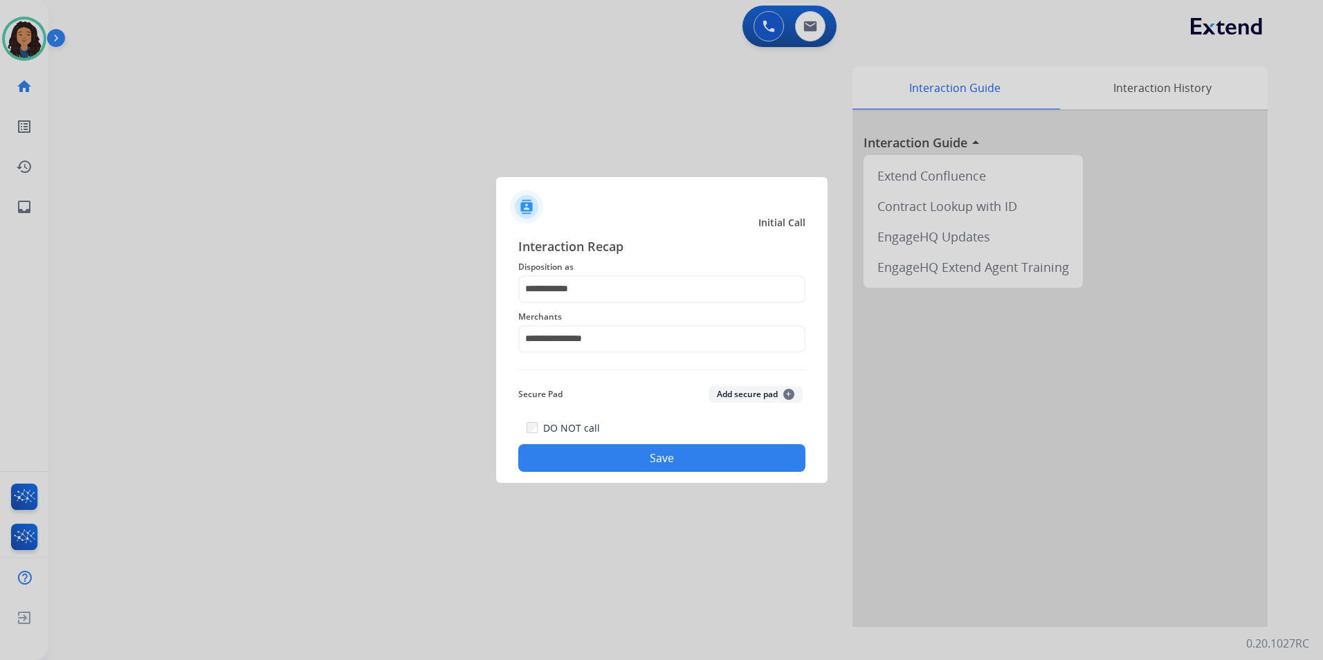
click at [599, 440] on div "DO NOT call Save" at bounding box center [661, 445] width 287 height 53
click at [573, 446] on button "Save" at bounding box center [661, 458] width 287 height 28
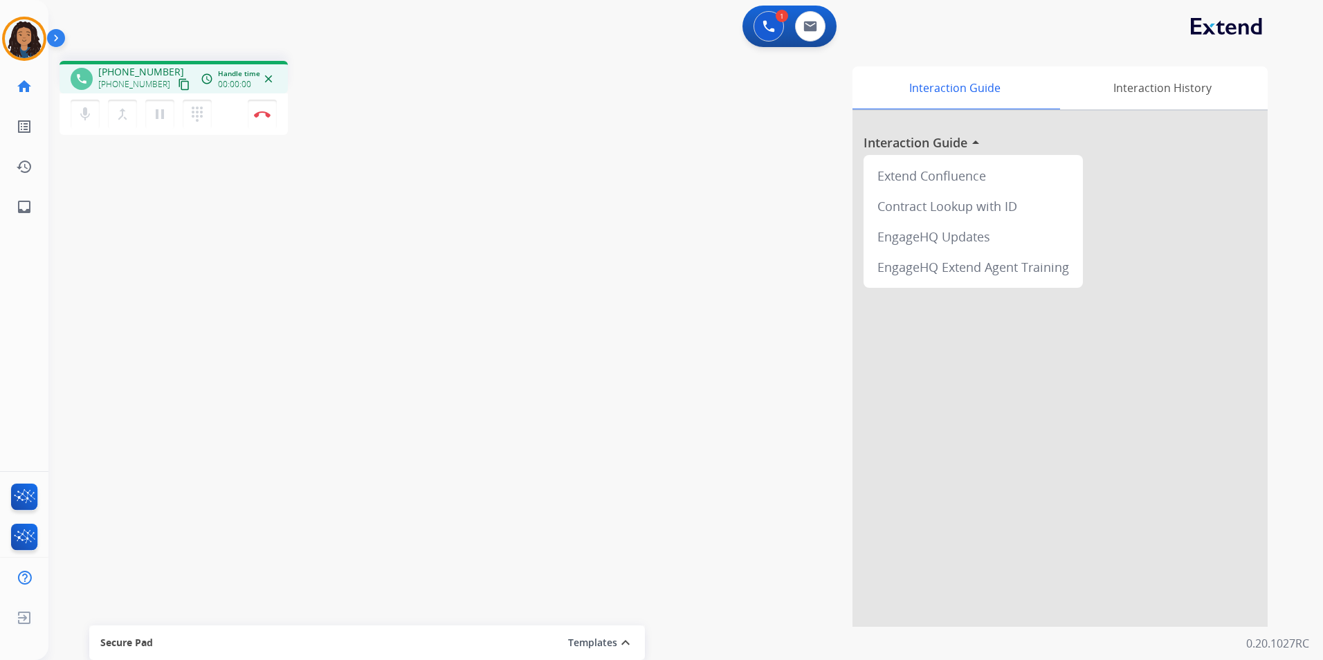
click at [176, 78] on button "content_copy" at bounding box center [184, 84] width 17 height 17
click at [262, 116] on img at bounding box center [262, 114] width 17 height 7
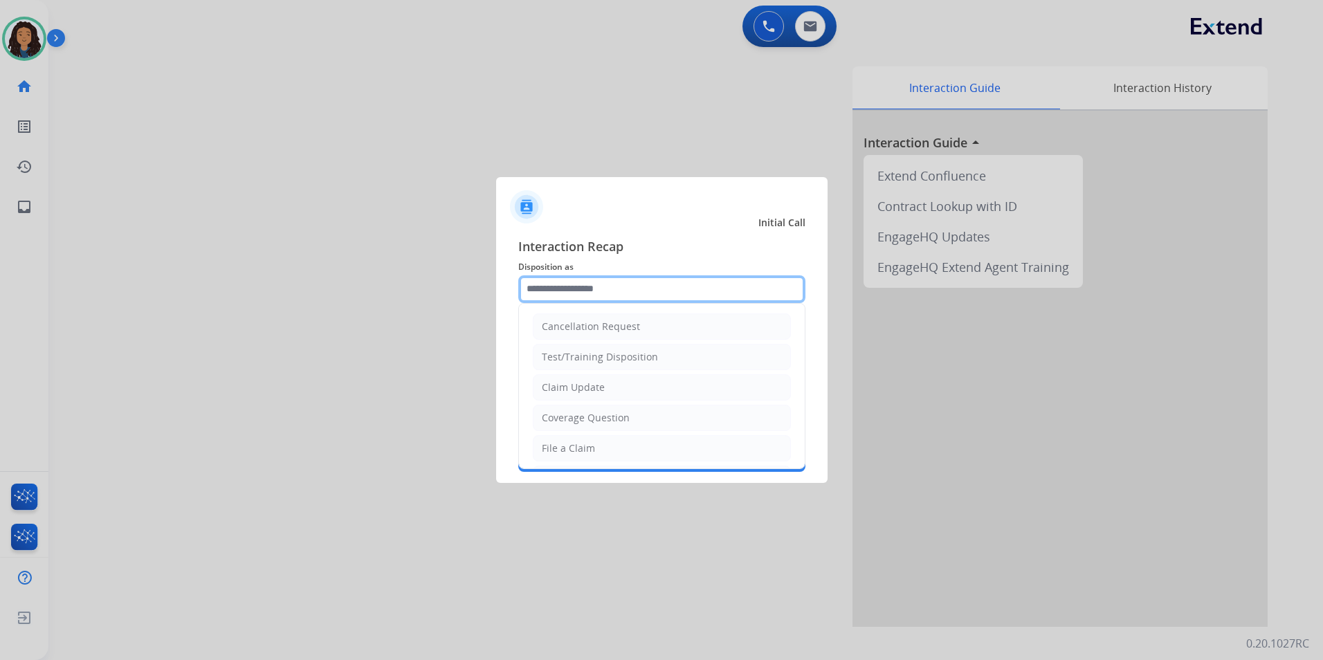
click at [722, 297] on input "text" at bounding box center [661, 289] width 287 height 28
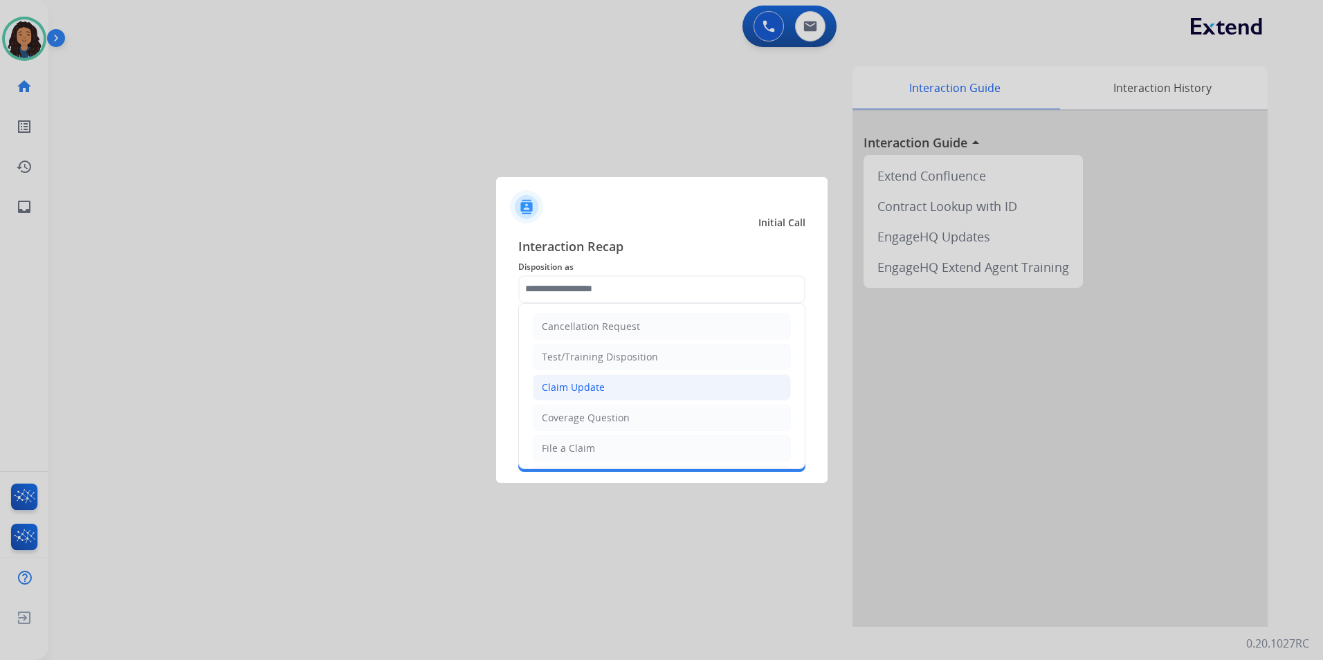
drag, startPoint x: 626, startPoint y: 377, endPoint x: 620, endPoint y: 383, distance: 8.3
click at [625, 378] on li "Claim Update" at bounding box center [662, 387] width 258 height 26
type input "**********"
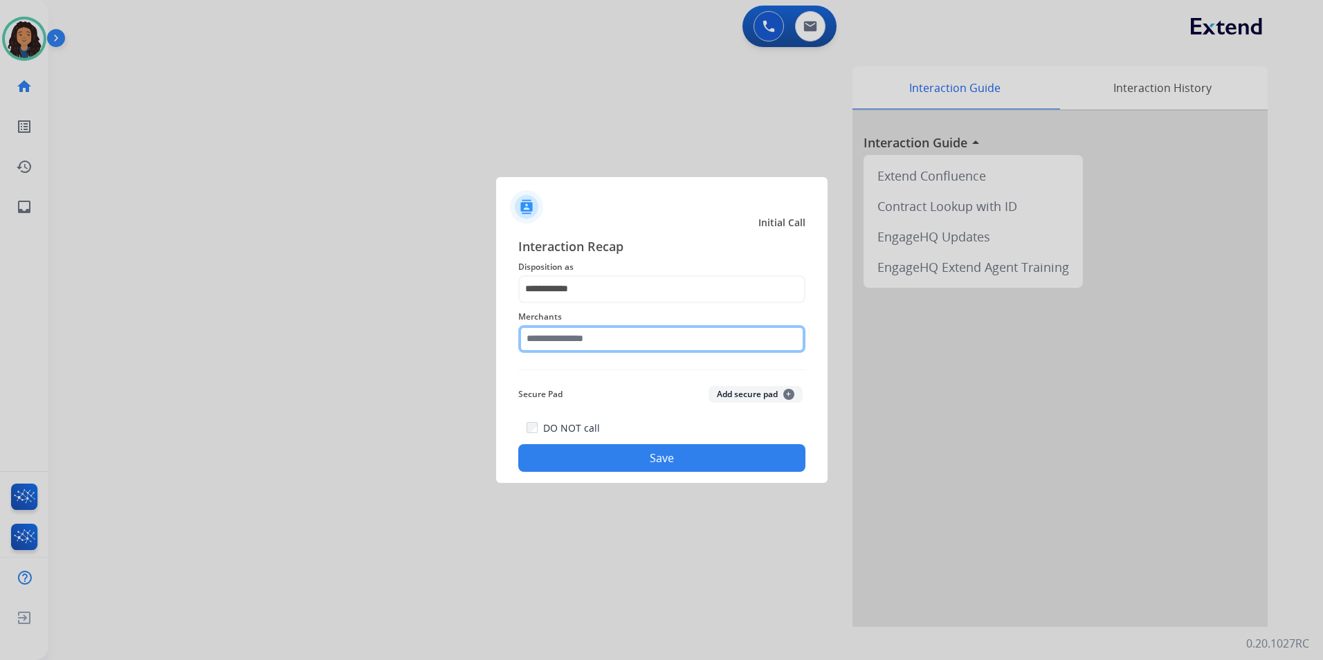
click at [579, 341] on input "text" at bounding box center [661, 339] width 287 height 28
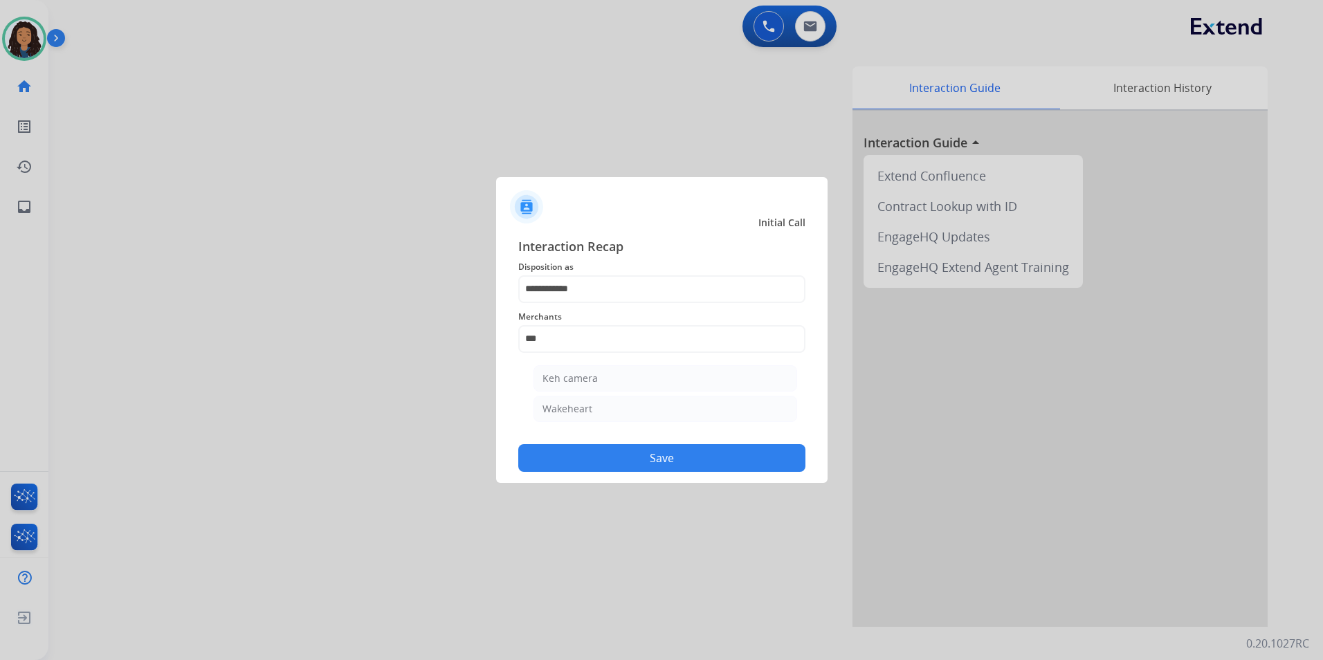
click at [603, 382] on li "Keh camera" at bounding box center [666, 378] width 264 height 26
type input "**********"
drag, startPoint x: 575, startPoint y: 447, endPoint x: 505, endPoint y: 396, distance: 86.7
click at [574, 448] on button "Save" at bounding box center [661, 458] width 287 height 28
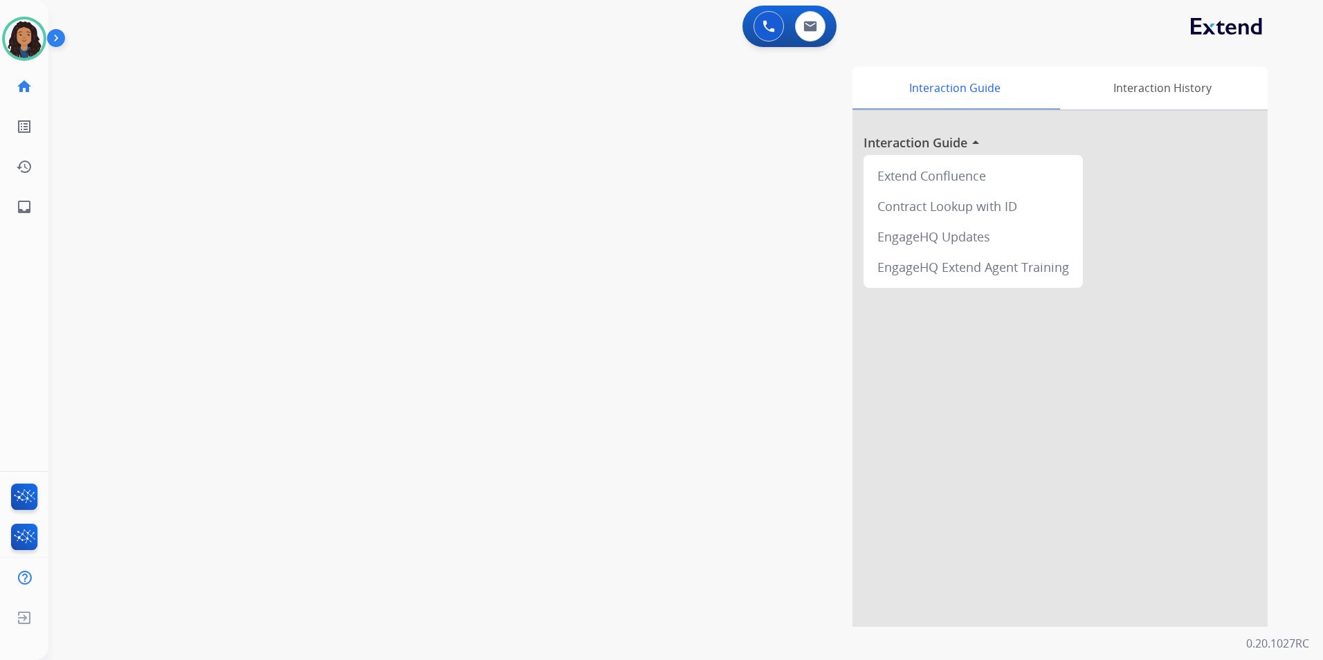
click at [392, 284] on div "swap_horiz Break voice bridge close_fullscreen Connect 3-Way Call merge_type Se…" at bounding box center [669, 338] width 1242 height 577
click at [796, 34] on div "0 Email Interactions" at bounding box center [811, 26] width 42 height 30
click at [801, 34] on button at bounding box center [810, 26] width 30 height 30
select select "**********"
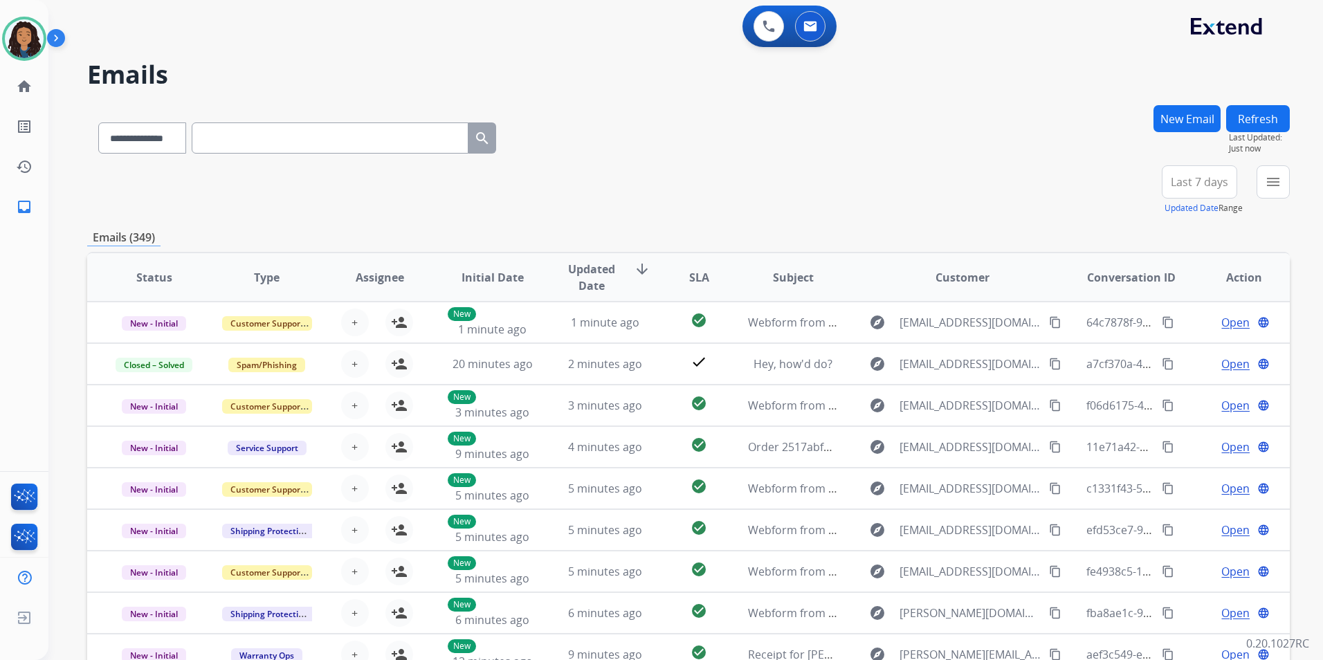
click at [1186, 118] on button "New Email" at bounding box center [1187, 118] width 67 height 27
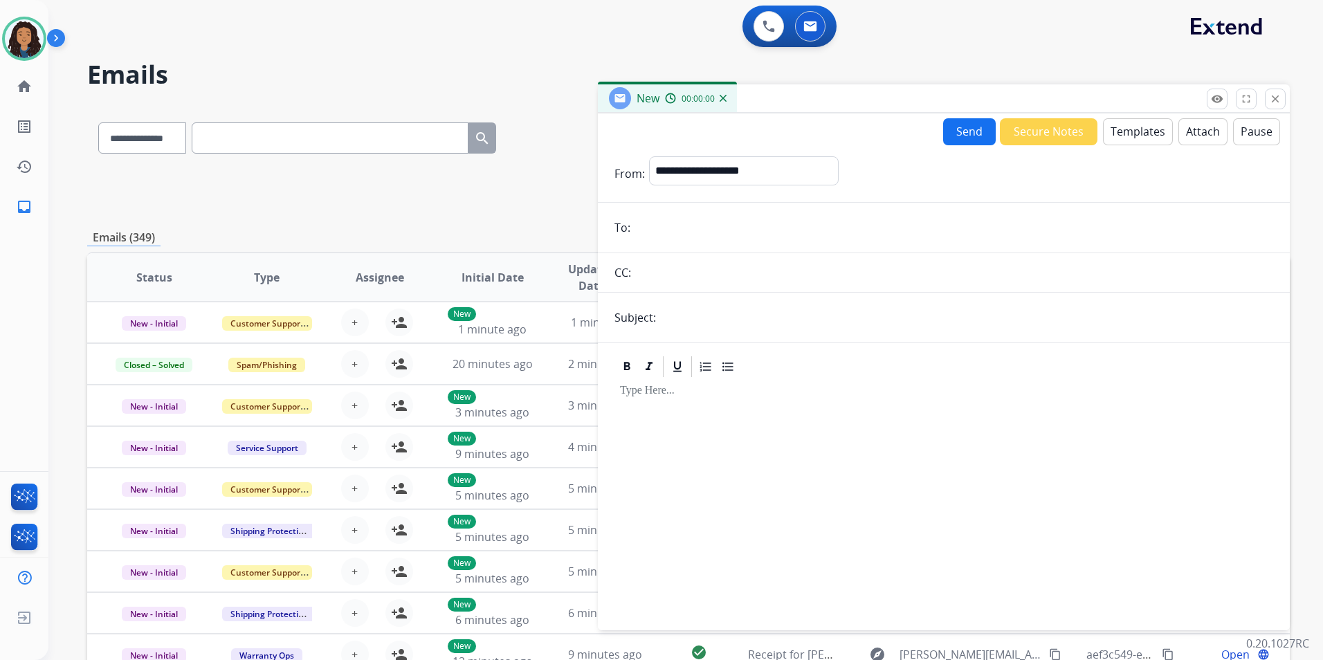
click at [798, 188] on div "**********" at bounding box center [744, 173] width 190 height 35
drag, startPoint x: 793, startPoint y: 178, endPoint x: 786, endPoint y: 183, distance: 8.4
click at [793, 177] on select "**********" at bounding box center [743, 170] width 188 height 28
select select "**********"
click at [649, 156] on select "**********" at bounding box center [743, 170] width 188 height 28
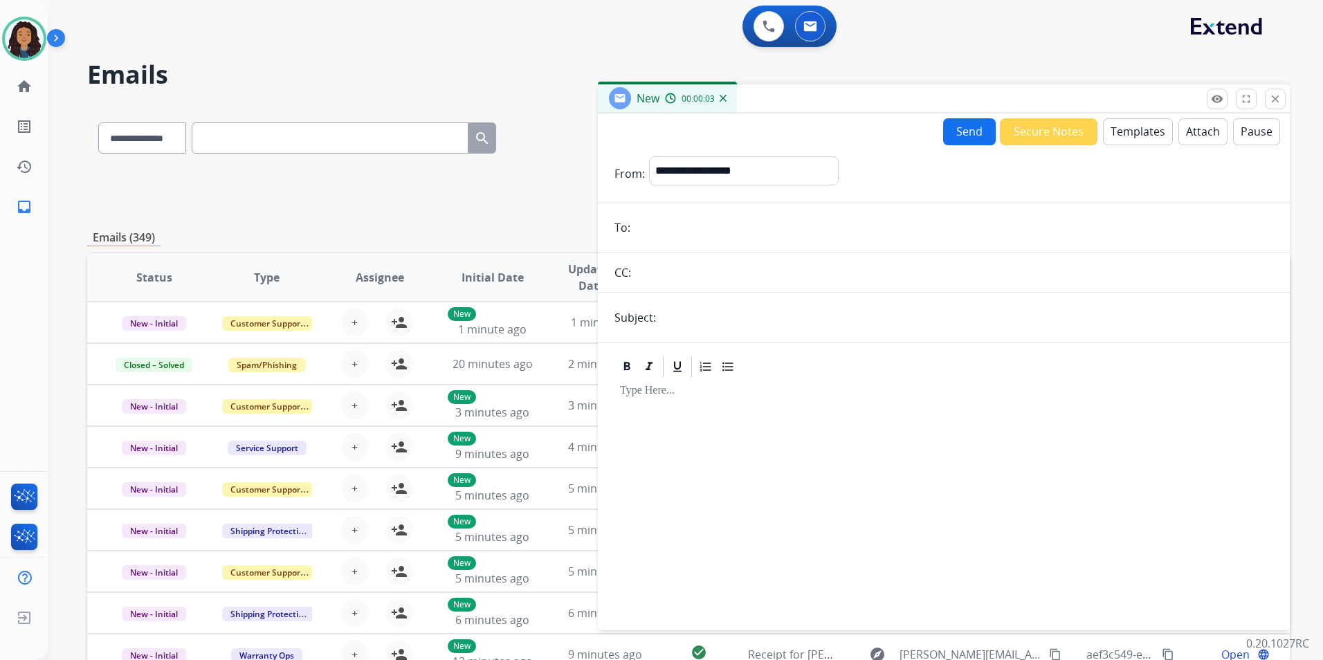
paste input "**********"
type input "**********"
click at [784, 296] on form "**********" at bounding box center [944, 385] width 692 height 480
click at [791, 306] on input "text" at bounding box center [966, 318] width 613 height 28
type input "**********"
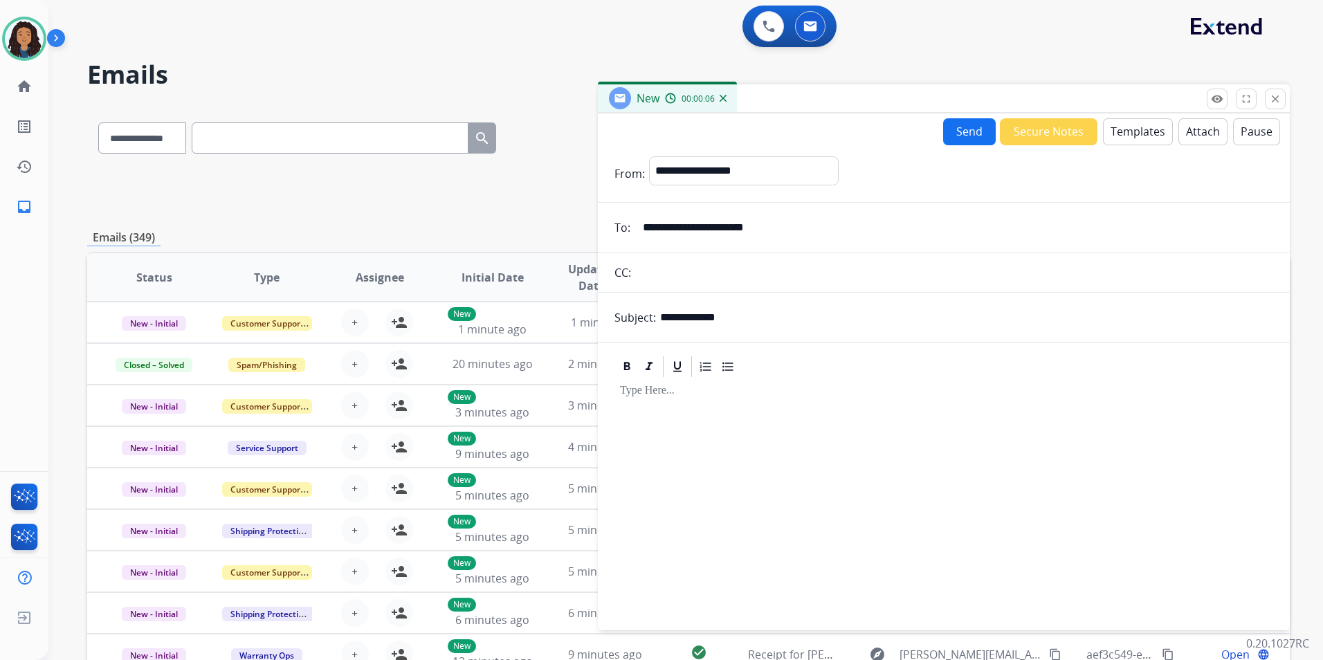
click at [1122, 122] on button "Templates" at bounding box center [1138, 131] width 70 height 27
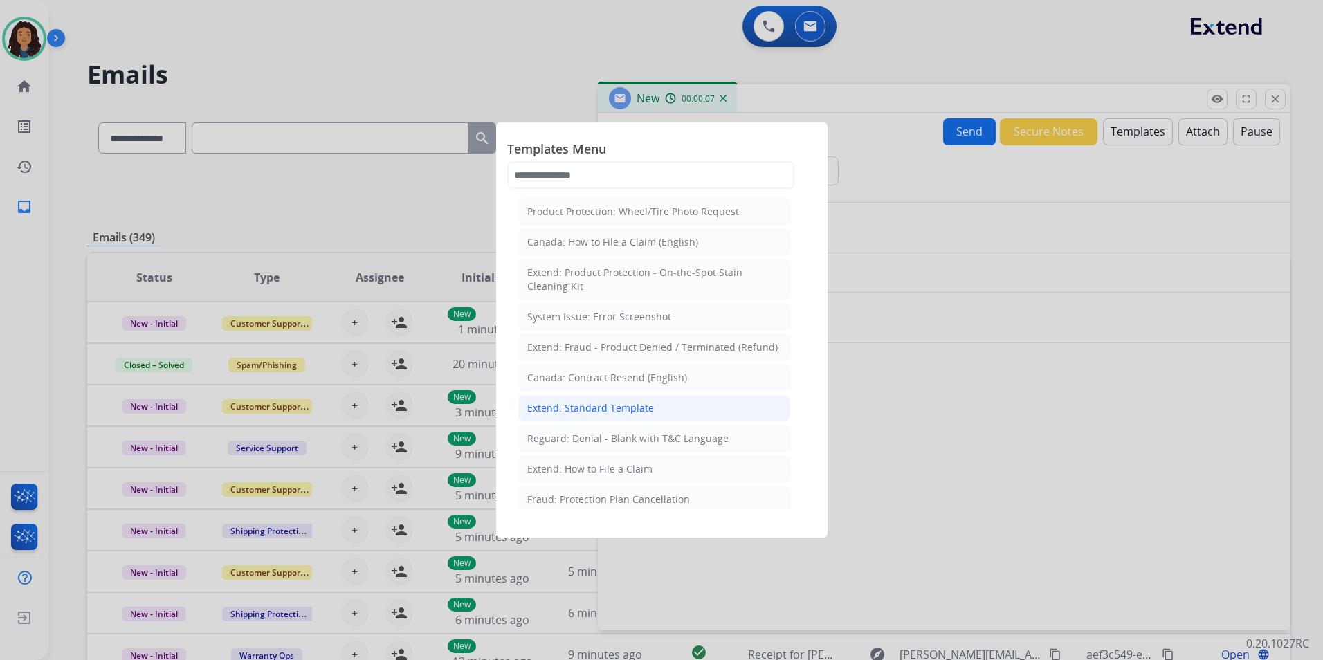
click at [620, 404] on div "Extend: Standard Template" at bounding box center [590, 408] width 127 height 14
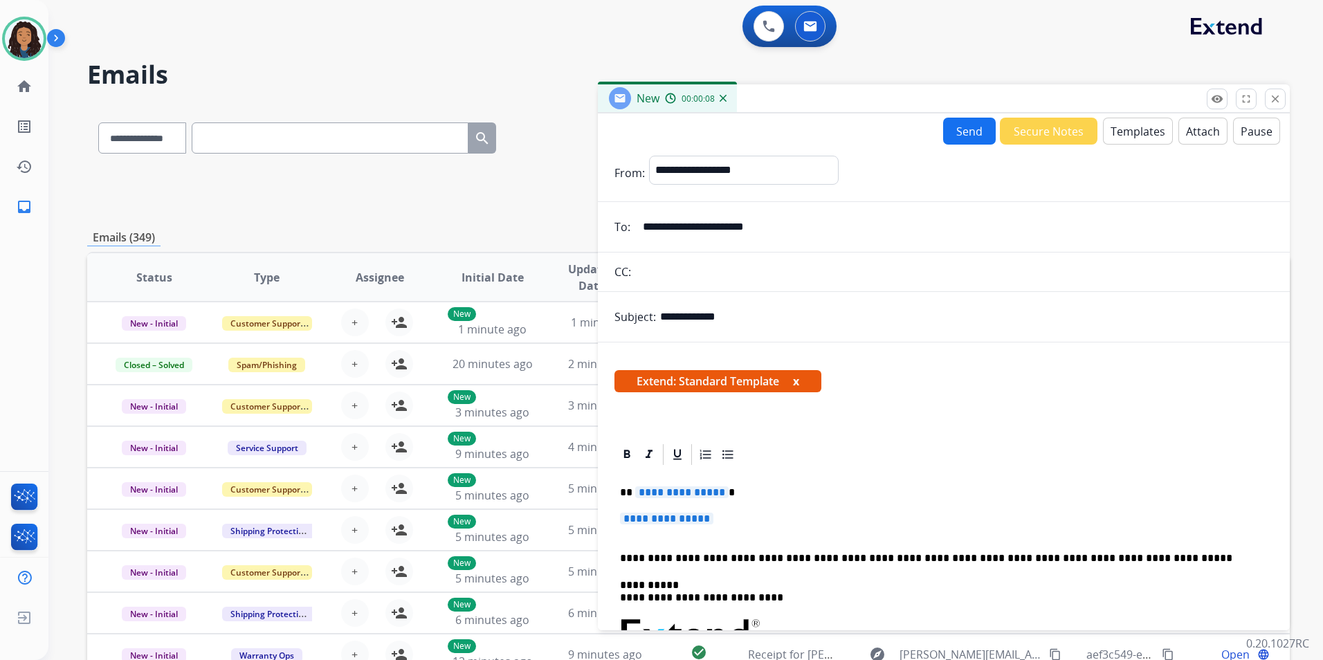
click at [682, 487] on span "**********" at bounding box center [681, 493] width 93 height 12
click at [685, 514] on span "**********" at bounding box center [666, 519] width 93 height 12
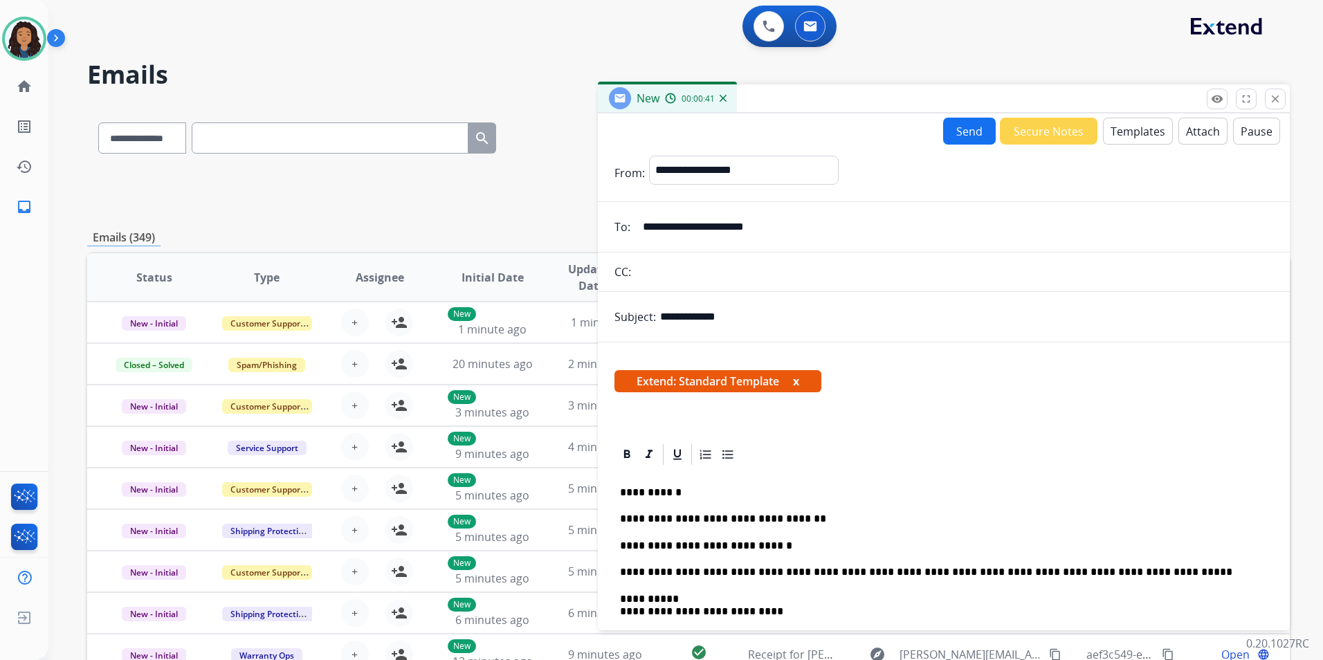
click at [708, 552] on p "**********" at bounding box center [938, 546] width 637 height 12
click at [958, 129] on button "Send" at bounding box center [969, 131] width 53 height 27
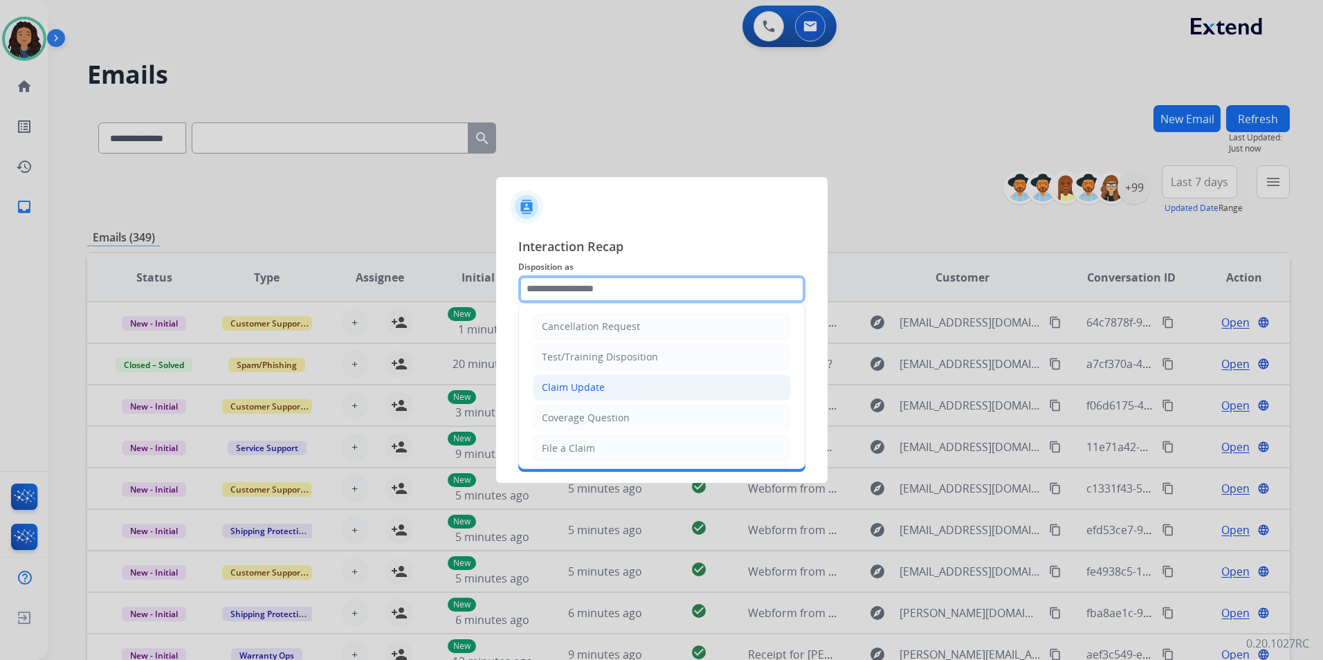
drag, startPoint x: 616, startPoint y: 276, endPoint x: 629, endPoint y: 396, distance: 120.5
click at [617, 276] on input "text" at bounding box center [661, 289] width 287 height 28
click at [616, 391] on li "Claim Update" at bounding box center [662, 387] width 258 height 26
type input "**********"
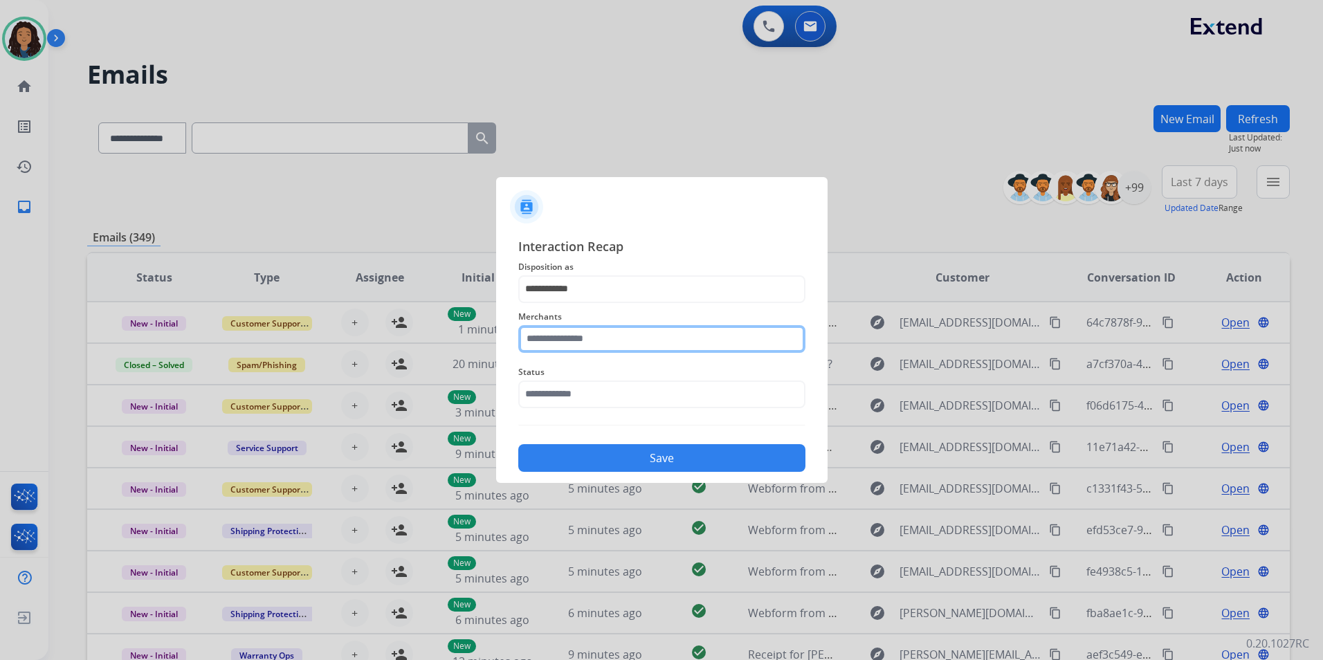
click at [615, 338] on input "text" at bounding box center [661, 339] width 287 height 28
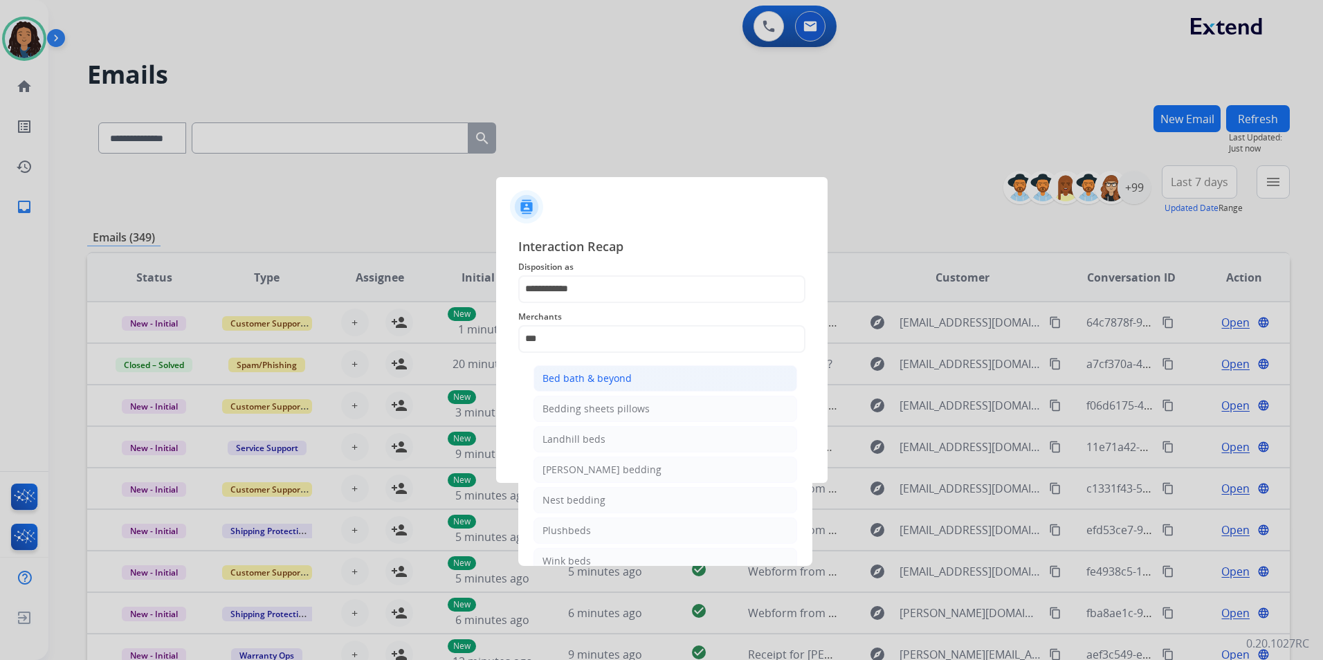
click at [595, 381] on div "Bed bath & beyond" at bounding box center [587, 379] width 89 height 14
type input "**********"
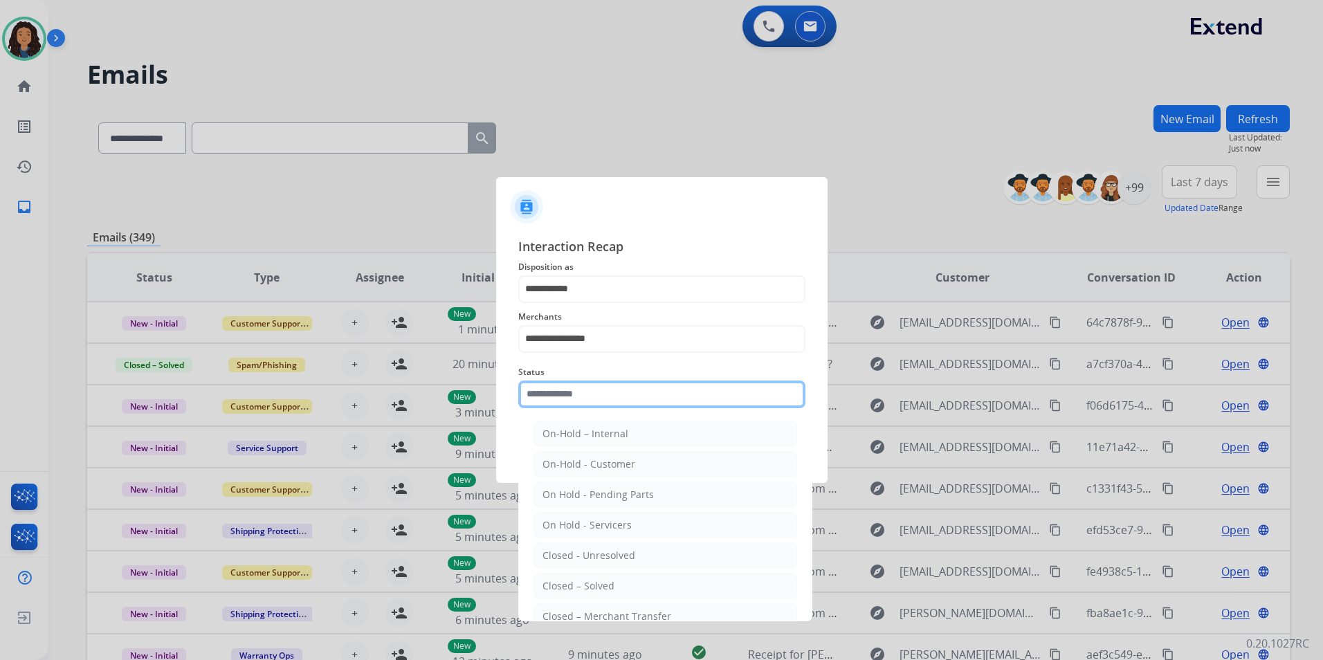
click at [577, 397] on input "text" at bounding box center [661, 395] width 287 height 28
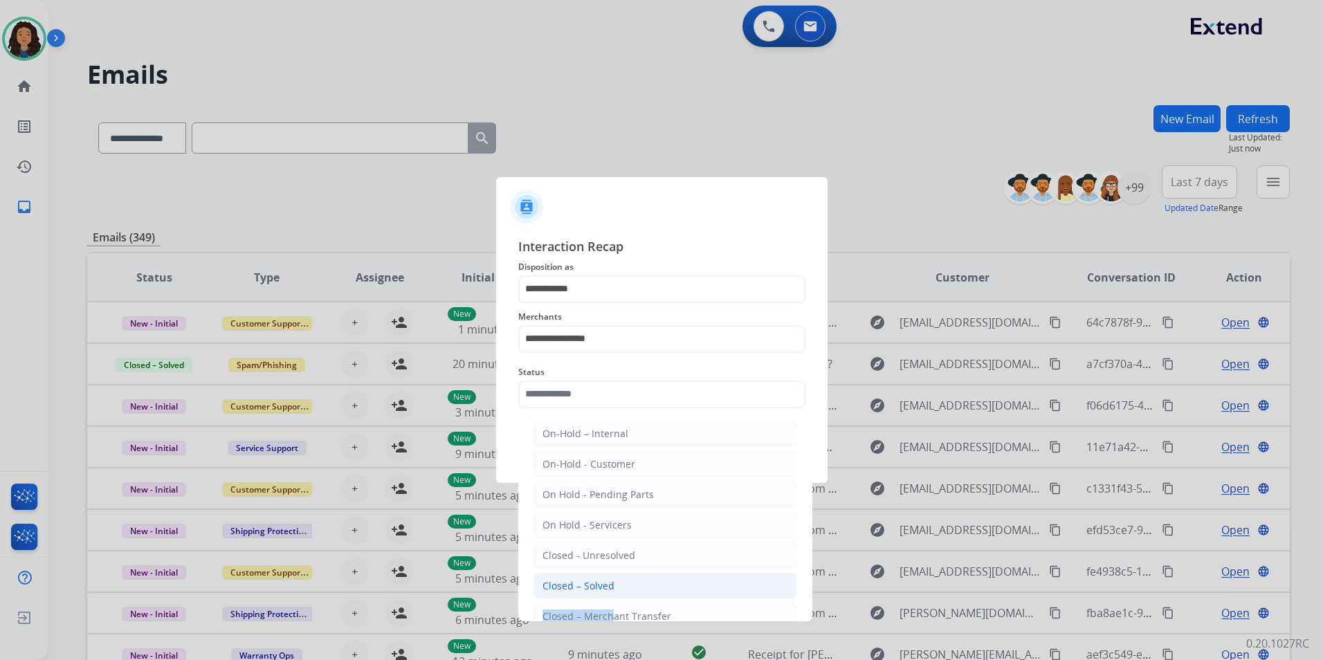
click at [604, 599] on ul "On-Hold – Internal On-Hold - Customer On Hold - Pending Parts On Hold - Service…" at bounding box center [665, 559] width 272 height 291
drag, startPoint x: 604, startPoint y: 599, endPoint x: 595, endPoint y: 582, distance: 18.9
click at [595, 582] on div "Closed – Solved" at bounding box center [579, 586] width 72 height 14
type input "**********"
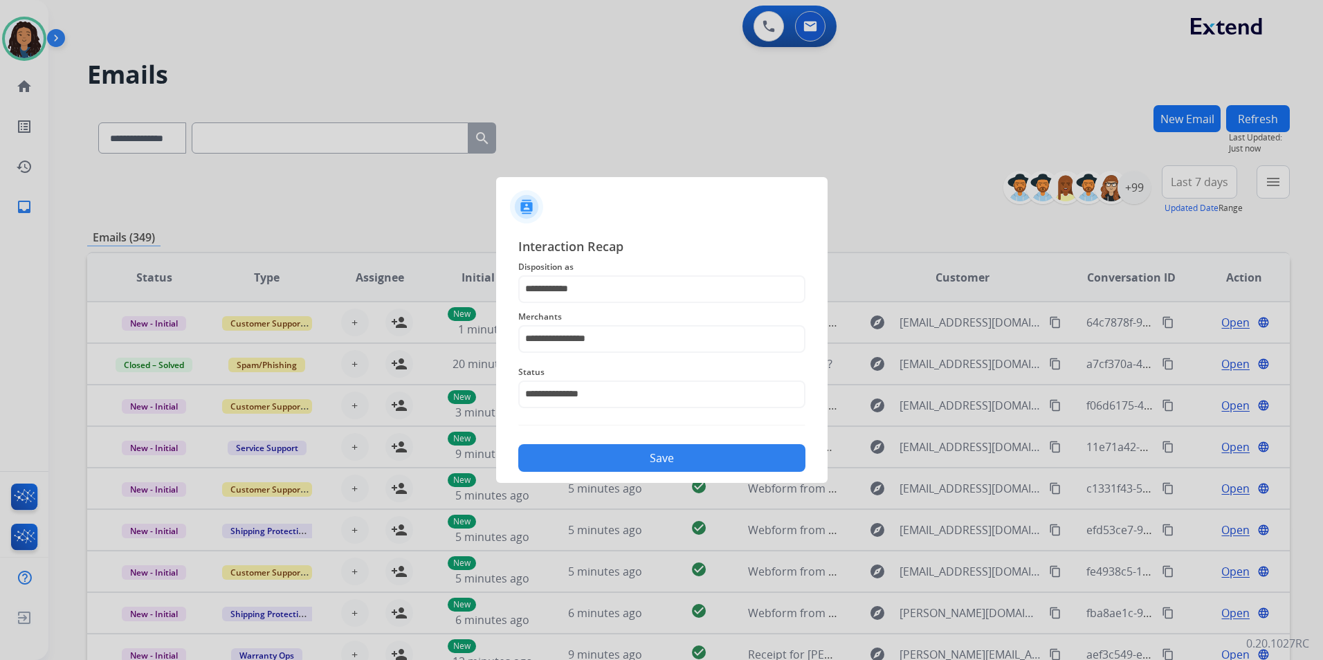
click at [655, 462] on button "Save" at bounding box center [661, 458] width 287 height 28
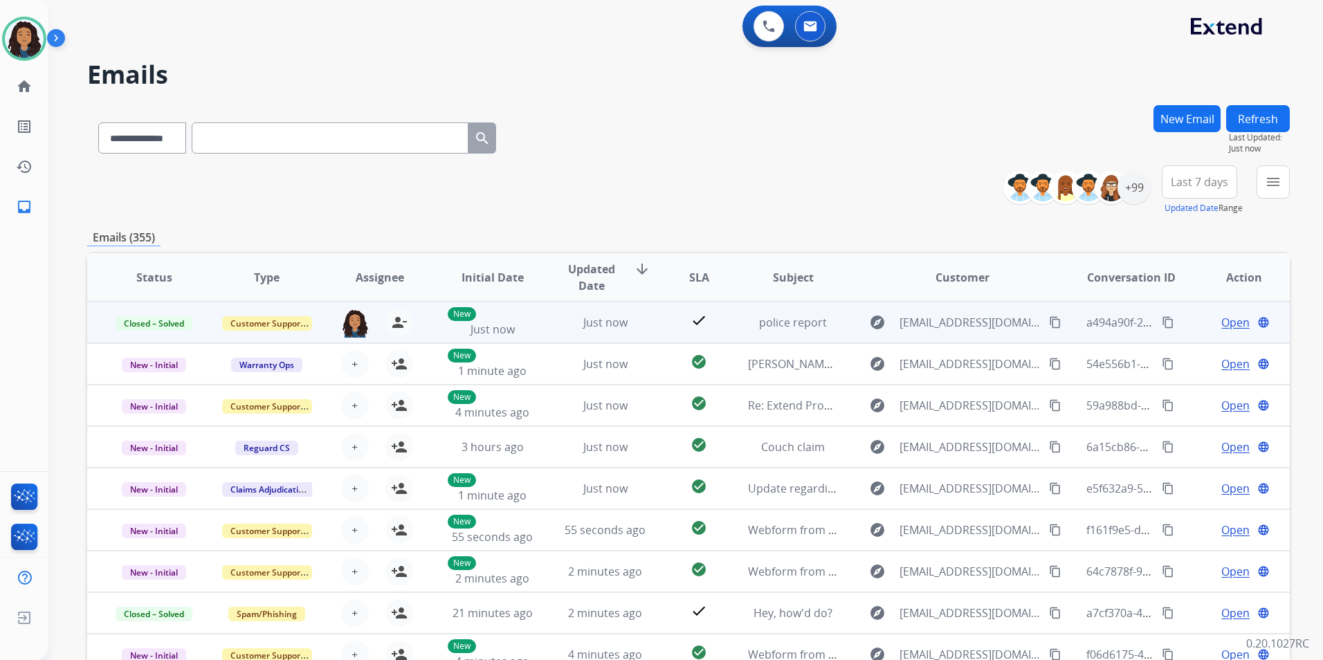
click at [1162, 320] on mat-icon "content_copy" at bounding box center [1168, 322] width 12 height 12
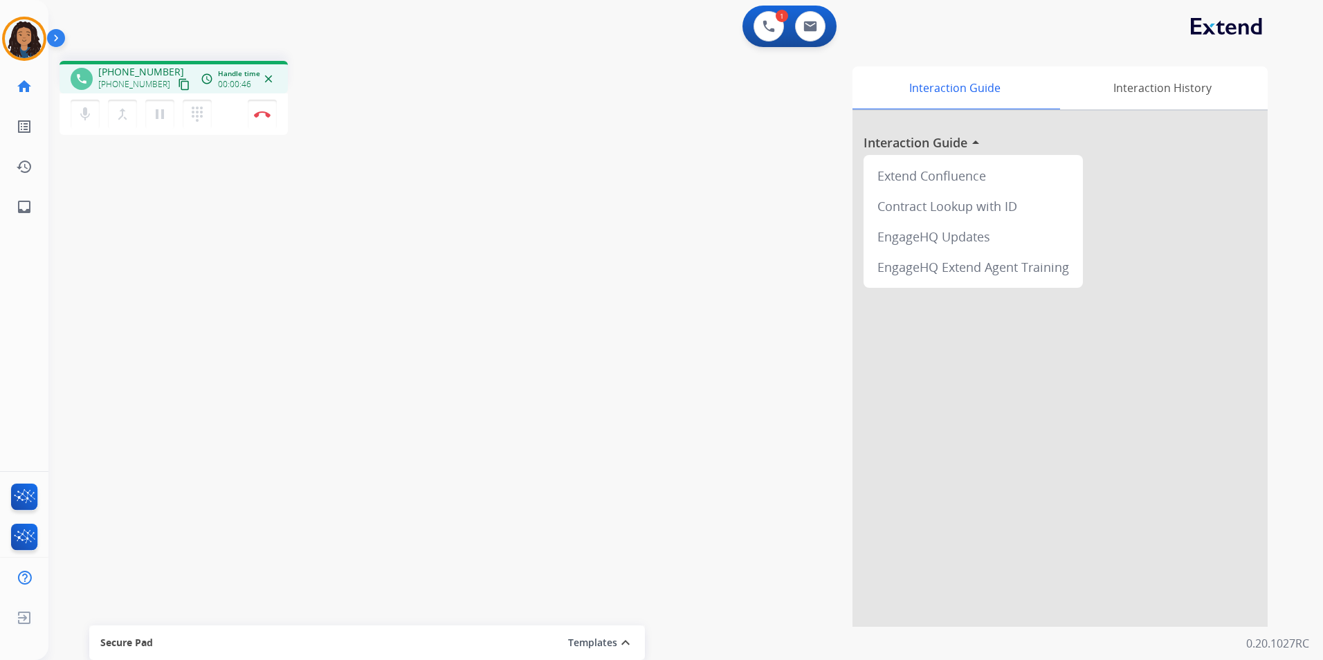
click at [178, 82] on mat-icon "content_copy" at bounding box center [184, 84] width 12 height 12
click at [266, 115] on img at bounding box center [262, 114] width 17 height 7
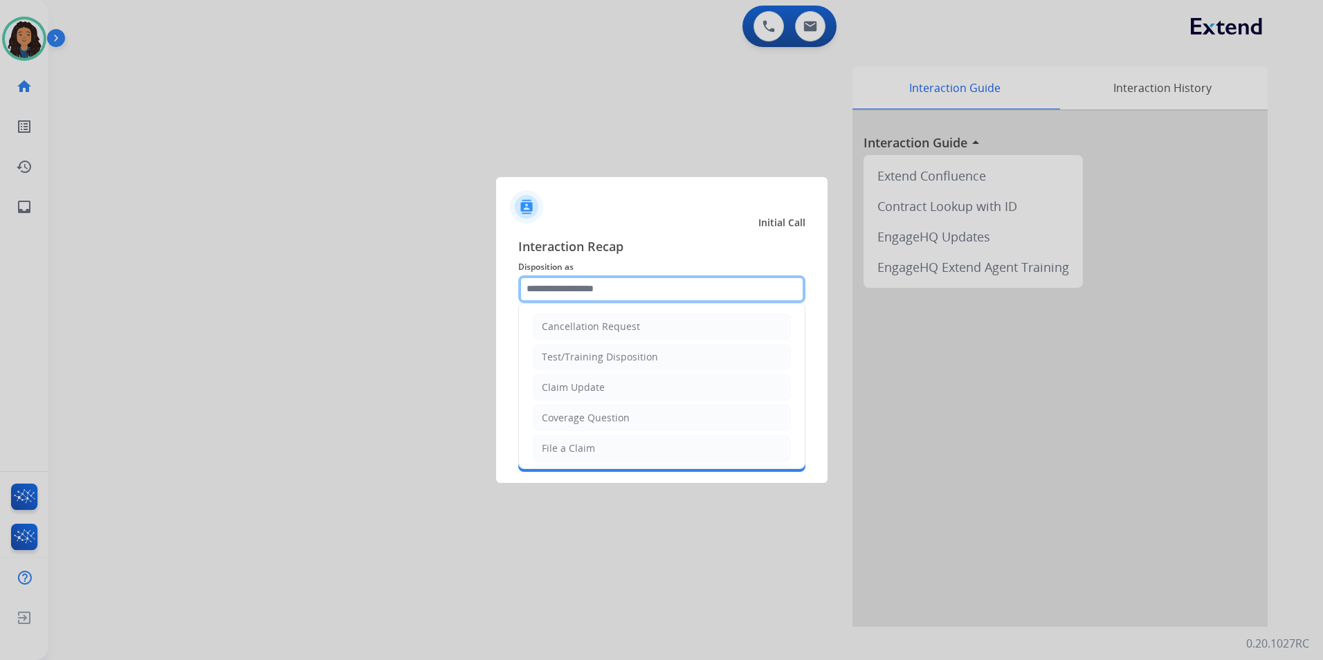
click at [703, 280] on input "text" at bounding box center [661, 289] width 287 height 28
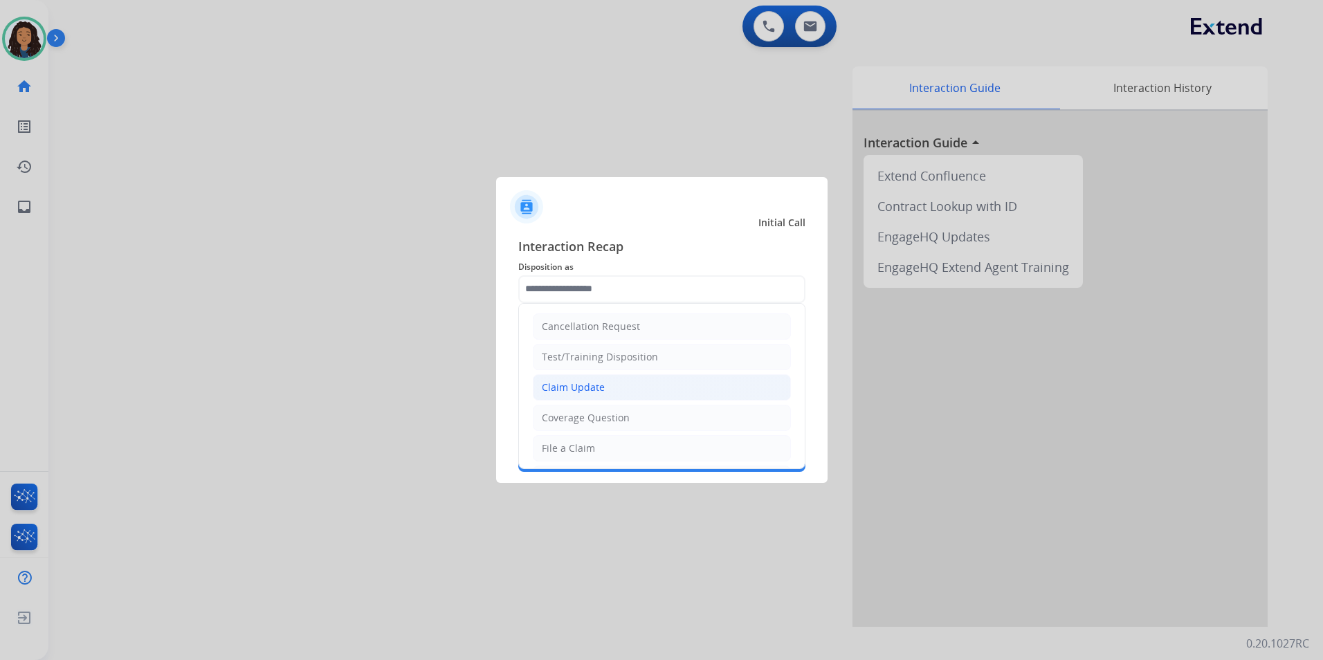
click at [647, 387] on li "Claim Update" at bounding box center [662, 387] width 258 height 26
type input "**********"
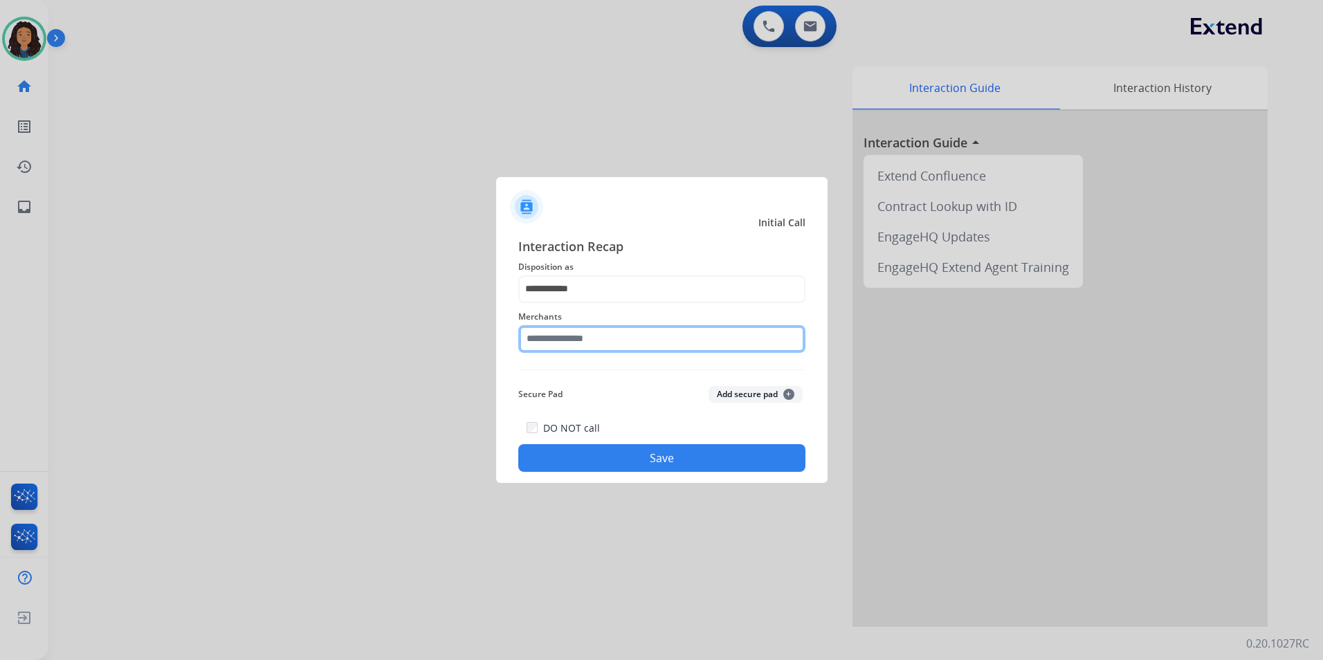
click at [622, 340] on input "text" at bounding box center [661, 339] width 287 height 28
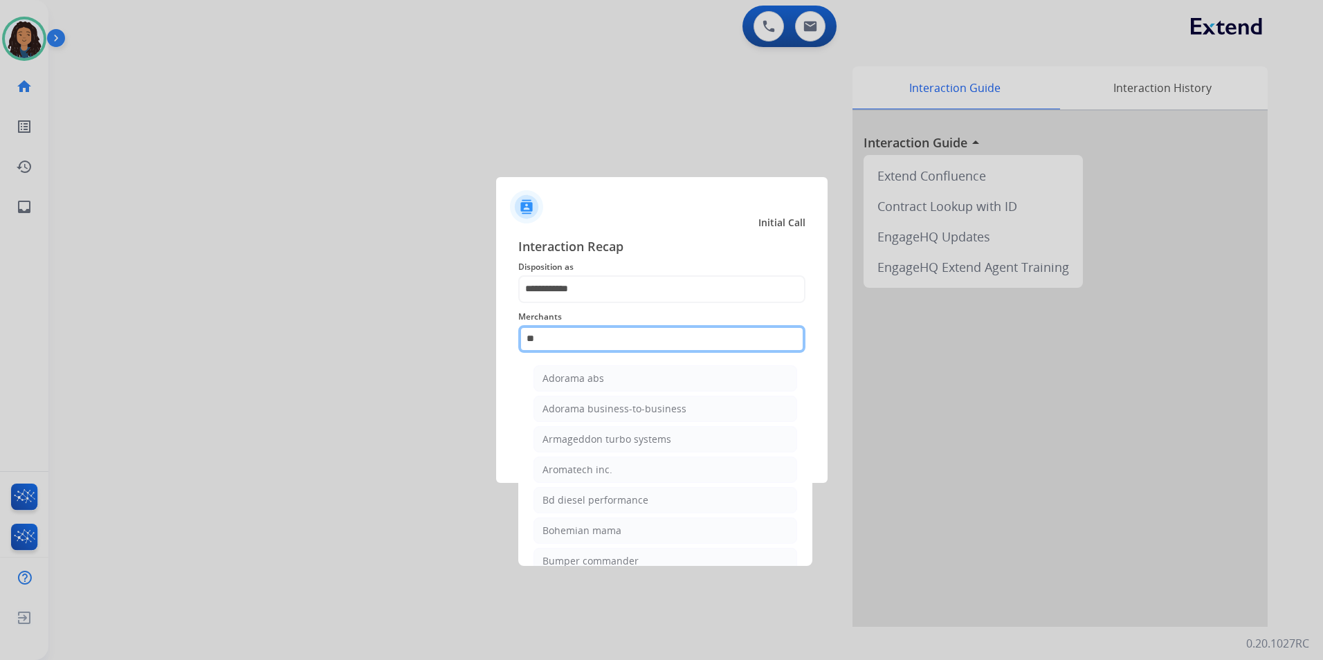
type input "*"
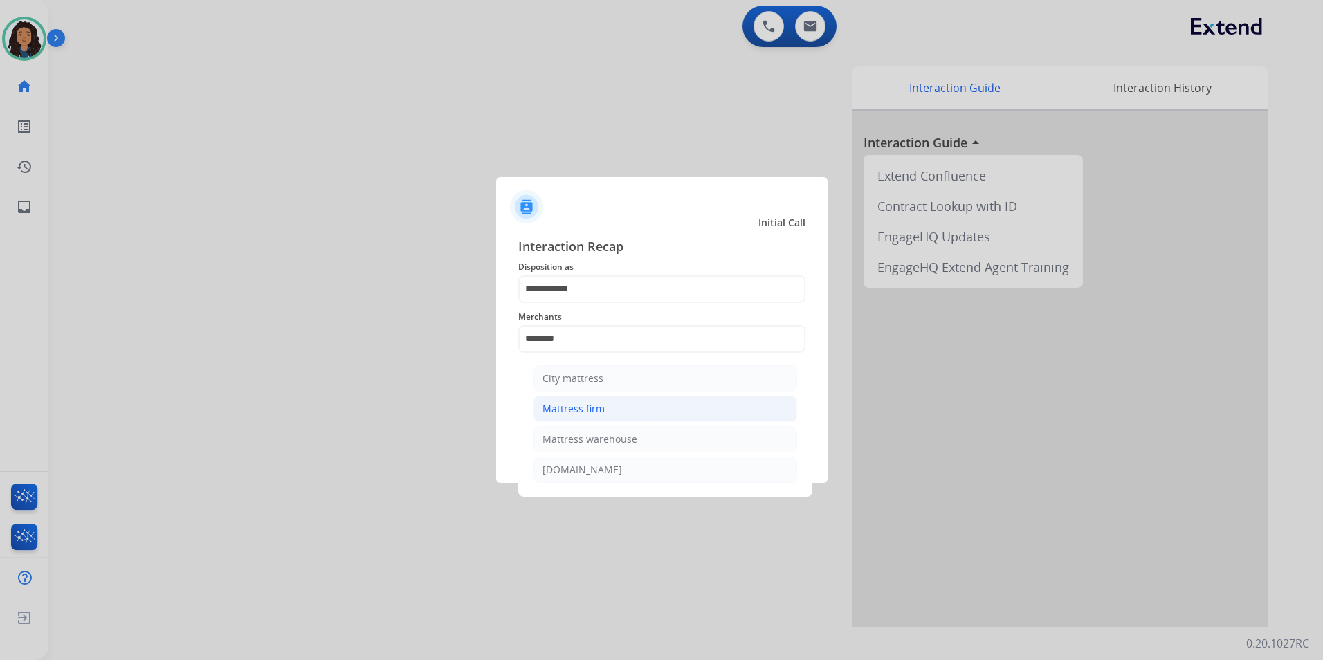
click at [573, 412] on div "Mattress firm" at bounding box center [574, 409] width 62 height 14
type input "**********"
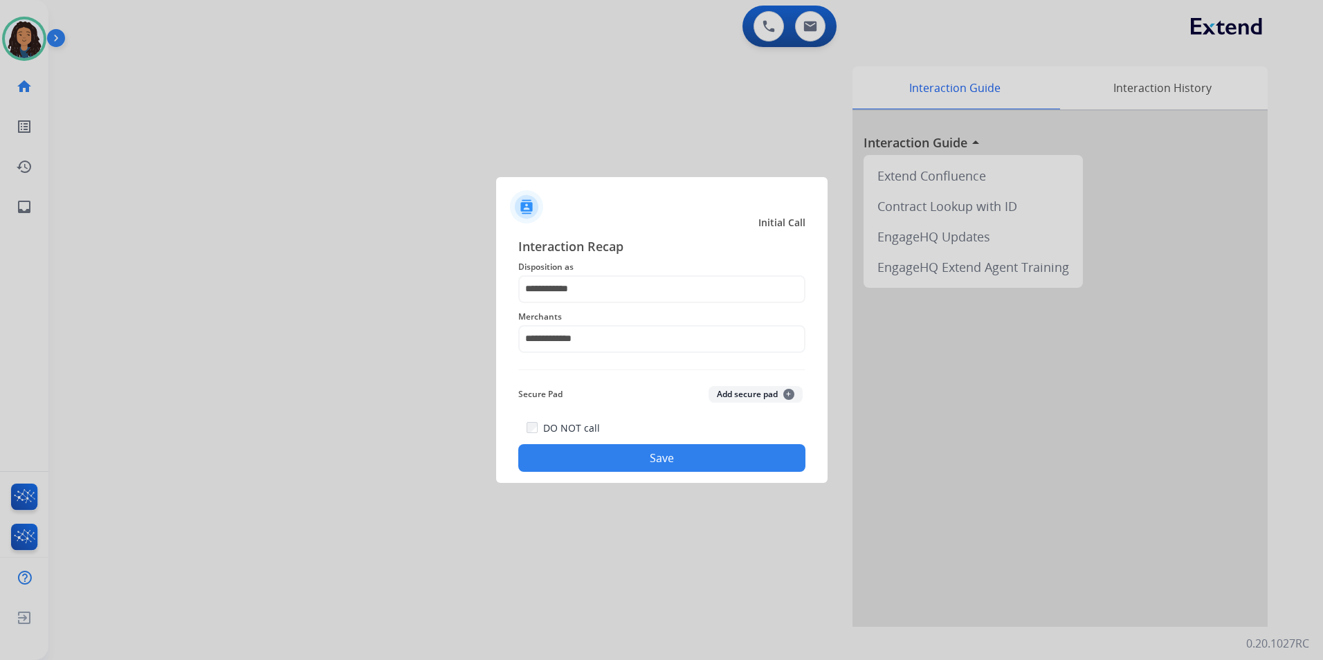
click at [573, 412] on div "**********" at bounding box center [661, 355] width 287 height 236
click at [585, 458] on button "Save" at bounding box center [661, 458] width 287 height 28
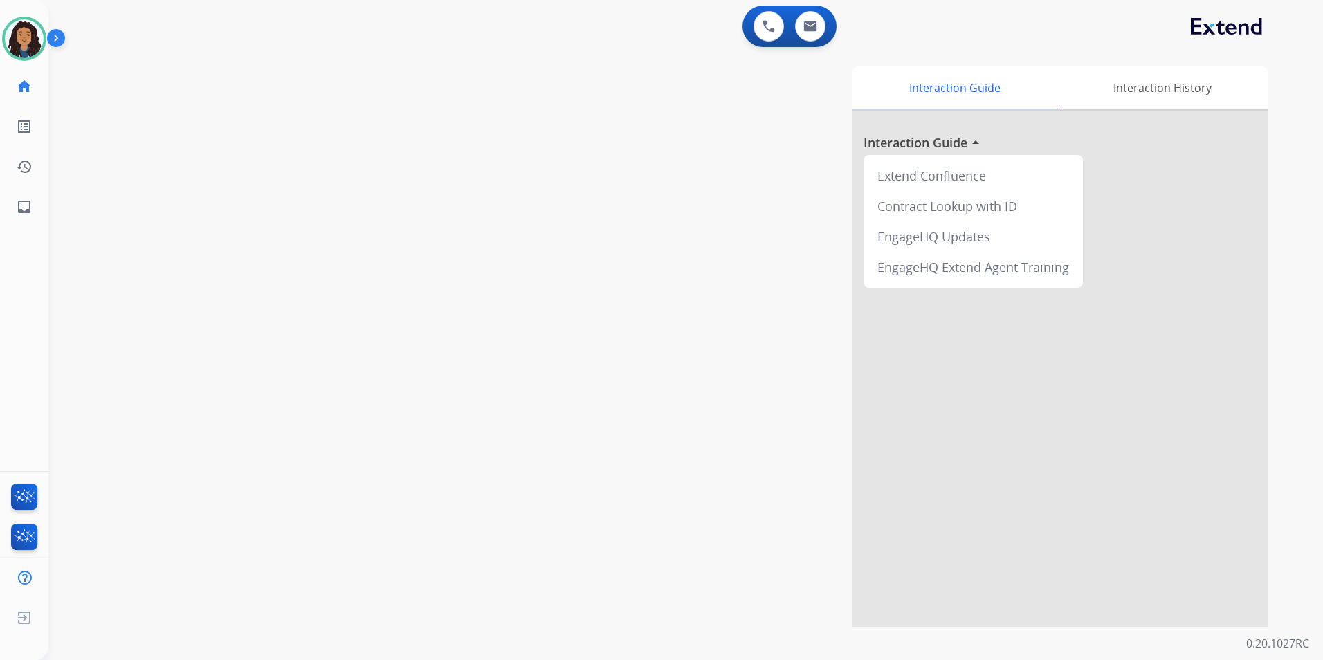
click at [274, 361] on div "swap_horiz Break voice bridge close_fullscreen Connect 3-Way Call merge_type Se…" at bounding box center [669, 338] width 1242 height 577
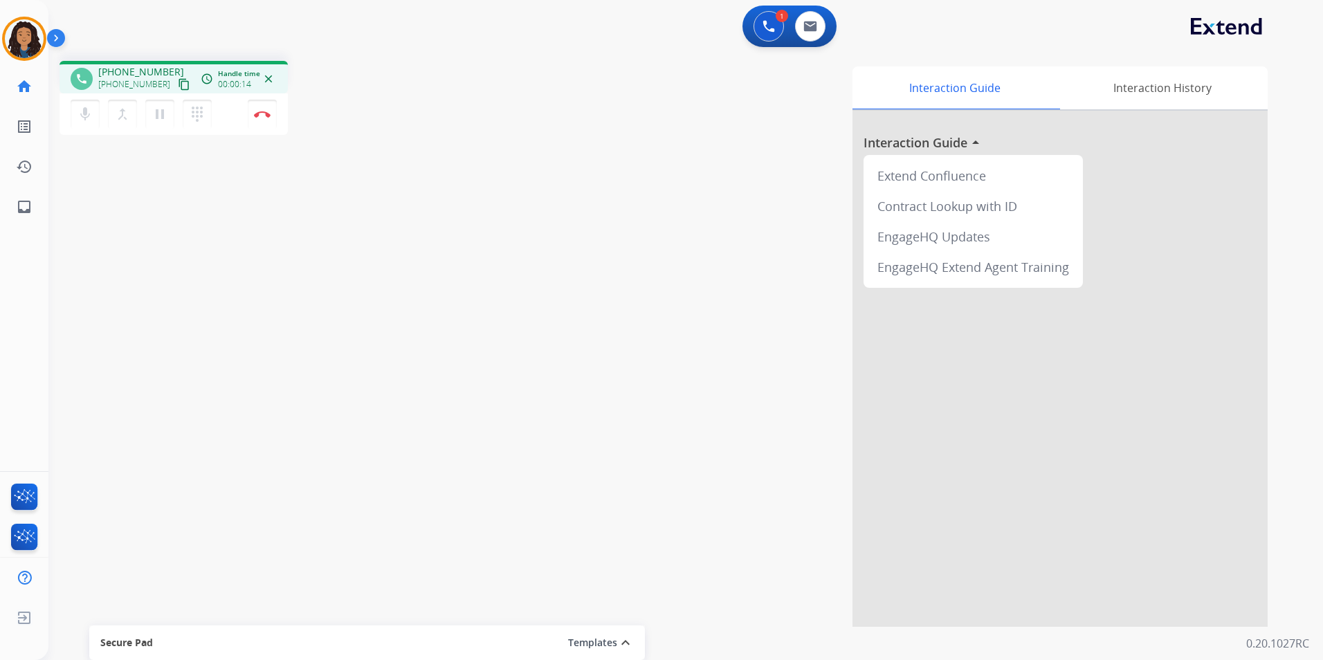
click at [178, 86] on mat-icon "content_copy" at bounding box center [184, 84] width 12 height 12
click at [266, 118] on button "Disconnect" at bounding box center [262, 114] width 29 height 29
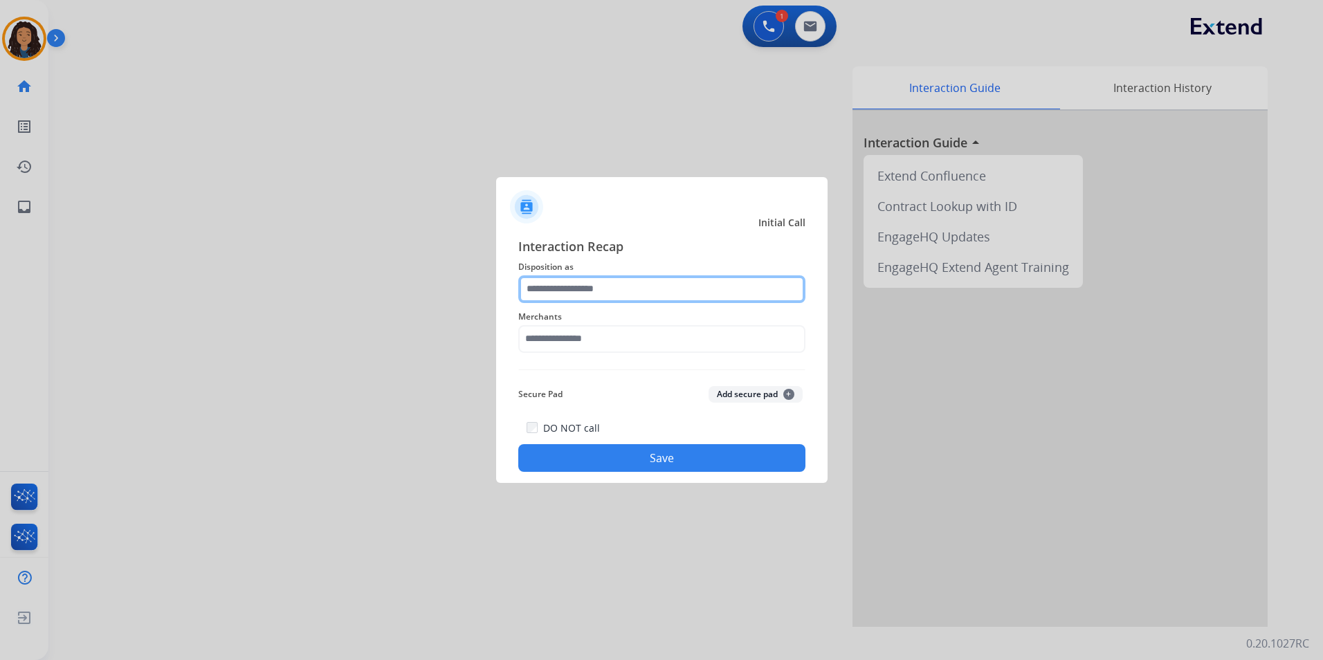
click at [598, 289] on input "text" at bounding box center [661, 289] width 287 height 28
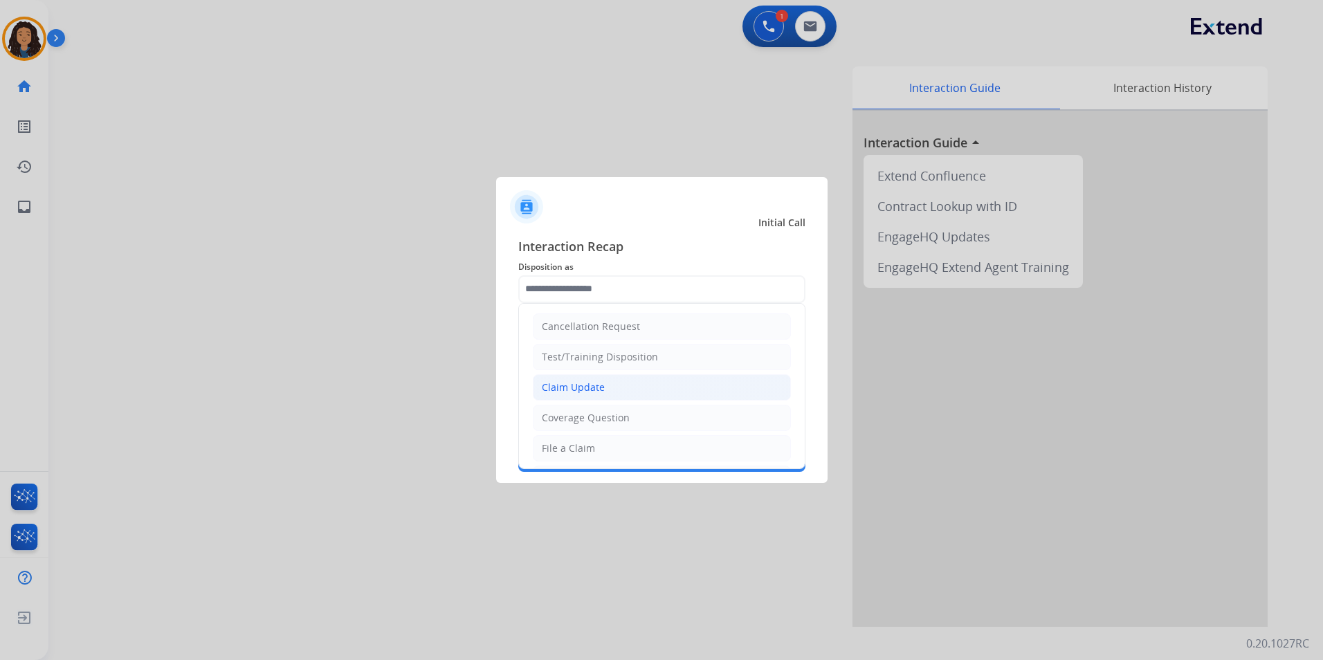
click at [613, 381] on li "Claim Update" at bounding box center [662, 387] width 258 height 26
type input "**********"
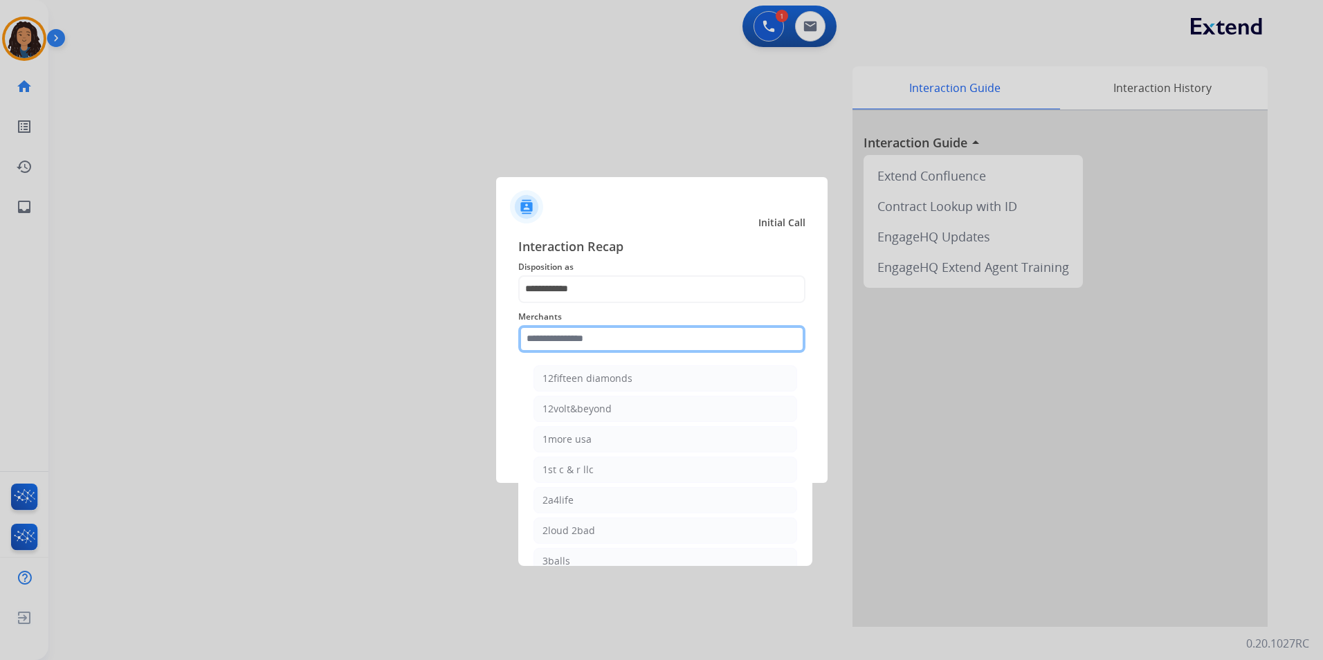
click at [579, 330] on input "text" at bounding box center [661, 339] width 287 height 28
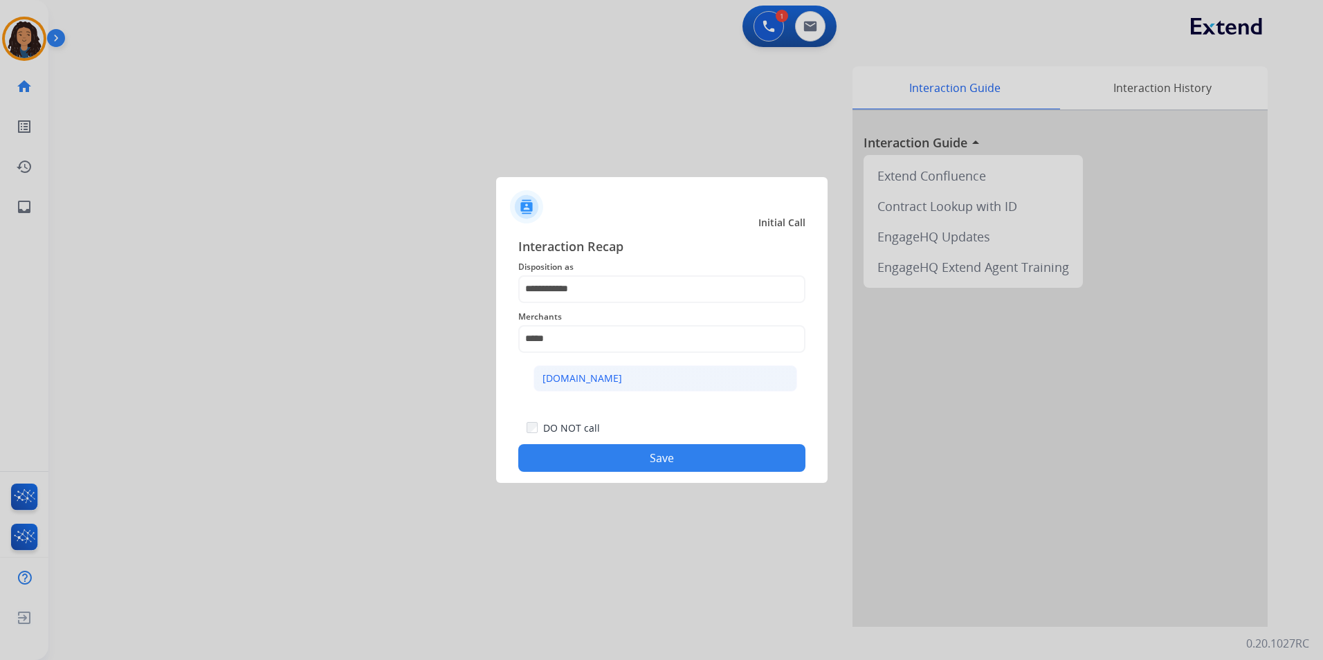
click at [650, 377] on li "[DOMAIN_NAME]" at bounding box center [666, 378] width 264 height 26
type input "**********"
click at [592, 460] on button "Save" at bounding box center [661, 458] width 287 height 28
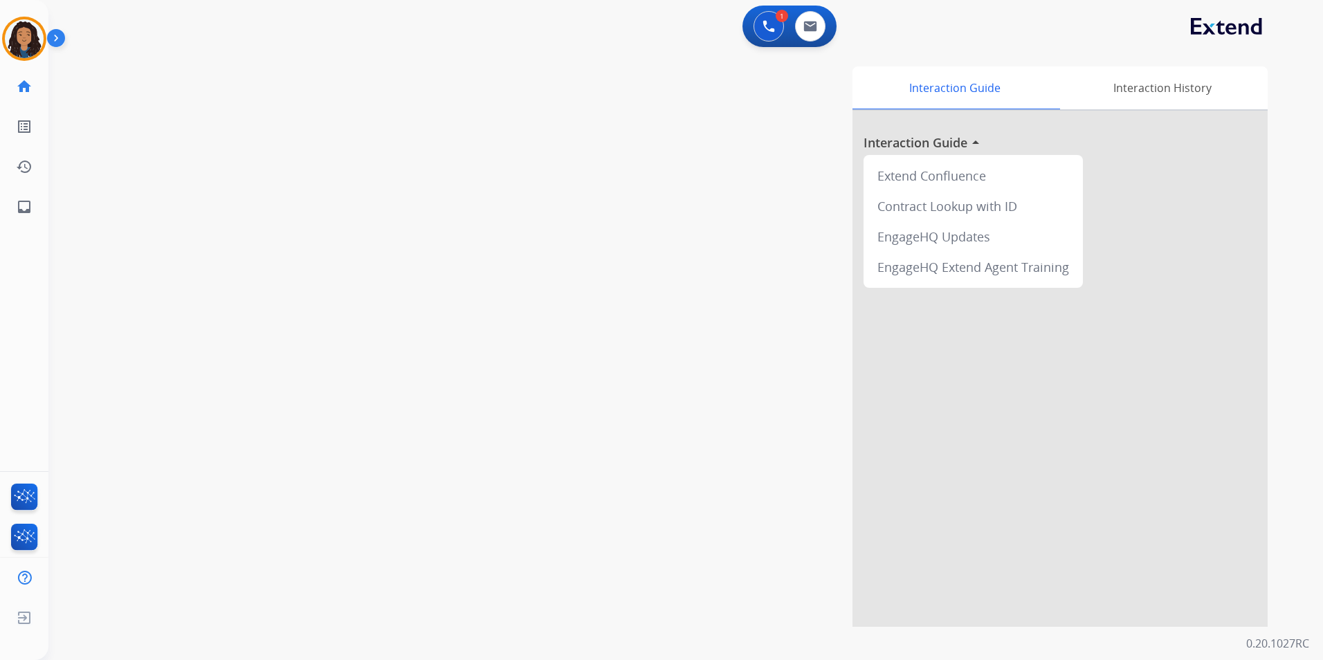
drag, startPoint x: 490, startPoint y: 383, endPoint x: 498, endPoint y: 381, distance: 8.6
click at [492, 382] on div "Interaction Guide Interaction History Interaction Guide arrow_drop_up Extend Co…" at bounding box center [863, 346] width 811 height 561
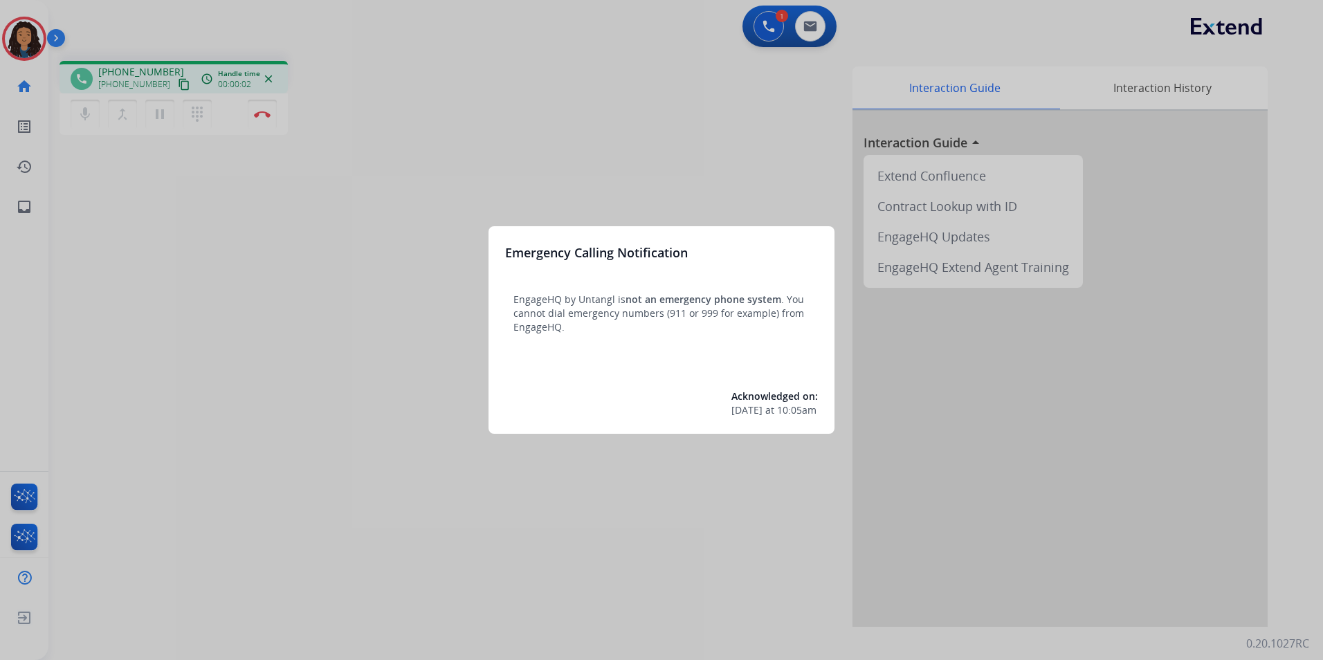
click at [371, 515] on div at bounding box center [661, 330] width 1323 height 660
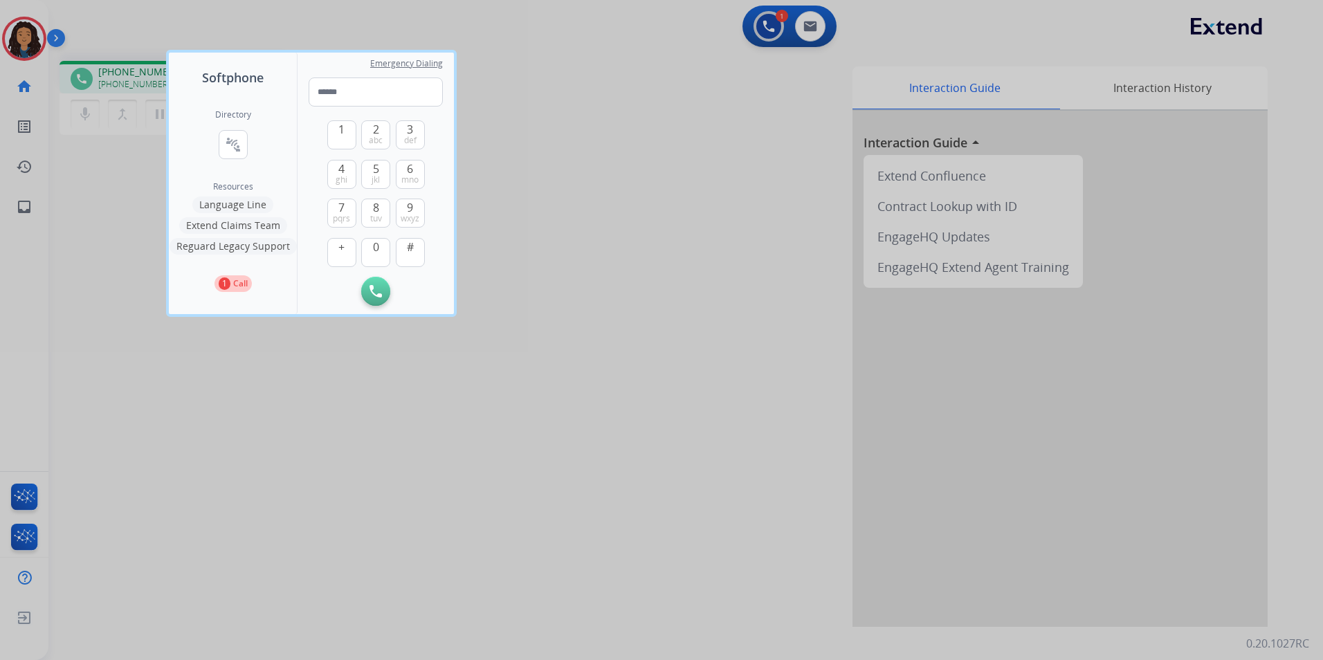
click at [373, 501] on div at bounding box center [661, 330] width 1323 height 660
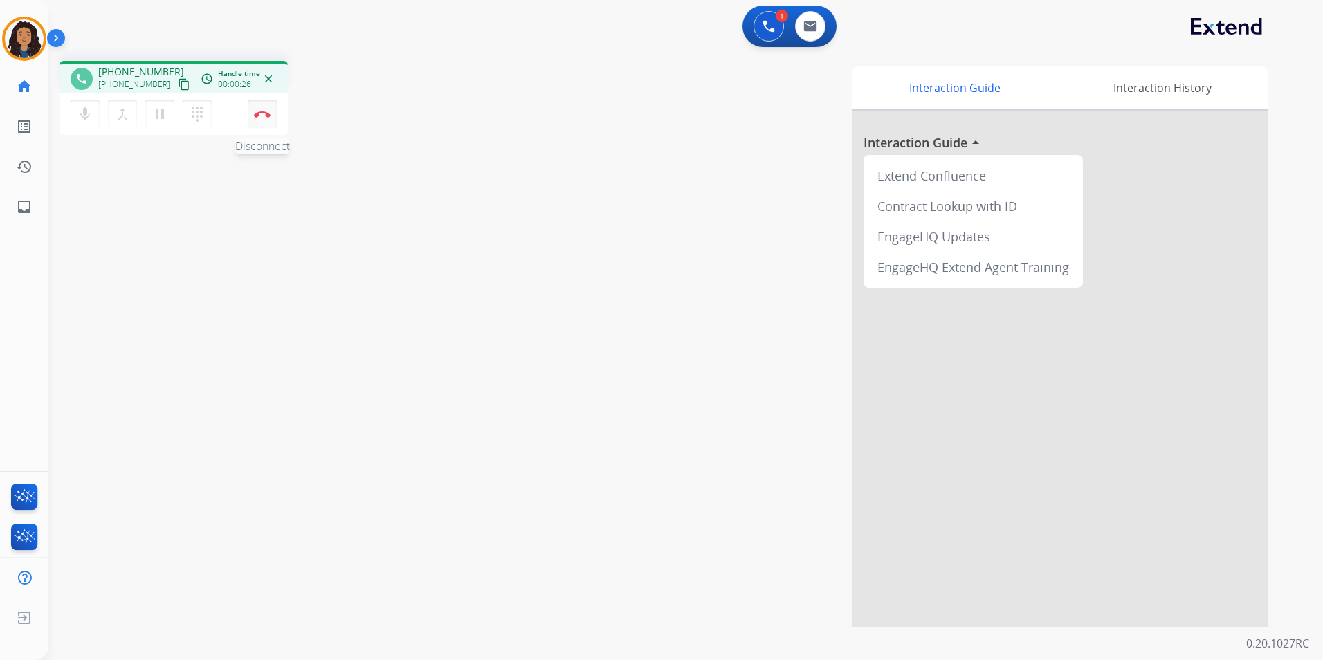
drag, startPoint x: 242, startPoint y: 121, endPoint x: 252, endPoint y: 121, distance: 10.4
click at [246, 121] on div "mic Mute merge_type Bridge pause Hold dialpad Dialpad Disconnect" at bounding box center [174, 114] width 228 height 42
click at [266, 116] on img at bounding box center [262, 114] width 17 height 7
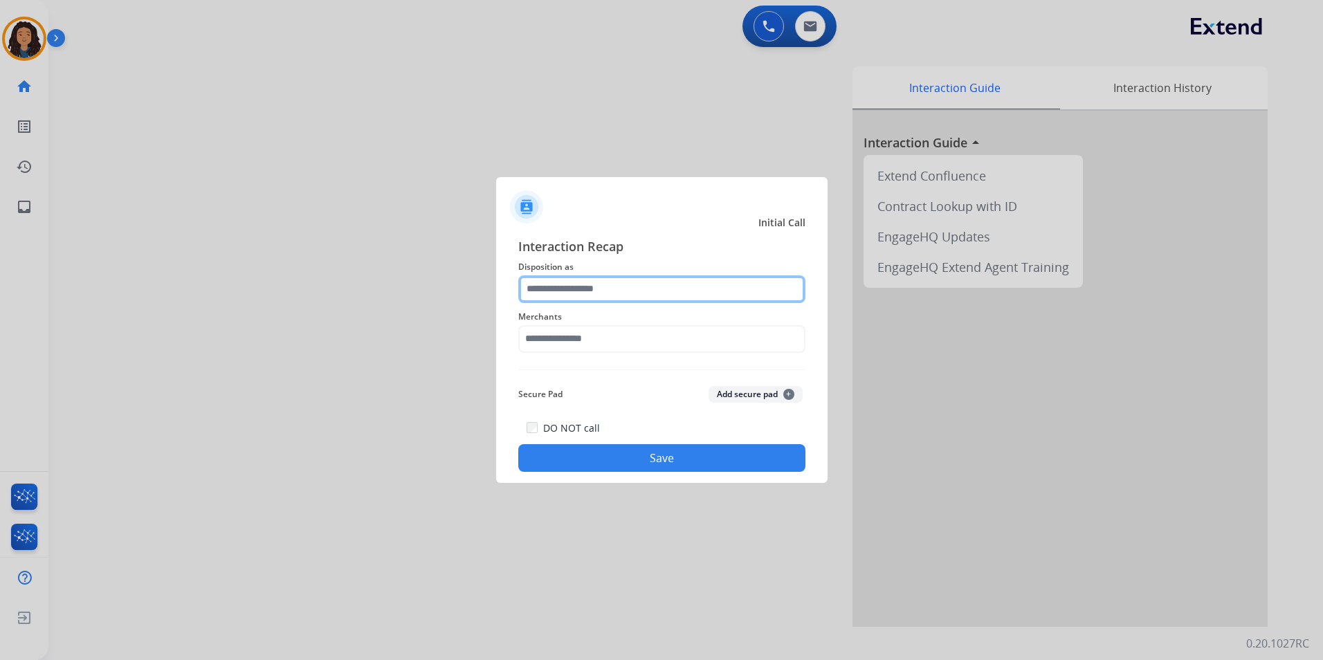
click at [593, 291] on input "text" at bounding box center [661, 289] width 287 height 28
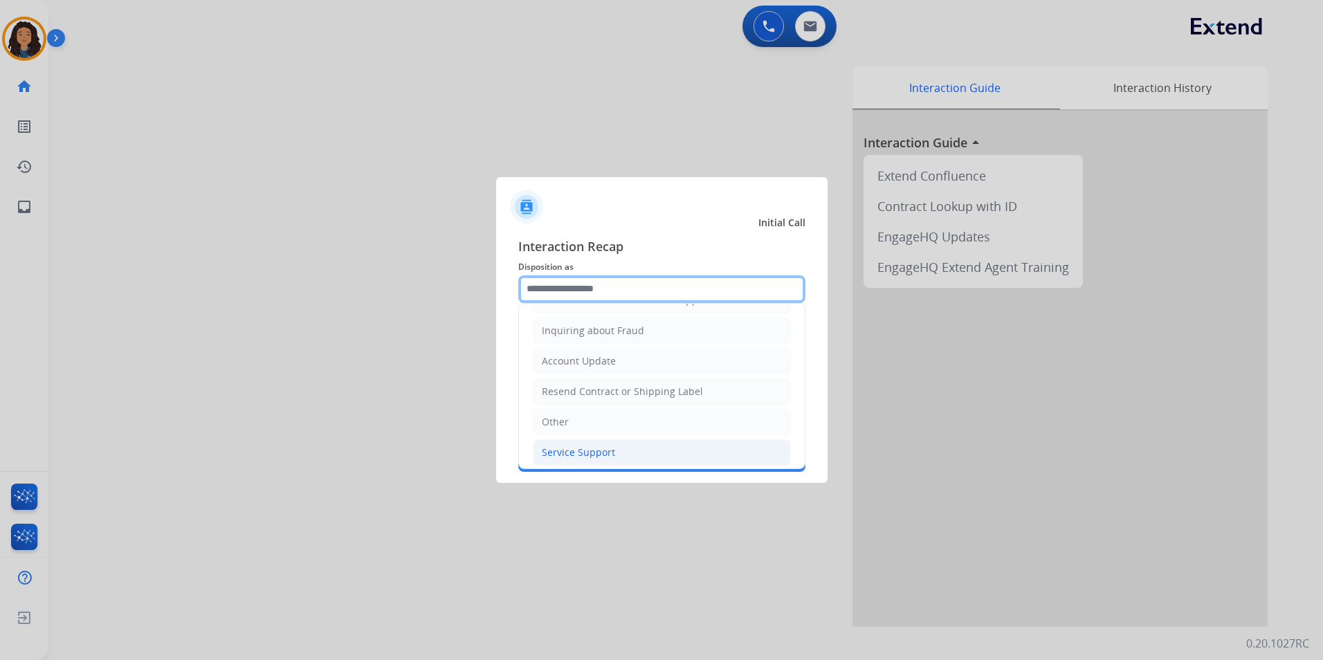
scroll to position [216, 0]
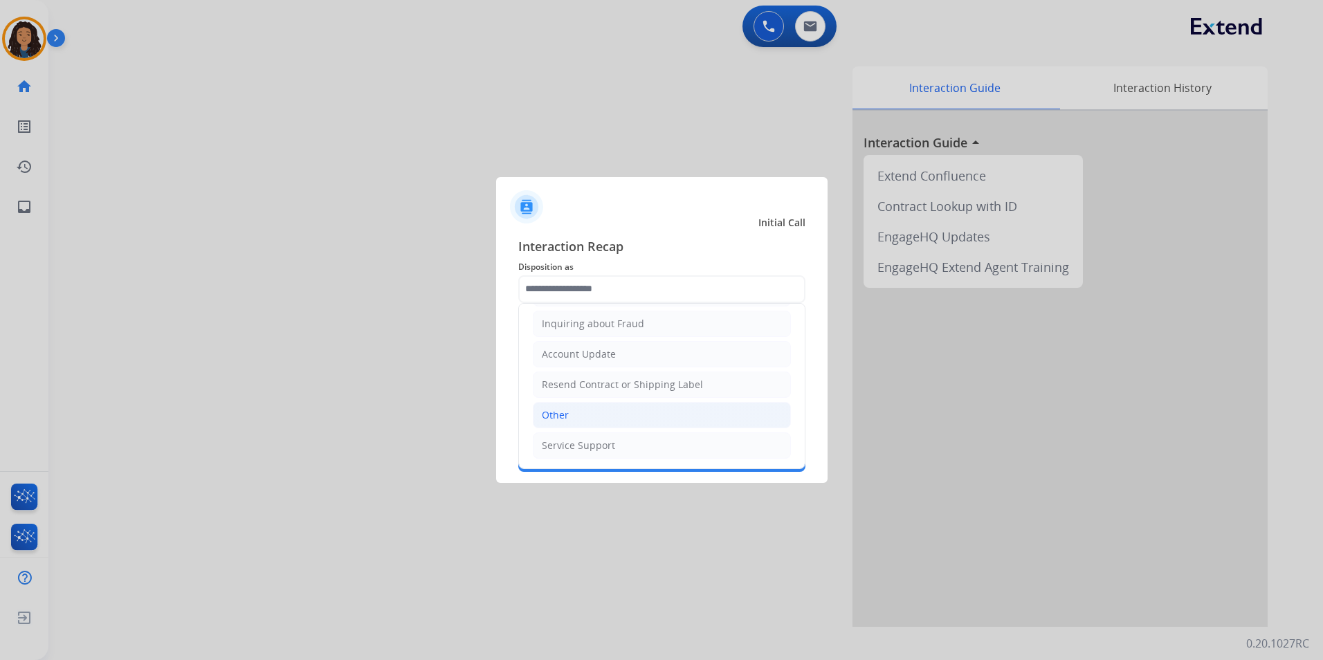
drag, startPoint x: 587, startPoint y: 415, endPoint x: 577, endPoint y: 359, distance: 56.9
click at [587, 413] on li "Other" at bounding box center [662, 415] width 258 height 26
type input "*****"
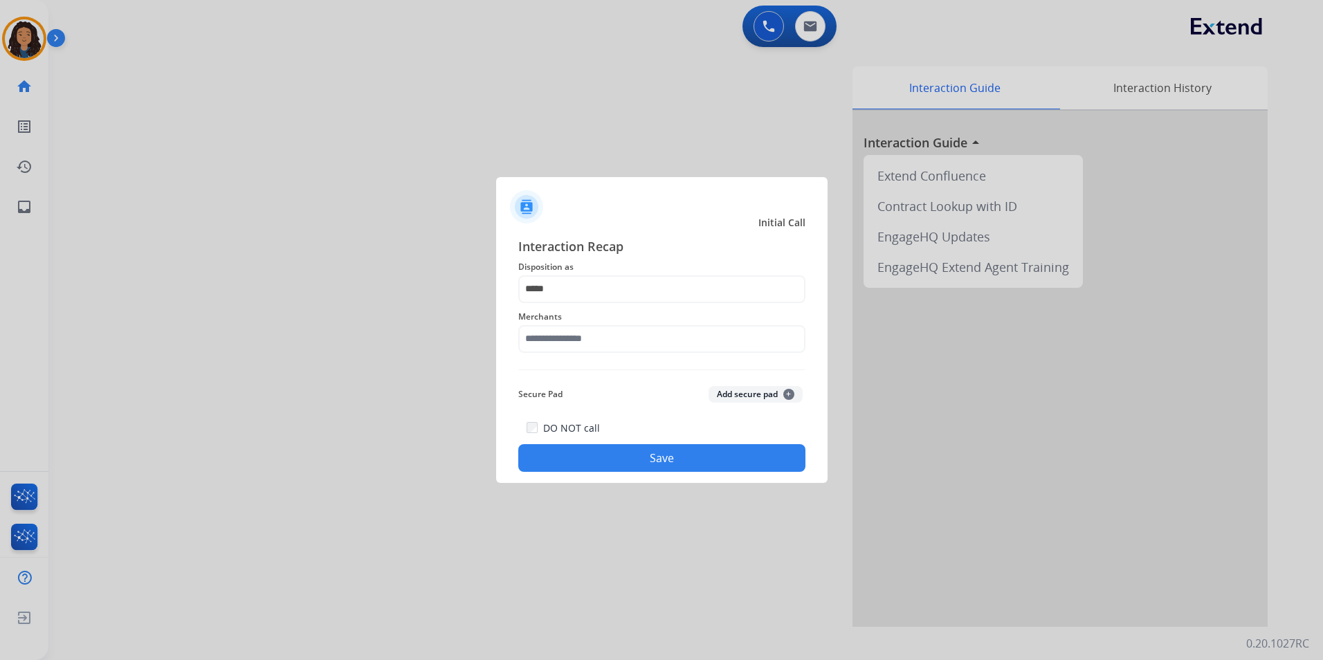
drag, startPoint x: 577, startPoint y: 353, endPoint x: 577, endPoint y: 343, distance: 9.7
click at [577, 352] on div "Merchants" at bounding box center [661, 330] width 287 height 55
click at [577, 343] on input "text" at bounding box center [661, 339] width 287 height 28
click at [556, 372] on div "Not found" at bounding box center [566, 379] width 47 height 14
type input "*********"
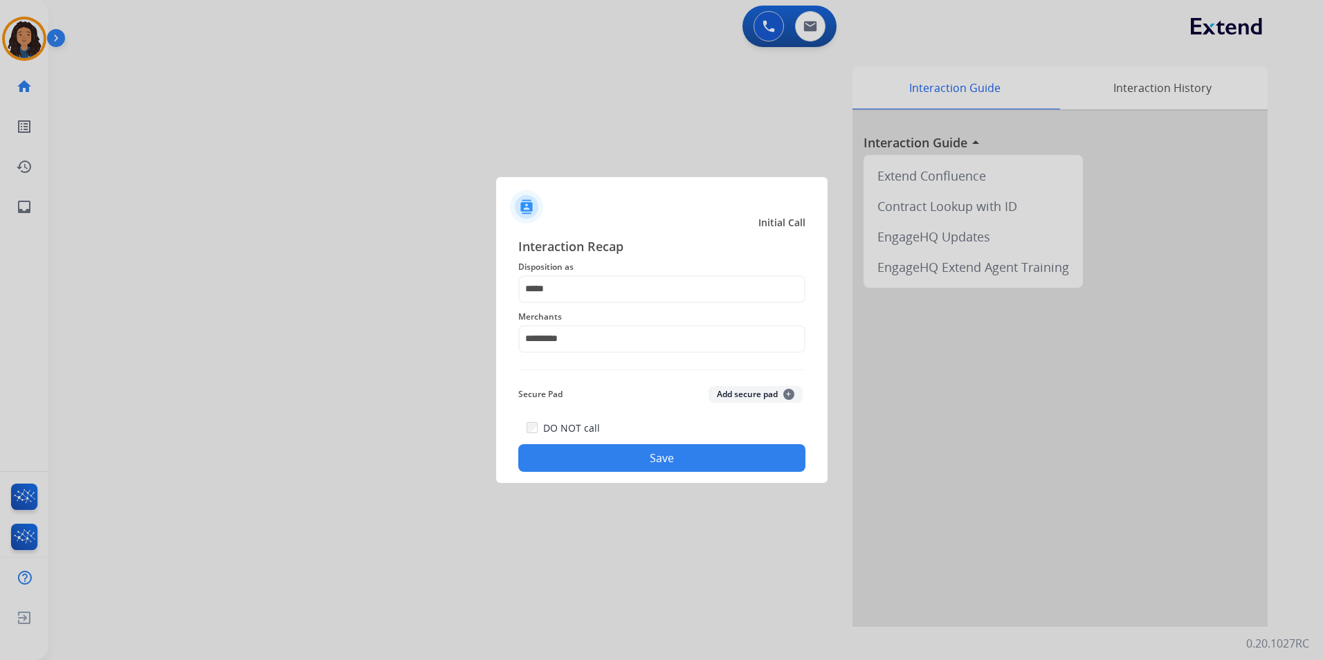
click at [557, 451] on button "Save" at bounding box center [661, 458] width 287 height 28
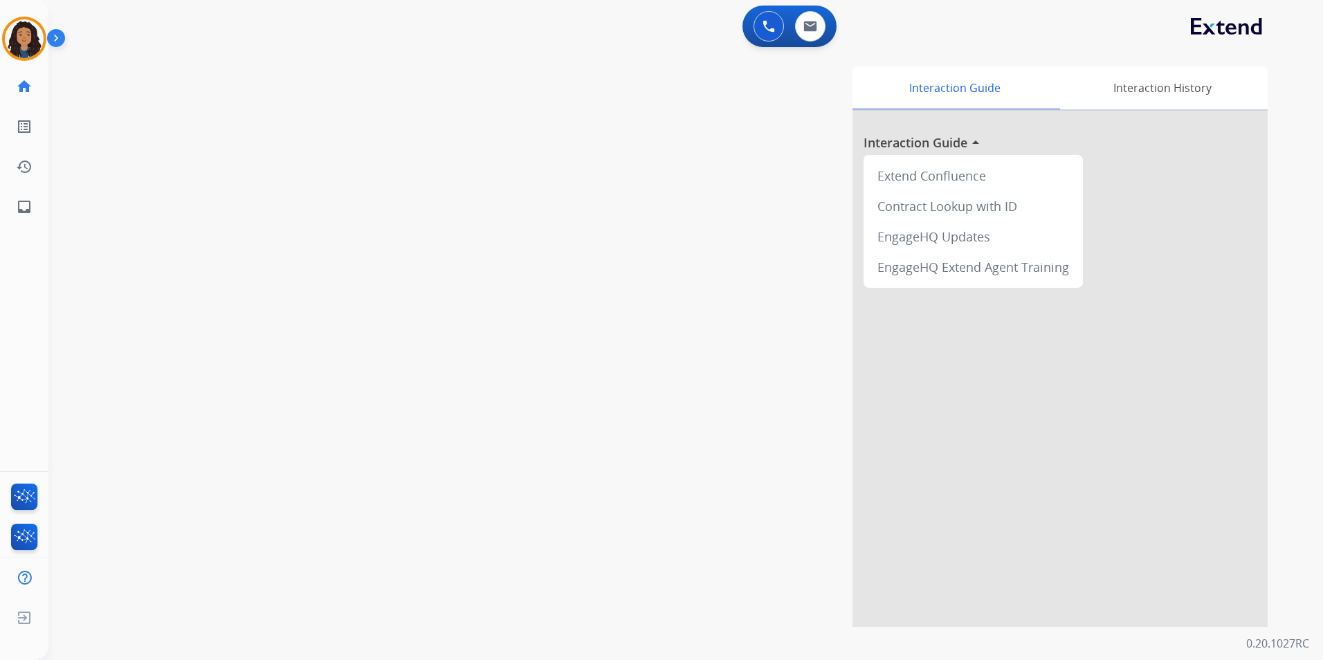
drag, startPoint x: 111, startPoint y: 226, endPoint x: 114, endPoint y: 217, distance: 9.4
click at [111, 224] on div "swap_horiz Break voice bridge close_fullscreen Connect 3-Way Call merge_type Se…" at bounding box center [669, 338] width 1242 height 577
drag, startPoint x: 114, startPoint y: 217, endPoint x: 120, endPoint y: 201, distance: 16.5
click at [116, 210] on div "swap_horiz Break voice bridge close_fullscreen Connect 3-Way Call merge_type Se…" at bounding box center [669, 338] width 1242 height 577
click at [17, 25] on img at bounding box center [24, 38] width 39 height 39
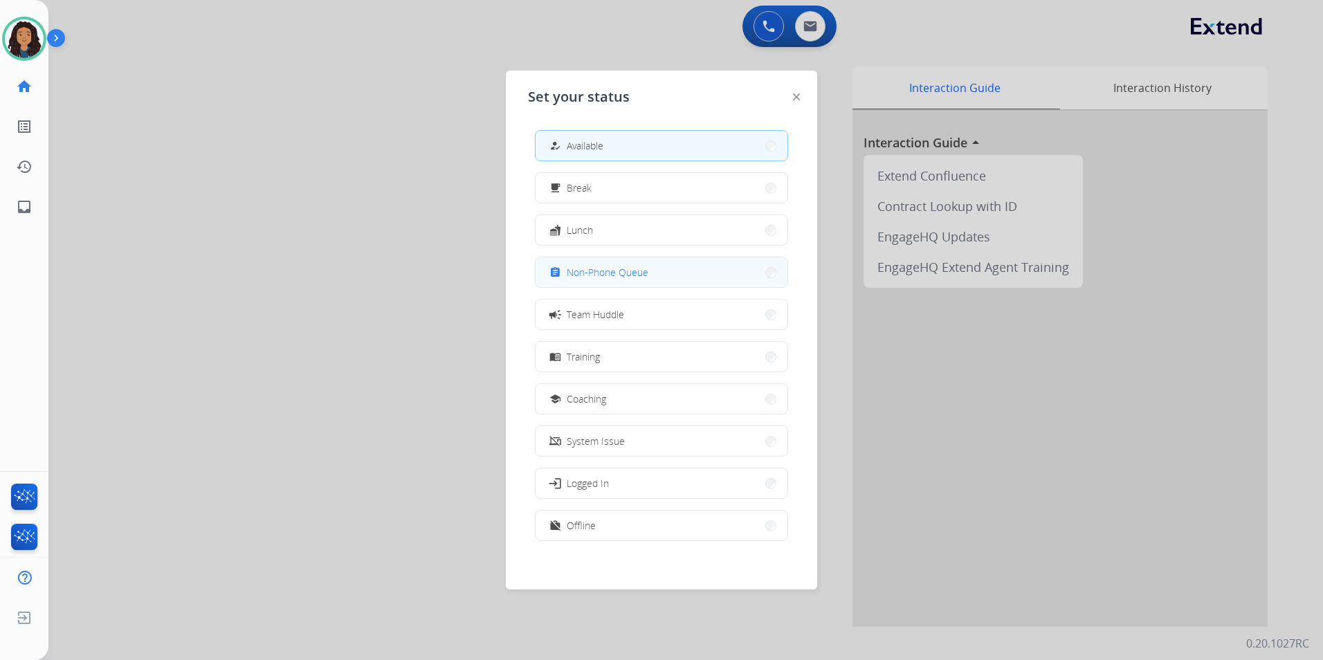
drag, startPoint x: 644, startPoint y: 277, endPoint x: 652, endPoint y: 273, distance: 8.7
click at [645, 275] on span "Non-Phone Queue" at bounding box center [608, 272] width 82 height 15
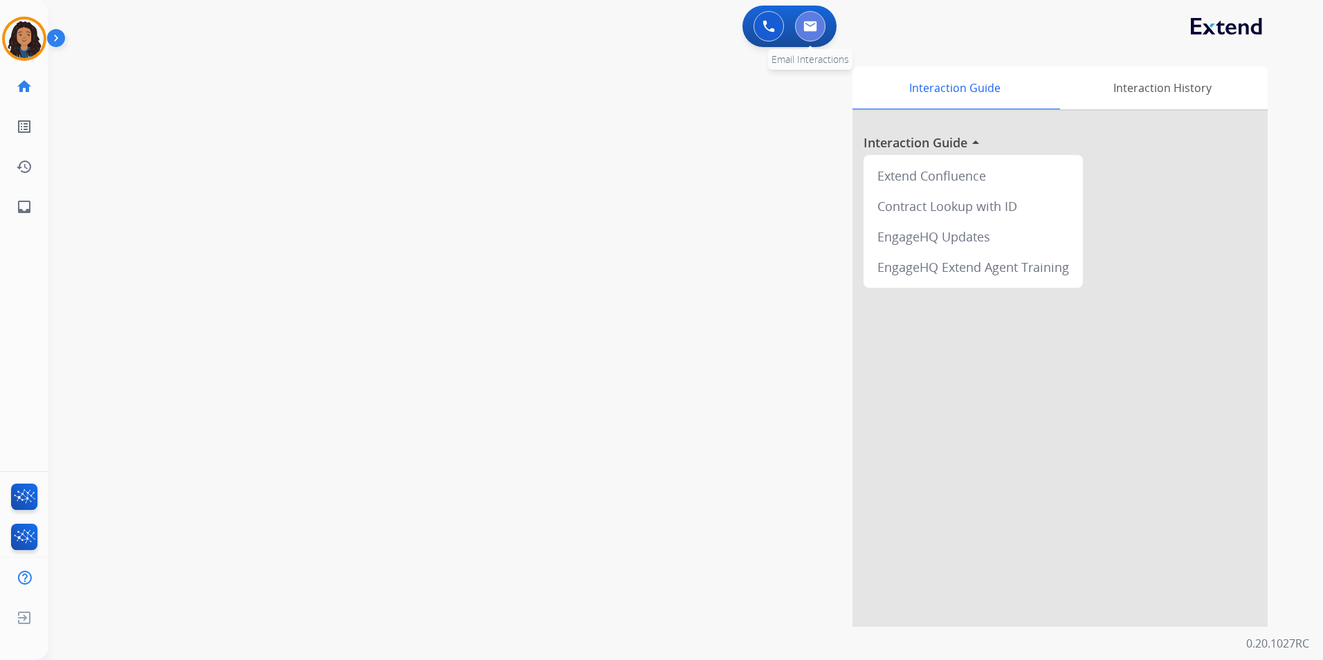
click at [819, 28] on button at bounding box center [810, 26] width 30 height 30
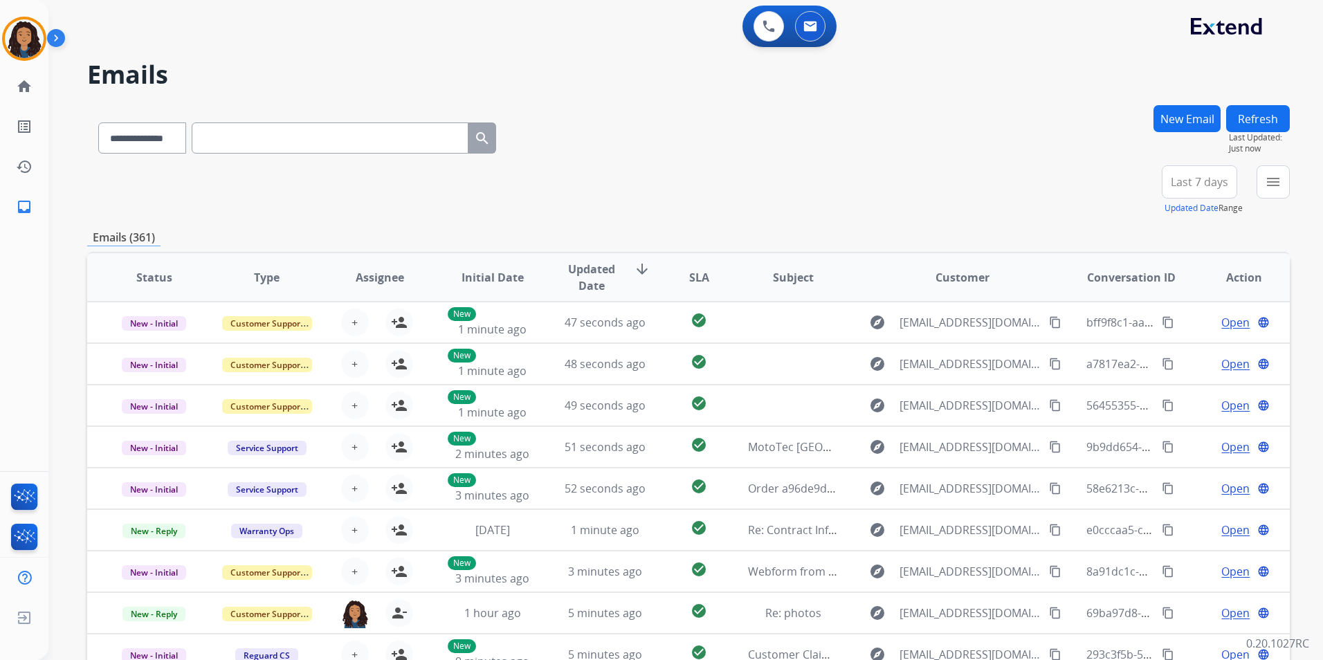
click at [1175, 110] on button "New Email" at bounding box center [1187, 118] width 67 height 27
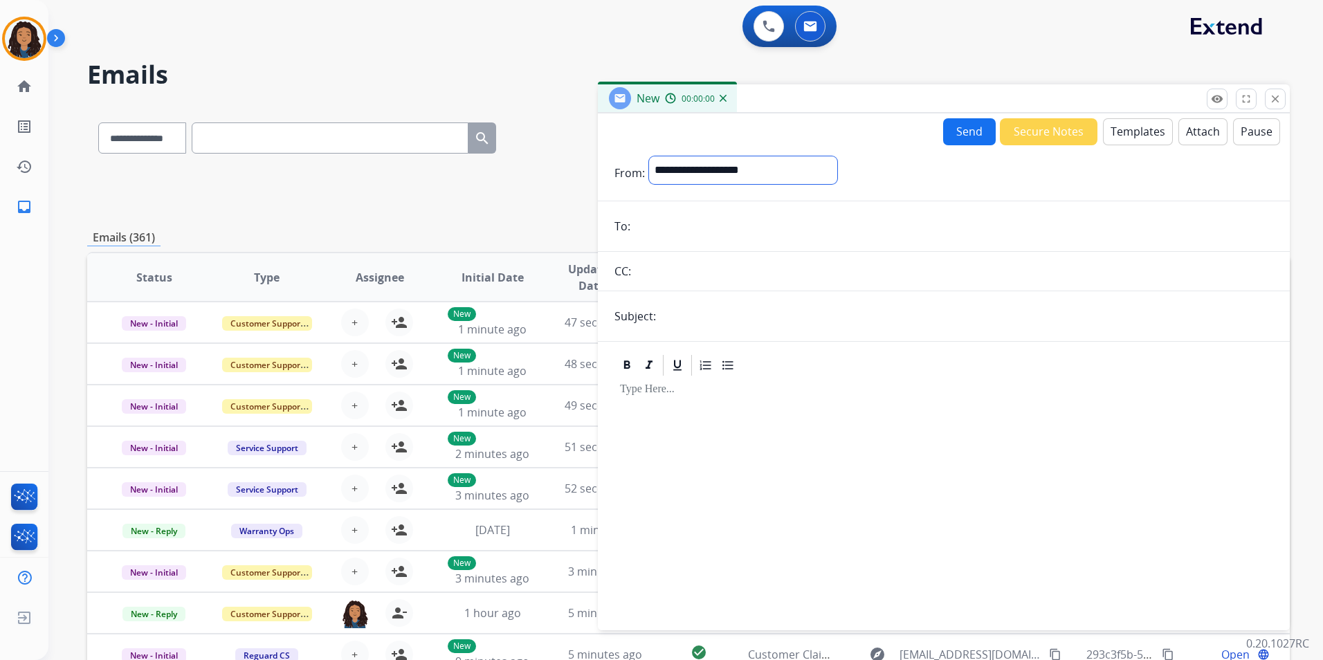
drag, startPoint x: 804, startPoint y: 168, endPoint x: 795, endPoint y: 181, distance: 16.3
click at [804, 168] on select "**********" at bounding box center [743, 170] width 188 height 28
select select "**********"
click at [649, 156] on select "**********" at bounding box center [743, 170] width 188 height 28
paste input "**********"
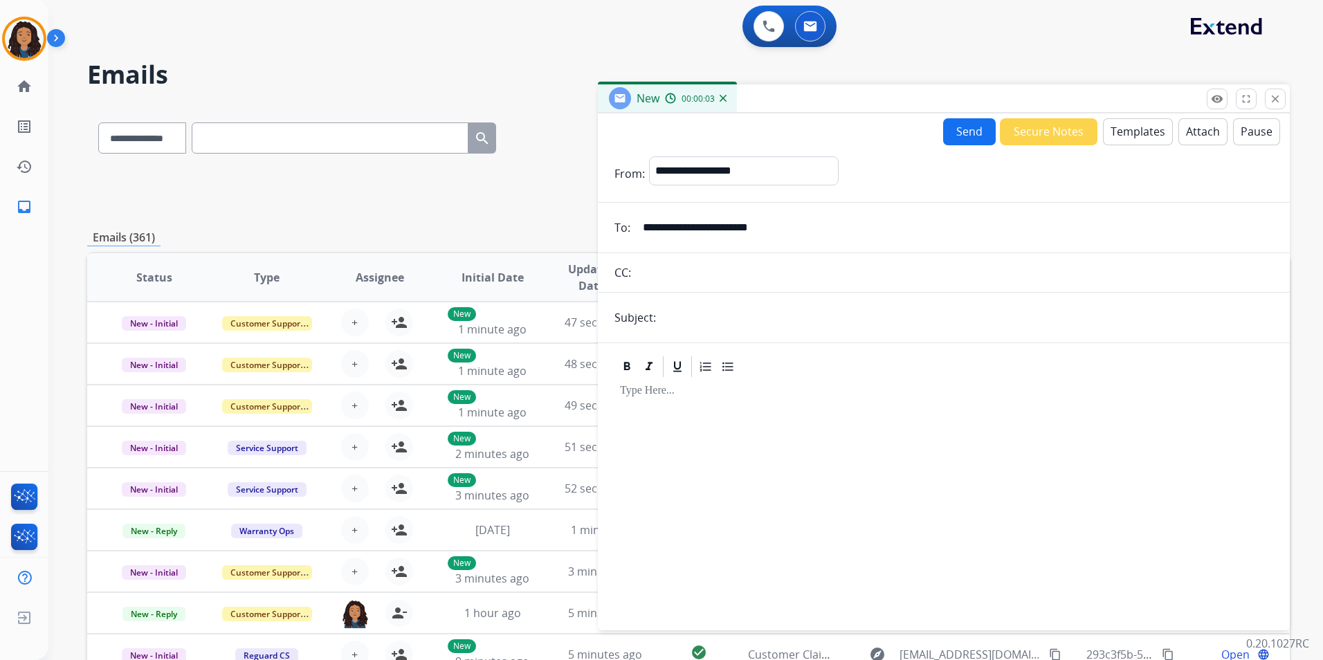
type input "**********"
click at [743, 320] on input "text" at bounding box center [966, 318] width 613 height 28
click at [746, 309] on input "text" at bounding box center [966, 318] width 613 height 29
type input "**********"
click at [1121, 134] on button "Templates" at bounding box center [1138, 131] width 70 height 27
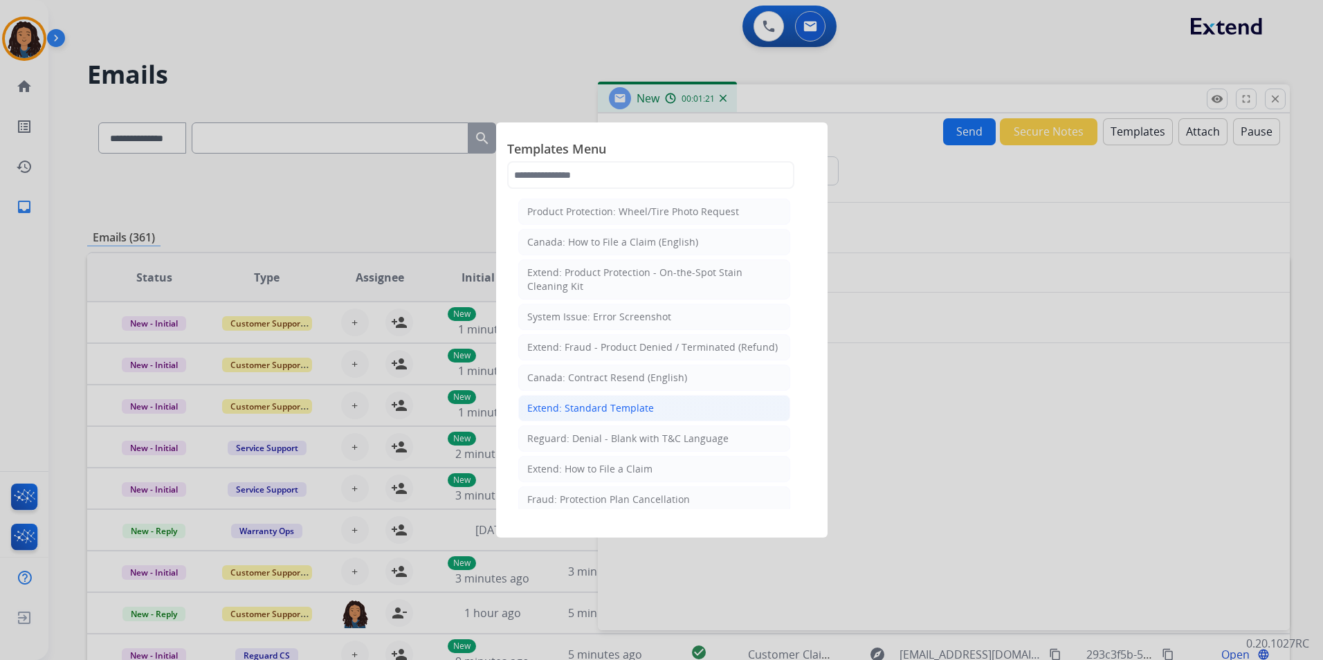
click at [628, 412] on div "Extend: Standard Template" at bounding box center [590, 408] width 127 height 14
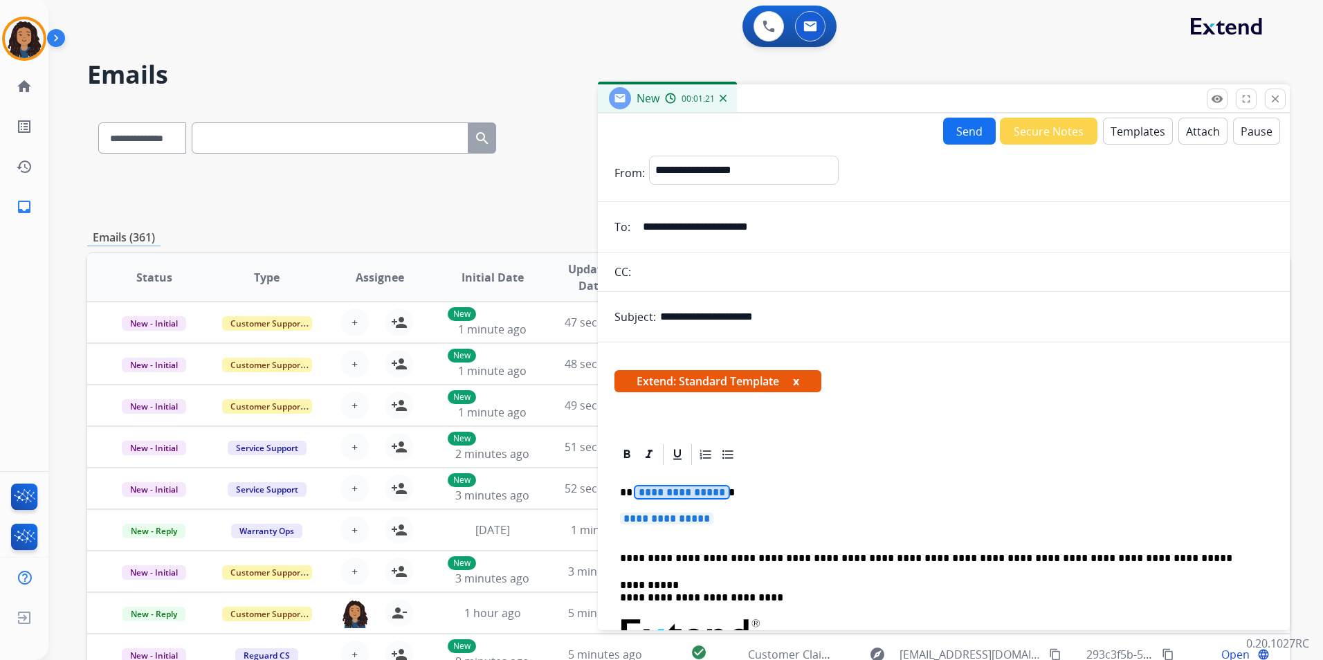
click at [700, 494] on span "**********" at bounding box center [681, 493] width 93 height 12
paste div
click at [696, 521] on span "**********" at bounding box center [666, 519] width 93 height 12
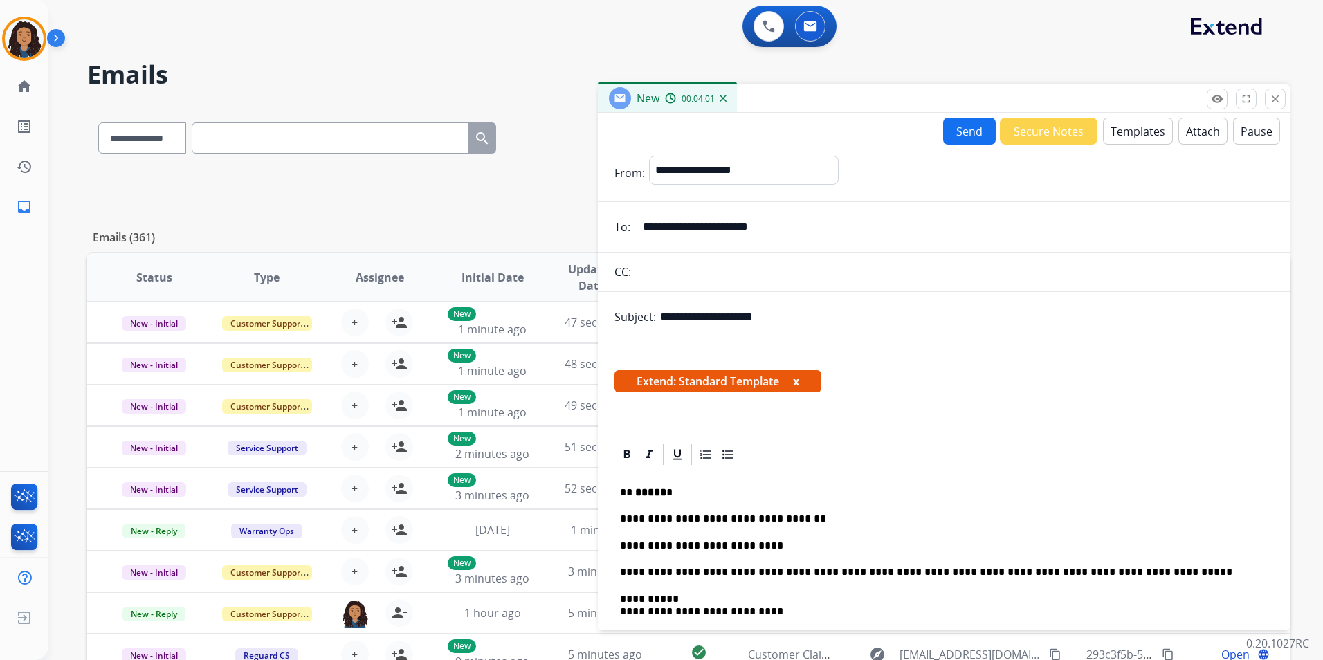
click at [957, 133] on button "Send" at bounding box center [969, 131] width 53 height 27
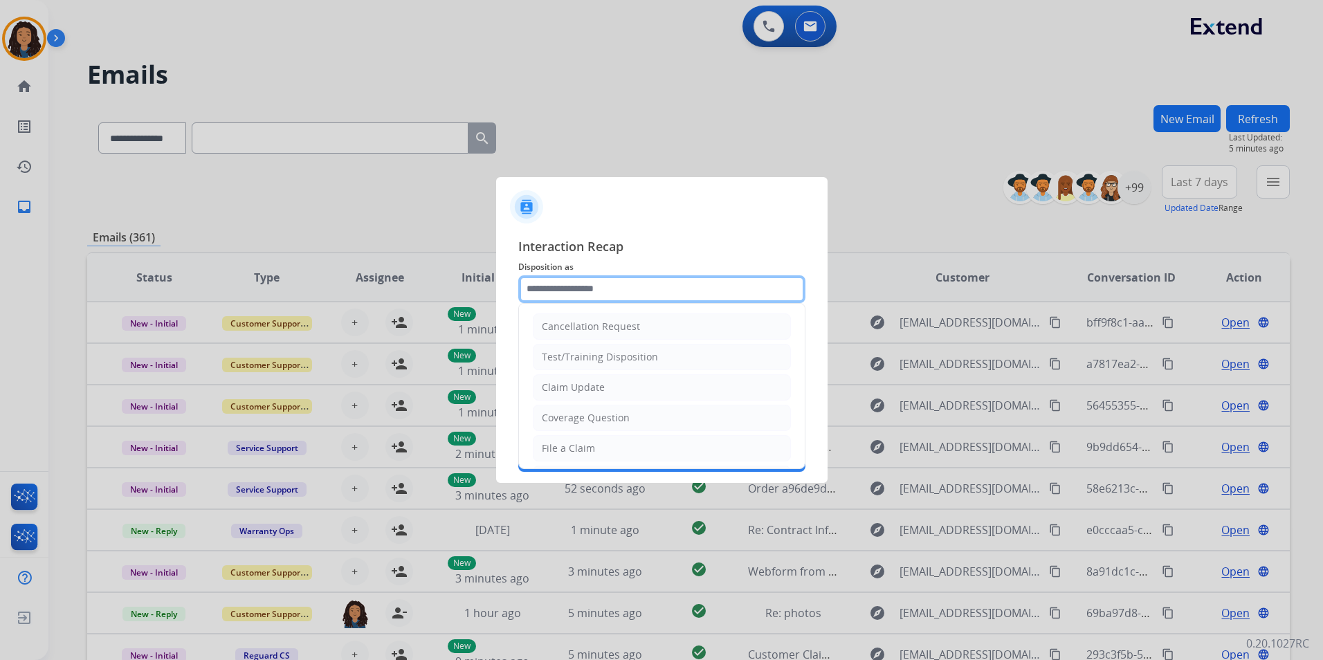
click at [588, 285] on input "text" at bounding box center [661, 289] width 287 height 28
drag, startPoint x: 609, startPoint y: 386, endPoint x: 607, endPoint y: 377, distance: 9.2
click at [608, 383] on li "Claim Update" at bounding box center [662, 387] width 258 height 26
type input "**********"
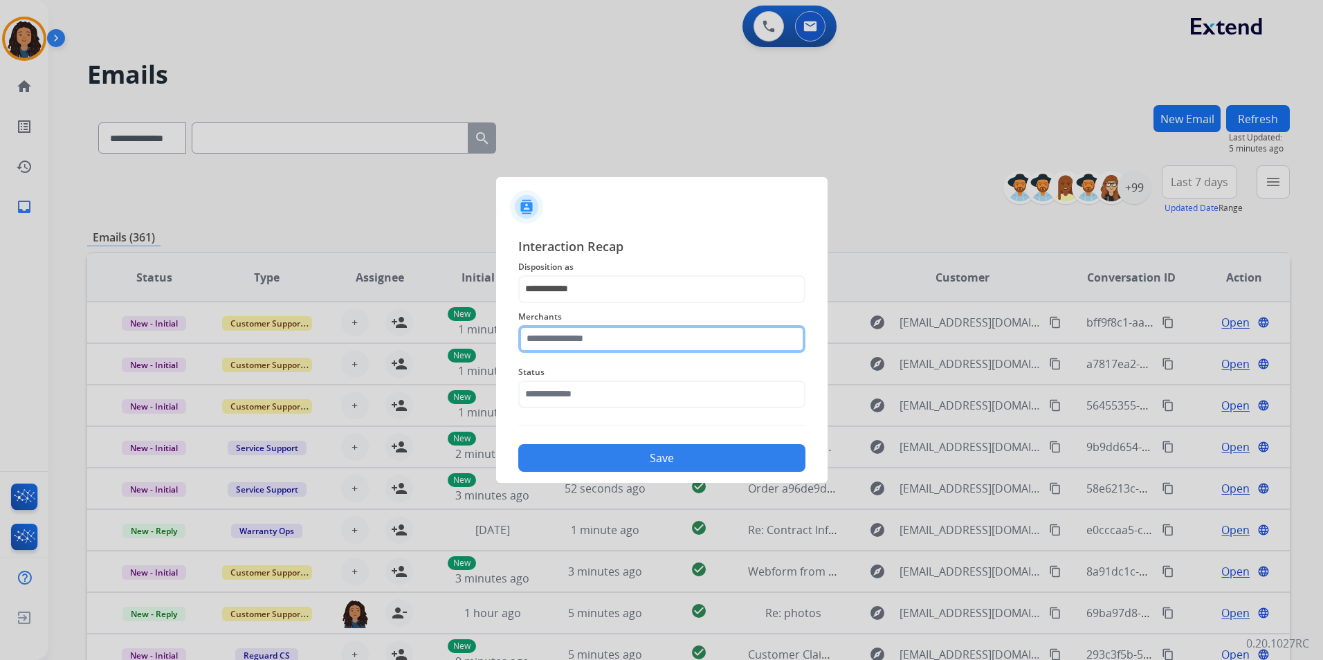
click at [613, 336] on input "text" at bounding box center [661, 339] width 287 height 28
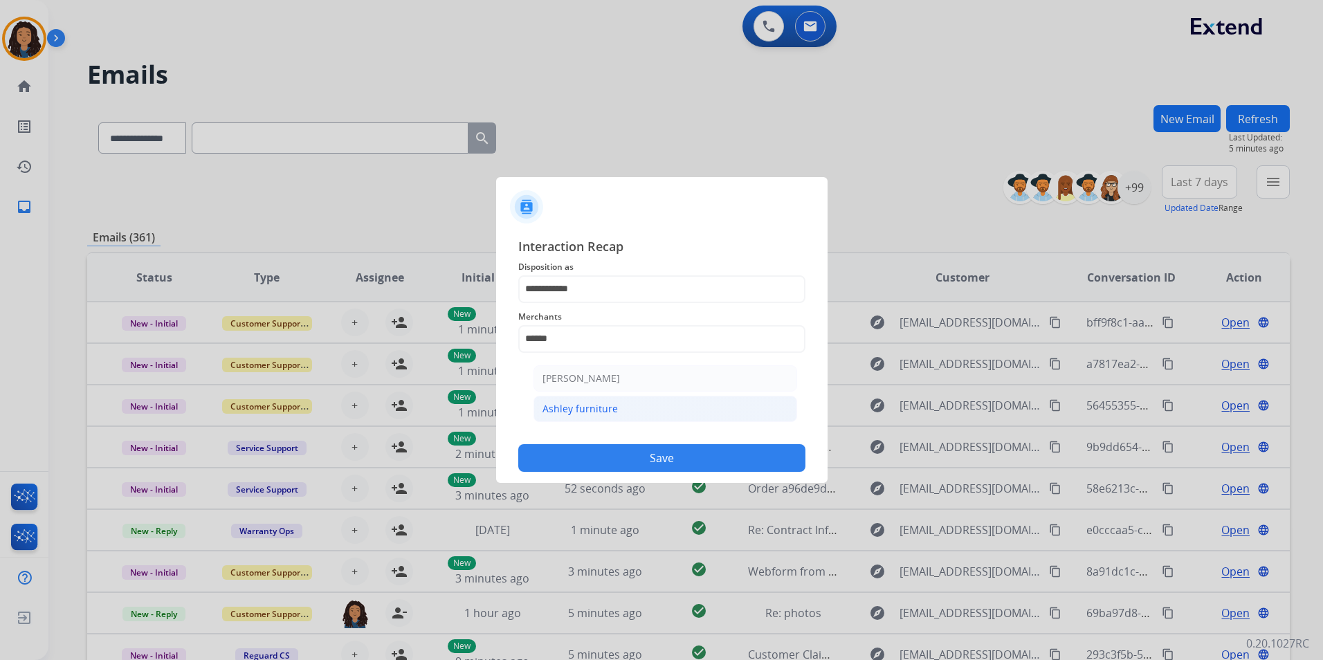
click at [688, 415] on li "Ashley furniture" at bounding box center [666, 409] width 264 height 26
type input "**********"
click at [614, 403] on input "text" at bounding box center [661, 395] width 287 height 28
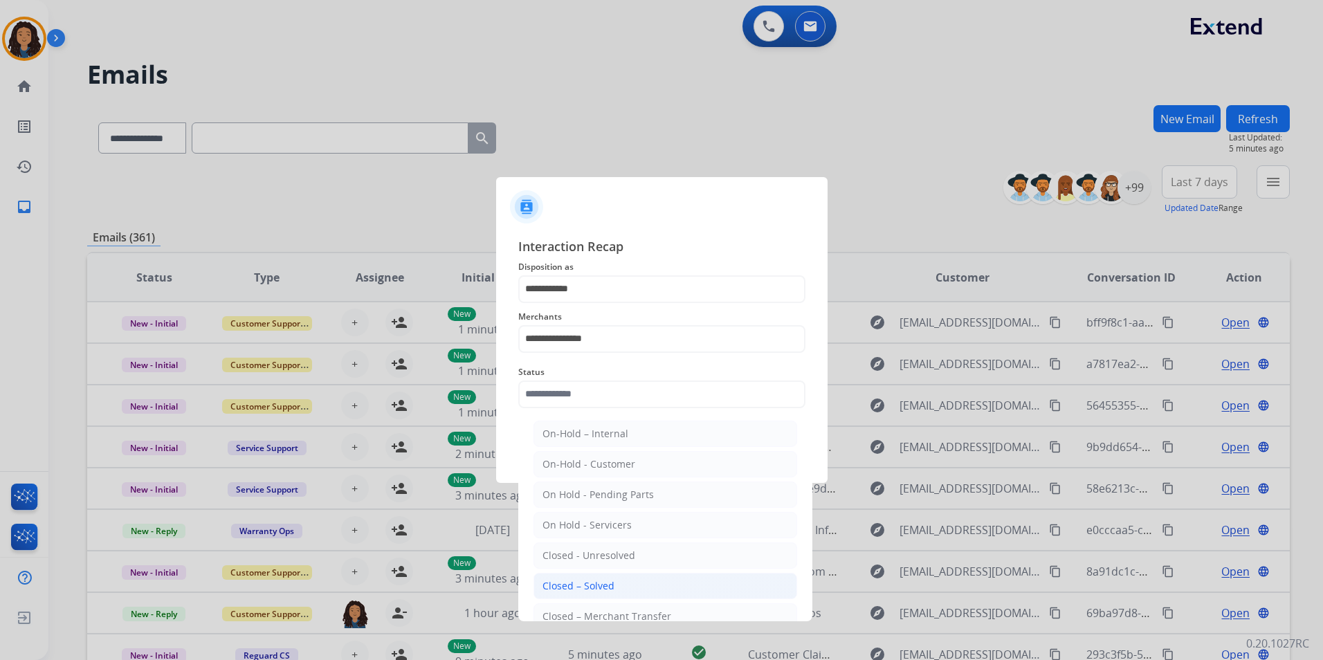
drag, startPoint x: 671, startPoint y: 589, endPoint x: 653, endPoint y: 460, distance: 130.7
click at [670, 588] on li "Closed – Solved" at bounding box center [666, 586] width 264 height 26
type input "**********"
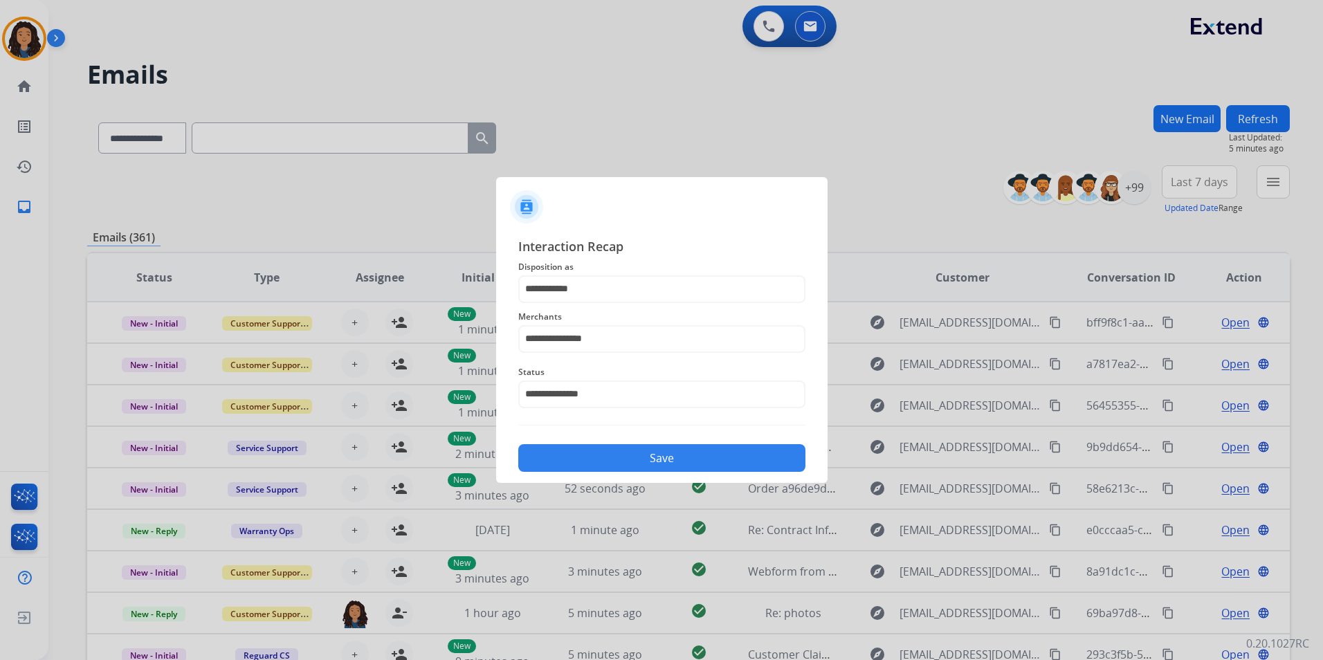
click at [658, 469] on button "Save" at bounding box center [661, 458] width 287 height 28
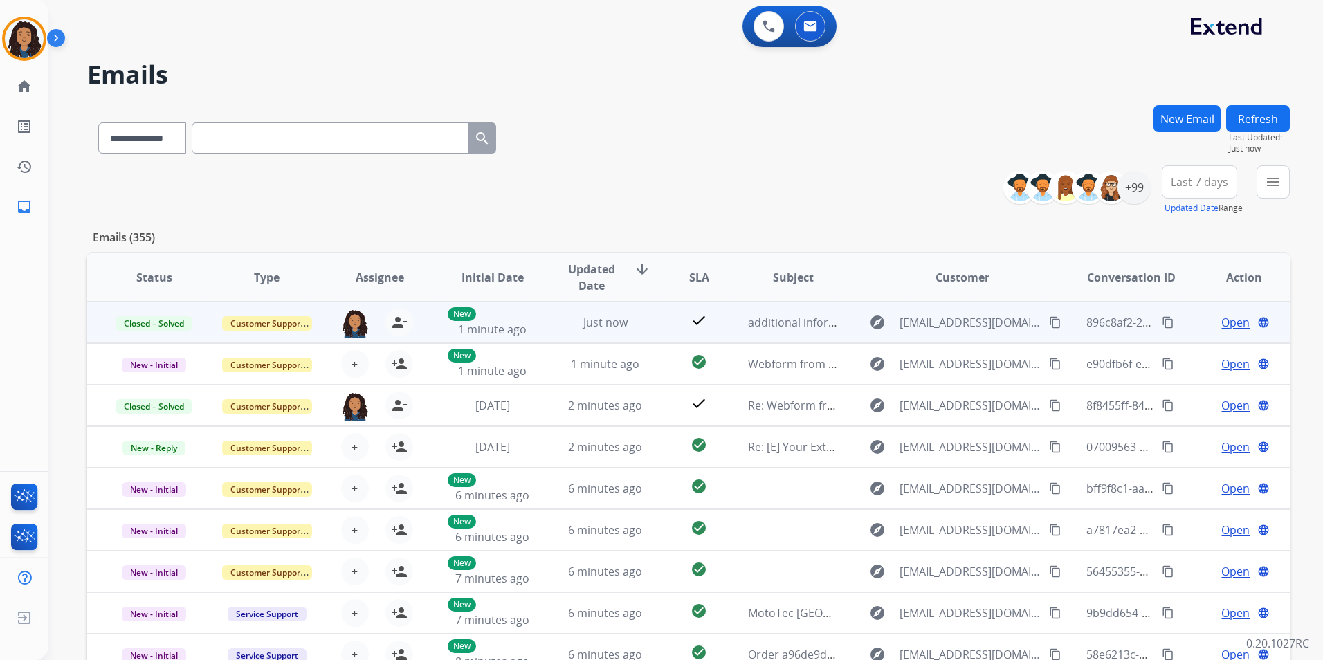
click at [1163, 320] on mat-icon "content_copy" at bounding box center [1168, 322] width 12 height 12
